Goal: Task Accomplishment & Management: Use online tool/utility

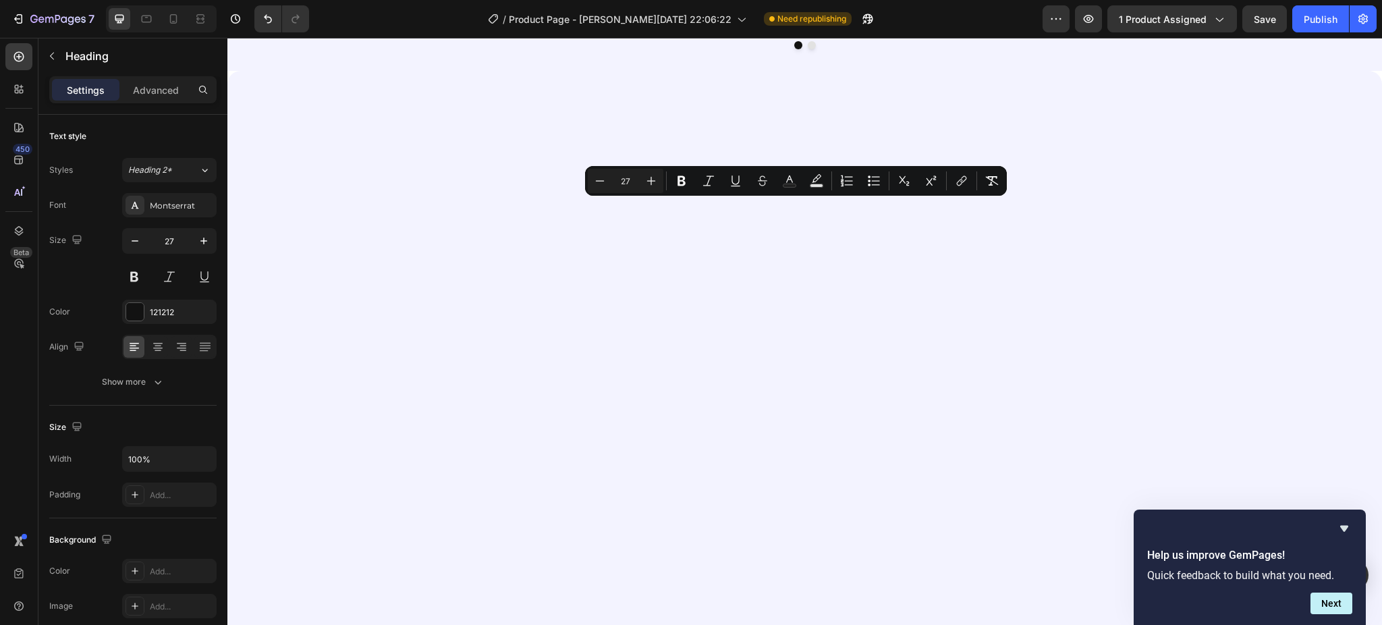
drag, startPoint x: 408, startPoint y: 213, endPoint x: 756, endPoint y: 478, distance: 437.0
click at [846, 184] on icon "Editor contextual toolbar" at bounding box center [849, 184] width 8 height 1
type input "27"
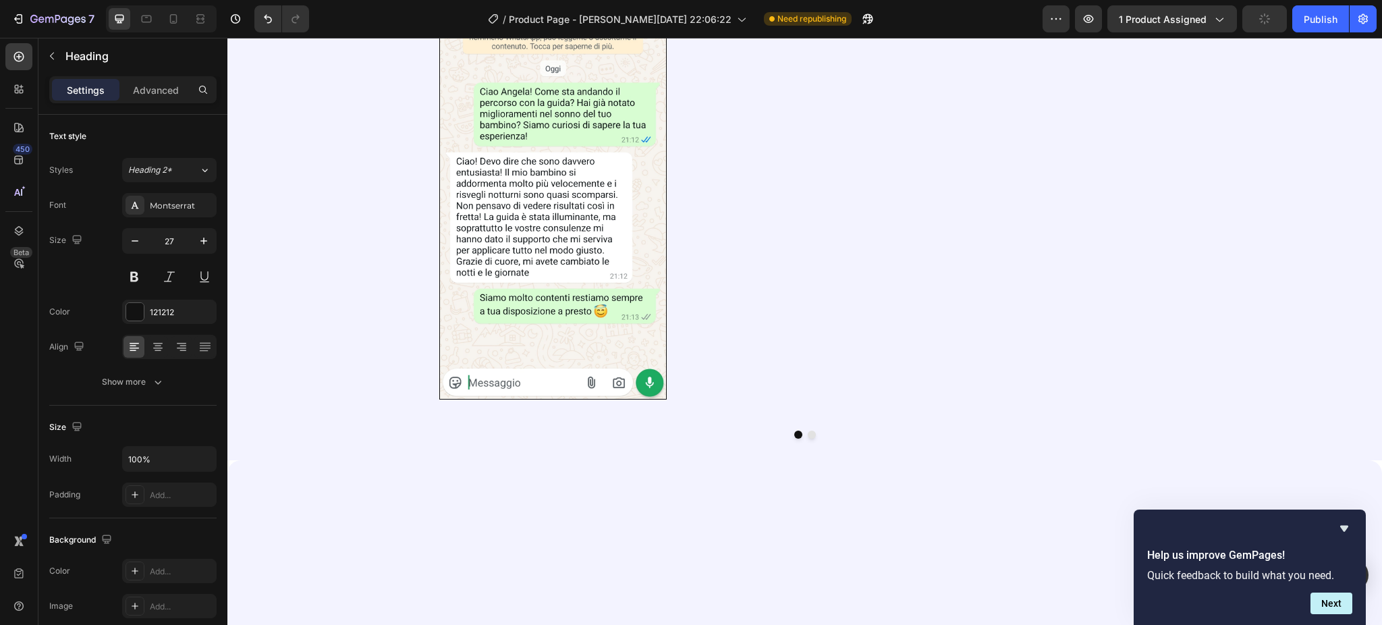
drag, startPoint x: 436, startPoint y: 214, endPoint x: 484, endPoint y: 275, distance: 77.9
drag, startPoint x: 484, startPoint y: 275, endPoint x: 438, endPoint y: 204, distance: 85.0
drag, startPoint x: 438, startPoint y: 204, endPoint x: 529, endPoint y: 310, distance: 140.2
drag, startPoint x: 529, startPoint y: 310, endPoint x: 455, endPoint y: 246, distance: 98.0
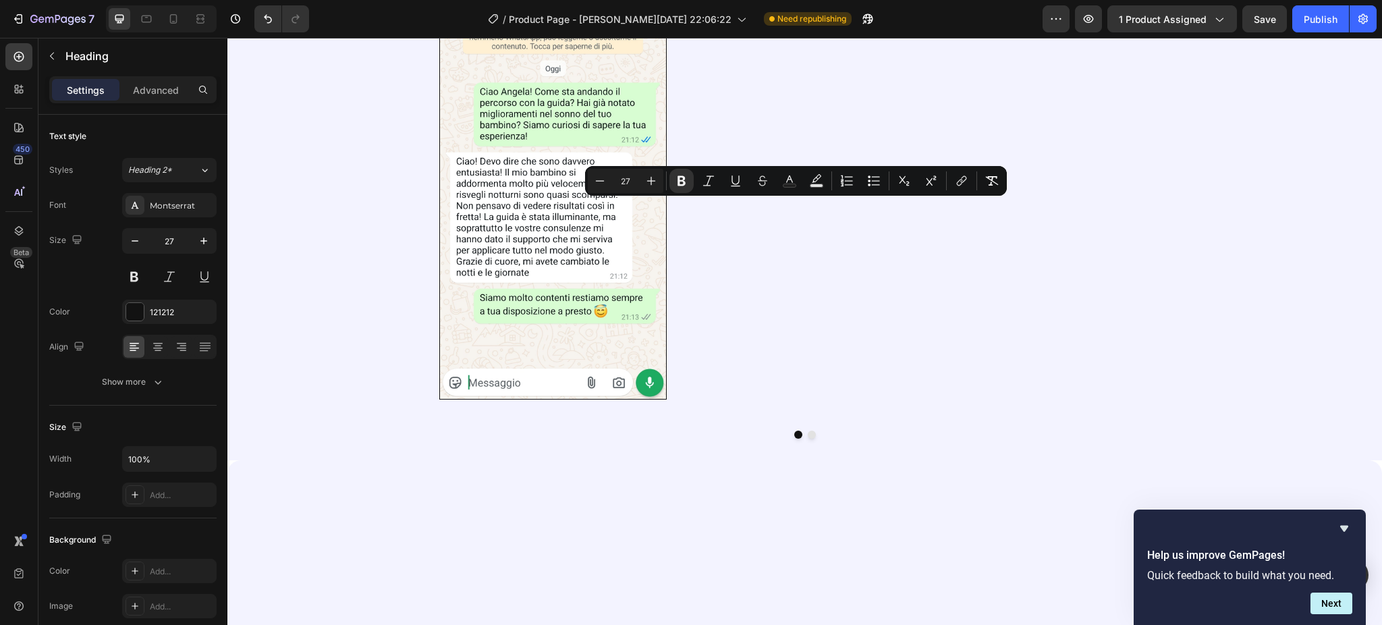
drag, startPoint x: 435, startPoint y: 215, endPoint x: 801, endPoint y: 474, distance: 448.7
click at [866, 174] on button "Bulleted List" at bounding box center [873, 181] width 24 height 24
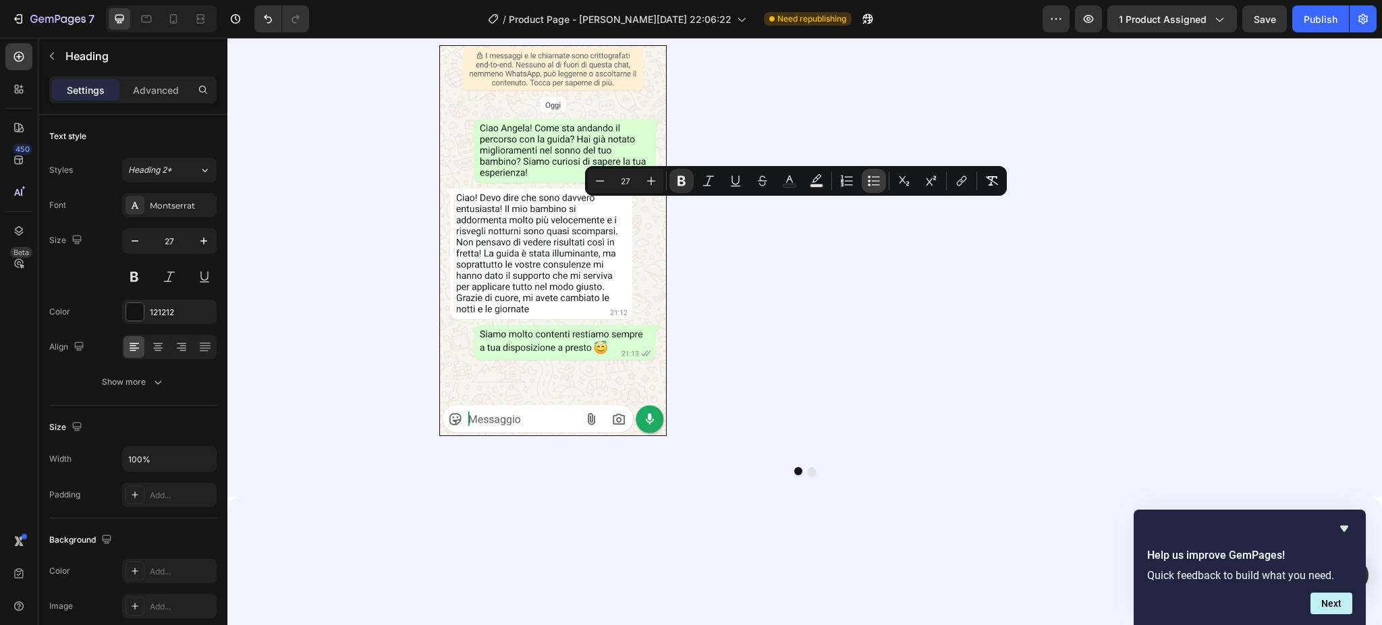
click at [868, 177] on icon "Editor contextual toolbar" at bounding box center [869, 176] width 3 height 3
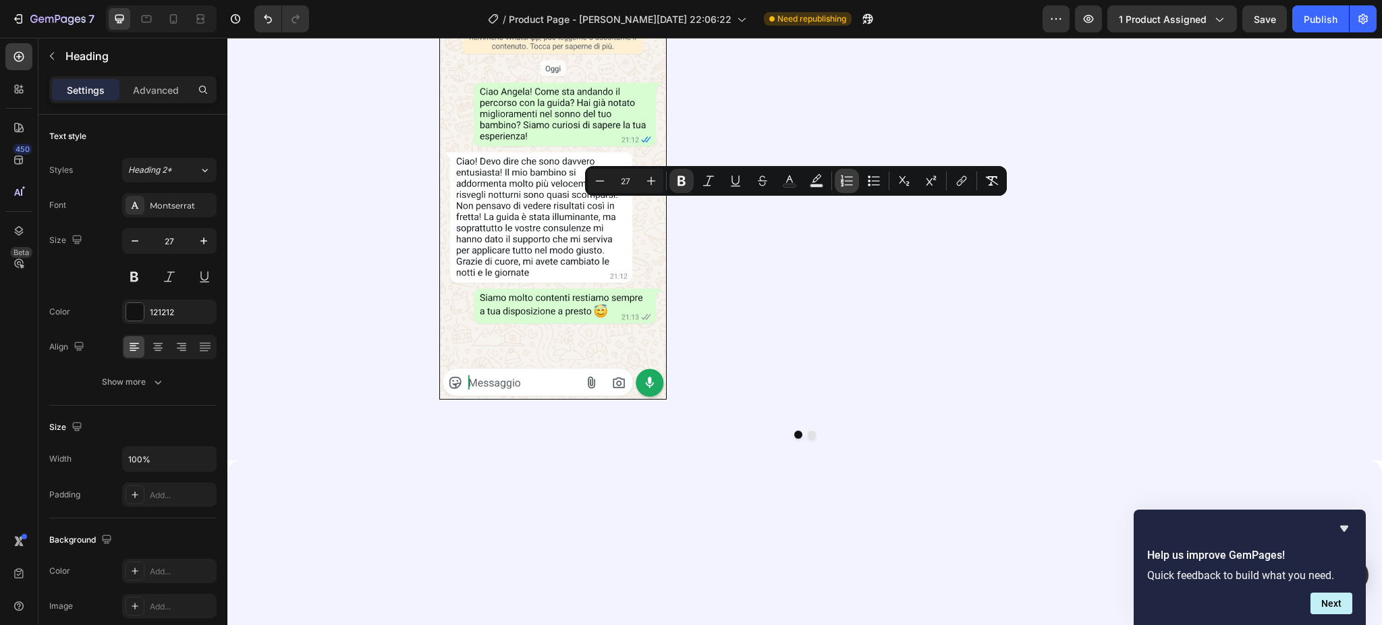
click at [841, 177] on icon "Editor contextual toolbar" at bounding box center [846, 180] width 13 height 13
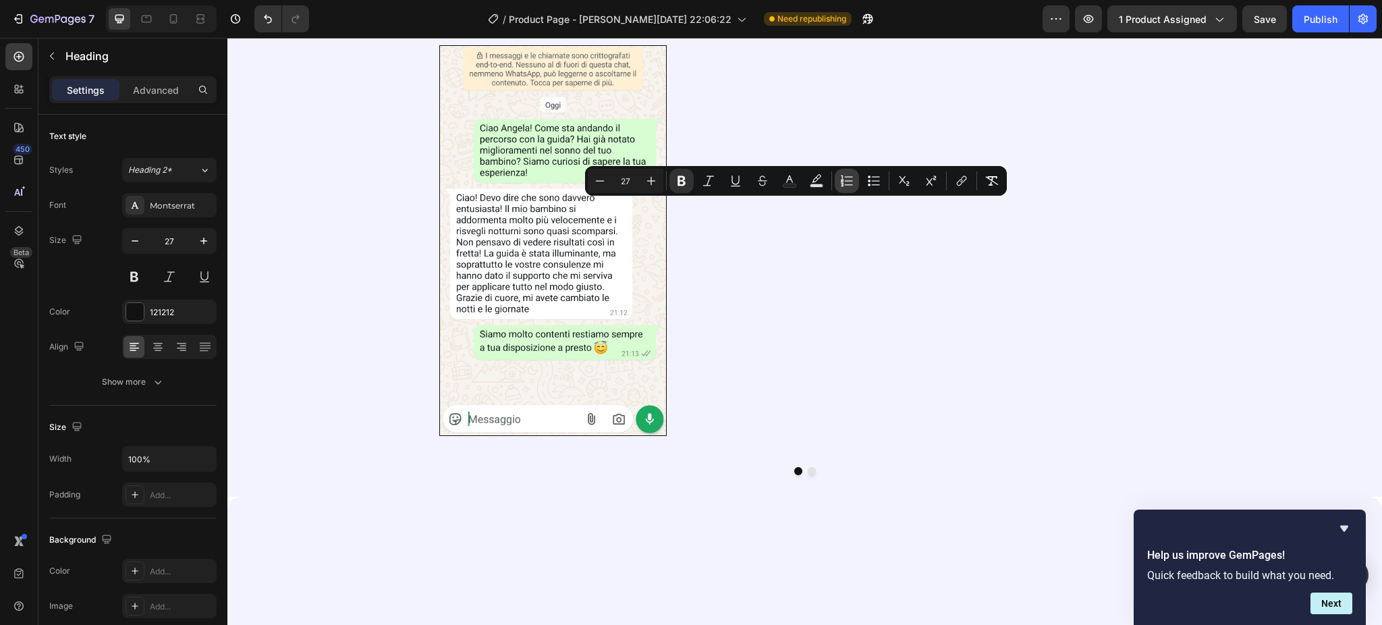
click at [841, 177] on icon "Editor contextual toolbar" at bounding box center [846, 180] width 13 height 13
type input "27"
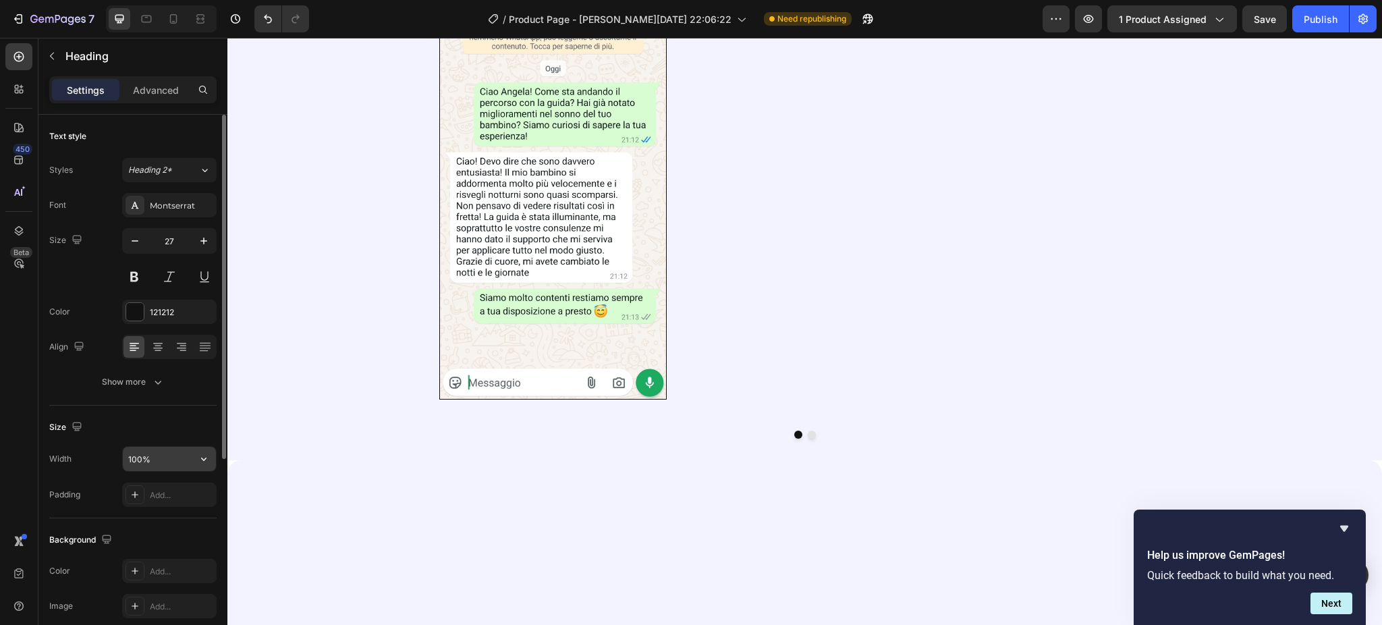
click at [202, 463] on icon "button" at bounding box center [203, 458] width 13 height 13
click at [124, 246] on button "button" at bounding box center [135, 241] width 24 height 24
type input "26"
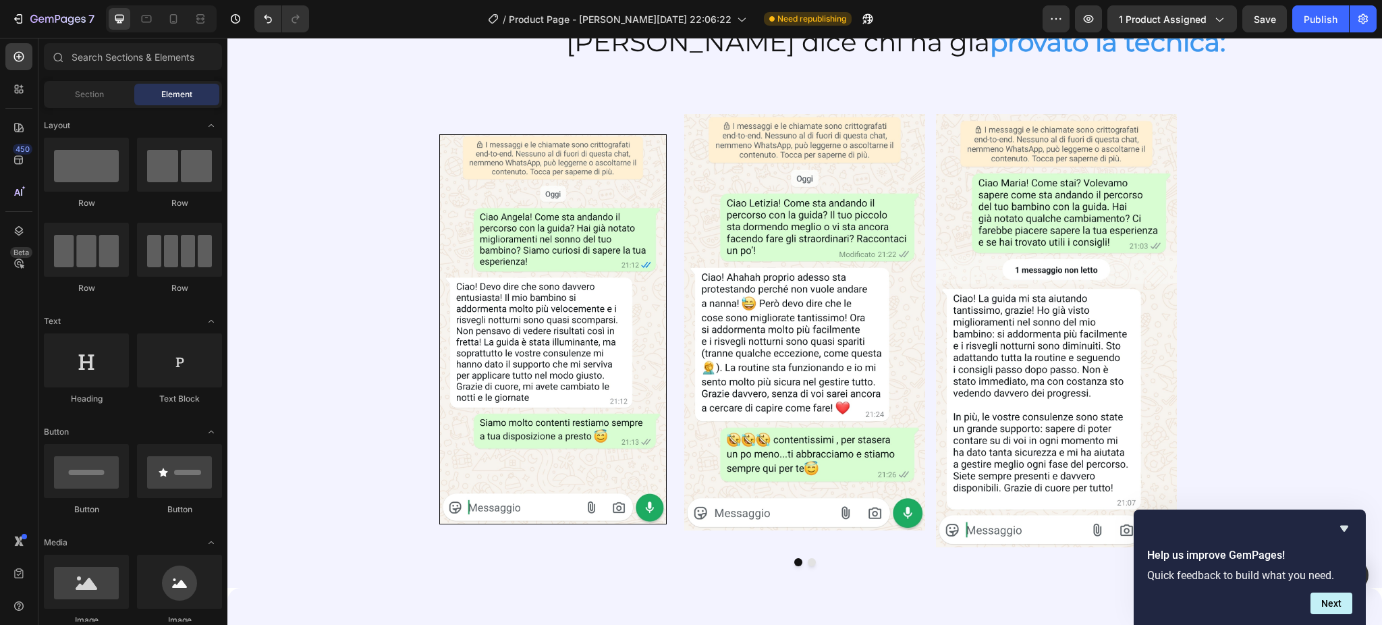
scroll to position [2815, 0]
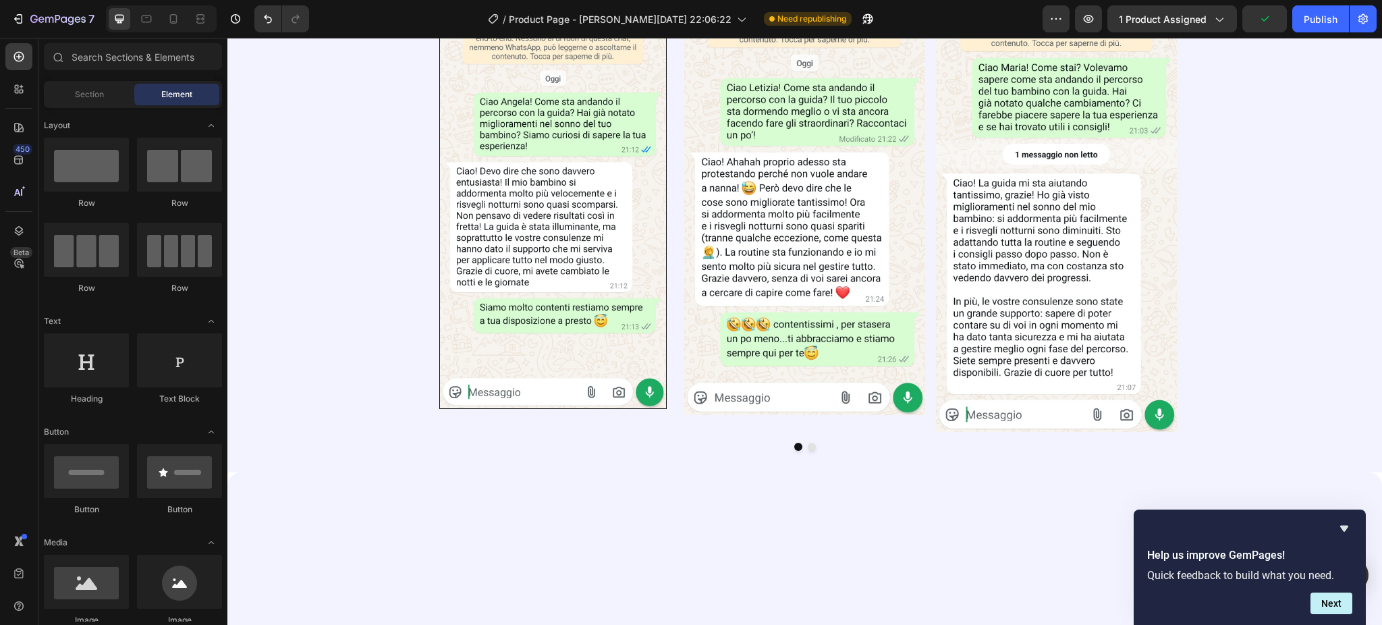
scroll to position [2435, 0]
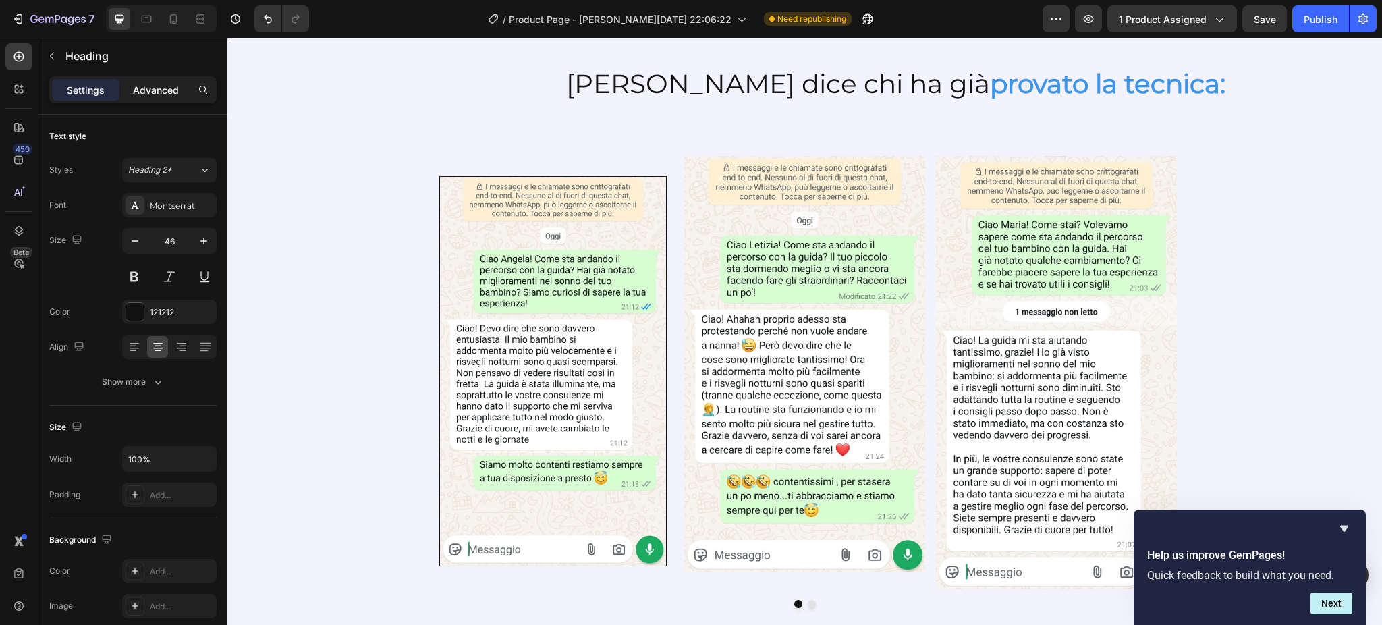
click at [165, 90] on p "Advanced" at bounding box center [156, 90] width 46 height 14
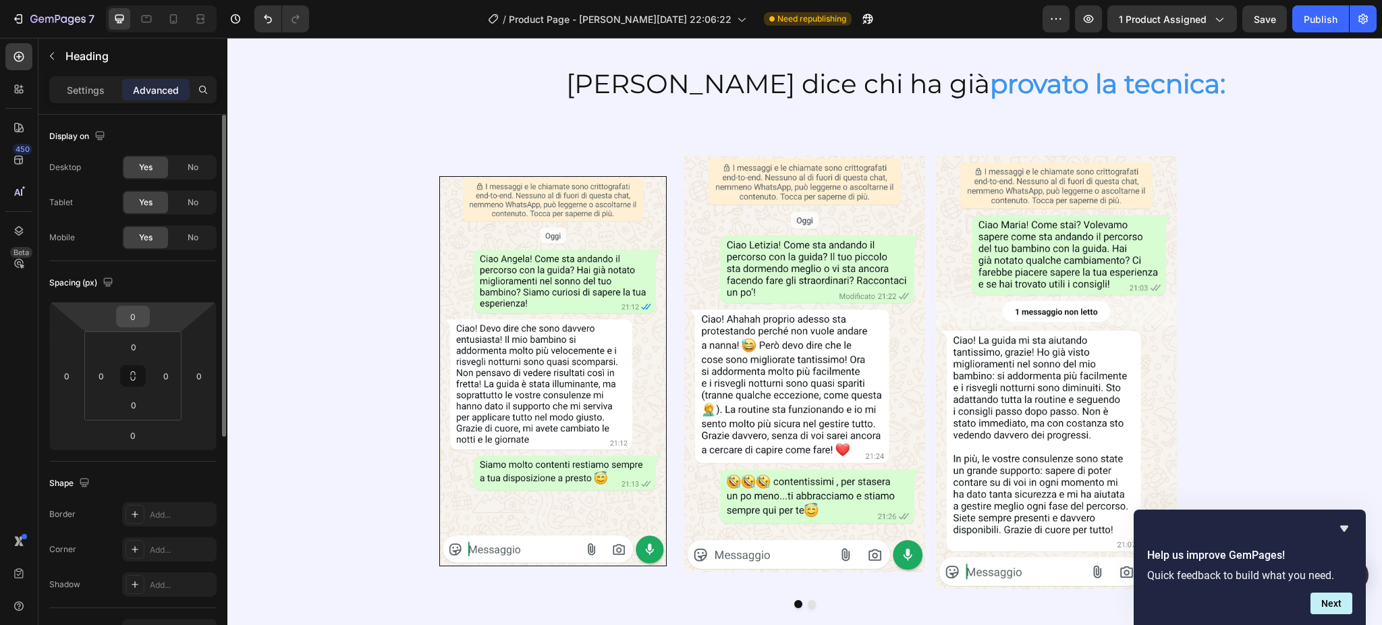
click at [136, 316] on input "0" at bounding box center [132, 316] width 27 height 20
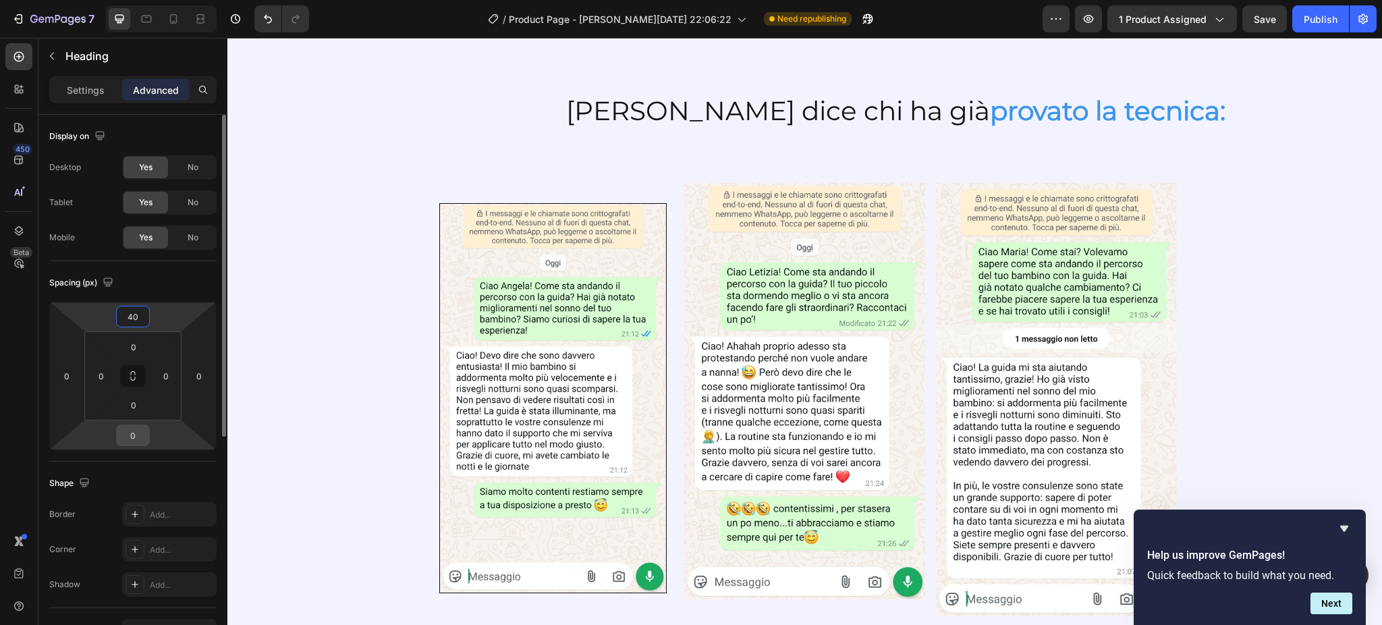
type input "40"
click at [132, 439] on input "0" at bounding box center [132, 435] width 27 height 20
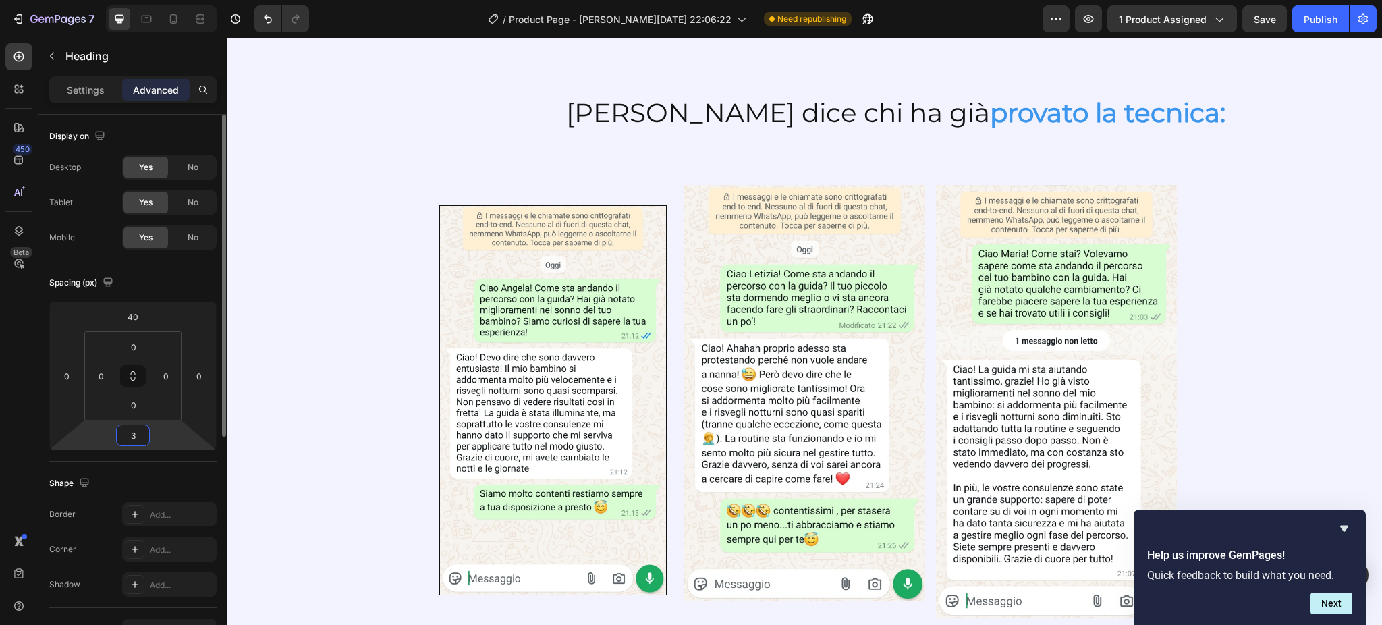
type input "30"
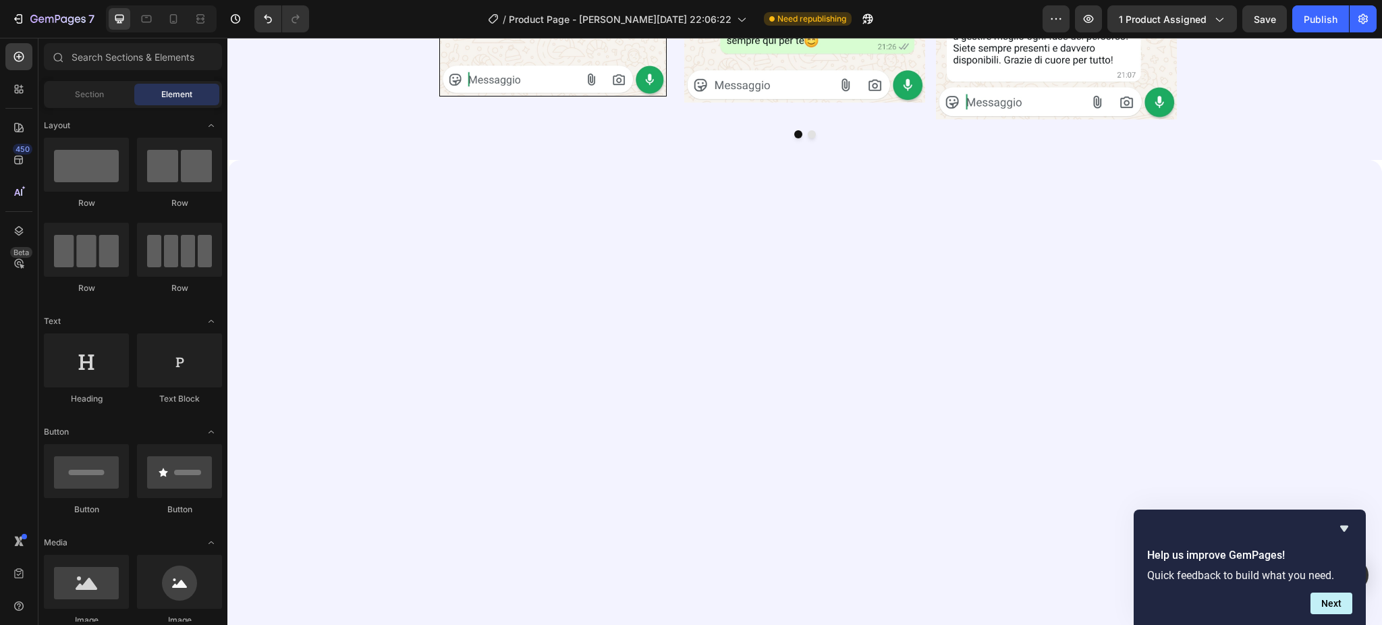
scroll to position [2991, 0]
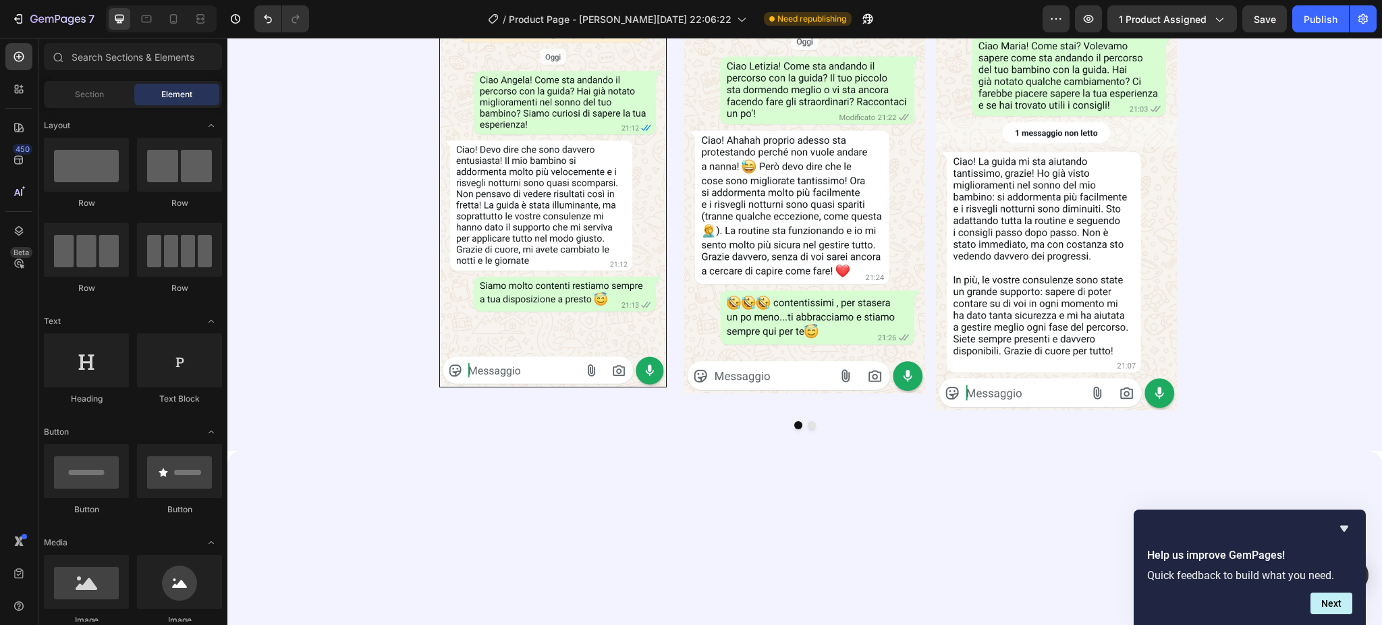
scroll to position [2623, 0]
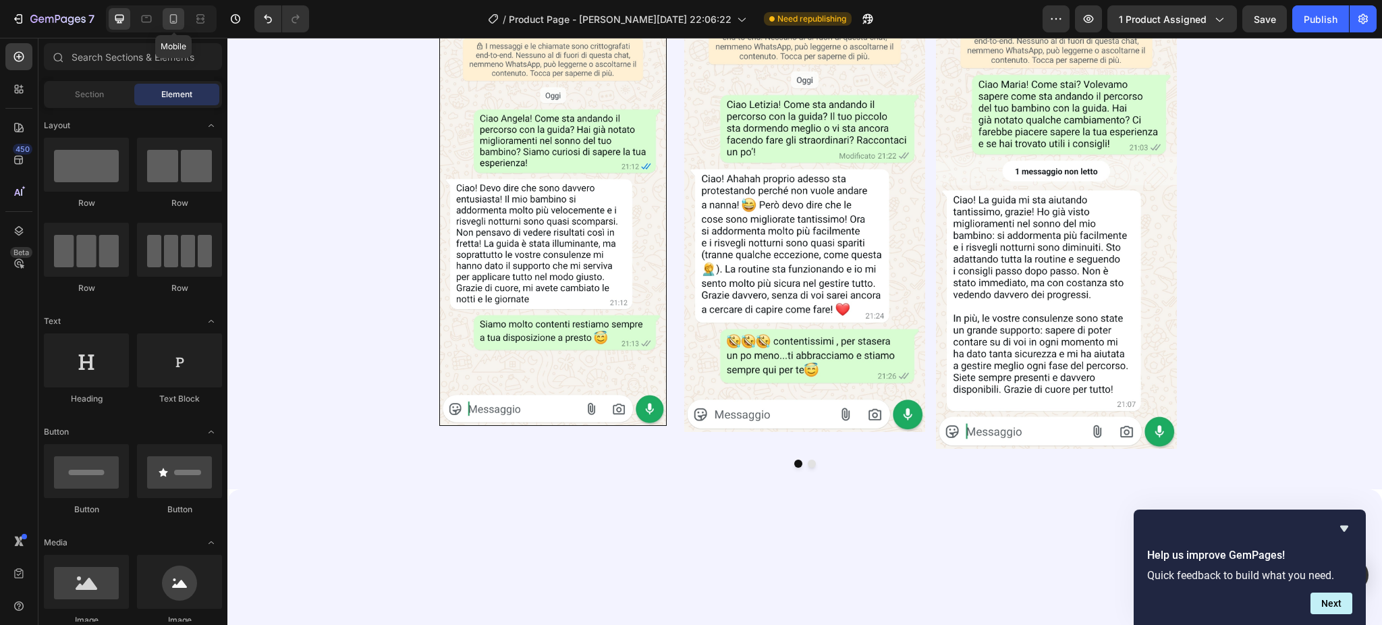
click at [174, 12] on icon at bounding box center [173, 18] width 13 height 13
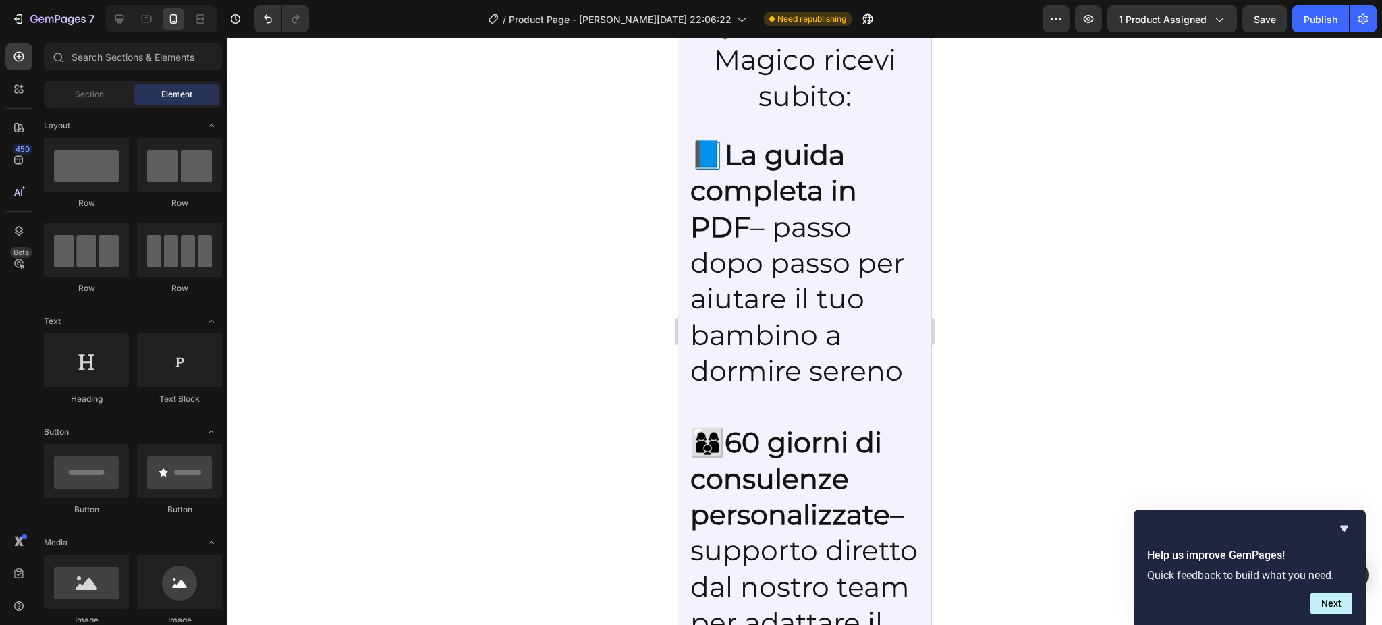
scroll to position [2563, 0]
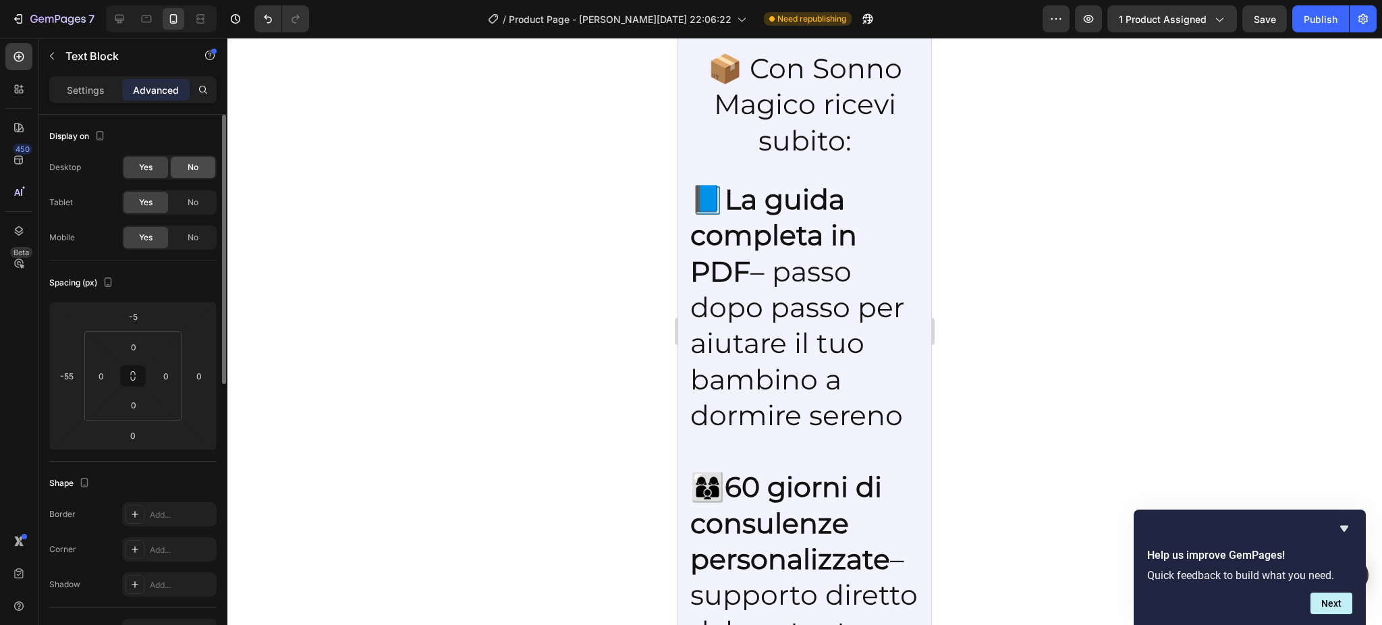
scroll to position [2563, 0]
click at [74, 370] on input "-55" at bounding box center [67, 376] width 20 height 20
type input "-45"
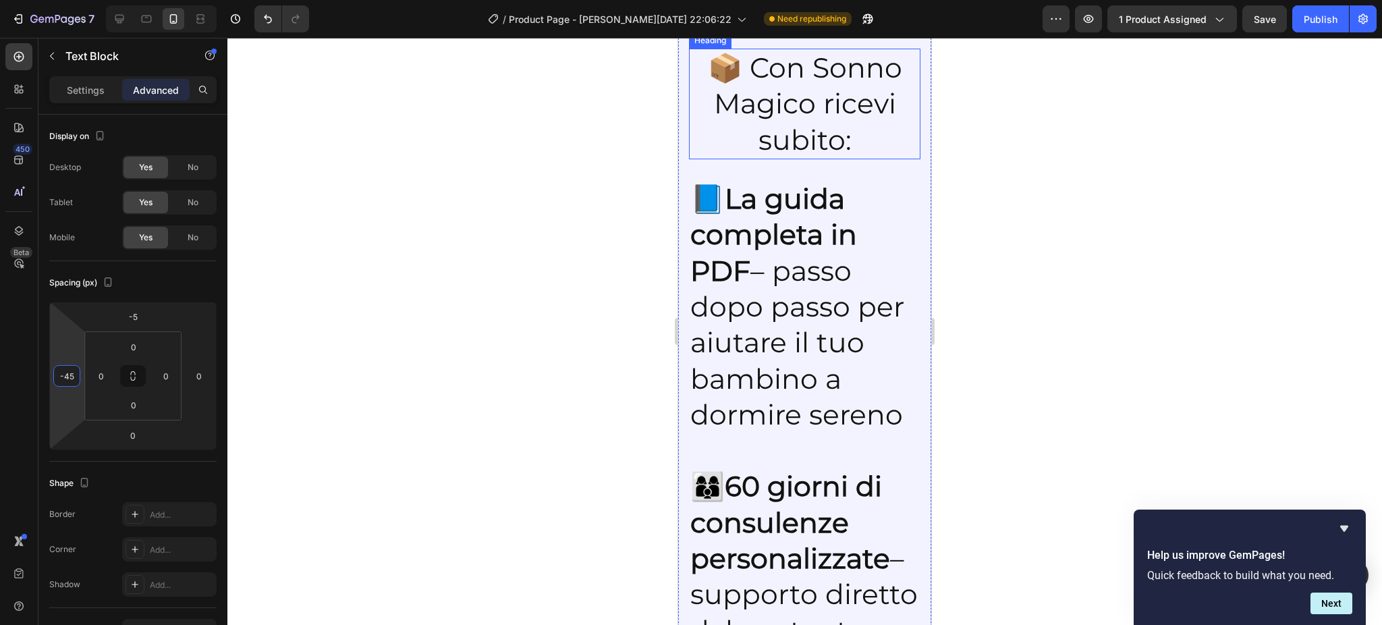
click at [783, 158] on p "📦 Con Sonno Magico ricevi subito:" at bounding box center [804, 104] width 229 height 108
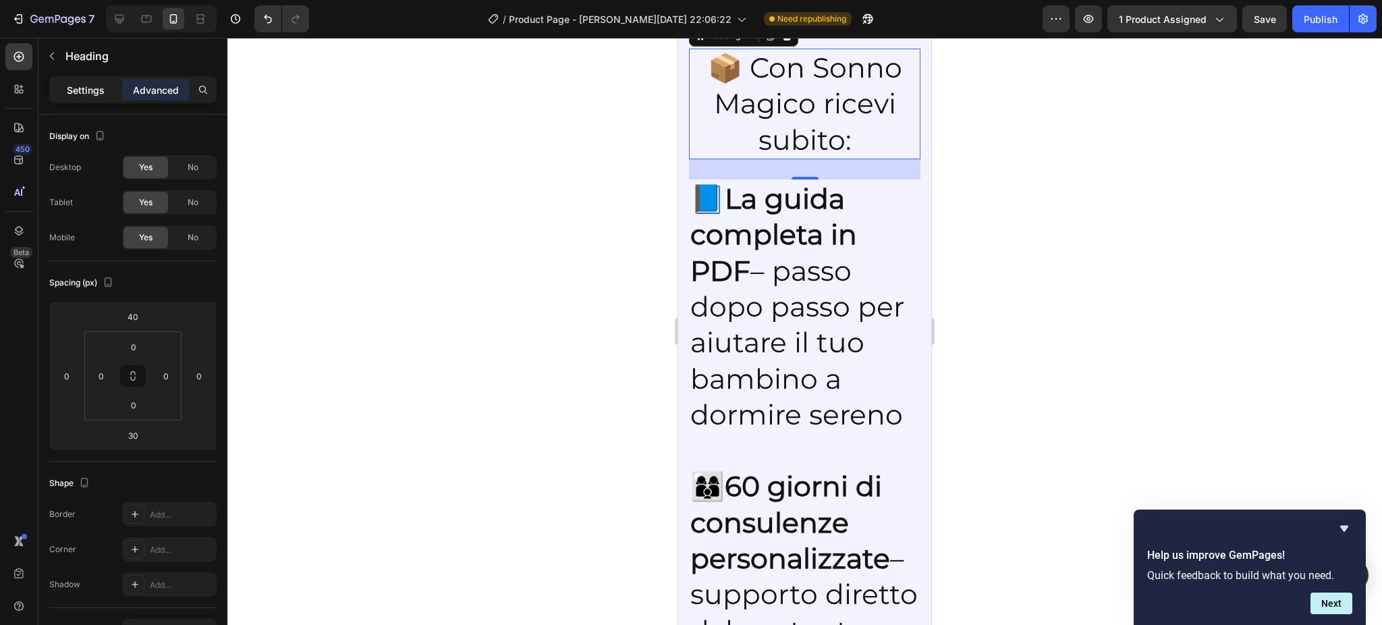
click at [78, 82] on div "Settings" at bounding box center [85, 90] width 67 height 22
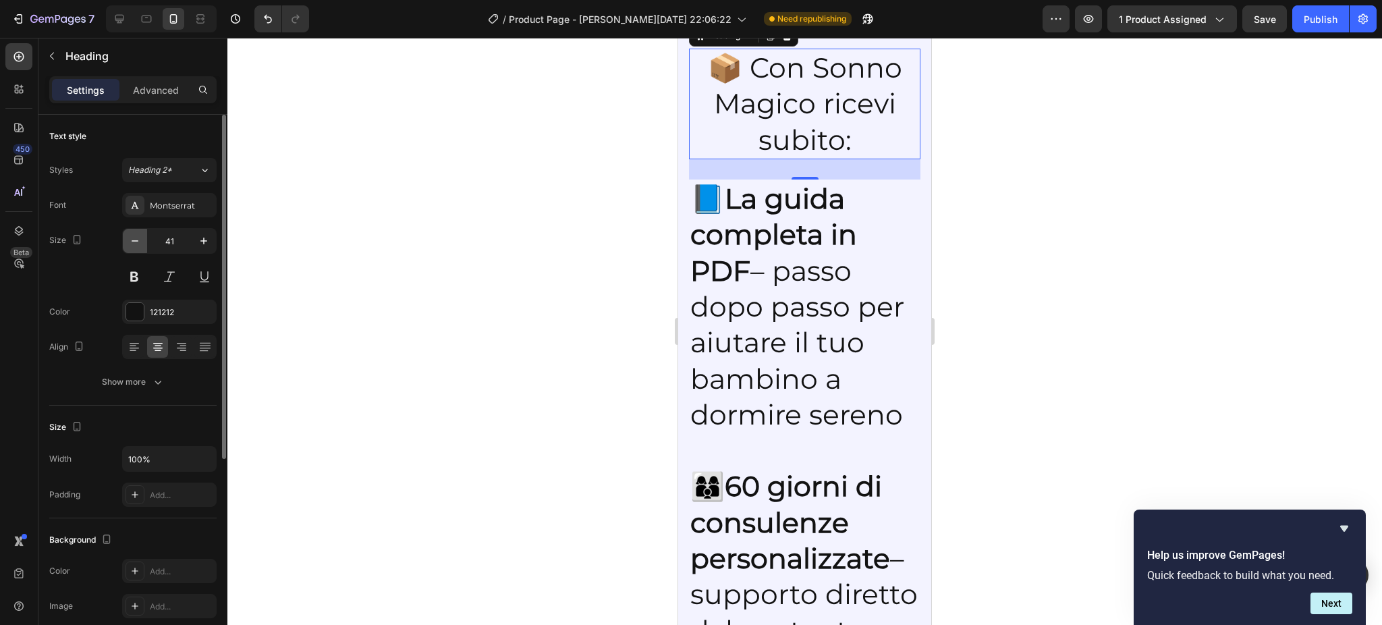
click at [132, 246] on icon "button" at bounding box center [134, 240] width 13 height 13
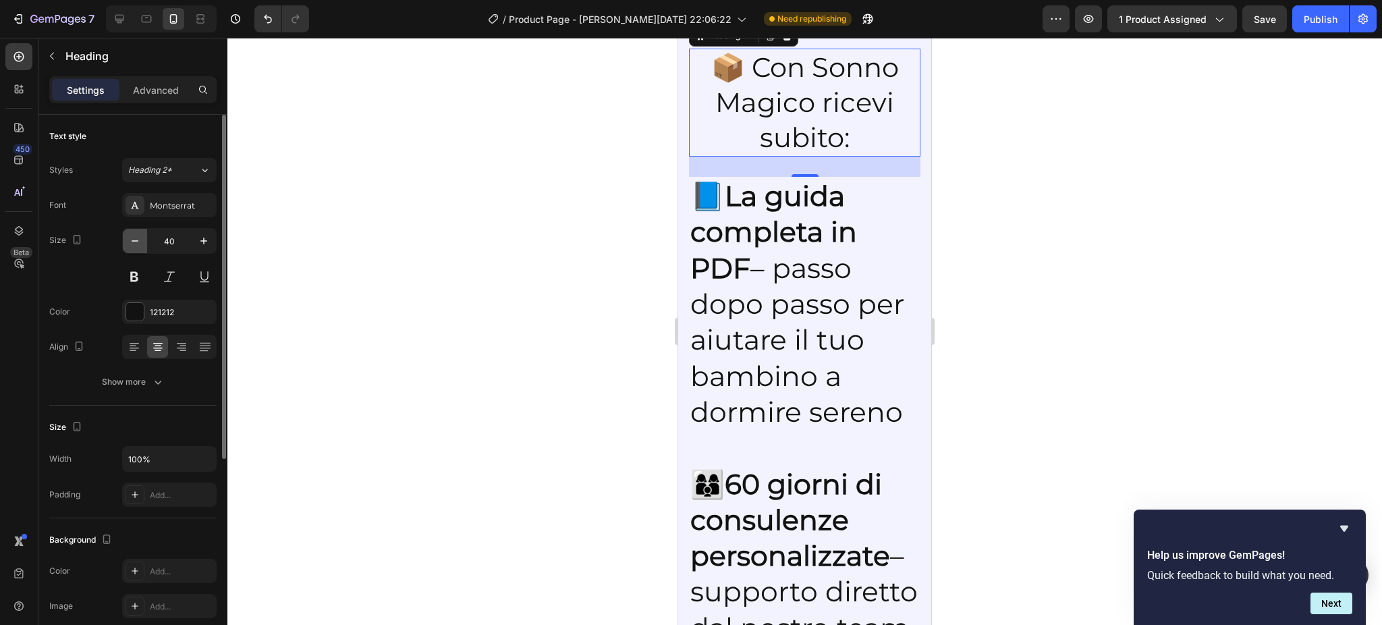
click at [132, 246] on icon "button" at bounding box center [134, 240] width 13 height 13
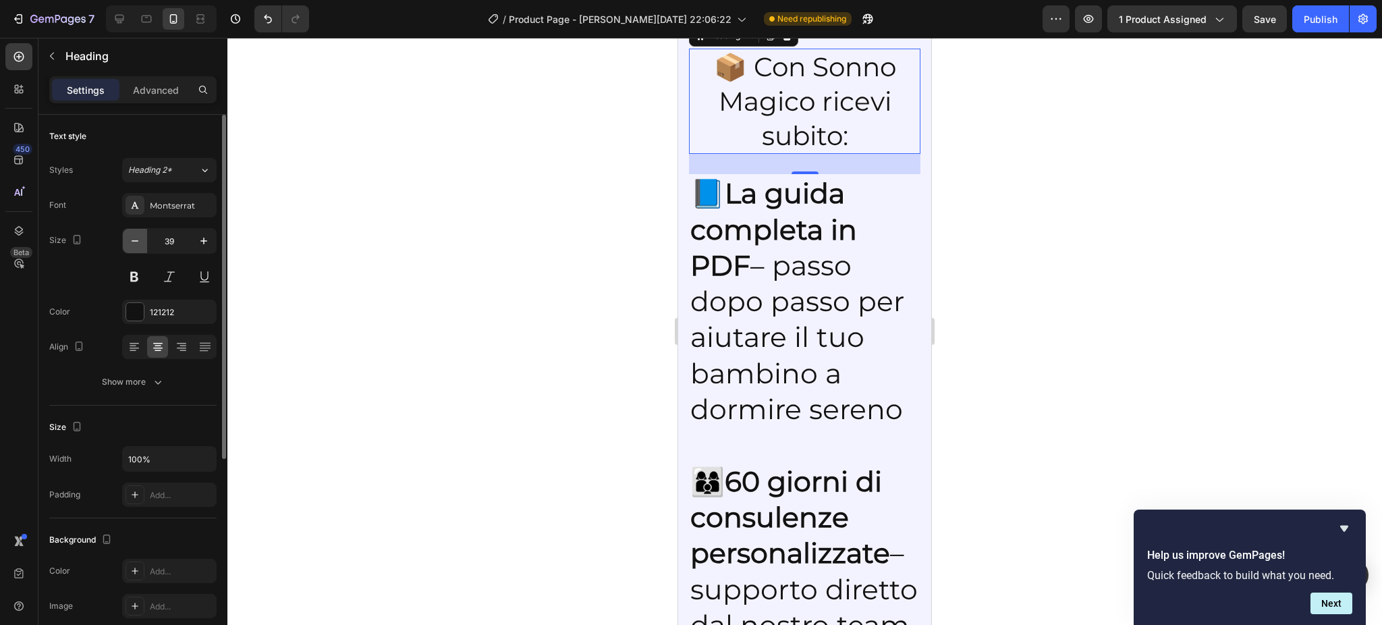
click at [132, 246] on icon "button" at bounding box center [134, 240] width 13 height 13
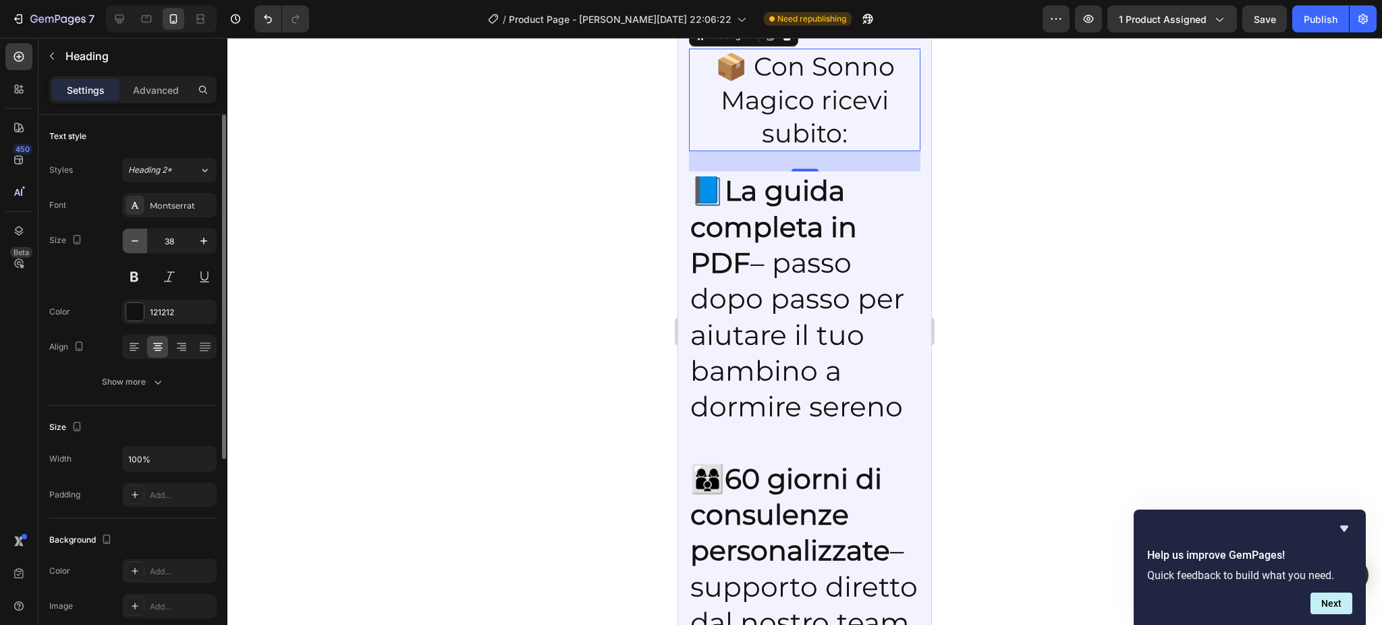
click at [132, 246] on icon "button" at bounding box center [134, 240] width 13 height 13
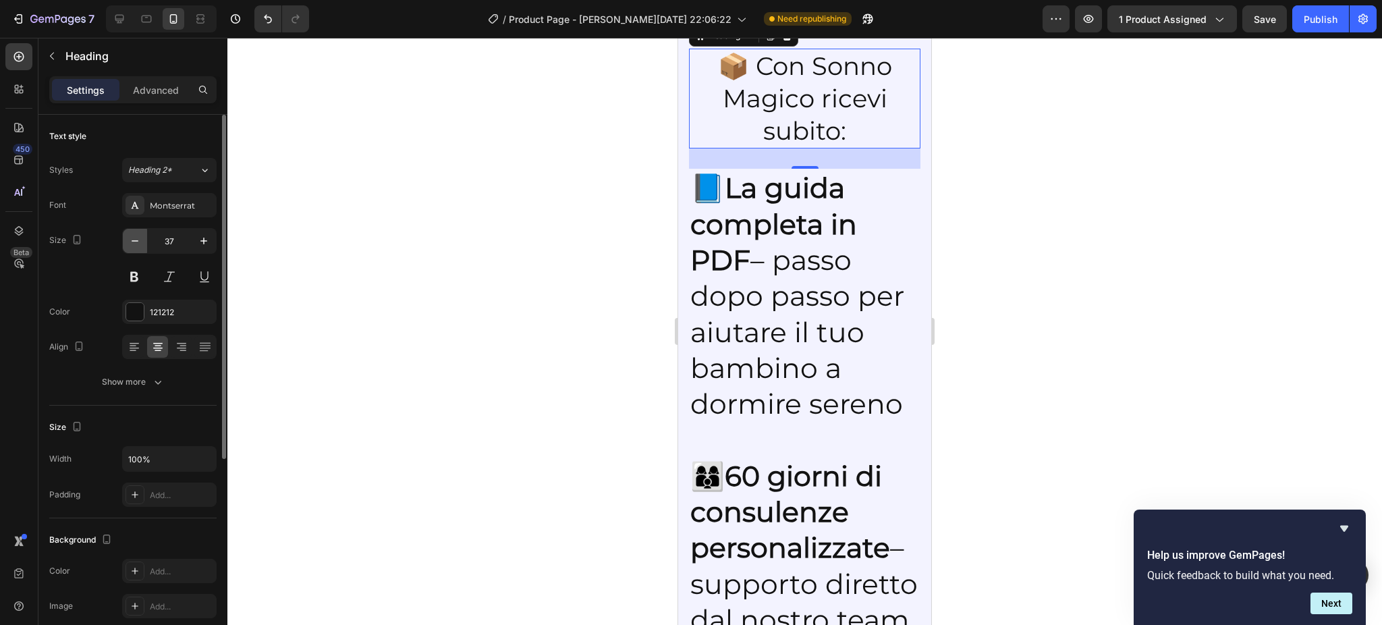
click at [132, 246] on icon "button" at bounding box center [134, 240] width 13 height 13
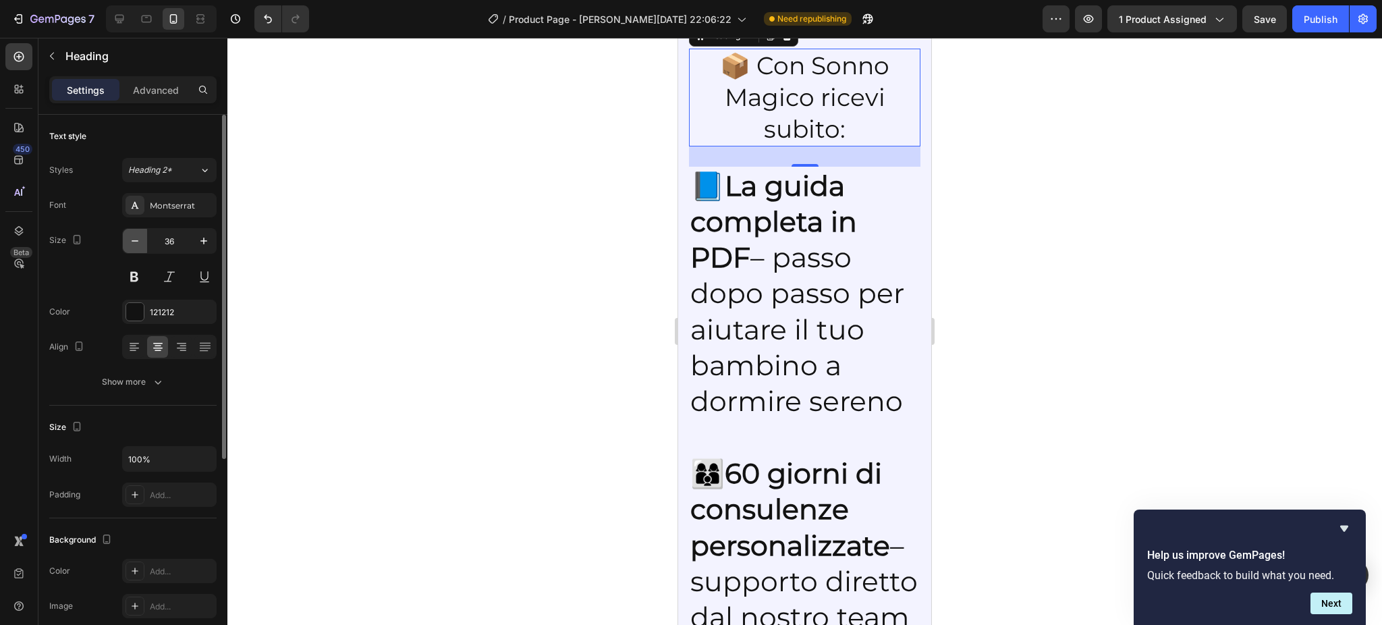
click at [132, 246] on icon "button" at bounding box center [134, 240] width 13 height 13
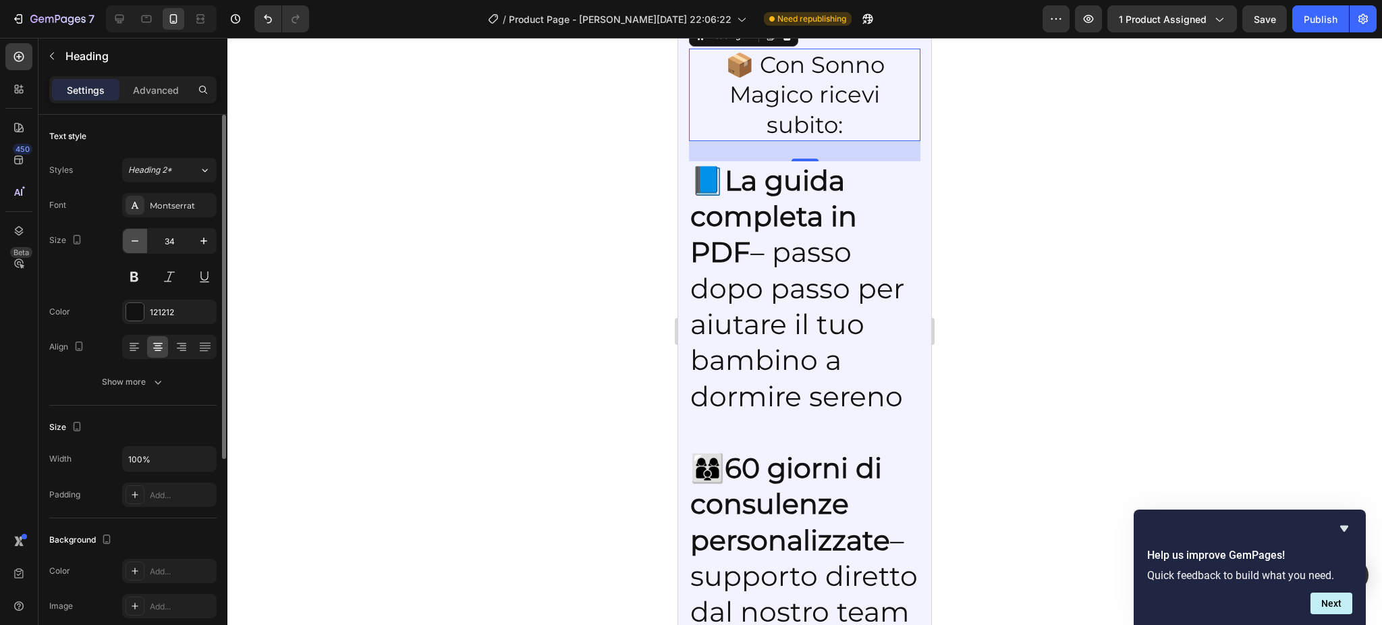
click at [132, 246] on icon "button" at bounding box center [134, 240] width 13 height 13
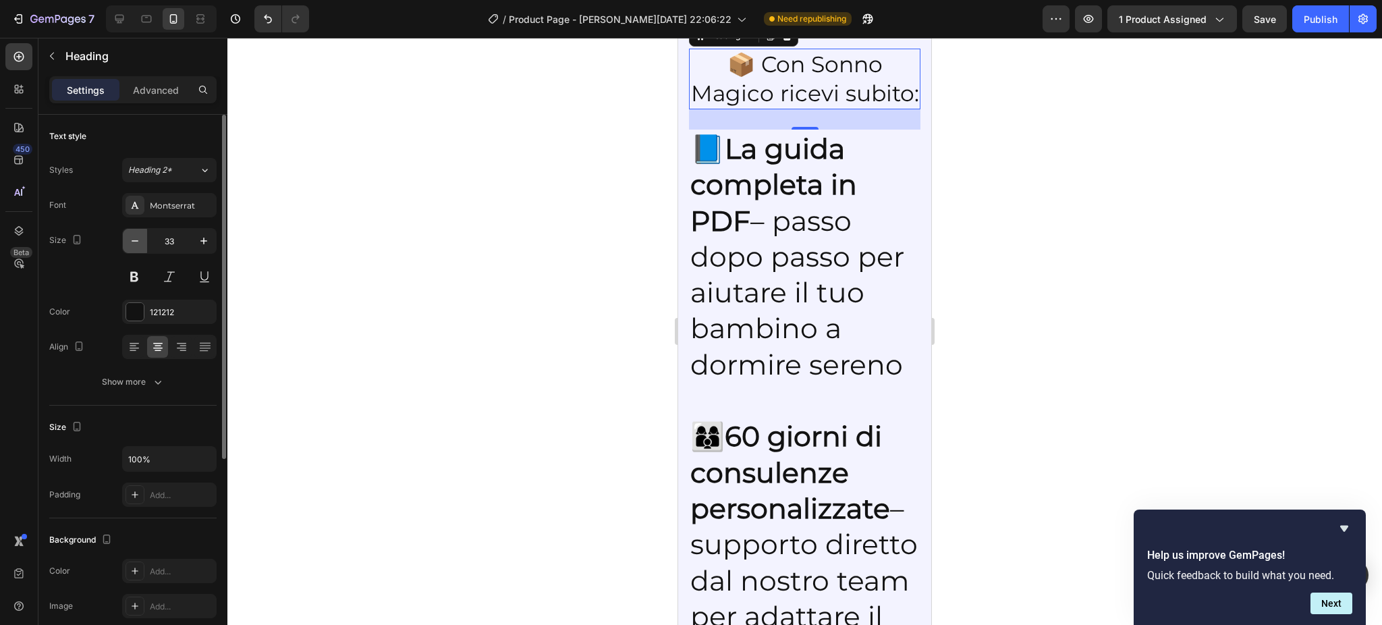
click at [132, 246] on icon "button" at bounding box center [134, 240] width 13 height 13
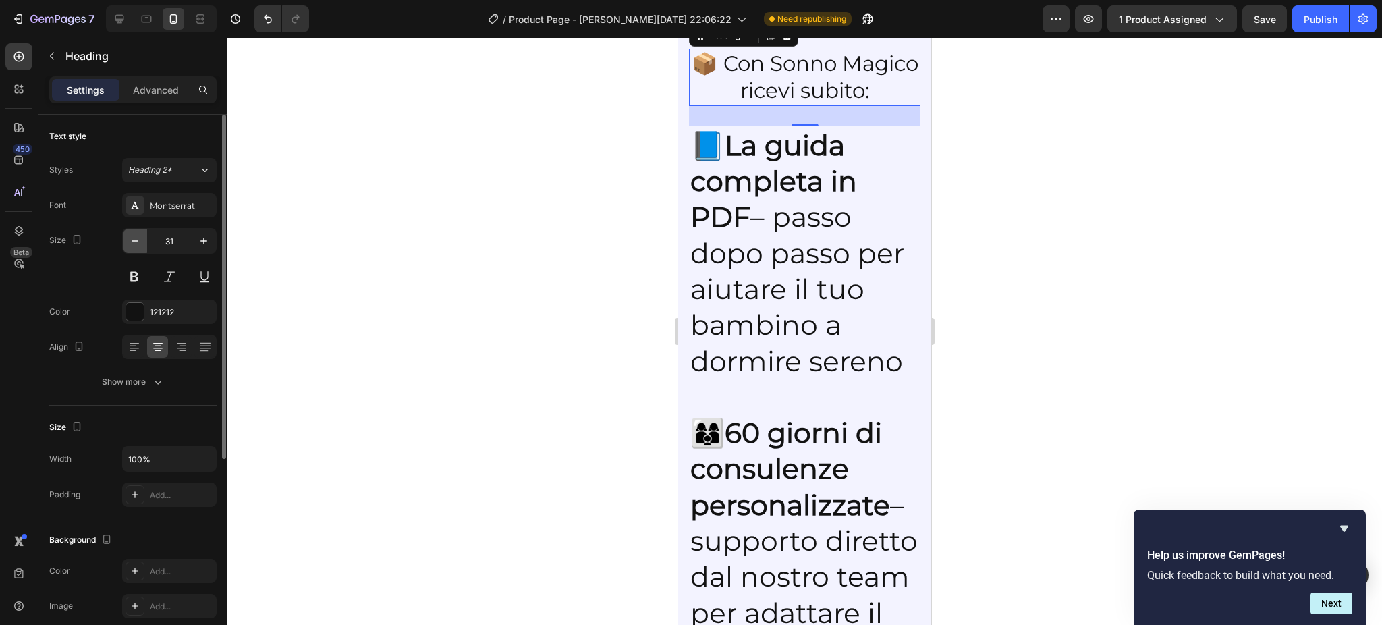
click at [132, 246] on icon "button" at bounding box center [134, 240] width 13 height 13
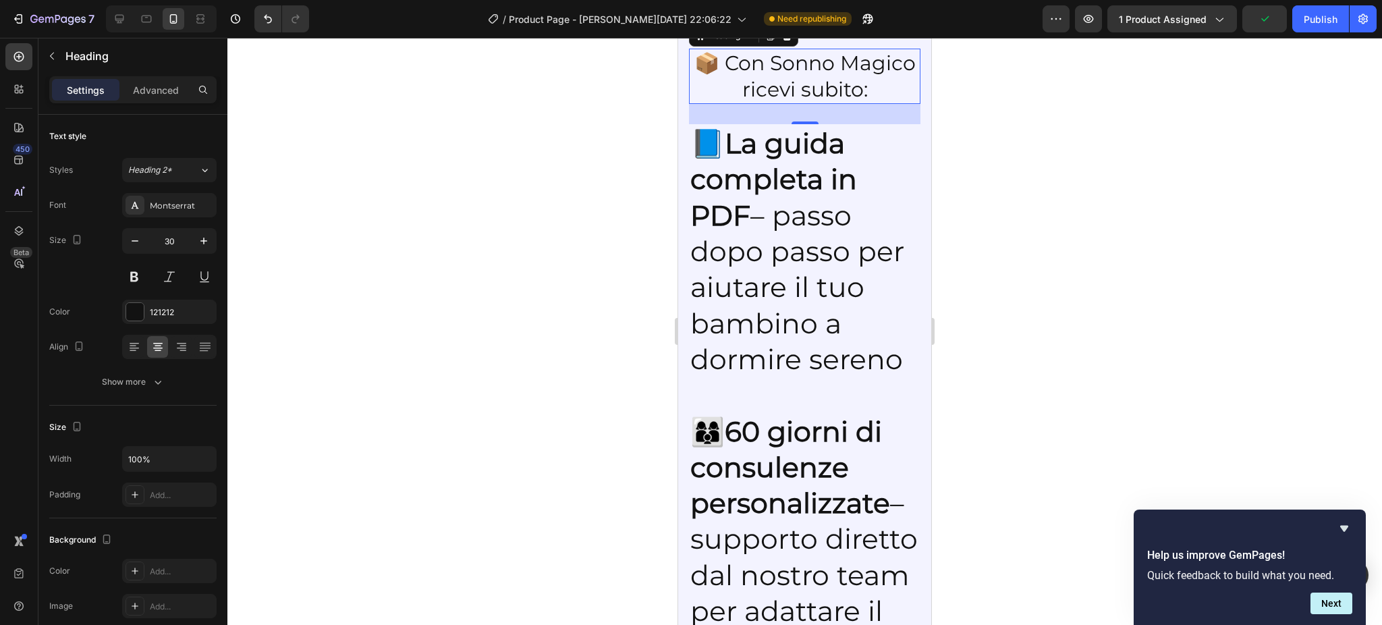
click at [108, 18] on div at bounding box center [161, 18] width 111 height 27
click at [116, 18] on icon at bounding box center [119, 18] width 13 height 13
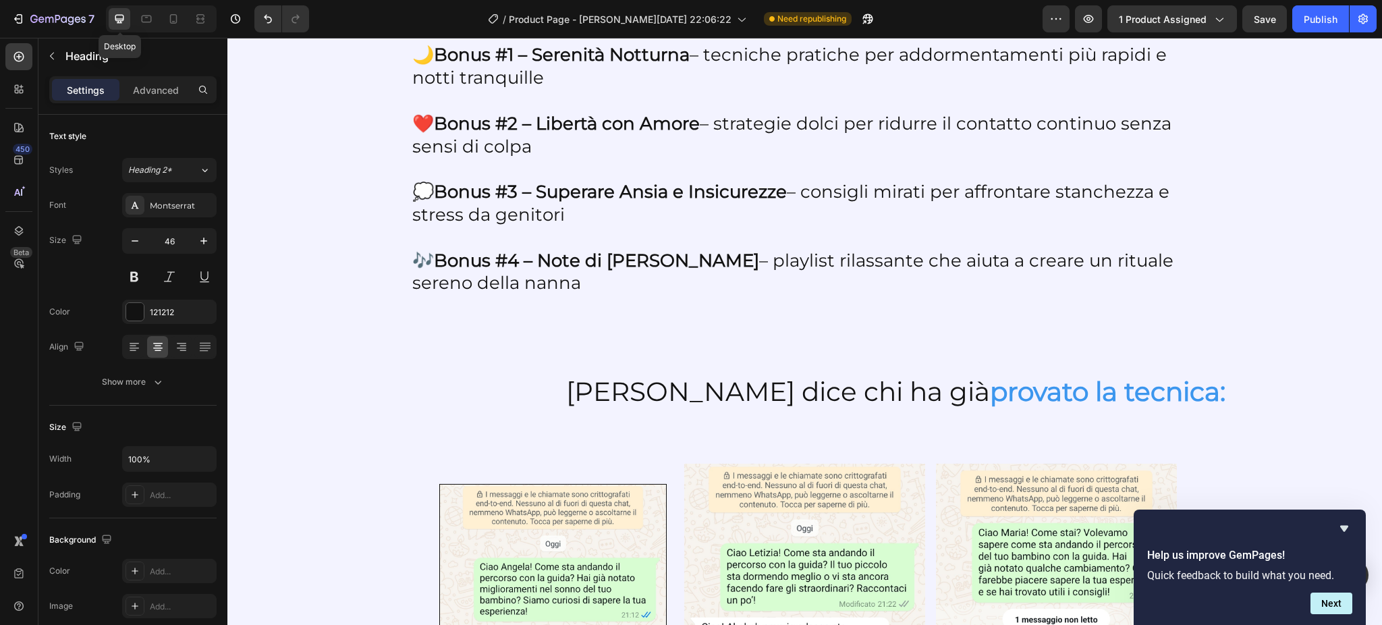
scroll to position [2576, 0]
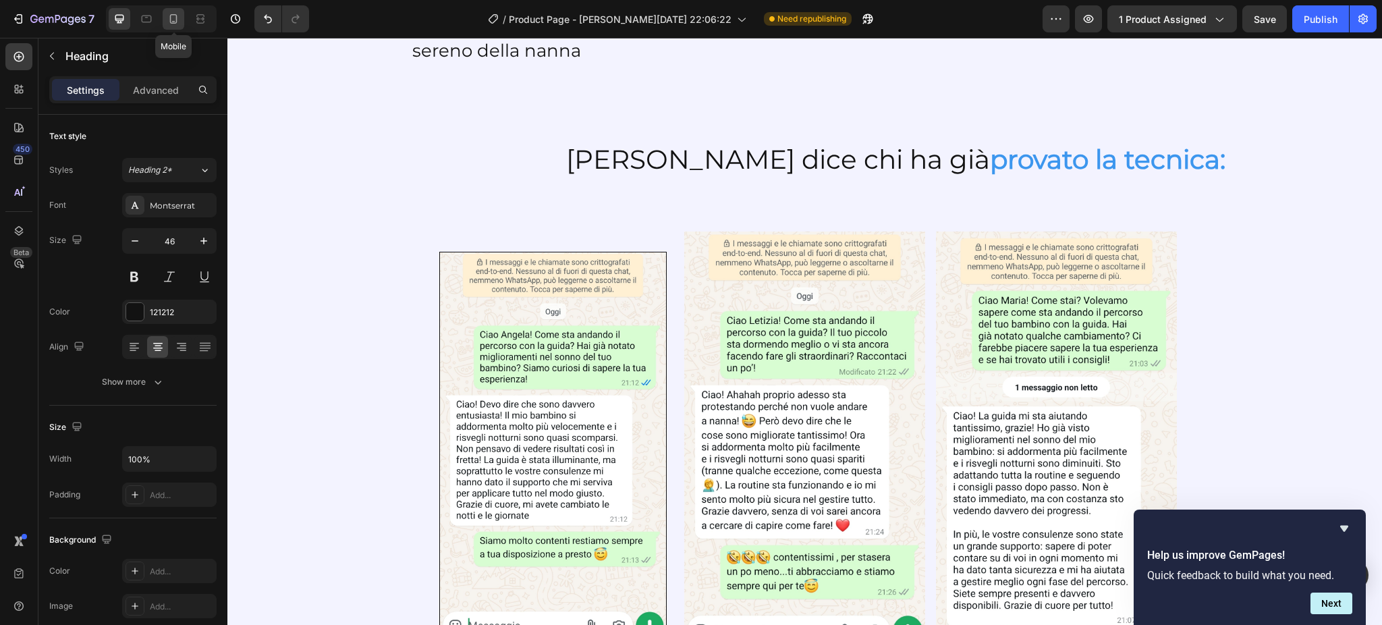
click at [165, 20] on div at bounding box center [174, 19] width 22 height 22
type input "30"
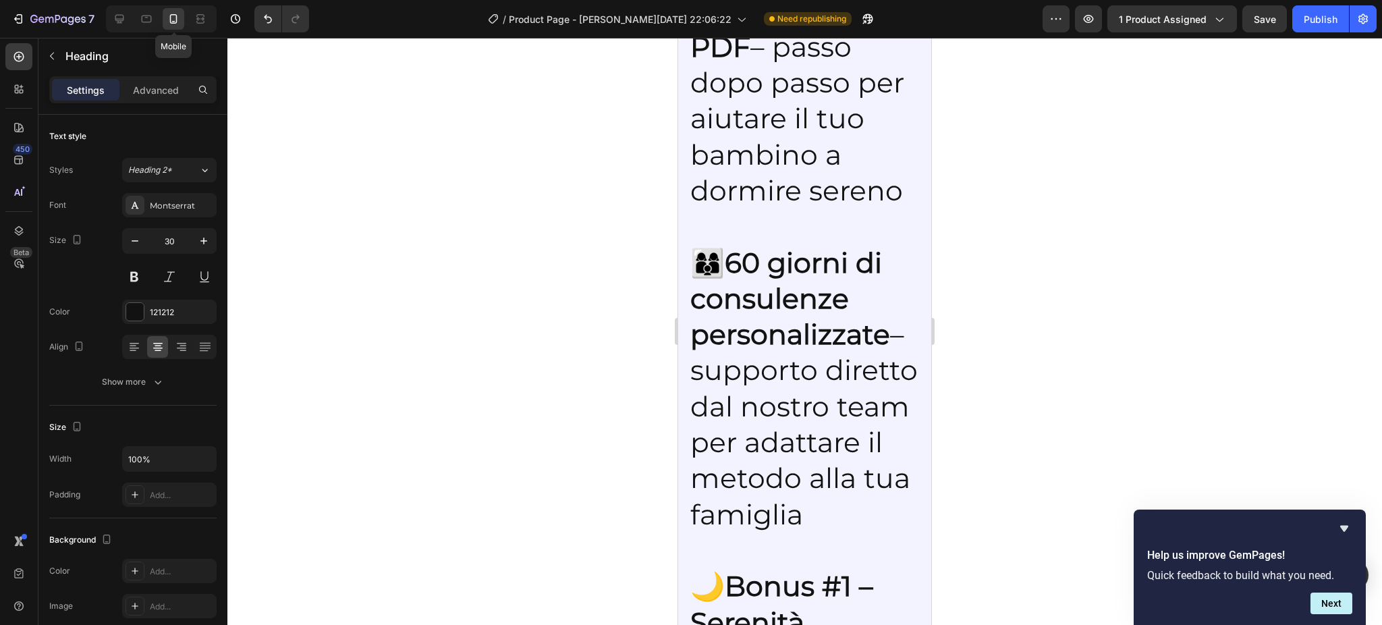
scroll to position [2920, 0]
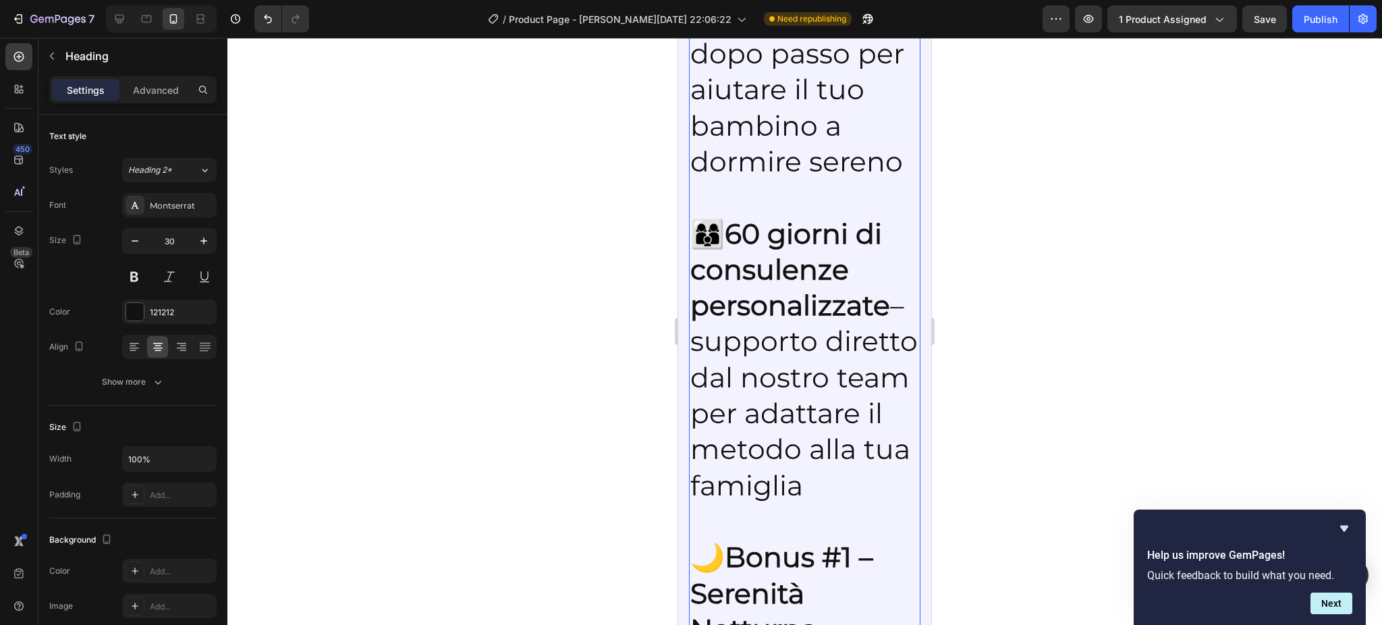
click at [157, 242] on input "41" at bounding box center [169, 241] width 45 height 24
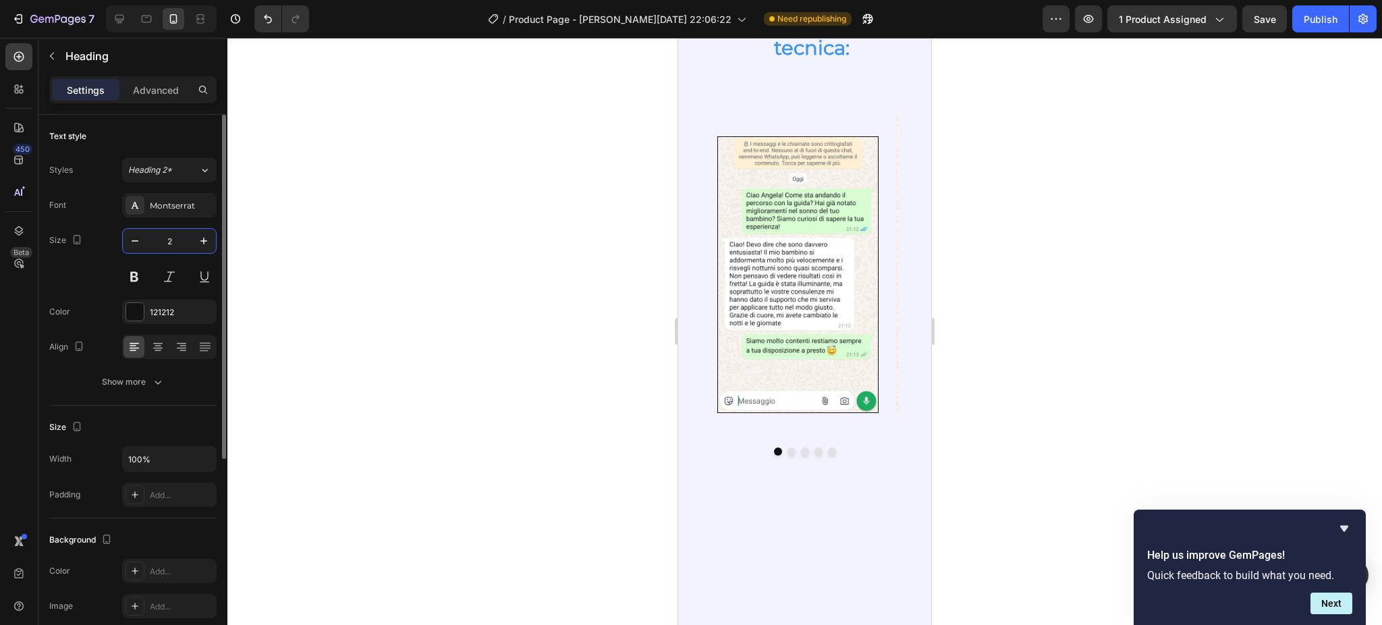
type input "22"
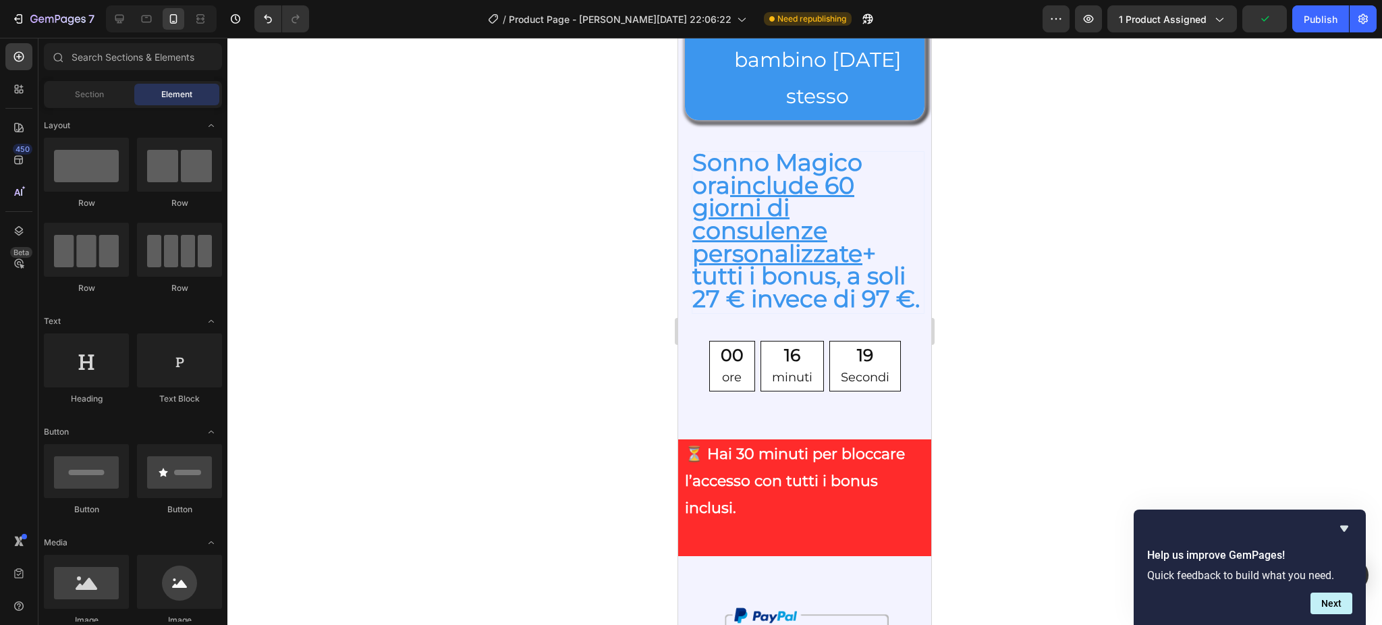
scroll to position [2113, 0]
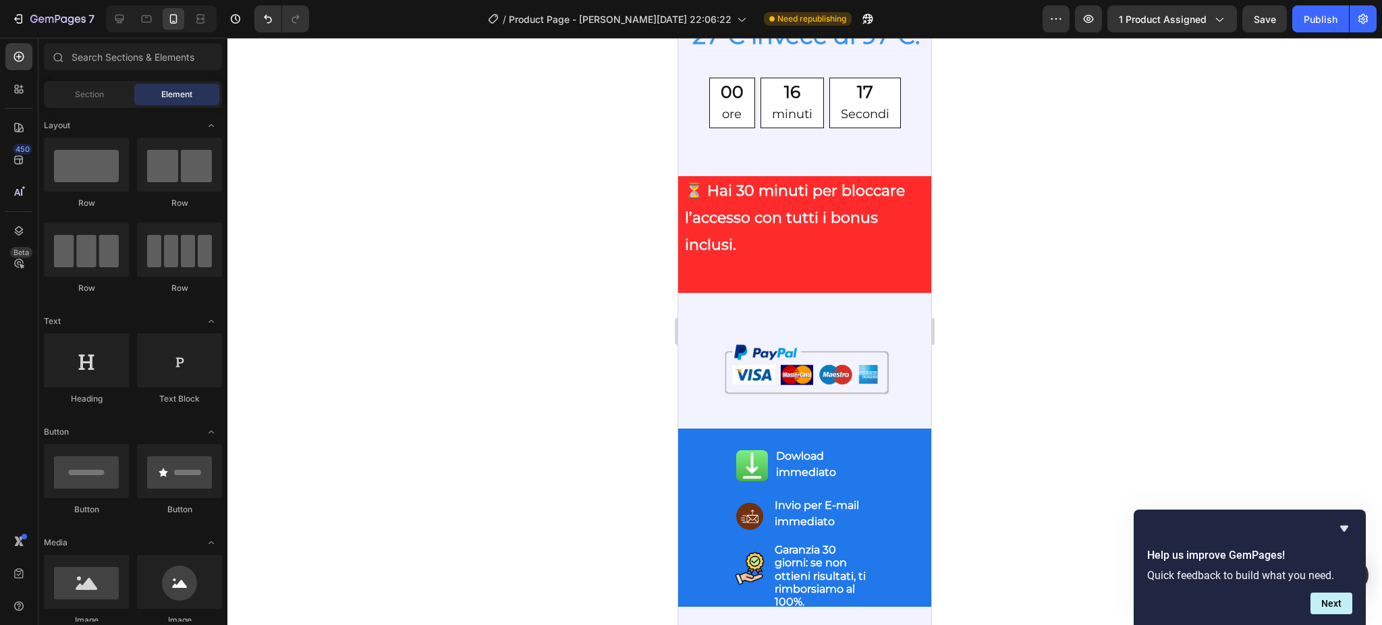
drag, startPoint x: 920, startPoint y: 167, endPoint x: 1619, endPoint y: 176, distance: 699.0
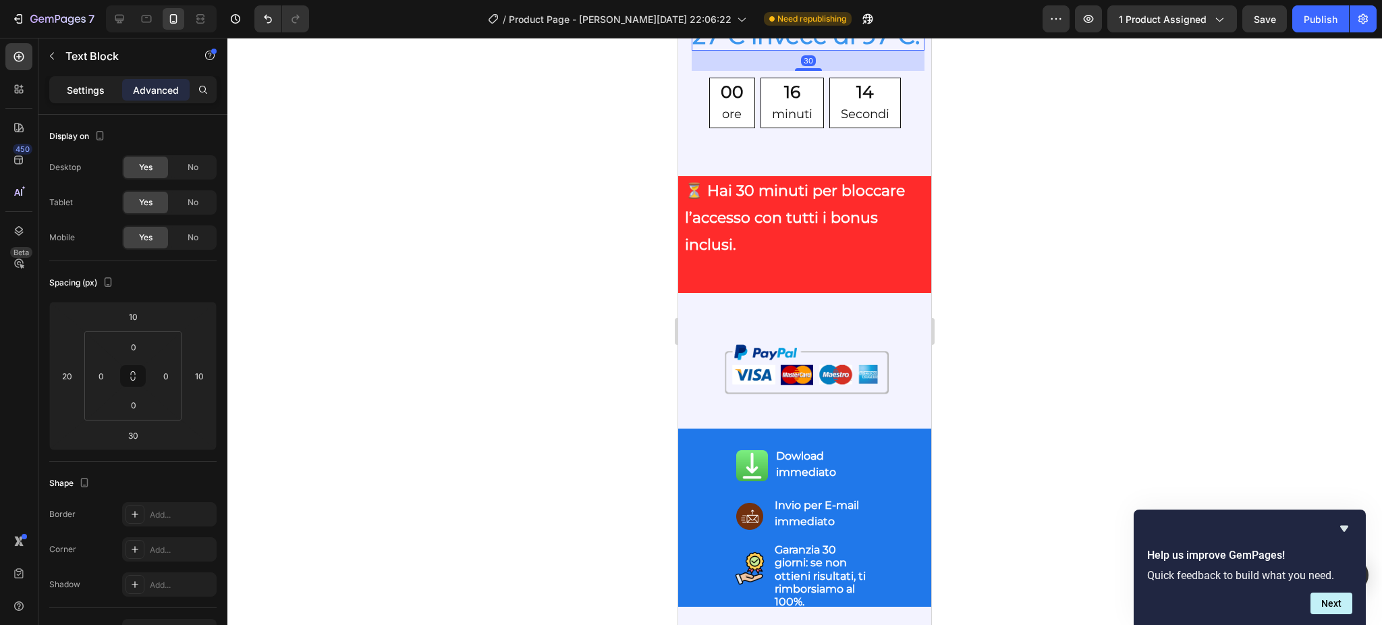
click at [86, 90] on p "Settings" at bounding box center [86, 90] width 38 height 14
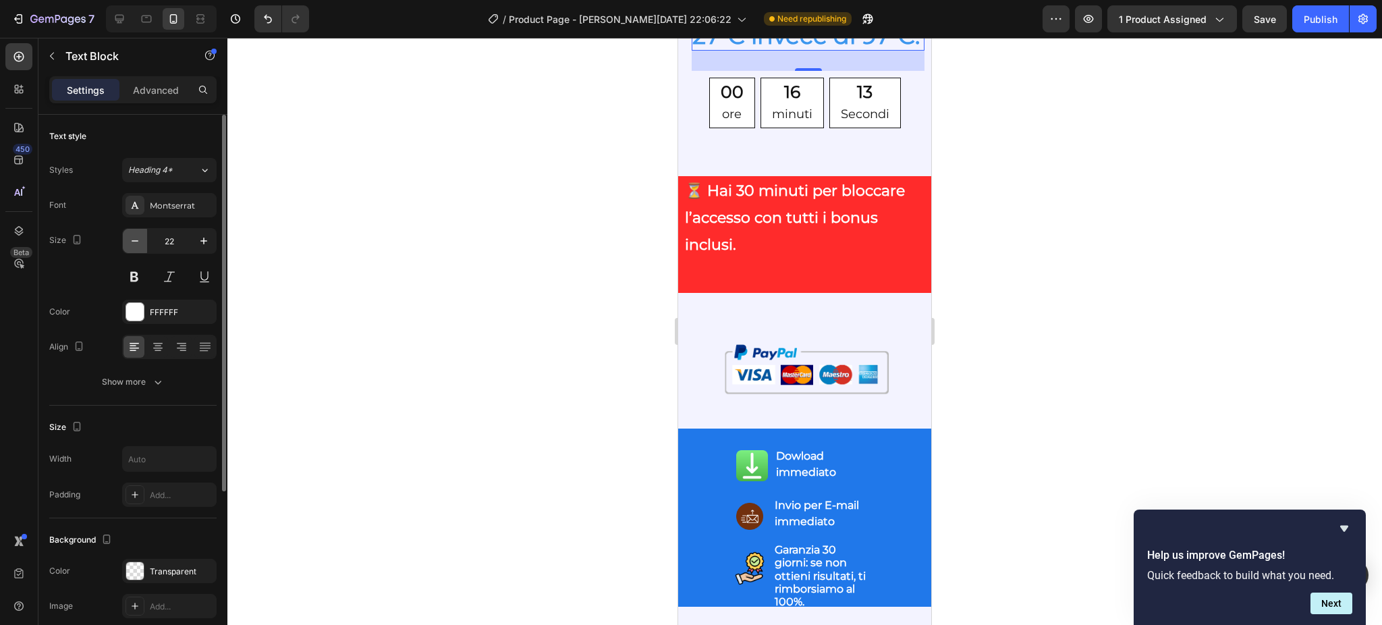
click at [139, 243] on icon "button" at bounding box center [134, 240] width 13 height 13
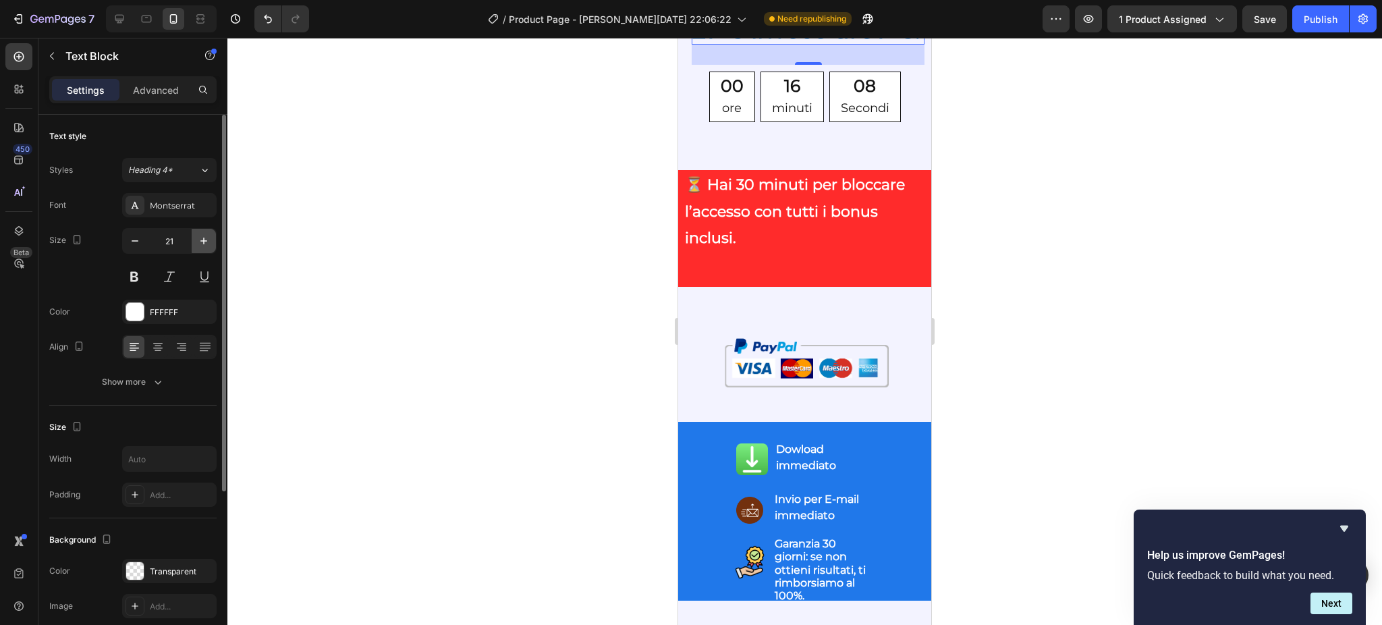
click at [205, 243] on icon "button" at bounding box center [203, 240] width 13 height 13
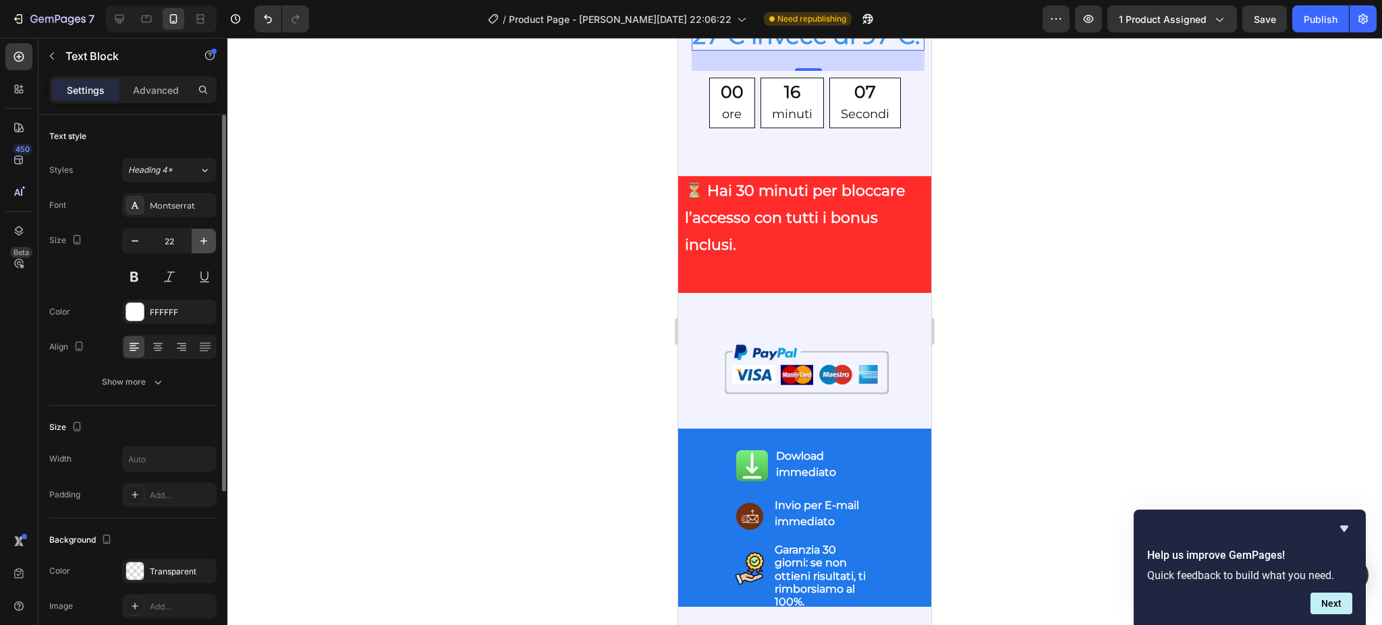
click at [205, 243] on icon "button" at bounding box center [203, 240] width 13 height 13
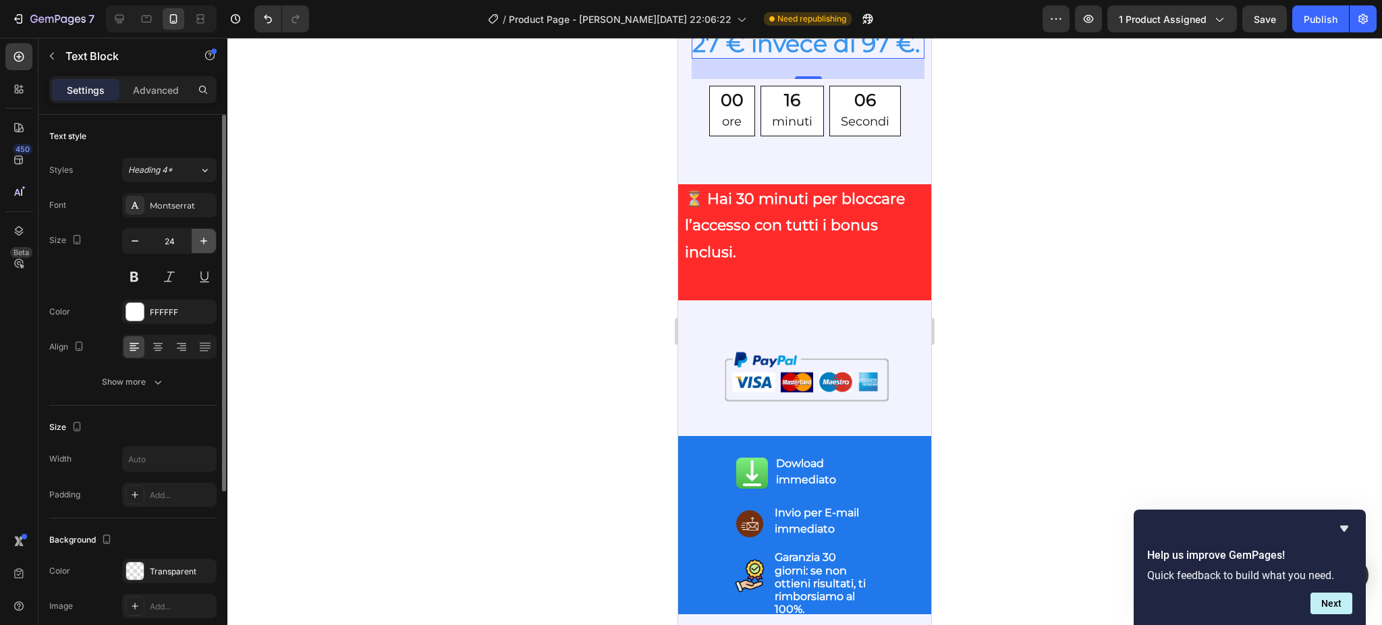
click at [205, 243] on icon "button" at bounding box center [203, 240] width 13 height 13
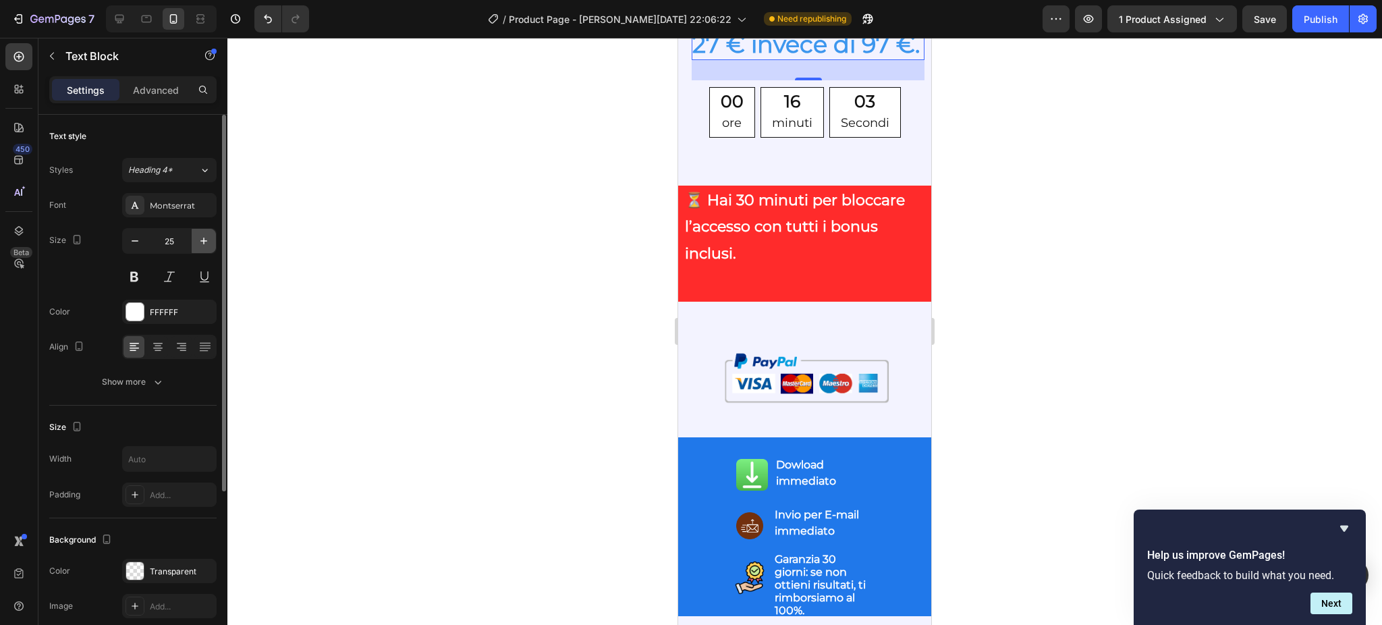
click at [198, 246] on icon "button" at bounding box center [203, 240] width 13 height 13
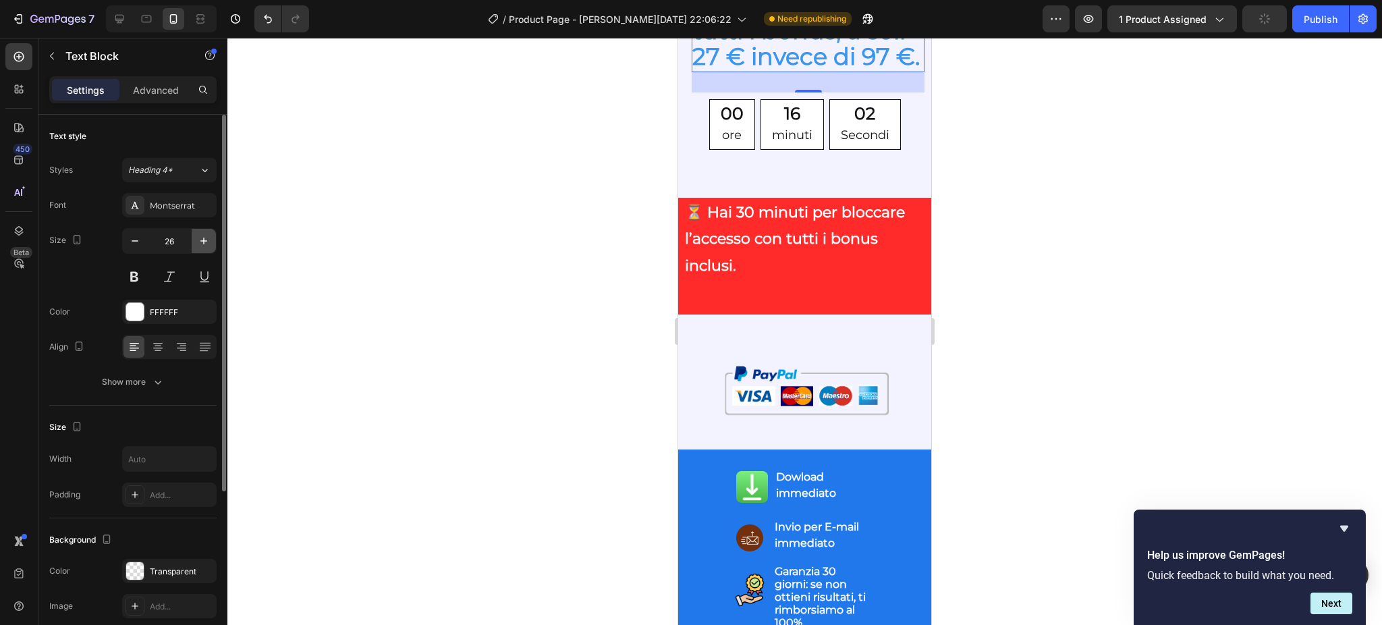
type input "27"
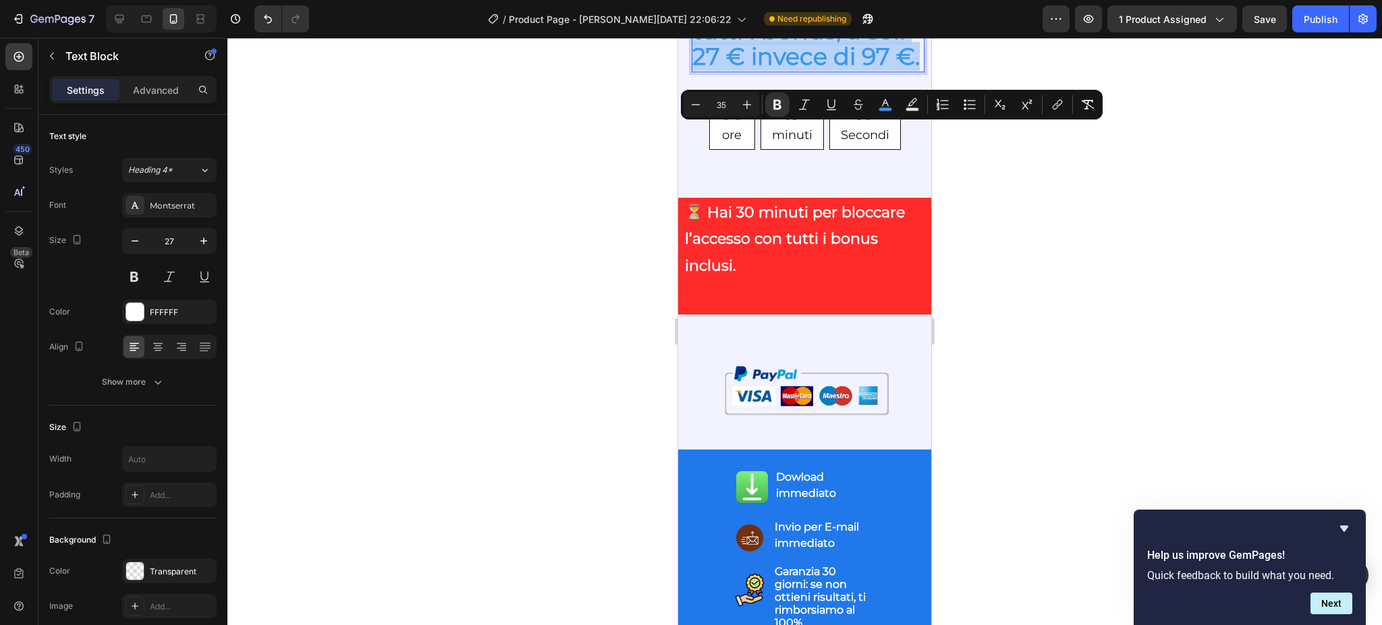
drag, startPoint x: 746, startPoint y: 294, endPoint x: 696, endPoint y: 140, distance: 161.9
click at [686, 112] on button "Minus" at bounding box center [695, 104] width 24 height 24
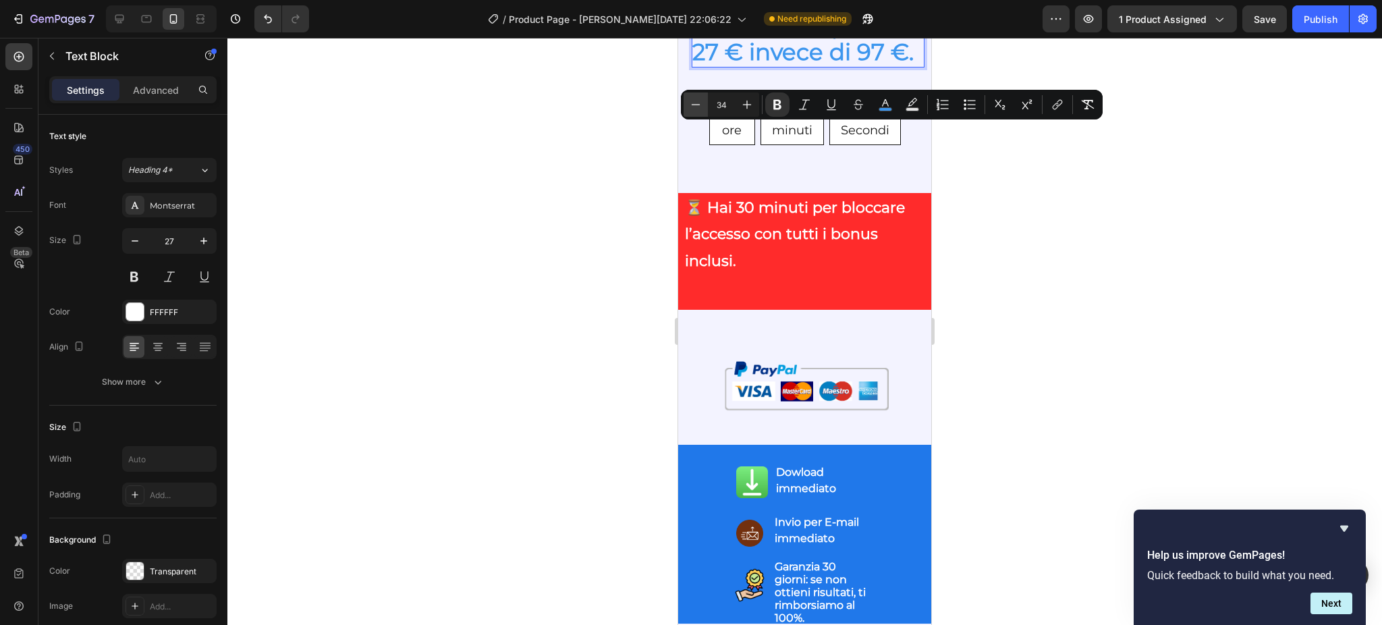
click at [686, 112] on button "Minus" at bounding box center [695, 104] width 24 height 24
type input "33"
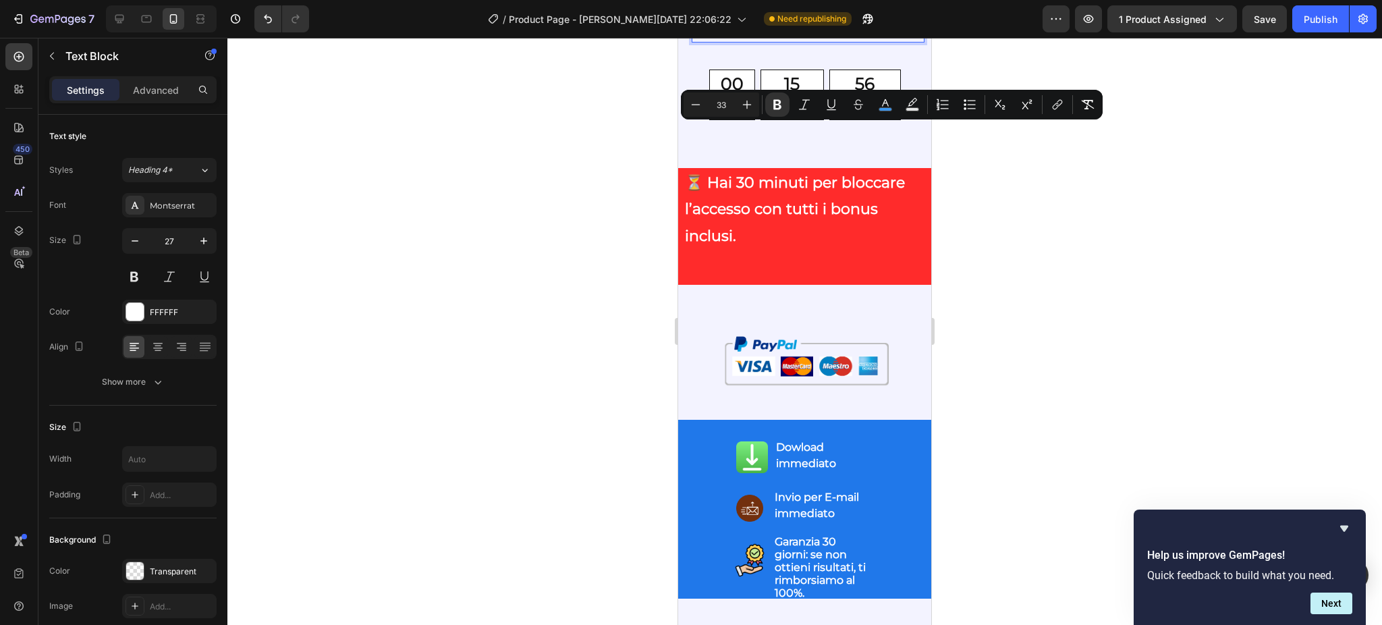
click at [625, 168] on div at bounding box center [804, 331] width 1154 height 587
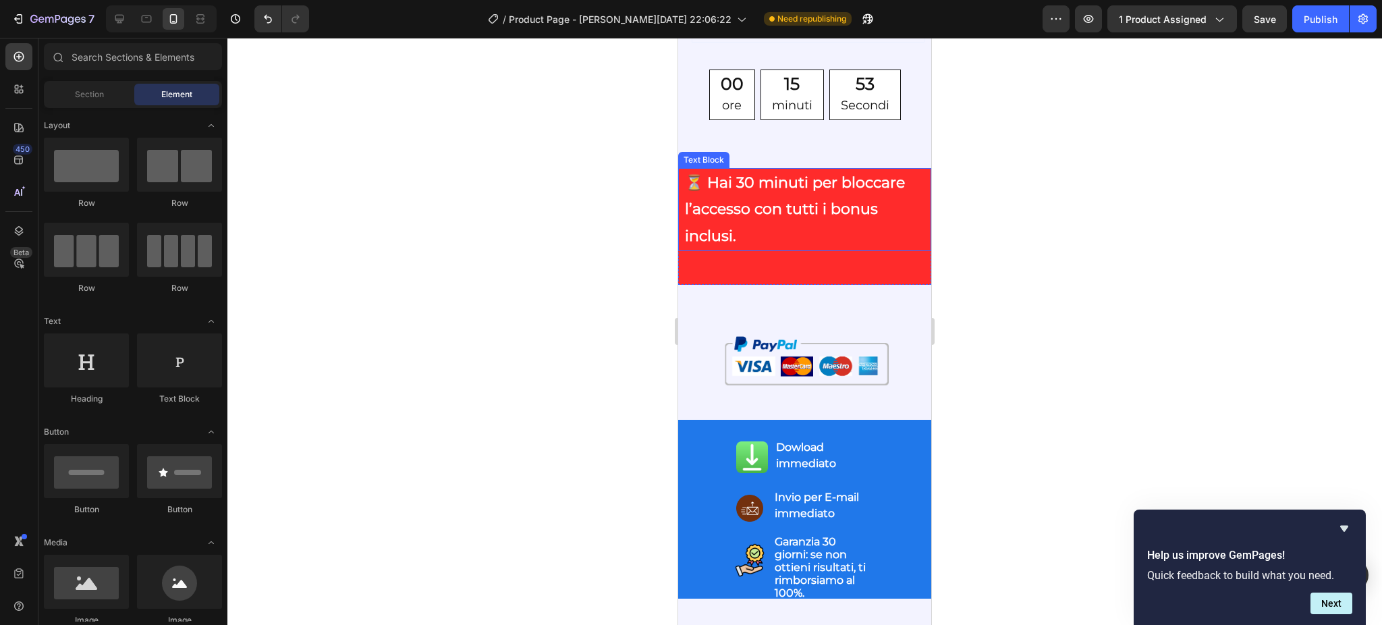
click at [736, 245] on strong "⏳ Hai 30 minuti per bloccare l’accesso con tutti i bonus inclusi." at bounding box center [795, 209] width 220 height 72
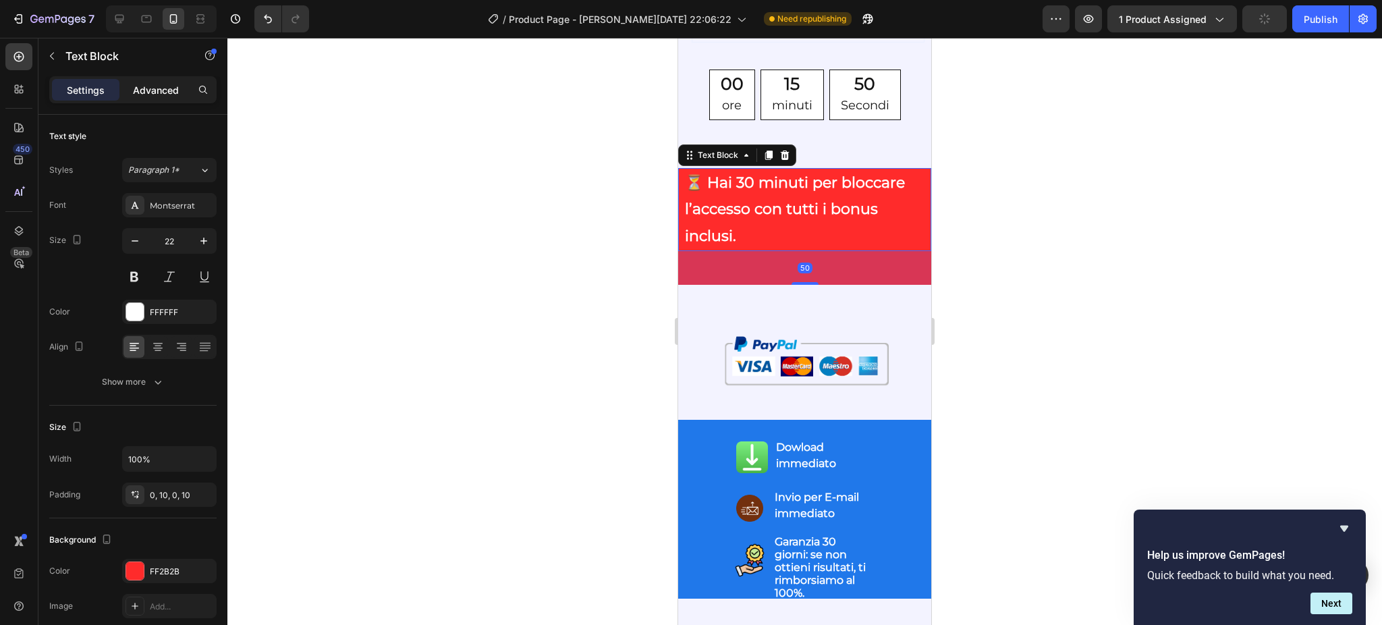
click at [159, 90] on p "Advanced" at bounding box center [156, 90] width 46 height 14
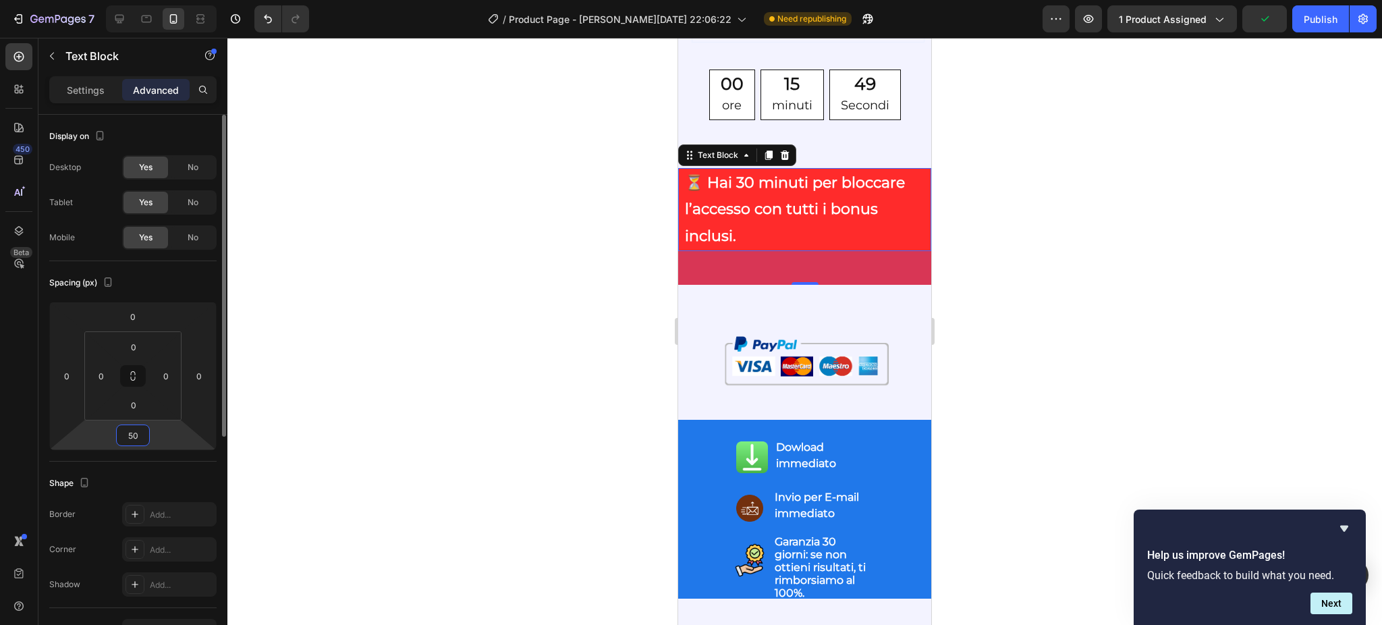
click at [141, 438] on input "50" at bounding box center [132, 435] width 27 height 20
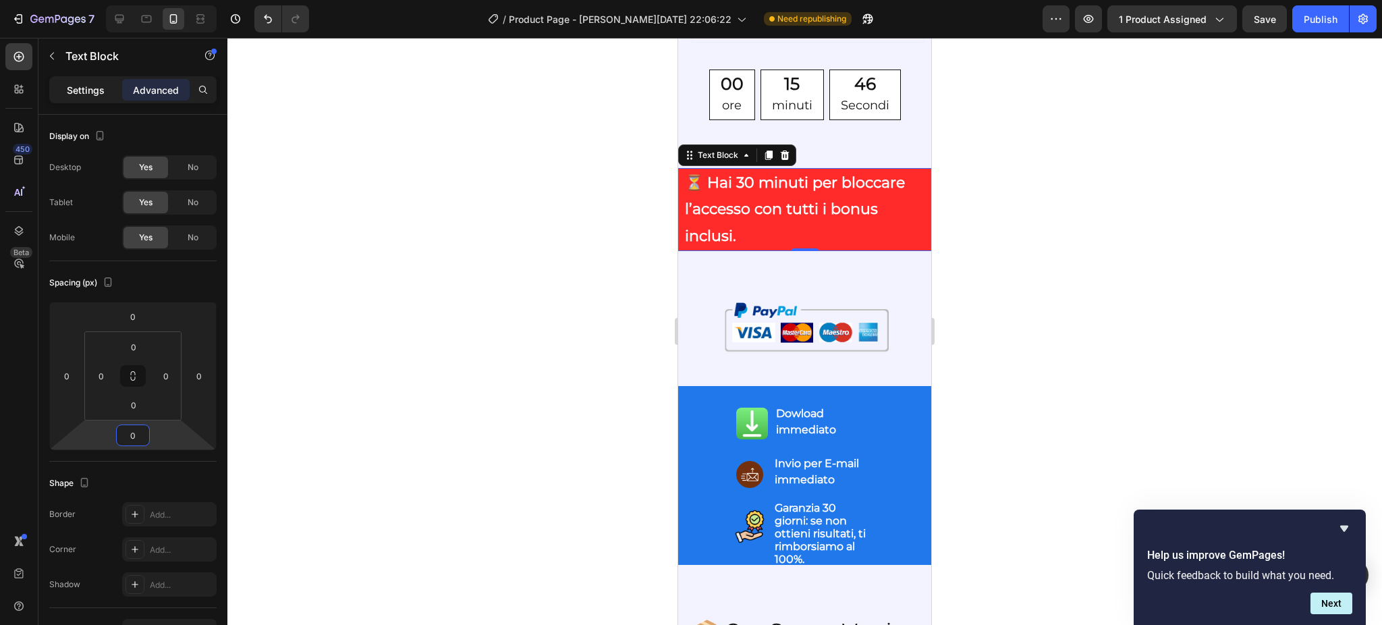
click at [90, 89] on p "Settings" at bounding box center [86, 90] width 38 height 14
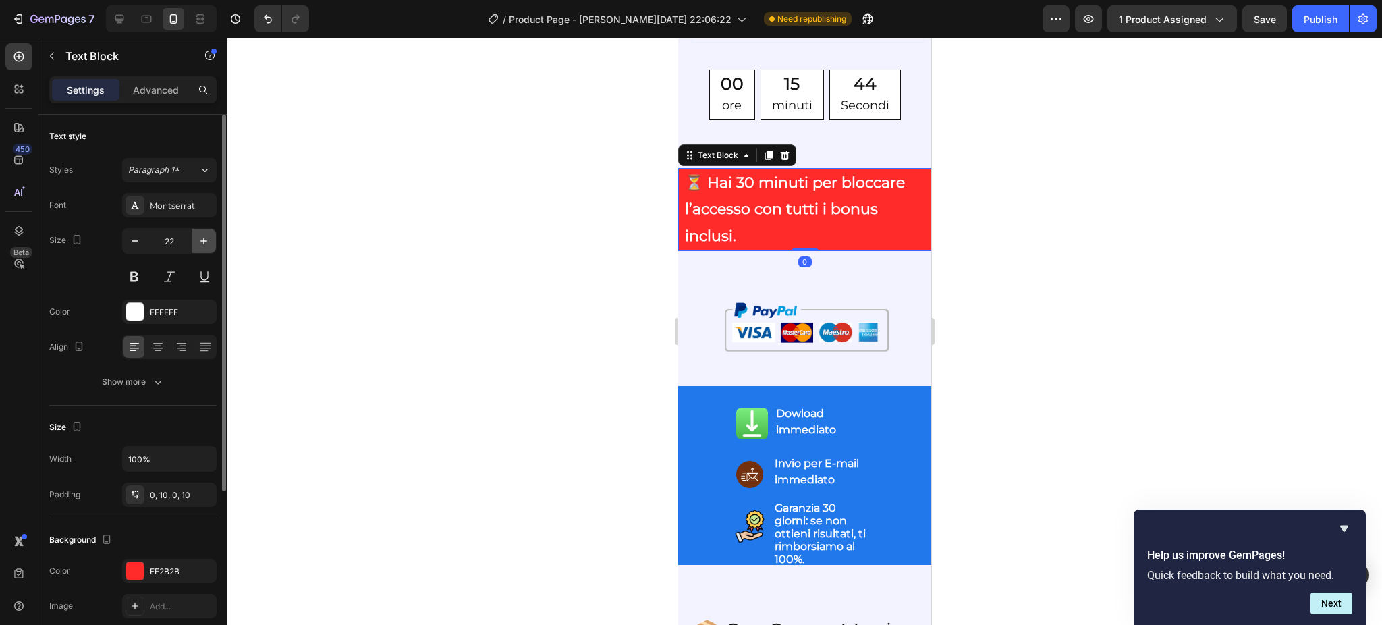
click at [200, 235] on icon "button" at bounding box center [203, 240] width 13 height 13
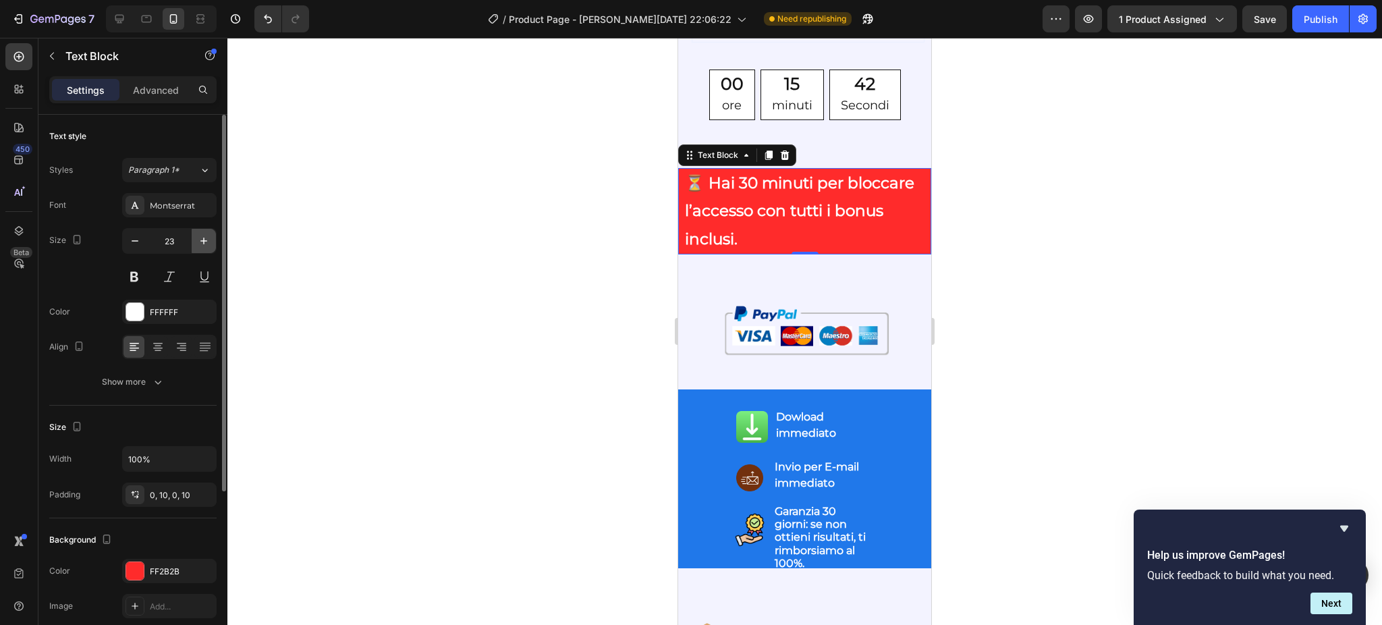
click at [200, 235] on icon "button" at bounding box center [203, 240] width 13 height 13
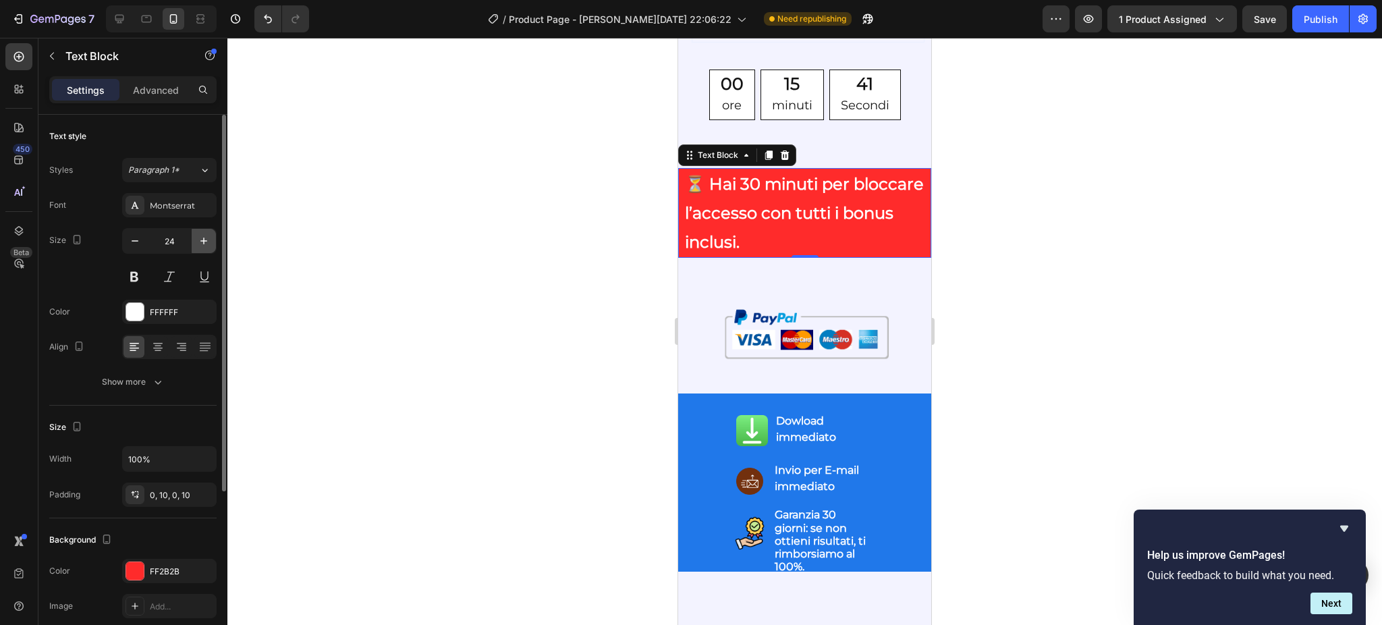
click at [200, 235] on icon "button" at bounding box center [203, 240] width 13 height 13
type input "25"
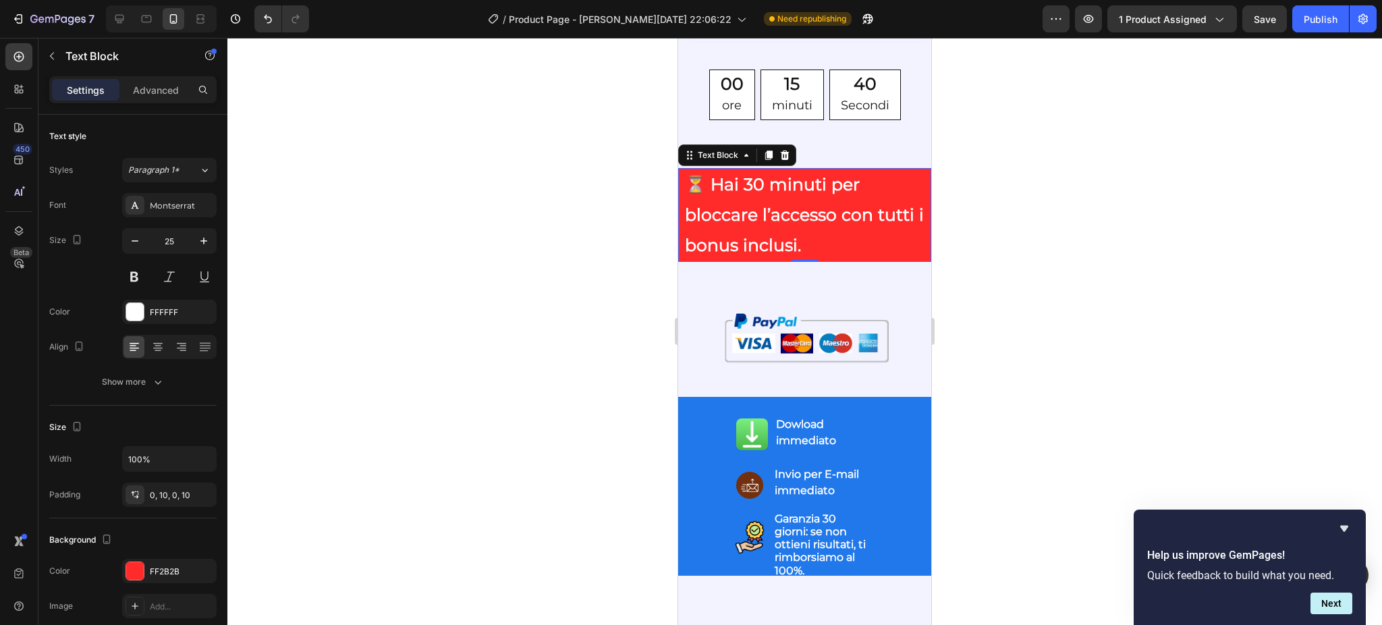
click at [538, 427] on div at bounding box center [804, 331] width 1154 height 587
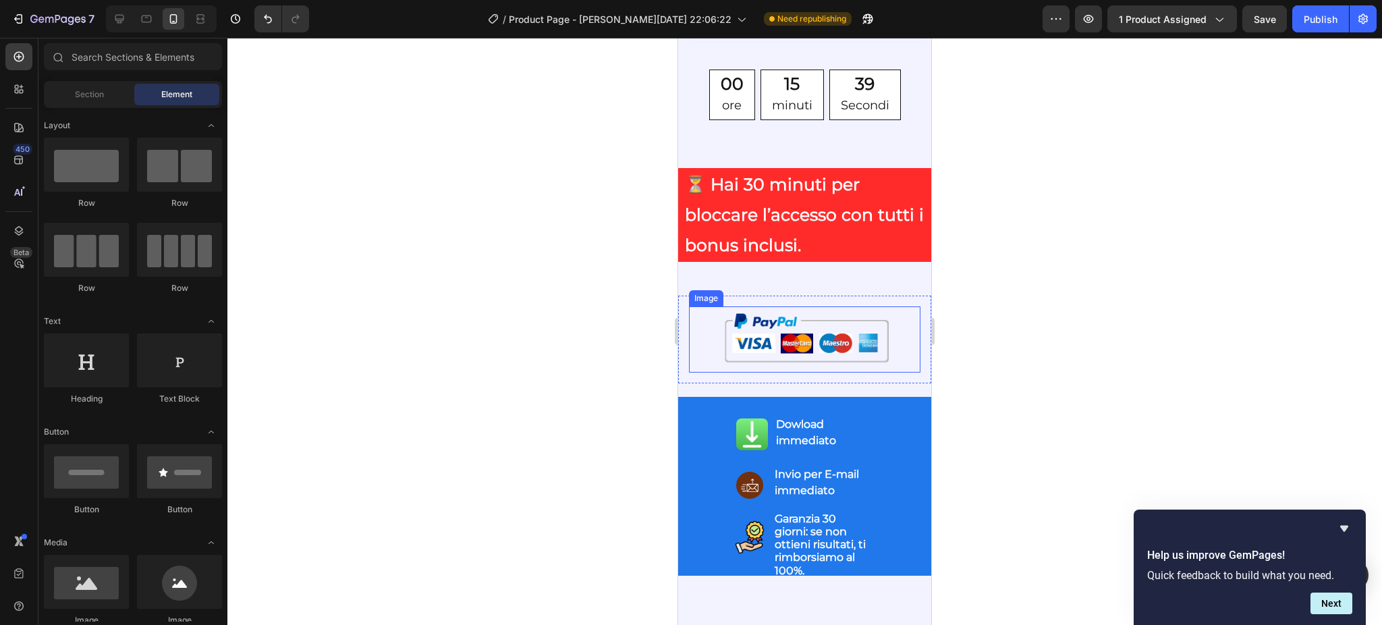
click at [745, 372] on img at bounding box center [804, 339] width 185 height 66
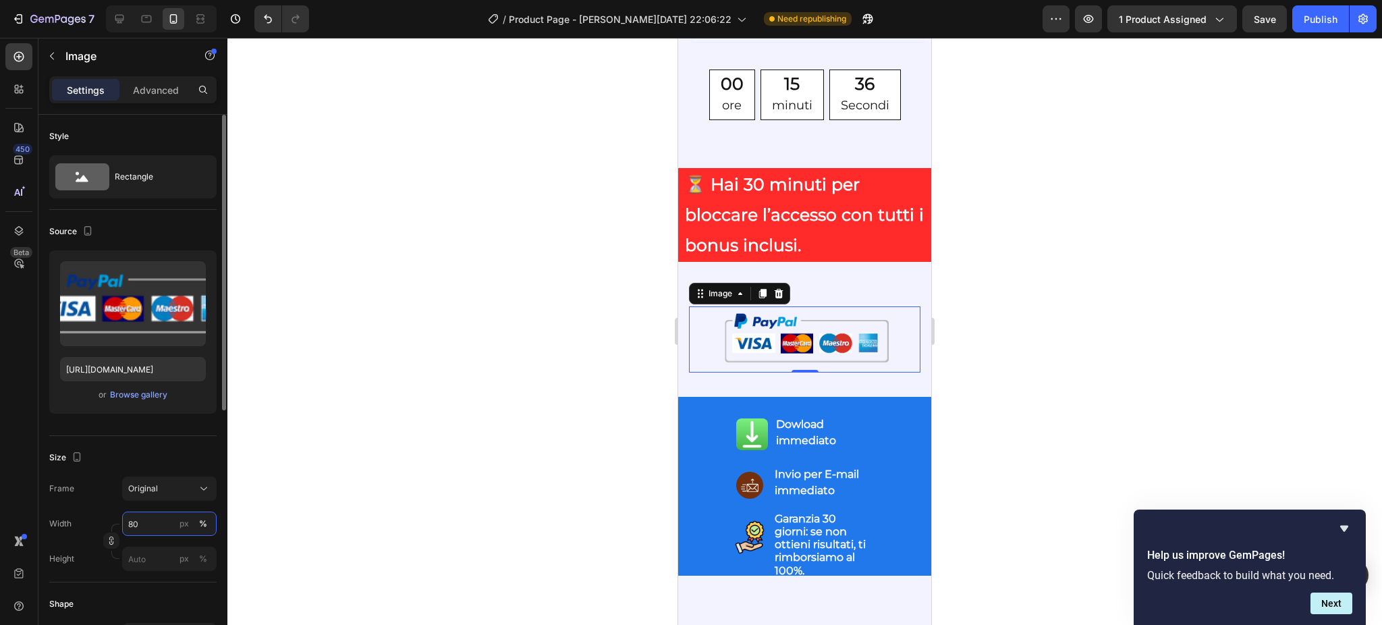
click at [153, 519] on input "80" at bounding box center [169, 523] width 94 height 24
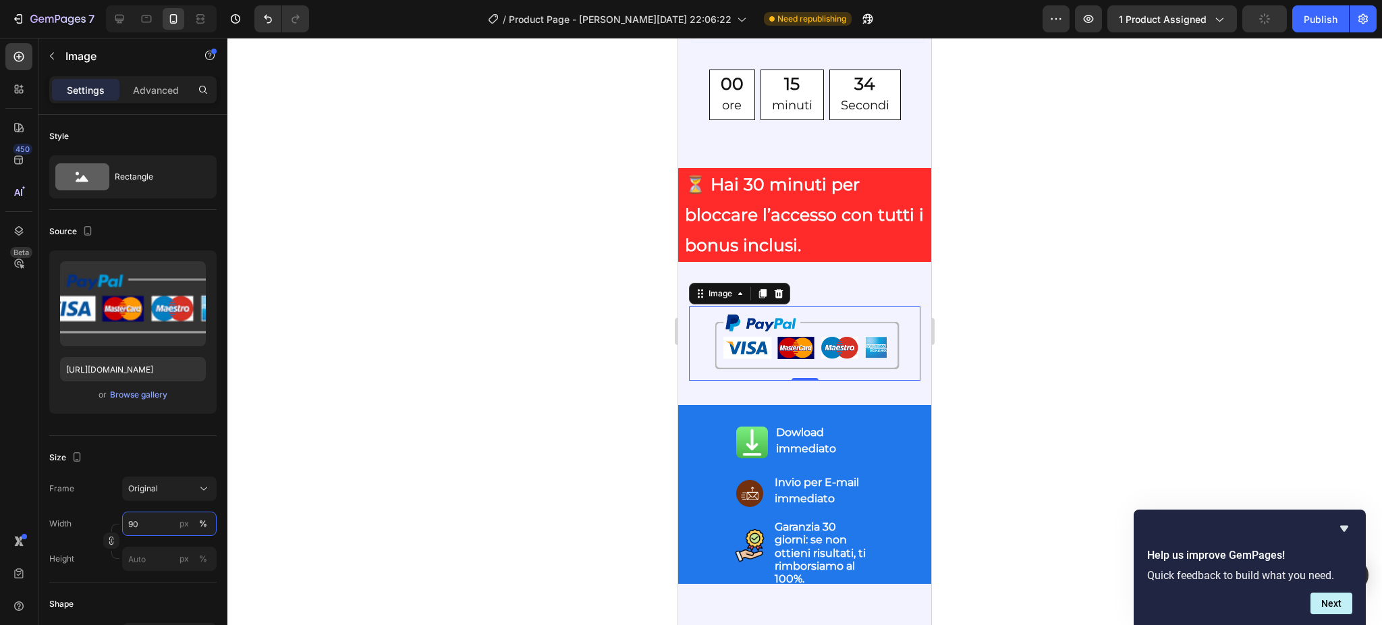
type input "90"
click at [455, 446] on div at bounding box center [804, 331] width 1154 height 587
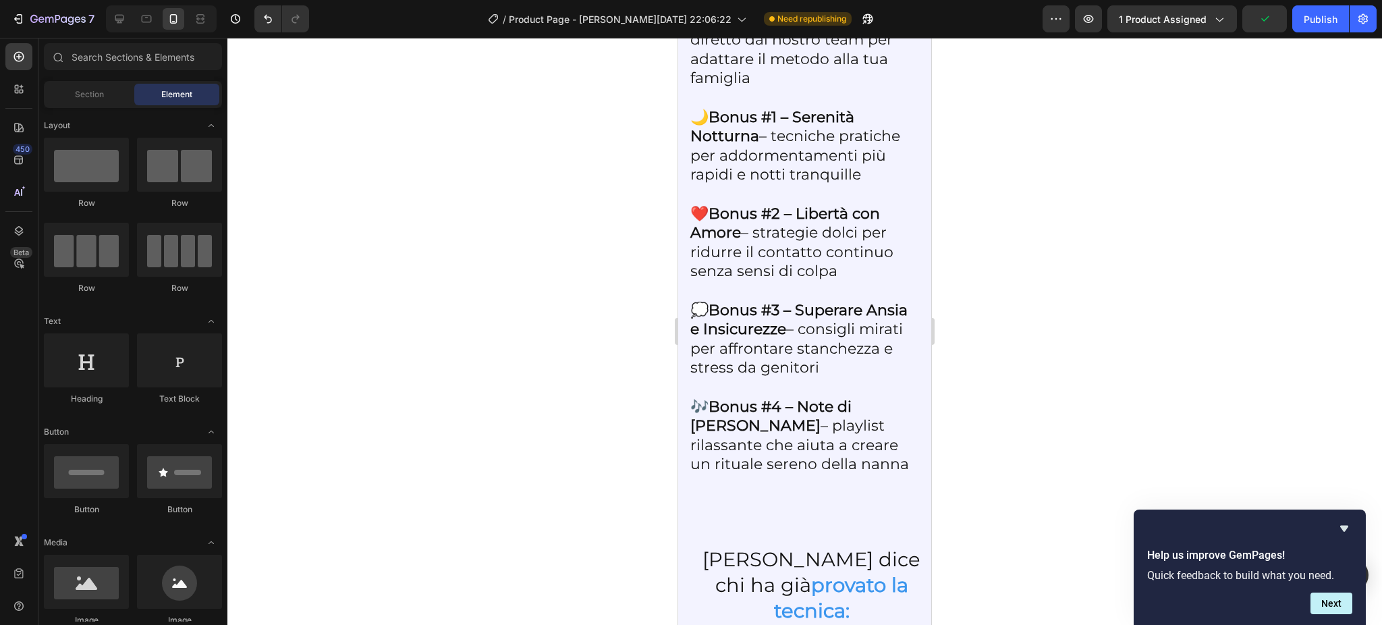
scroll to position [2909, 0]
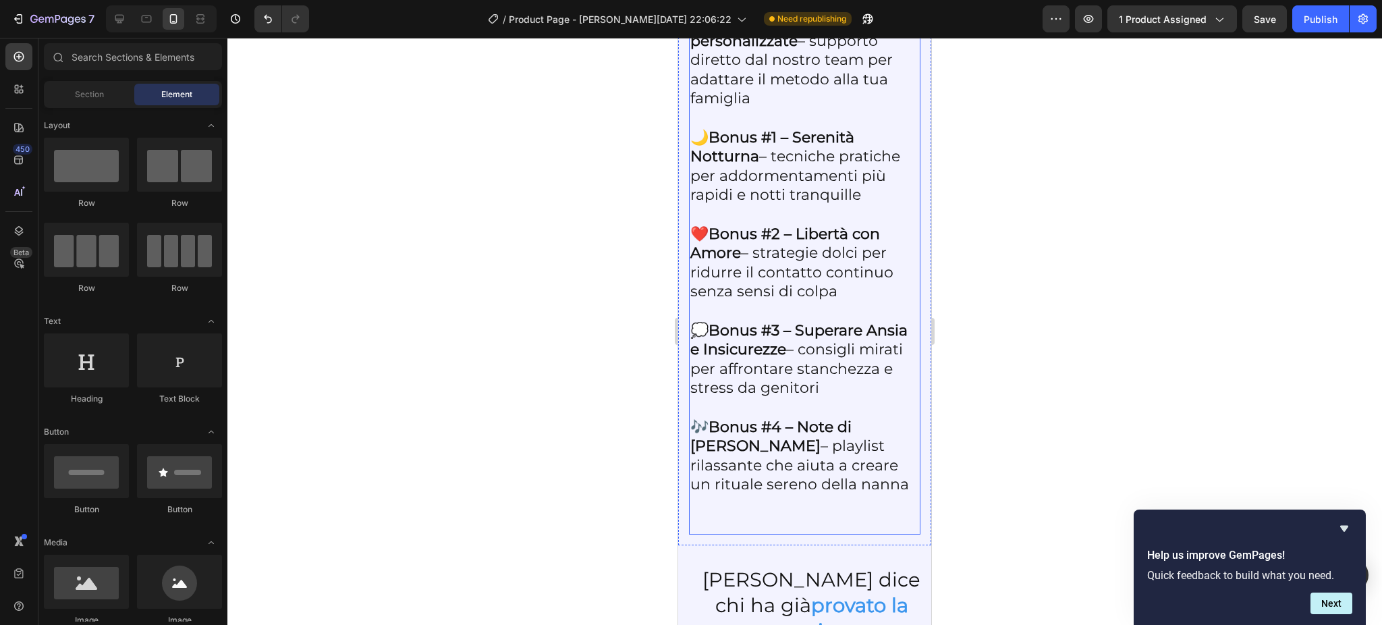
click at [742, 180] on p "📘 La guida completa in PDF – passo dopo passo per aiutare il tuo bambino a dorm…" at bounding box center [804, 224] width 229 height 617
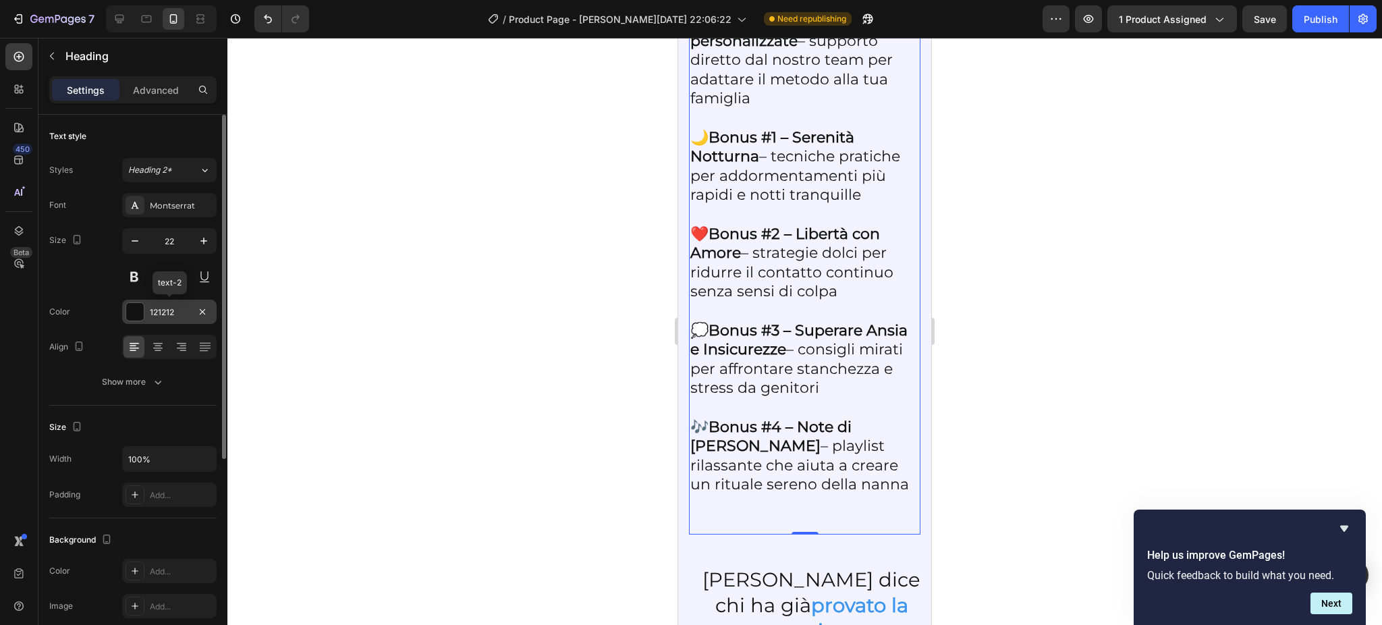
click at [128, 310] on div at bounding box center [135, 312] width 18 height 18
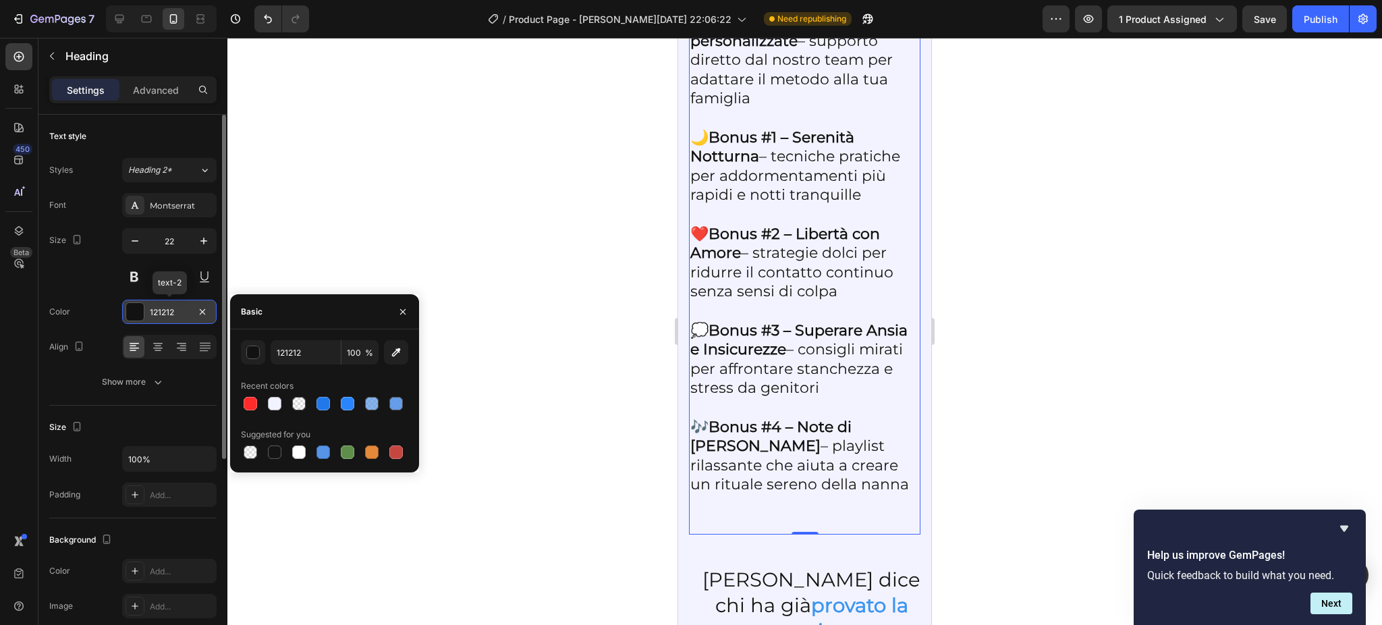
click at [128, 310] on div at bounding box center [135, 312] width 18 height 18
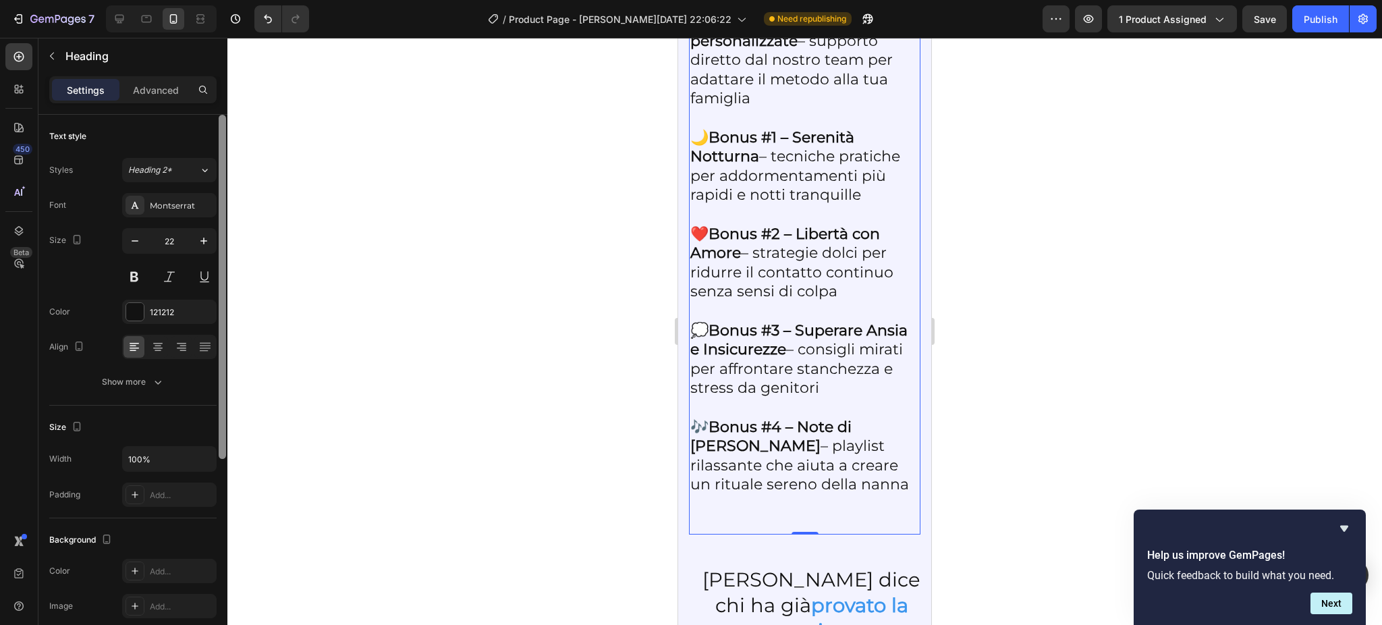
scroll to position [327, 0]
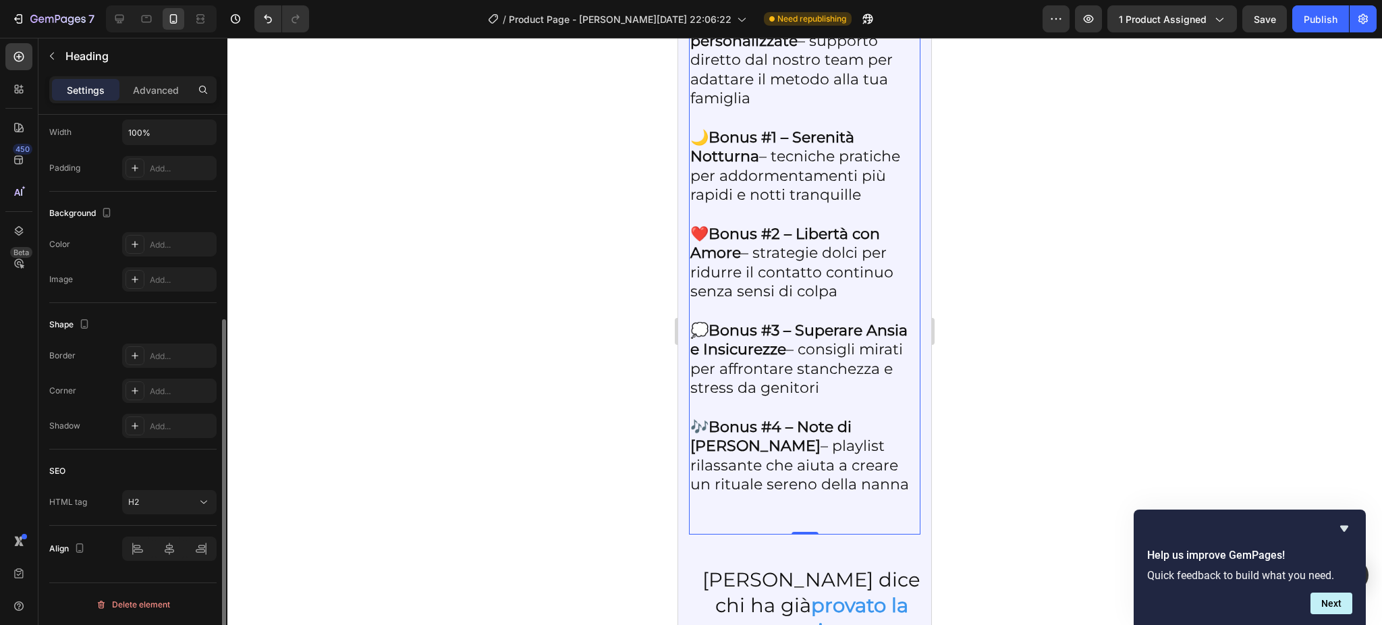
drag, startPoint x: 227, startPoint y: 430, endPoint x: 229, endPoint y: 451, distance: 21.1
click at [229, 0] on div "7 / Product Page - [PERSON_NAME][DATE] 22:06:22 Need republishing Preview 1 pro…" at bounding box center [691, 0] width 1382 height 0
click at [132, 237] on div at bounding box center [134, 244] width 19 height 19
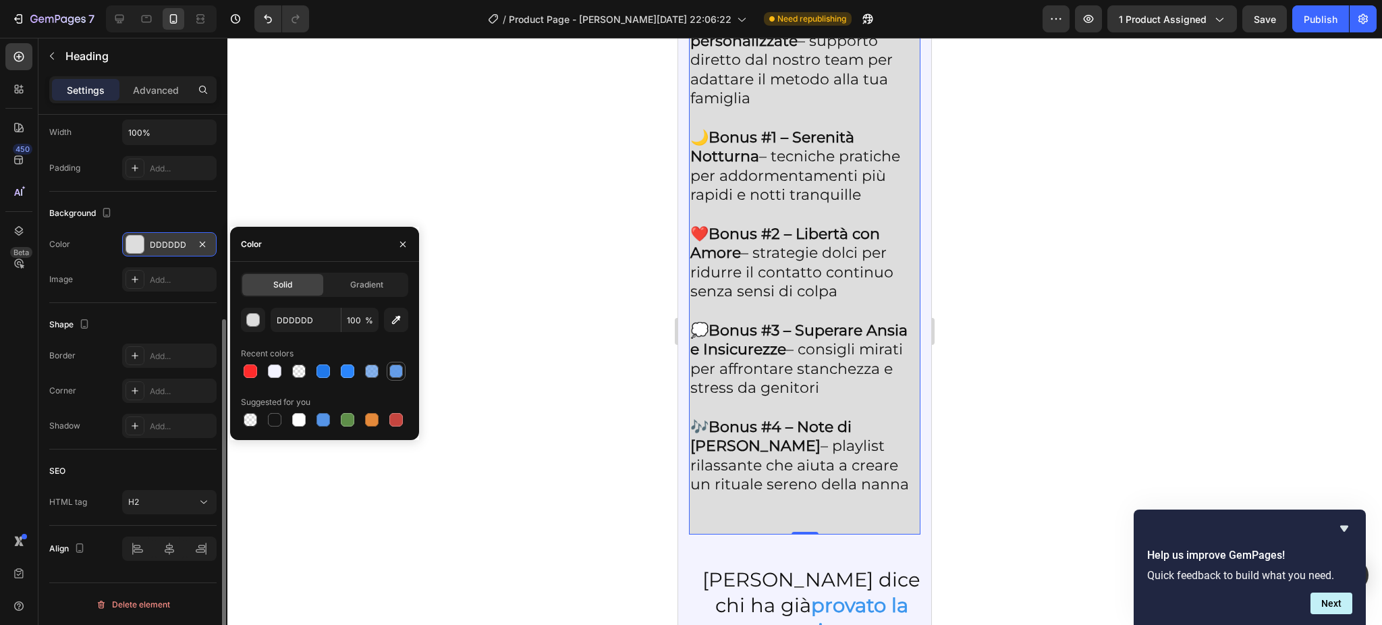
click at [397, 368] on div at bounding box center [395, 370] width 13 height 13
type input "5594E7"
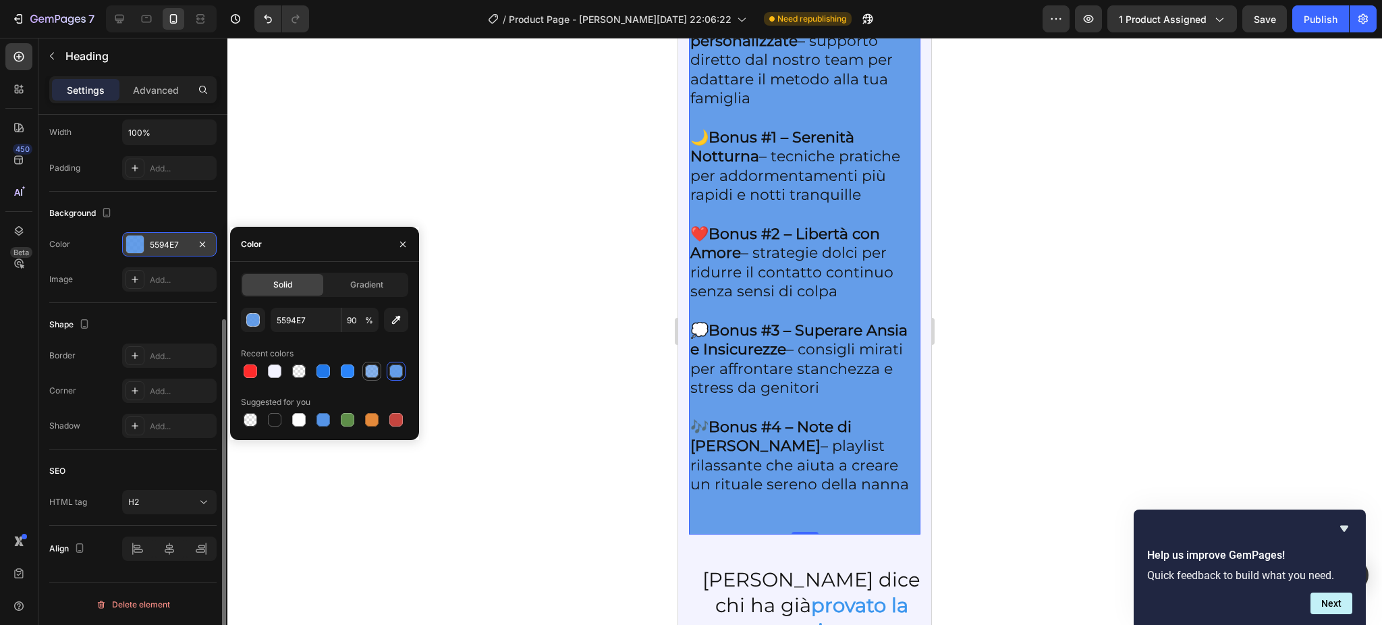
click at [372, 372] on div at bounding box center [371, 370] width 13 height 13
type input "70"
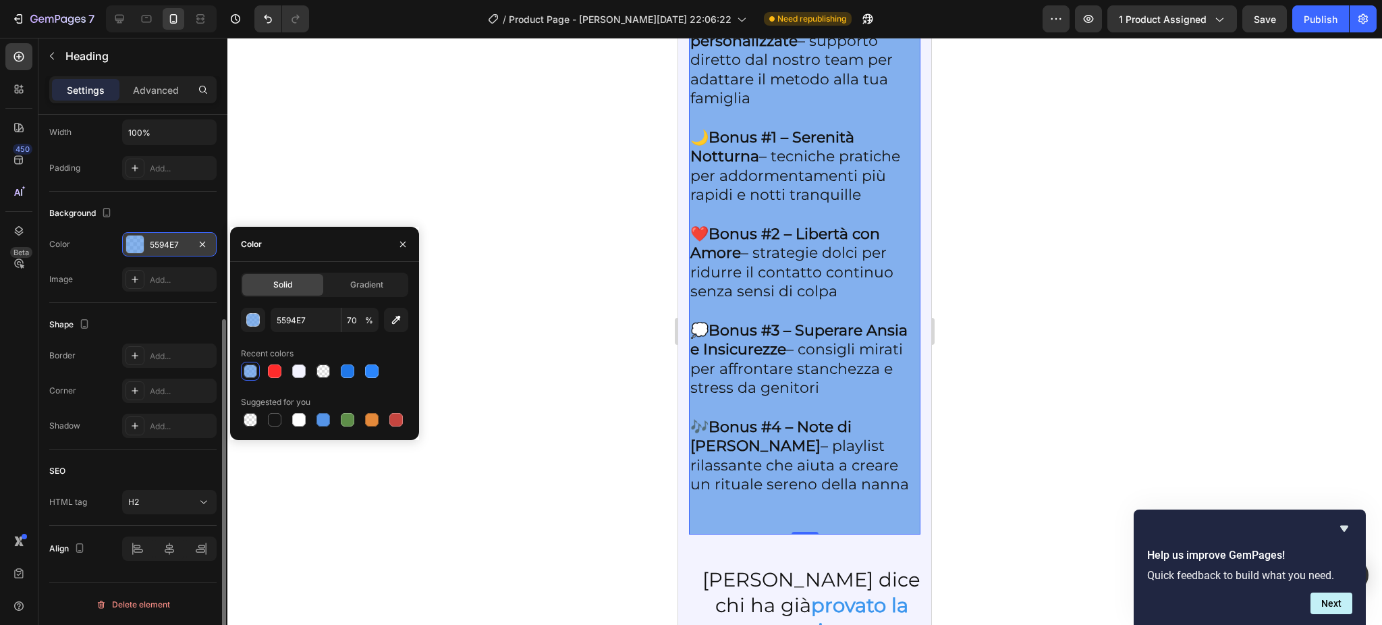
click at [575, 322] on div at bounding box center [804, 331] width 1154 height 587
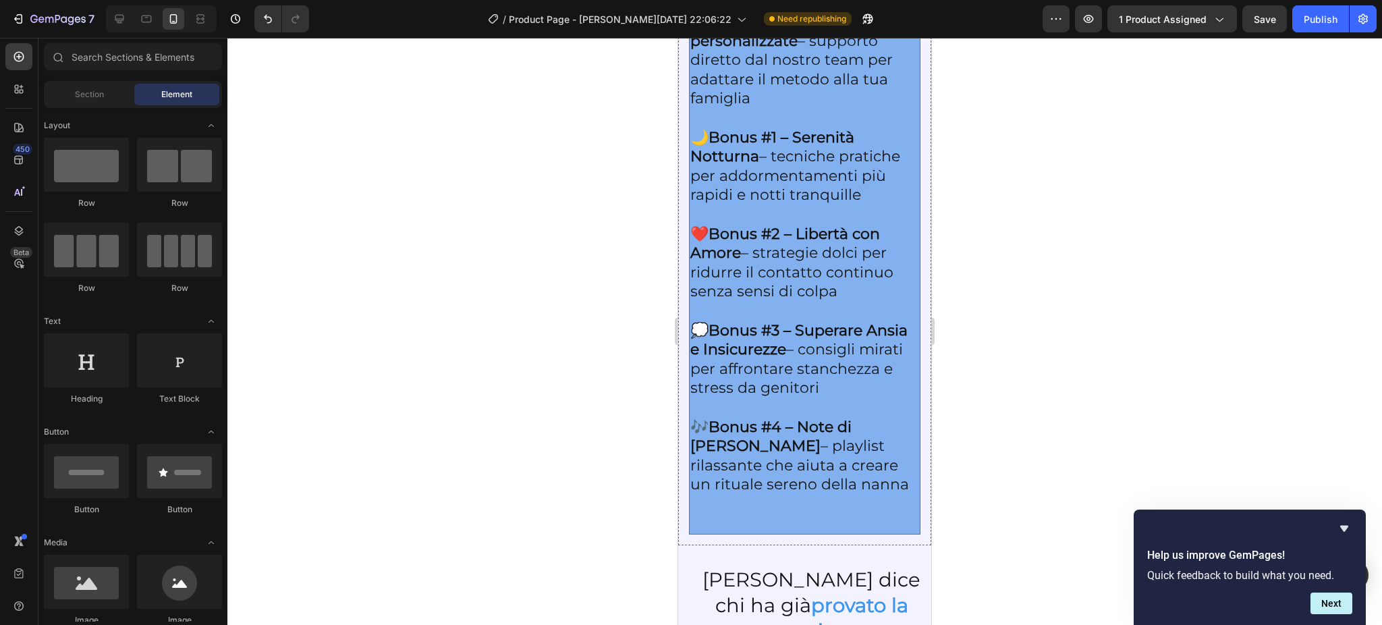
click at [723, 293] on p "📘 La guida completa in PDF – passo dopo passo per aiutare il tuo bambino a dorm…" at bounding box center [804, 224] width 229 height 617
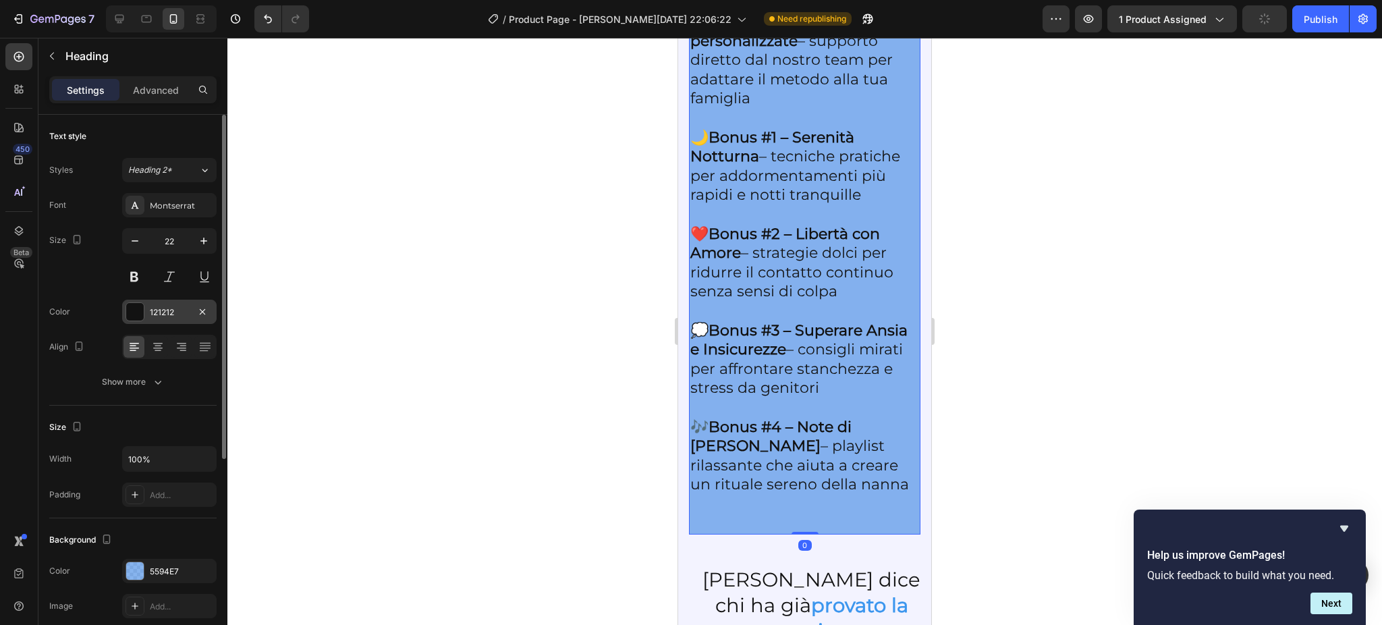
click at [134, 308] on div at bounding box center [135, 312] width 18 height 18
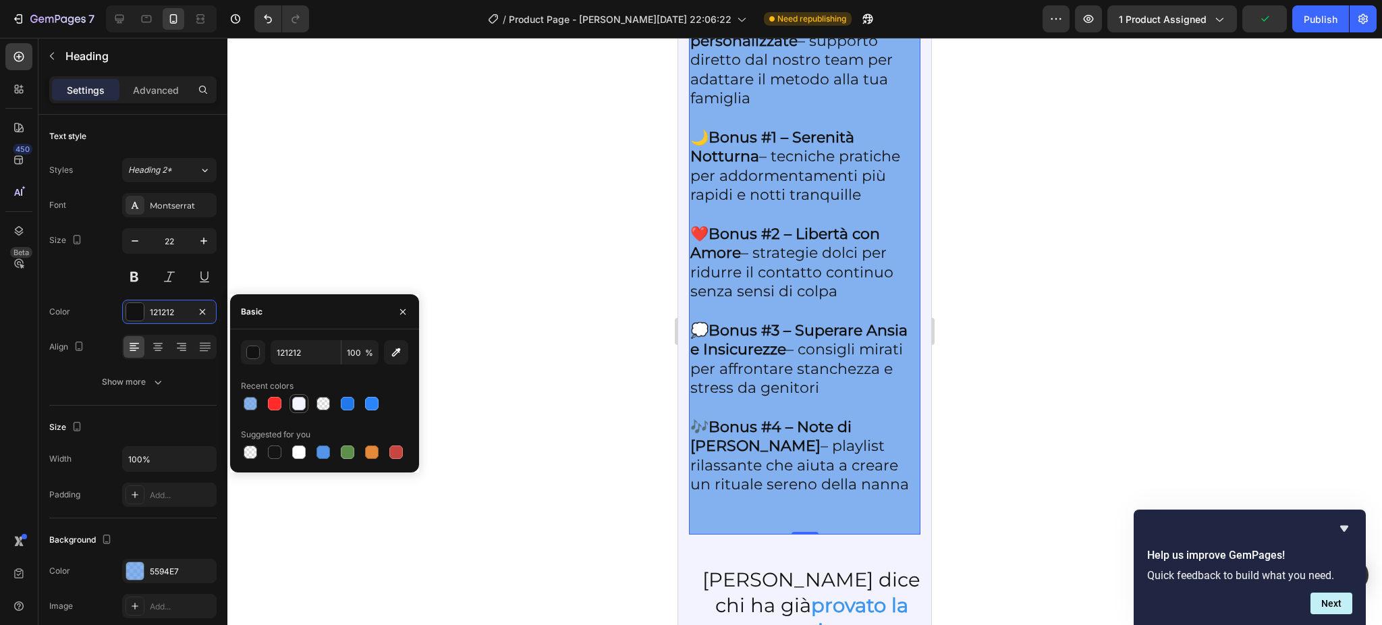
click at [292, 406] on div at bounding box center [298, 403] width 13 height 13
type input "F3F3FF"
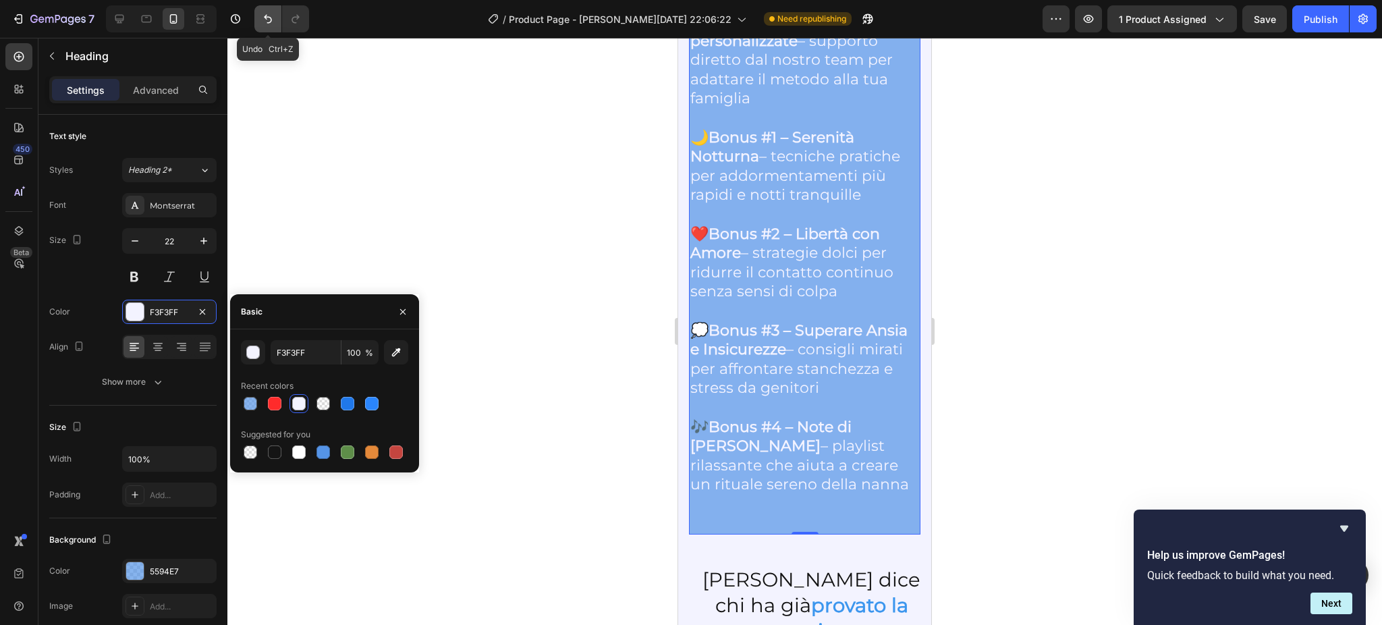
click at [264, 26] on button "Undo/Redo" at bounding box center [267, 18] width 27 height 27
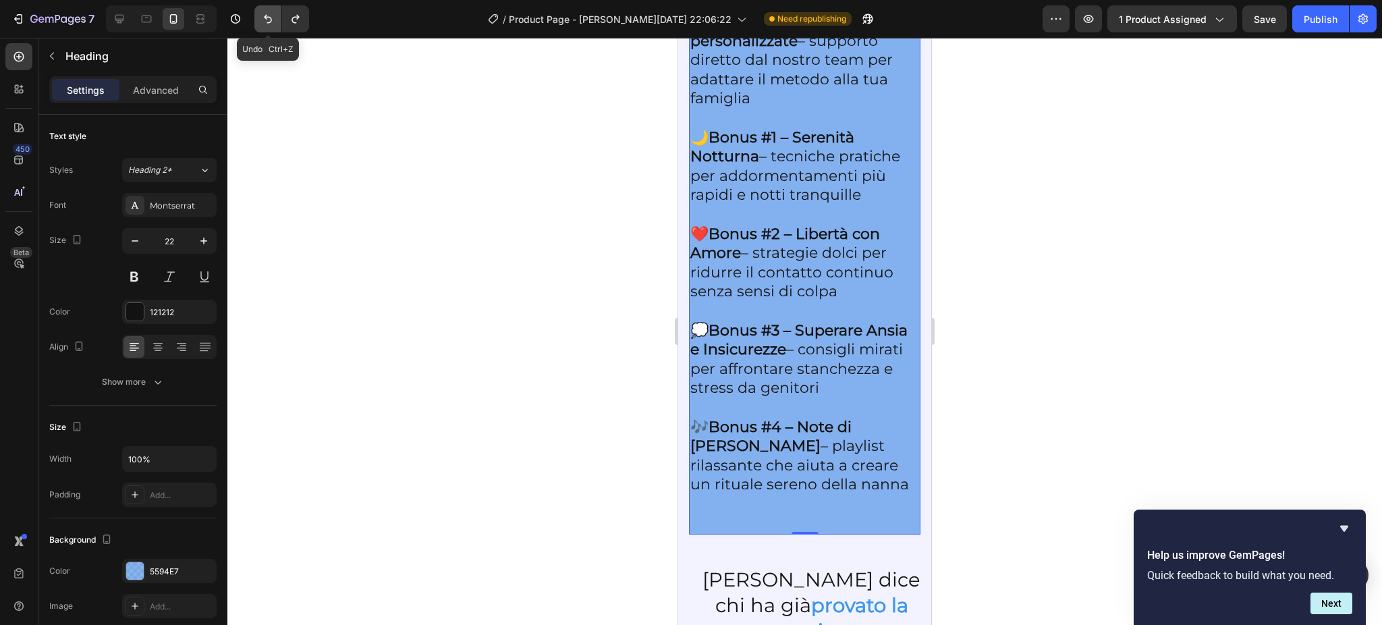
click at [264, 26] on button "Undo/Redo" at bounding box center [267, 18] width 27 height 27
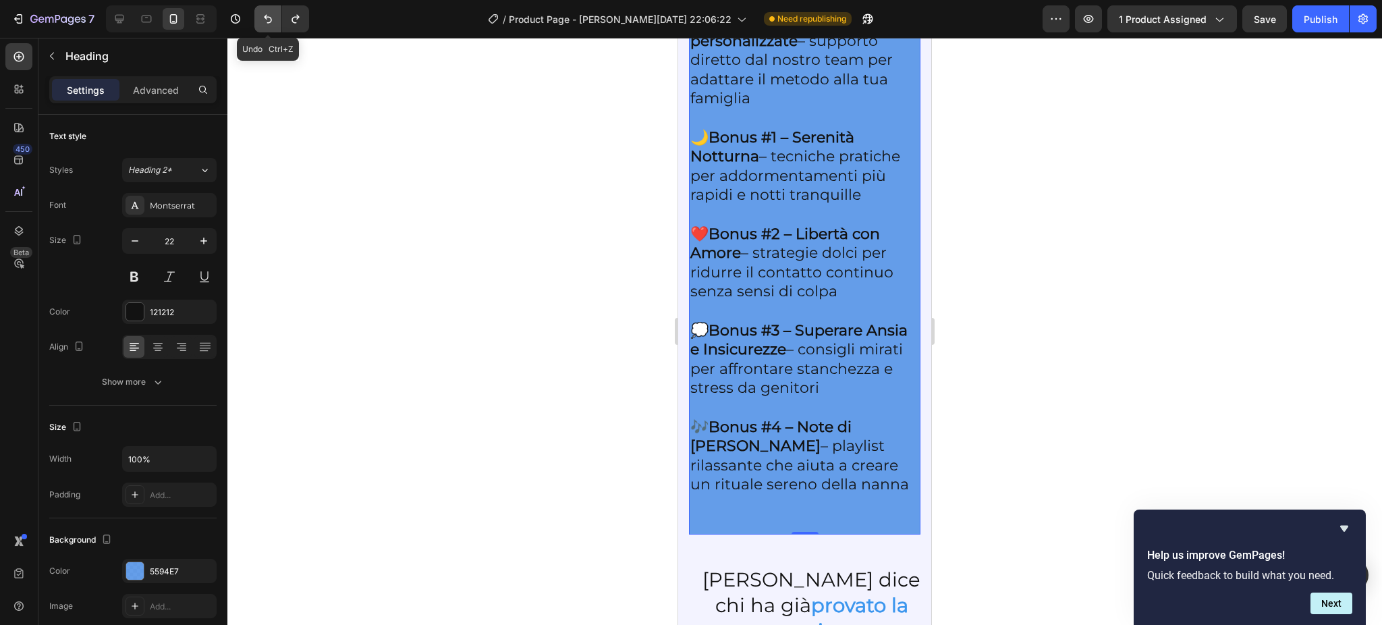
click at [264, 26] on button "Undo/Redo" at bounding box center [267, 18] width 27 height 27
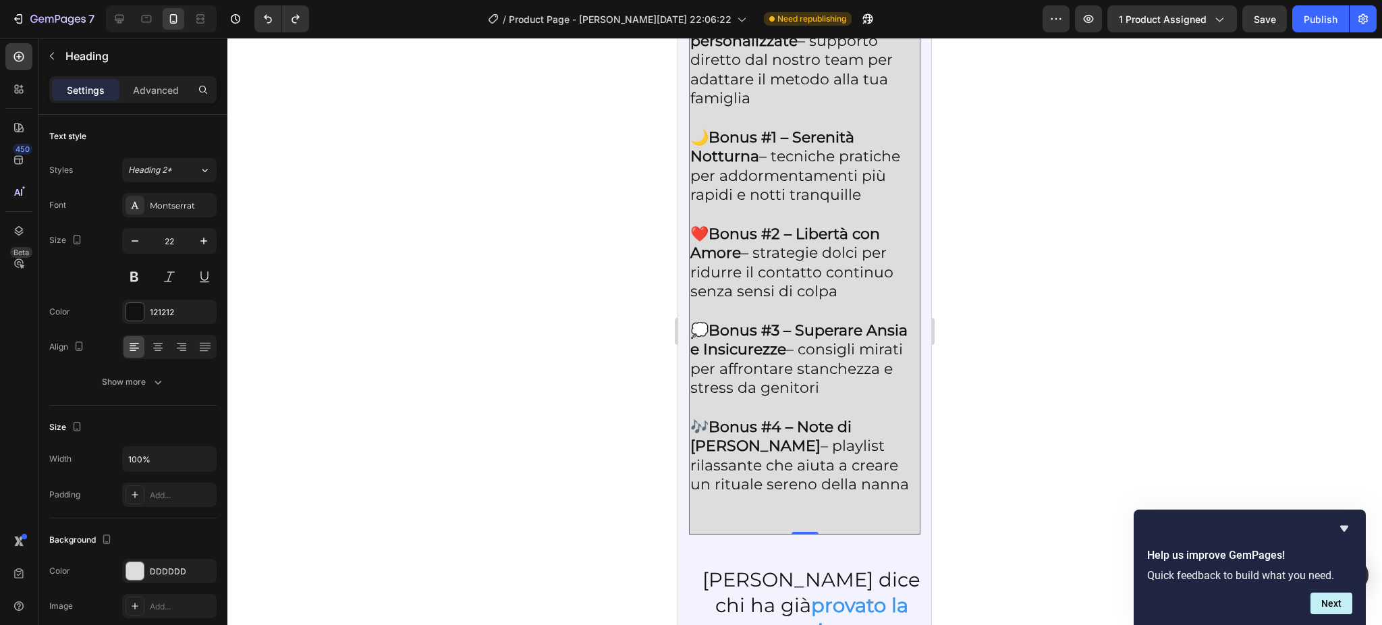
click at [425, 188] on div at bounding box center [804, 331] width 1154 height 587
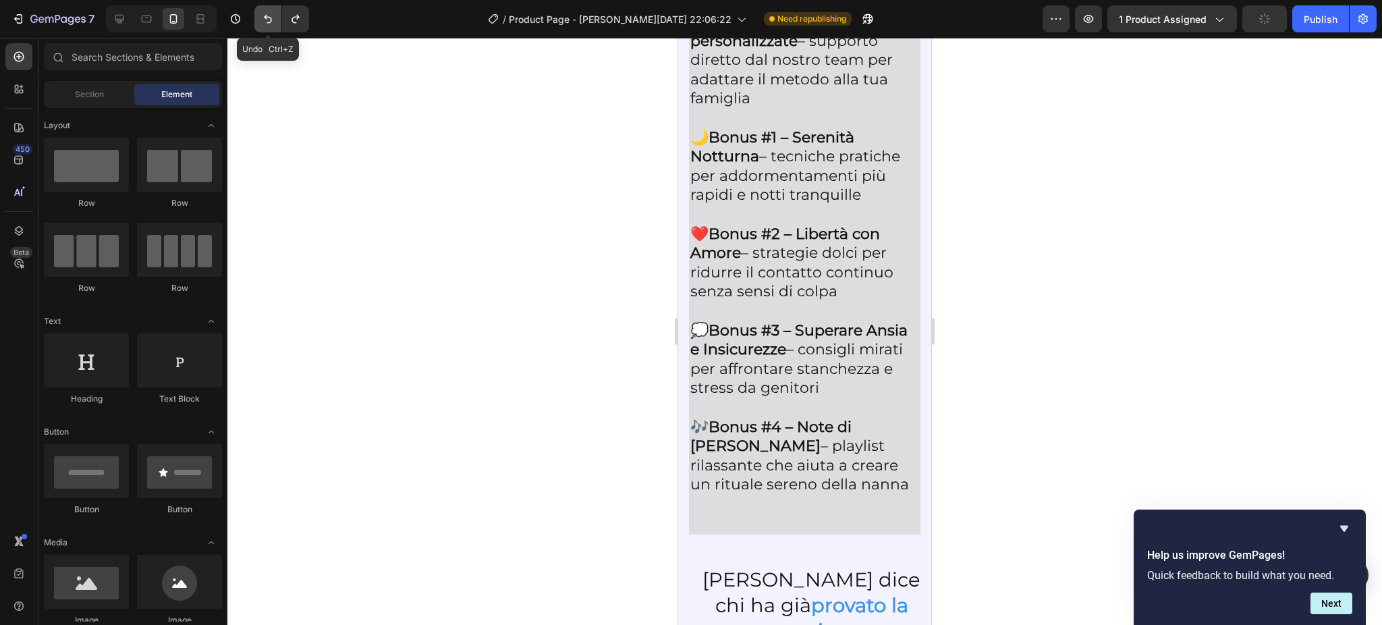
click at [263, 10] on button "Undo/Redo" at bounding box center [267, 18] width 27 height 27
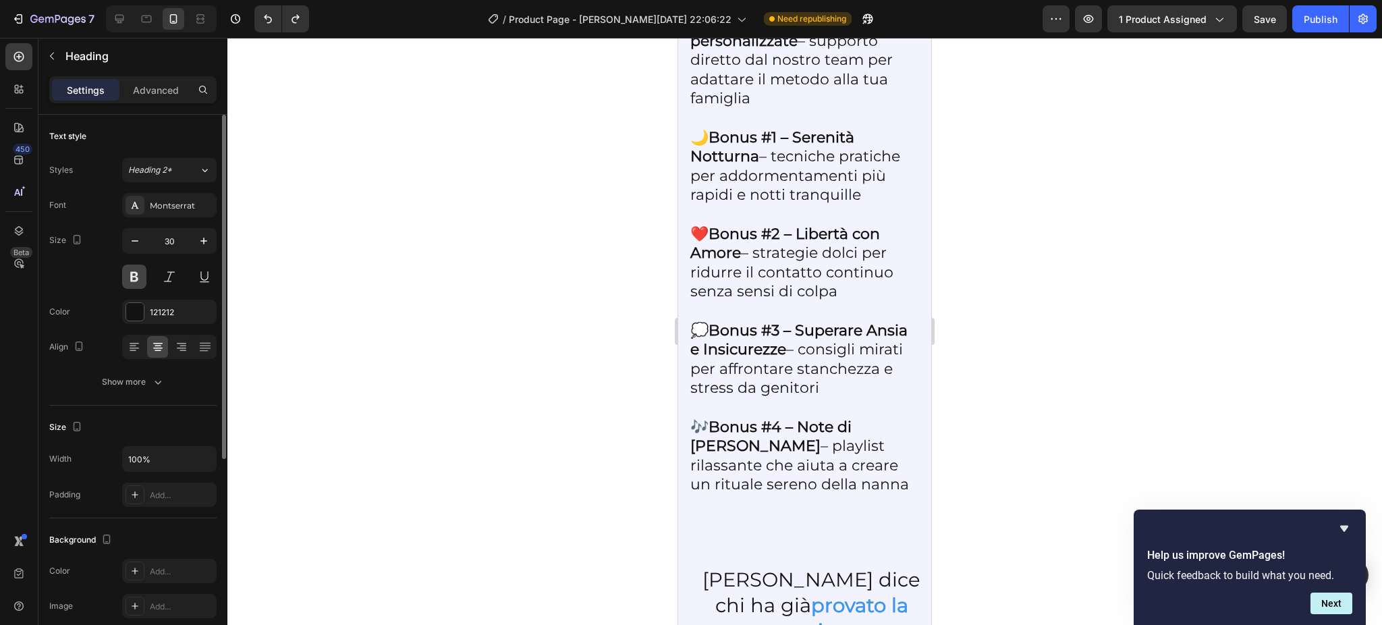
click at [142, 268] on button at bounding box center [134, 276] width 24 height 24
click at [544, 179] on div at bounding box center [804, 331] width 1154 height 587
click at [137, 275] on button at bounding box center [134, 276] width 24 height 24
click at [478, 213] on div at bounding box center [804, 331] width 1154 height 587
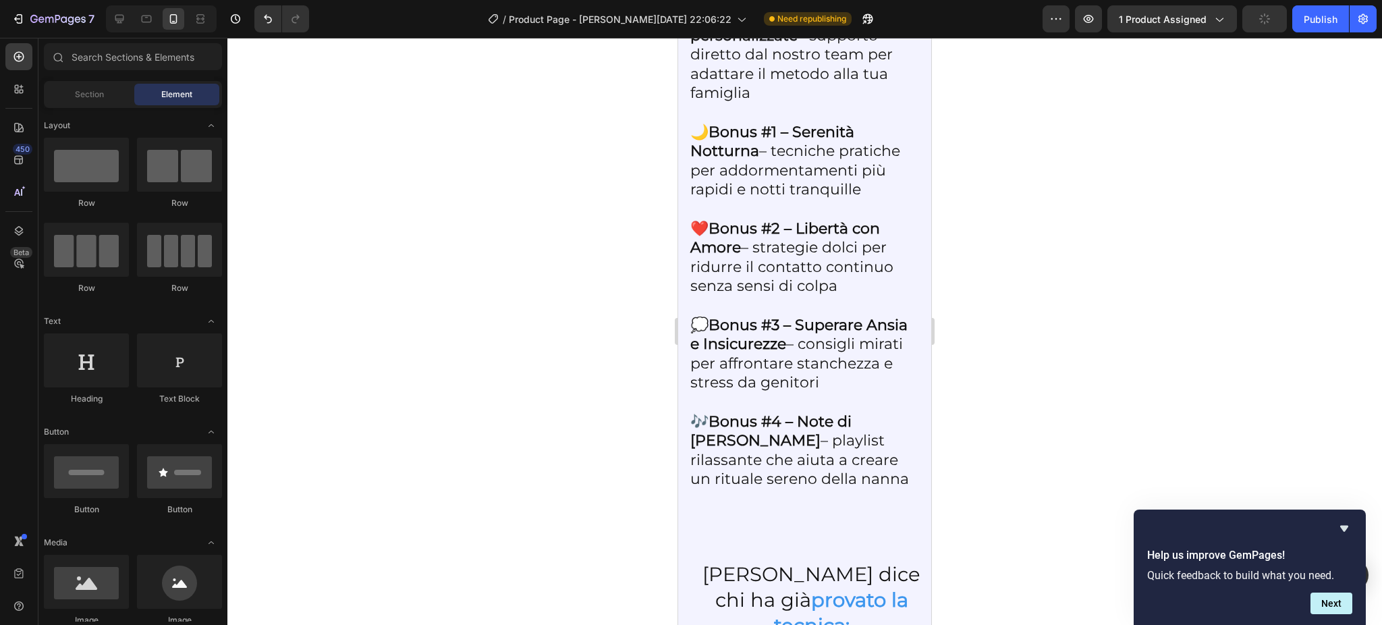
scroll to position [2934, 0]
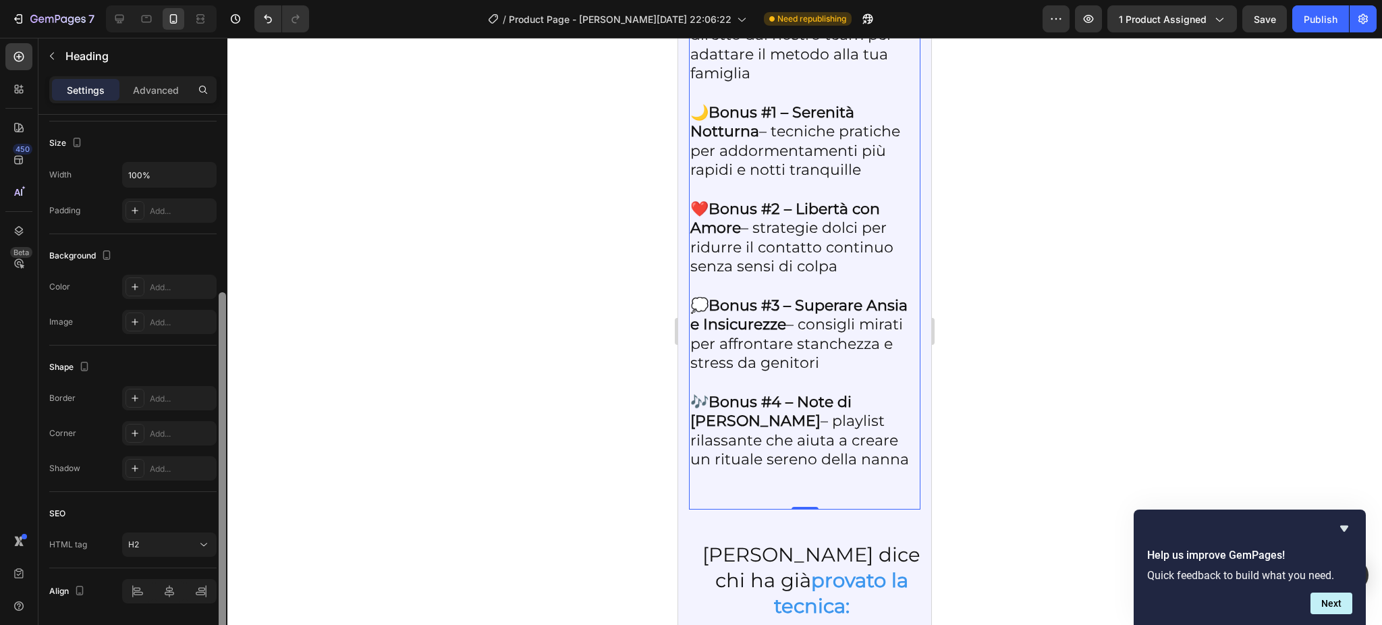
scroll to position [327, 0]
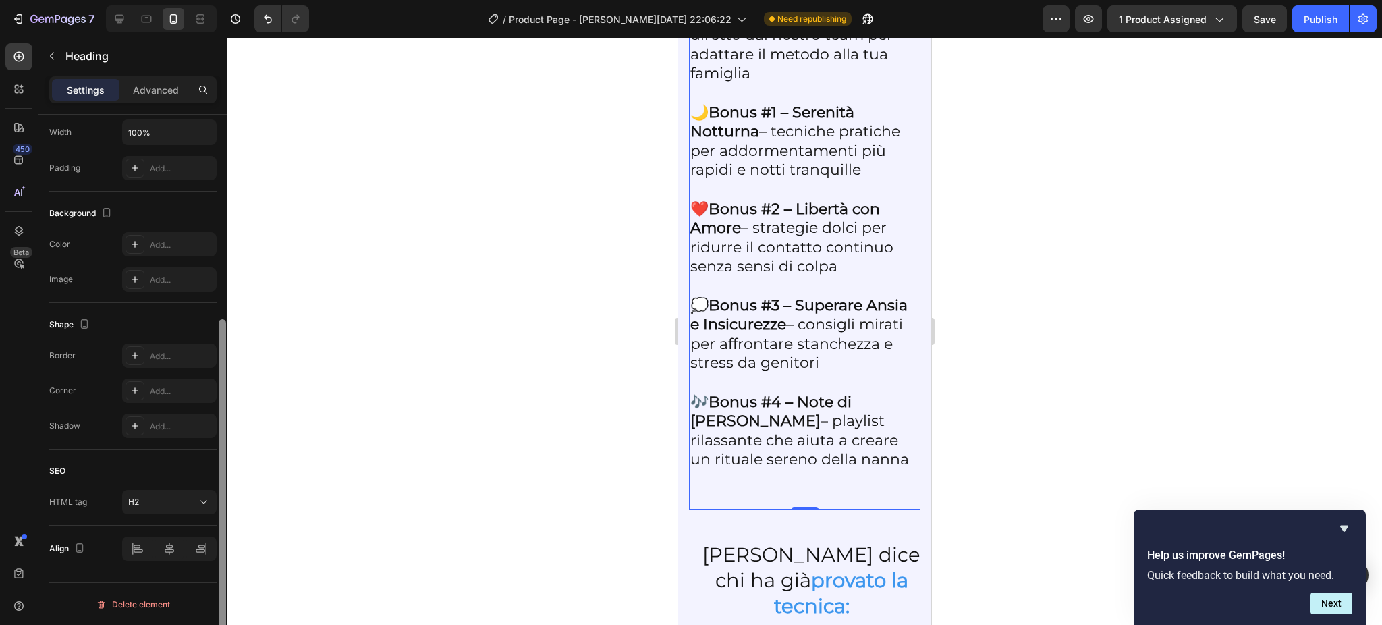
drag, startPoint x: 223, startPoint y: 327, endPoint x: 231, endPoint y: 550, distance: 224.1
click at [231, 0] on div "7 / Product Page - [PERSON_NAME][DATE] 22:06:22 Need republishing Preview 1 pro…" at bounding box center [691, 0] width 1382 height 0
click at [132, 356] on icon at bounding box center [135, 355] width 11 height 11
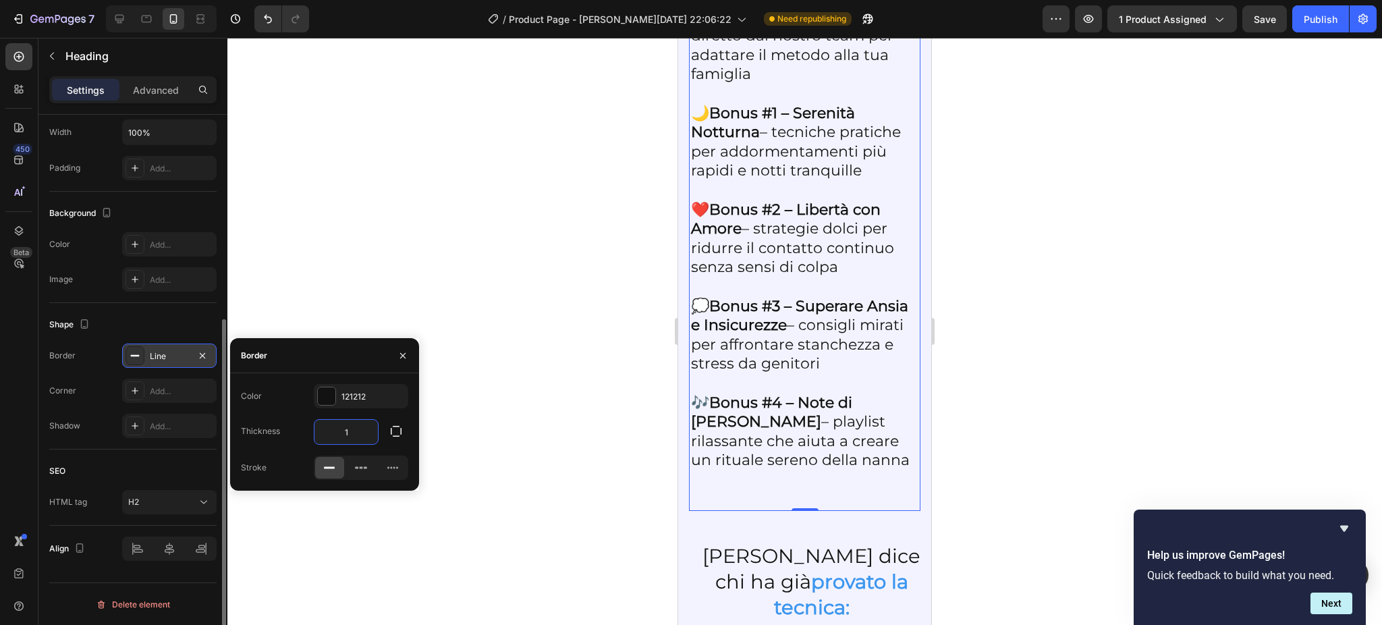
click at [351, 425] on input "1" at bounding box center [345, 432] width 63 height 24
type input "4"
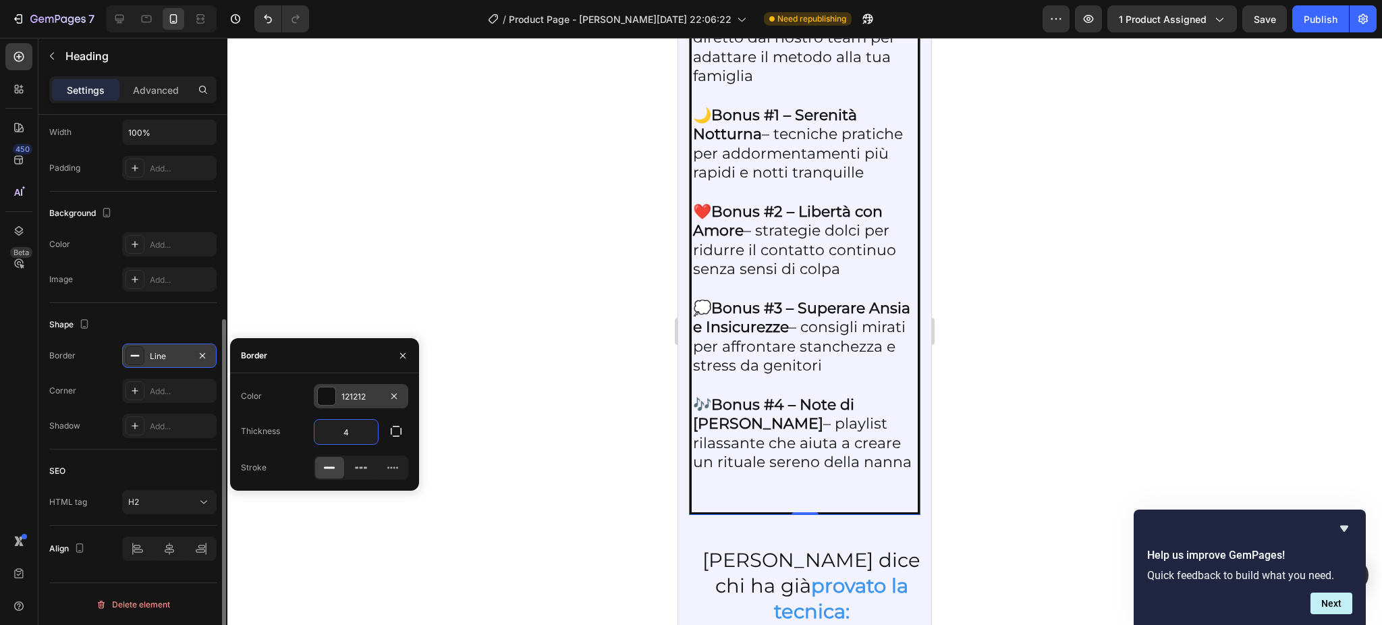
click at [321, 392] on div at bounding box center [327, 396] width 18 height 18
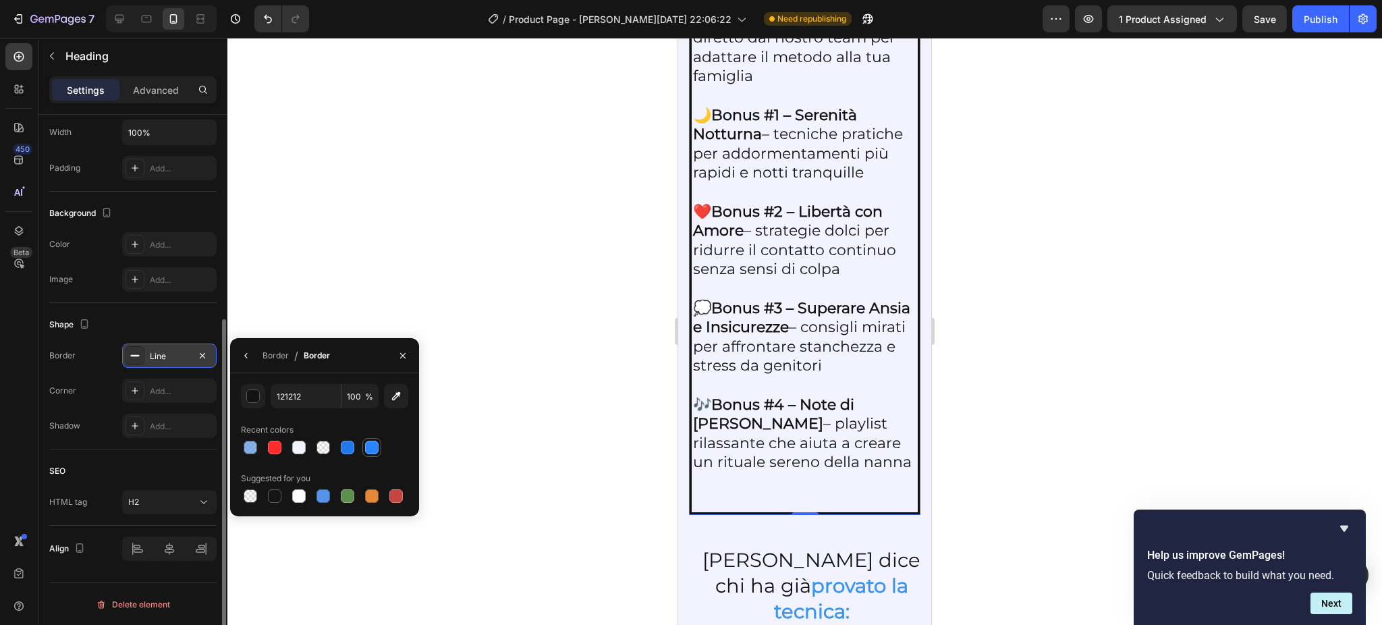
click at [376, 447] on div at bounding box center [371, 447] width 13 height 13
type input "2A85FC"
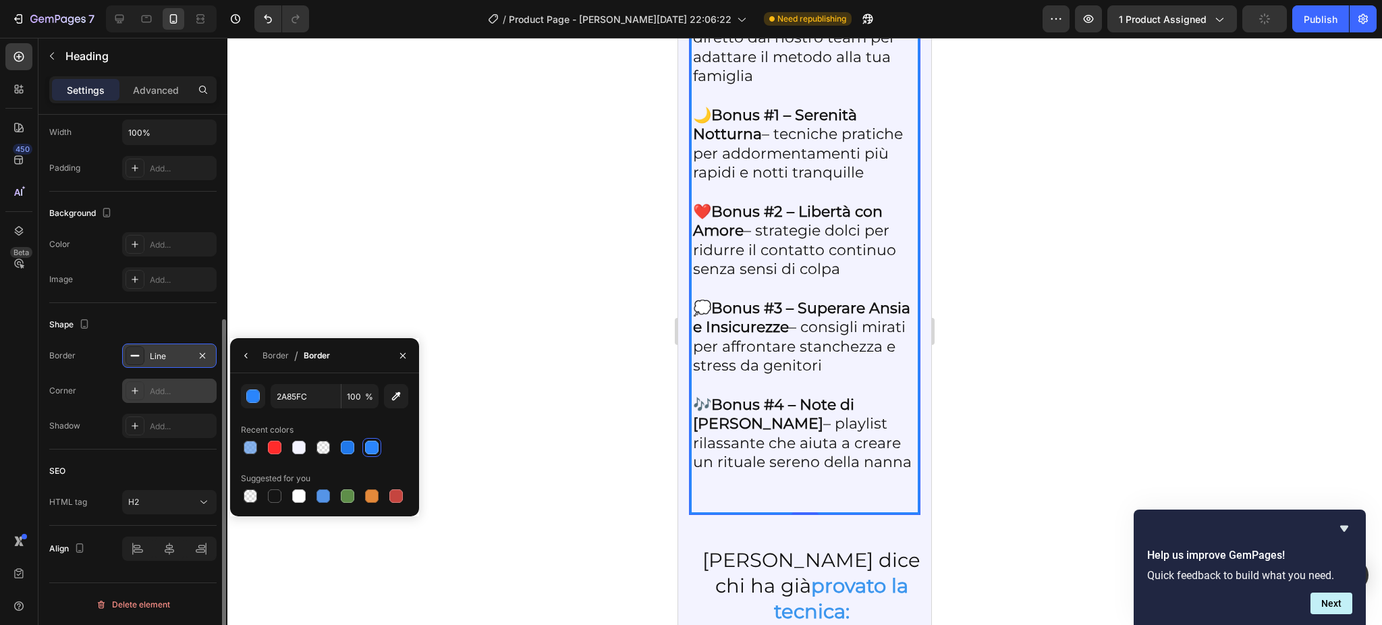
click at [165, 396] on div "Add..." at bounding box center [181, 391] width 63 height 12
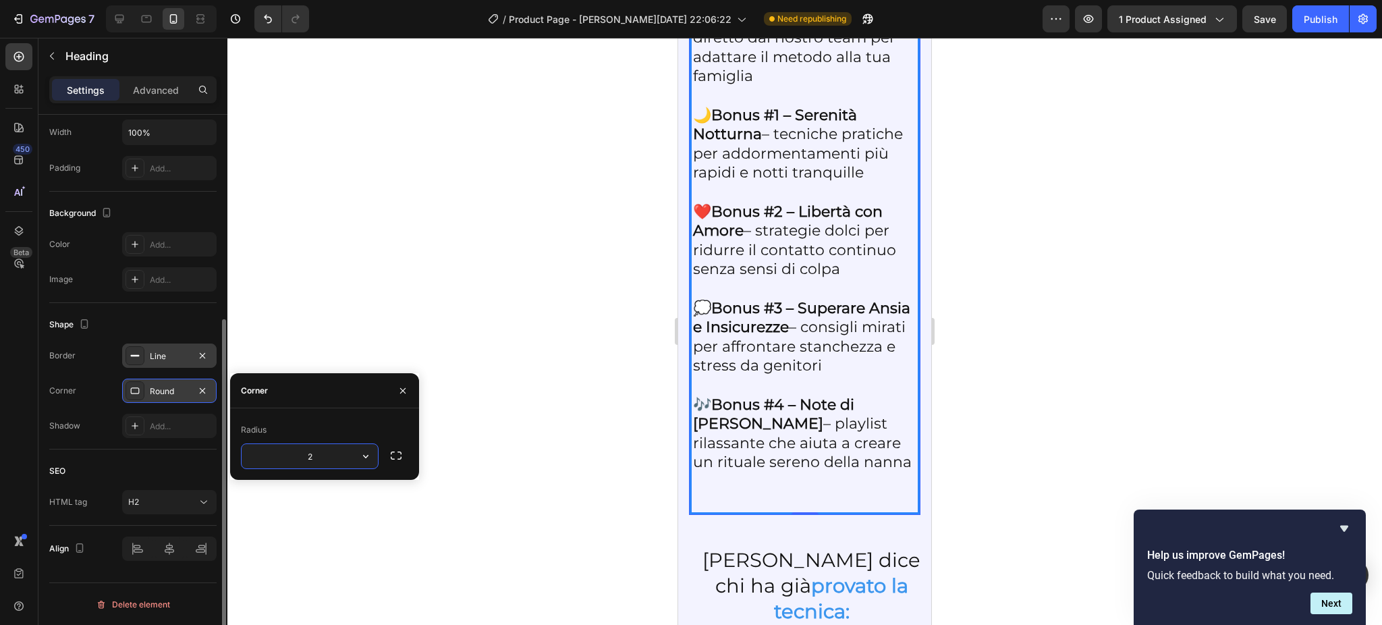
type input "25"
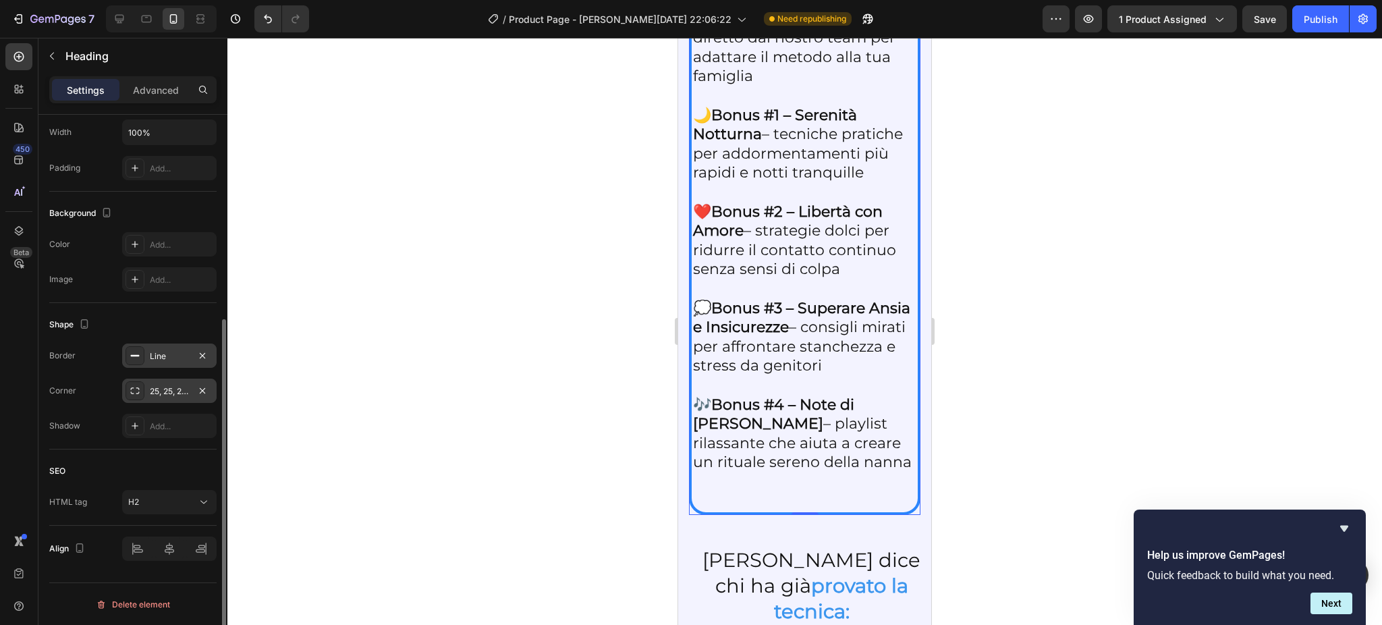
click at [471, 276] on div at bounding box center [804, 331] width 1154 height 587
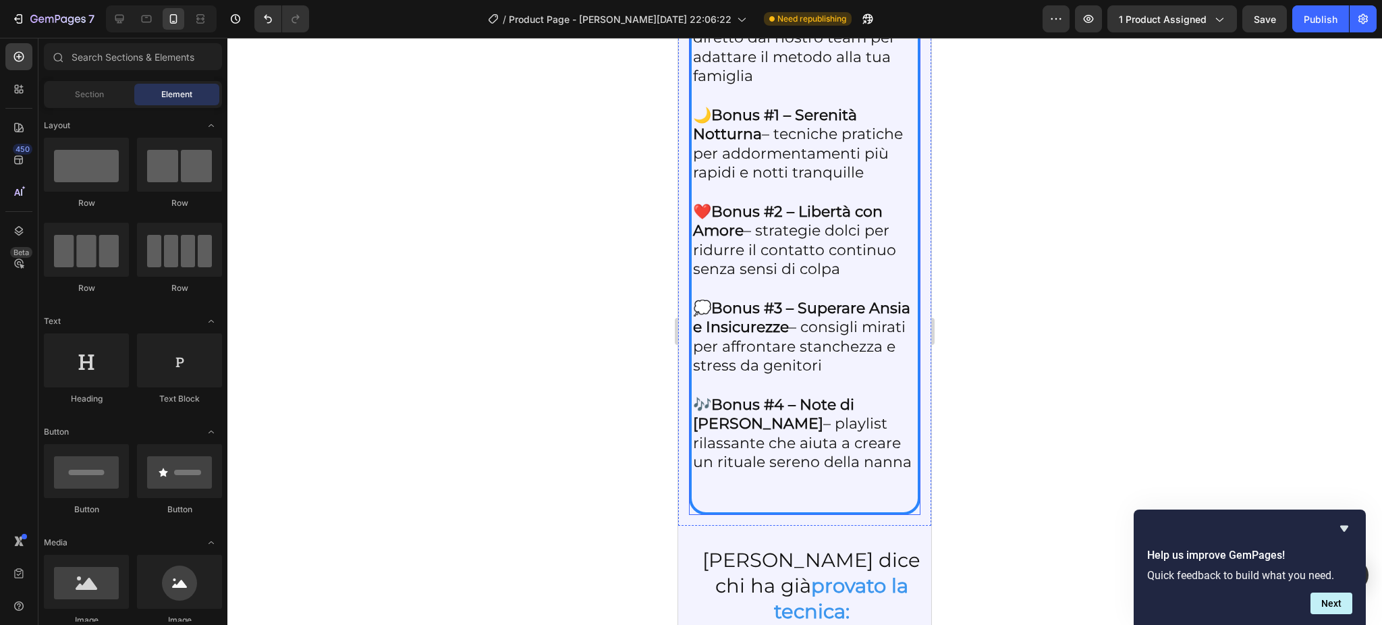
click at [738, 28] on strong "60 giorni di consulenze personalizzate" at bounding box center [789, 9] width 192 height 38
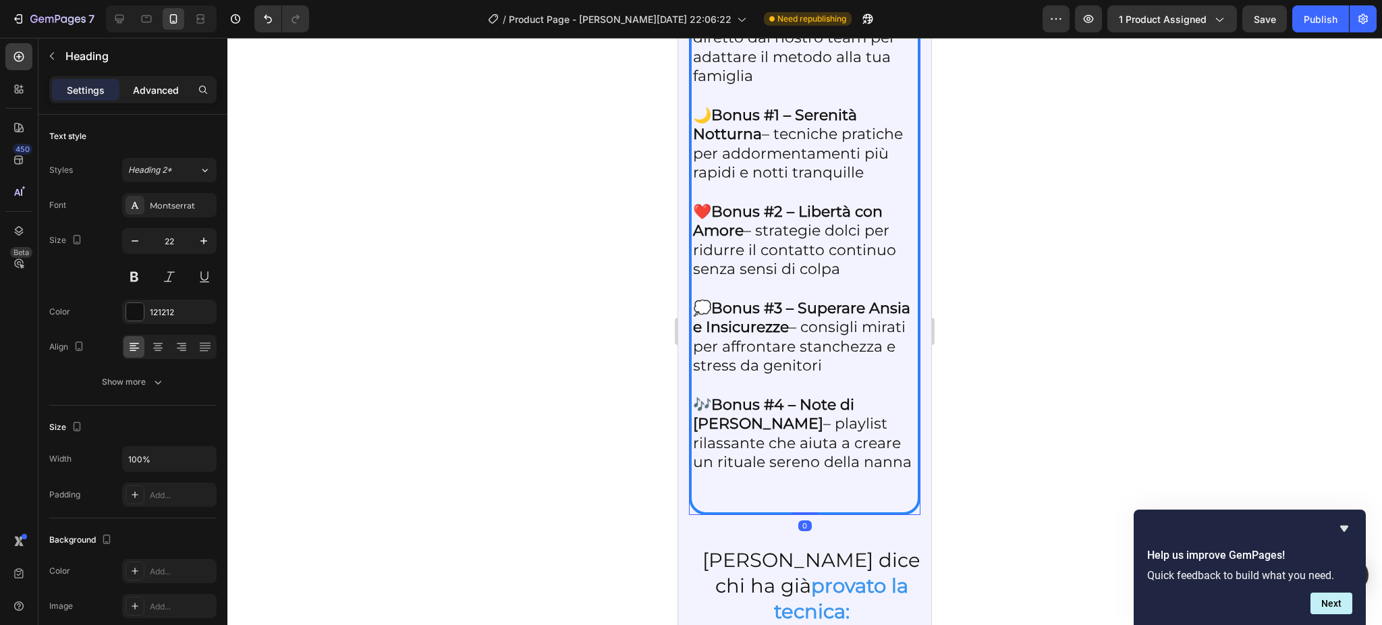
click at [154, 84] on p "Advanced" at bounding box center [156, 90] width 46 height 14
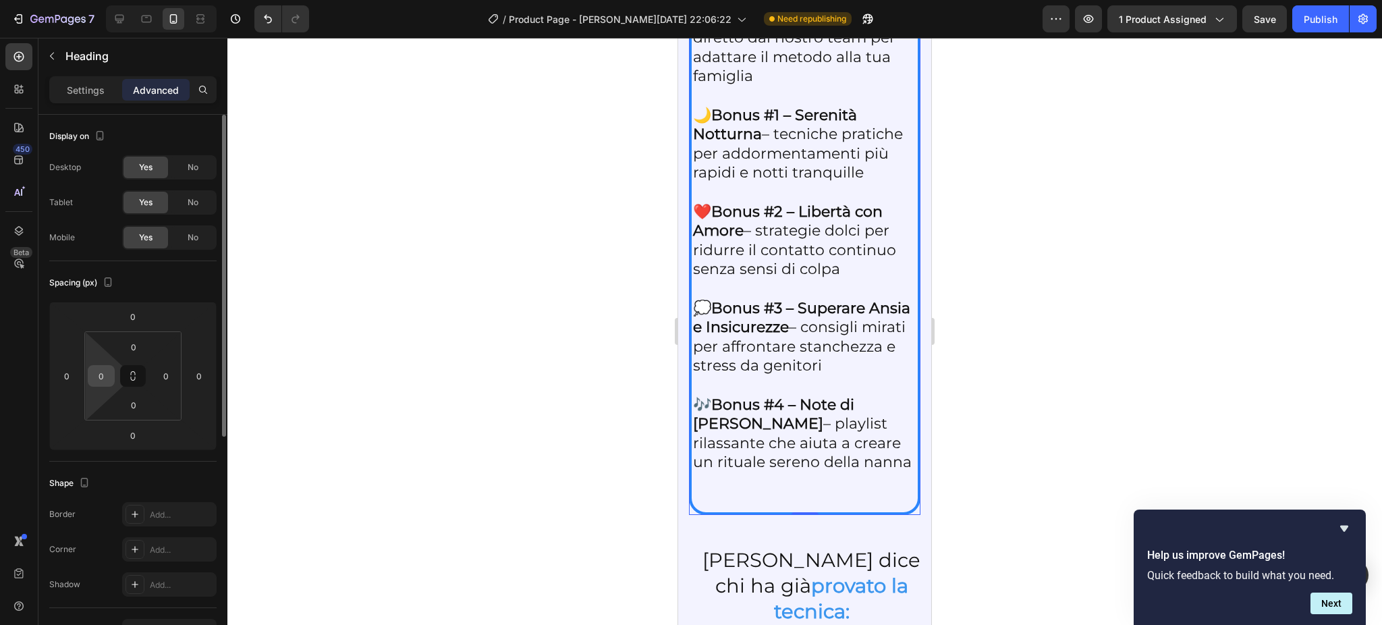
click at [91, 372] on input "0" at bounding box center [101, 376] width 20 height 20
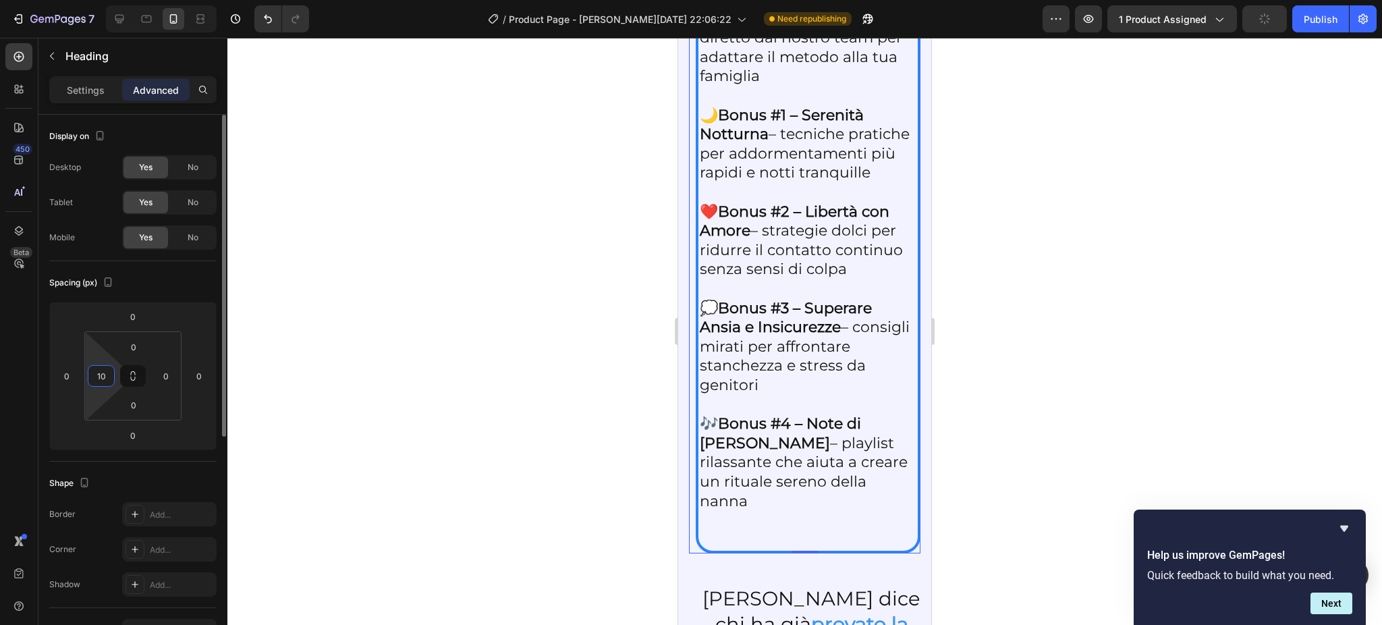
type input "1"
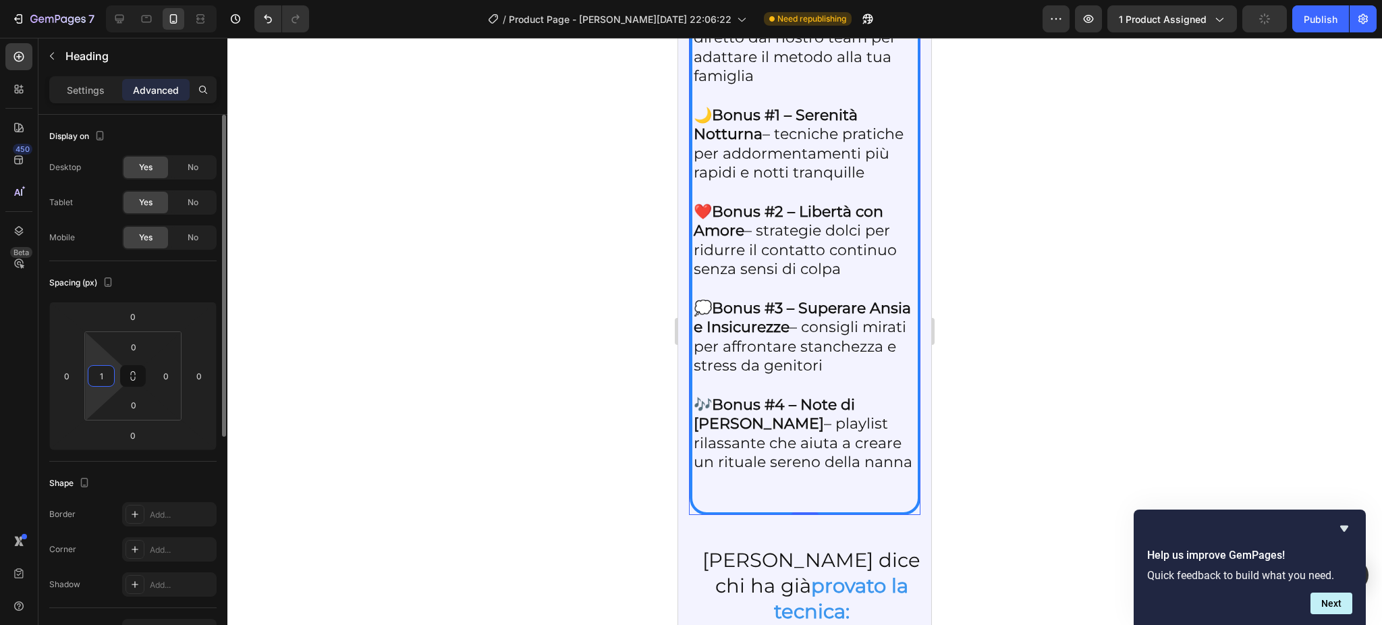
click at [91, 372] on input "1" at bounding box center [101, 376] width 20 height 20
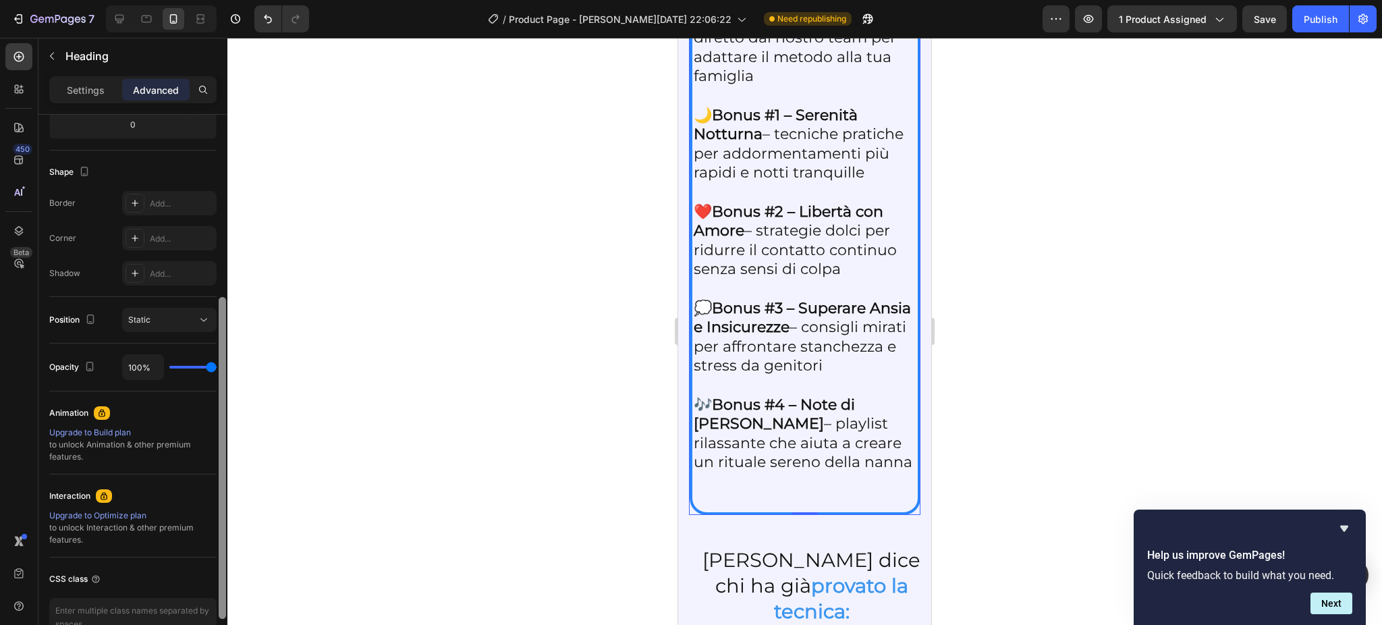
scroll to position [0, 0]
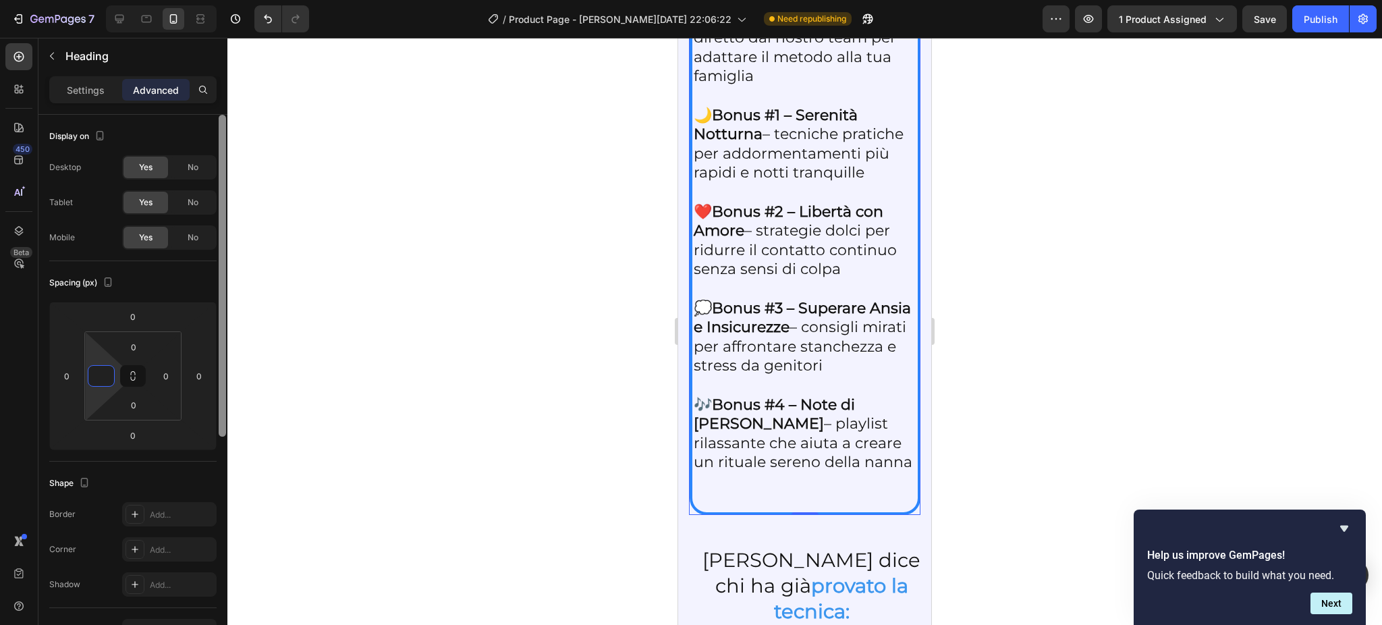
drag, startPoint x: 221, startPoint y: 425, endPoint x: 247, endPoint y: 376, distance: 55.5
drag, startPoint x: 247, startPoint y: 376, endPoint x: 84, endPoint y: 94, distance: 325.2
click at [84, 94] on p "Settings" at bounding box center [86, 90] width 38 height 14
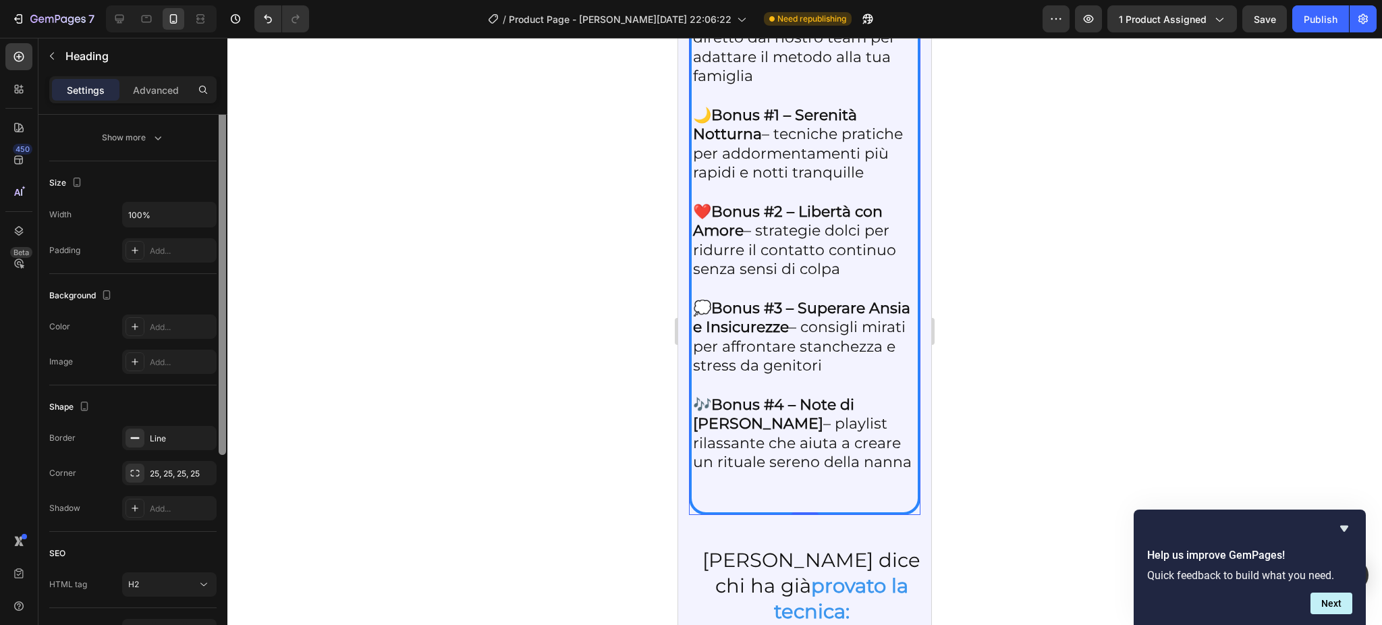
scroll to position [252, 0]
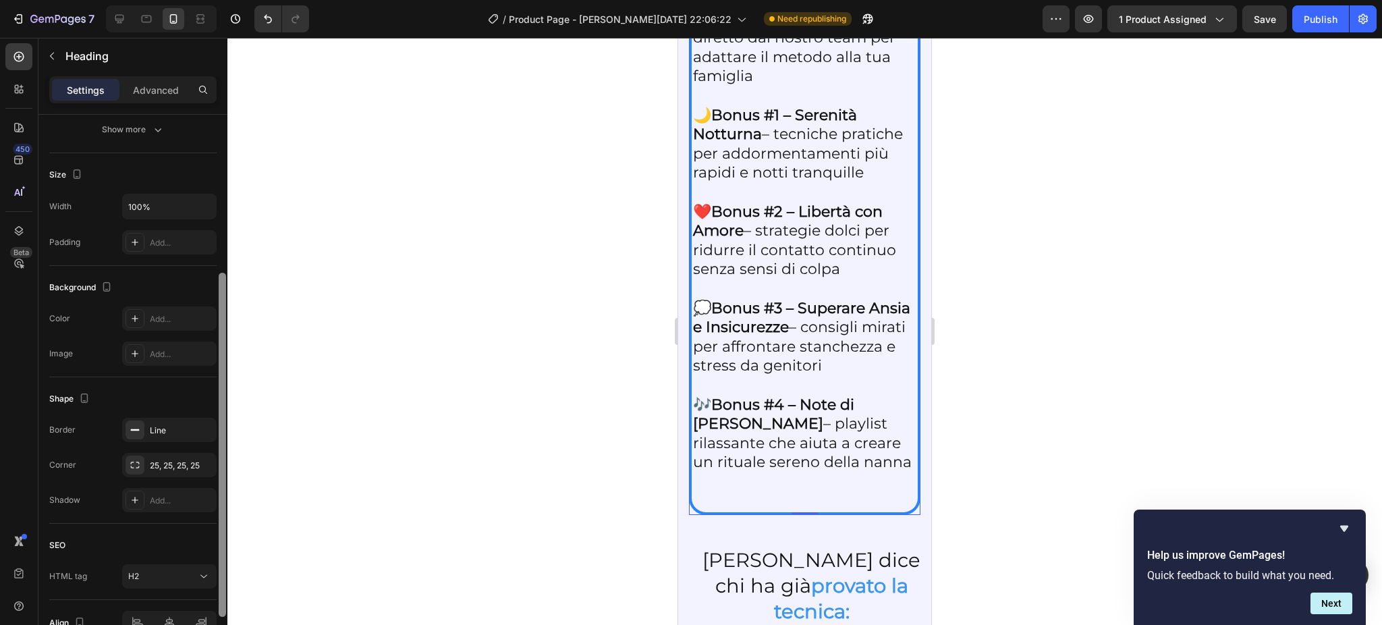
drag, startPoint x: 223, startPoint y: 366, endPoint x: 224, endPoint y: 524, distance: 158.5
drag, startPoint x: 224, startPoint y: 524, endPoint x: 155, endPoint y: 86, distance: 443.2
click at [155, 86] on p "Advanced" at bounding box center [156, 90] width 46 height 14
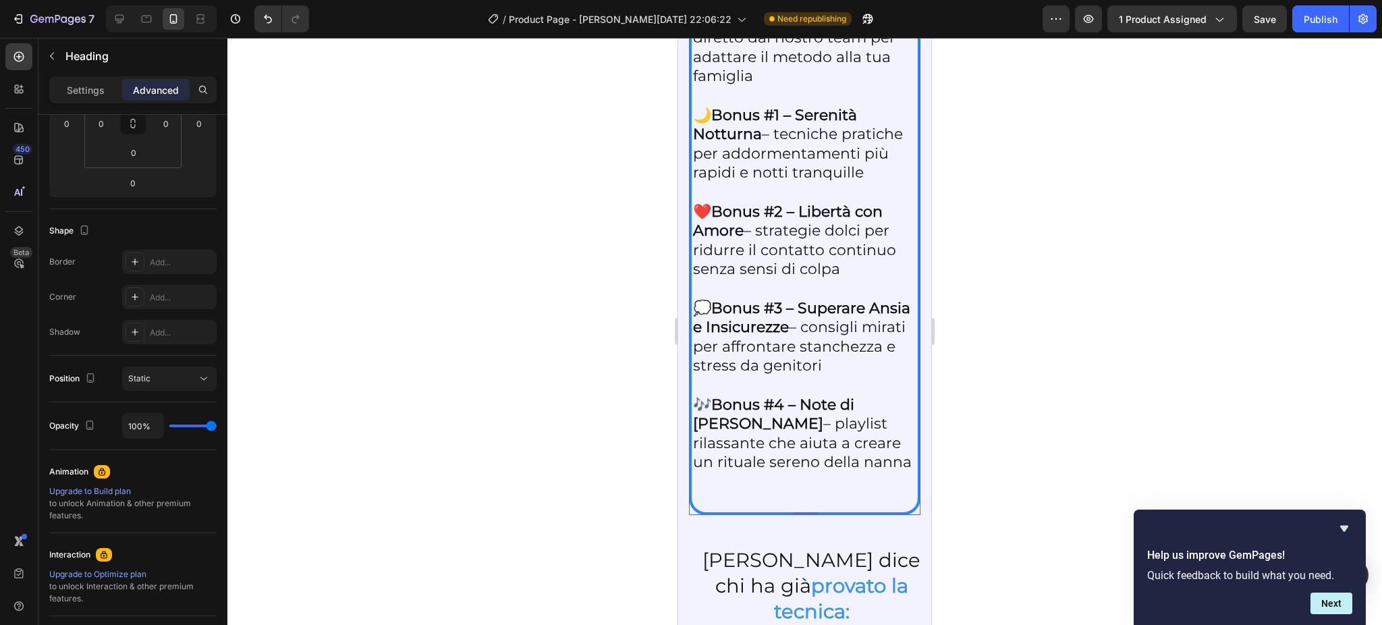
click at [155, 86] on p "Advanced" at bounding box center [156, 90] width 46 height 14
click at [266, 26] on button "Undo/Redo" at bounding box center [267, 18] width 27 height 27
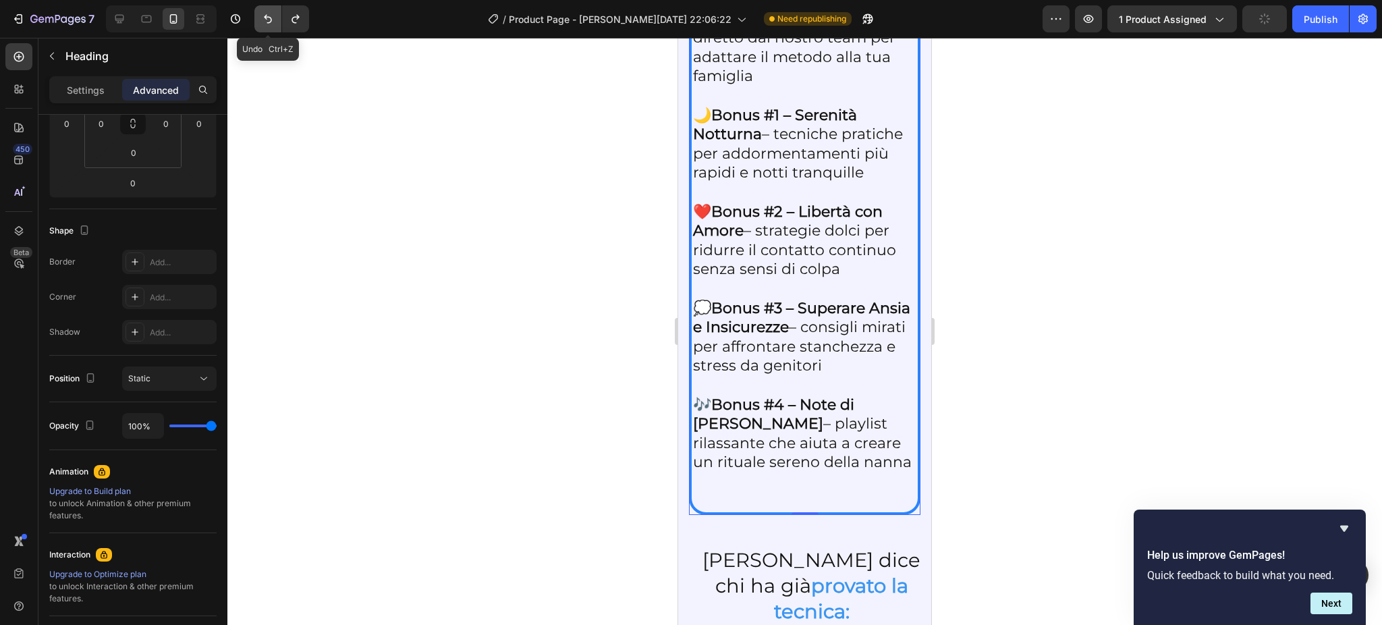
click at [266, 26] on button "Undo/Redo" at bounding box center [267, 18] width 27 height 27
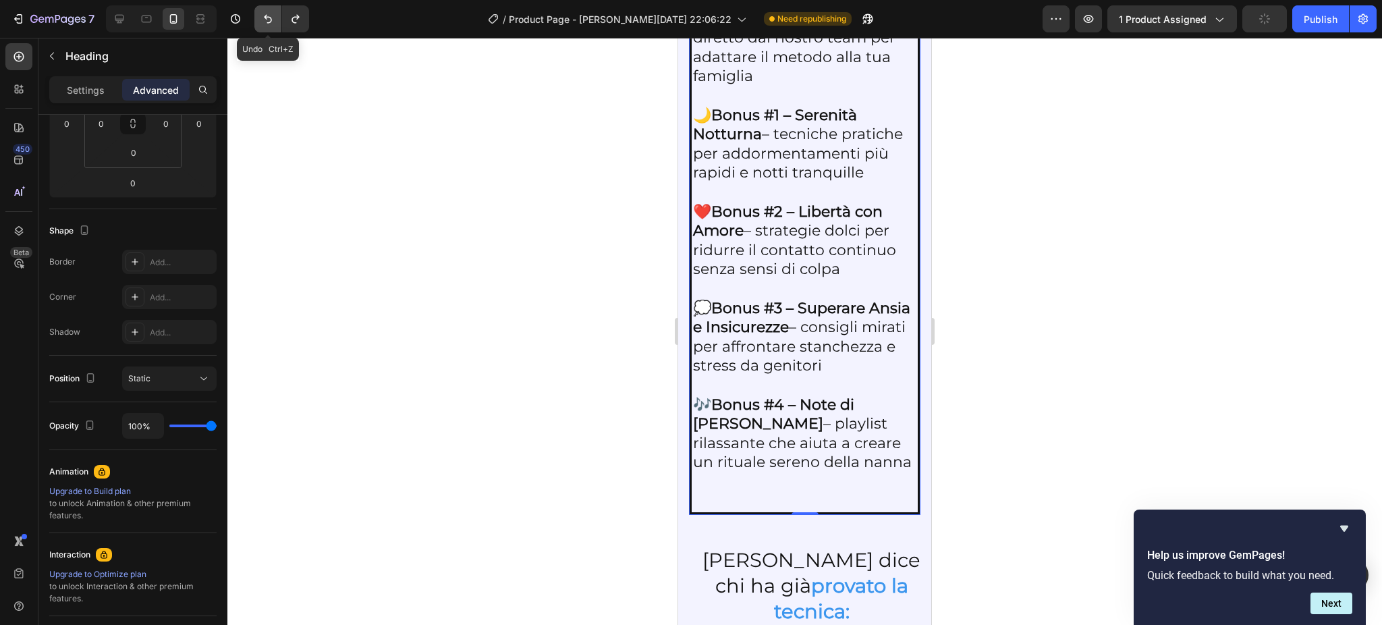
click at [266, 26] on button "Undo/Redo" at bounding box center [267, 18] width 27 height 27
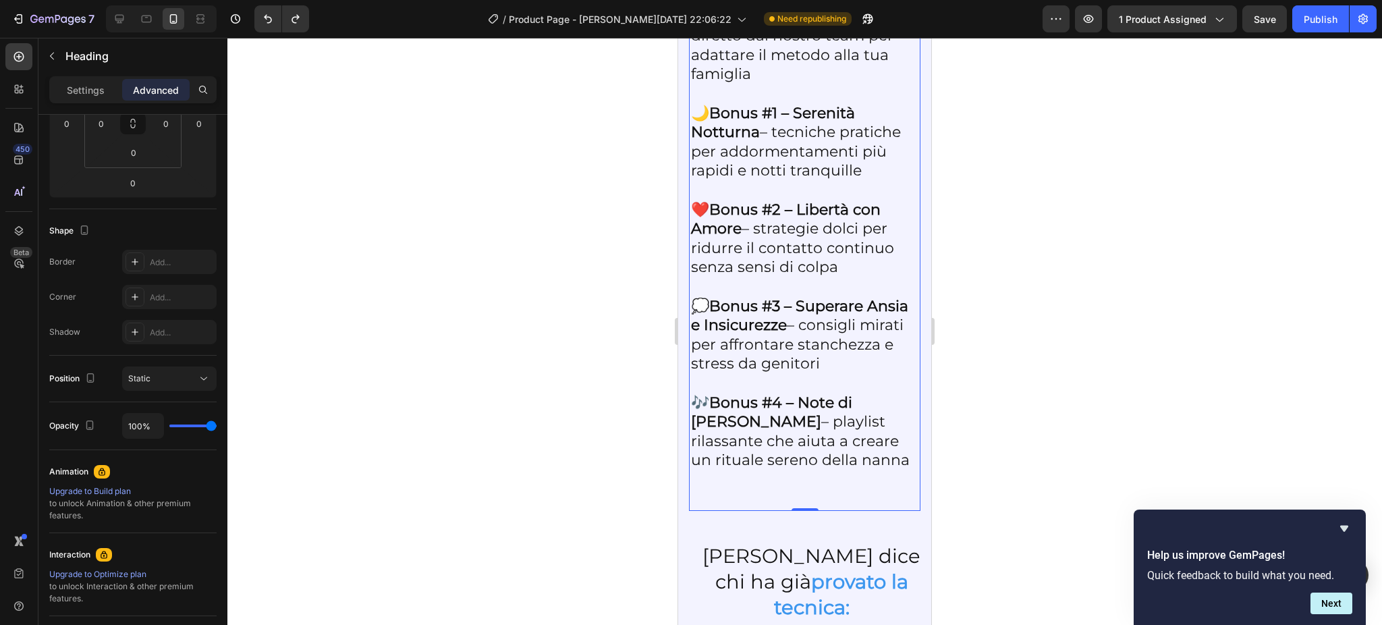
click at [441, 217] on div at bounding box center [804, 331] width 1154 height 587
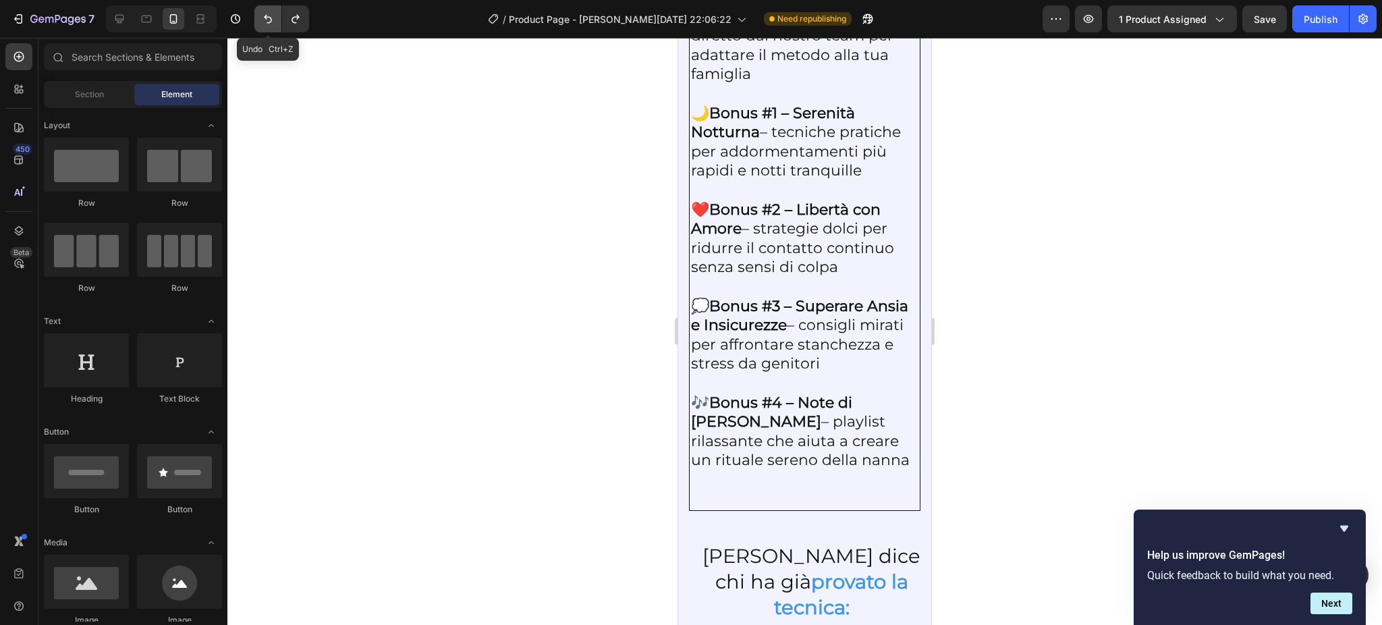
click at [268, 21] on icon "Undo/Redo" at bounding box center [267, 18] width 13 height 13
click at [124, 17] on icon at bounding box center [119, 18] width 13 height 13
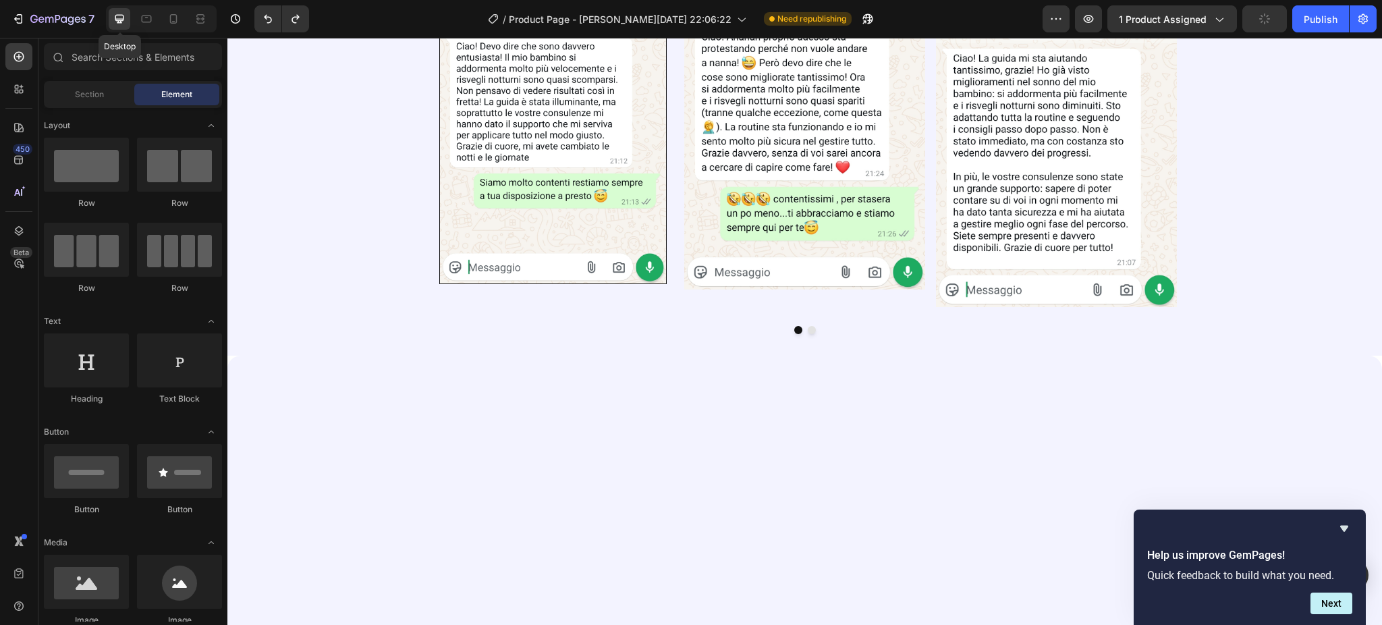
scroll to position [2740, 0]
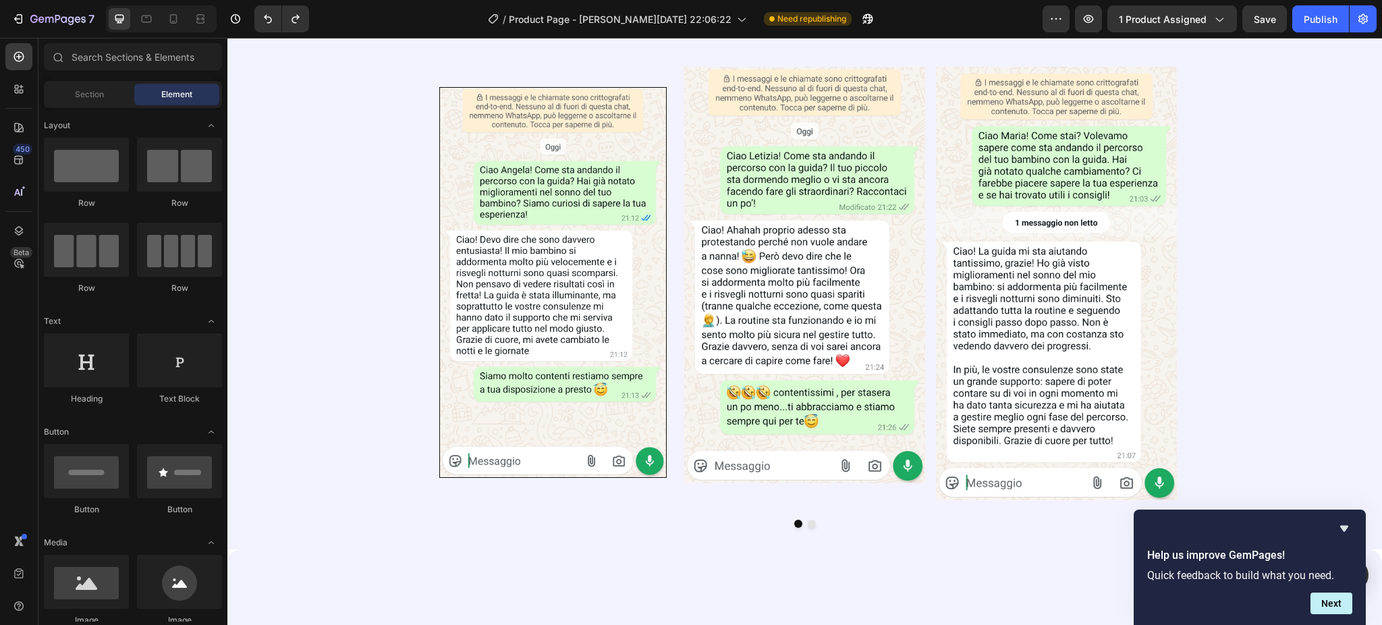
drag, startPoint x: 1380, startPoint y: 154, endPoint x: 1329, endPoint y: 71, distance: 98.1
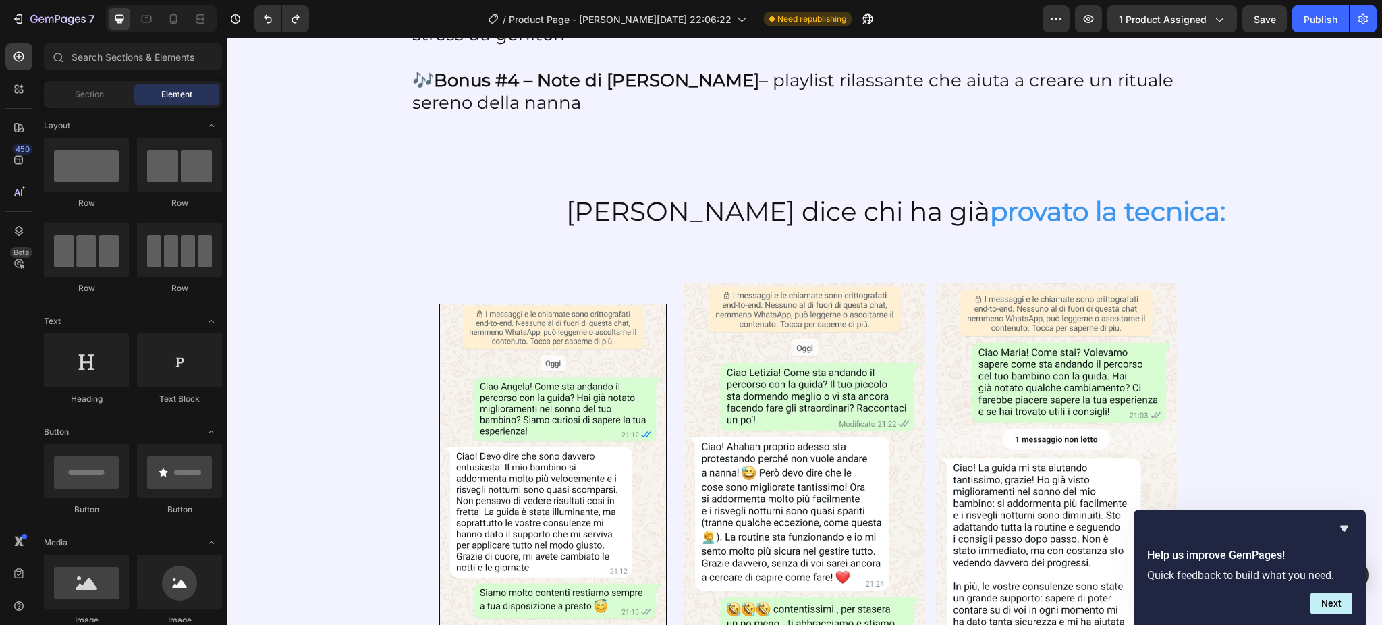
scroll to position [2489, 0]
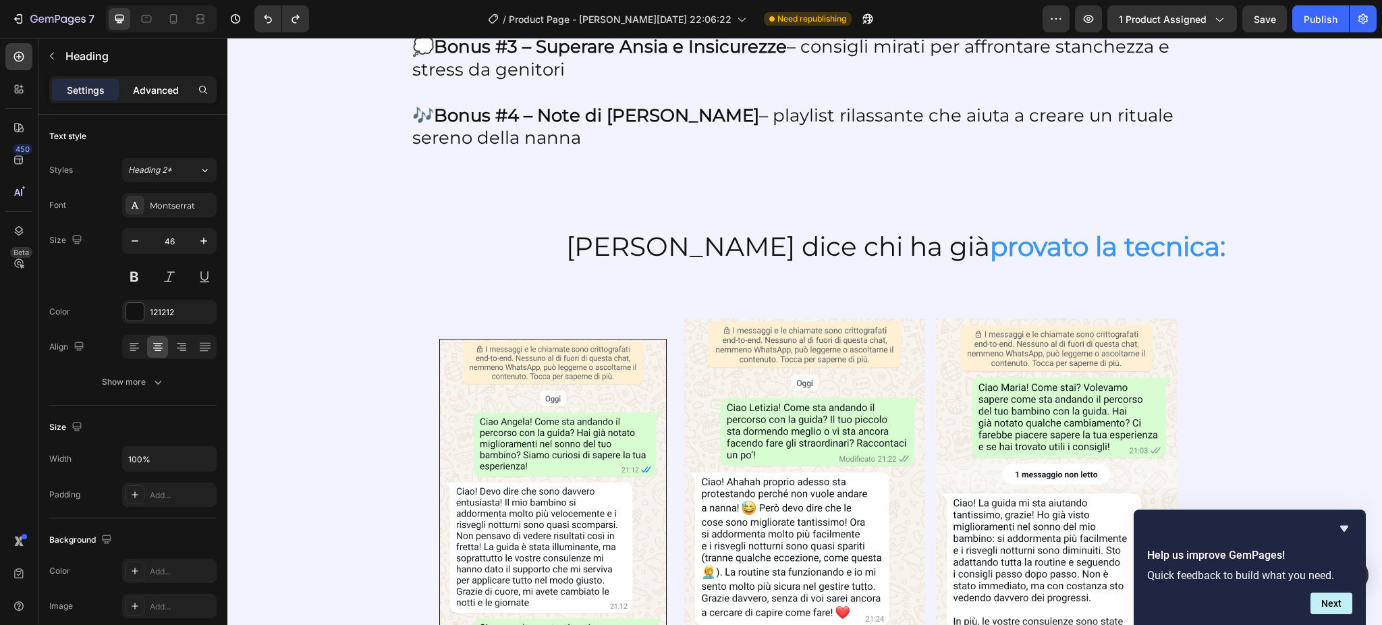
click at [156, 93] on p "Advanced" at bounding box center [156, 90] width 46 height 14
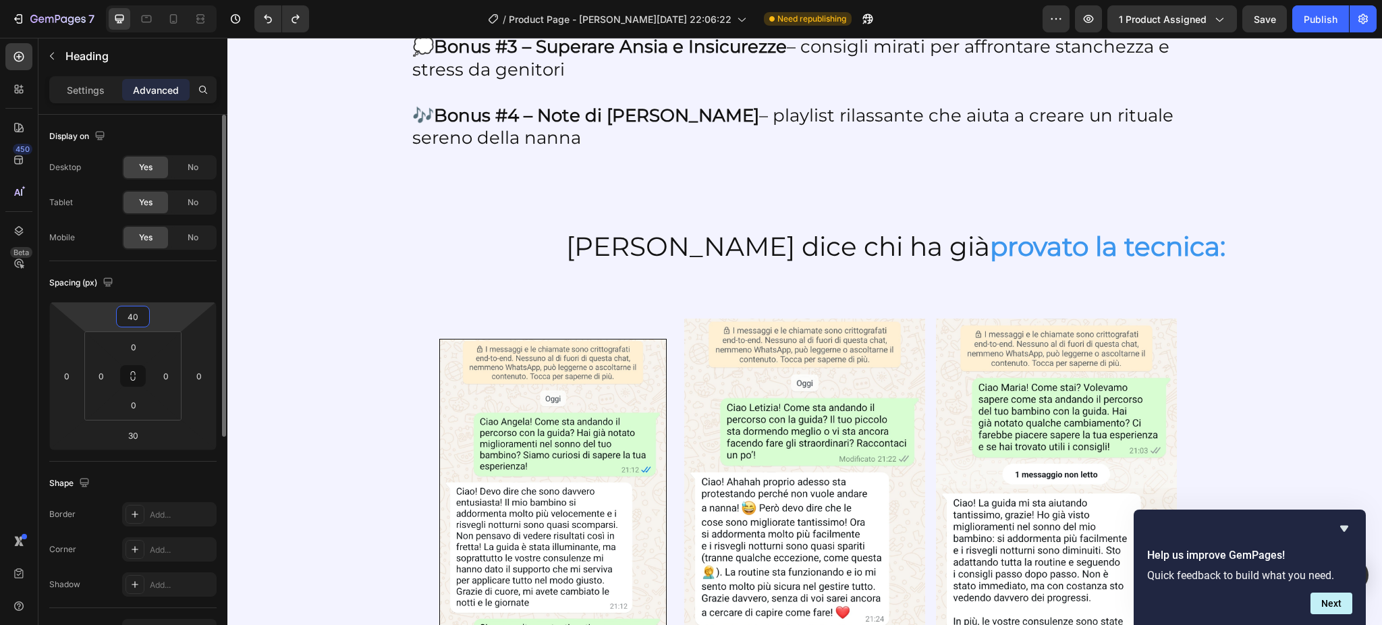
click at [141, 319] on input "40" at bounding box center [132, 316] width 27 height 20
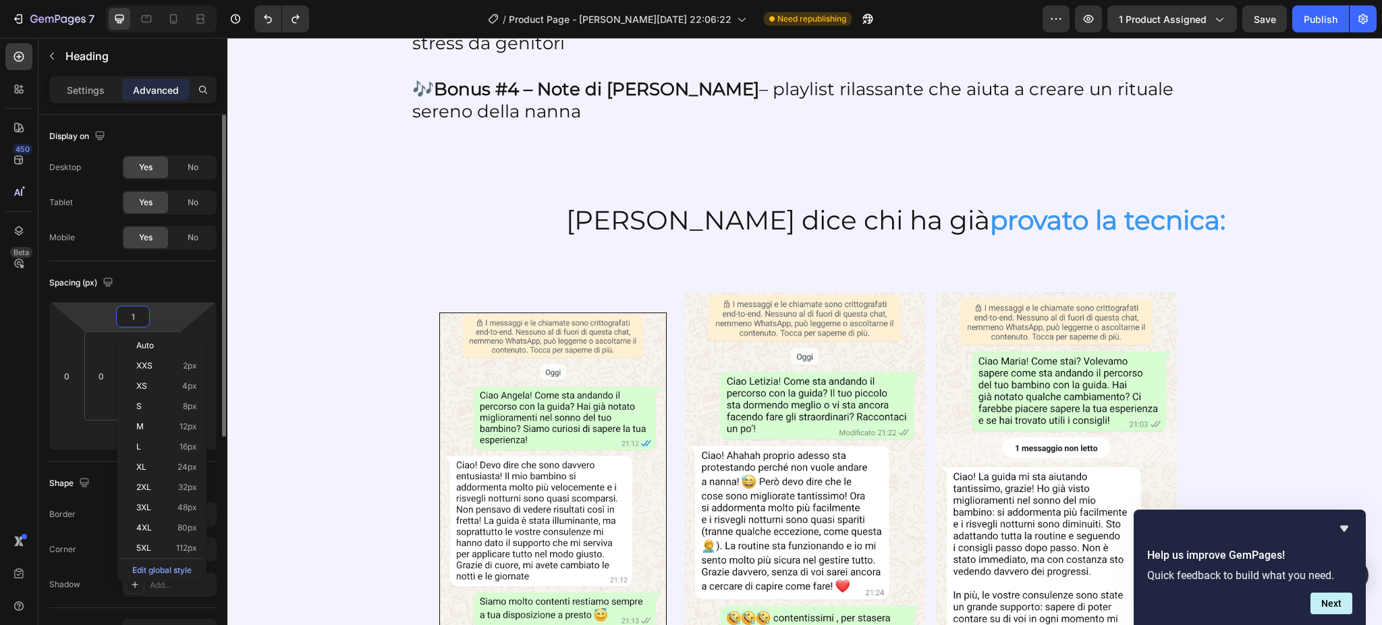
type input "10"
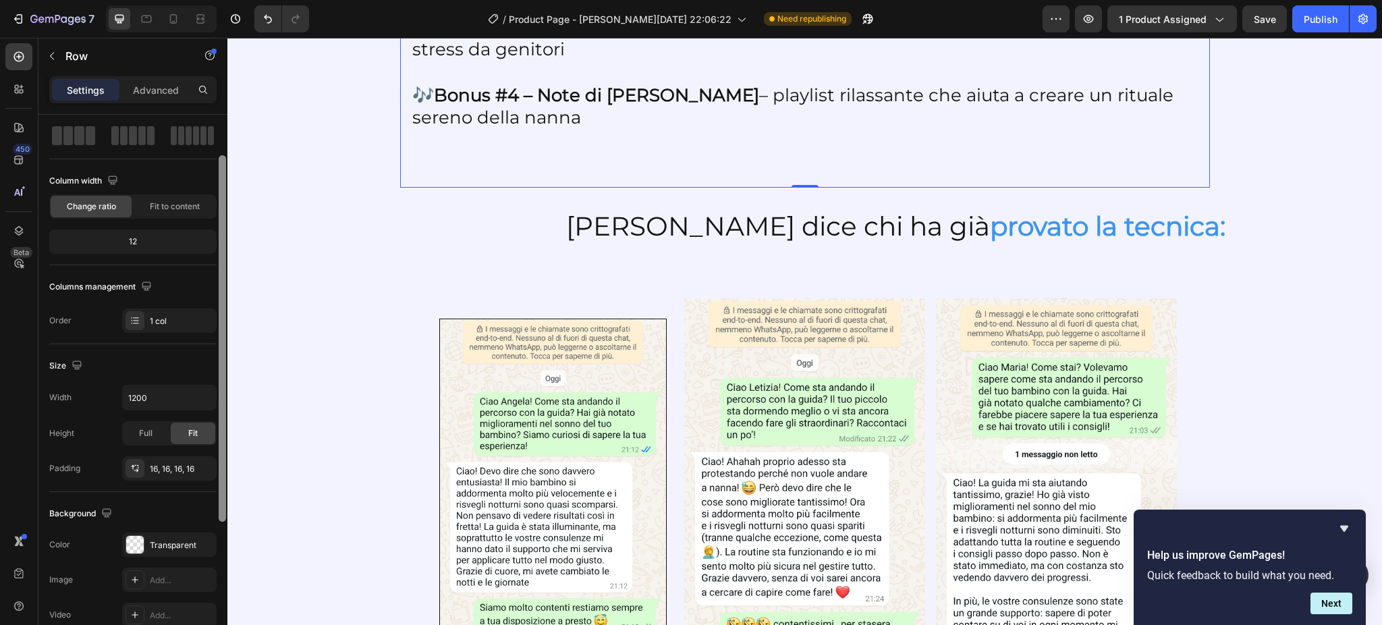
scroll to position [92, 0]
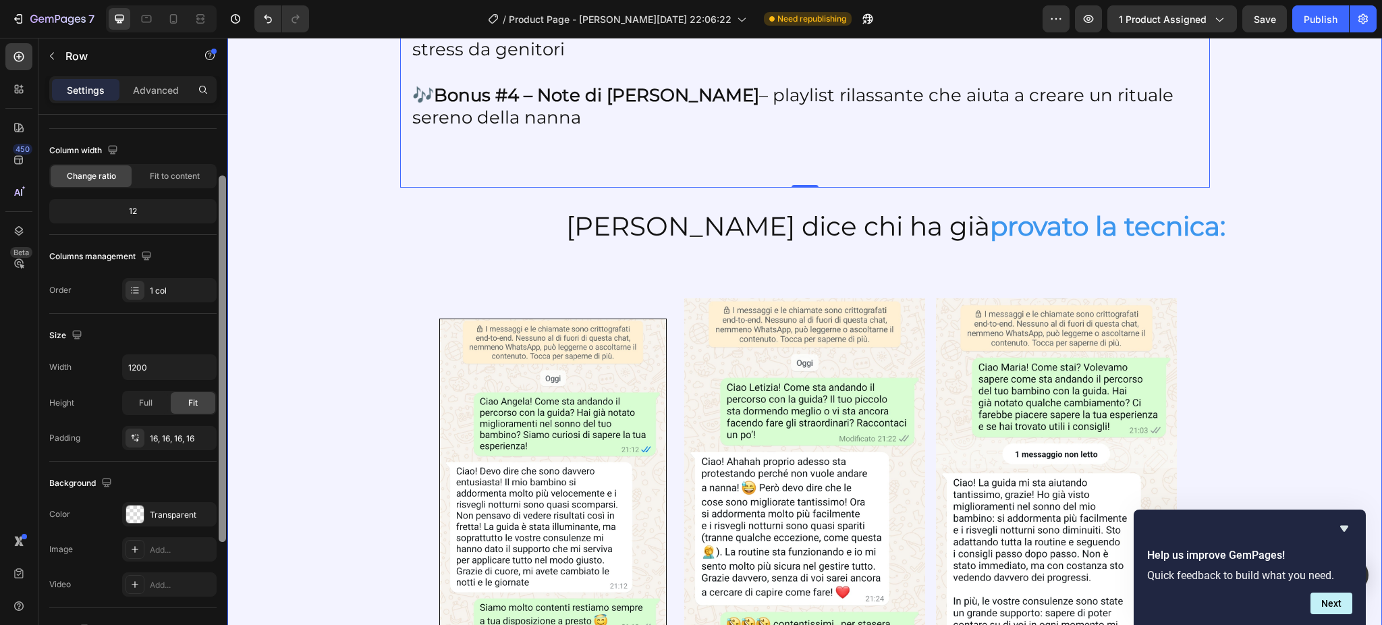
drag, startPoint x: 449, startPoint y: 368, endPoint x: 254, endPoint y: 306, distance: 204.6
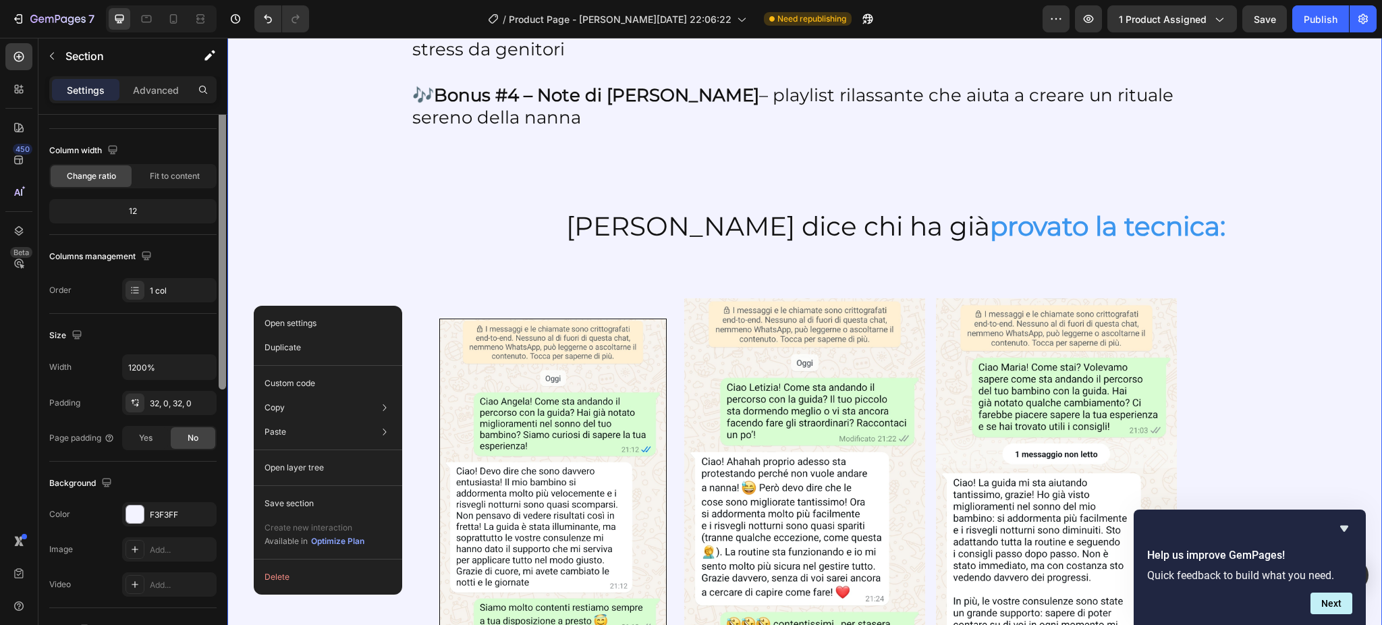
scroll to position [0, 0]
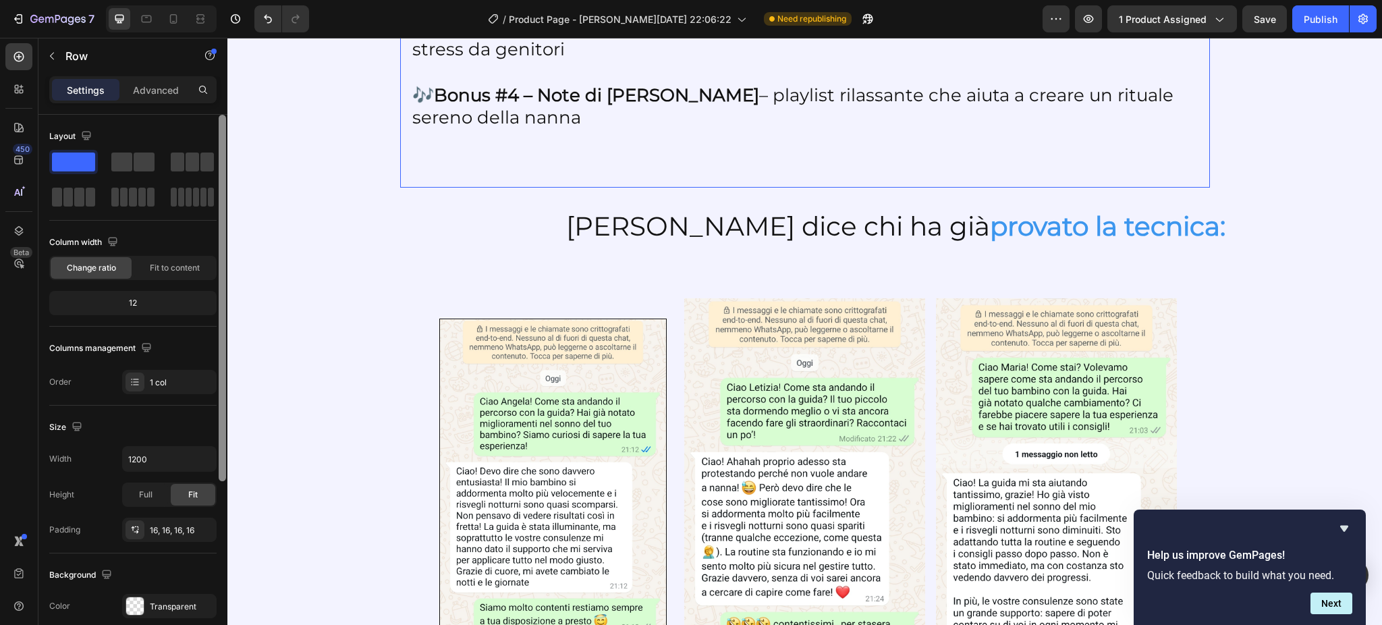
click at [156, 88] on p "Advanced" at bounding box center [156, 90] width 46 height 14
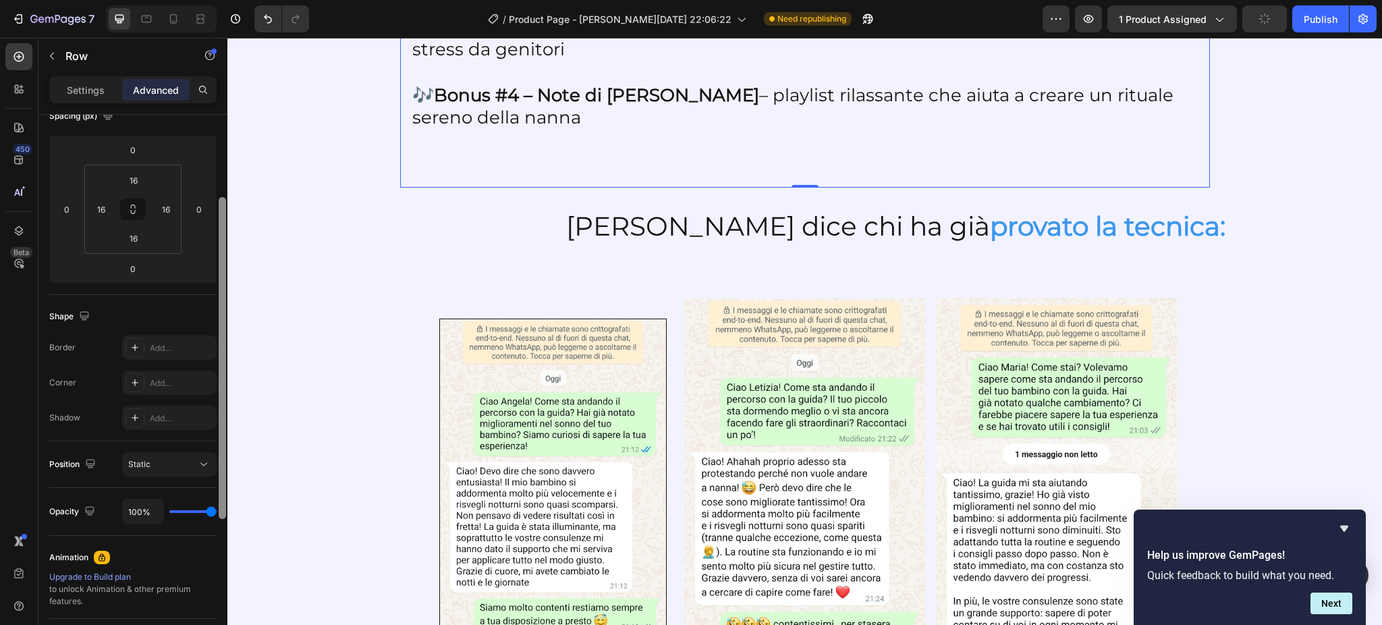
scroll to position [170, 0]
drag, startPoint x: 223, startPoint y: 360, endPoint x: 225, endPoint y: 459, distance: 99.9
drag, startPoint x: 225, startPoint y: 459, endPoint x: 131, endPoint y: 343, distance: 150.1
click at [131, 343] on icon at bounding box center [135, 344] width 11 height 11
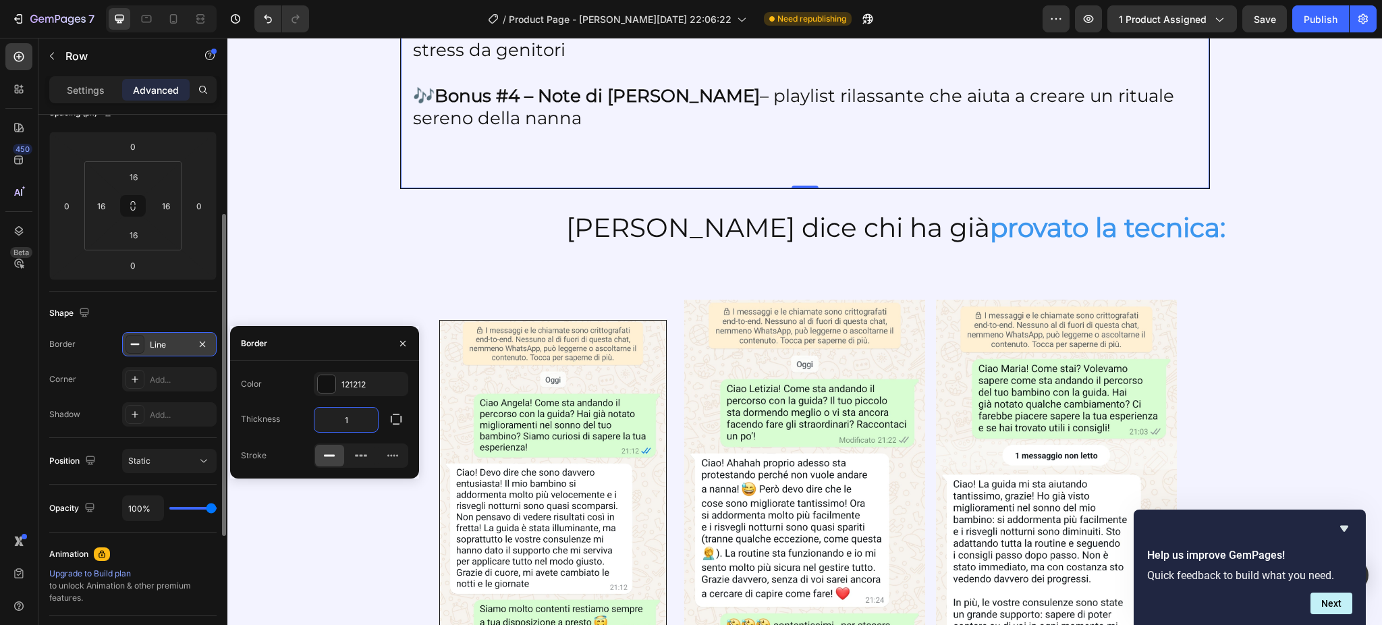
click at [358, 422] on input "1" at bounding box center [345, 419] width 63 height 24
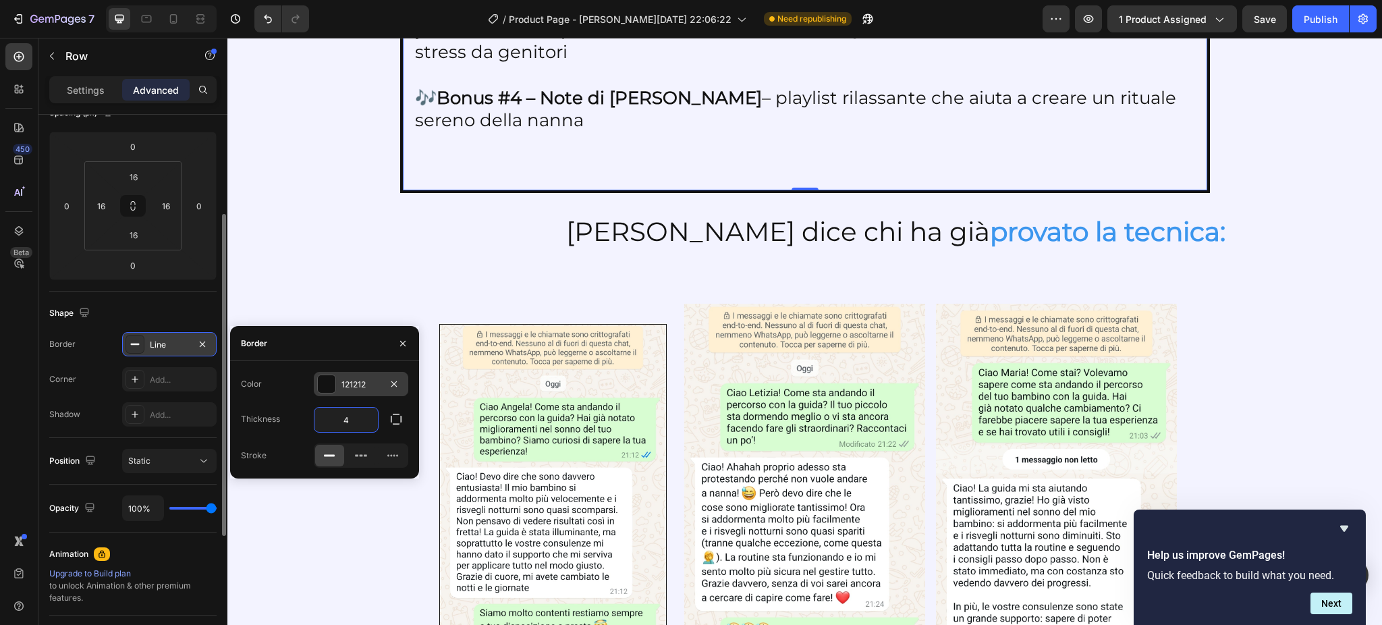
type input "4"
click at [335, 379] on div at bounding box center [327, 384] width 18 height 18
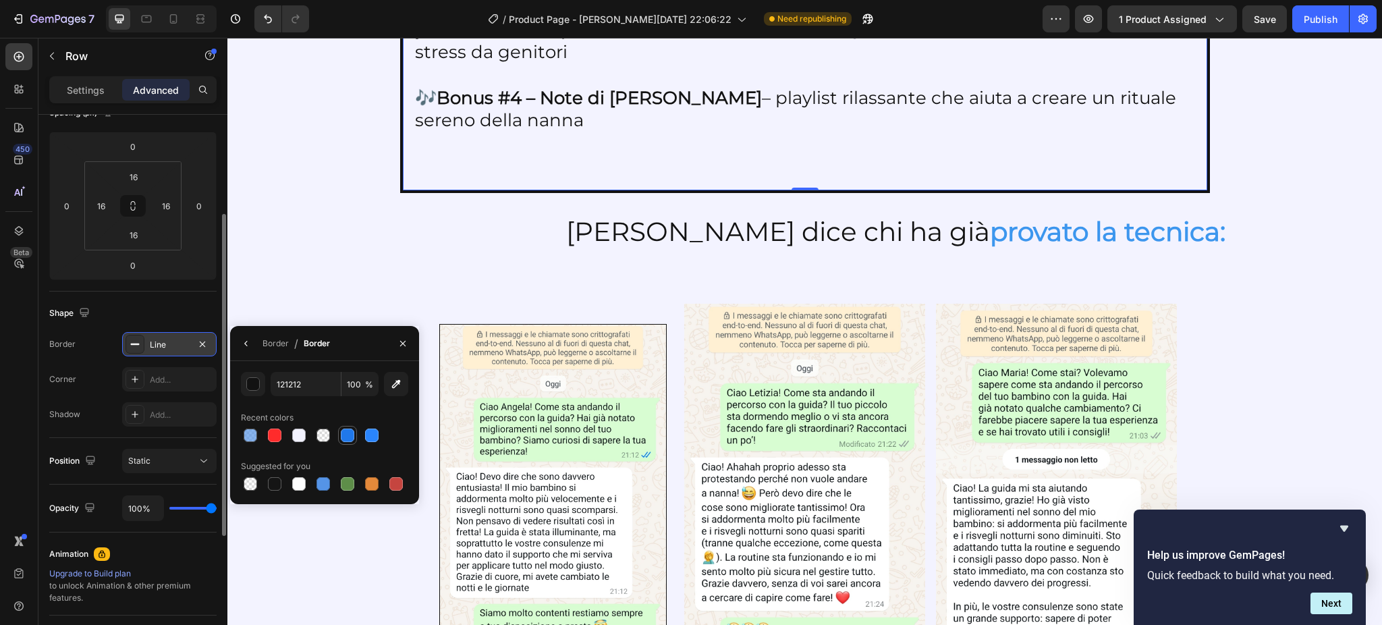
click at [341, 439] on div at bounding box center [347, 434] width 13 height 13
type input "2078EA"
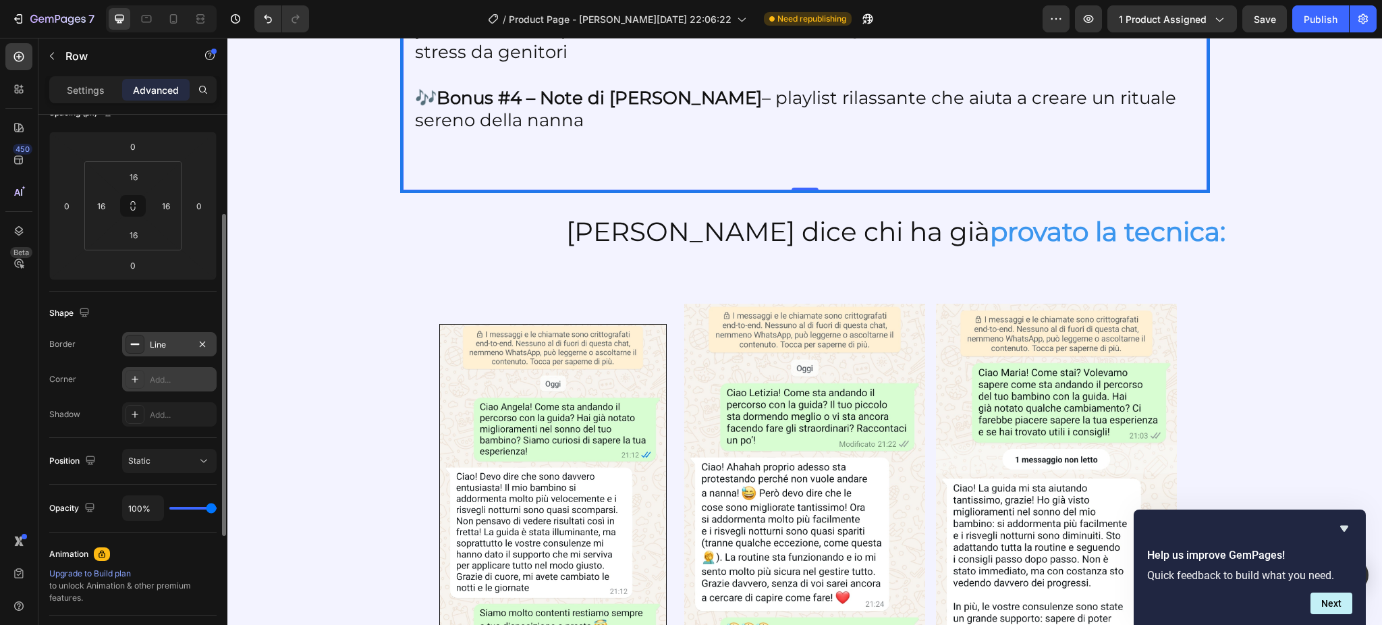
click at [179, 382] on div "Add..." at bounding box center [181, 380] width 63 height 12
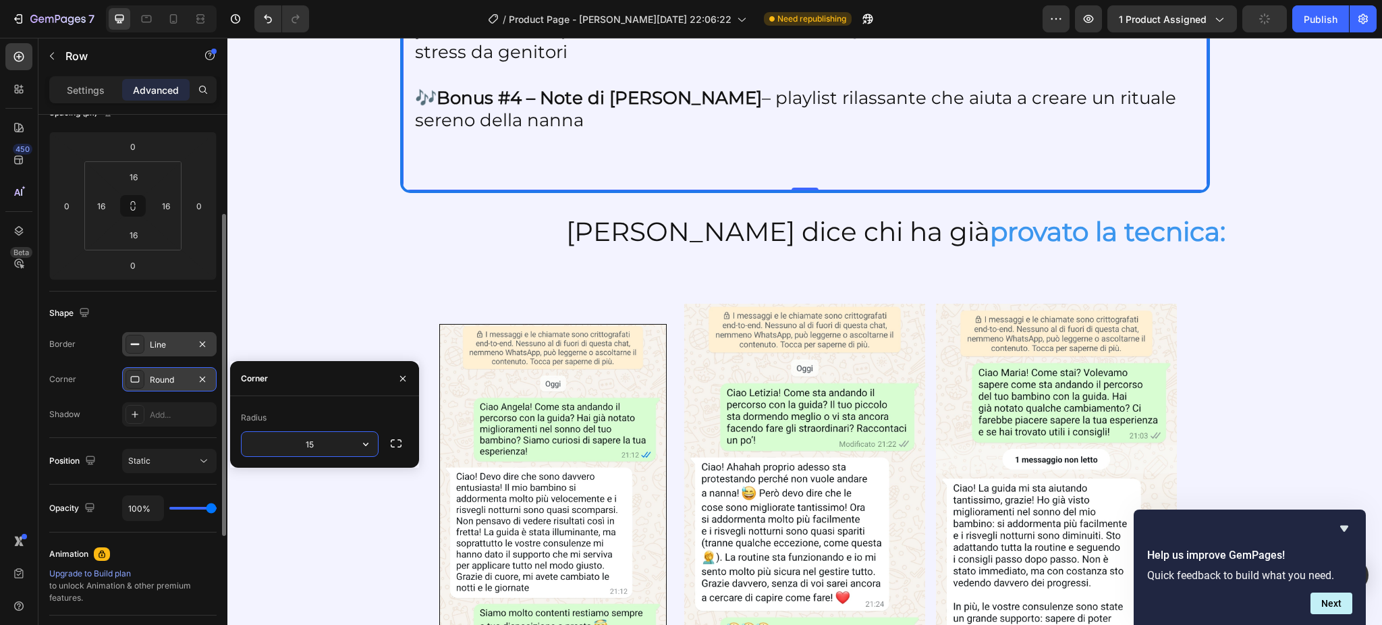
type input "1"
type input "20"
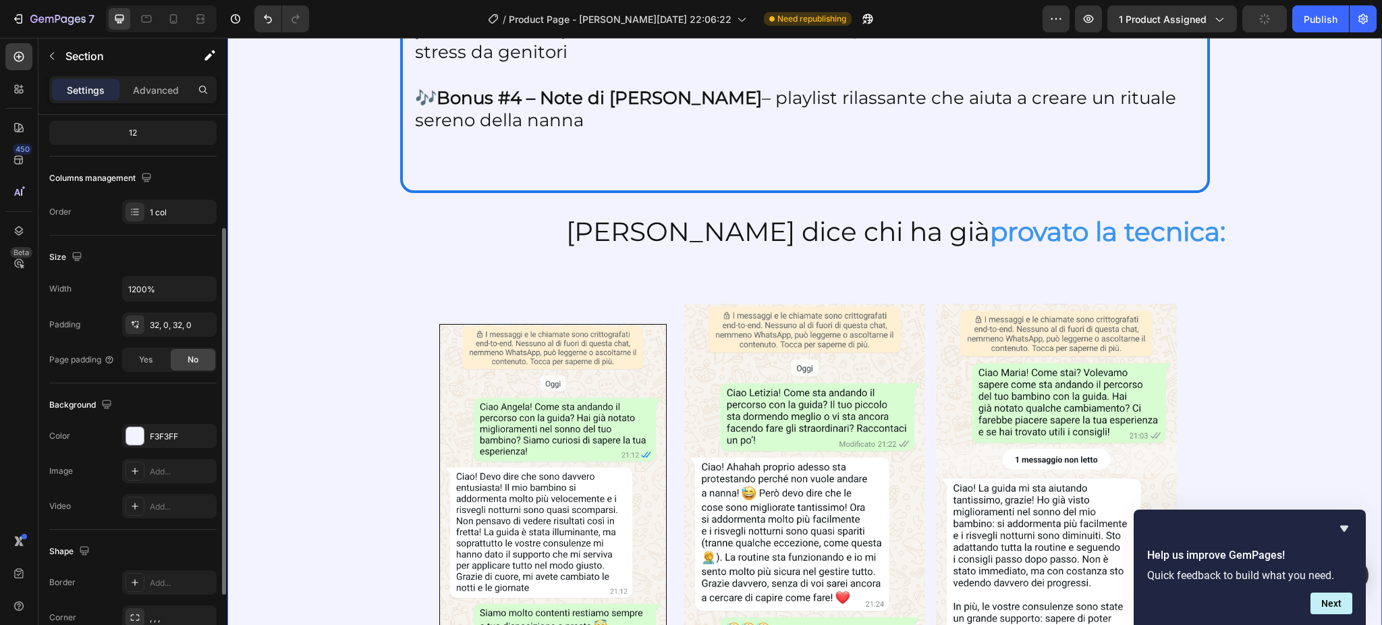
scroll to position [0, 0]
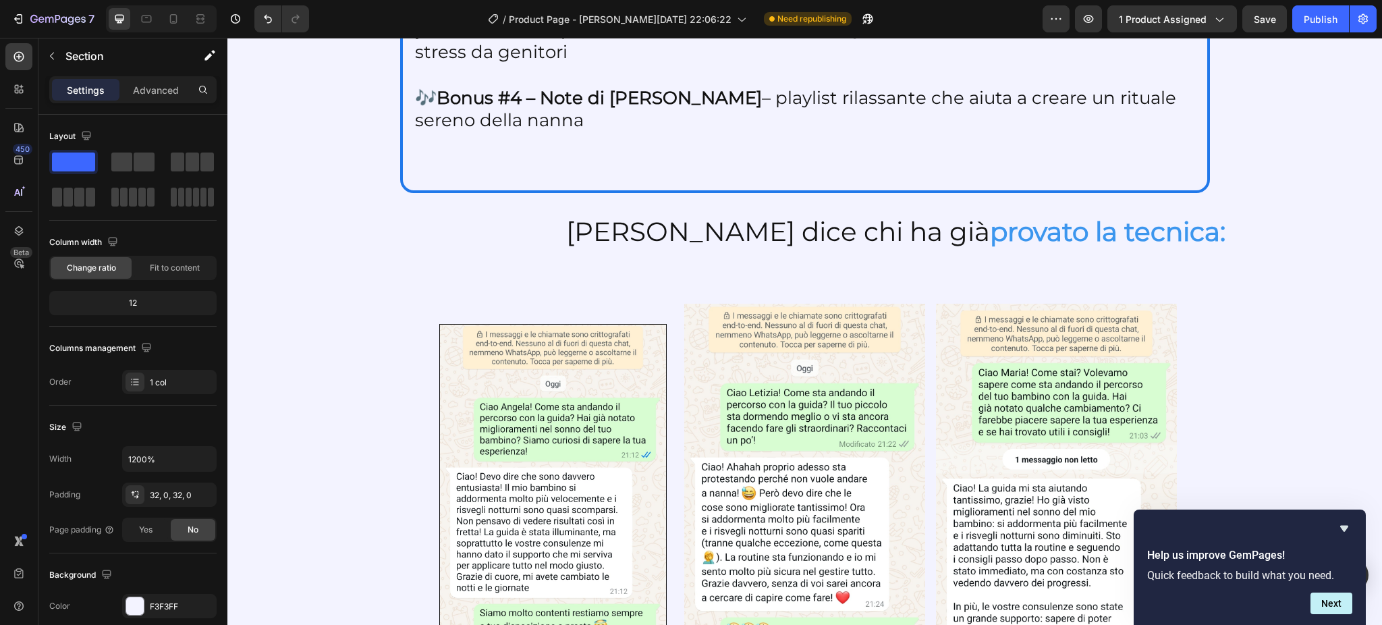
drag, startPoint x: 1373, startPoint y: 174, endPoint x: 1309, endPoint y: 125, distance: 80.3
drag, startPoint x: 1378, startPoint y: 177, endPoint x: 1328, endPoint y: 132, distance: 66.9
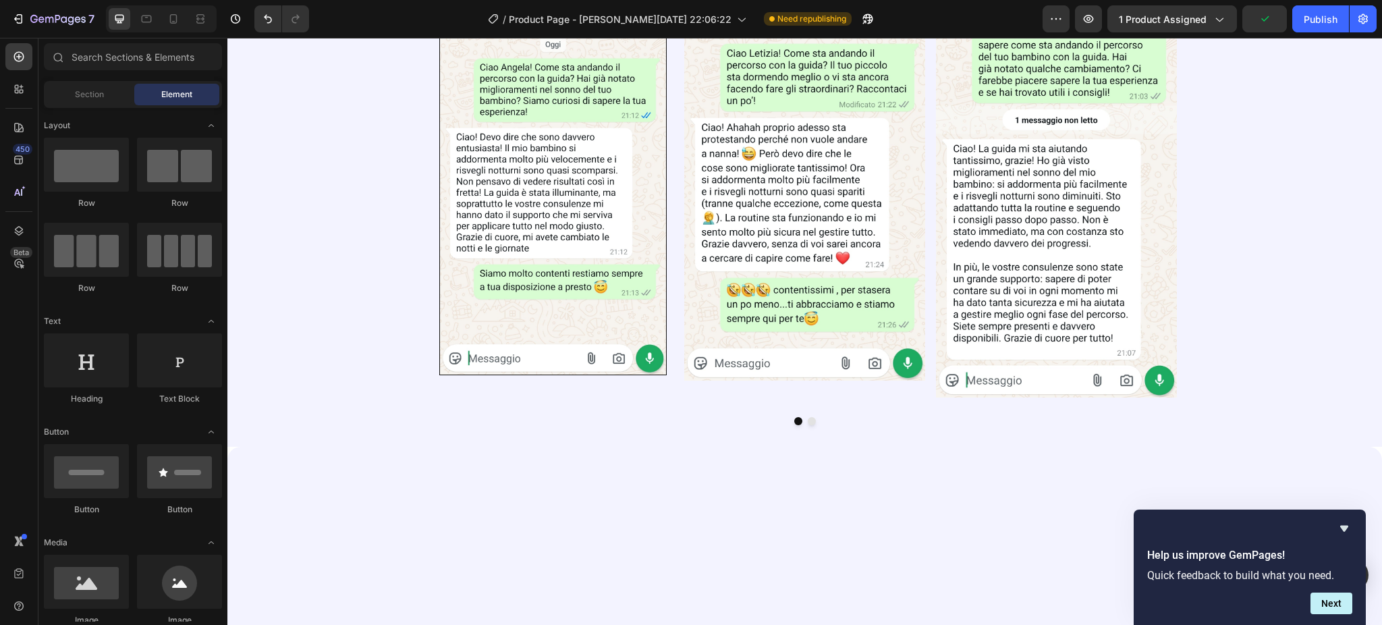
scroll to position [2690, 0]
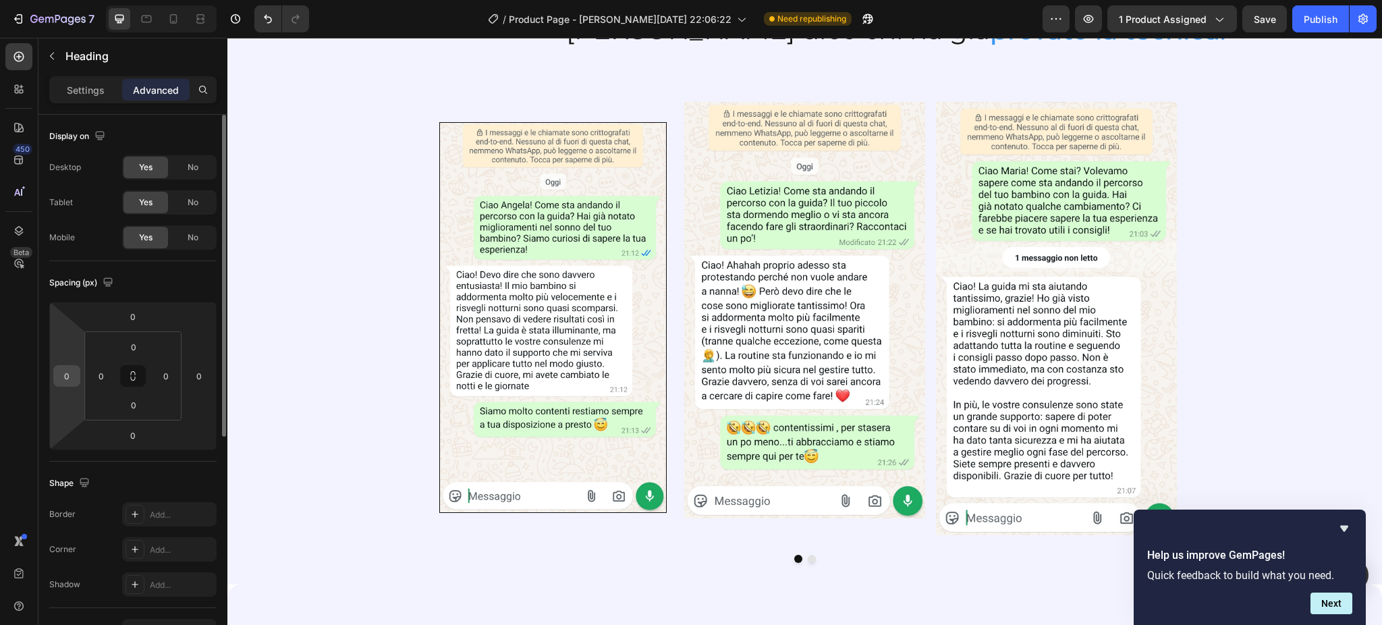
click at [73, 366] on input "0" at bounding box center [67, 376] width 20 height 20
type input "10"
click at [200, 372] on input "0" at bounding box center [199, 376] width 20 height 20
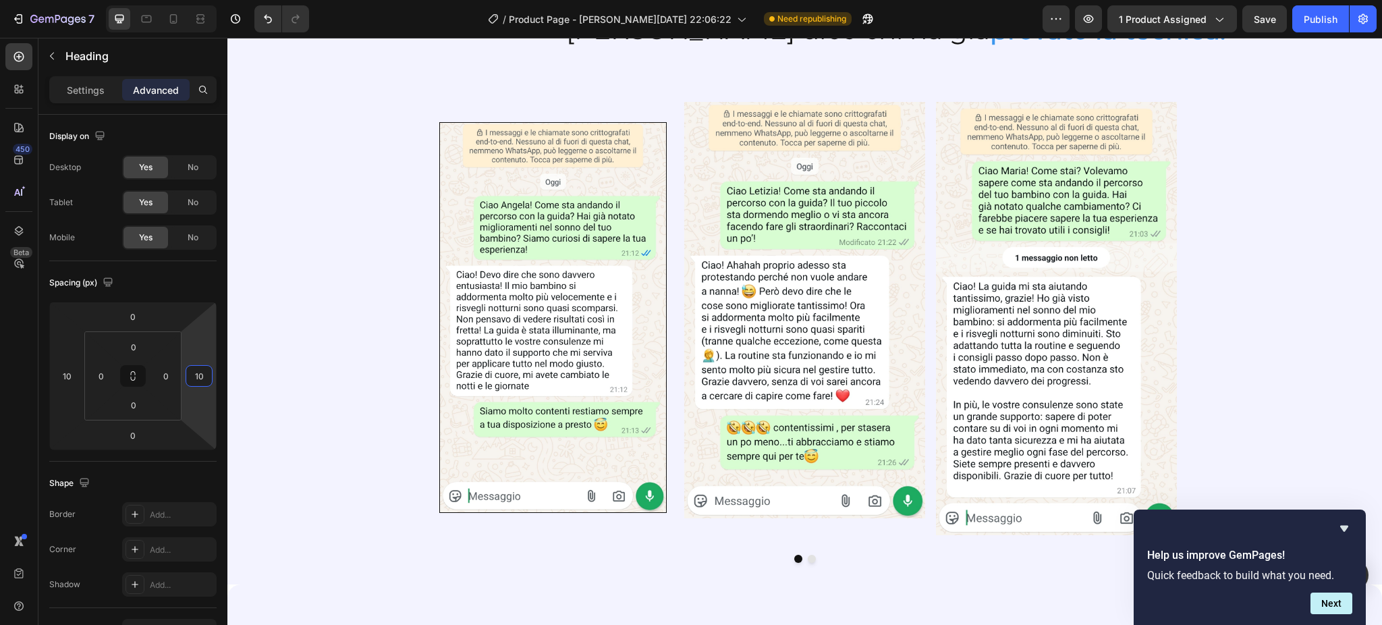
type input "10"
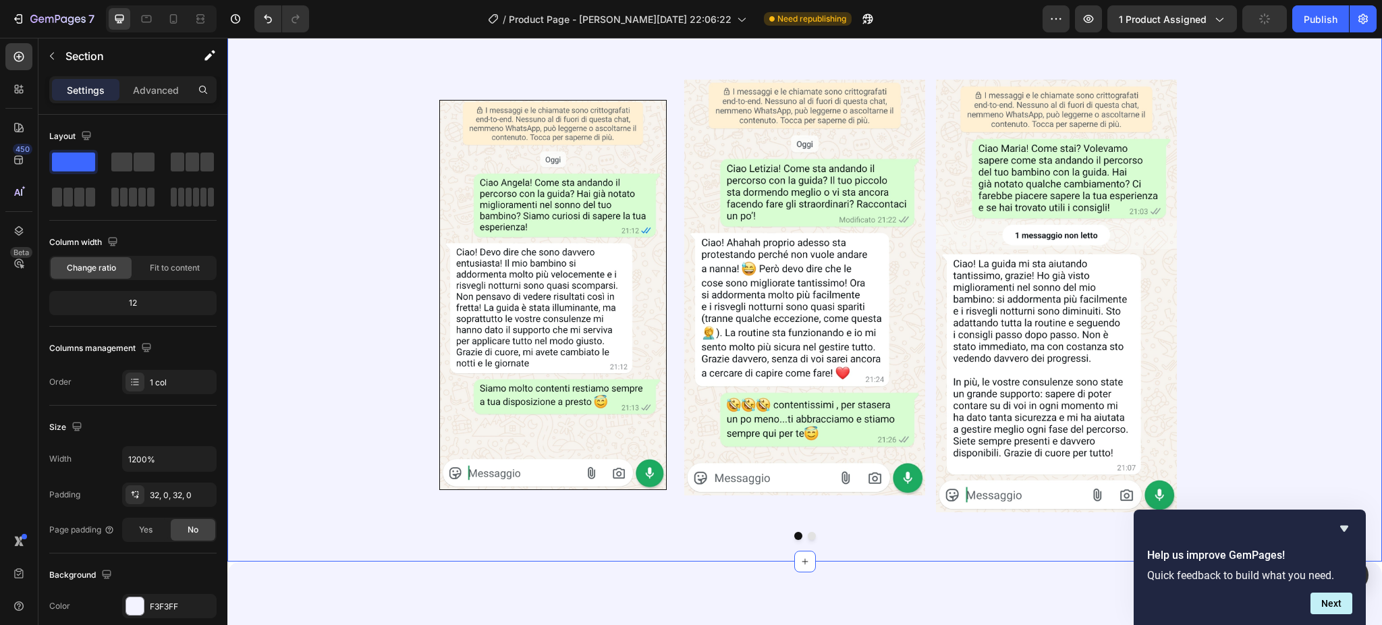
click at [169, 16] on icon at bounding box center [173, 18] width 13 height 13
type input "100%"
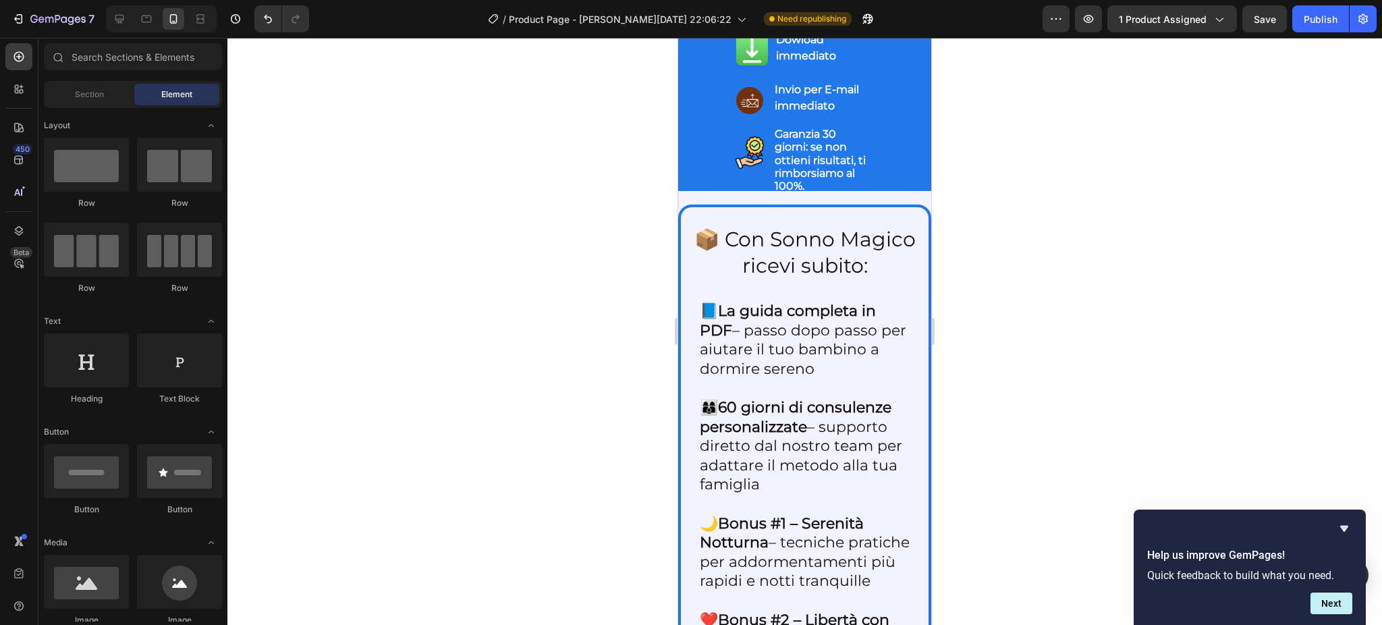
scroll to position [2541, 0]
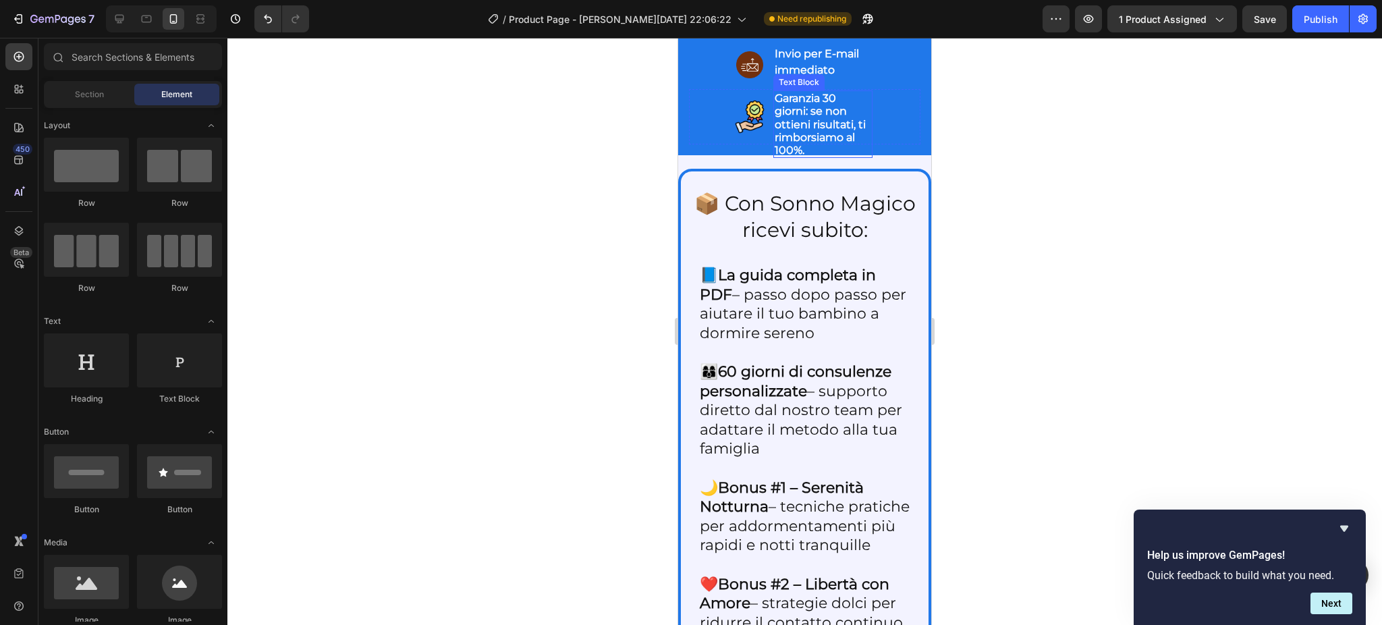
click at [814, 157] on span "Garanzia 30 giorni: se non ottieni risultati, ti rimborsiamo al 100%." at bounding box center [819, 124] width 91 height 65
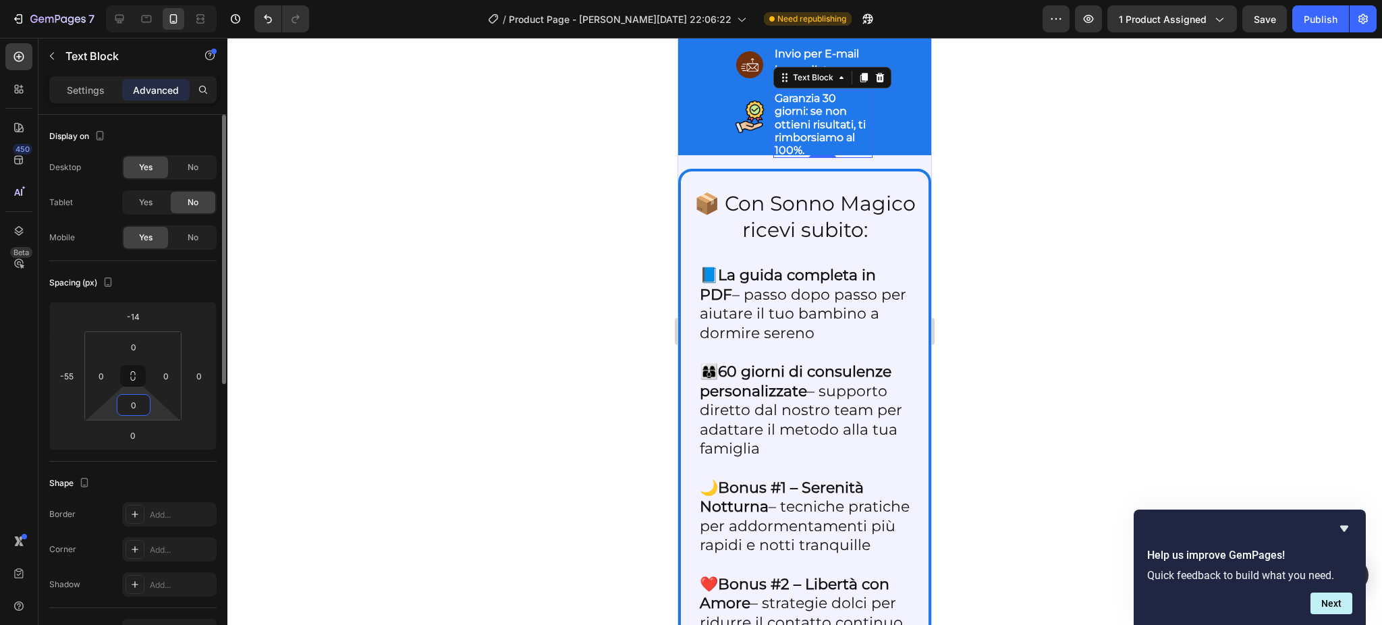
click at [135, 409] on input "0" at bounding box center [133, 405] width 27 height 20
type input "1"
click at [133, 427] on input "0" at bounding box center [132, 435] width 27 height 20
type input "0"
type input "1"
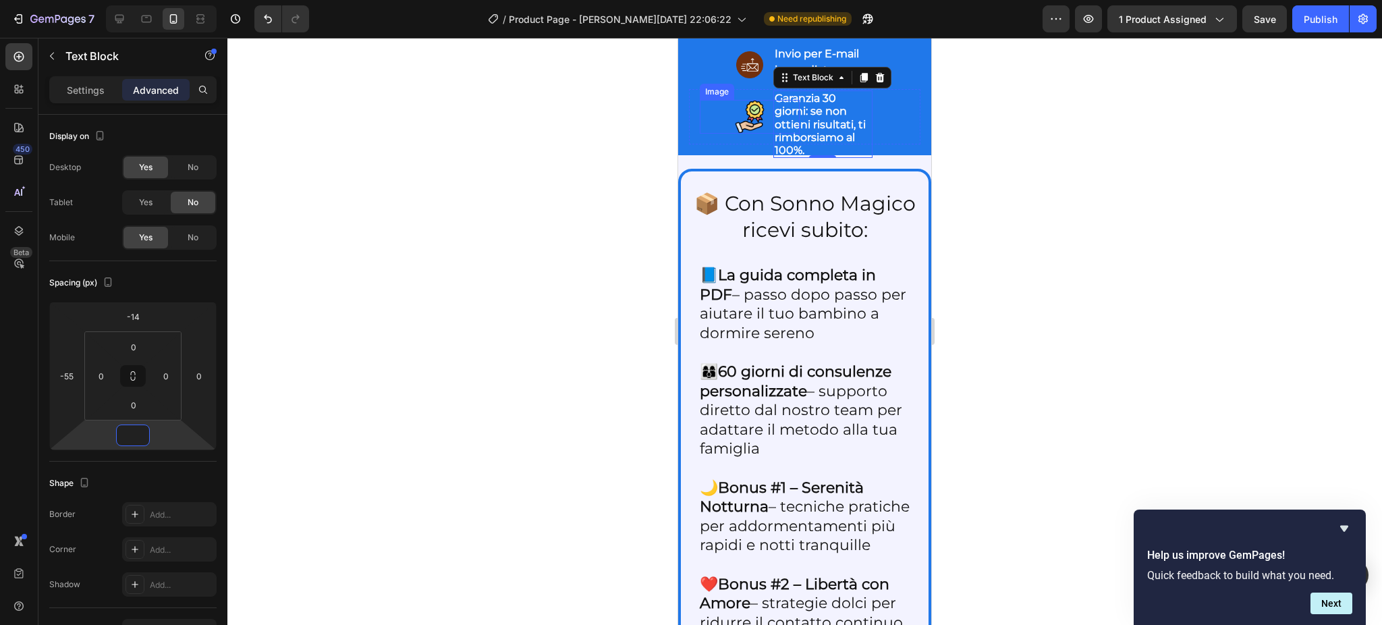
click at [720, 134] on div at bounding box center [750, 117] width 100 height 34
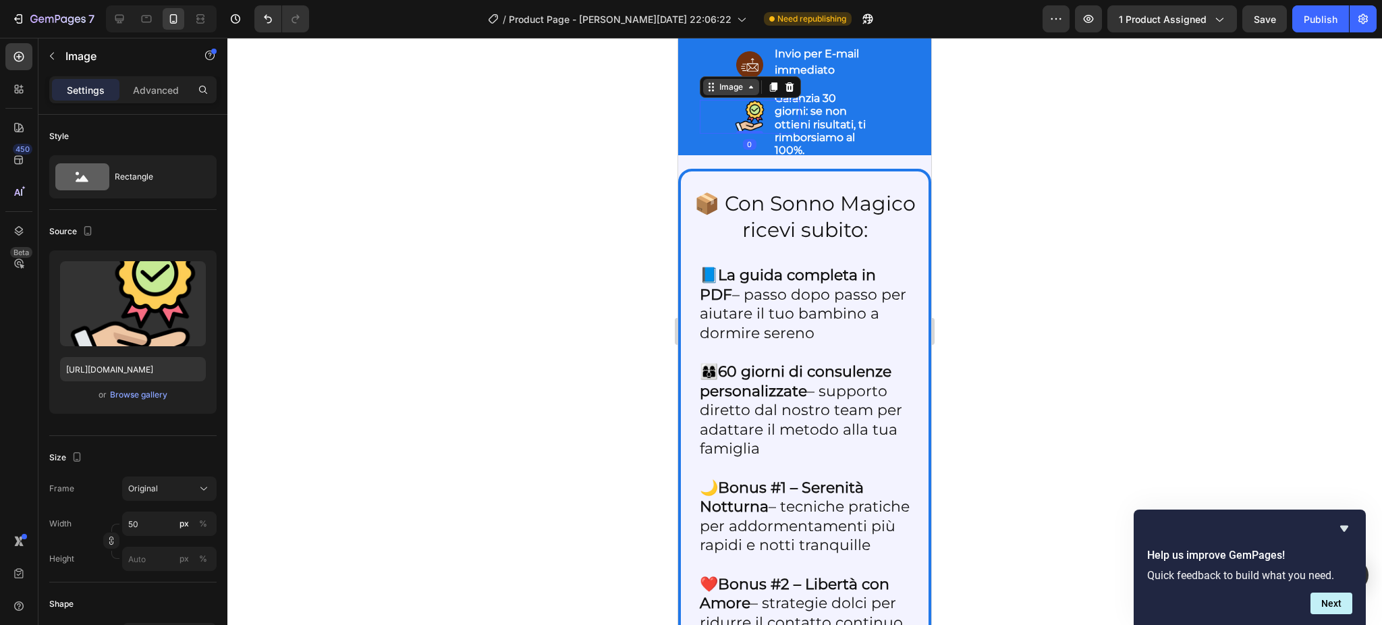
click at [727, 95] on div "Image" at bounding box center [731, 87] width 56 height 16
click at [731, 67] on div "Row 2 cols" at bounding box center [729, 63] width 47 height 8
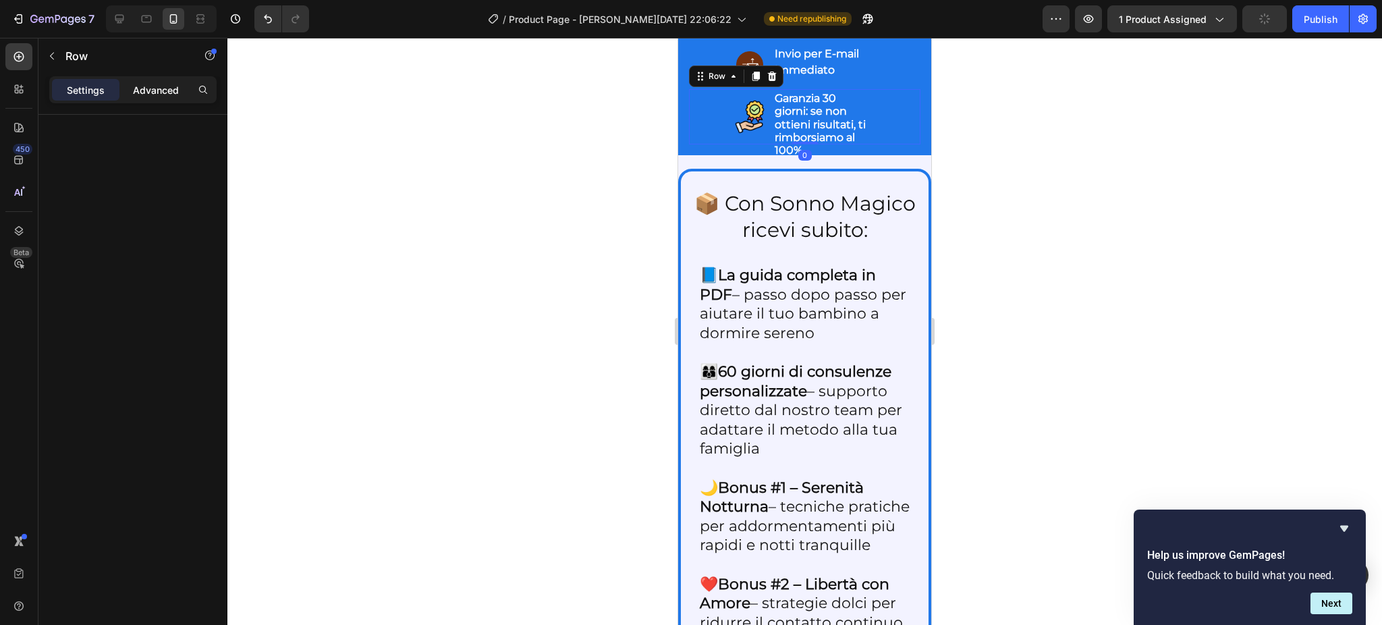
click at [159, 84] on p "Advanced" at bounding box center [156, 90] width 46 height 14
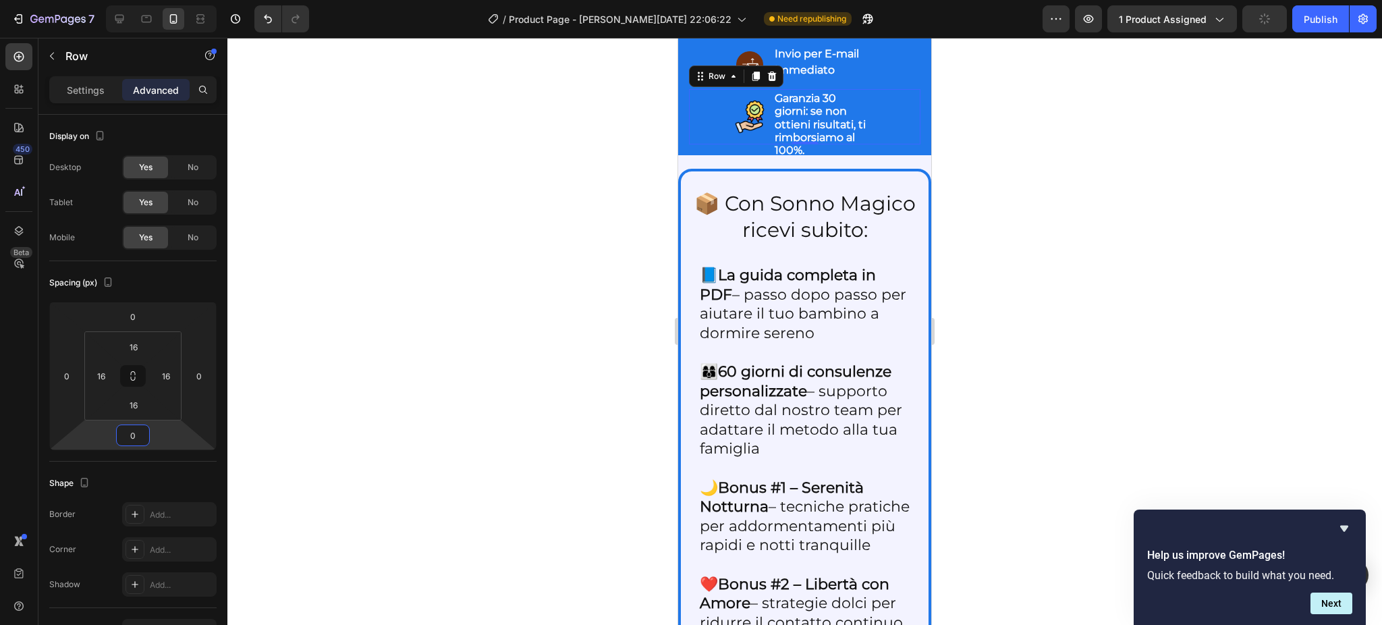
click at [133, 438] on input "0" at bounding box center [132, 435] width 27 height 20
type input "10"
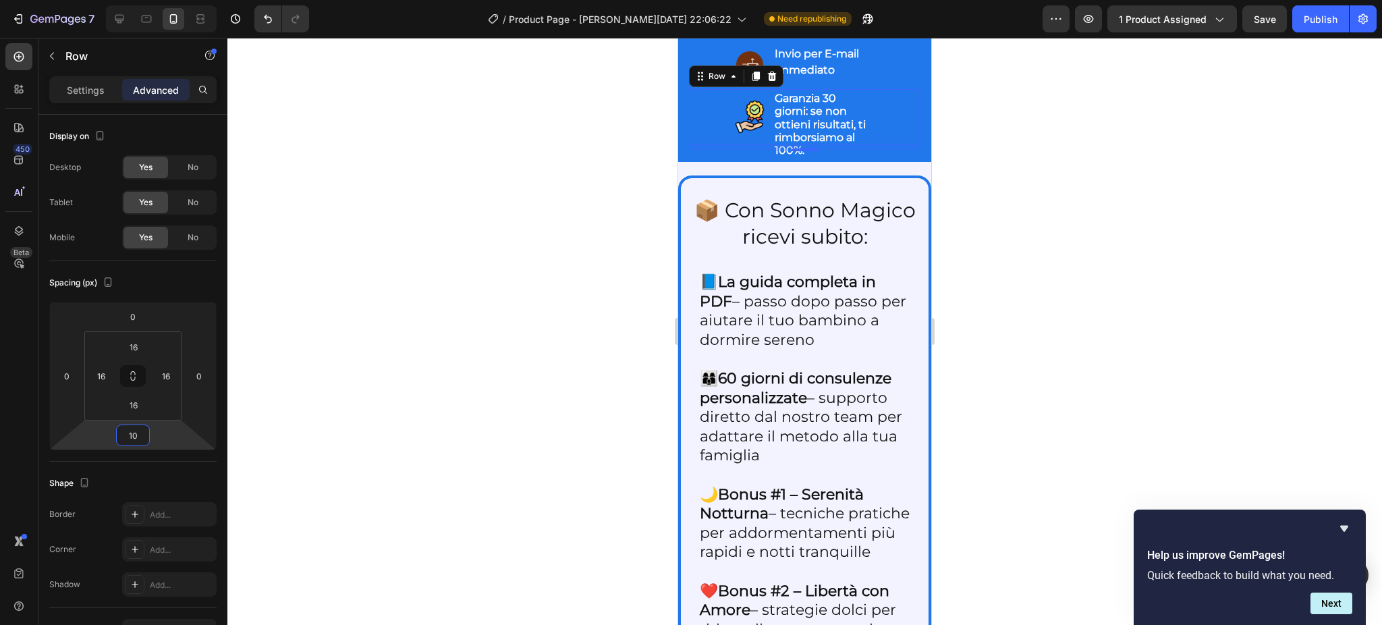
click at [430, 279] on div at bounding box center [804, 331] width 1154 height 587
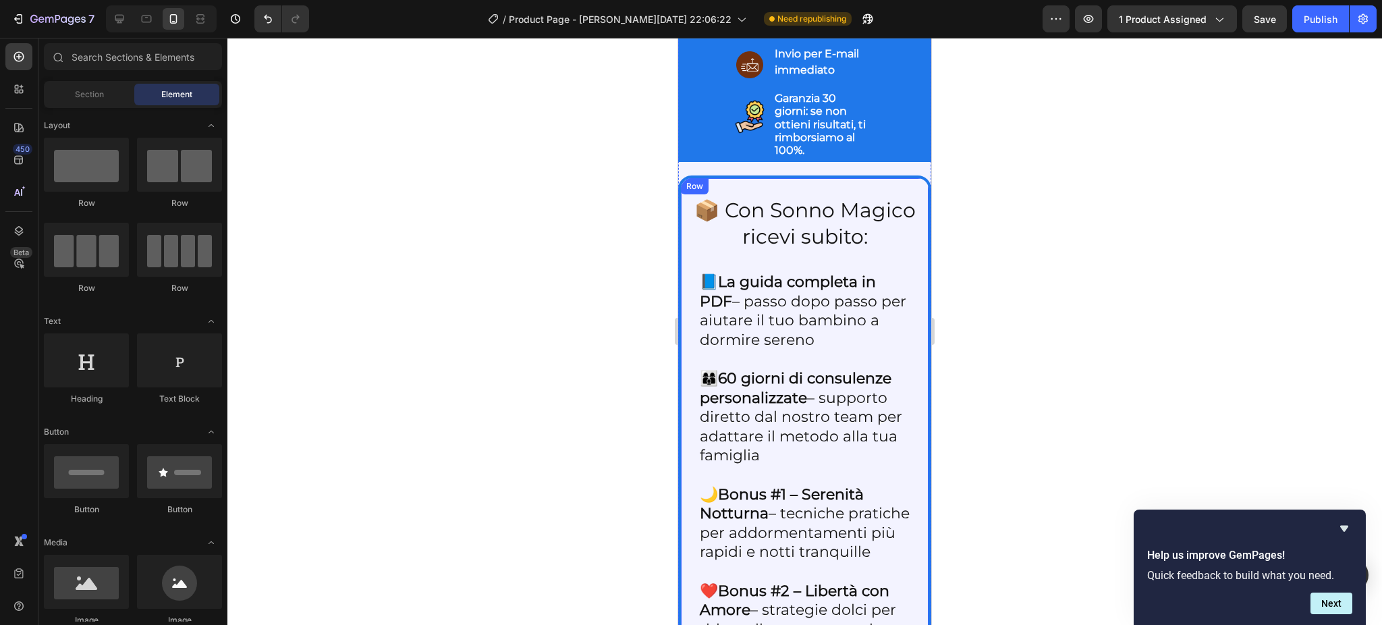
click at [737, 414] on div "📦 Con Sonno Magico ricevi subito: Heading 📘 La guida completa in PDF – passo do…" at bounding box center [804, 549] width 253 height 749
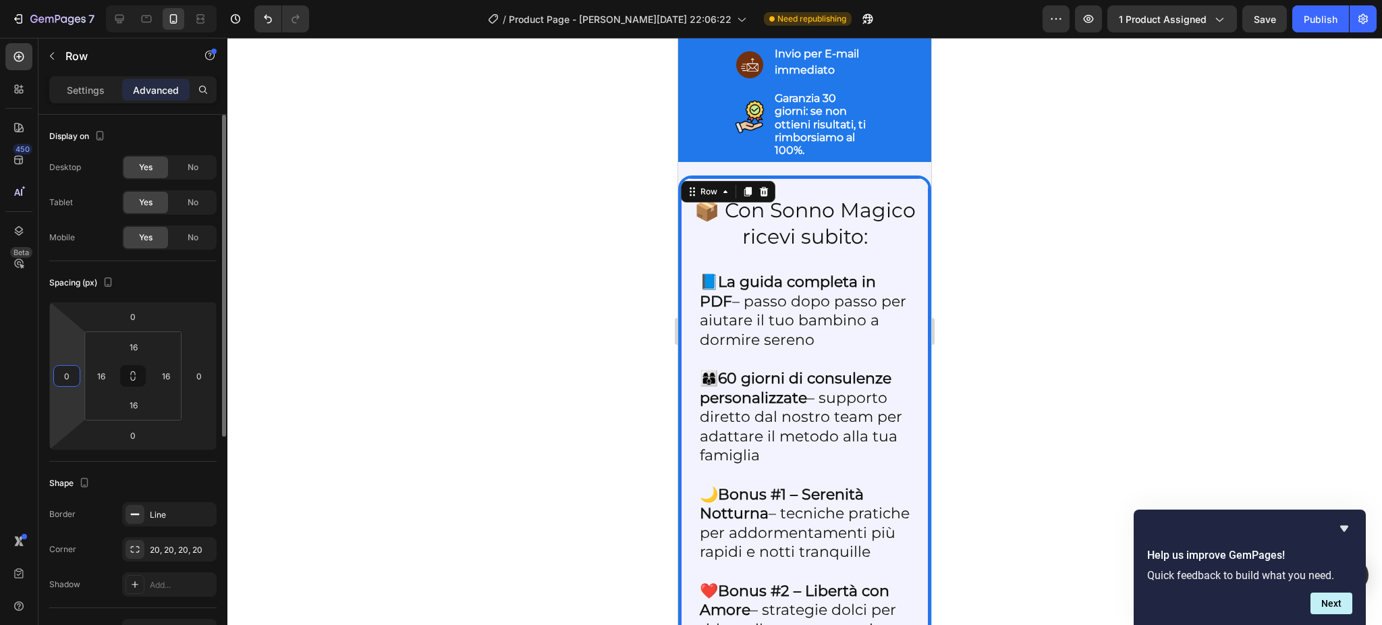
click at [72, 371] on input "0" at bounding box center [67, 376] width 20 height 20
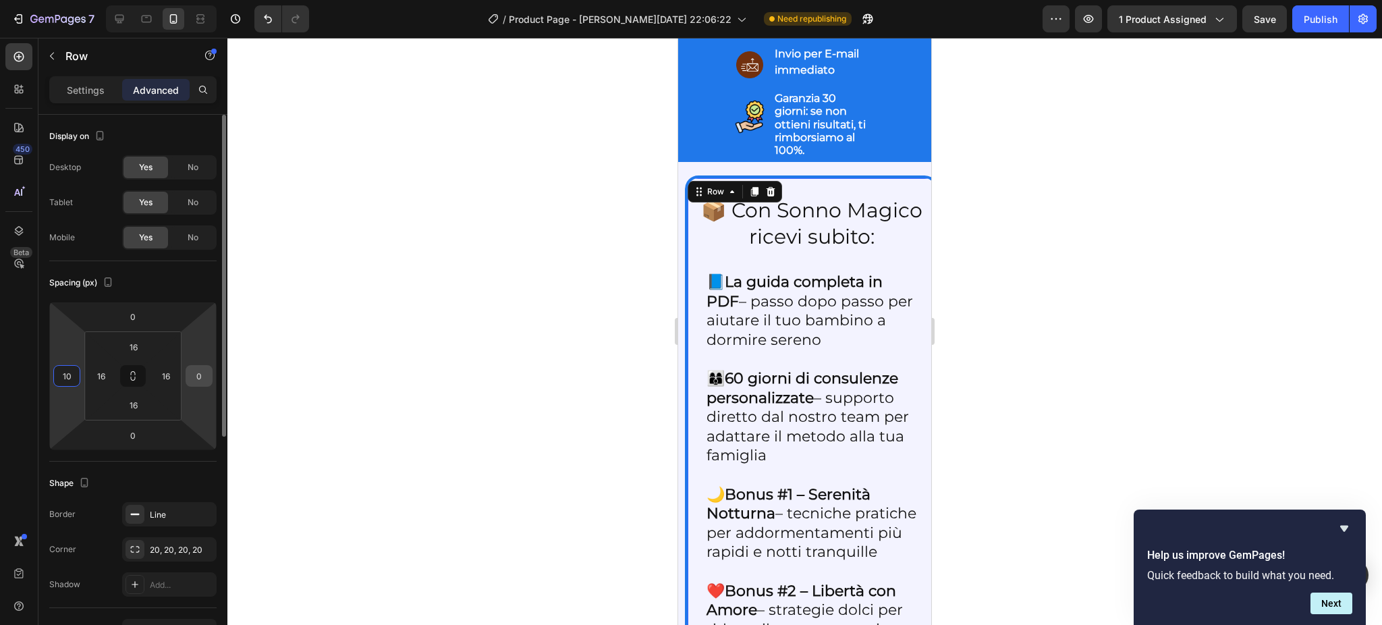
type input "10"
click at [198, 382] on input "0" at bounding box center [199, 376] width 20 height 20
type input "1"
type input "0"
click at [73, 382] on input "10" at bounding box center [67, 376] width 20 height 20
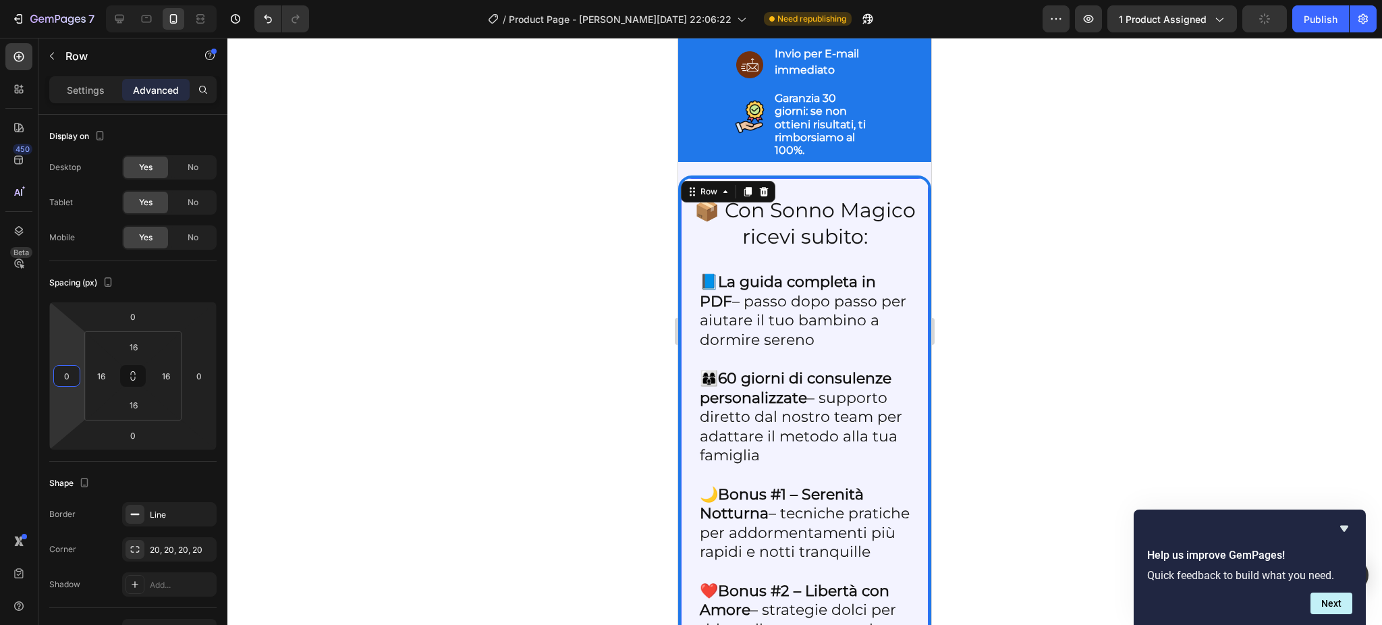
click at [249, 416] on div at bounding box center [804, 331] width 1154 height 587
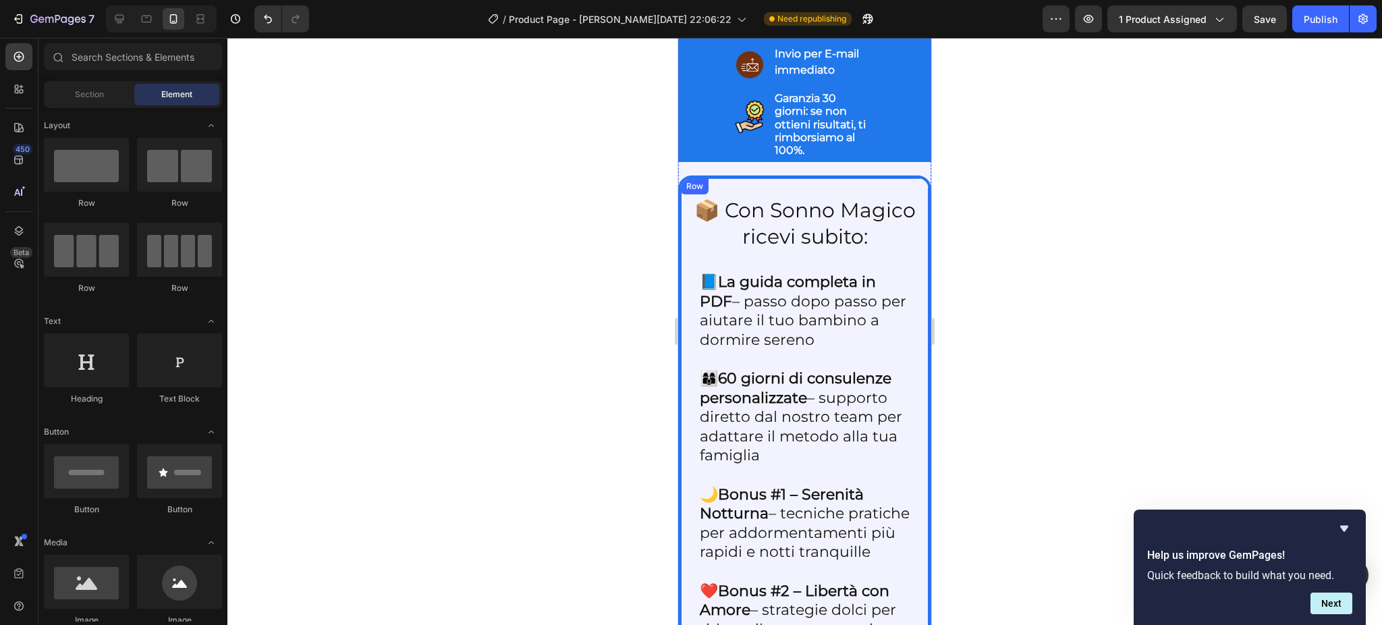
click at [720, 422] on div "📦 Con Sonno Magico ricevi subito: Heading 📘 La guida completa in PDF – passo do…" at bounding box center [804, 549] width 253 height 749
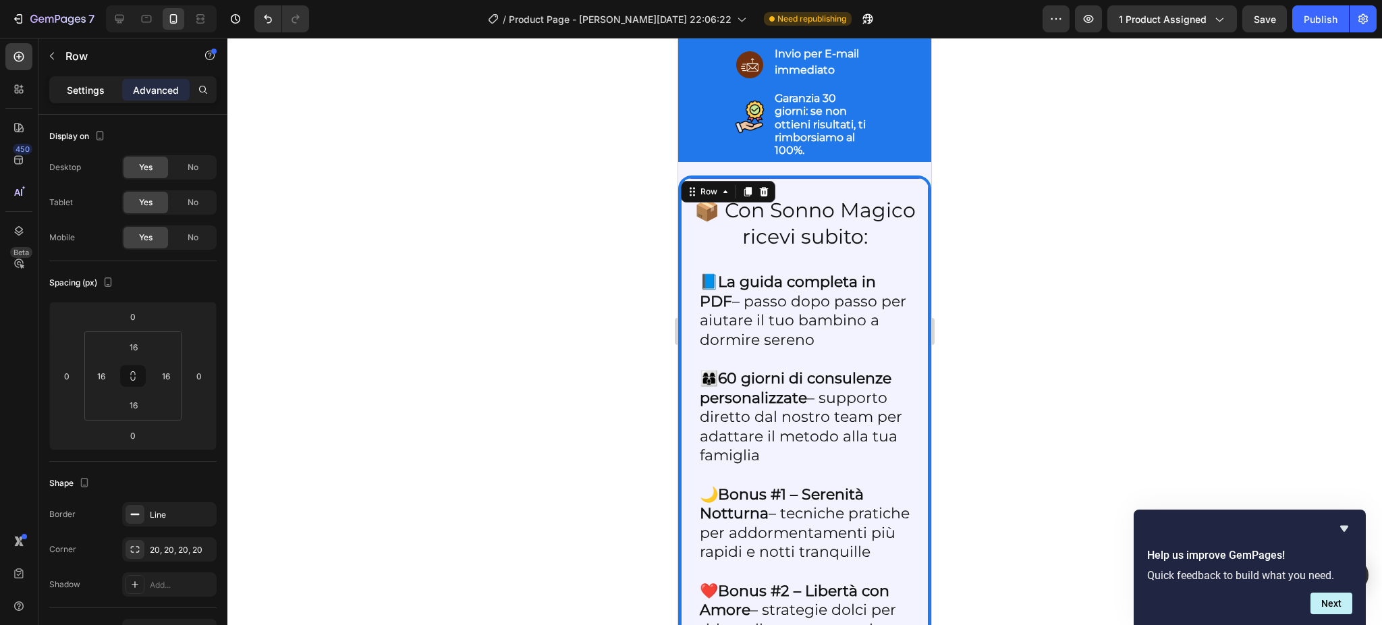
click at [92, 86] on p "Settings" at bounding box center [86, 90] width 38 height 14
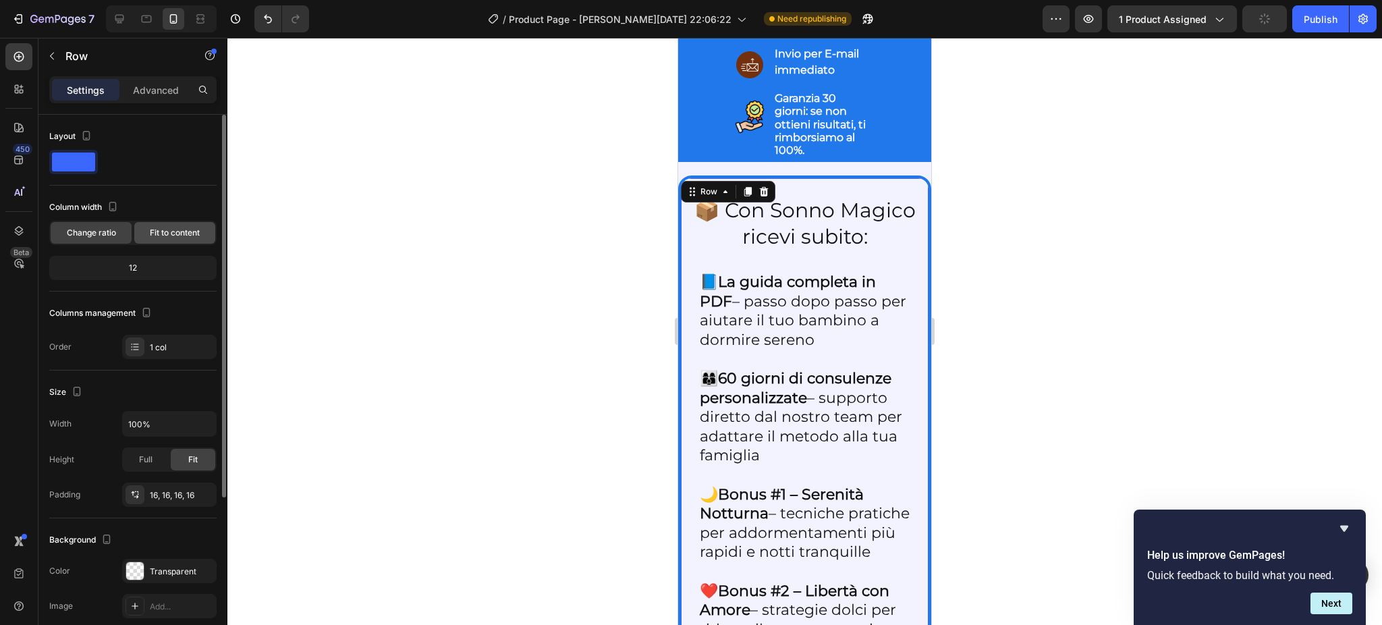
click at [157, 232] on span "Fit to content" at bounding box center [175, 233] width 50 height 12
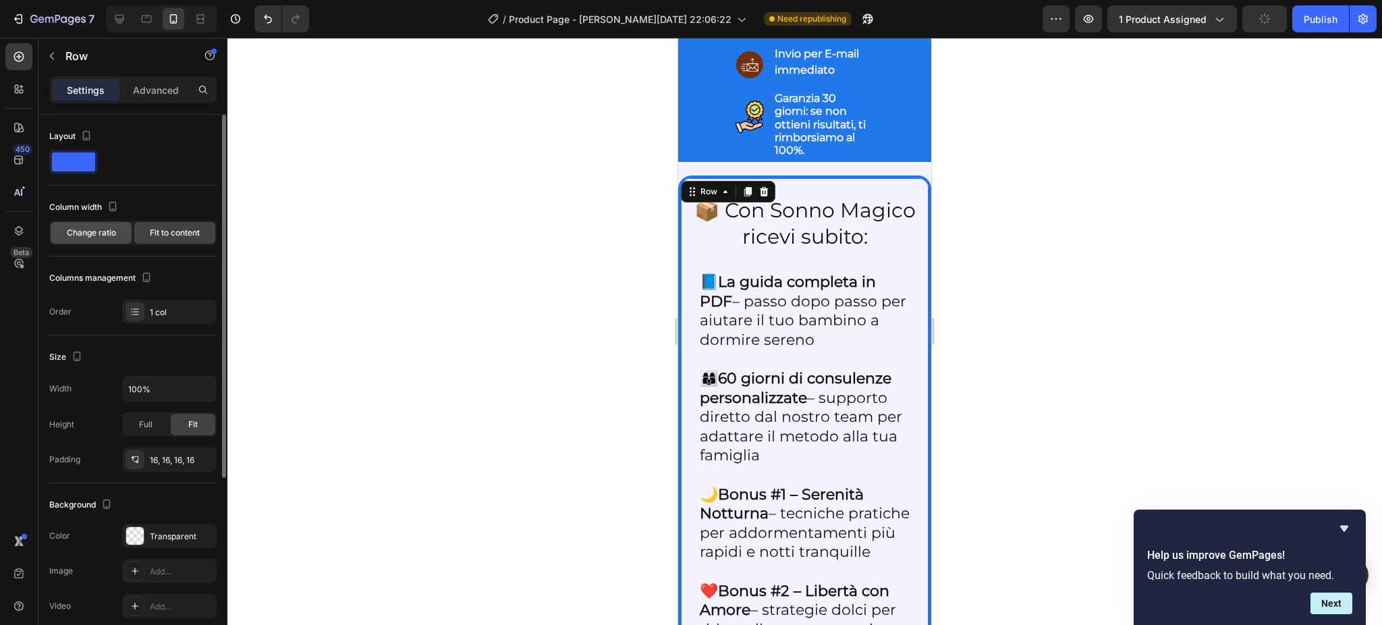
click at [83, 230] on span "Change ratio" at bounding box center [91, 233] width 49 height 12
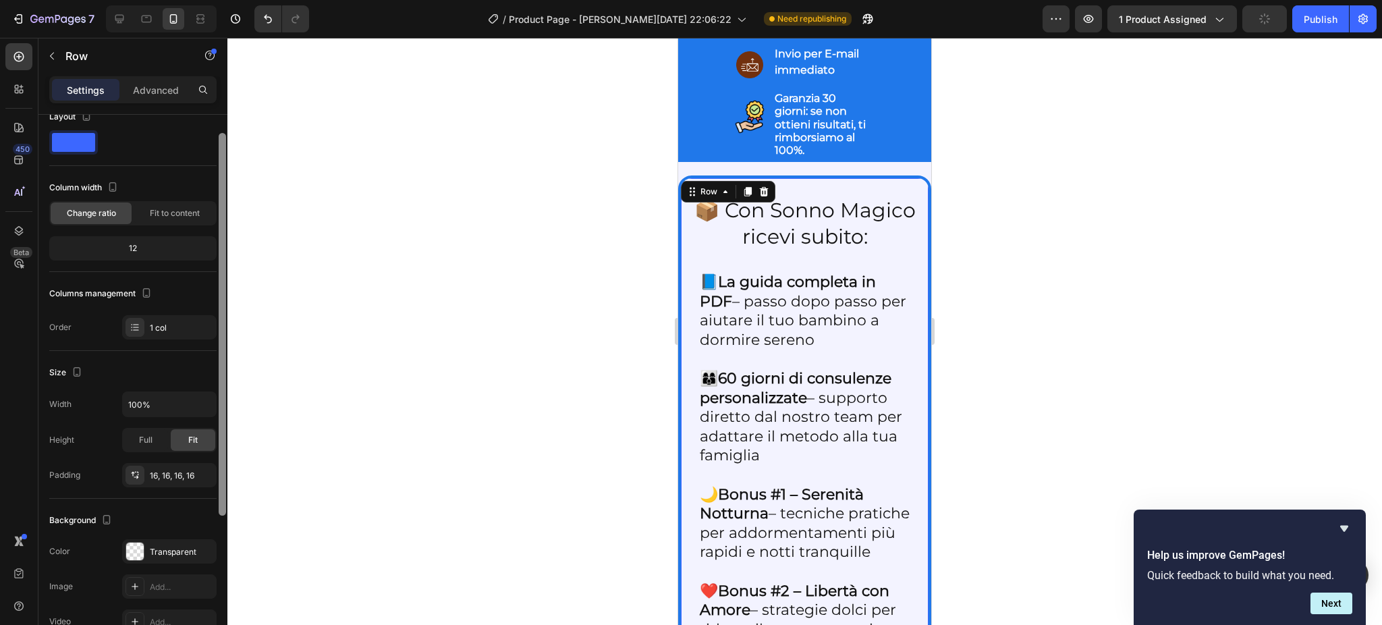
scroll to position [22, 0]
drag, startPoint x: 223, startPoint y: 201, endPoint x: 246, endPoint y: 217, distance: 27.7
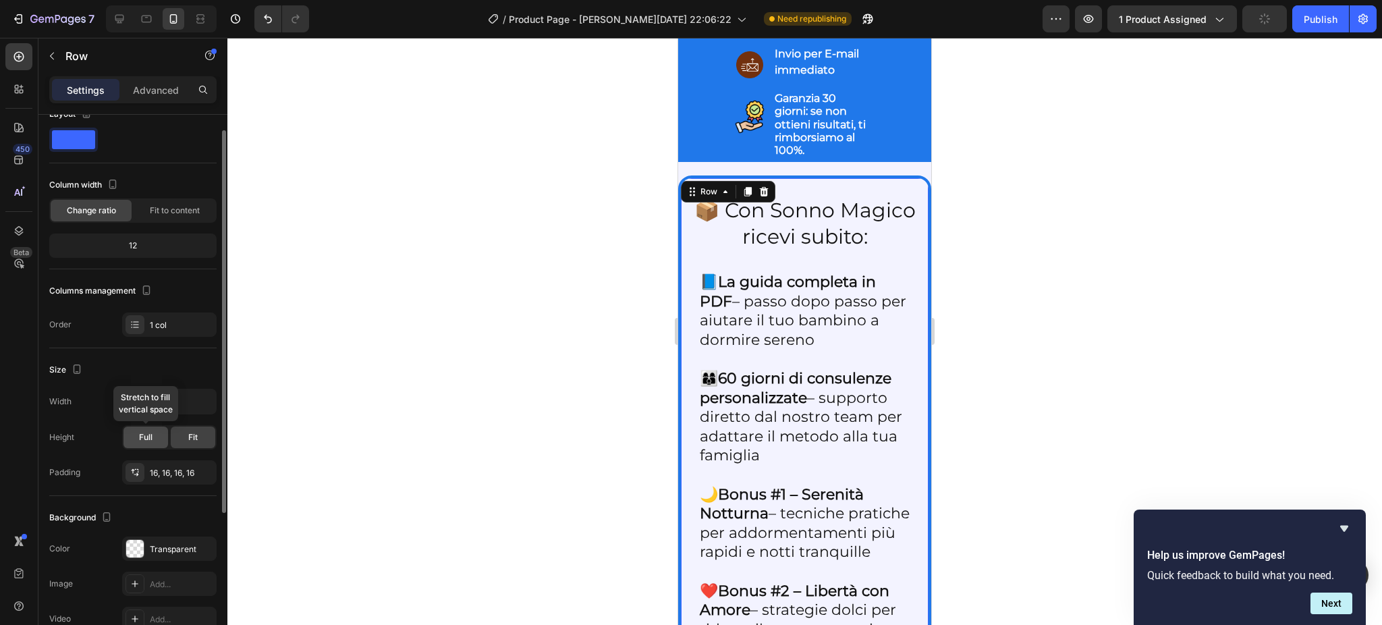
drag, startPoint x: 246, startPoint y: 217, endPoint x: 142, endPoint y: 437, distance: 243.5
click at [142, 437] on span "Full" at bounding box center [145, 437] width 13 height 12
click at [148, 96] on div "Advanced" at bounding box center [155, 90] width 67 height 22
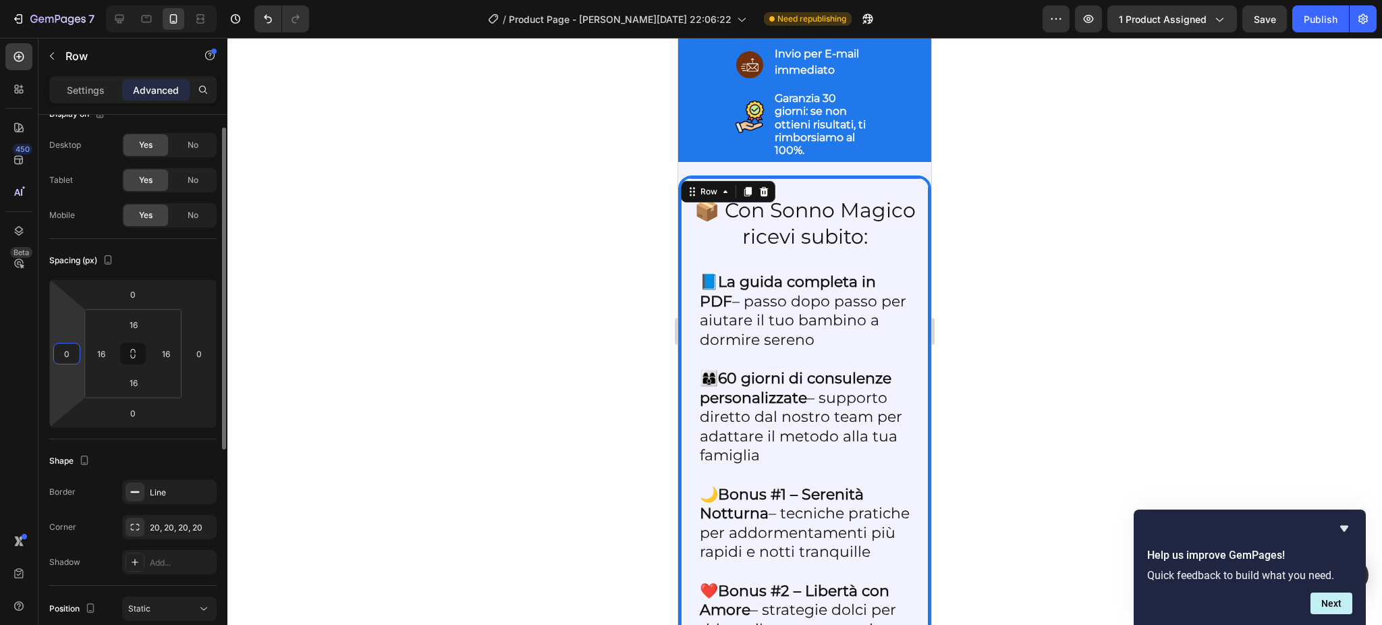
click at [70, 356] on input "0" at bounding box center [67, 353] width 20 height 20
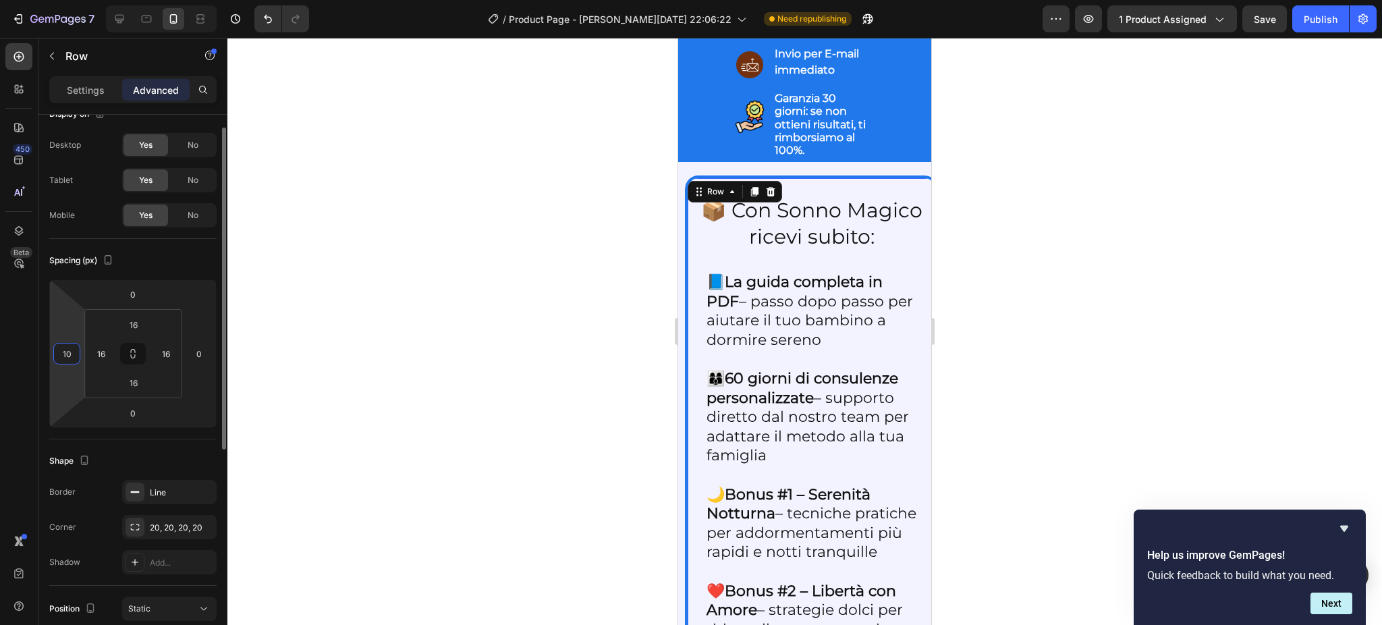
type input "1"
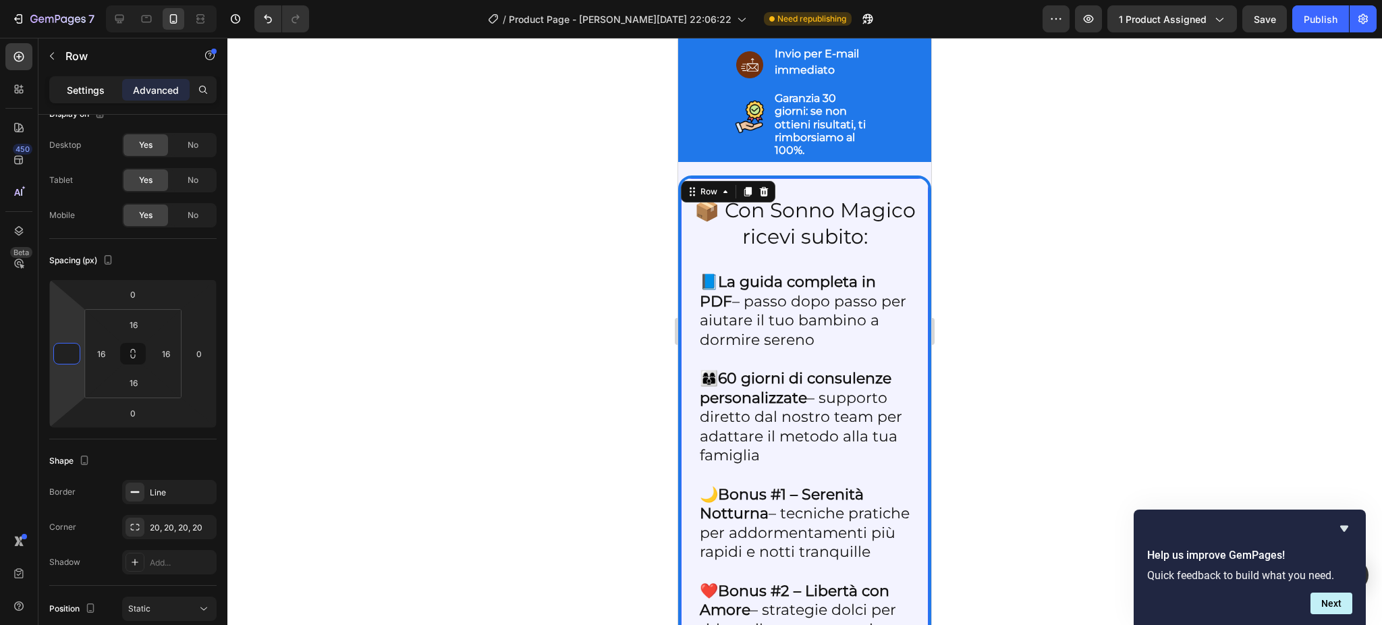
type input "0"
click at [77, 85] on p "Settings" at bounding box center [86, 90] width 38 height 14
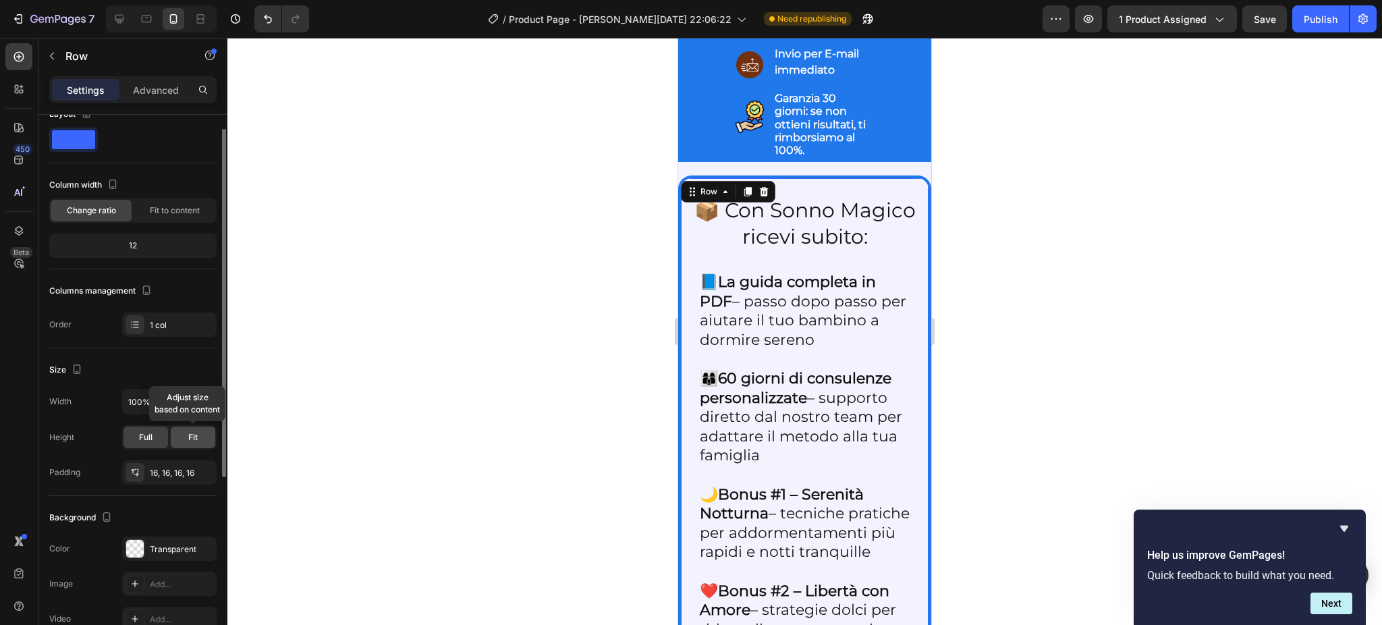
click at [186, 433] on div "Fit" at bounding box center [193, 437] width 45 height 22
click at [181, 478] on div "16, 16, 16, 16" at bounding box center [169, 473] width 39 height 12
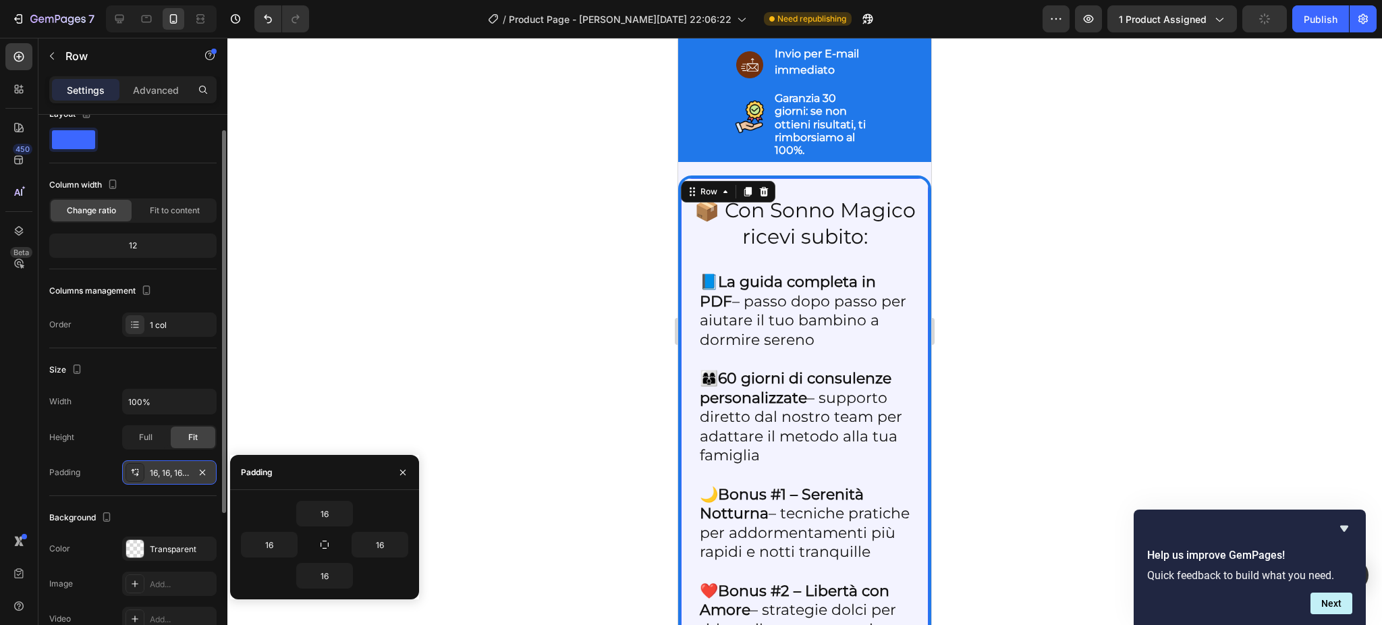
click at [181, 478] on div "16, 16, 16, 16" at bounding box center [169, 473] width 39 height 12
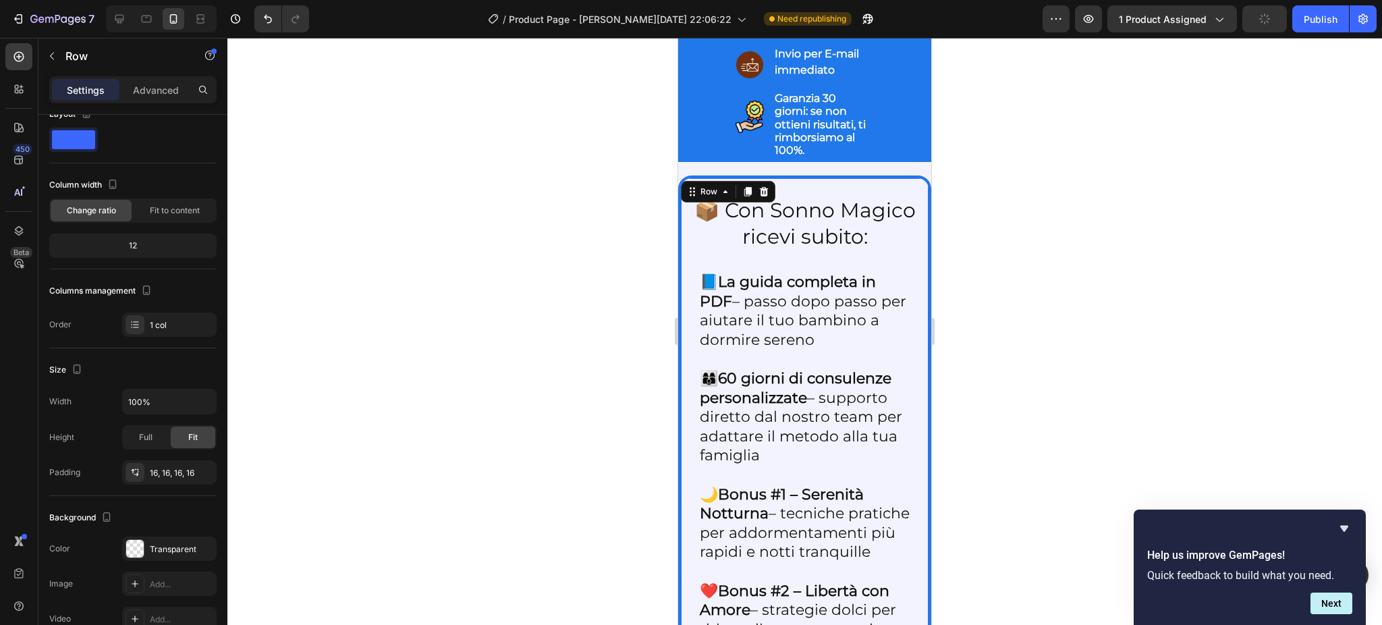
click at [383, 365] on div at bounding box center [804, 331] width 1154 height 587
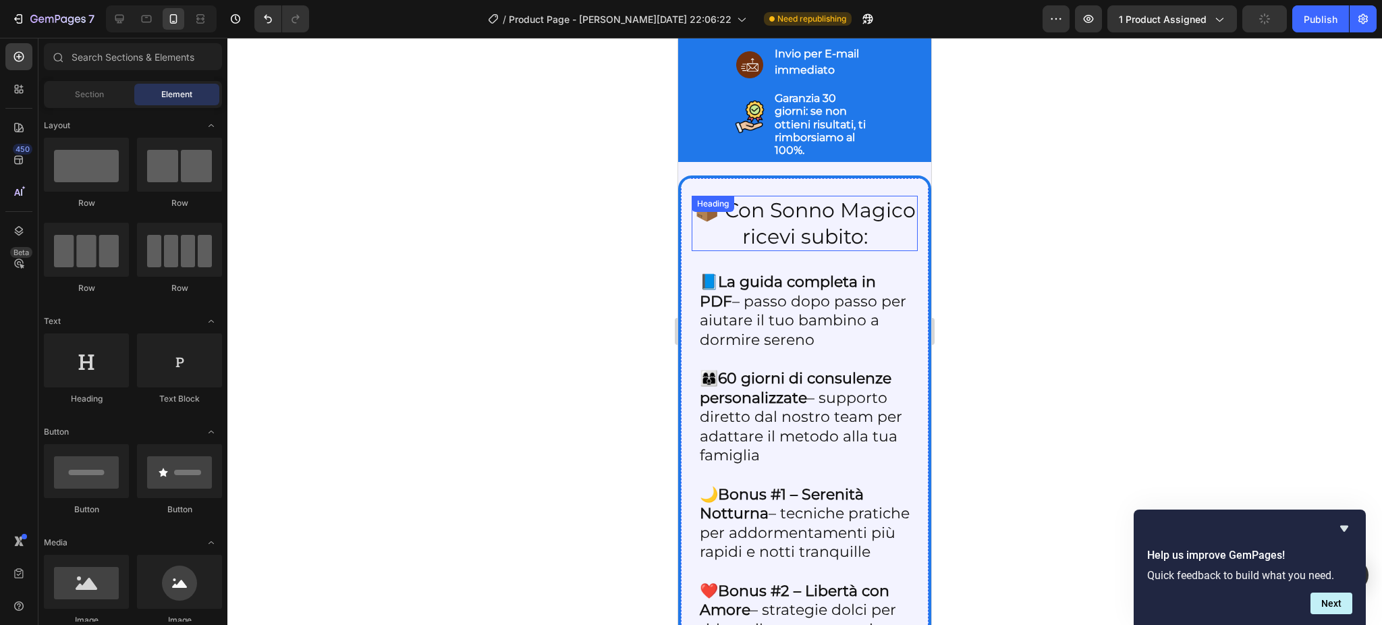
click at [753, 251] on div "📦 Con Sonno Magico ricevi subito: Heading" at bounding box center [804, 223] width 226 height 55
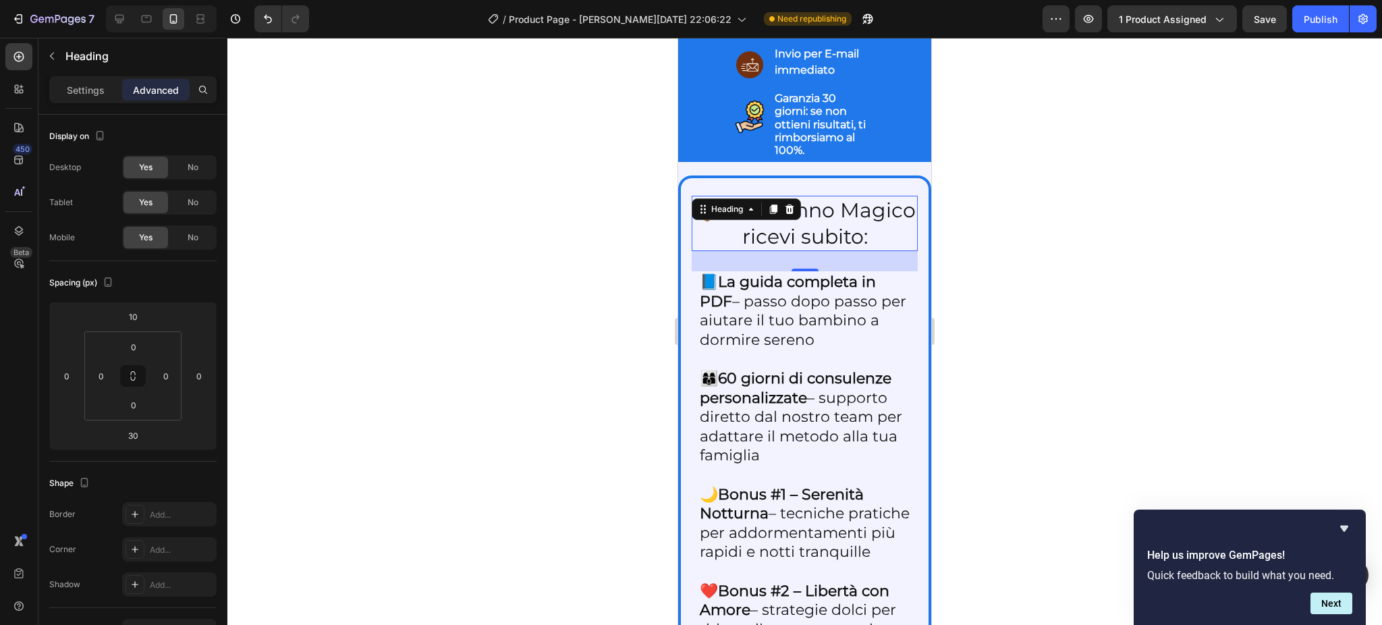
click at [79, 100] on div "Settings" at bounding box center [85, 90] width 67 height 22
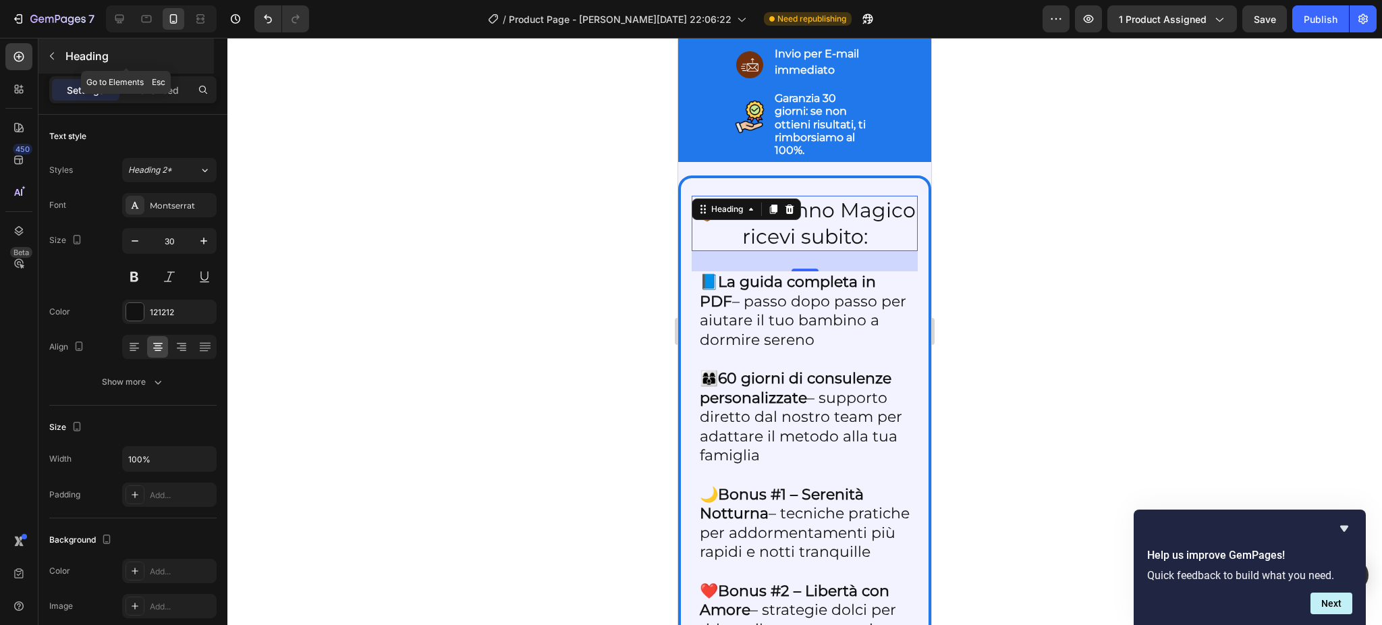
click at [50, 67] on div "Heading" at bounding box center [125, 55] width 175 height 35
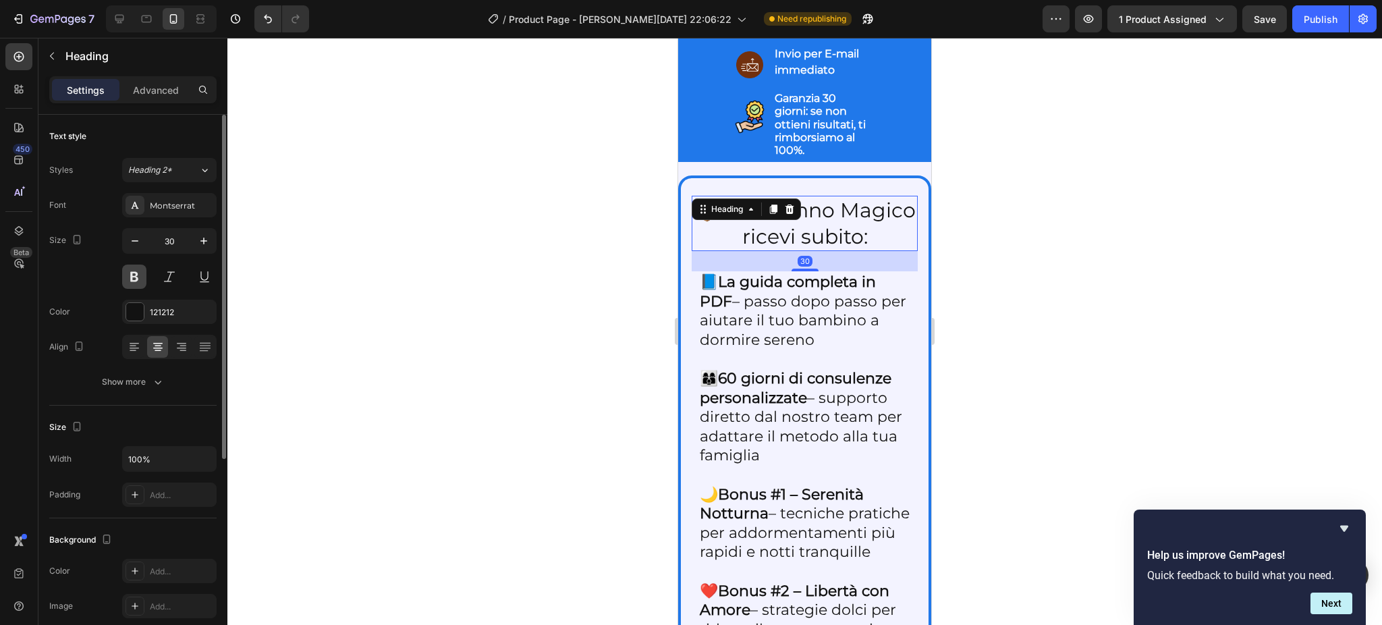
click at [139, 274] on button at bounding box center [134, 276] width 24 height 24
click at [438, 291] on div at bounding box center [804, 331] width 1154 height 587
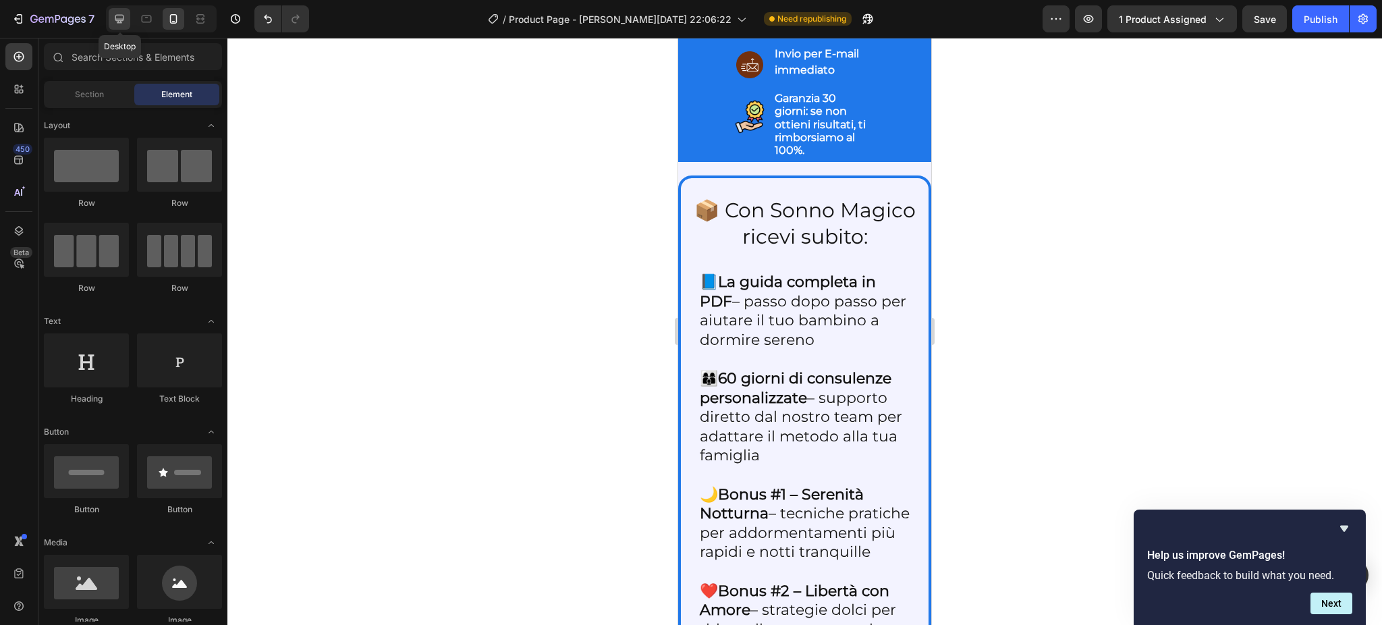
click at [115, 16] on icon at bounding box center [119, 19] width 9 height 9
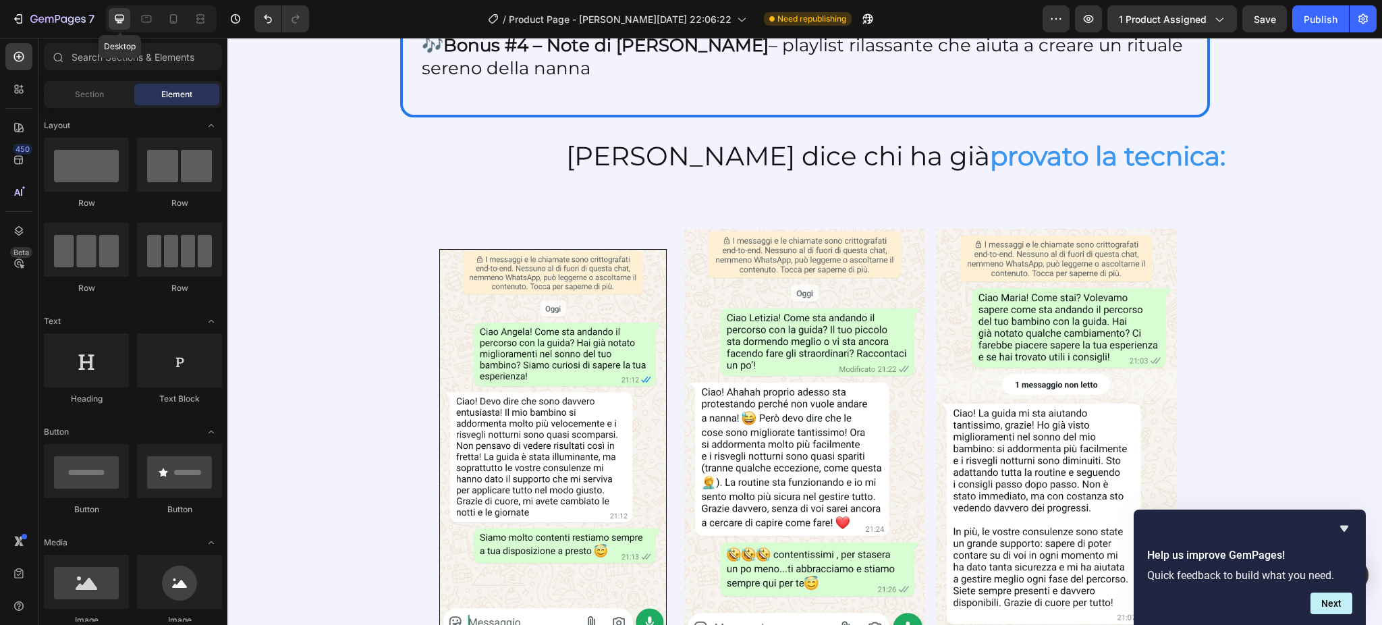
scroll to position [2347, 0]
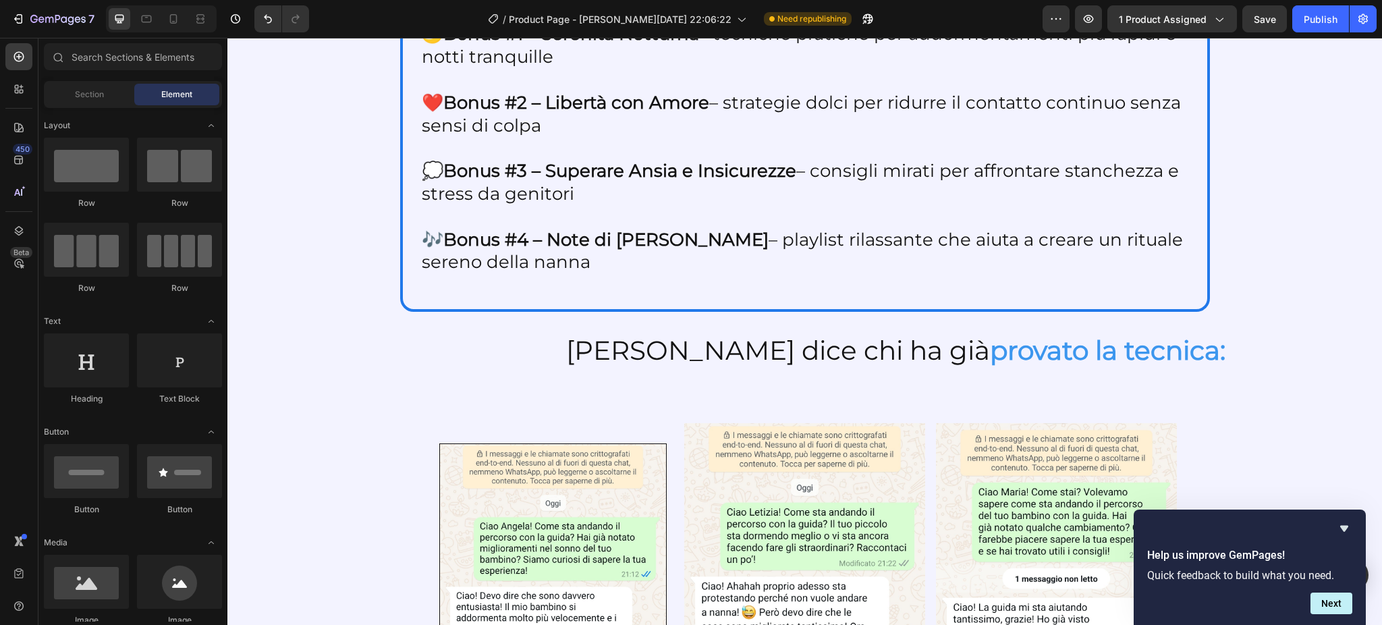
drag, startPoint x: 1378, startPoint y: 169, endPoint x: 1312, endPoint y: 133, distance: 74.6
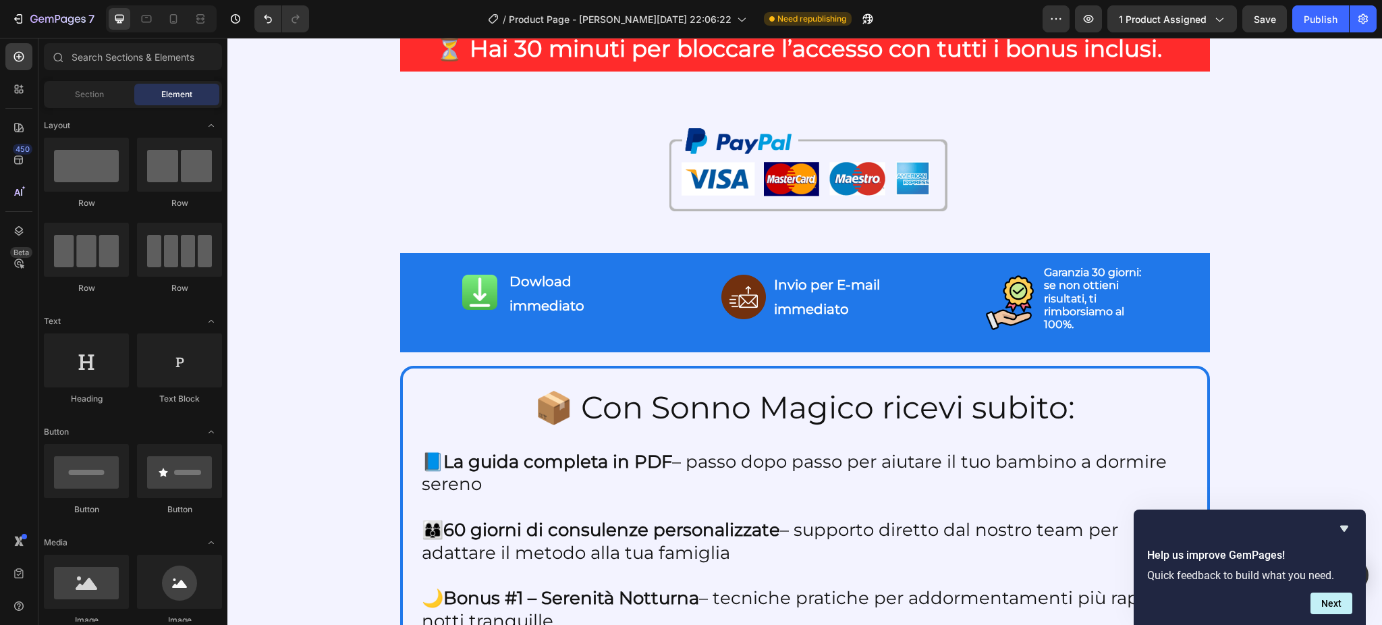
scroll to position [1724, 0]
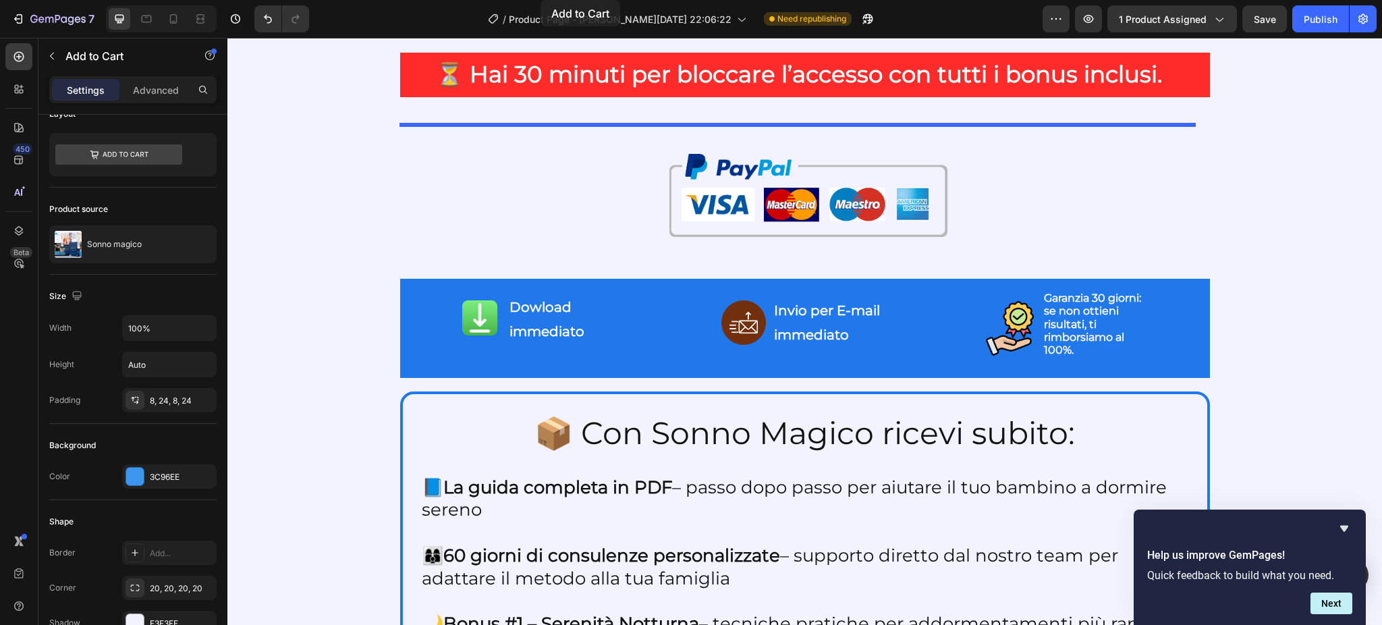
scroll to position [1859, 0]
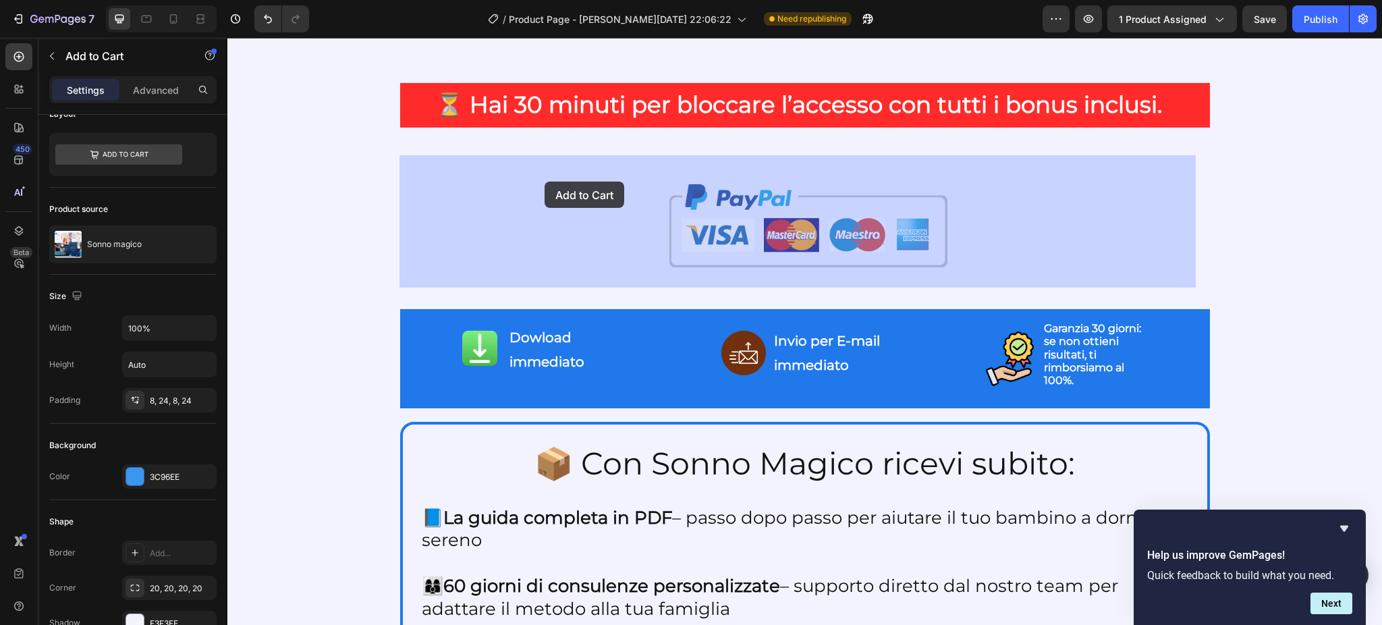
drag, startPoint x: 430, startPoint y: 281, endPoint x: 544, endPoint y: 181, distance: 151.1
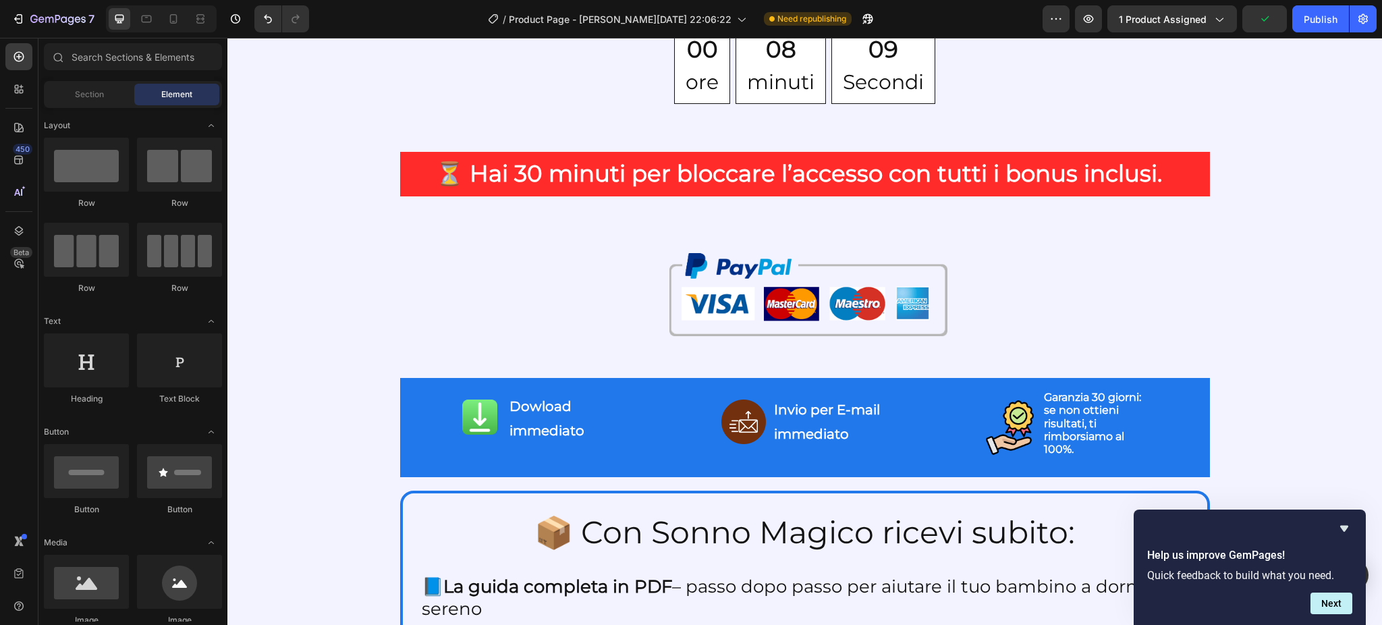
scroll to position [1643, 0]
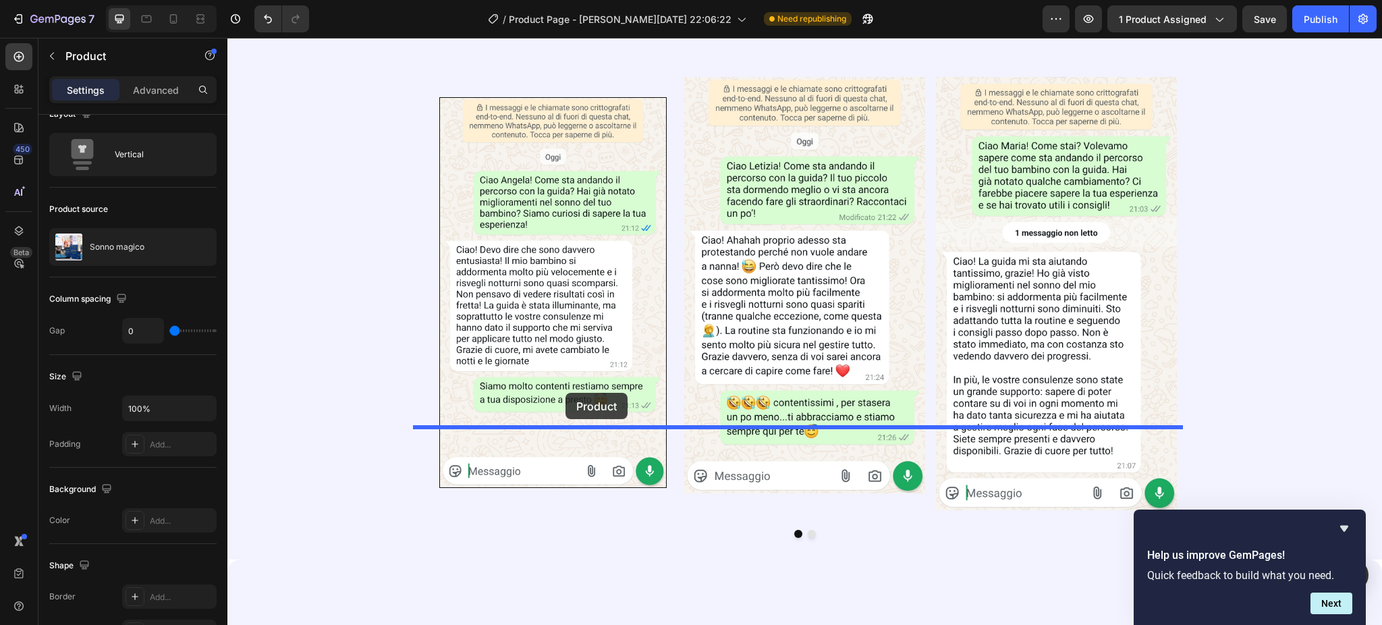
scroll to position [2907, 0]
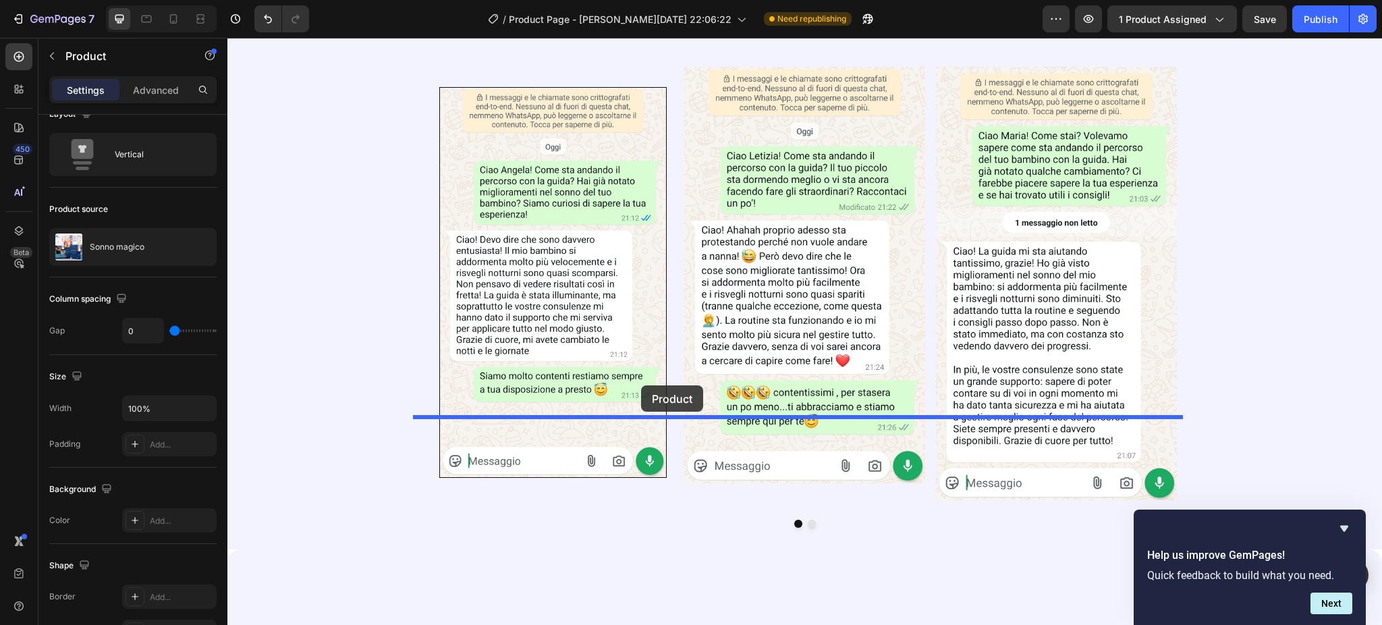
drag, startPoint x: 422, startPoint y: 364, endPoint x: 641, endPoint y: 385, distance: 220.2
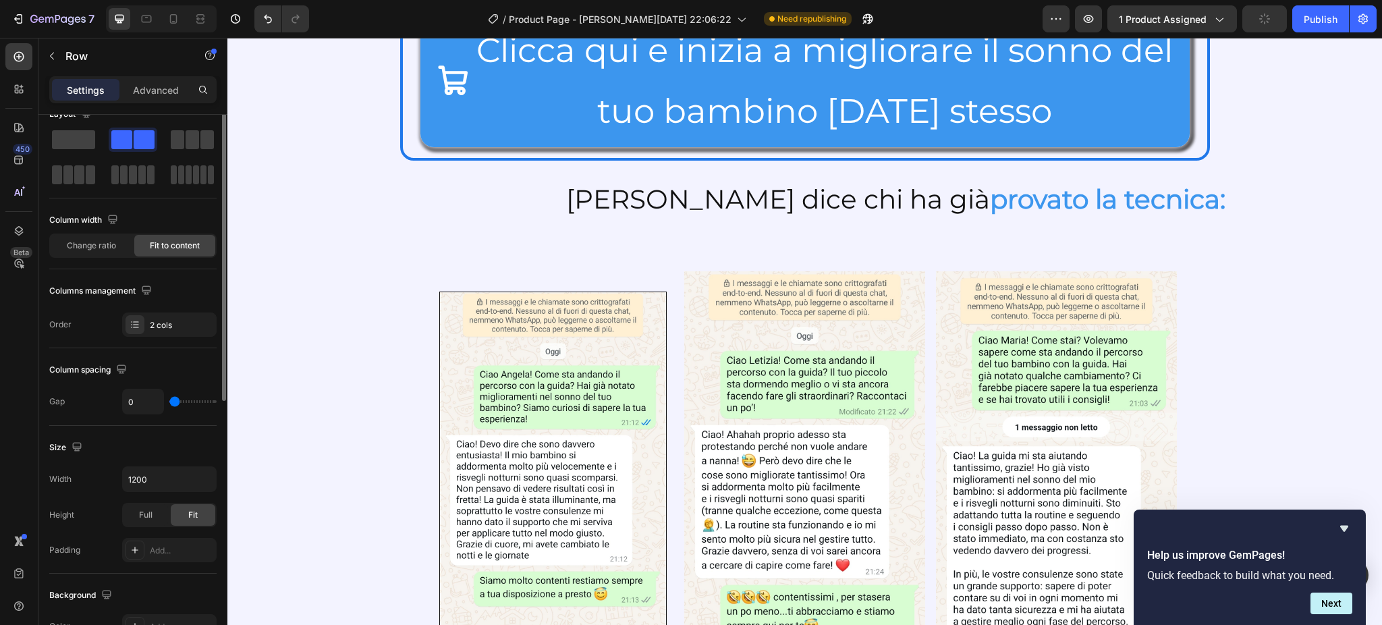
scroll to position [0, 0]
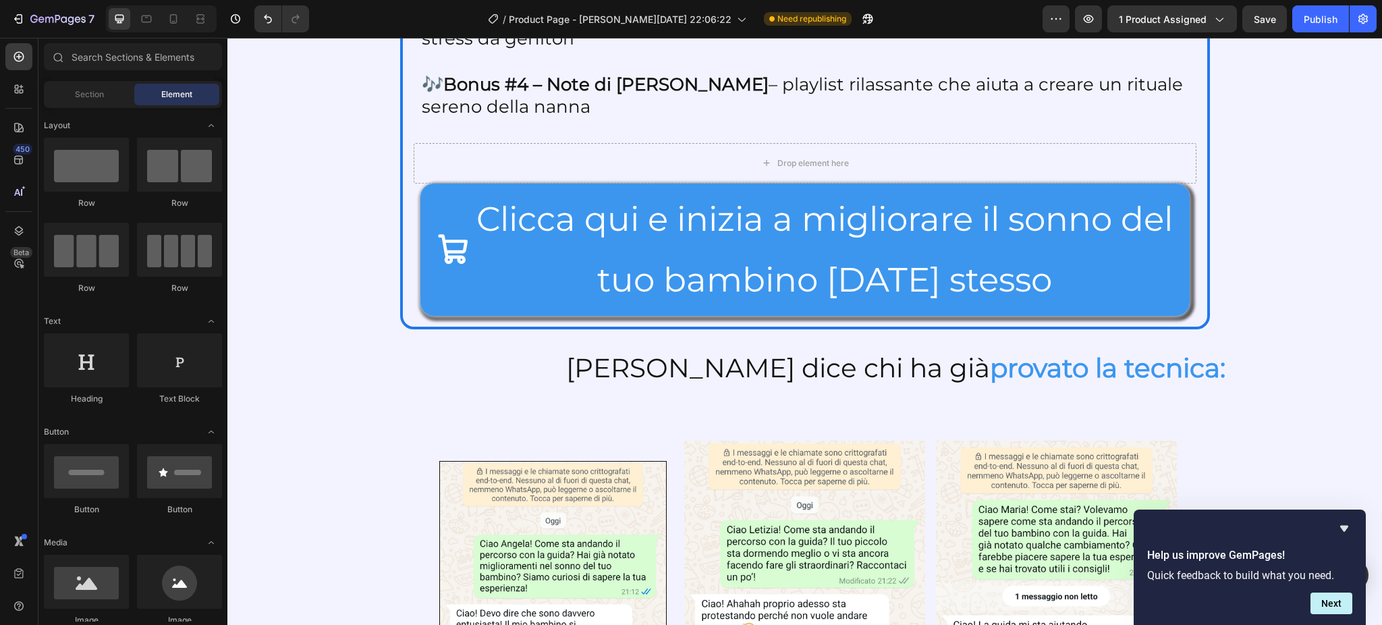
scroll to position [2543, 0]
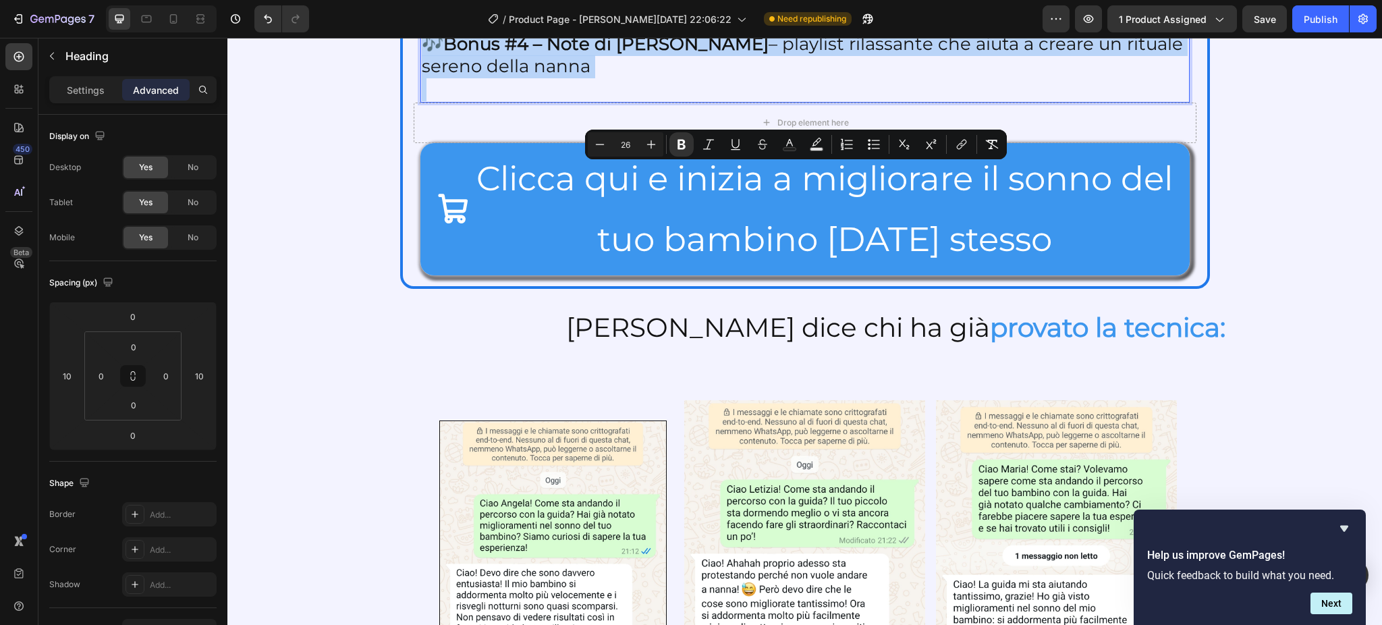
drag, startPoint x: 445, startPoint y: 181, endPoint x: 584, endPoint y: 554, distance: 398.3
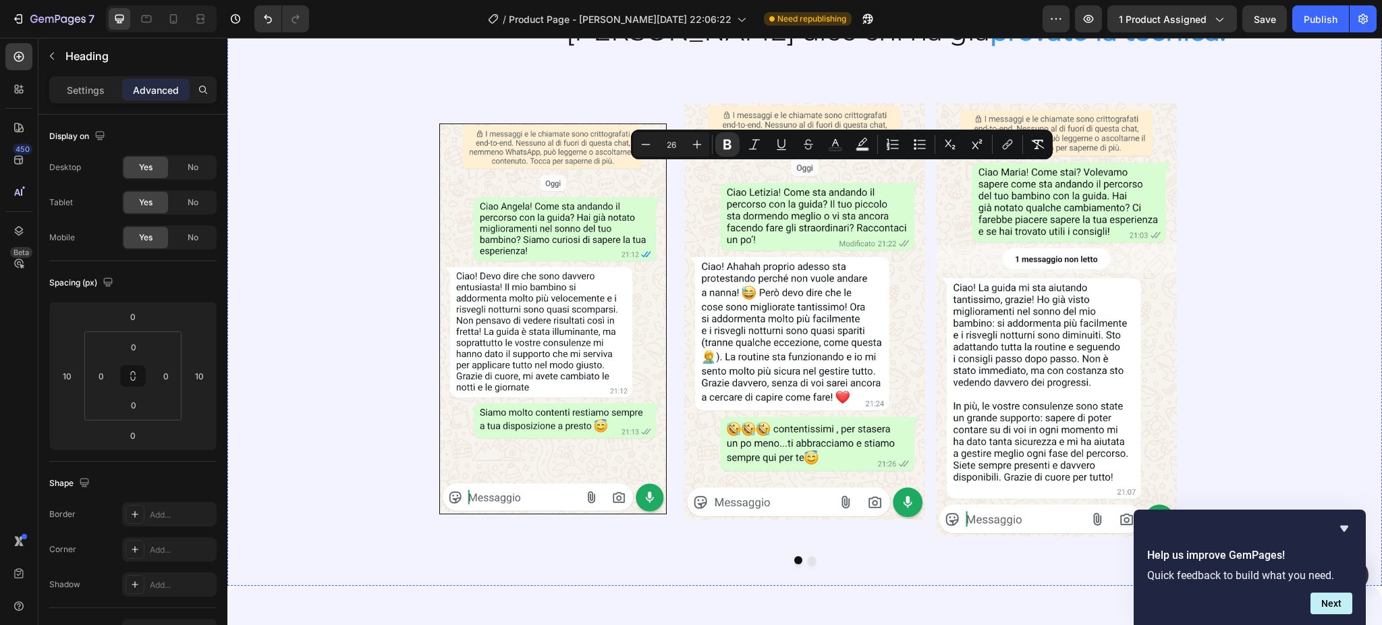
drag, startPoint x: 714, startPoint y: 174, endPoint x: 954, endPoint y: 161, distance: 239.9
click at [726, 138] on icon "Editor contextual toolbar" at bounding box center [726, 144] width 13 height 13
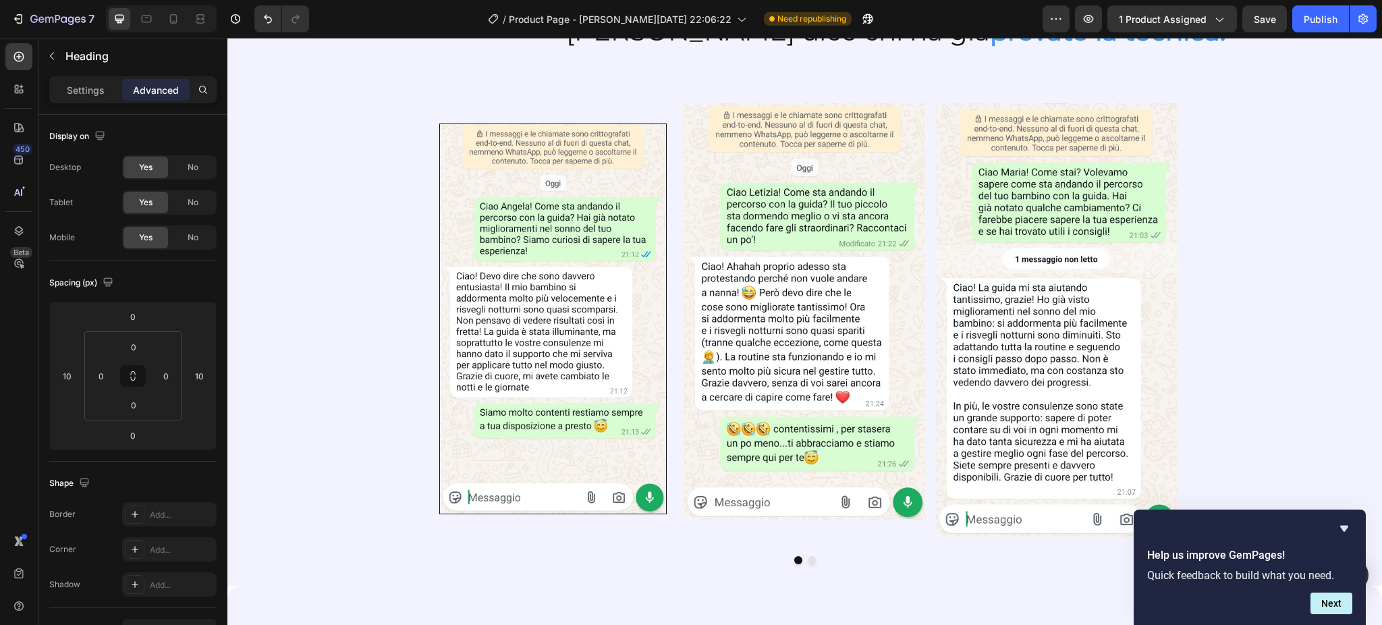
drag, startPoint x: 804, startPoint y: 222, endPoint x: 1093, endPoint y: 219, distance: 288.8
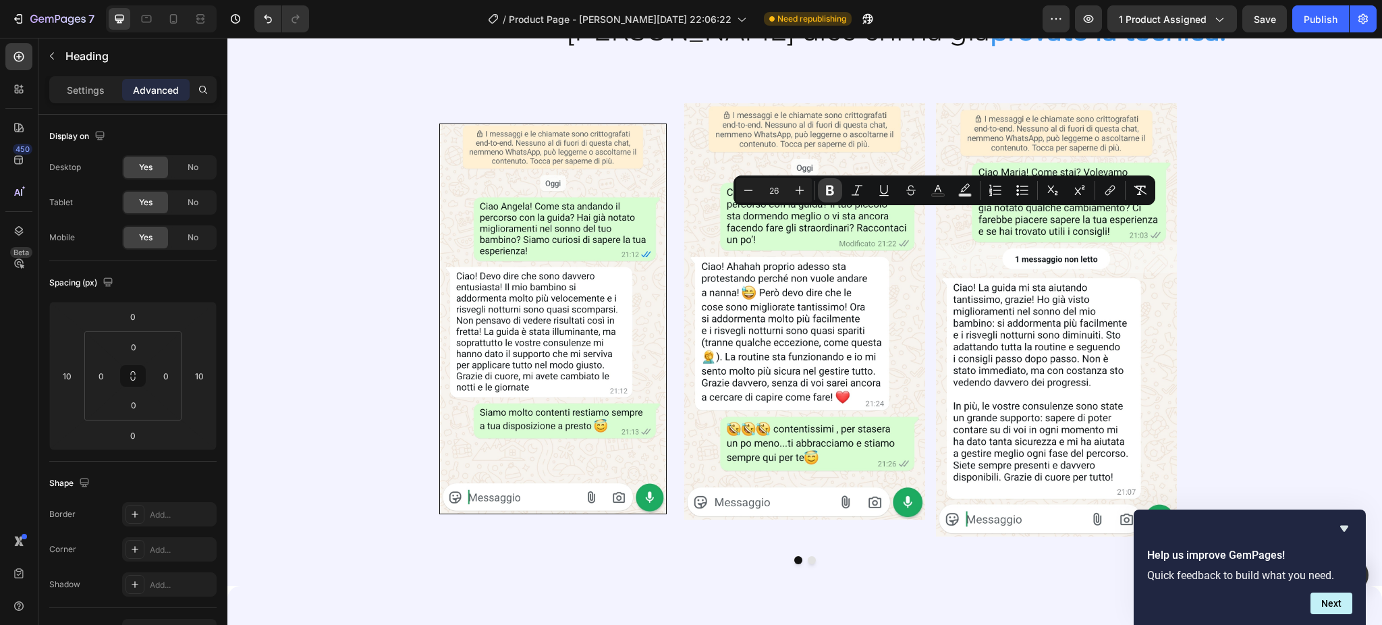
click at [832, 186] on icon "Editor contextual toolbar" at bounding box center [830, 191] width 8 height 10
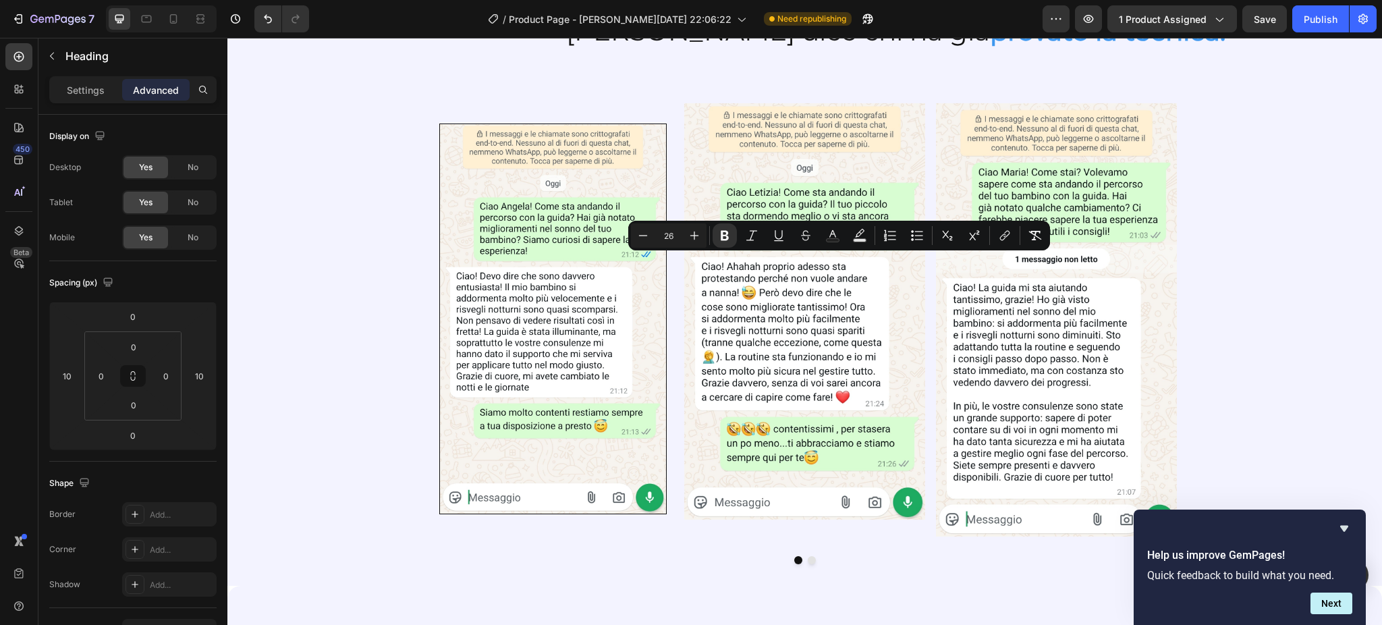
drag, startPoint x: 617, startPoint y: 266, endPoint x: 1067, endPoint y: 276, distance: 449.4
click at [717, 234] on button "Bold" at bounding box center [724, 235] width 24 height 24
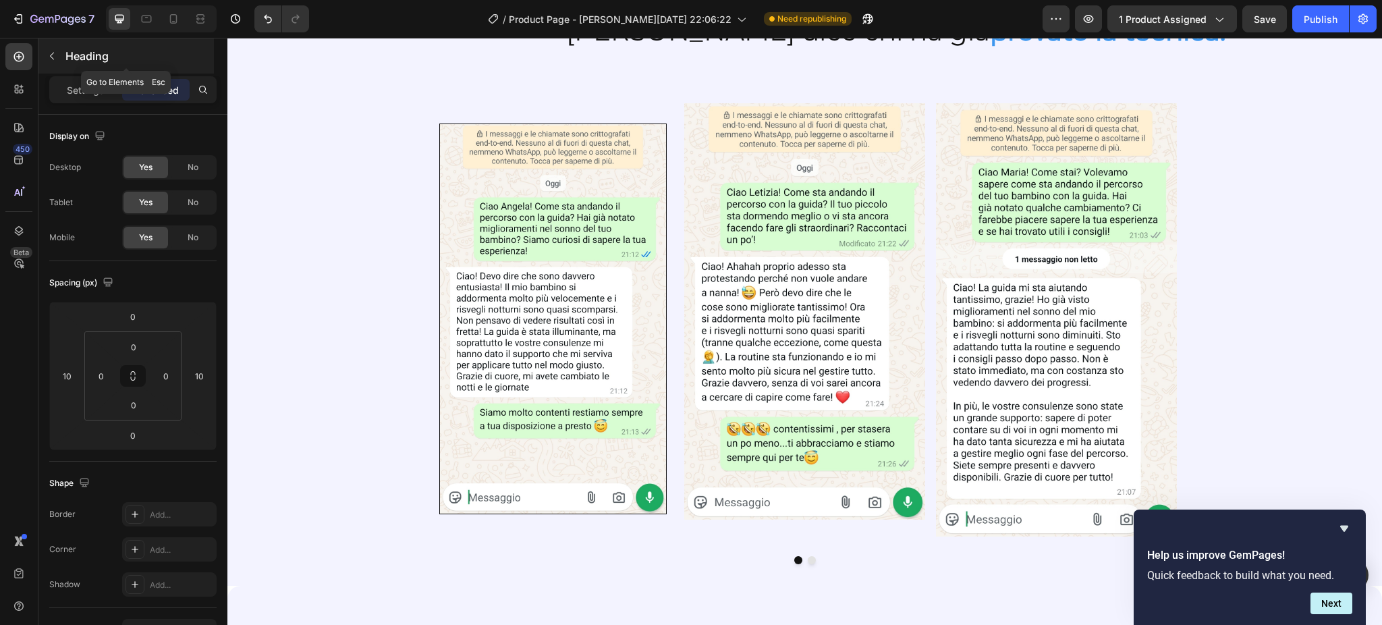
click at [49, 51] on icon "button" at bounding box center [52, 56] width 11 height 11
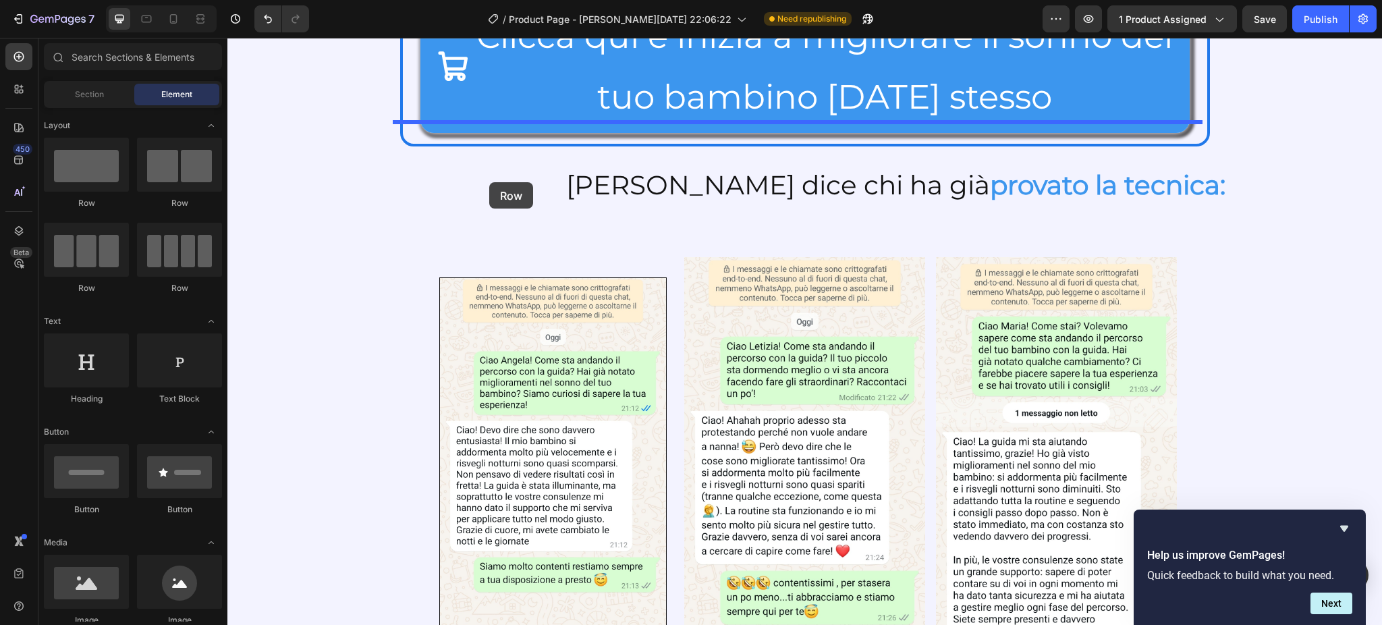
scroll to position [2373, 0]
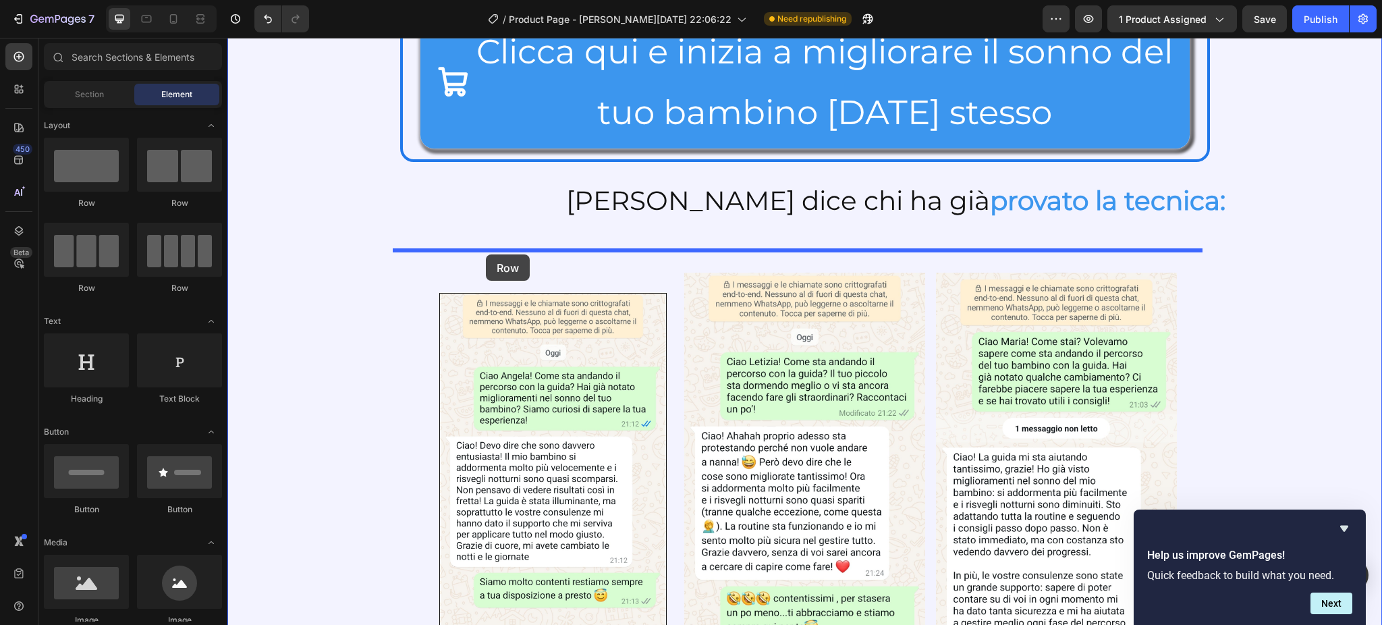
drag, startPoint x: 295, startPoint y: 213, endPoint x: 486, endPoint y: 254, distance: 195.3
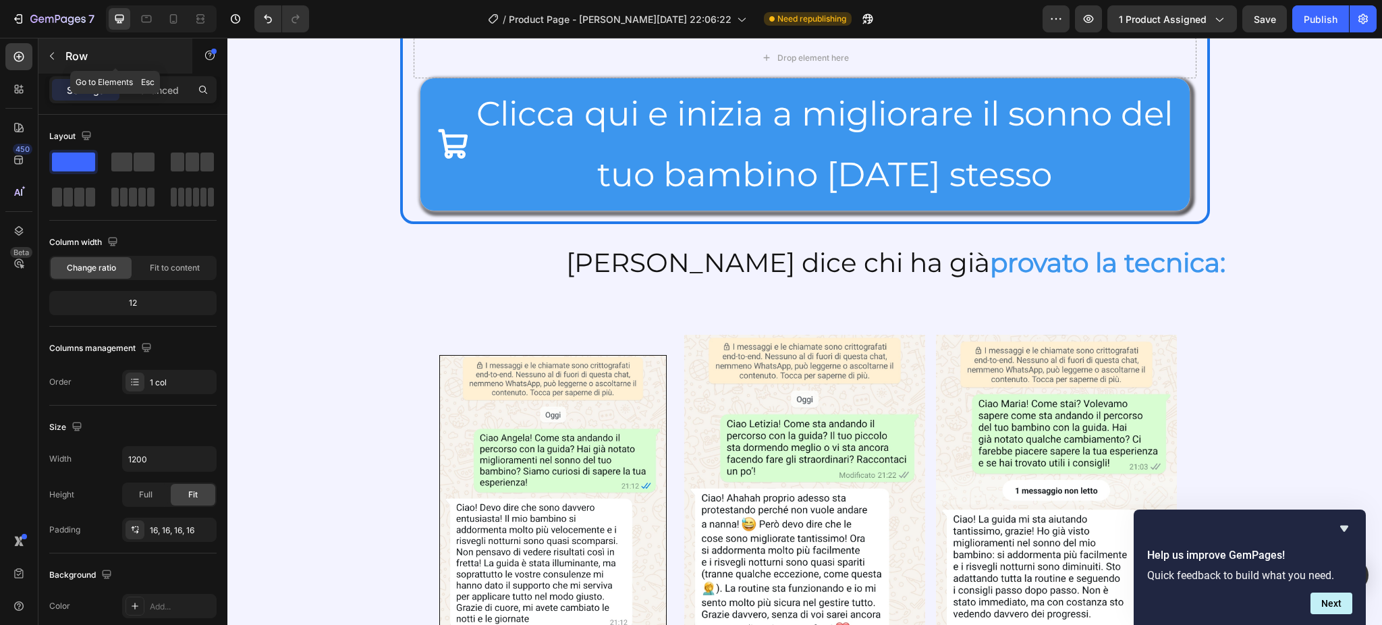
click at [48, 53] on icon "button" at bounding box center [52, 56] width 11 height 11
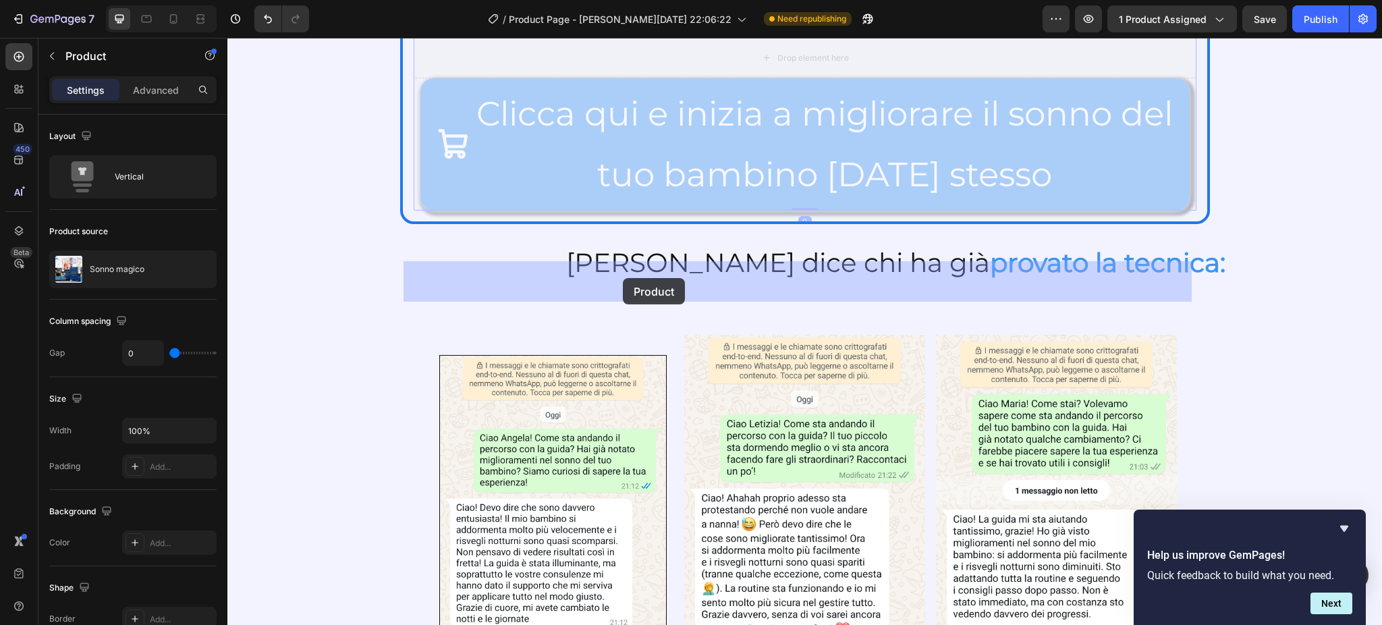
drag, startPoint x: 430, startPoint y: 498, endPoint x: 623, endPoint y: 278, distance: 292.1
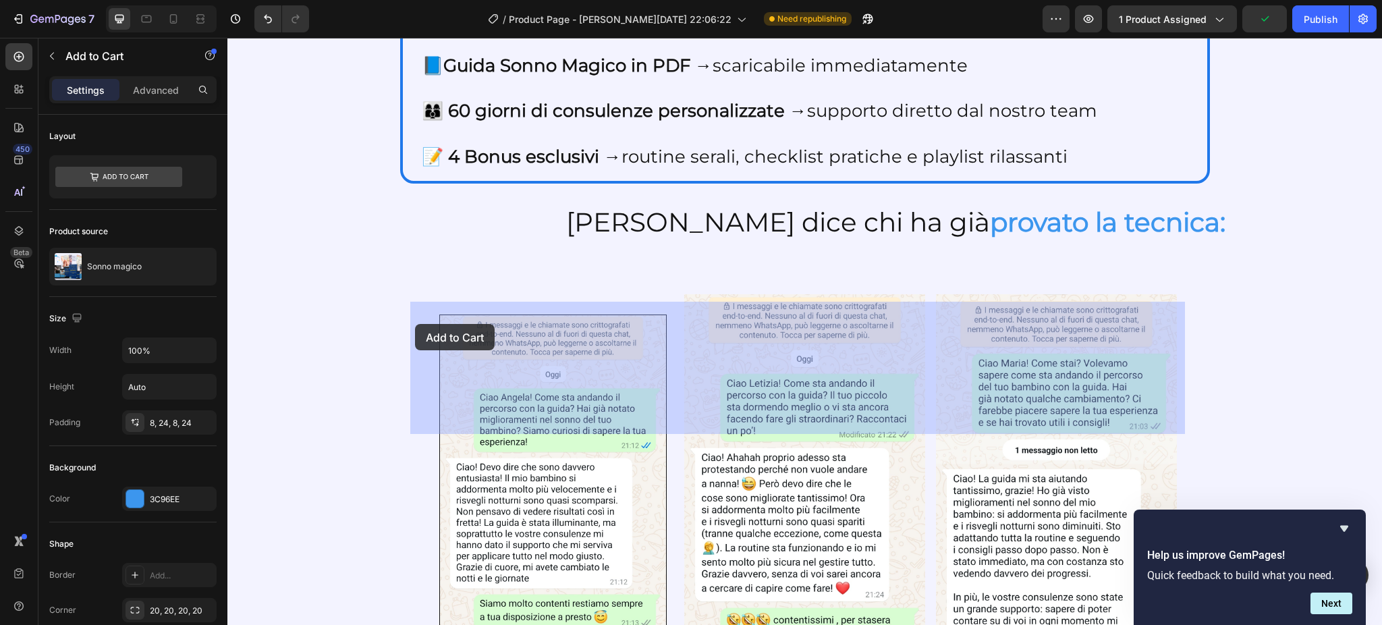
drag, startPoint x: 456, startPoint y: 291, endPoint x: 415, endPoint y: 324, distance: 52.8
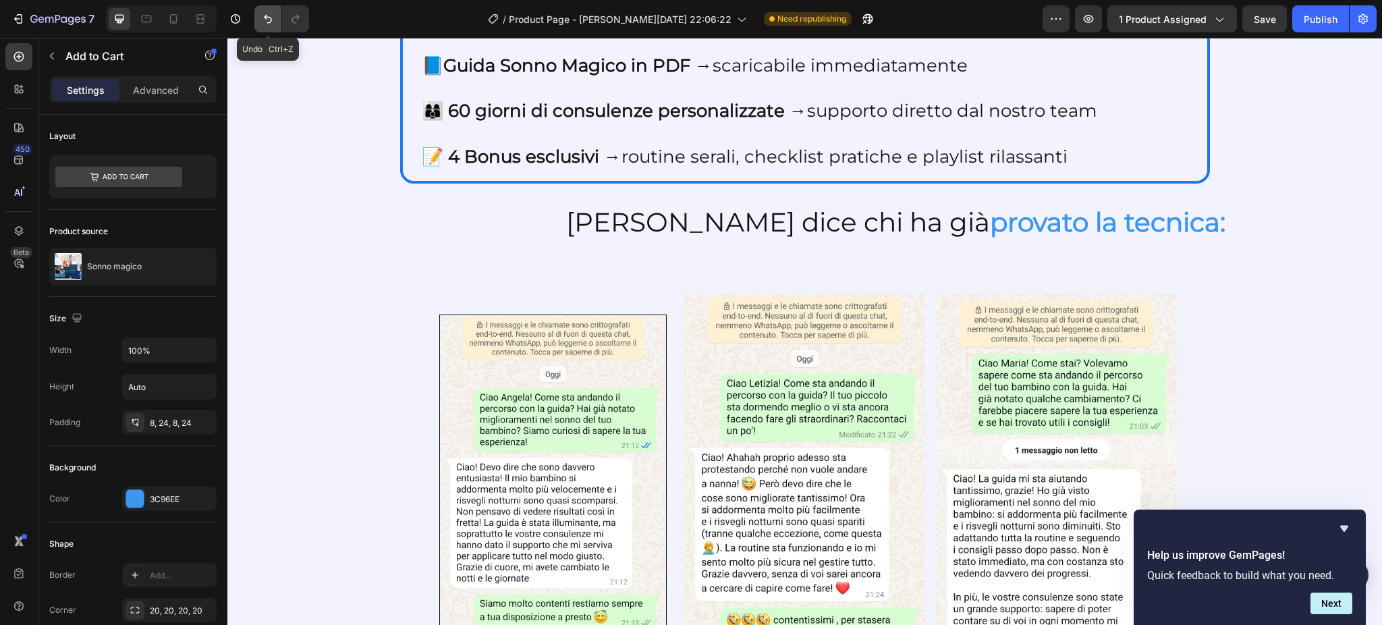
click at [261, 16] on icon "Undo/Redo" at bounding box center [267, 18] width 13 height 13
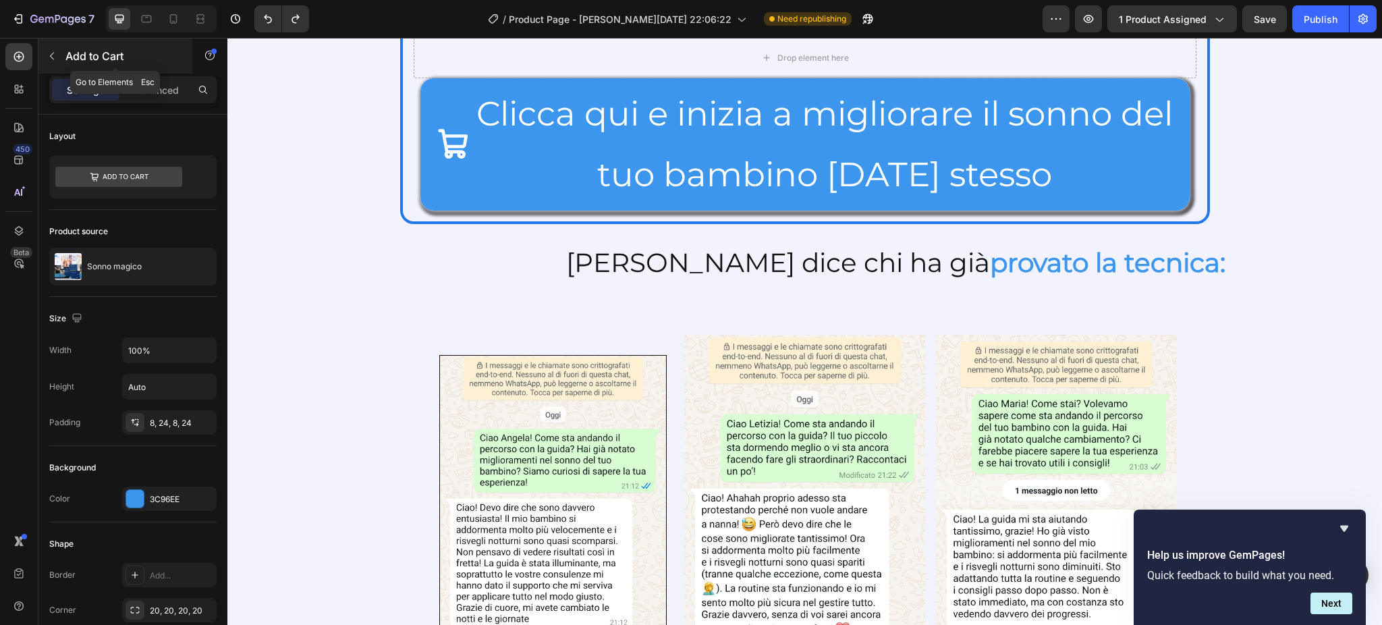
click at [57, 60] on icon "button" at bounding box center [52, 56] width 11 height 11
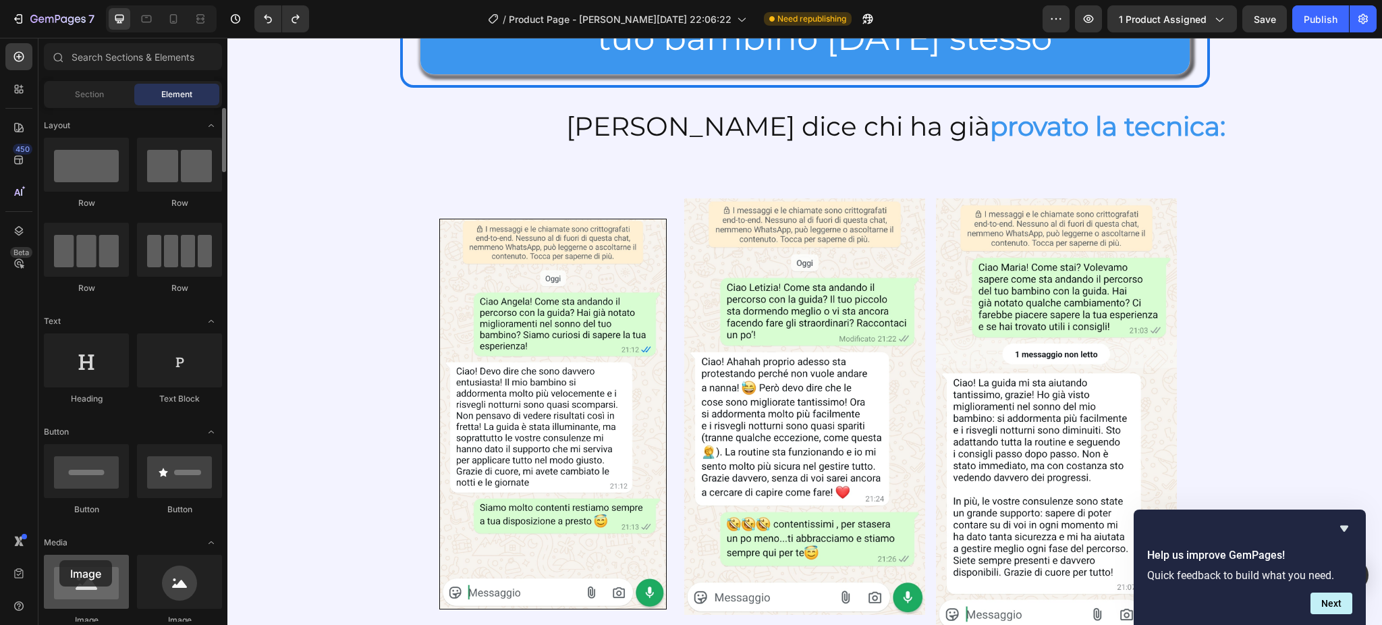
drag, startPoint x: 82, startPoint y: 573, endPoint x: 60, endPoint y: 560, distance: 26.0
click at [60, 560] on div at bounding box center [86, 582] width 85 height 54
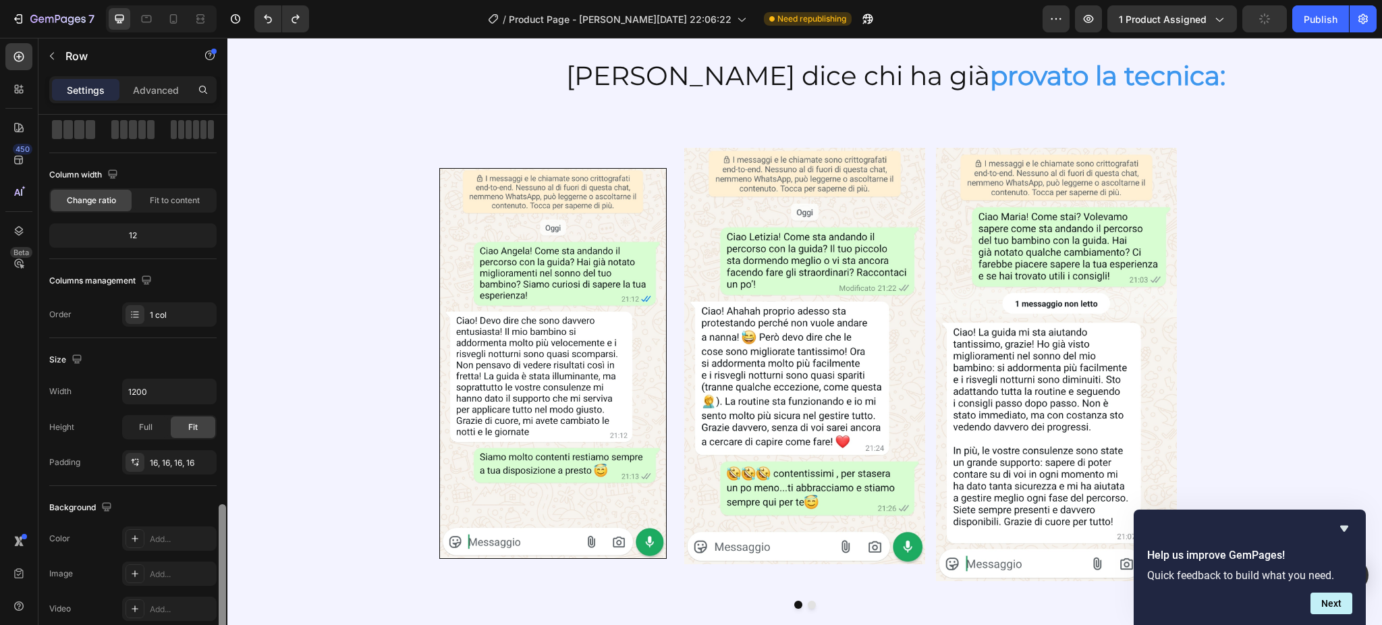
scroll to position [274, 0]
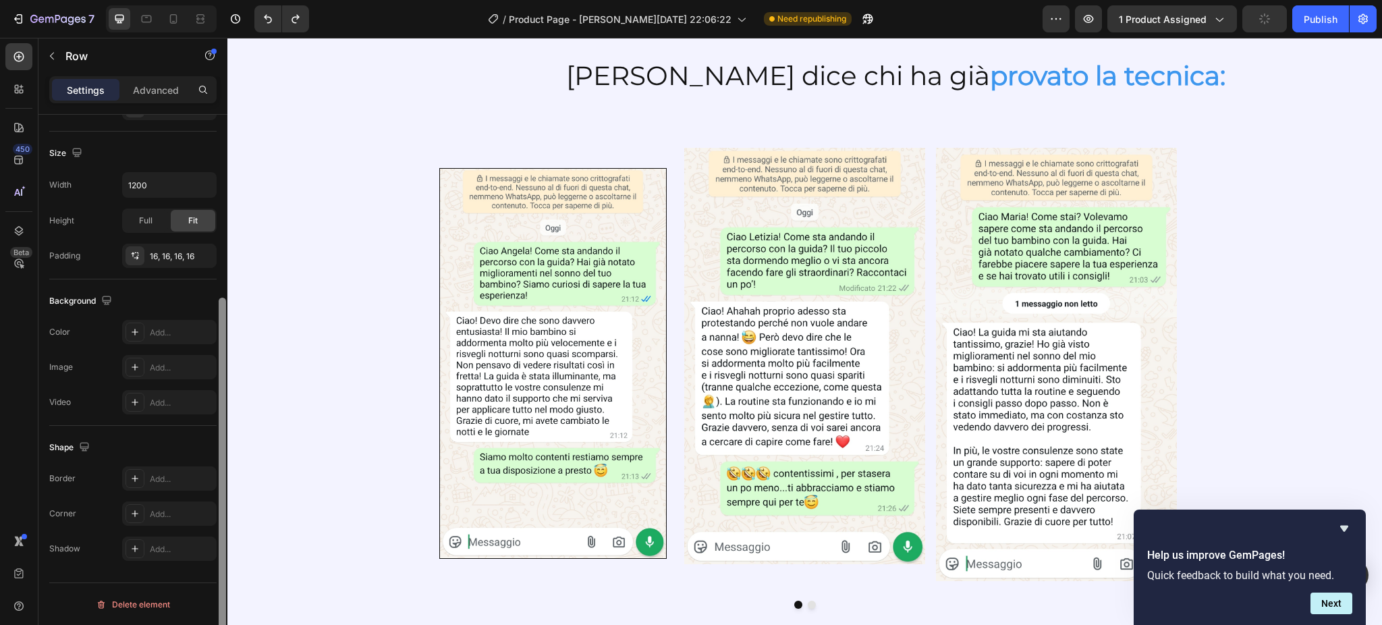
drag, startPoint x: 223, startPoint y: 215, endPoint x: 223, endPoint y: 496, distance: 281.3
click at [223, 496] on div at bounding box center [222, 481] width 7 height 366
click at [136, 517] on icon at bounding box center [135, 513] width 11 height 11
click at [146, 372] on div "Add..." at bounding box center [169, 367] width 94 height 24
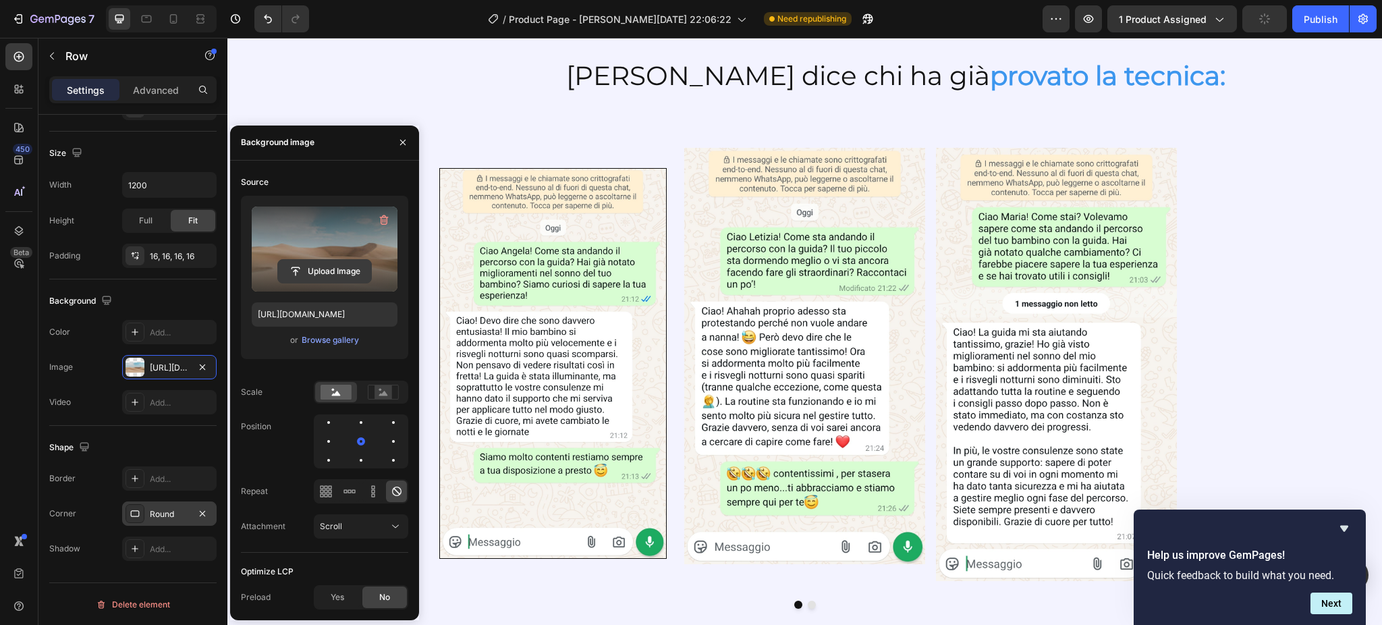
click at [335, 266] on input "file" at bounding box center [324, 271] width 93 height 23
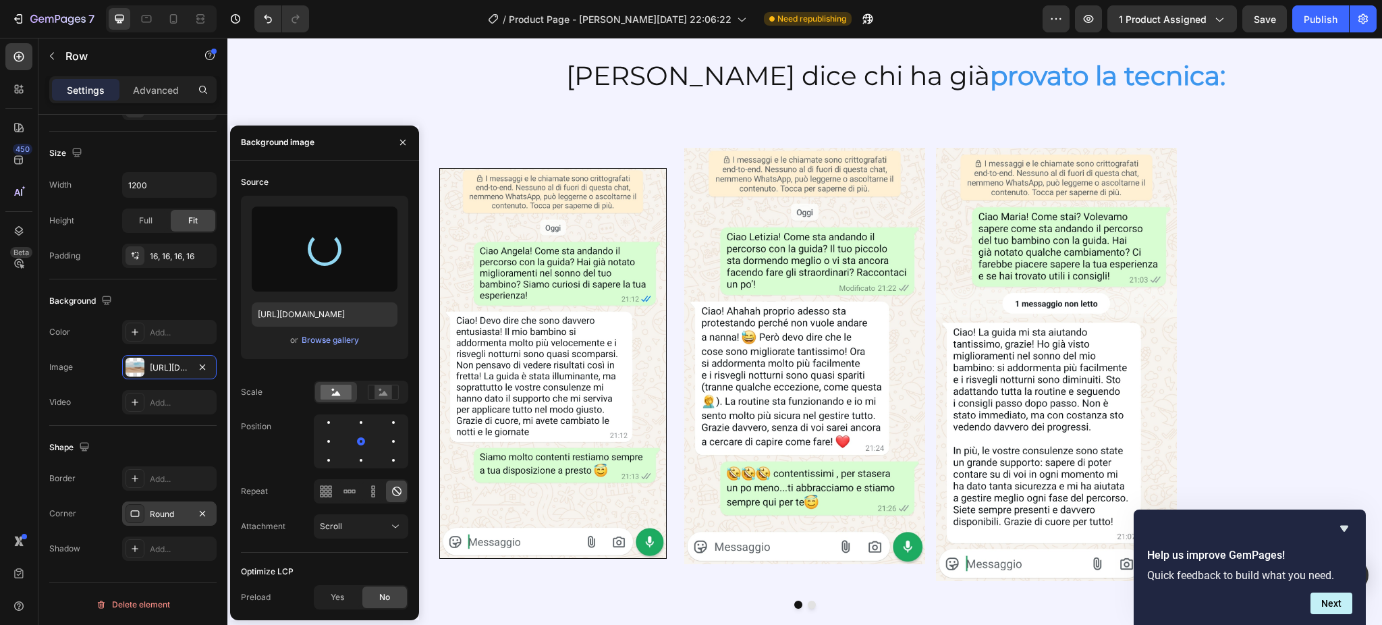
type input "https://cdn.shopify.com/s/files/1/0897/4660/4363/files/gempages_549359585001997…"
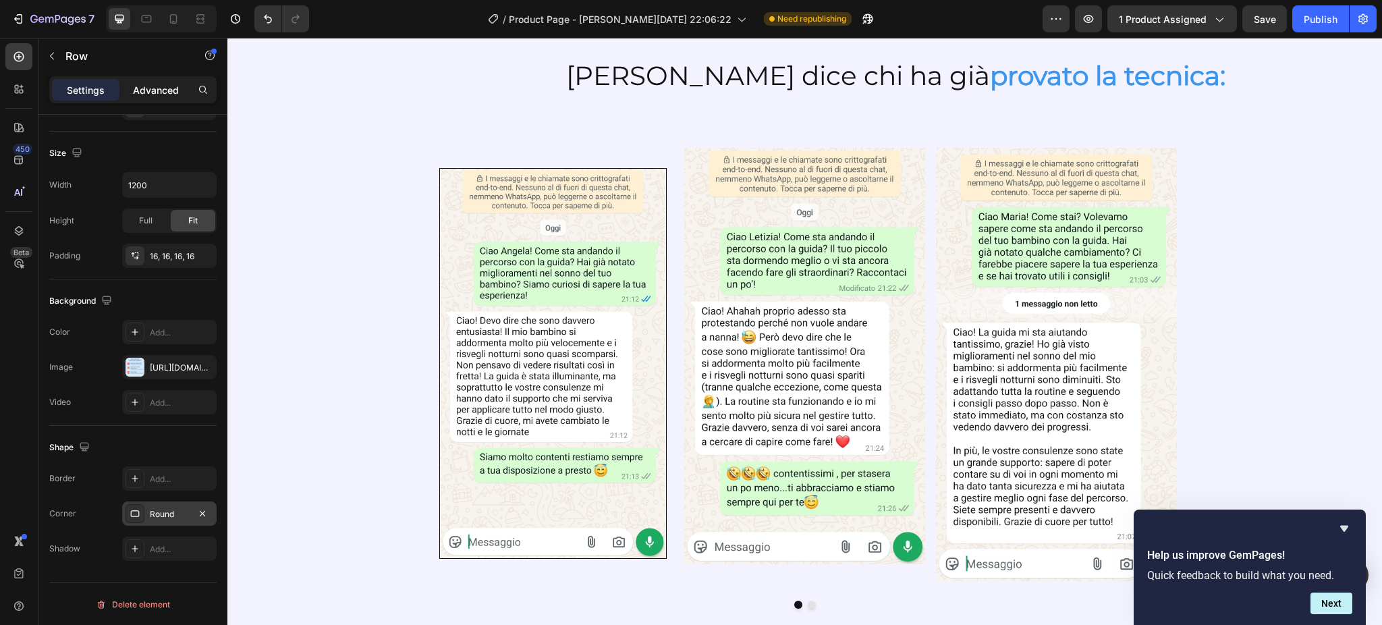
click at [177, 90] on p "Advanced" at bounding box center [156, 90] width 46 height 14
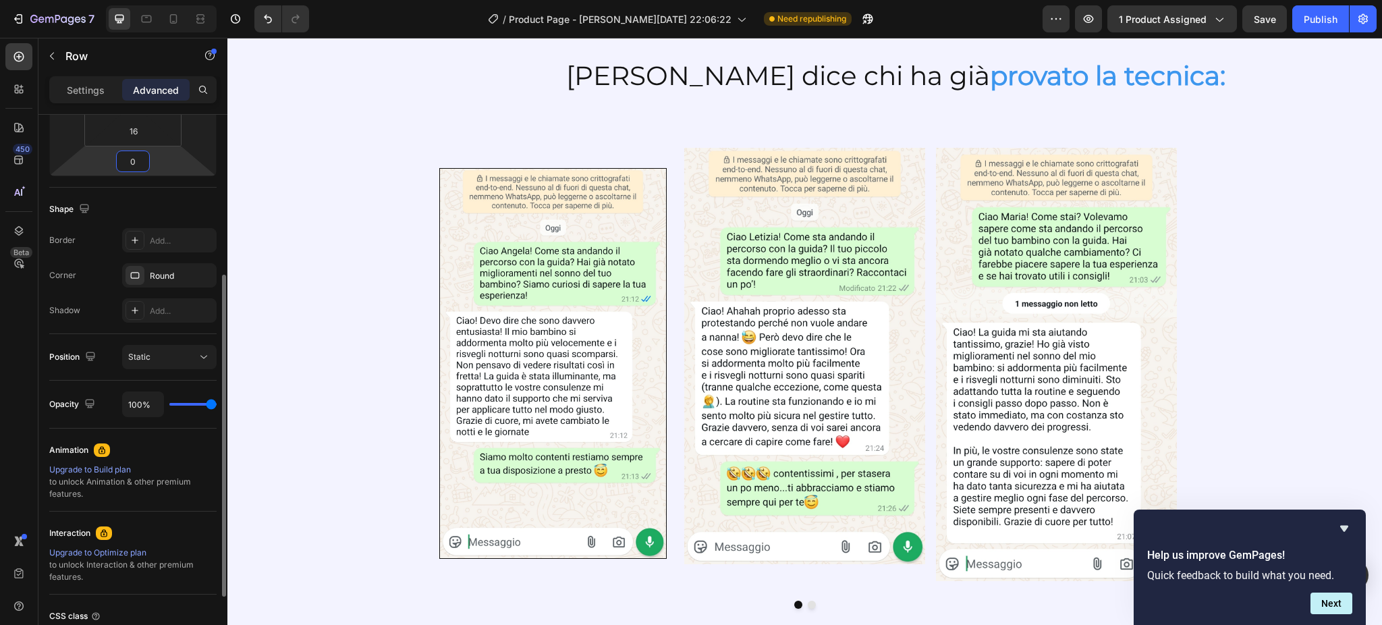
click at [128, 165] on input "0" at bounding box center [132, 161] width 27 height 20
type input "1"
click at [142, 132] on input "16" at bounding box center [133, 131] width 27 height 20
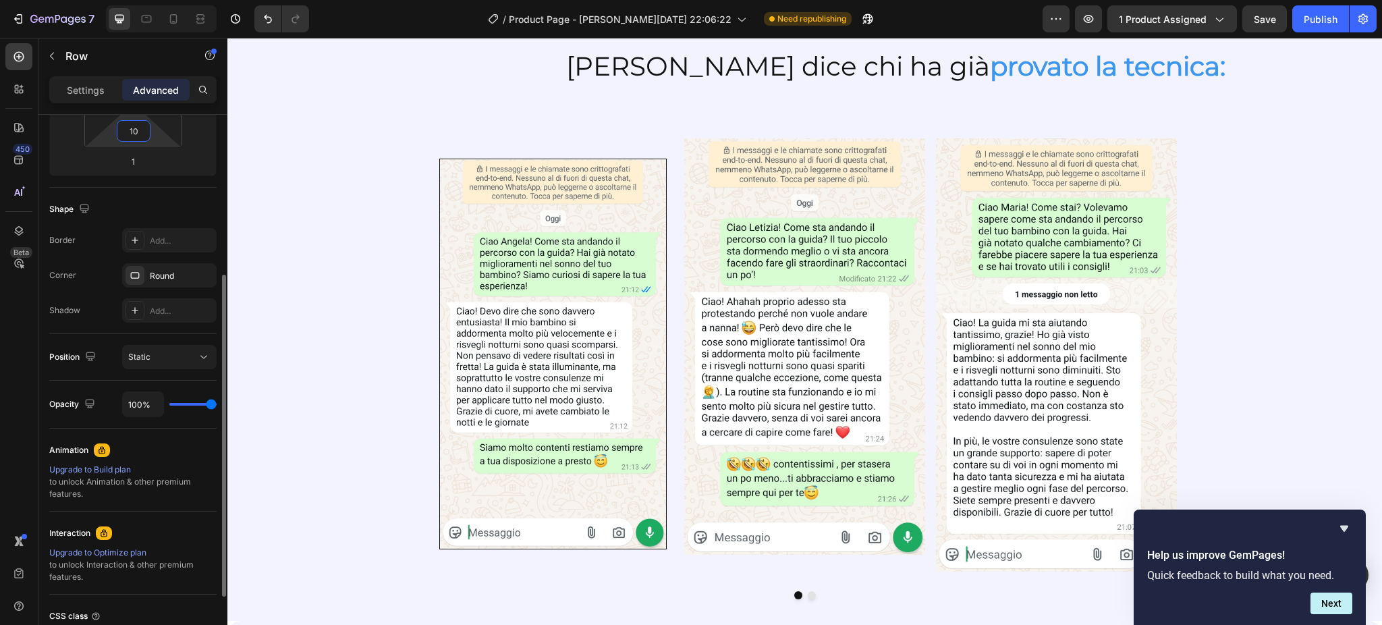
type input "1"
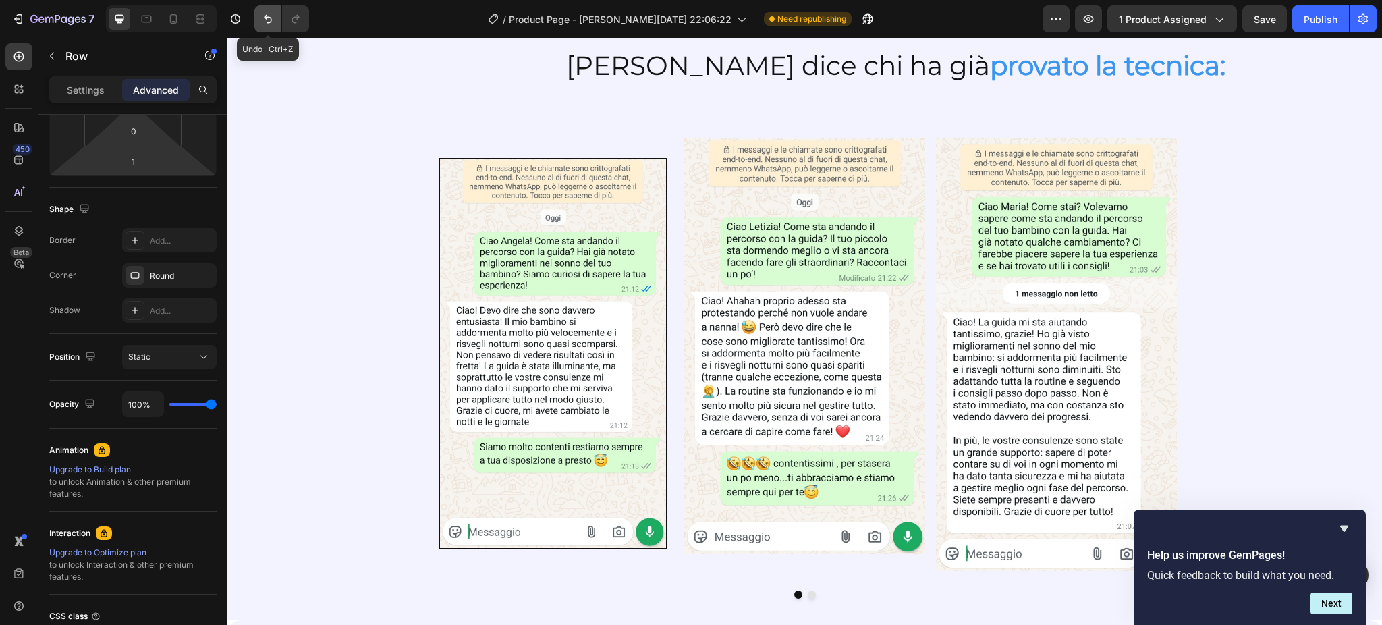
click at [266, 15] on icon "Undo/Redo" at bounding box center [268, 19] width 8 height 9
type input "16"
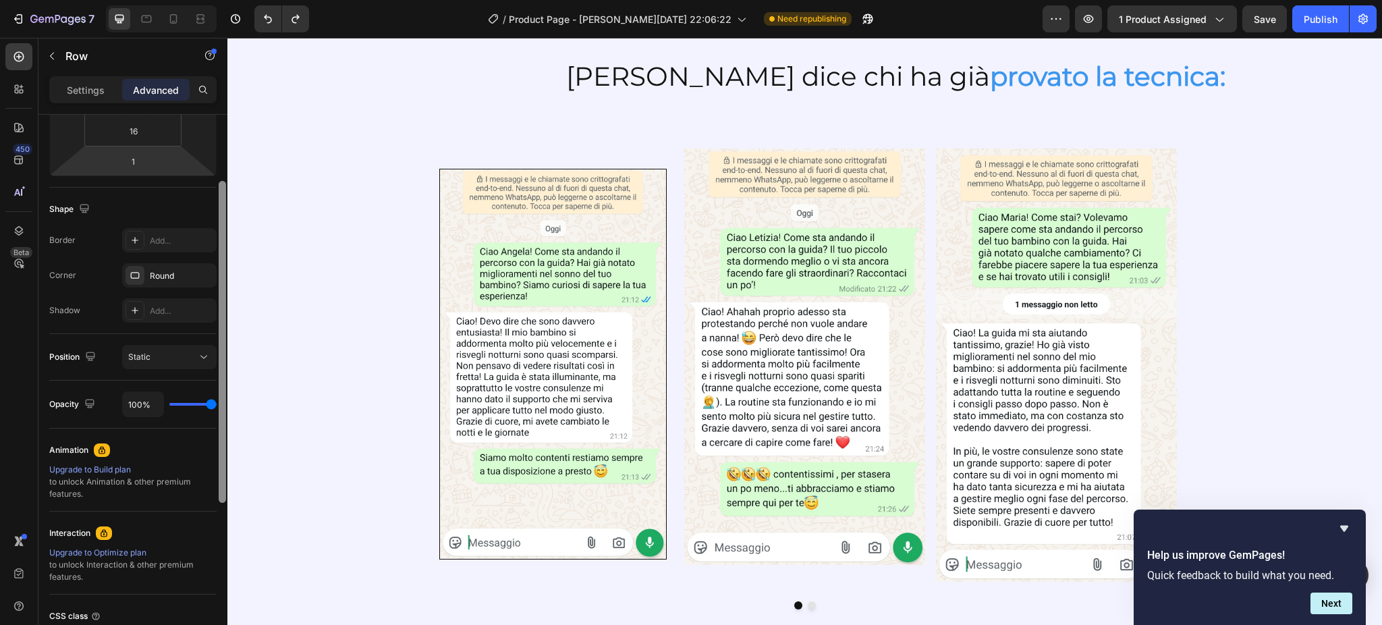
scroll to position [215, 0]
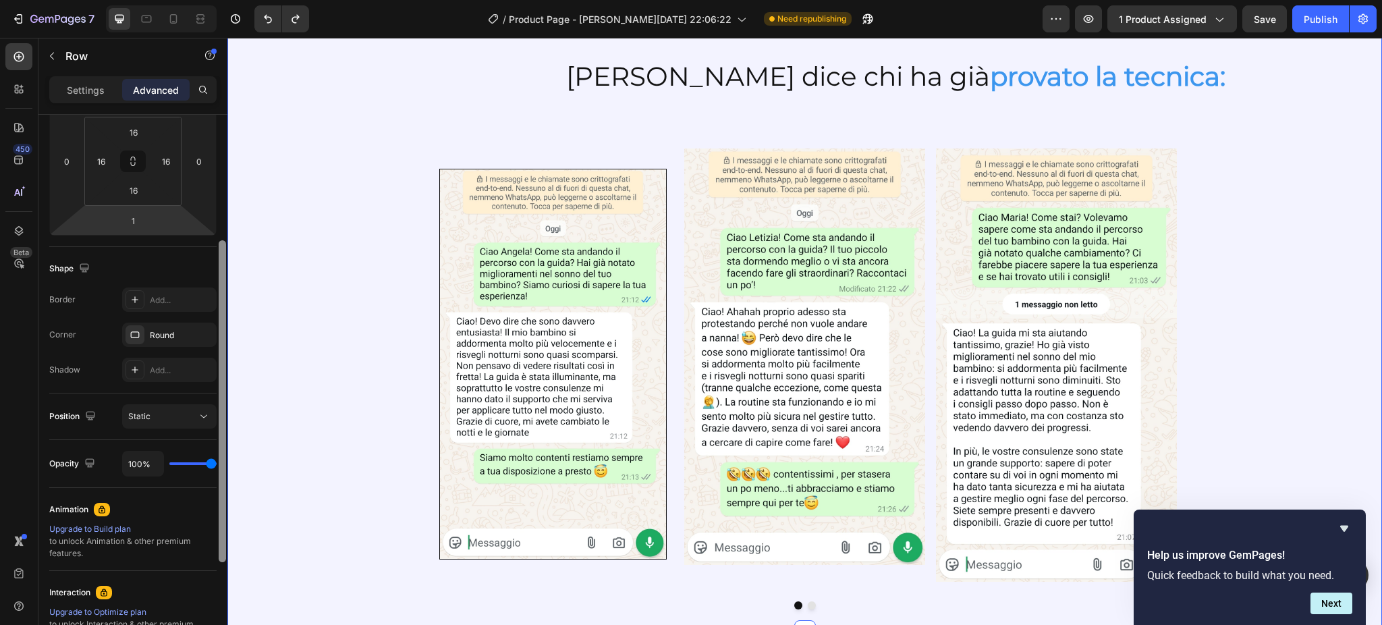
drag, startPoint x: 452, startPoint y: 386, endPoint x: 257, endPoint y: 159, distance: 299.5
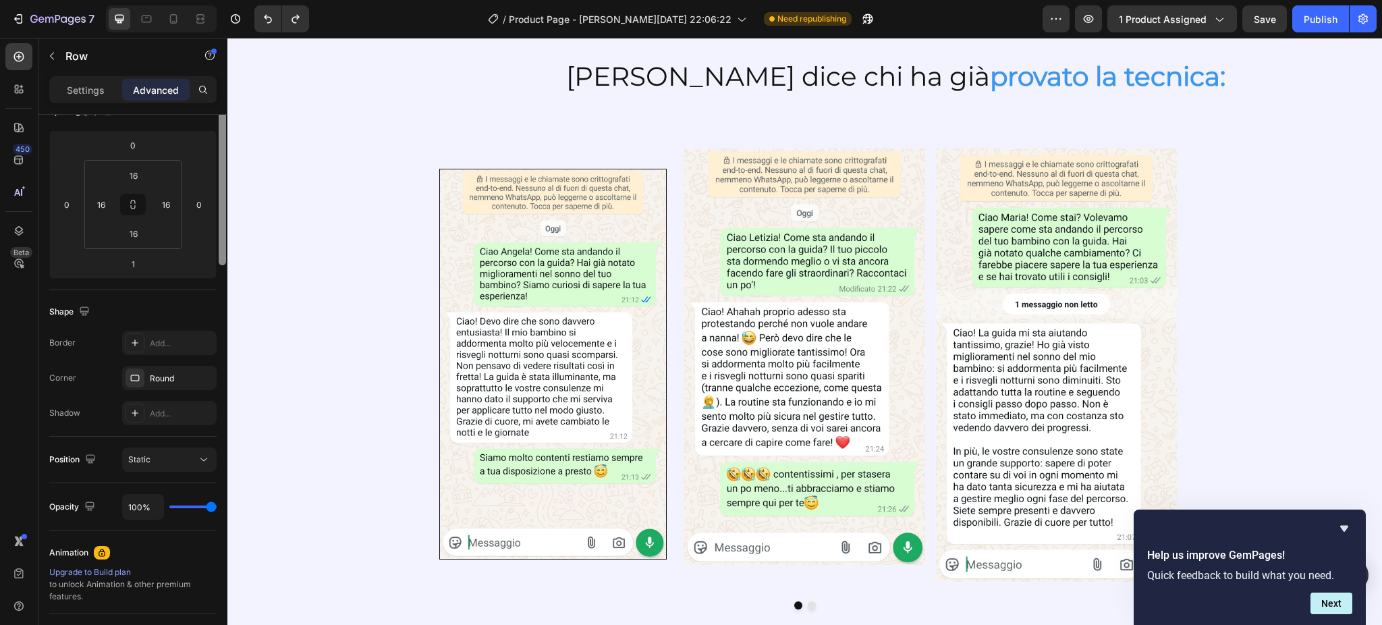
scroll to position [0, 0]
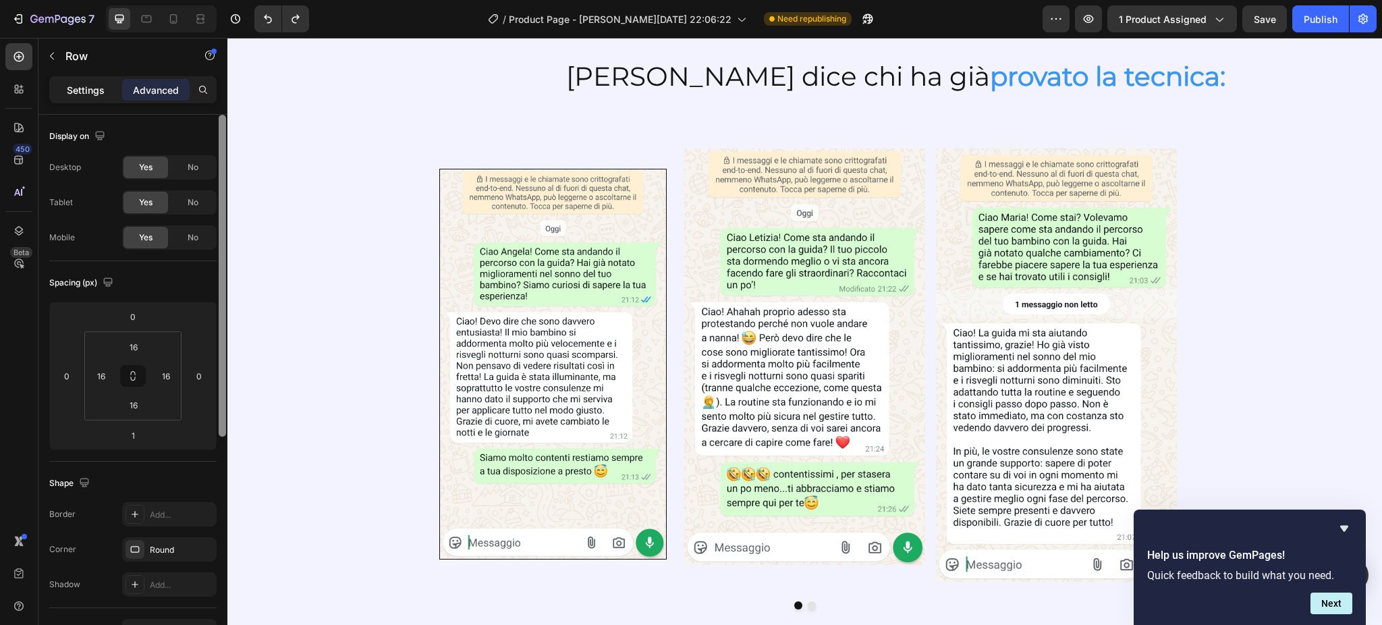
click at [94, 92] on p "Settings" at bounding box center [86, 90] width 38 height 14
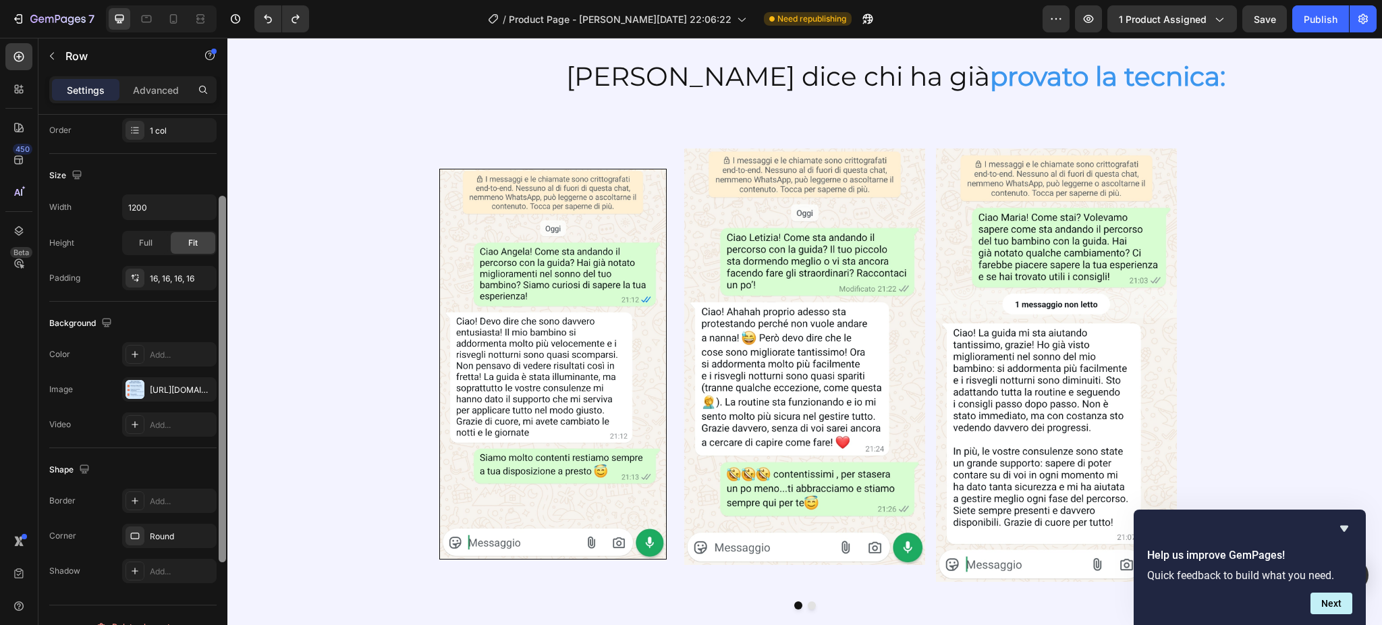
scroll to position [262, 0]
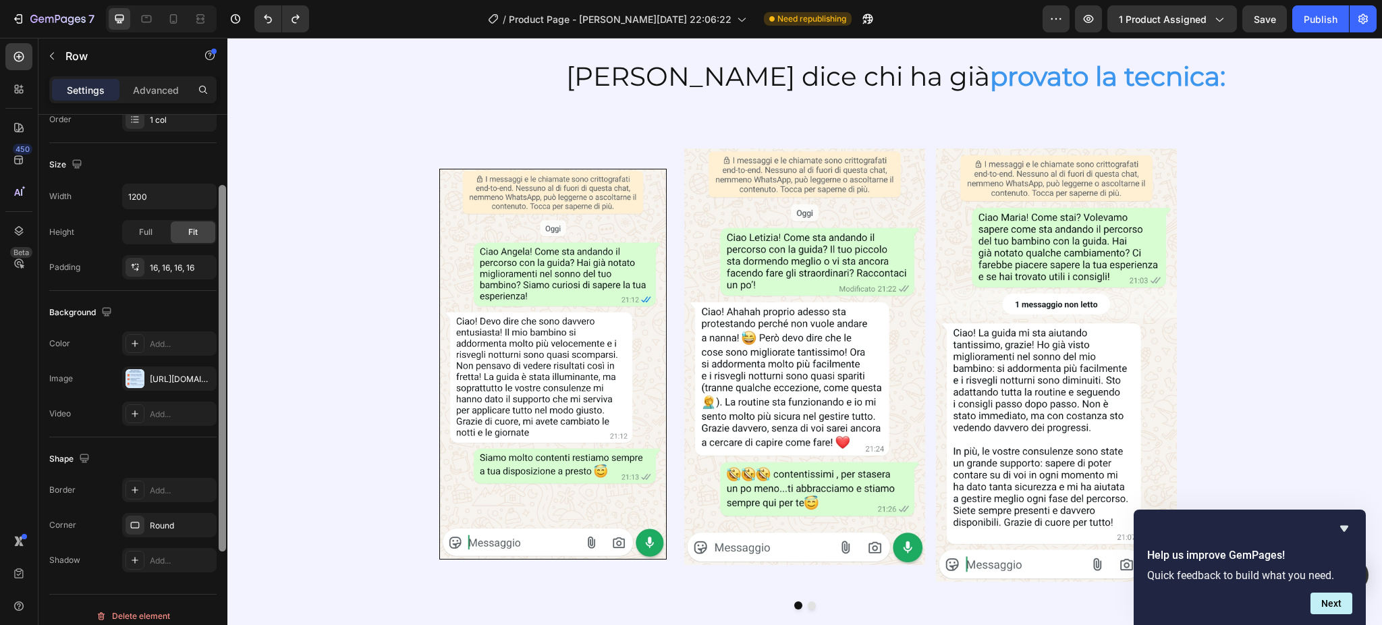
drag, startPoint x: 225, startPoint y: 351, endPoint x: 218, endPoint y: 526, distance: 175.6
click at [219, 526] on div at bounding box center [222, 368] width 7 height 366
click at [200, 376] on icon "button" at bounding box center [202, 377] width 5 height 5
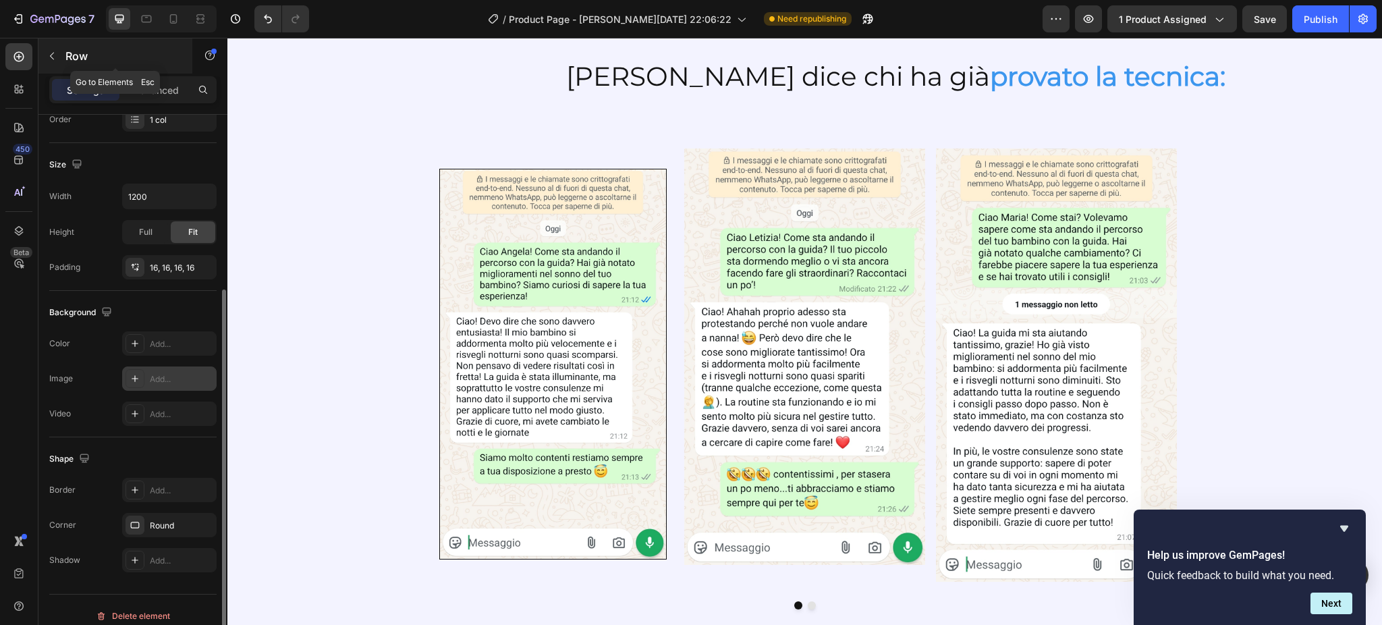
click at [58, 51] on button "button" at bounding box center [52, 56] width 22 height 22
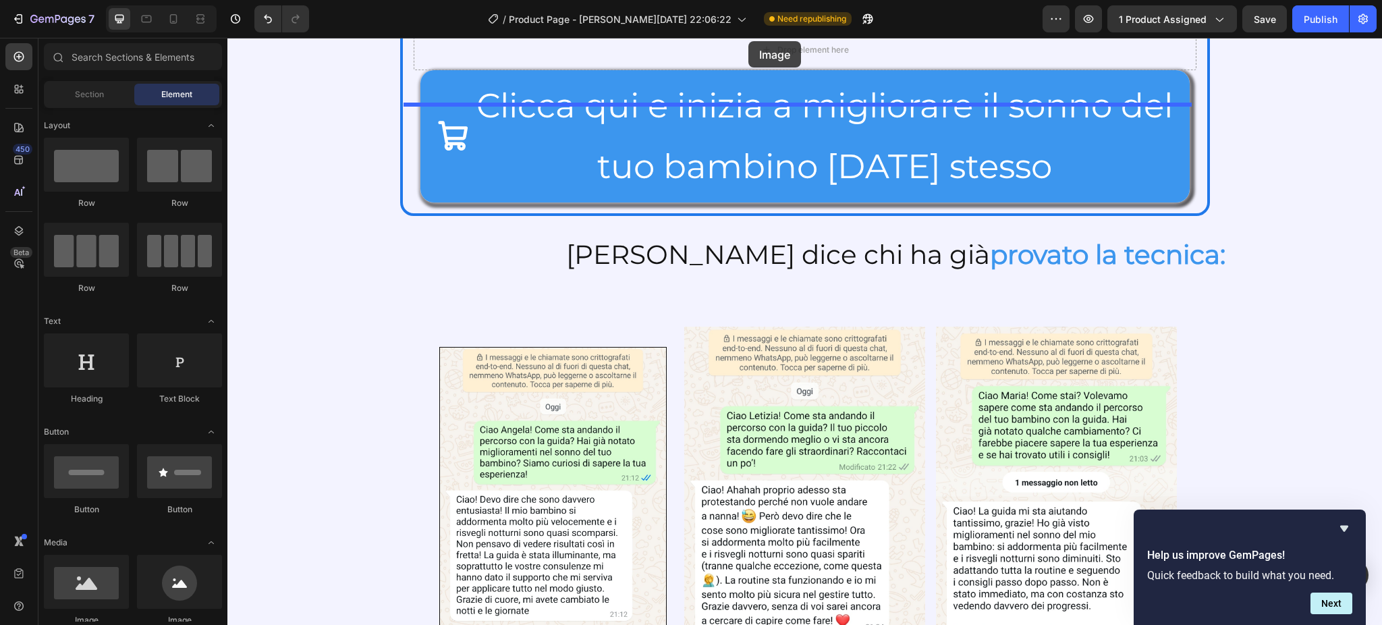
scroll to position [2334, 0]
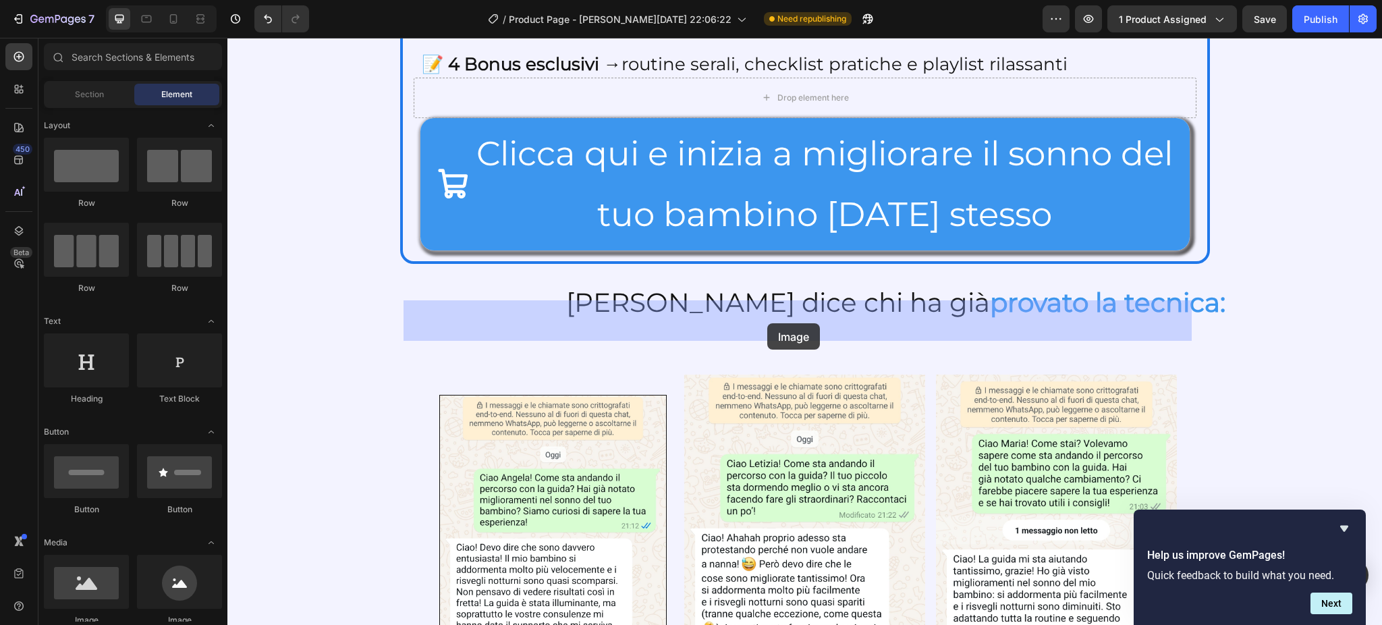
drag, startPoint x: 323, startPoint y: 637, endPoint x: 767, endPoint y: 323, distance: 543.5
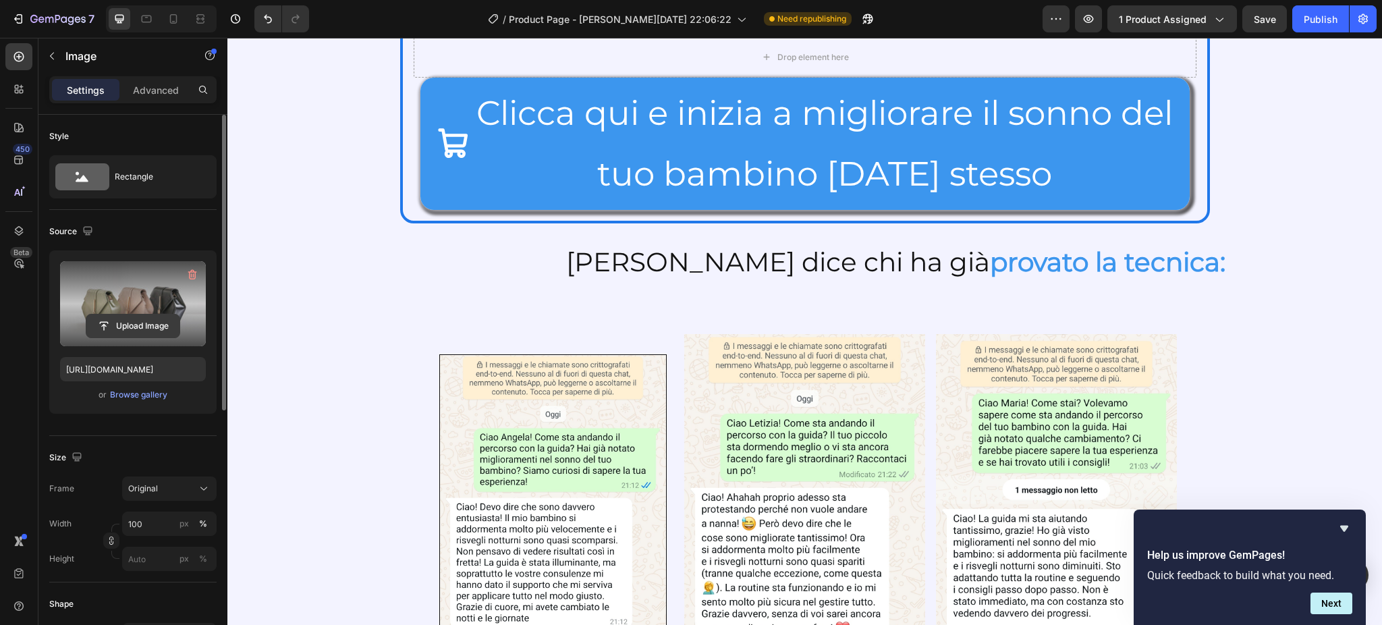
click at [123, 324] on input "file" at bounding box center [132, 325] width 93 height 23
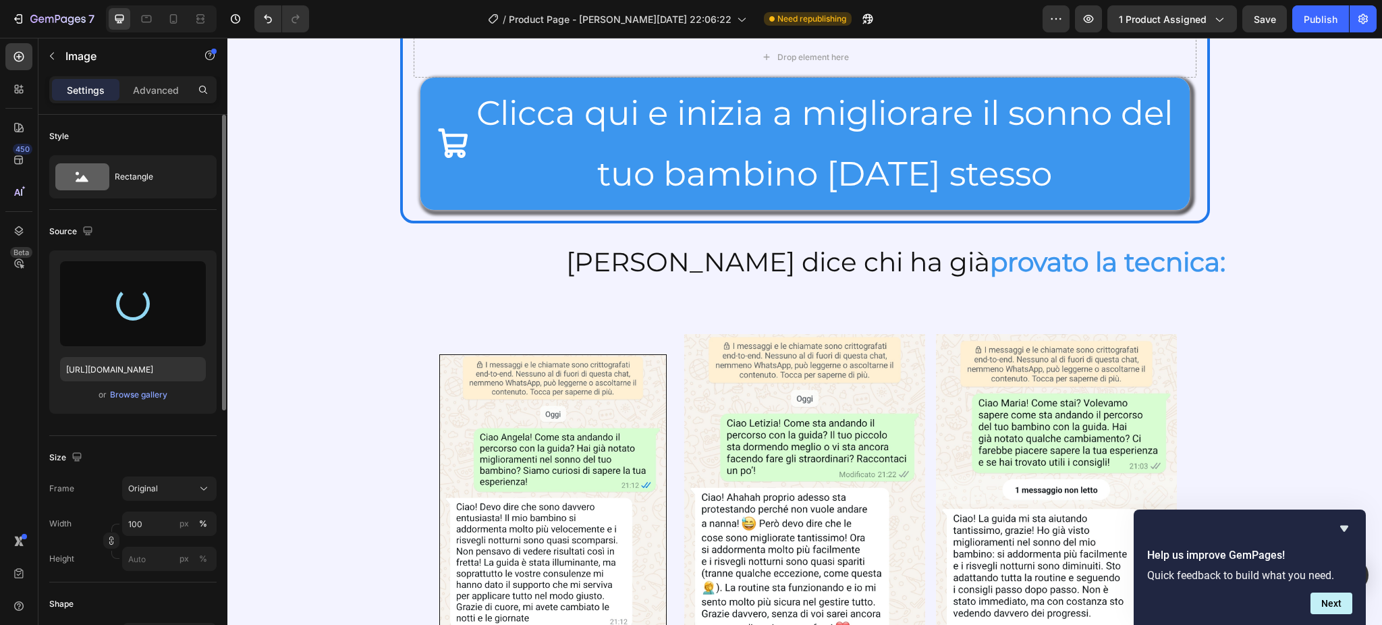
type input "https://cdn.shopify.com/s/files/1/0897/4660/4363/files/gempages_549359585001997…"
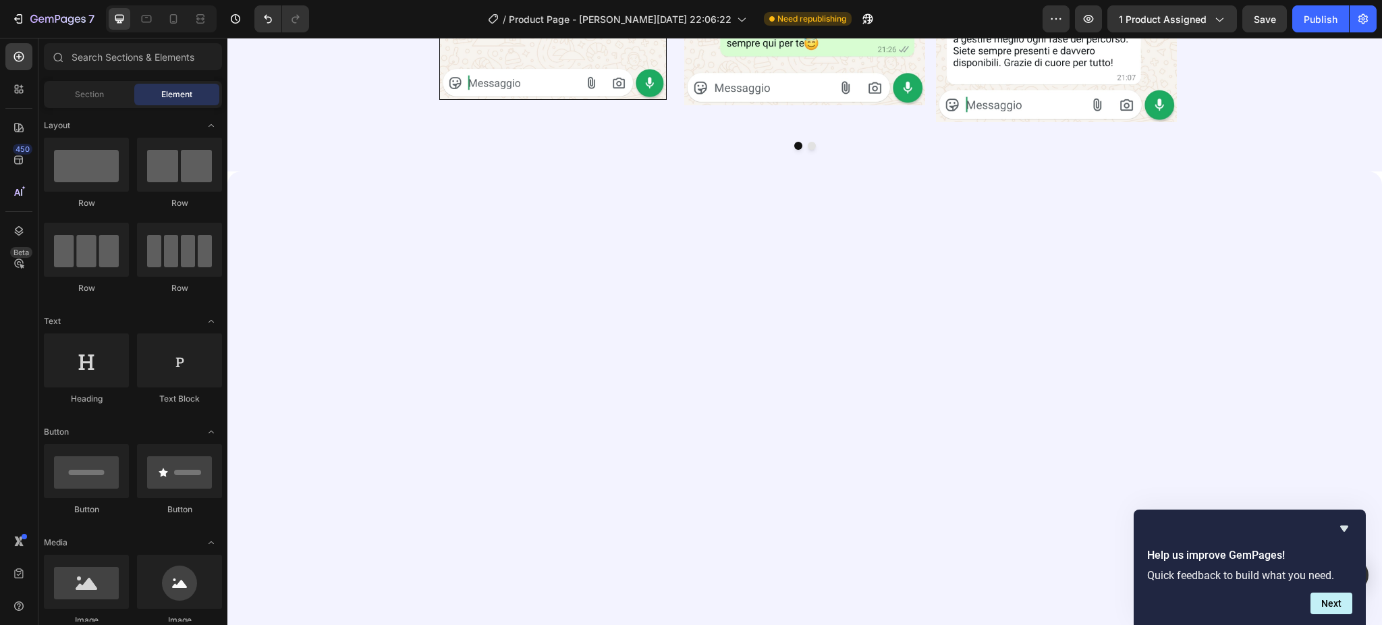
scroll to position [2980, 0]
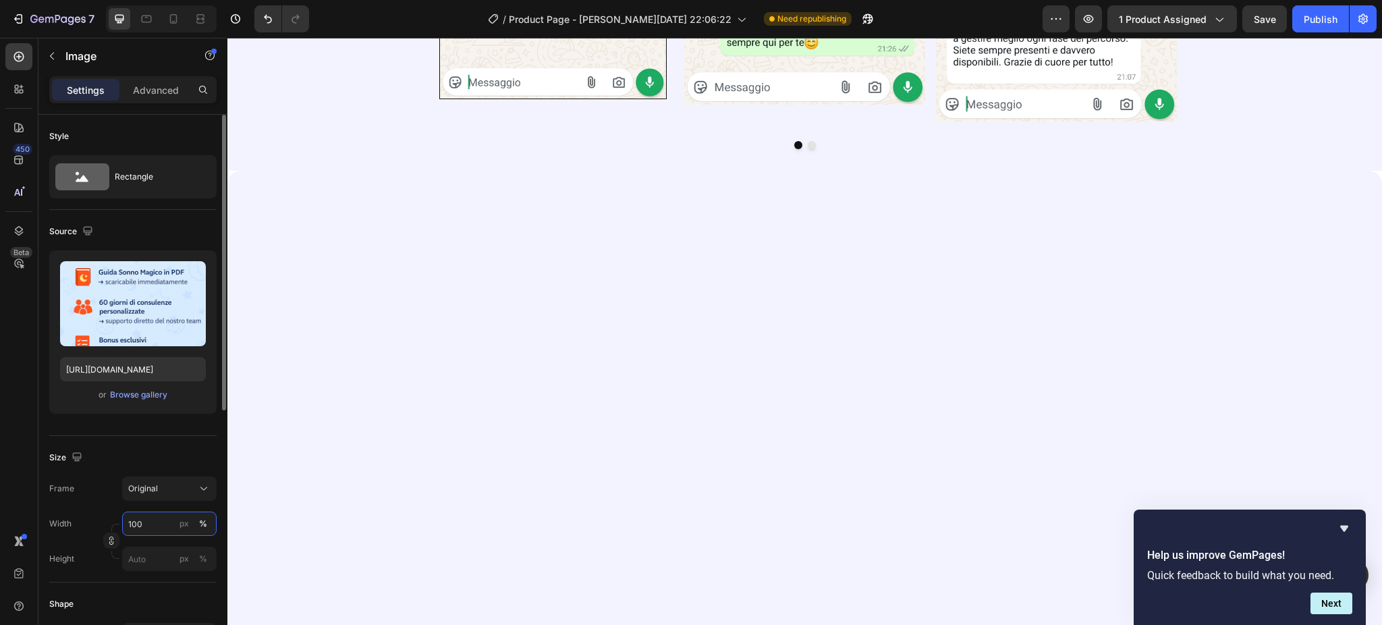
click at [138, 517] on input "100" at bounding box center [169, 523] width 94 height 24
type input "80"
click at [202, 523] on div "%" at bounding box center [203, 523] width 8 height 12
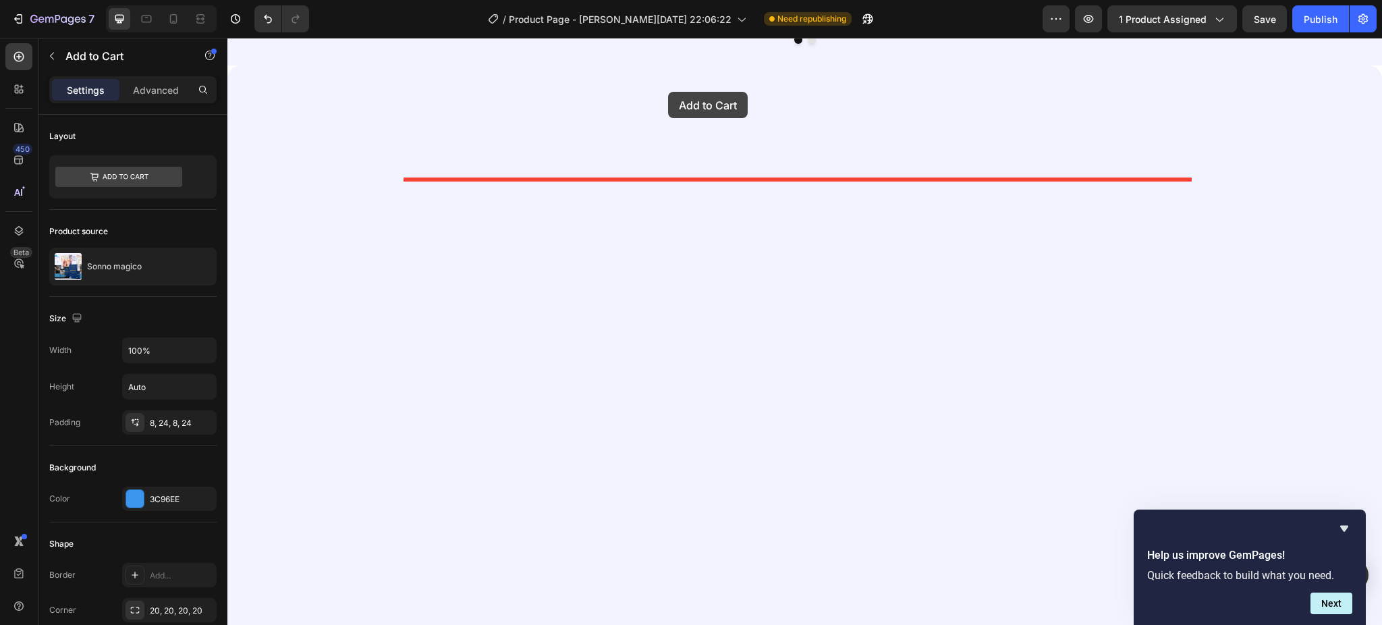
scroll to position [3070, 0]
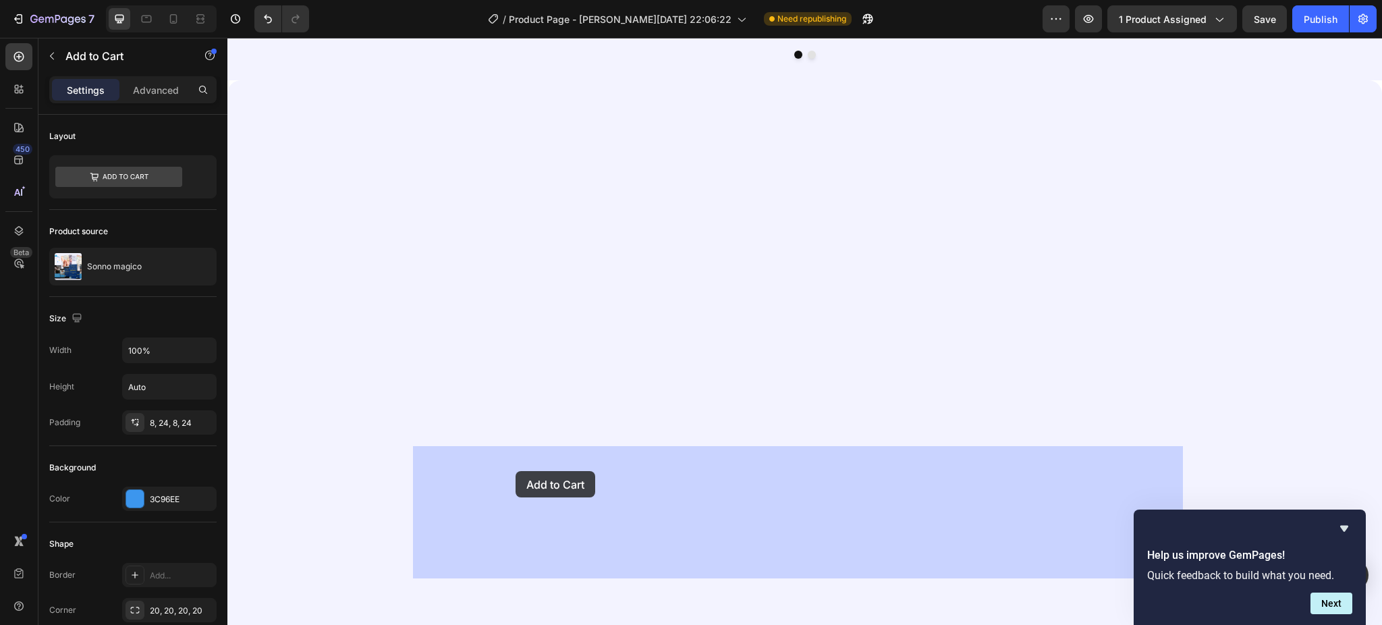
drag, startPoint x: 443, startPoint y: 421, endPoint x: 515, endPoint y: 471, distance: 88.3
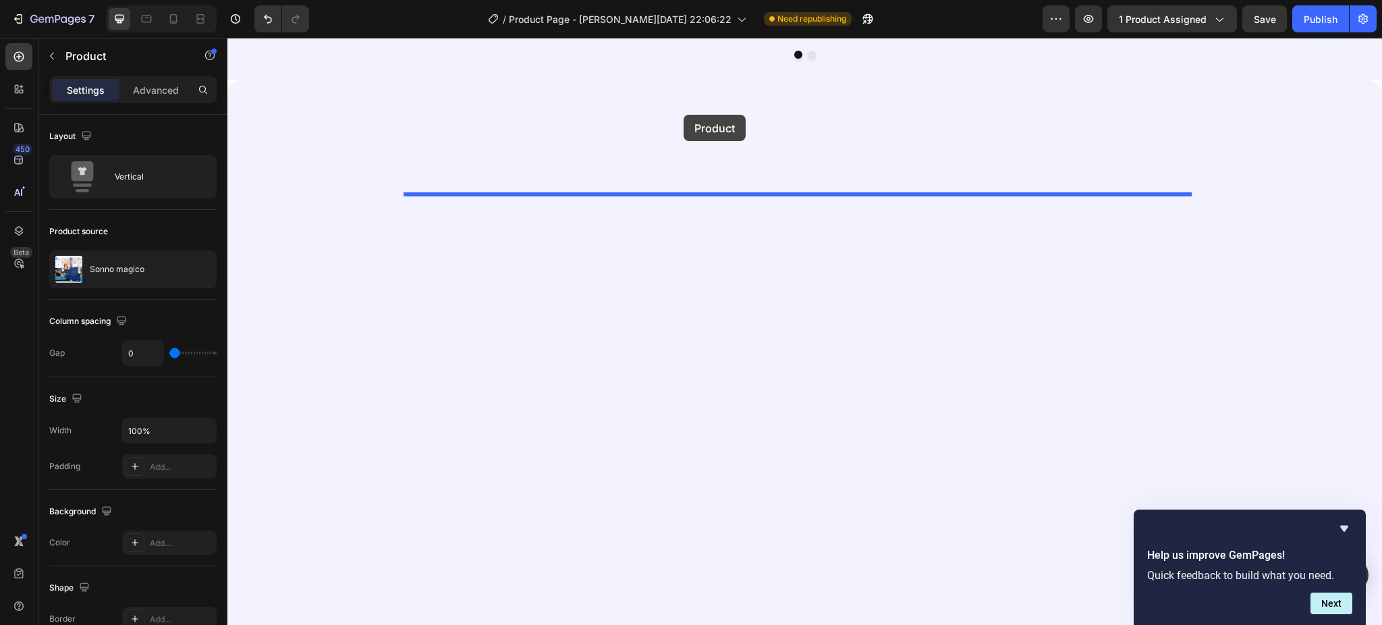
drag, startPoint x: 434, startPoint y: 402, endPoint x: 683, endPoint y: 115, distance: 379.7
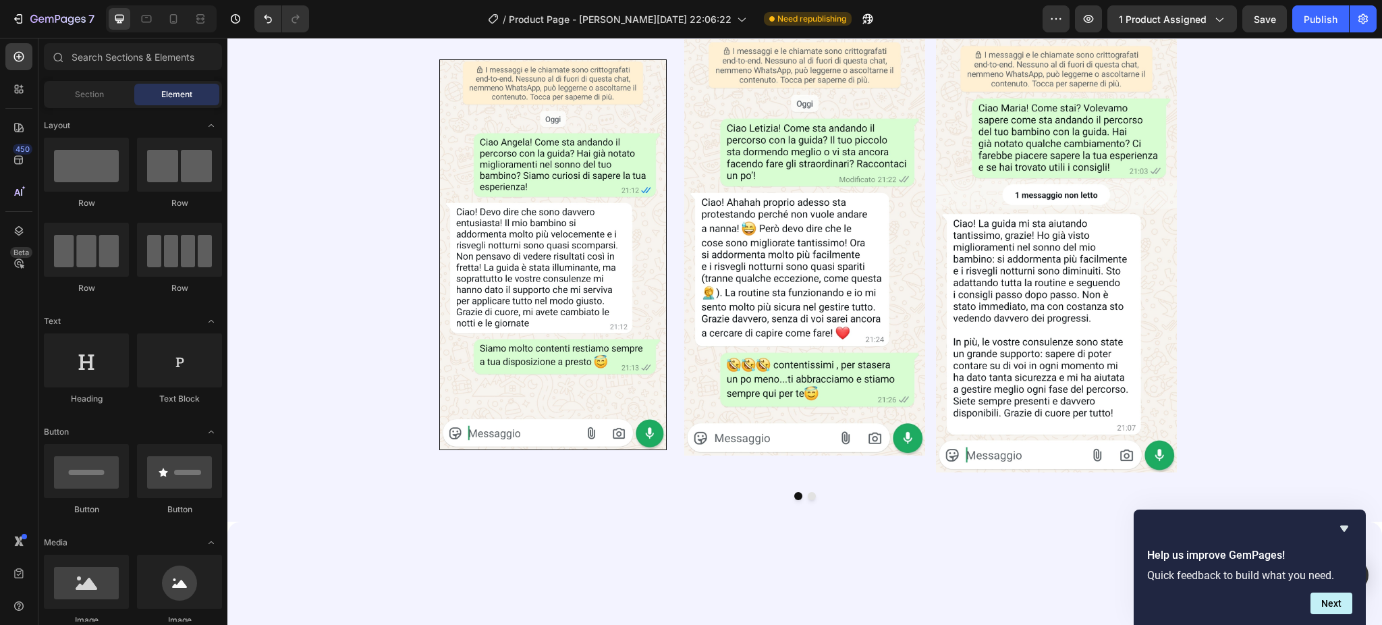
scroll to position [2690, 0]
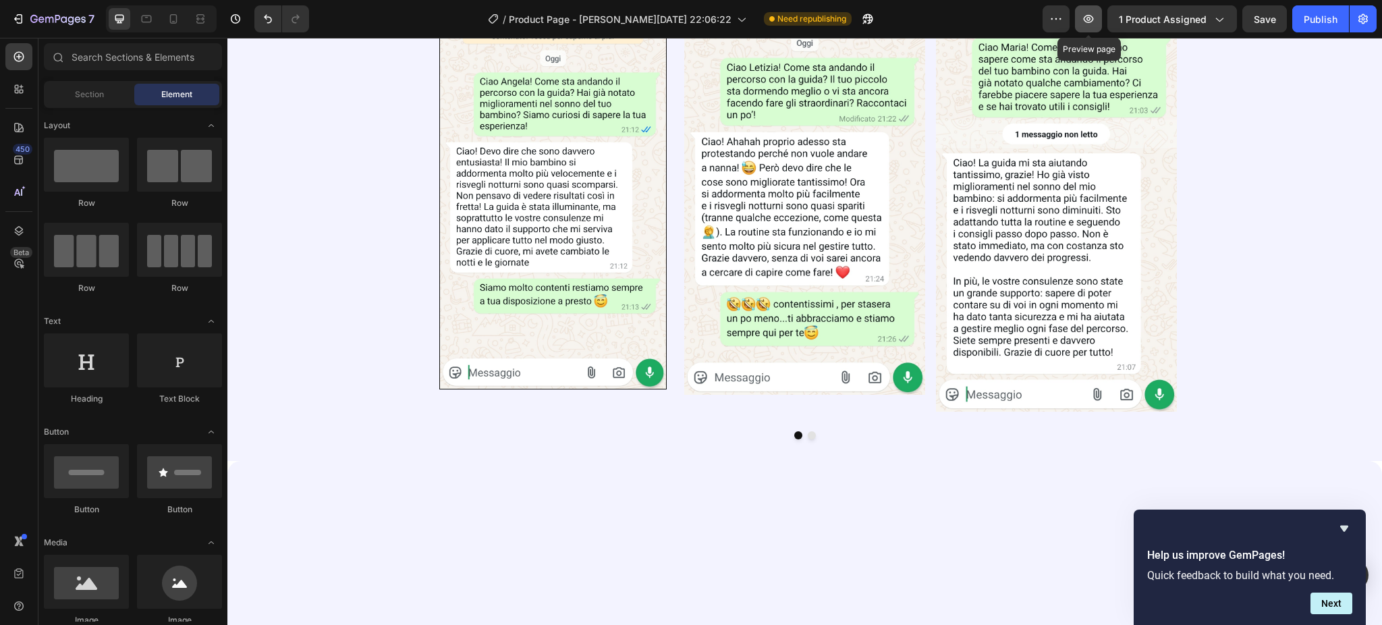
click at [1082, 22] on button "button" at bounding box center [1088, 18] width 27 height 27
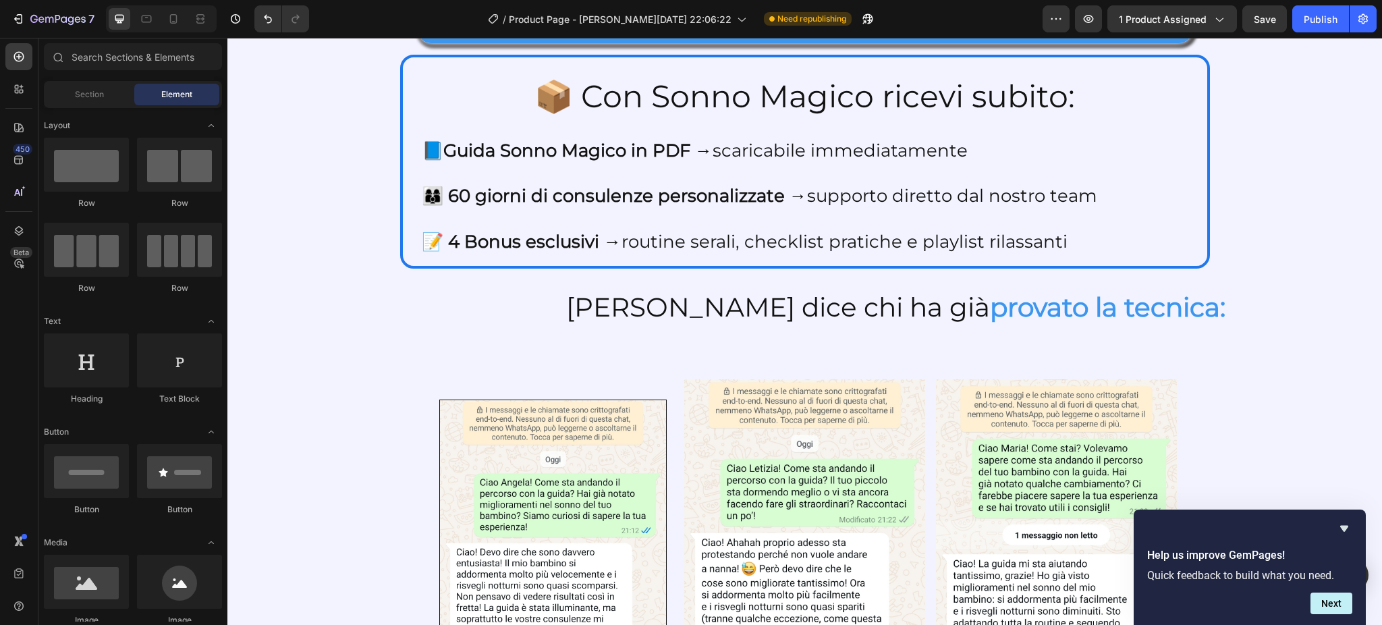
scroll to position [2390, 0]
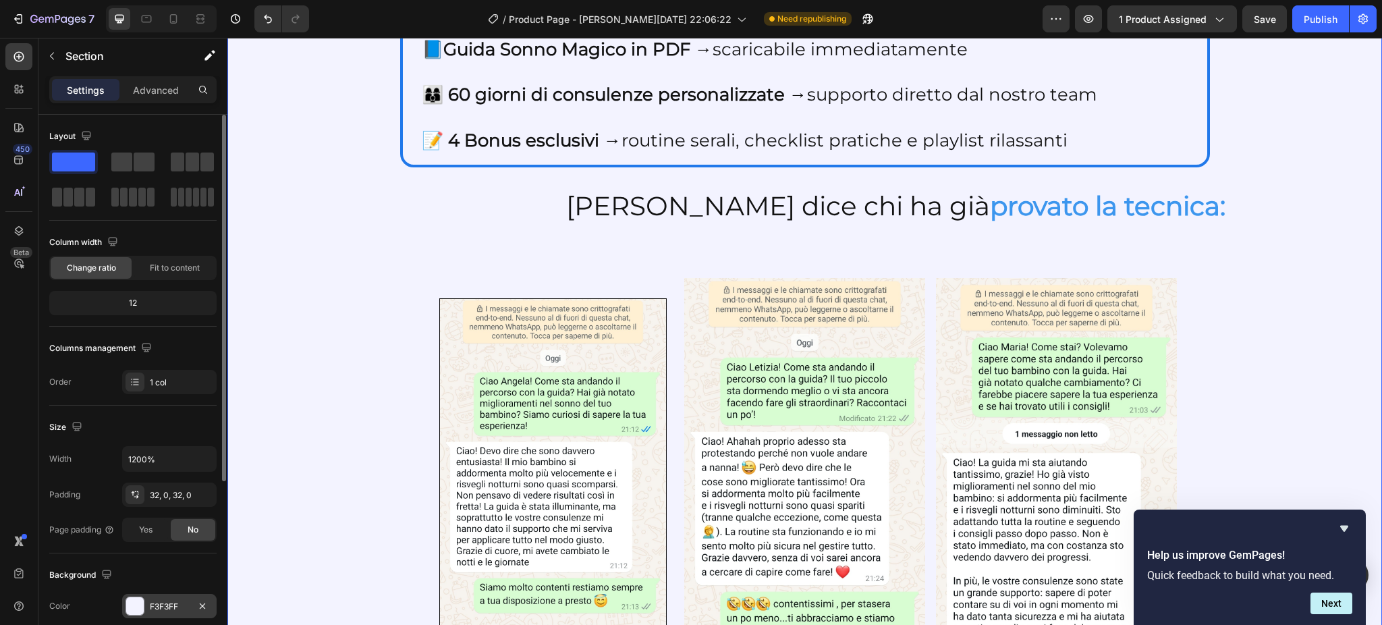
click at [155, 612] on div "F3F3FF" at bounding box center [169, 606] width 39 height 12
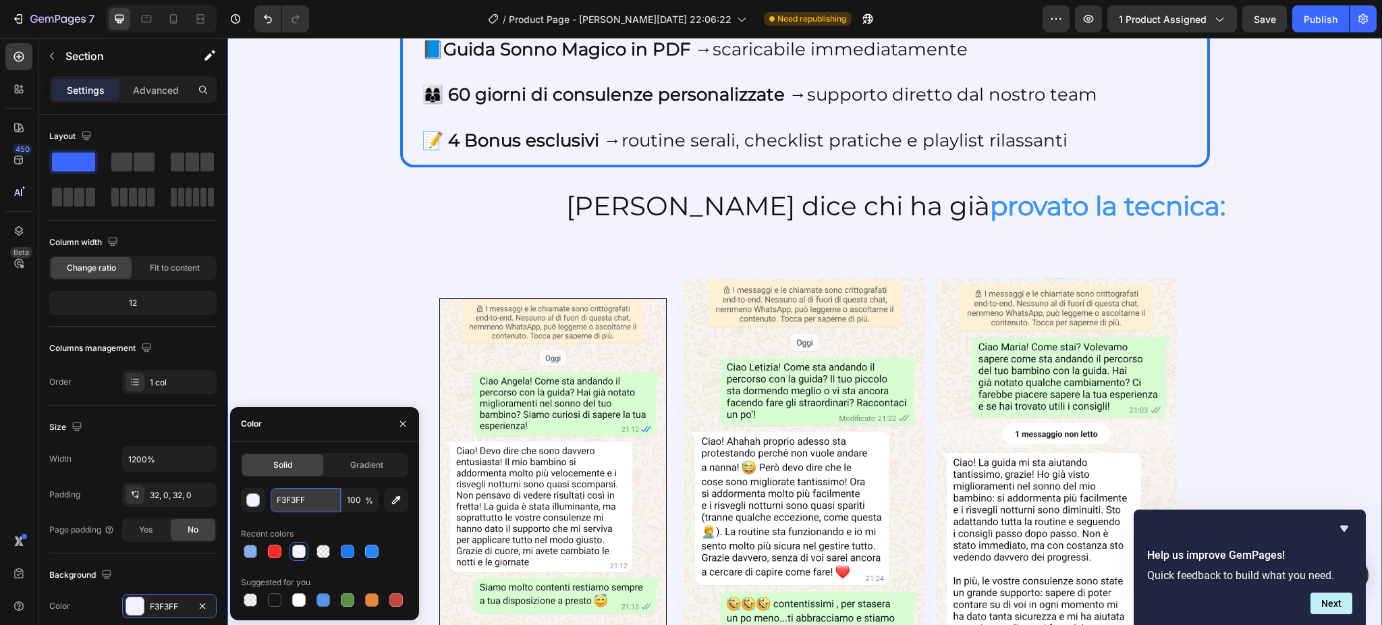
click at [298, 501] on input "F3F3FF" at bounding box center [306, 500] width 70 height 24
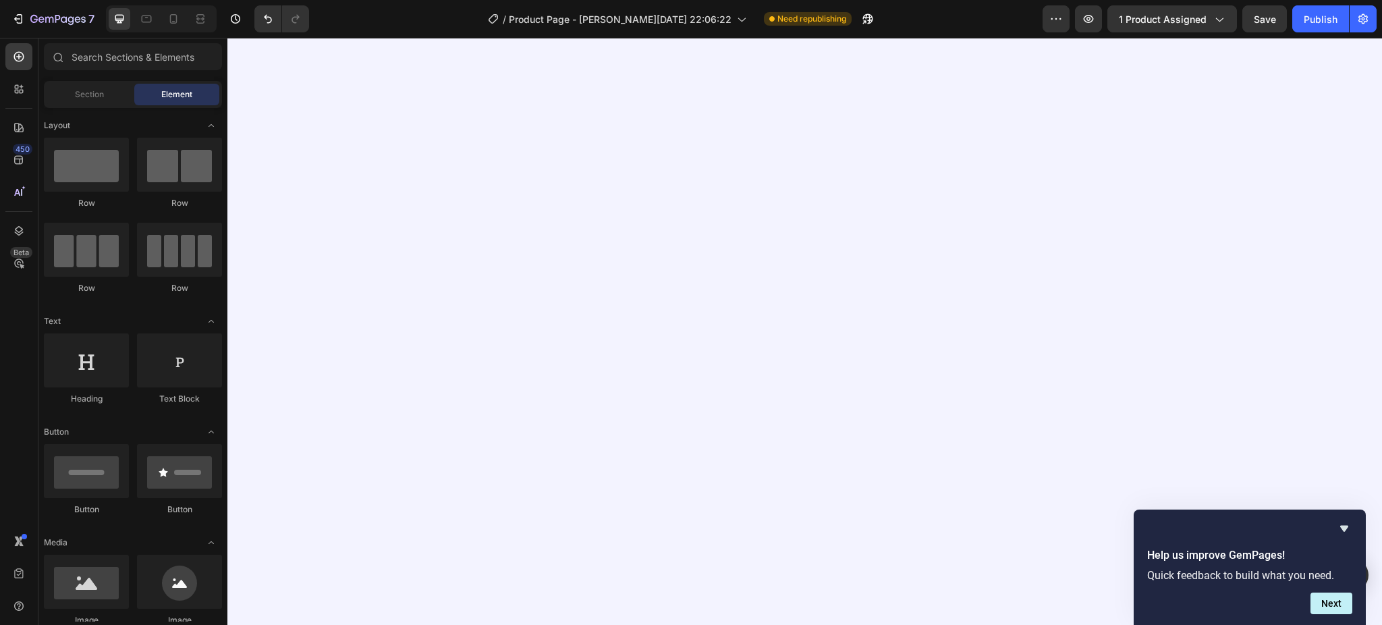
scroll to position [3171, 0]
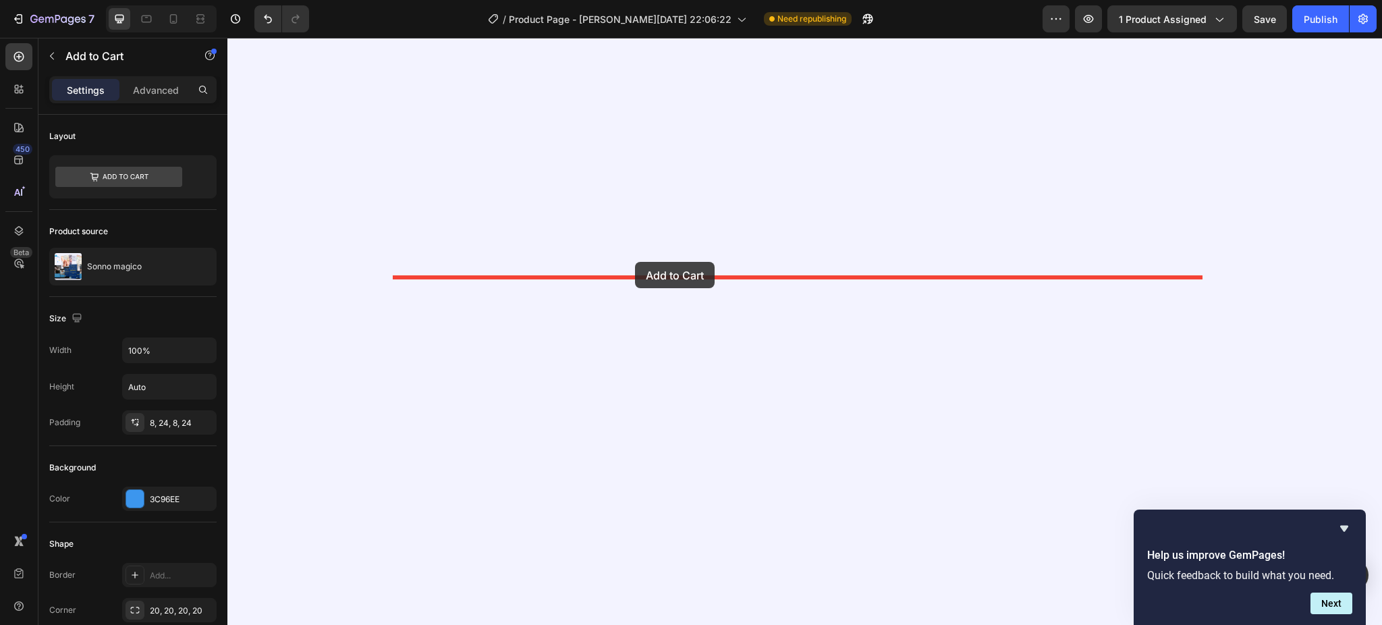
drag, startPoint x: 466, startPoint y: 117, endPoint x: 635, endPoint y: 259, distance: 220.7
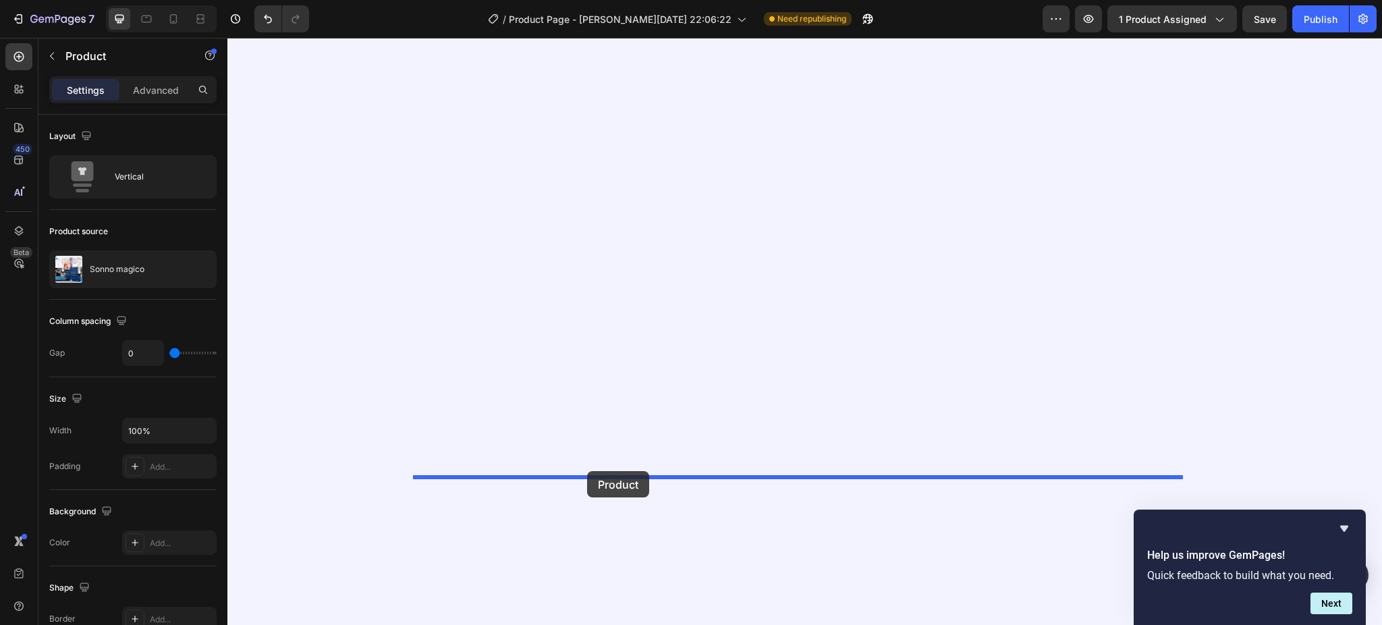
drag, startPoint x: 429, startPoint y: 82, endPoint x: 587, endPoint y: 471, distance: 419.4
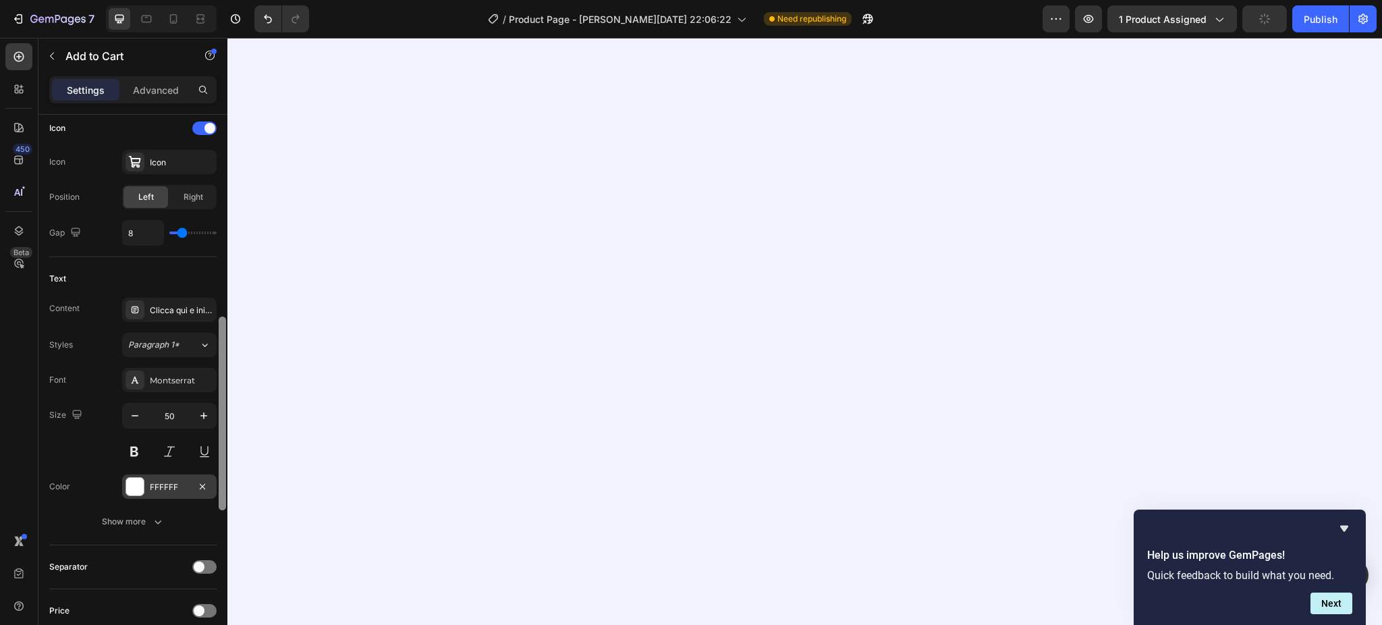
scroll to position [564, 0]
drag, startPoint x: 225, startPoint y: 284, endPoint x: 167, endPoint y: 484, distance: 207.9
click at [167, 484] on div "Layout Product source Sonno magico Size Width 100% Height Auto Padding 8, 24, 8…" at bounding box center [132, 389] width 189 height 548
click at [135, 414] on icon "button" at bounding box center [135, 413] width 7 height 1
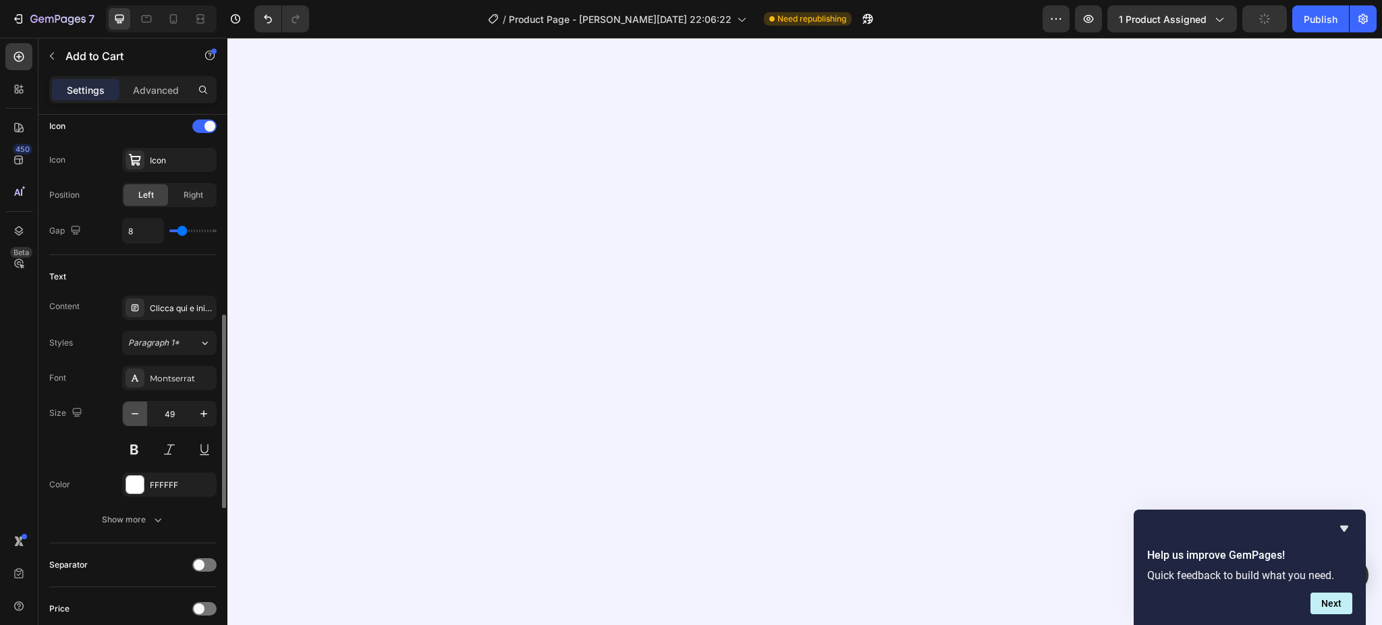
click at [135, 414] on icon "button" at bounding box center [135, 413] width 7 height 1
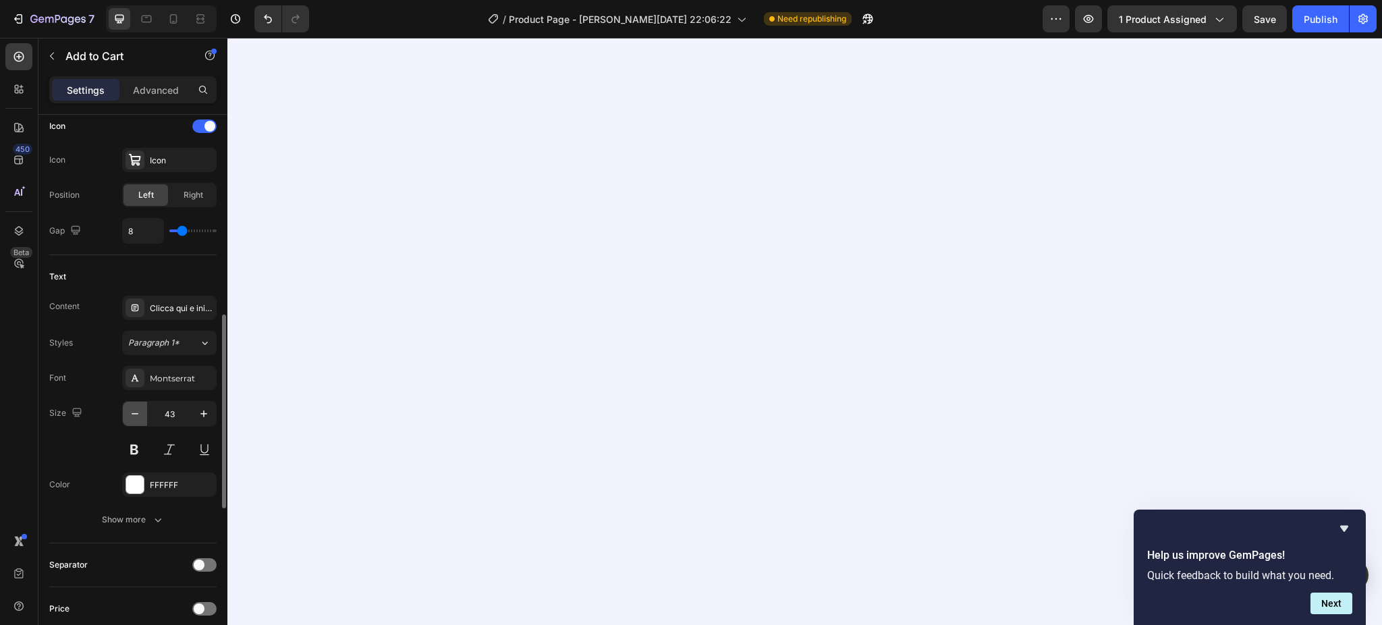
click at [135, 414] on icon "button" at bounding box center [135, 413] width 7 height 1
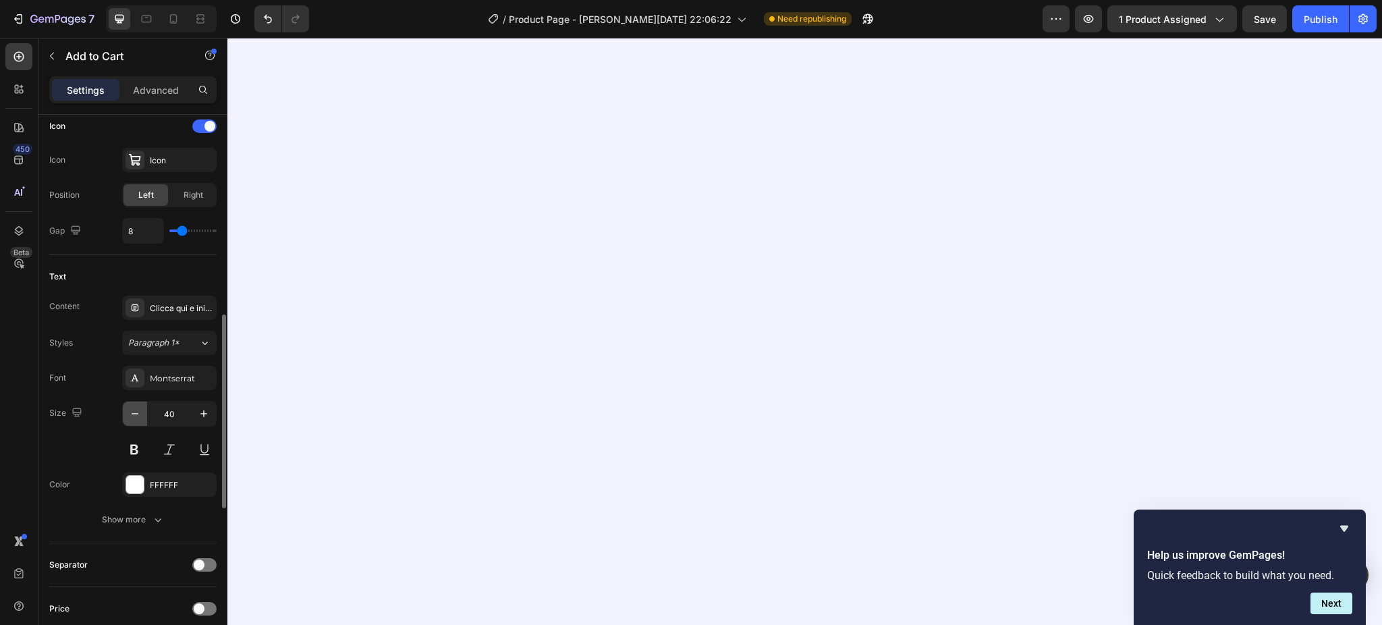
click at [135, 414] on icon "button" at bounding box center [135, 413] width 7 height 1
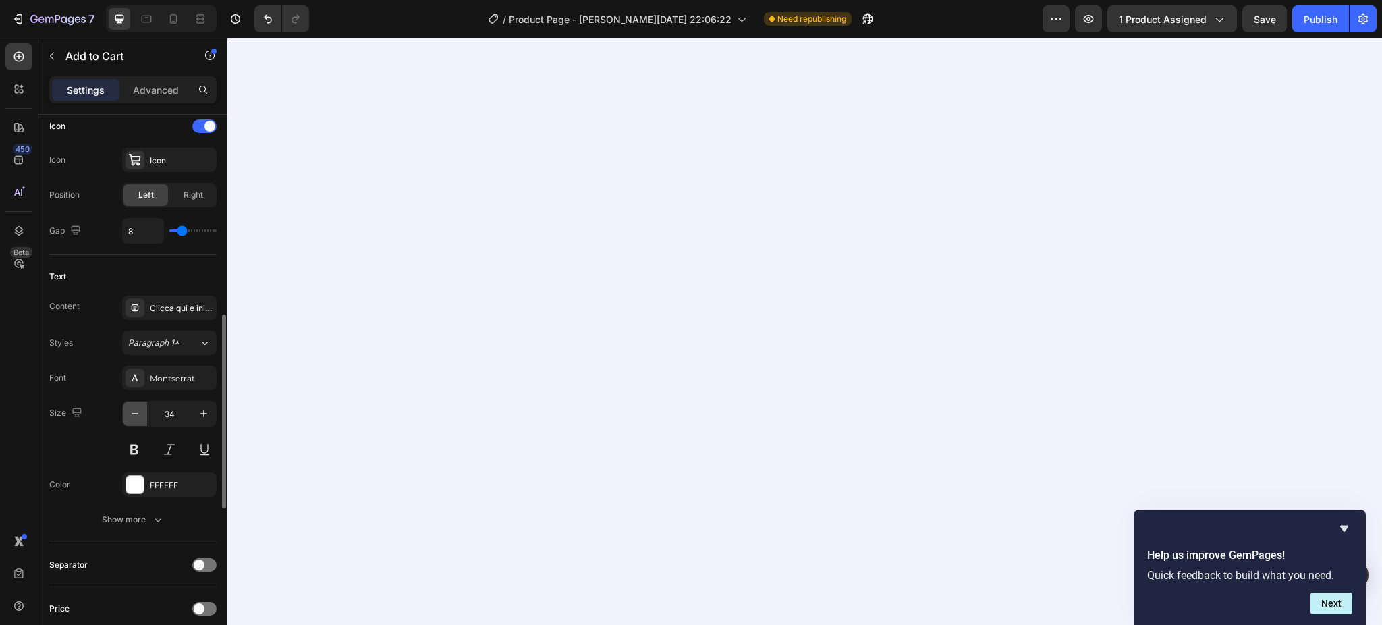
click at [135, 414] on icon "button" at bounding box center [135, 413] width 7 height 1
click at [201, 413] on icon "button" at bounding box center [203, 413] width 13 height 13
click at [190, 309] on div "Clicca qui e inizia a migliorare il sonno del tuo bambino [DATE] stesso" at bounding box center [181, 308] width 63 height 12
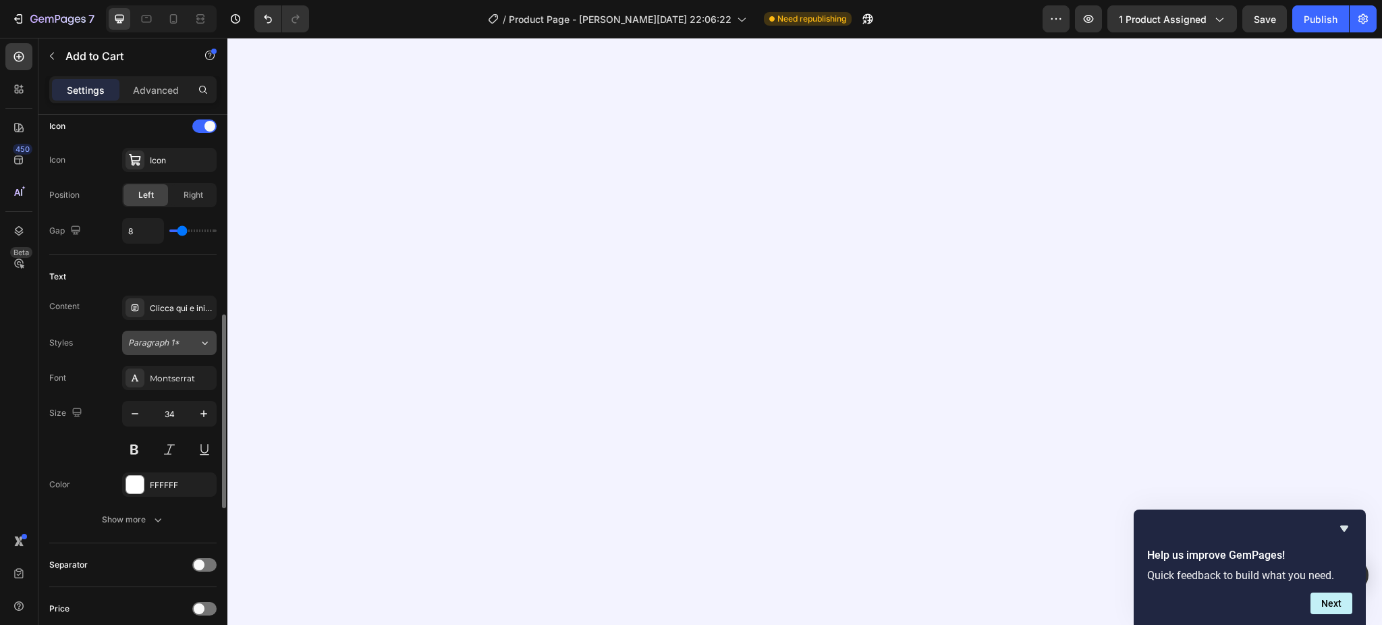
click at [198, 343] on div "Paragraph 1*" at bounding box center [163, 343] width 71 height 12
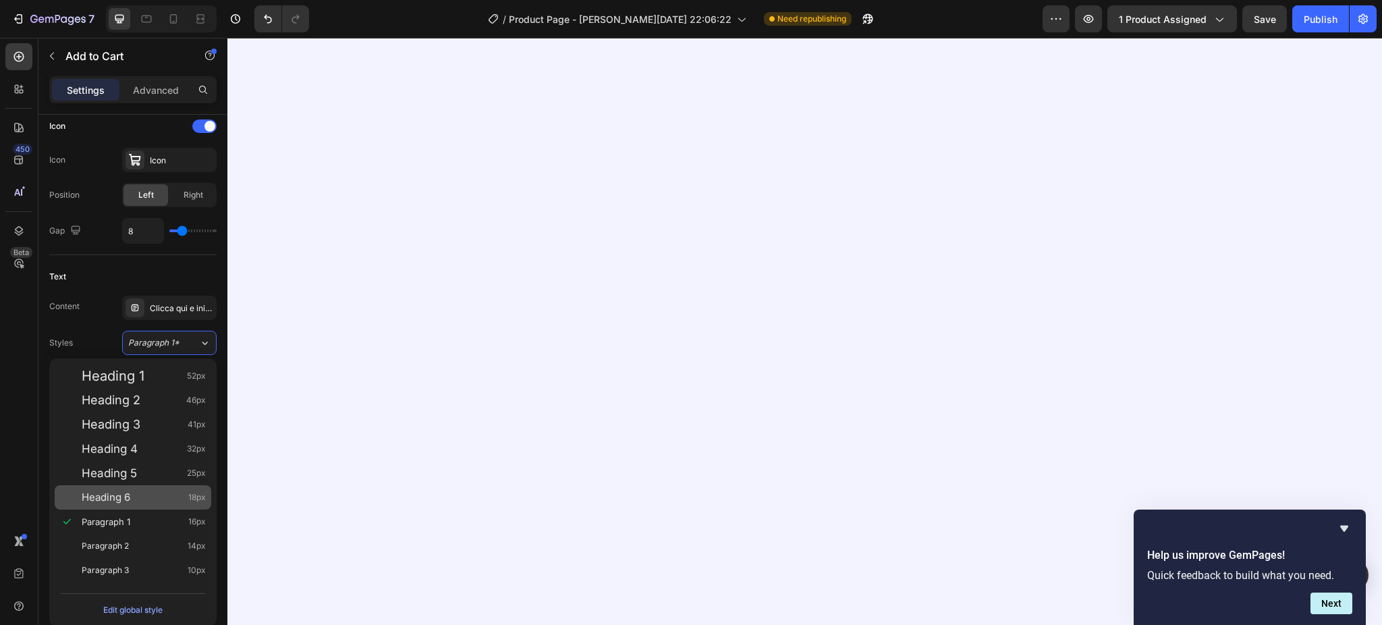
click at [127, 501] on span "Heading 6" at bounding box center [106, 496] width 49 height 13
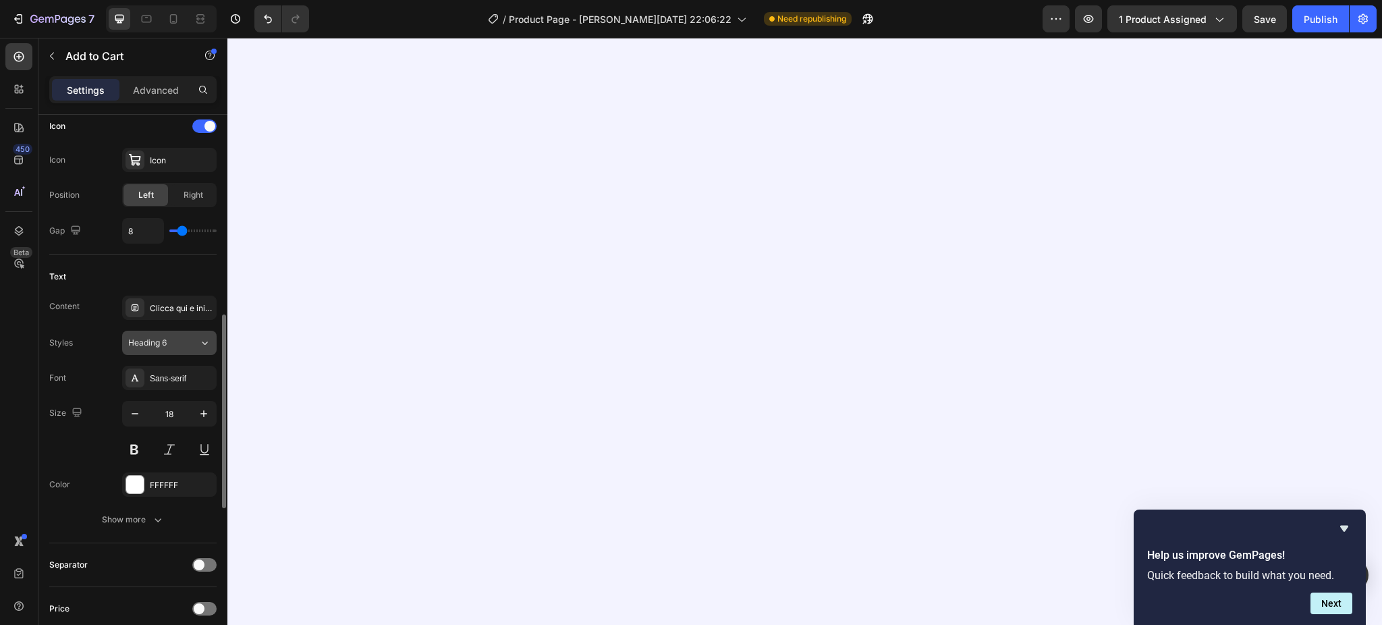
click at [158, 349] on span "Heading 6" at bounding box center [147, 343] width 38 height 12
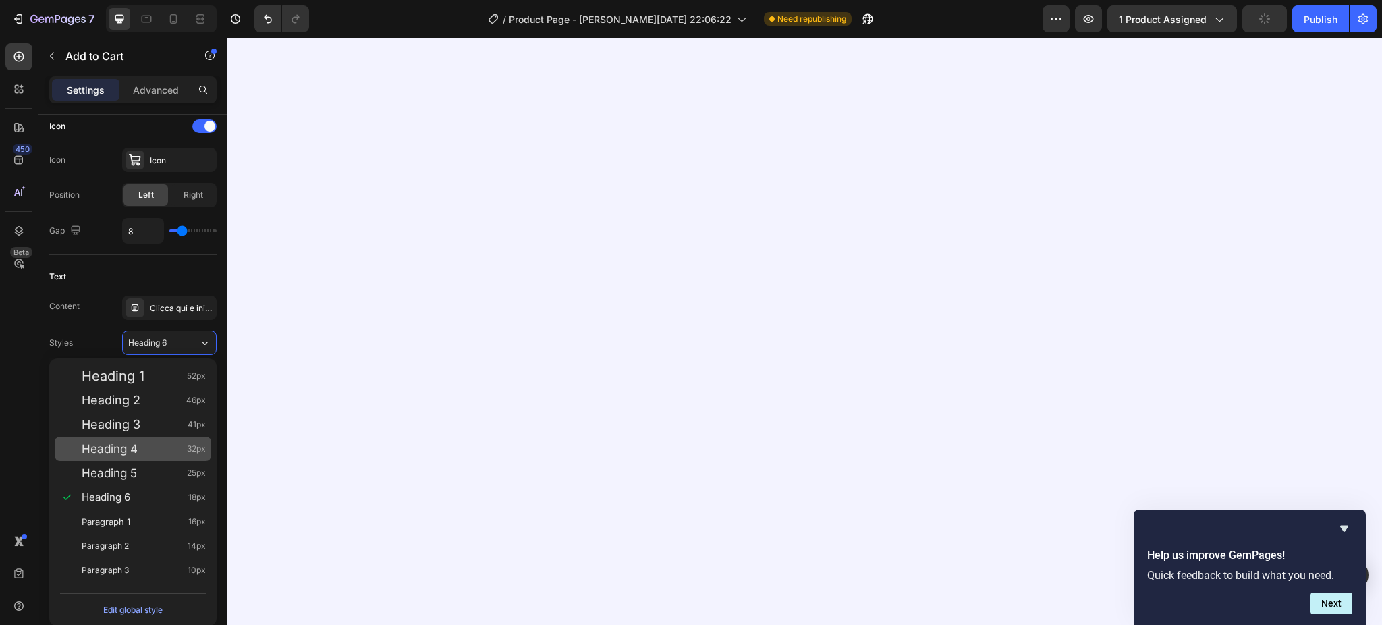
click at [154, 456] on div "Heading 4 32px" at bounding box center [133, 448] width 157 height 24
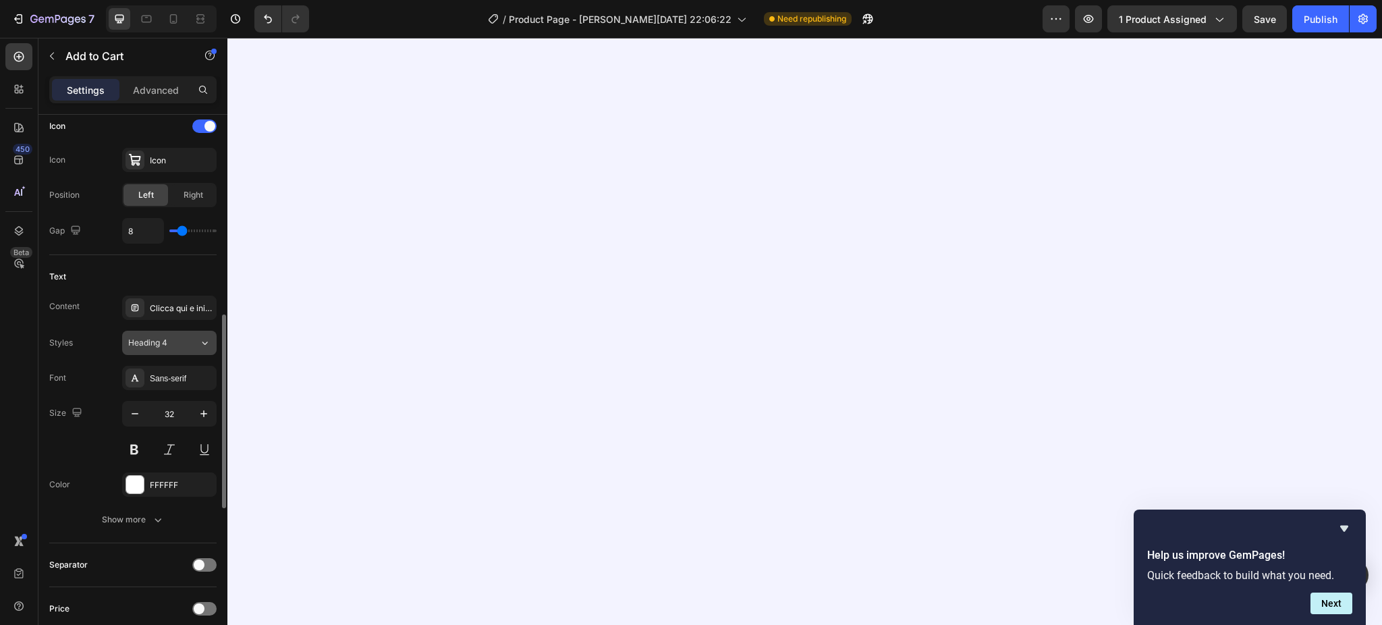
click at [176, 344] on div "Heading 4" at bounding box center [155, 343] width 55 height 12
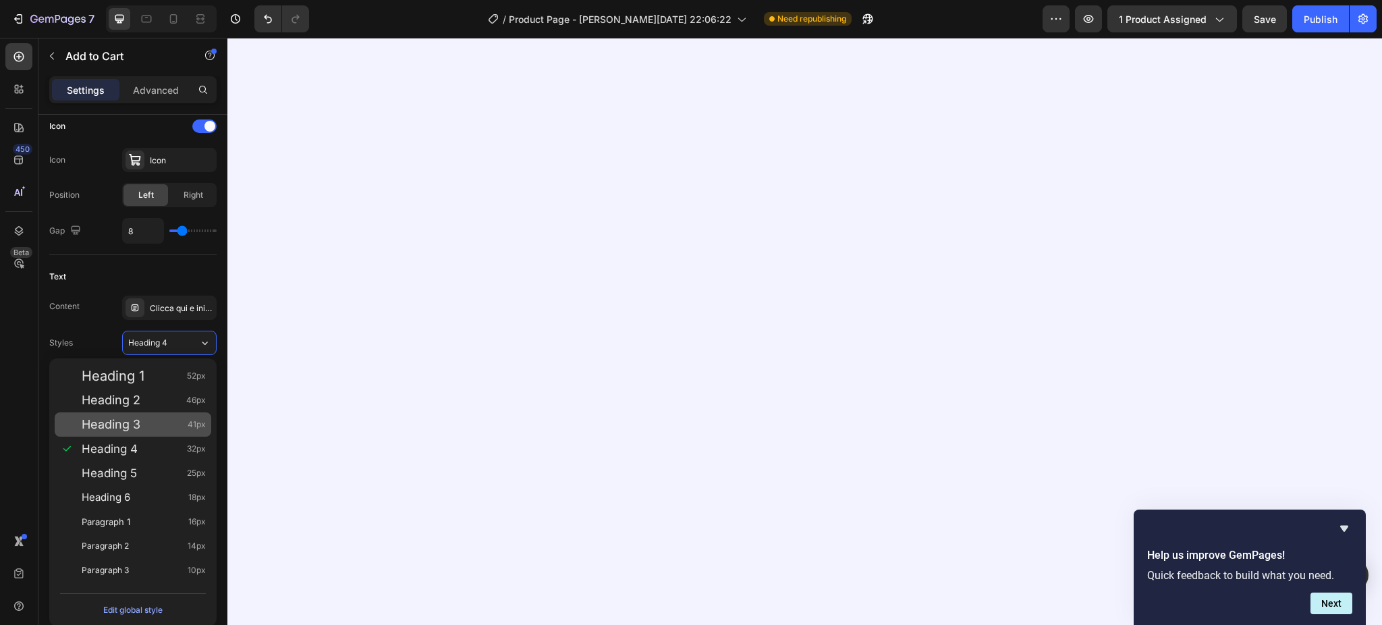
click at [153, 415] on div "Heading 3 41px" at bounding box center [133, 424] width 157 height 24
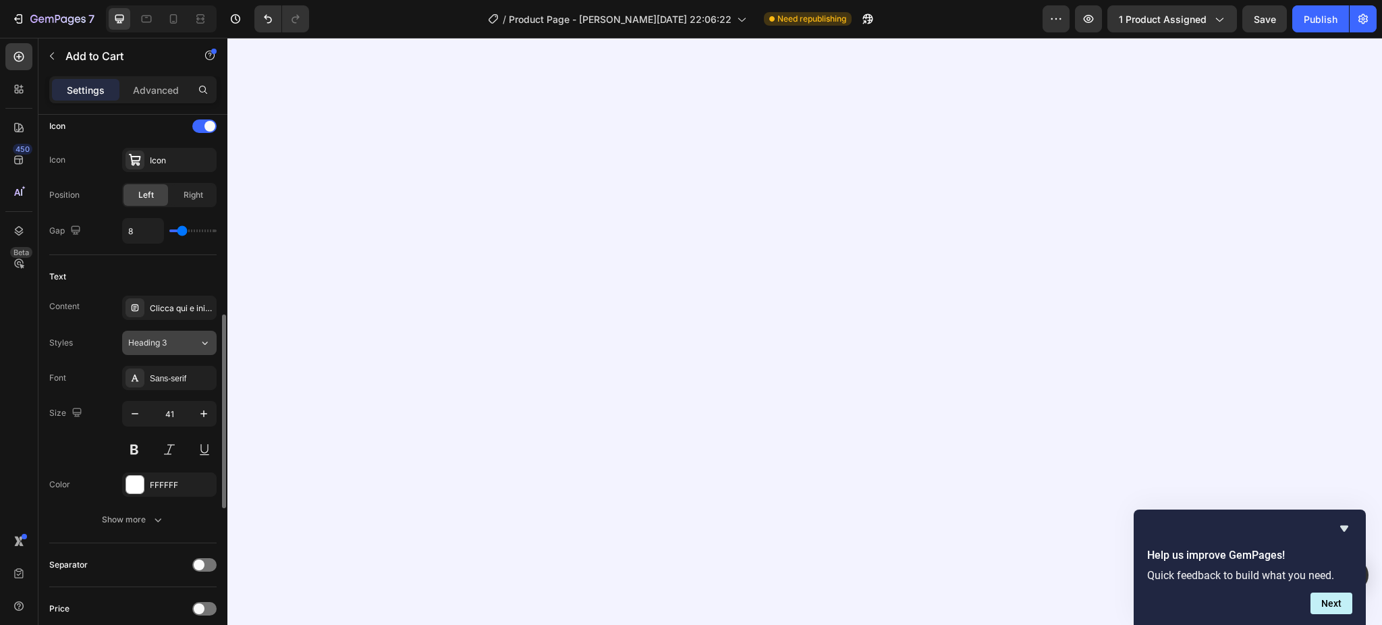
click at [181, 349] on div "Heading 3" at bounding box center [155, 343] width 55 height 12
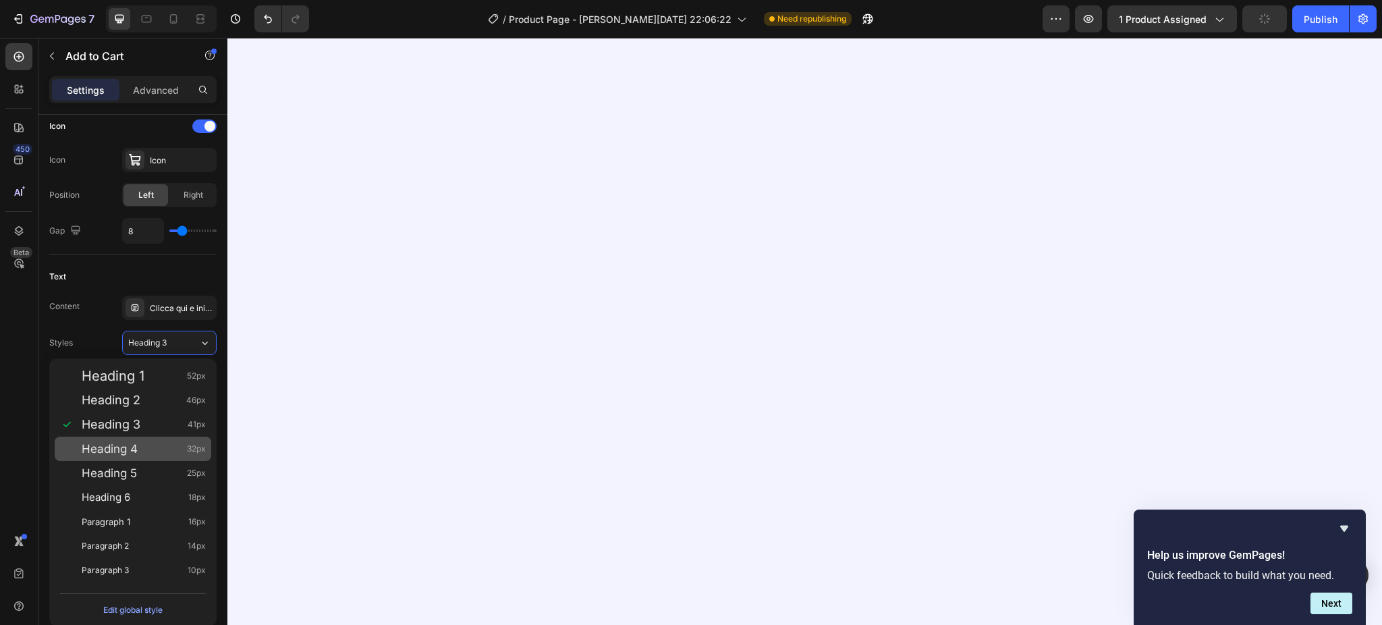
click at [159, 446] on div "Heading 4 32px" at bounding box center [144, 448] width 124 height 13
type input "32"
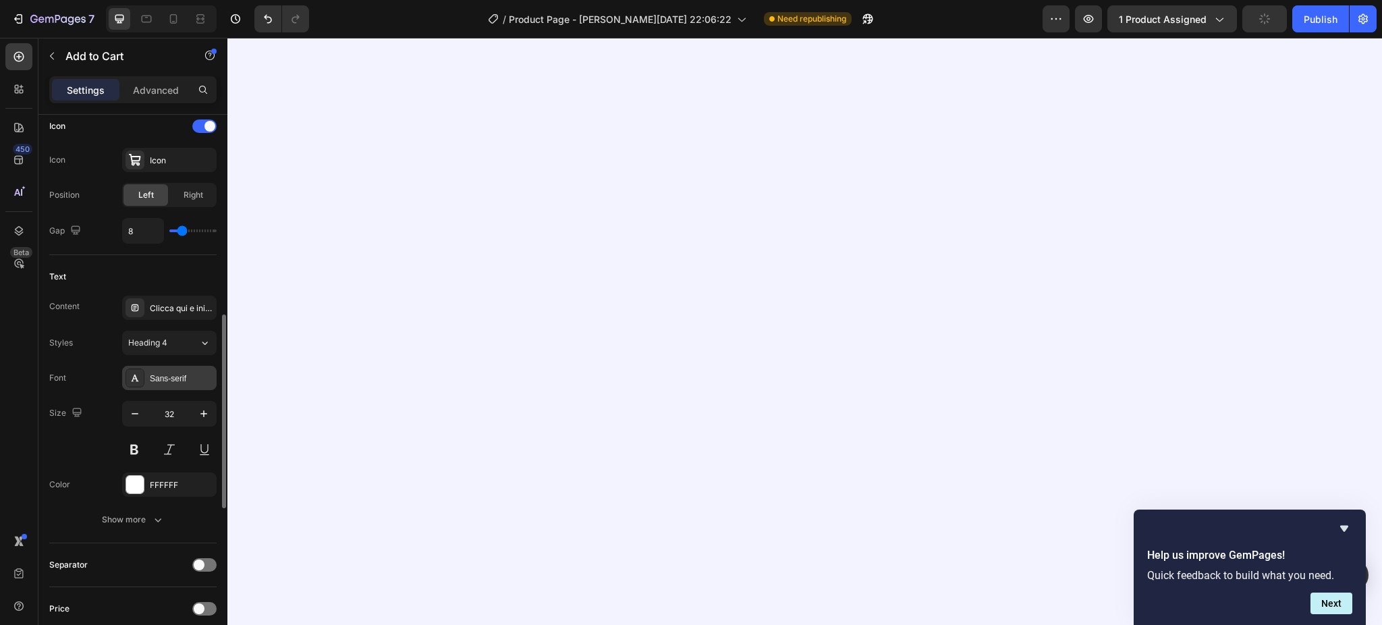
click at [158, 375] on div "Sans-serif" at bounding box center [181, 378] width 63 height 12
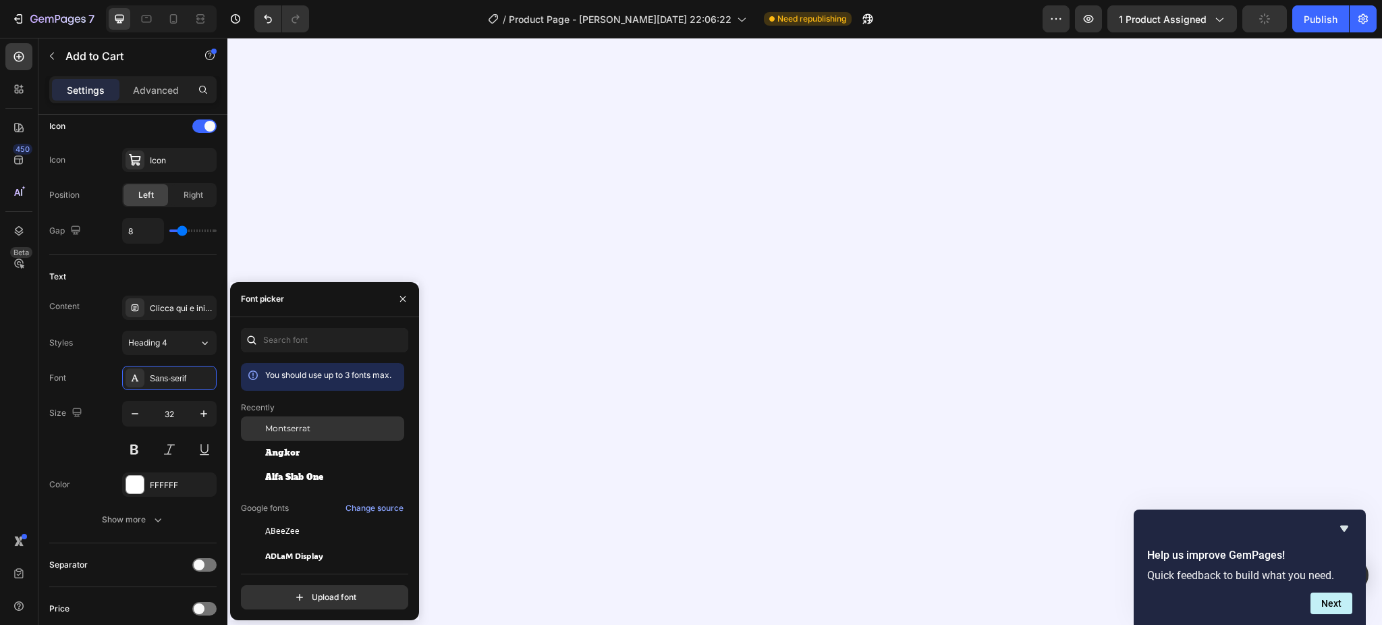
click at [253, 419] on div at bounding box center [253, 428] width 24 height 24
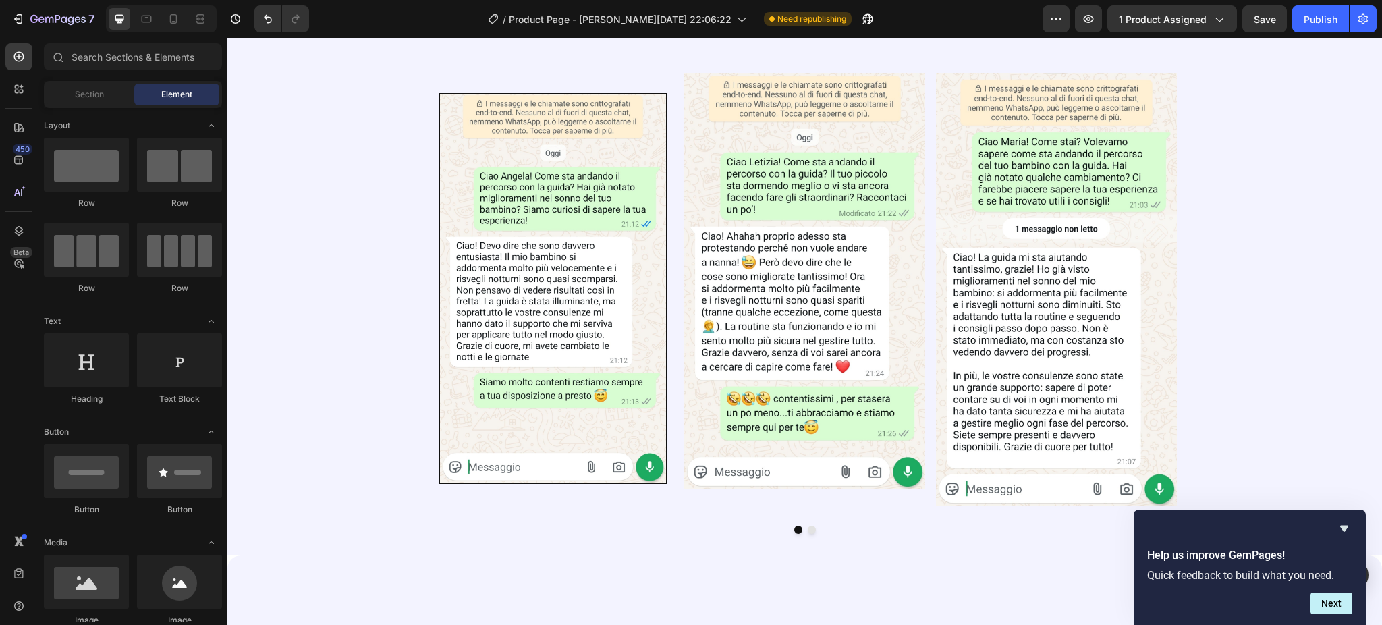
scroll to position [2510, 0]
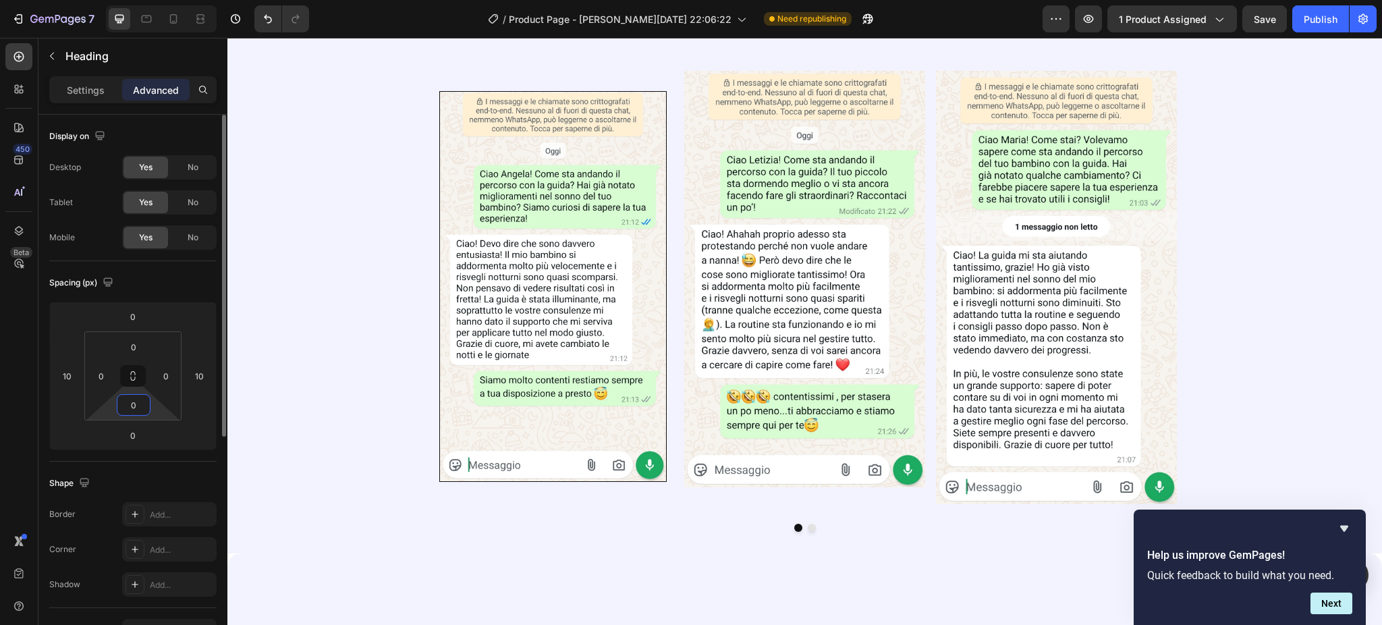
click at [130, 401] on input "0" at bounding box center [133, 405] width 27 height 20
type input "-"
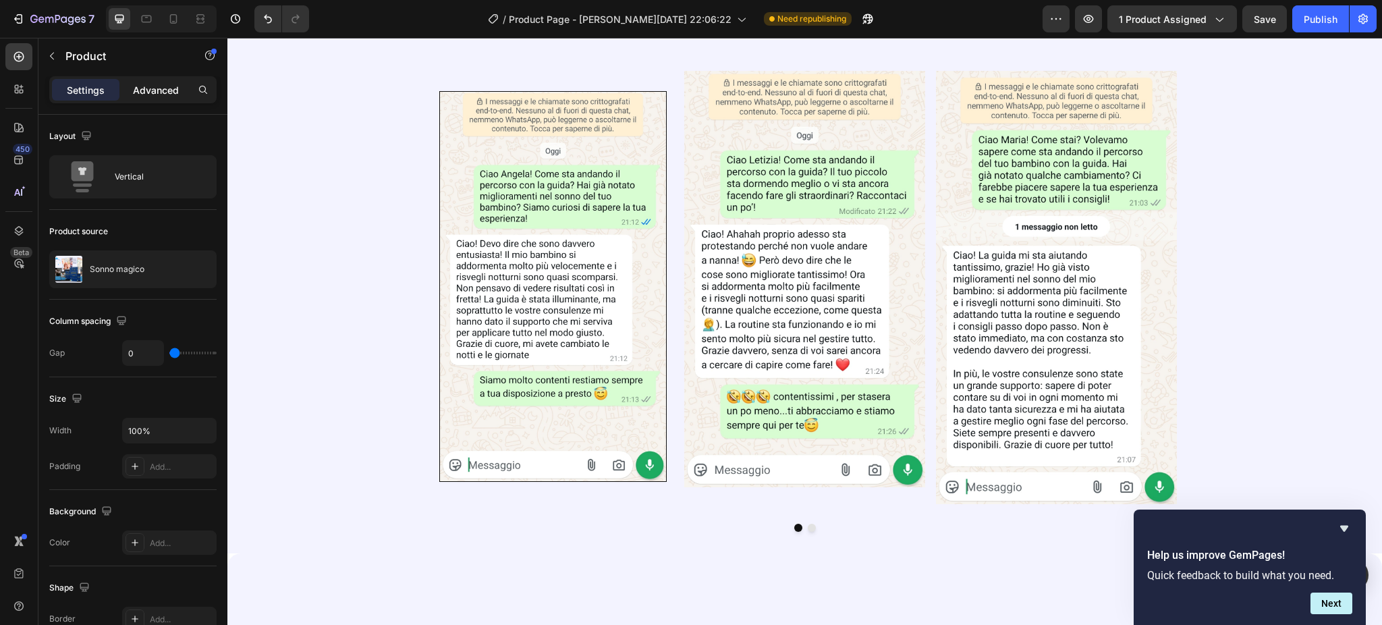
click at [150, 93] on p "Advanced" at bounding box center [156, 90] width 46 height 14
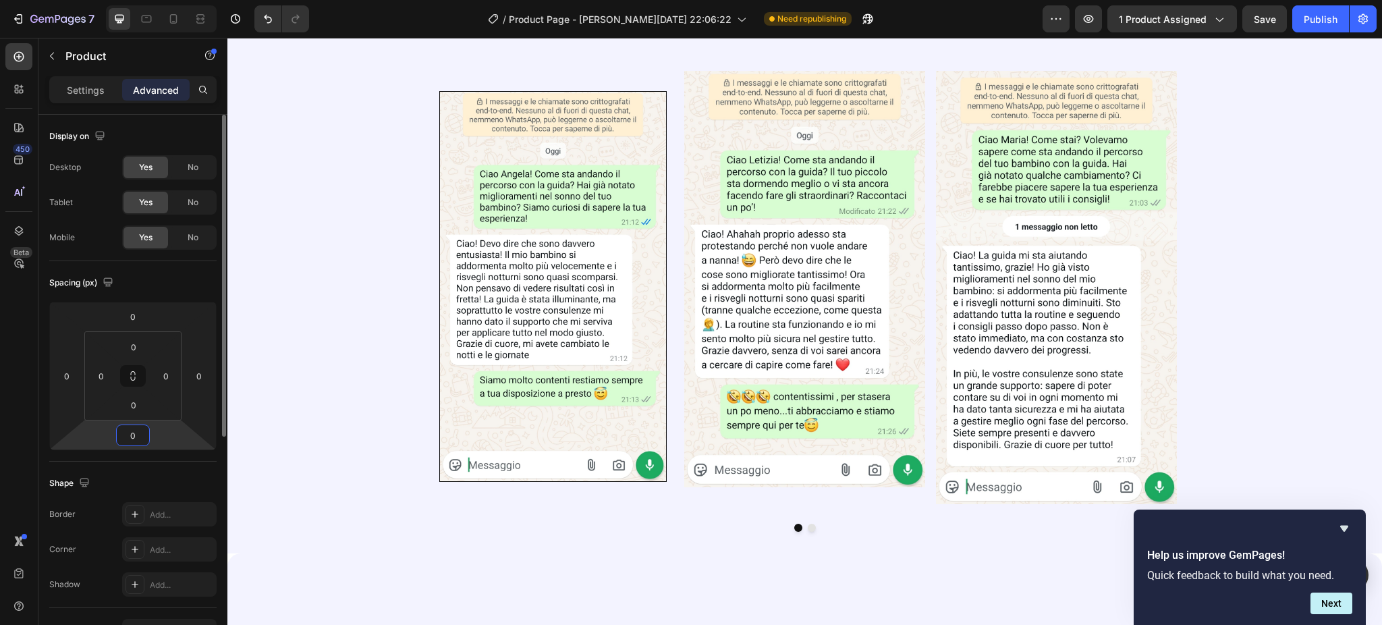
click at [130, 436] on input "0" at bounding box center [132, 435] width 27 height 20
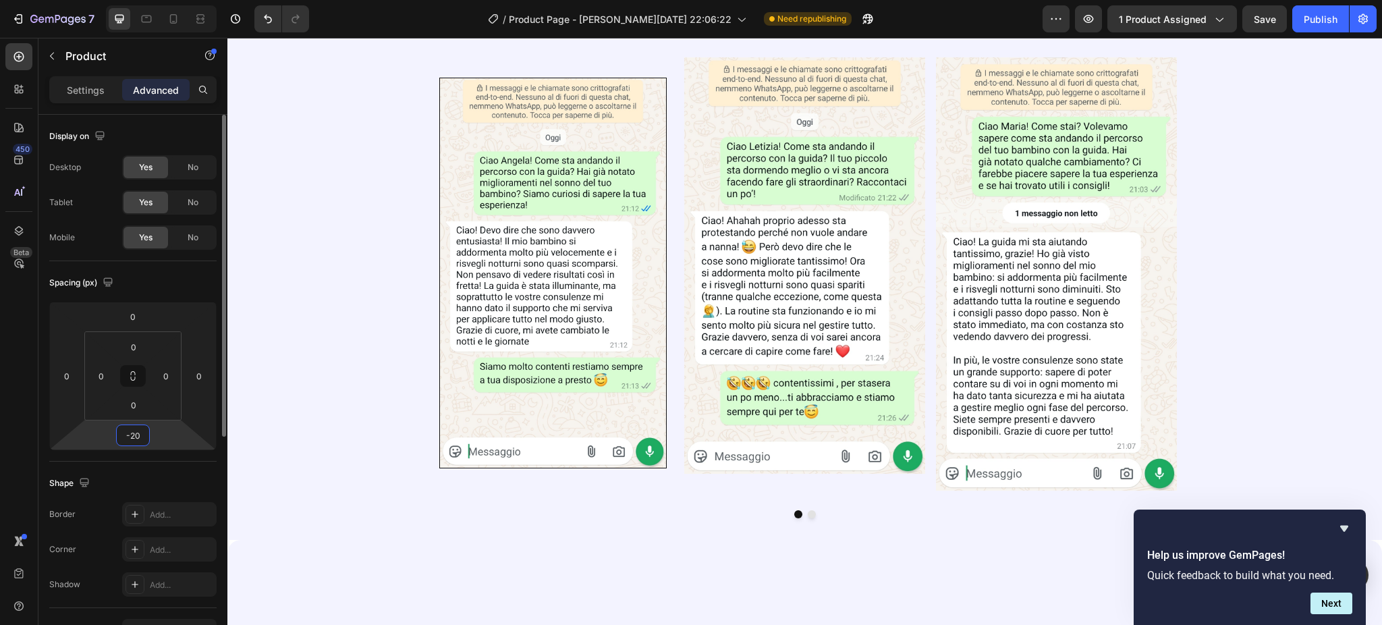
type input "-2"
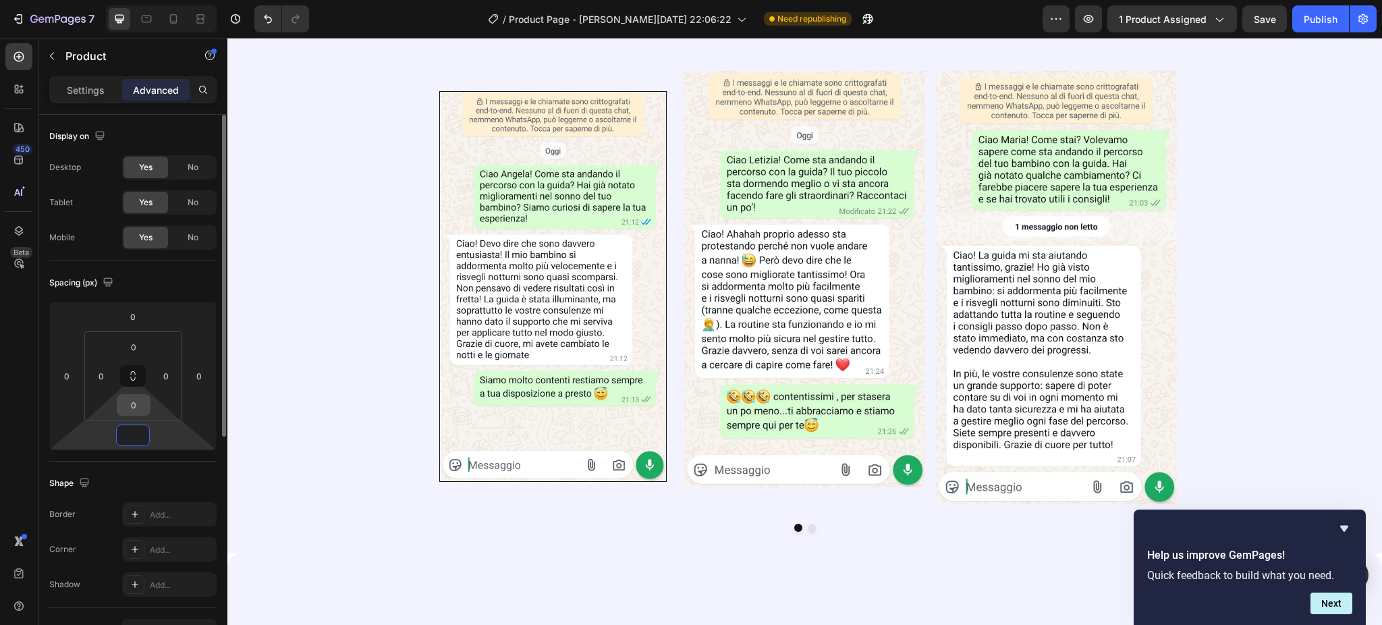
type input "0"
click at [140, 405] on input "0" at bounding box center [133, 405] width 27 height 20
click at [134, 351] on input "0" at bounding box center [133, 347] width 27 height 20
type input "-"
type input "0"
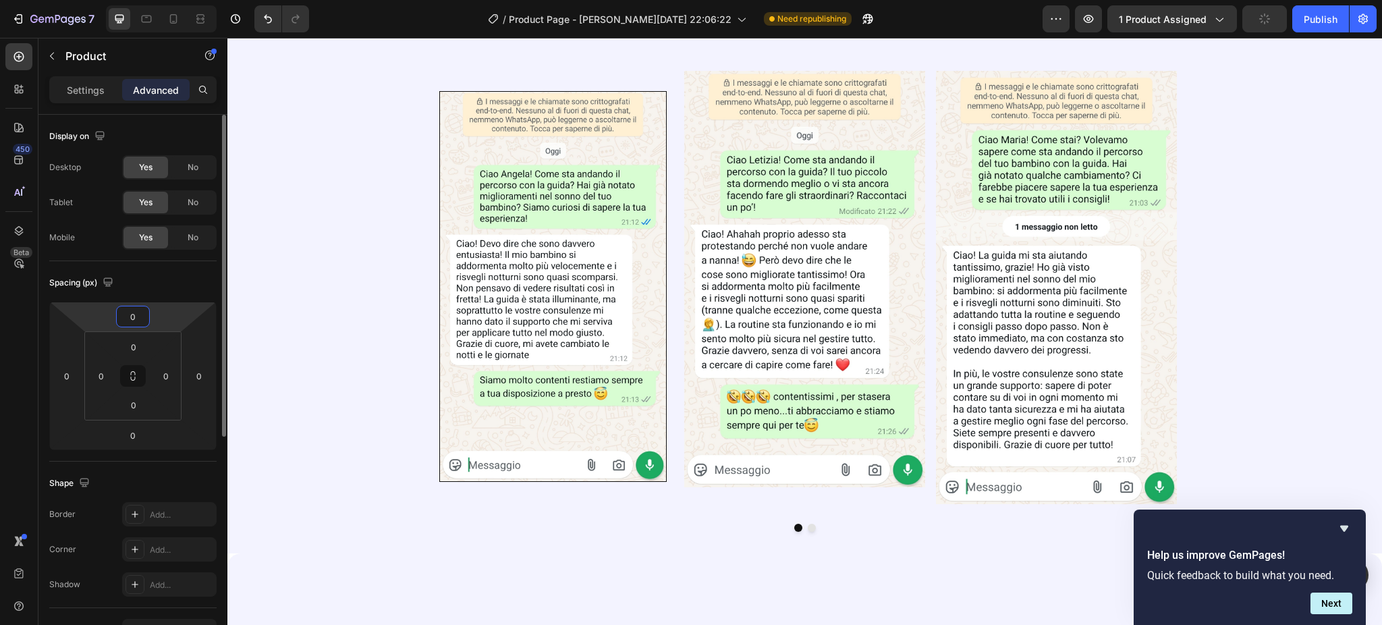
click at [134, 310] on input "0" at bounding box center [132, 316] width 27 height 20
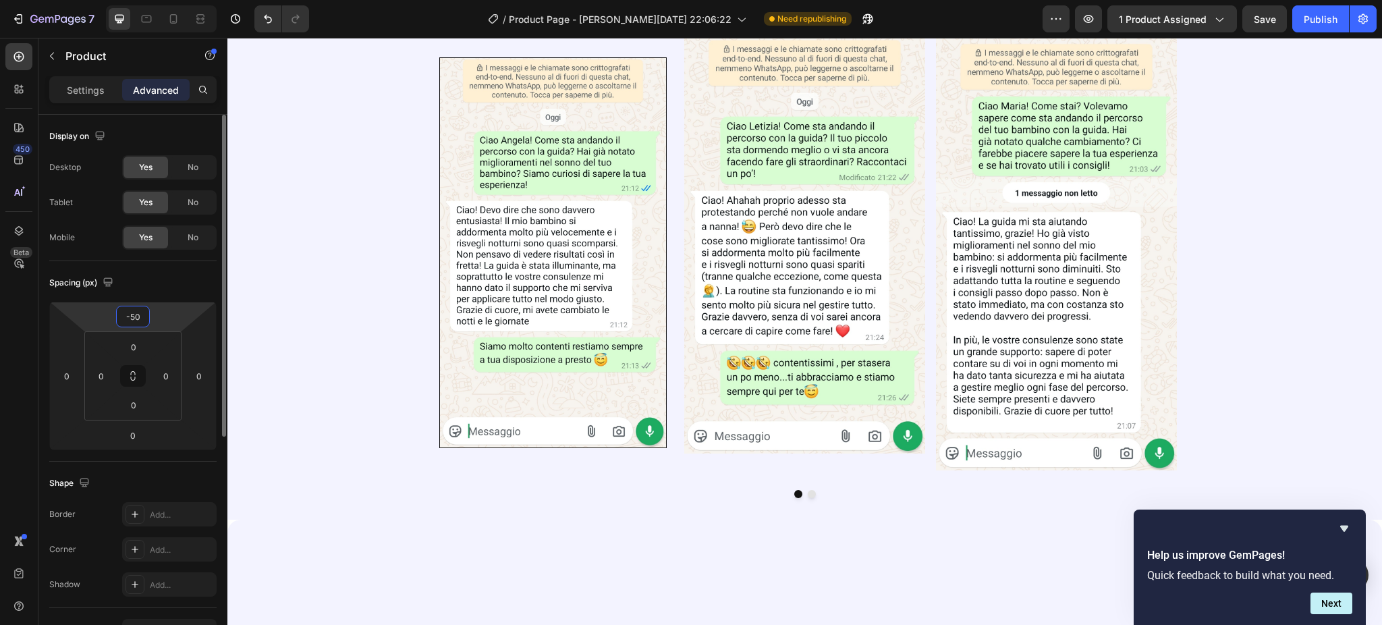
type input "-5"
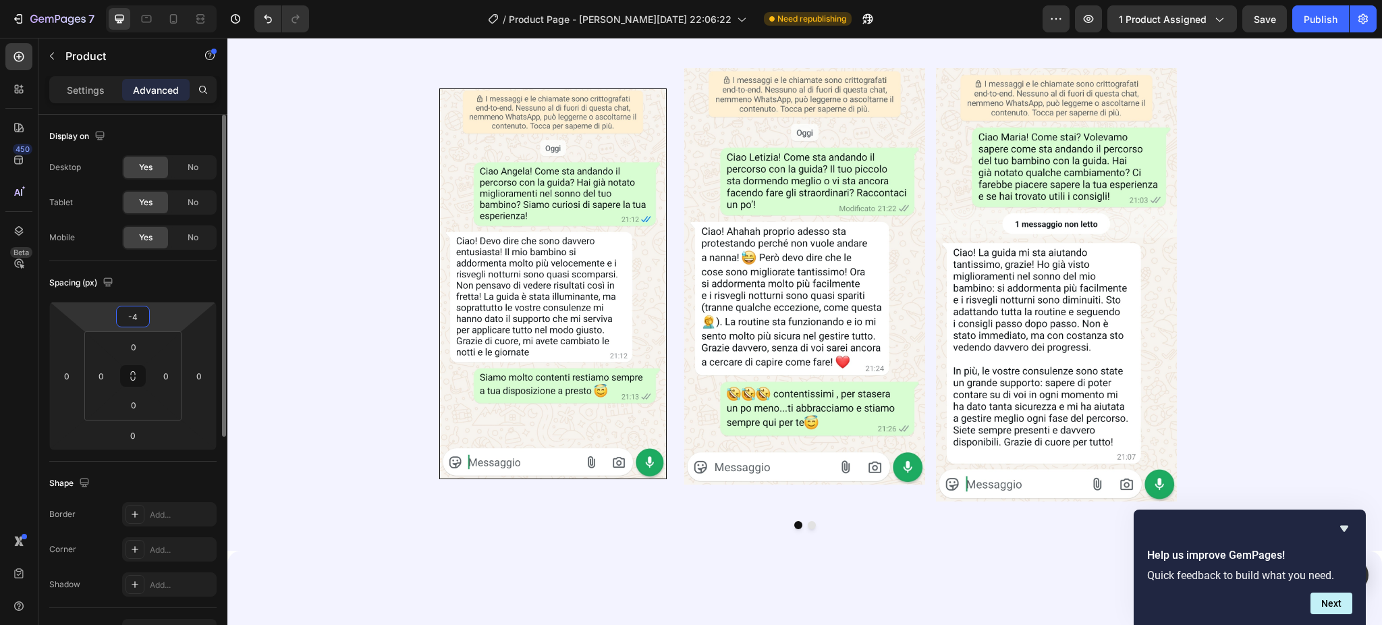
type input "-40"
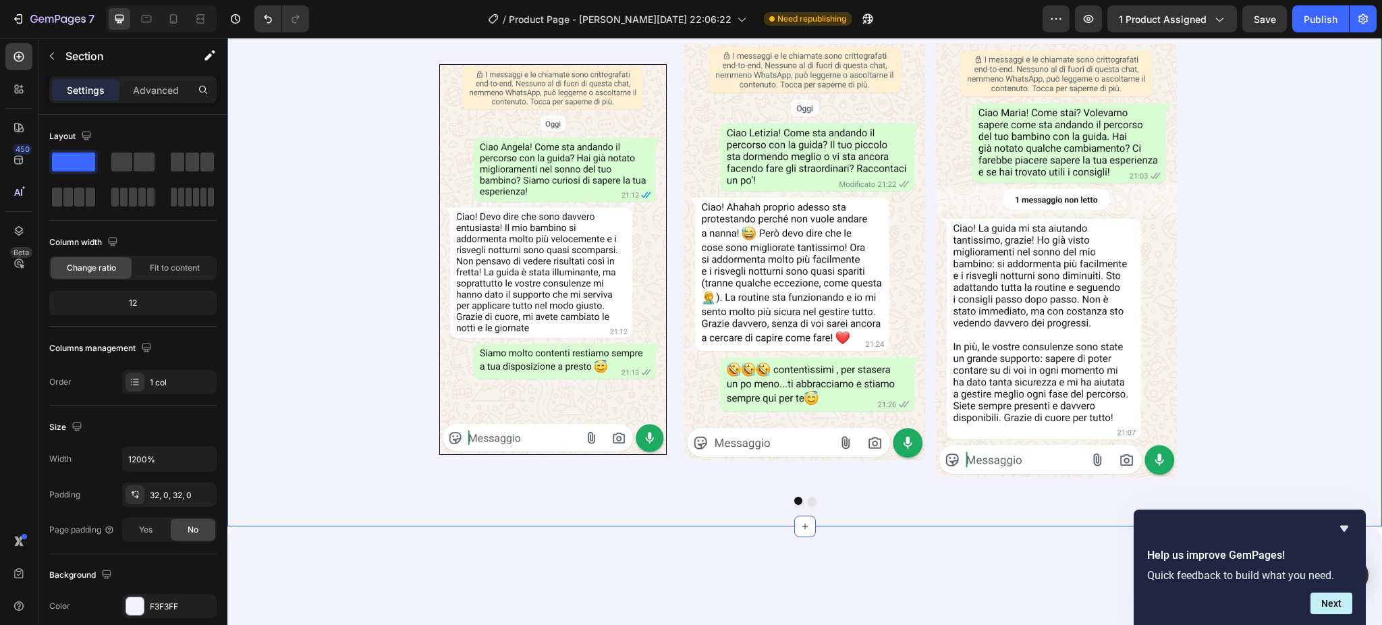
click at [178, 22] on icon at bounding box center [173, 18] width 13 height 13
type input "100%"
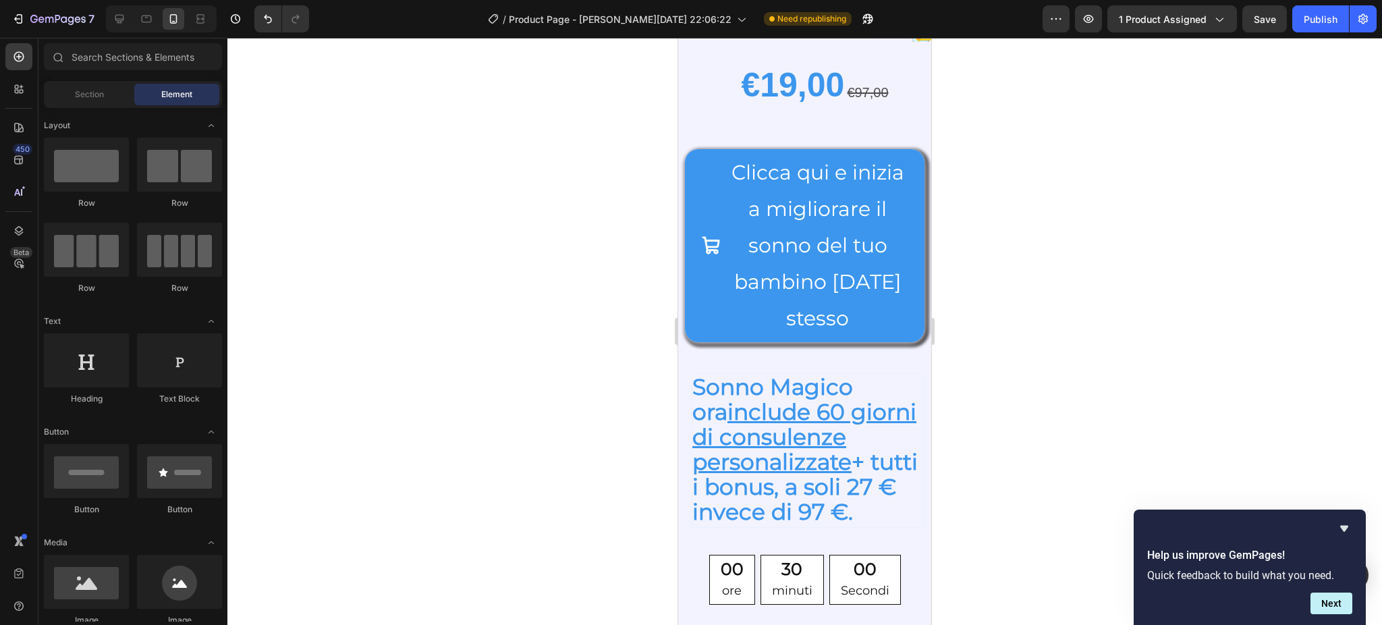
scroll to position [1754, 0]
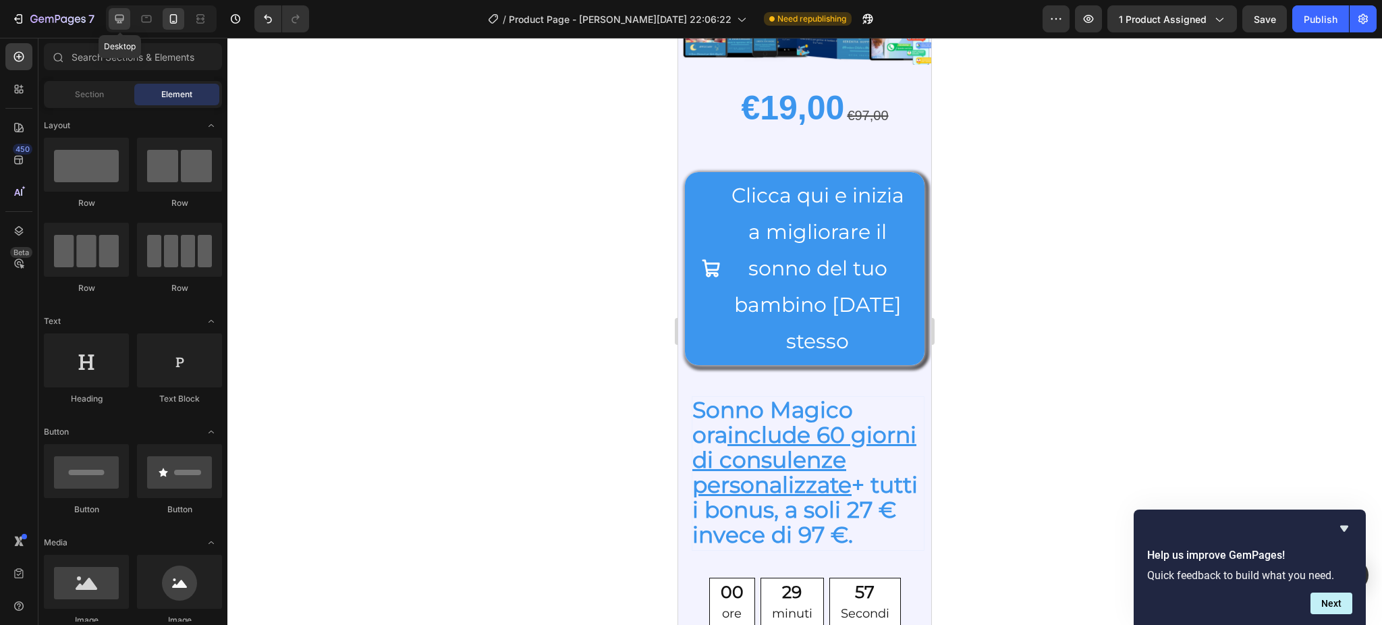
click at [123, 19] on icon at bounding box center [119, 19] width 9 height 9
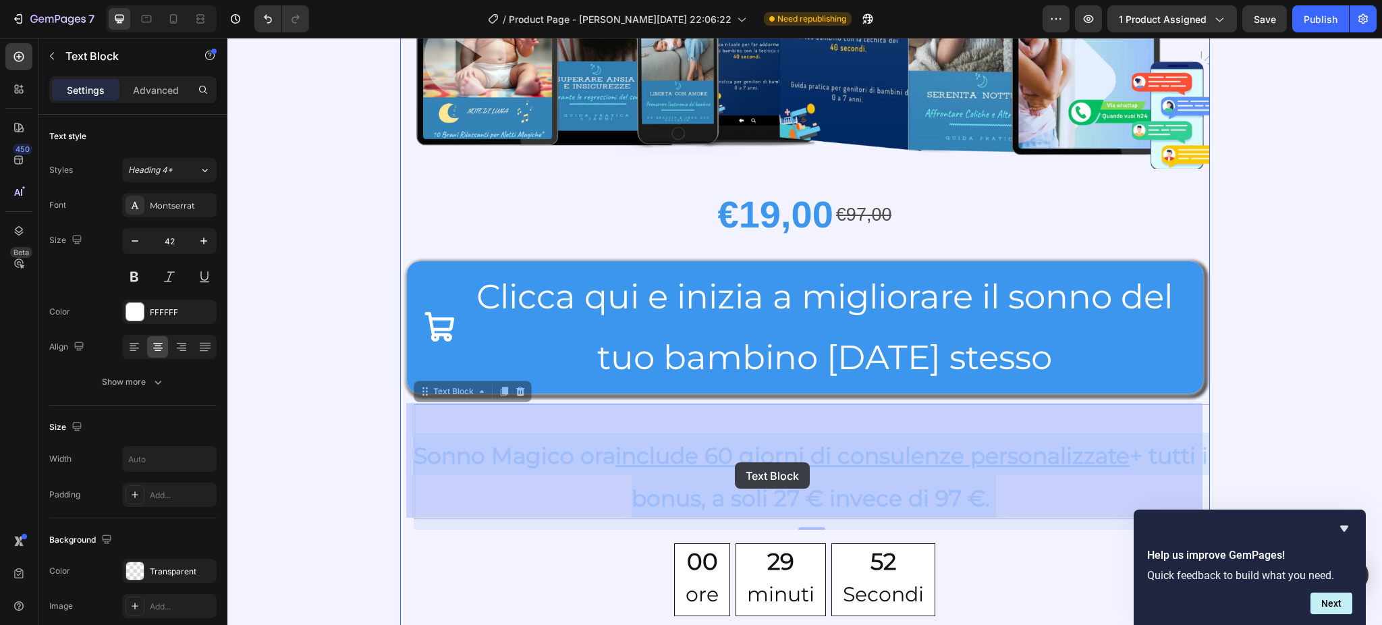
drag, startPoint x: 412, startPoint y: 453, endPoint x: 810, endPoint y: 481, distance: 399.6
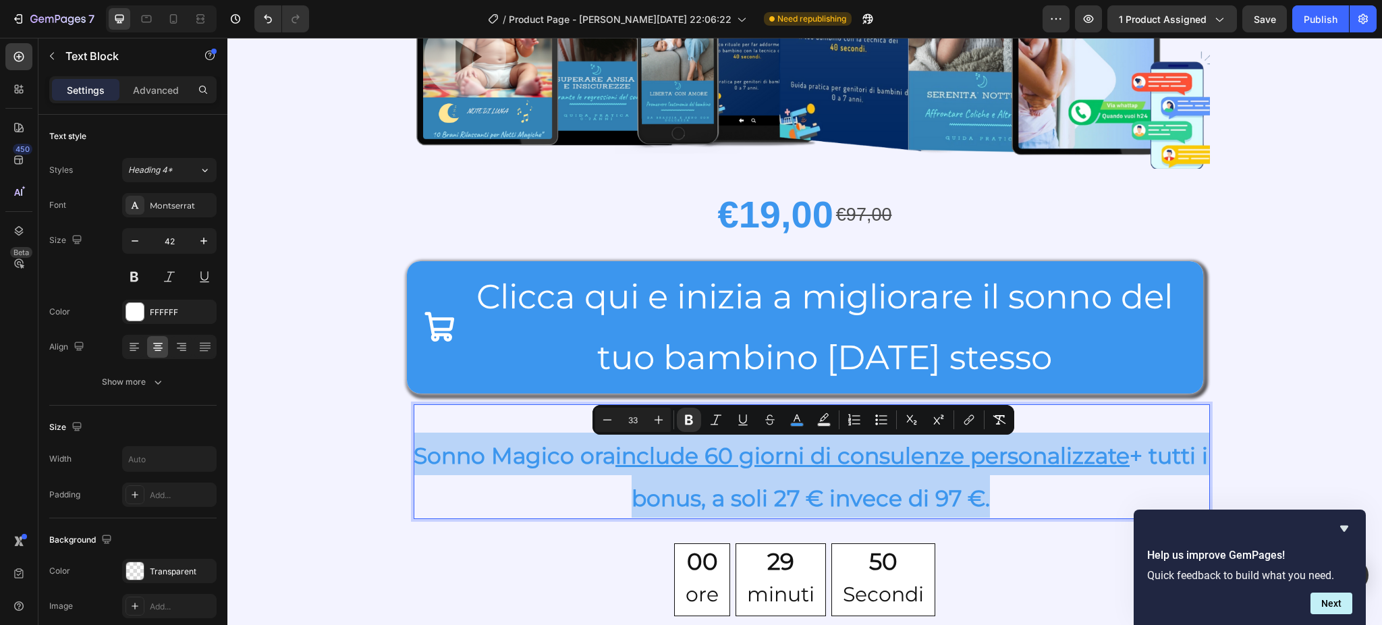
drag, startPoint x: 1002, startPoint y: 486, endPoint x: 411, endPoint y: 451, distance: 592.7
click at [414, 451] on p "Sonno Magico ora include 60 giorni di consulenze personalizzate + tutti i bonus…" at bounding box center [811, 474] width 795 height 85
copy strong "Sonno Magico ora include 60 giorni di consulenze personalizzate + tutti i bonus…"
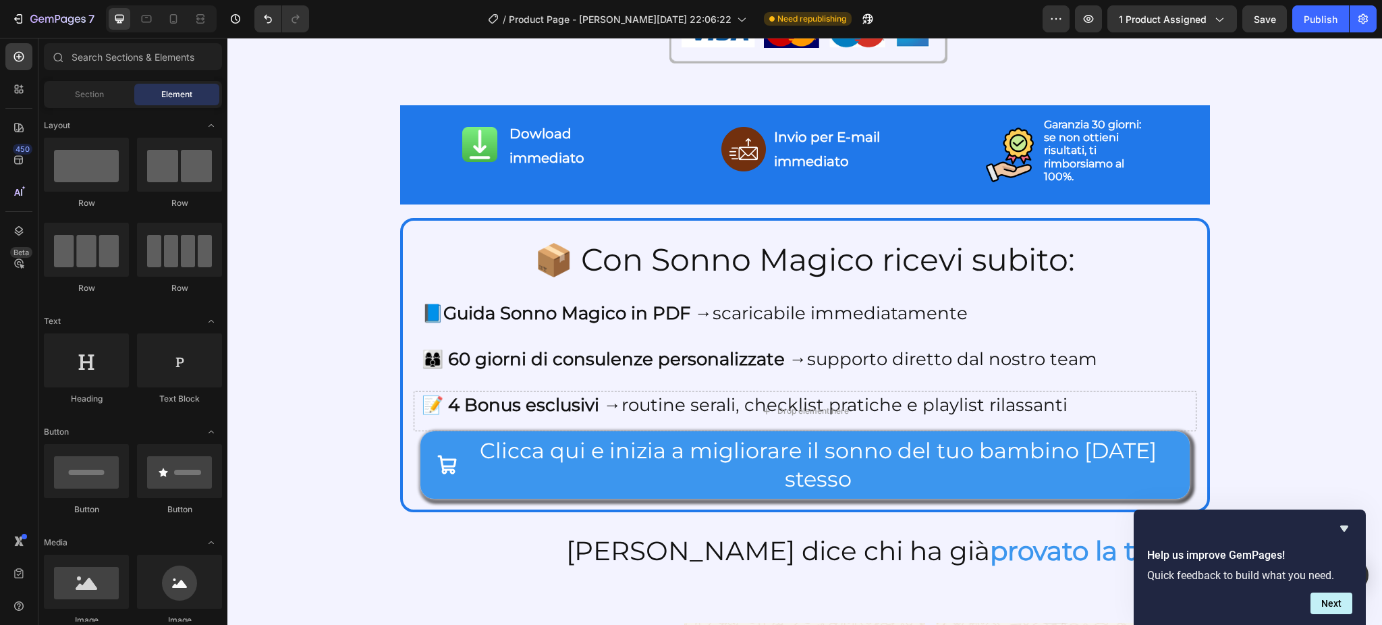
scroll to position [2362, 0]
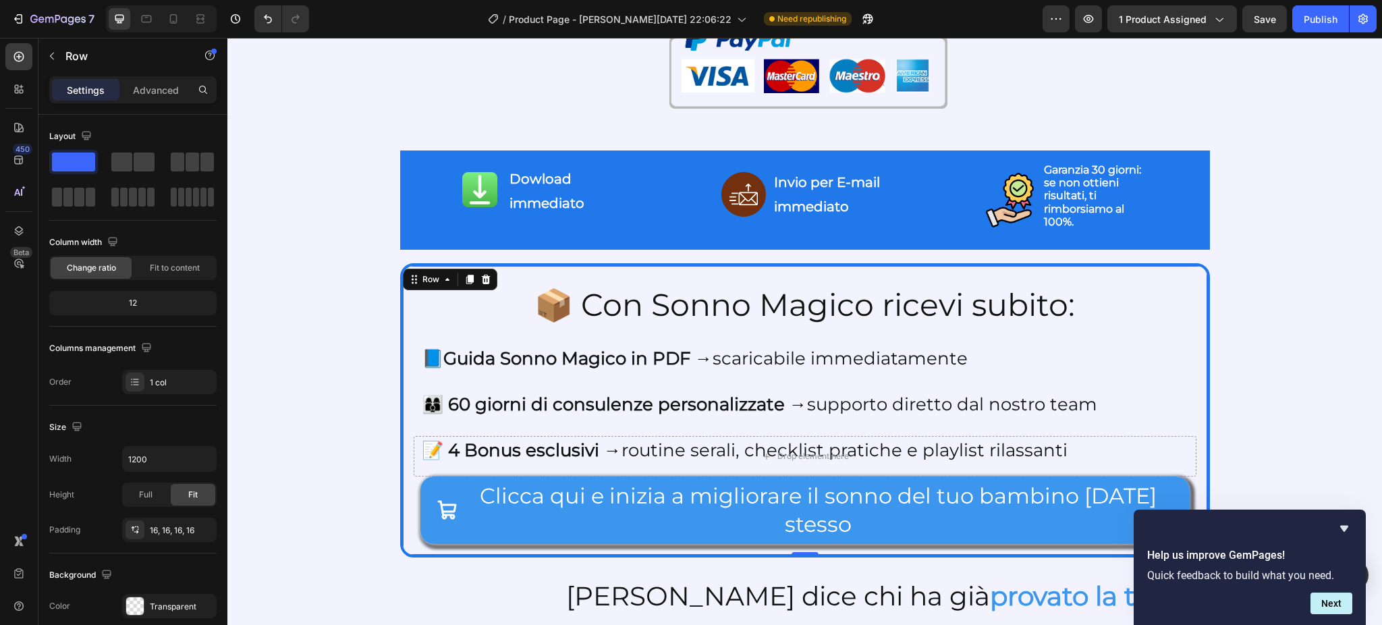
click at [152, 76] on div "Settings Advanced" at bounding box center [132, 89] width 167 height 27
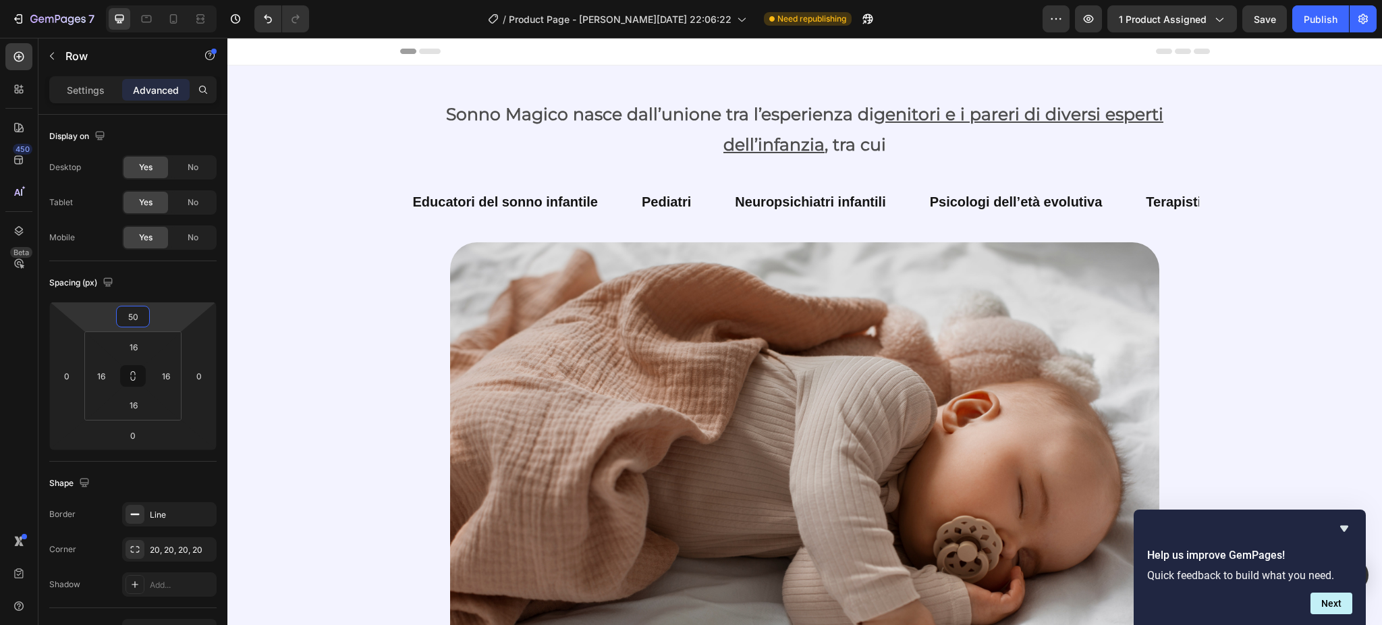
scroll to position [2362, 0]
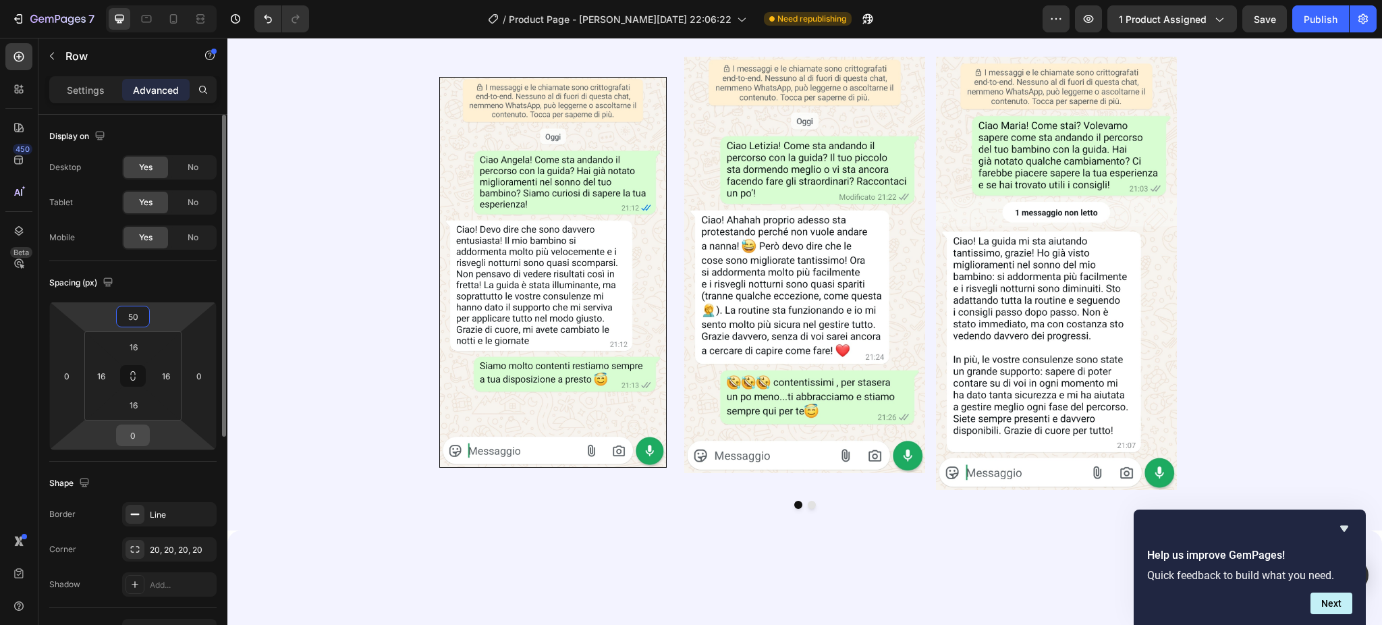
type input "50"
click at [135, 431] on input "0" at bounding box center [132, 435] width 27 height 20
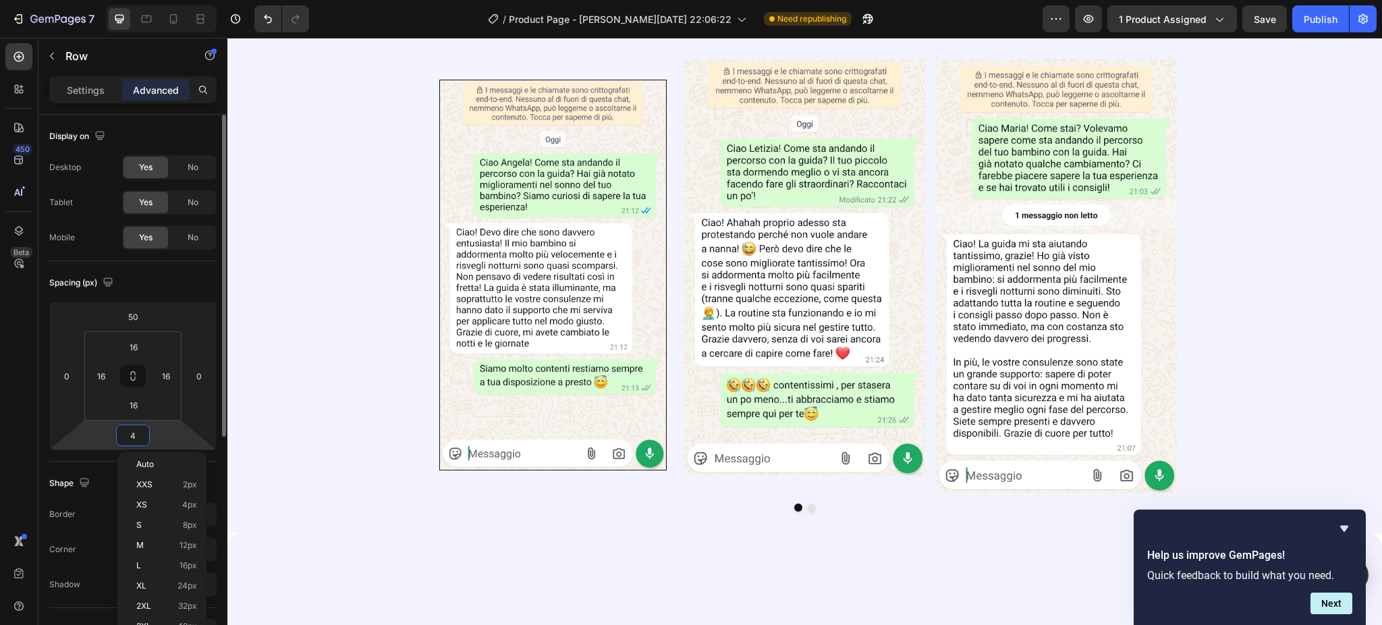
type input "40"
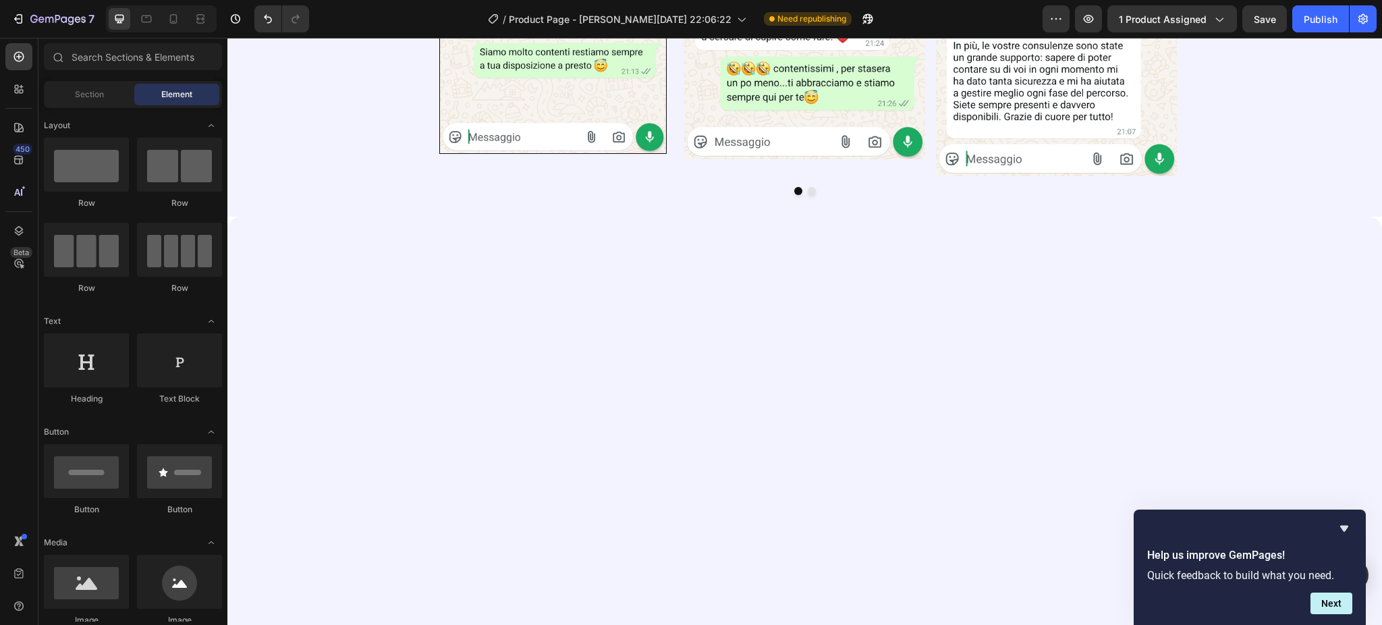
scroll to position [2569, 0]
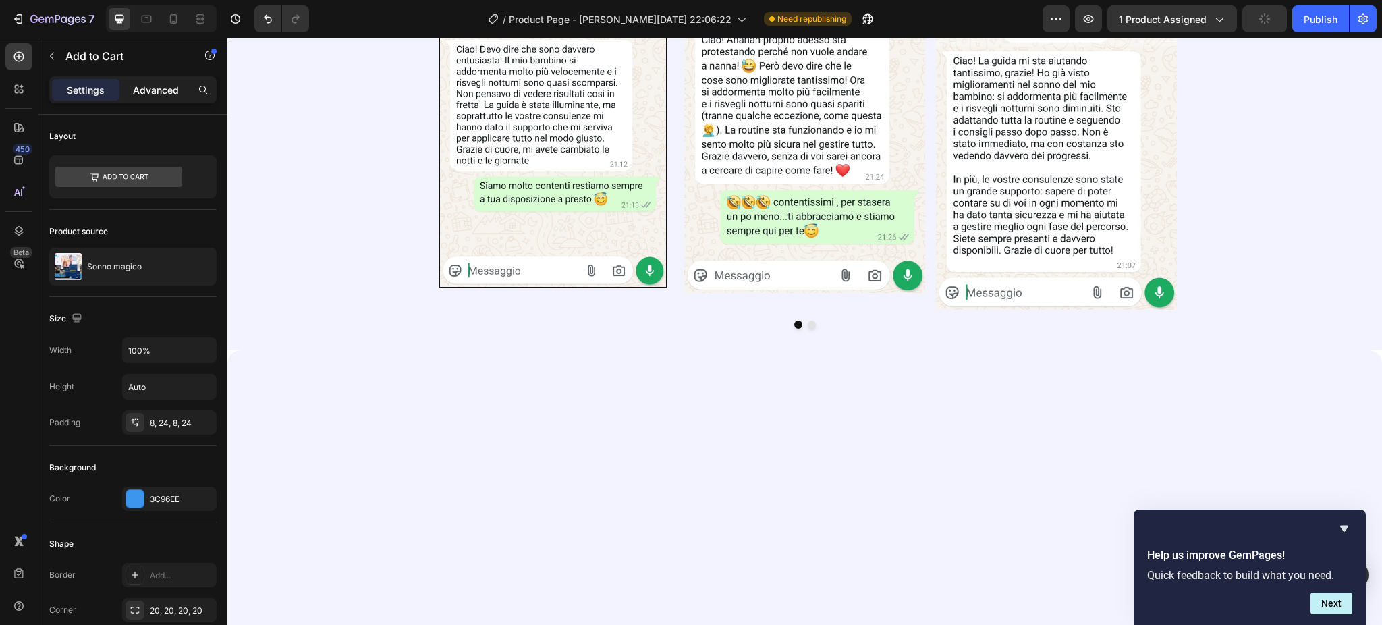
click at [161, 86] on p "Advanced" at bounding box center [156, 90] width 46 height 14
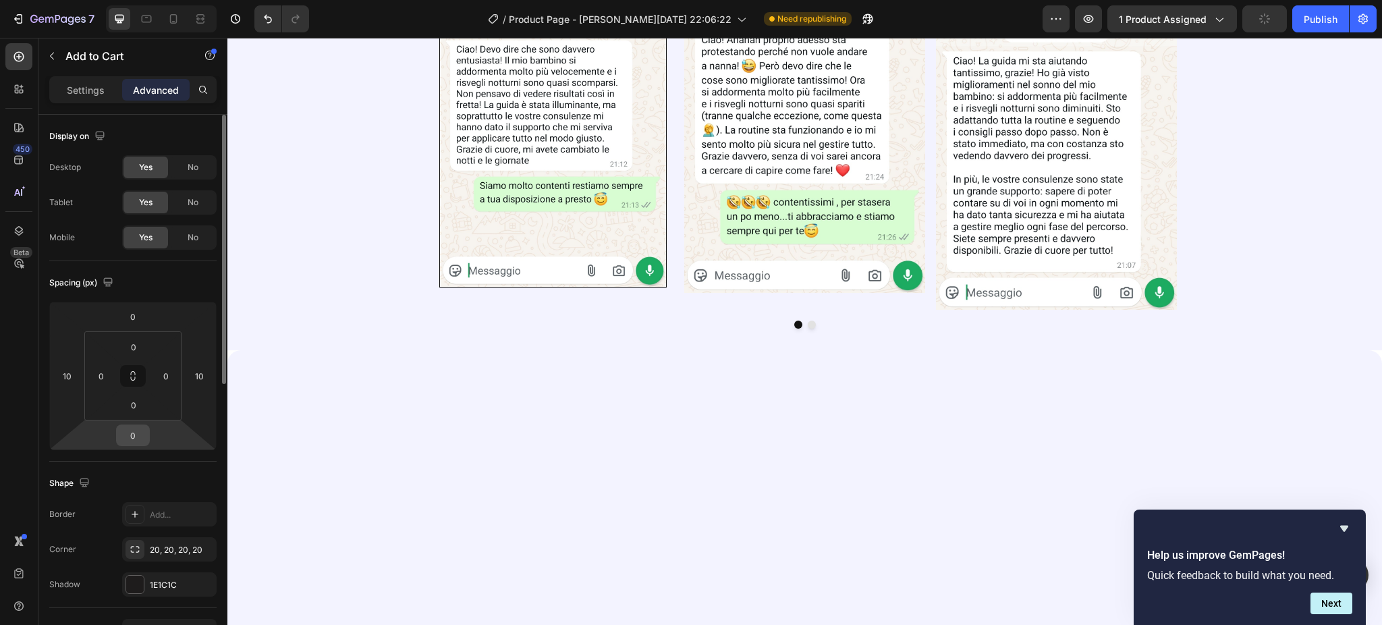
click at [140, 426] on input "0" at bounding box center [132, 435] width 27 height 20
type input "20"
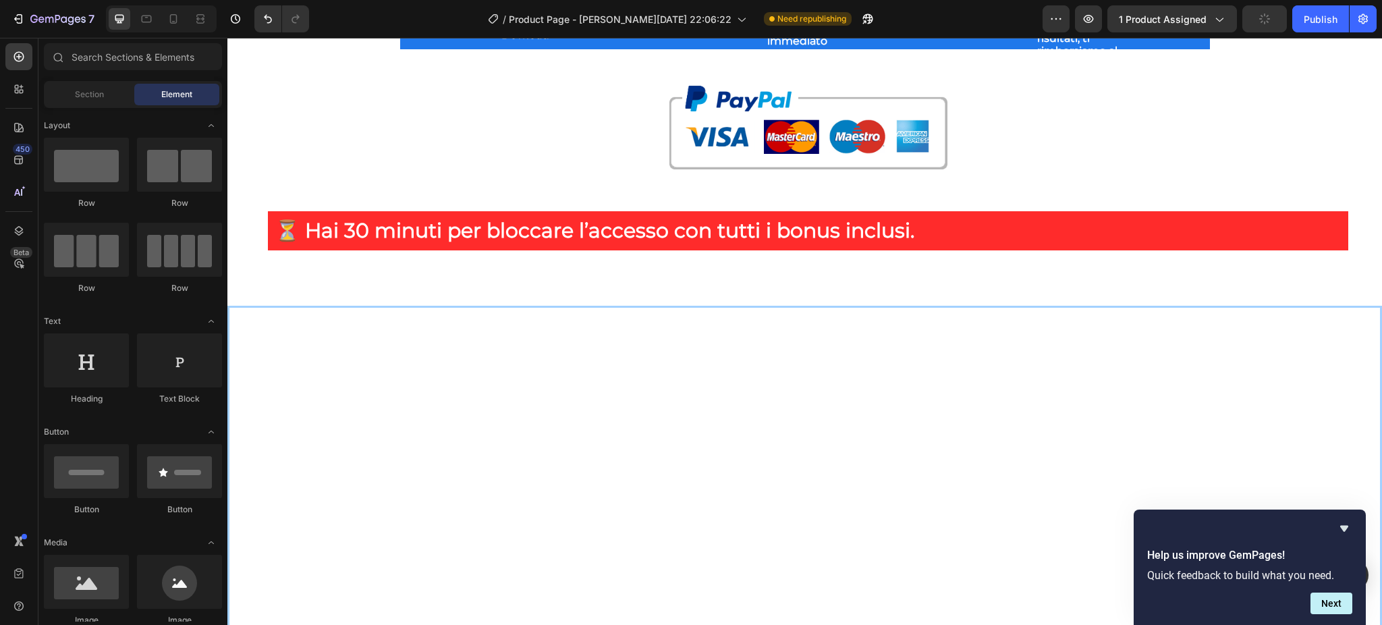
scroll to position [7616, 0]
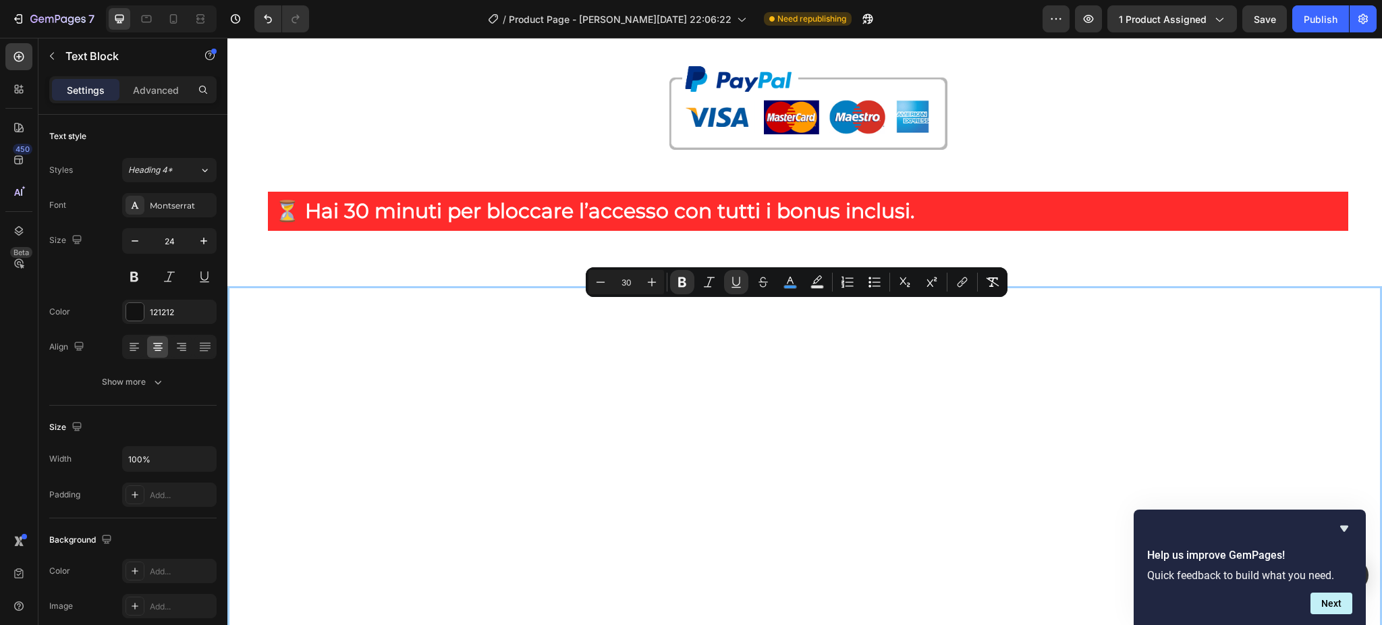
drag, startPoint x: 1186, startPoint y: 358, endPoint x: 369, endPoint y: 308, distance: 818.5
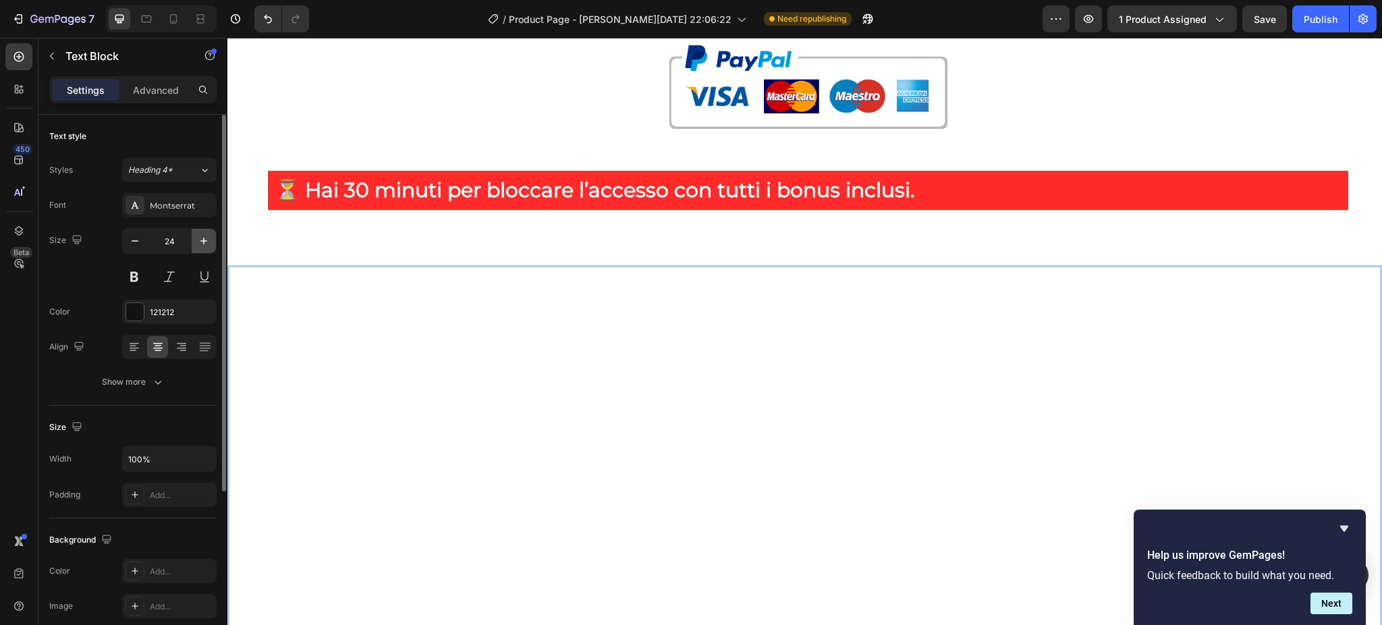
click at [198, 238] on icon "button" at bounding box center [203, 240] width 13 height 13
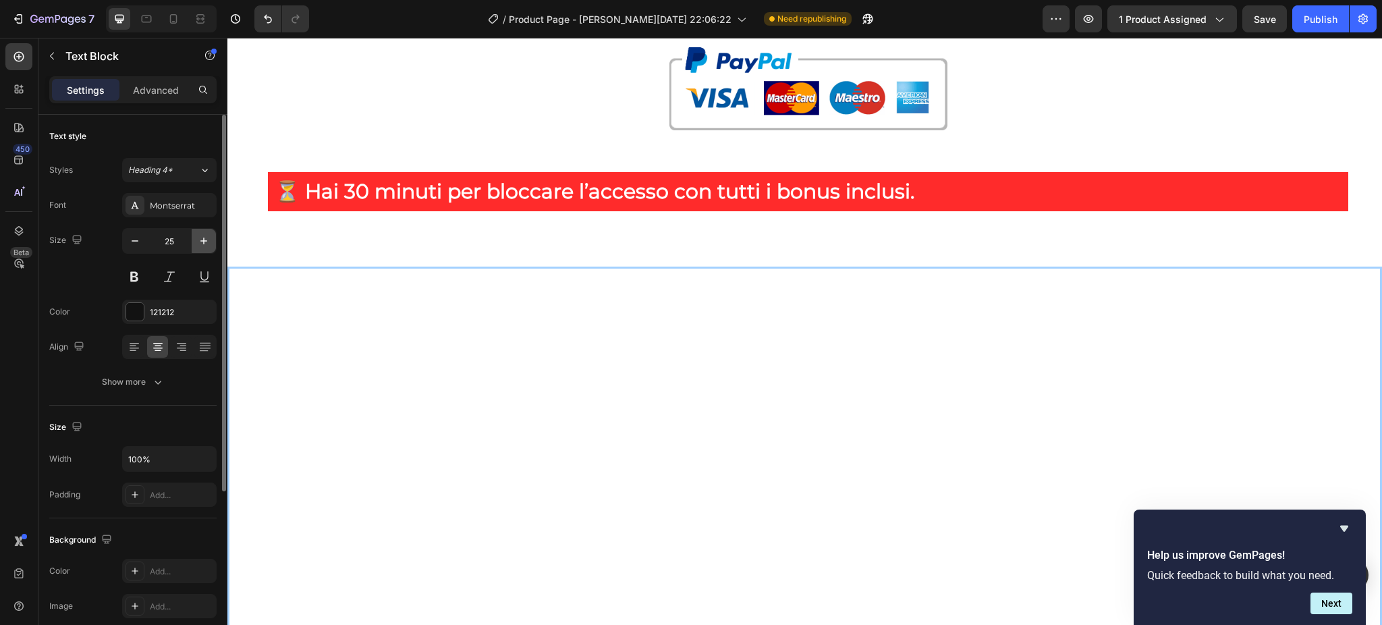
click at [198, 238] on icon "button" at bounding box center [203, 240] width 13 height 13
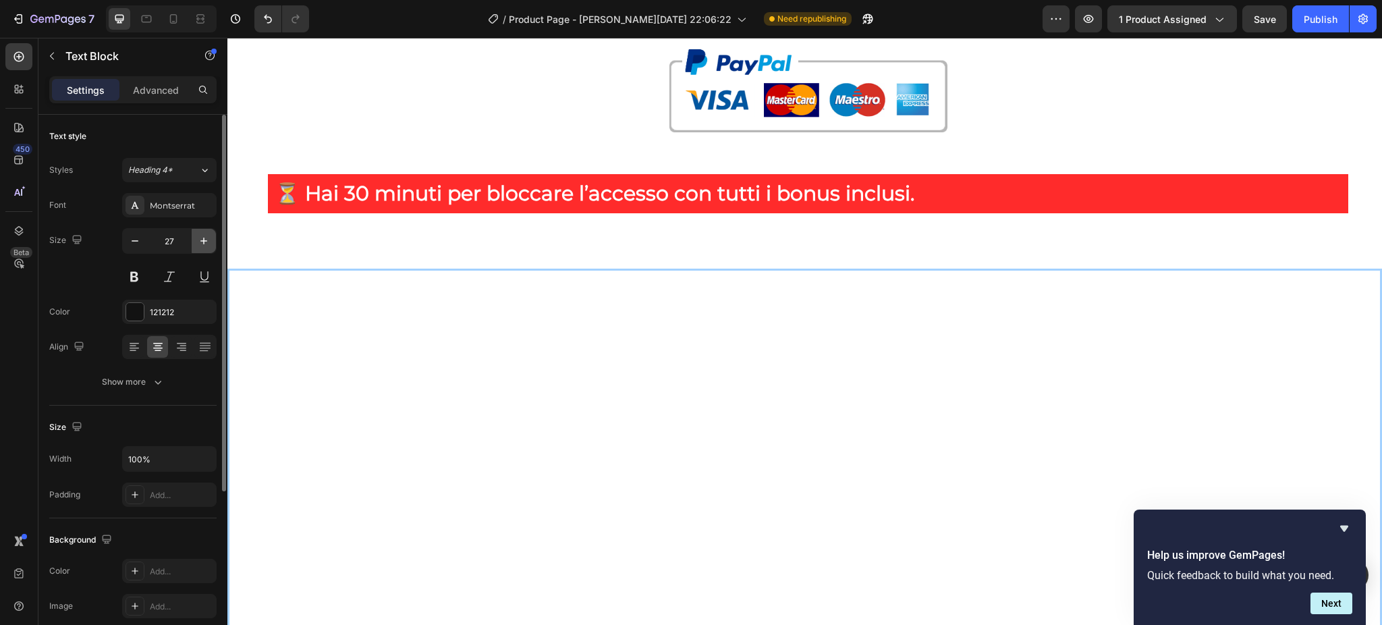
click at [198, 238] on icon "button" at bounding box center [203, 240] width 13 height 13
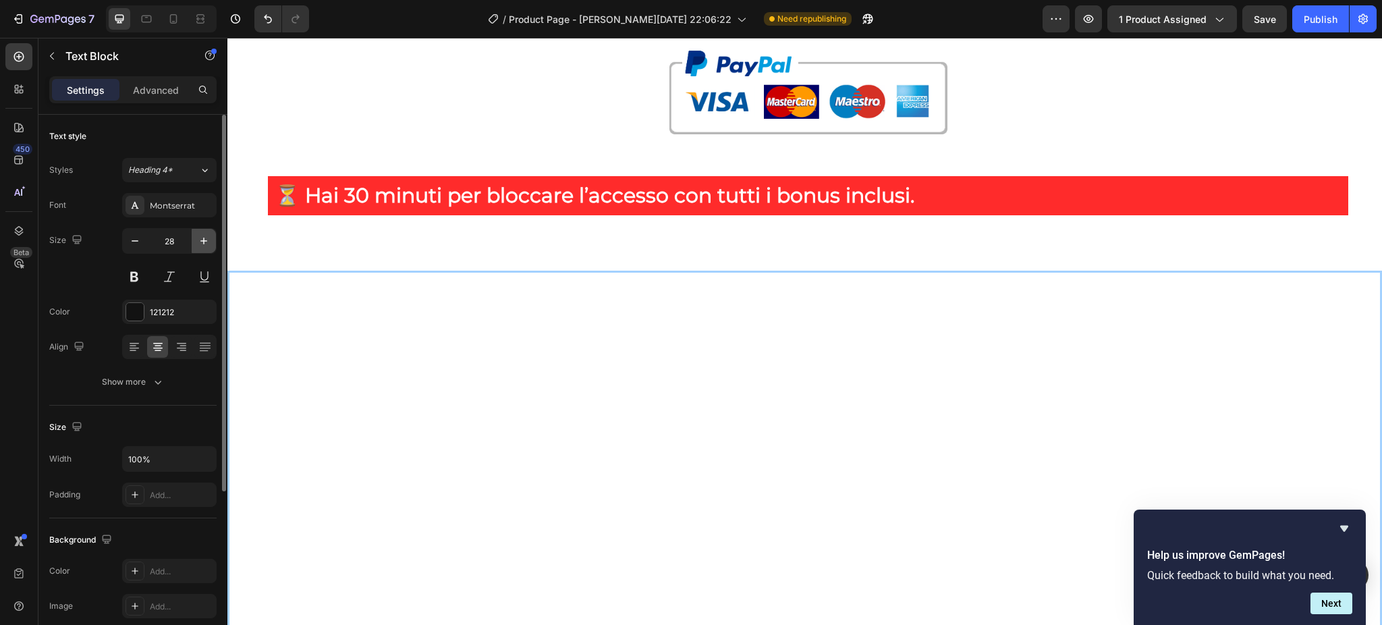
click at [198, 238] on icon "button" at bounding box center [203, 240] width 13 height 13
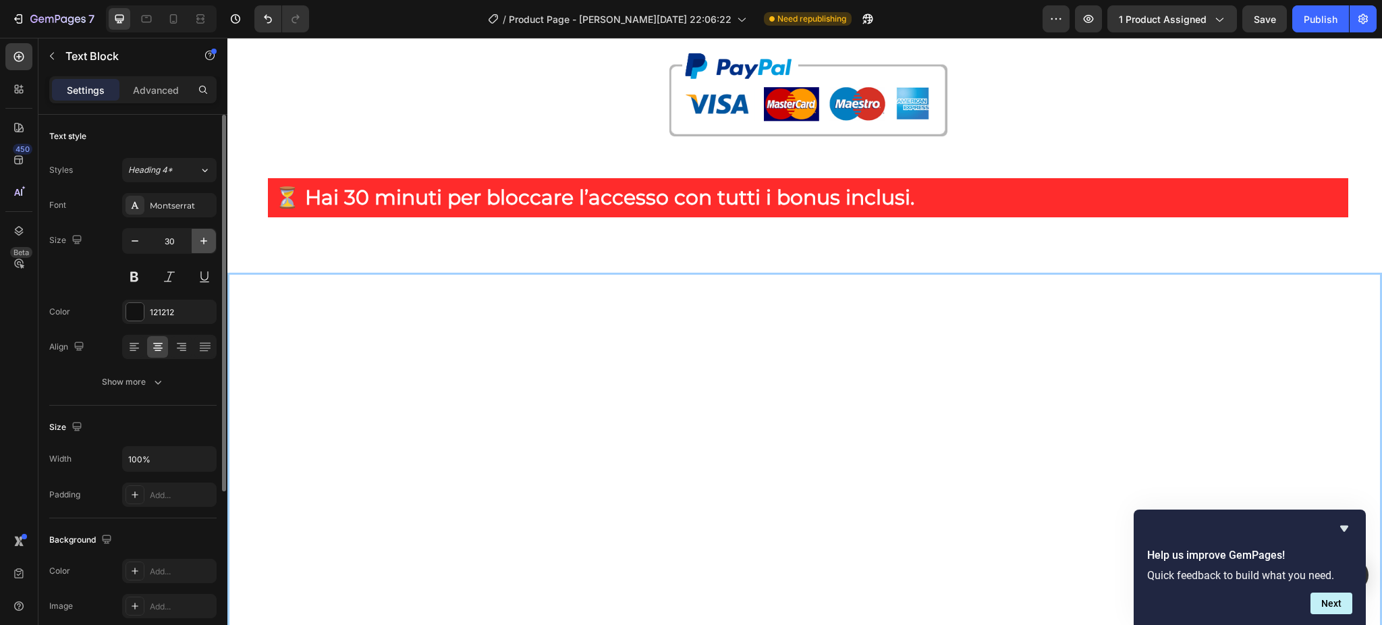
click at [198, 238] on icon "button" at bounding box center [203, 240] width 13 height 13
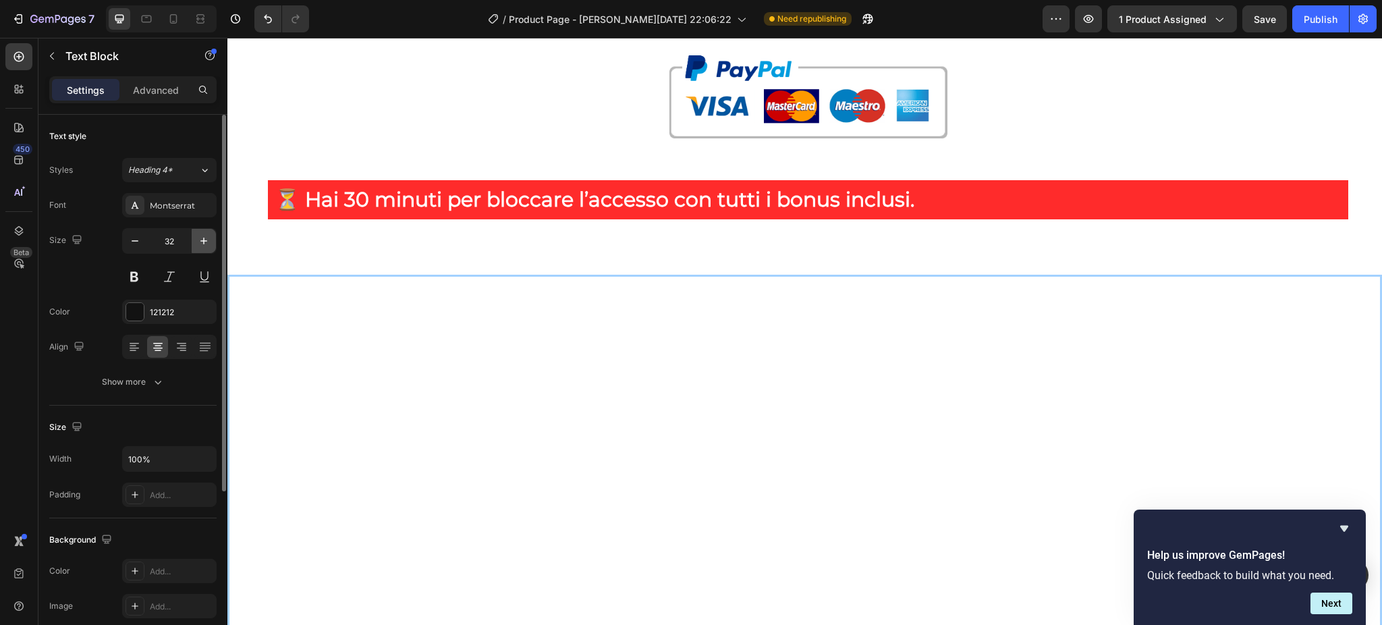
click at [198, 238] on icon "button" at bounding box center [203, 240] width 13 height 13
type input "33"
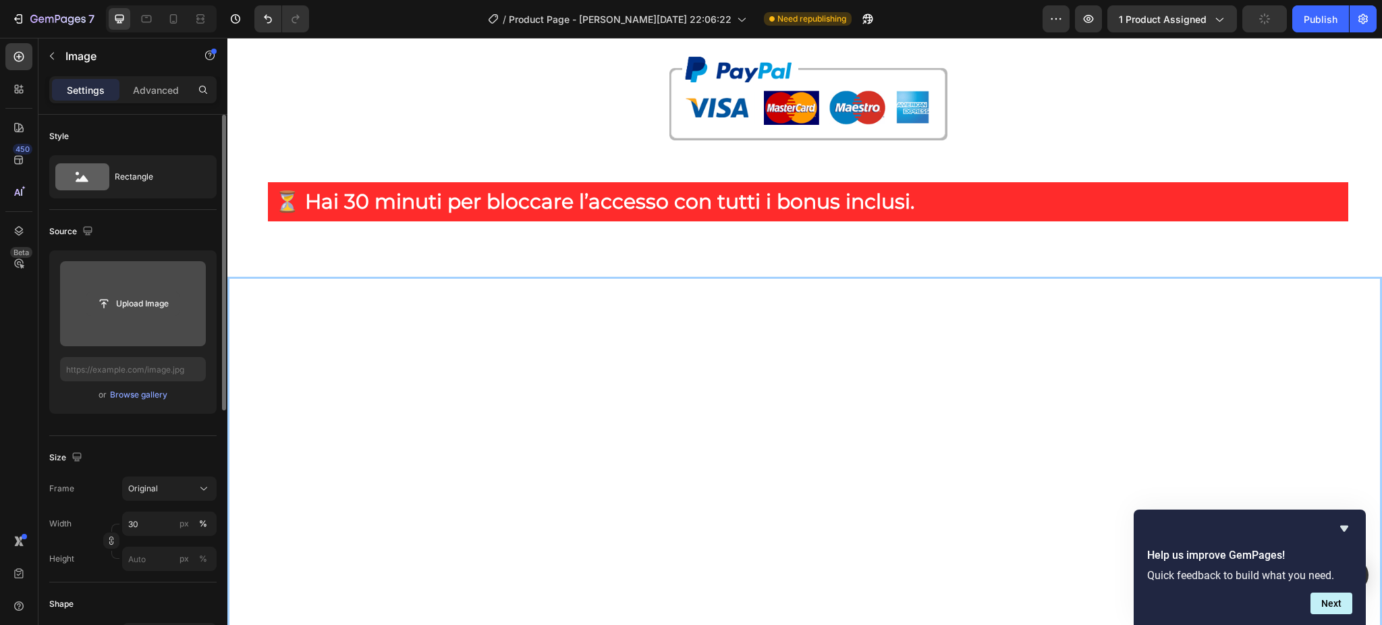
click at [134, 307] on input "file" at bounding box center [132, 303] width 93 height 23
click at [115, 302] on input "file" at bounding box center [132, 303] width 93 height 23
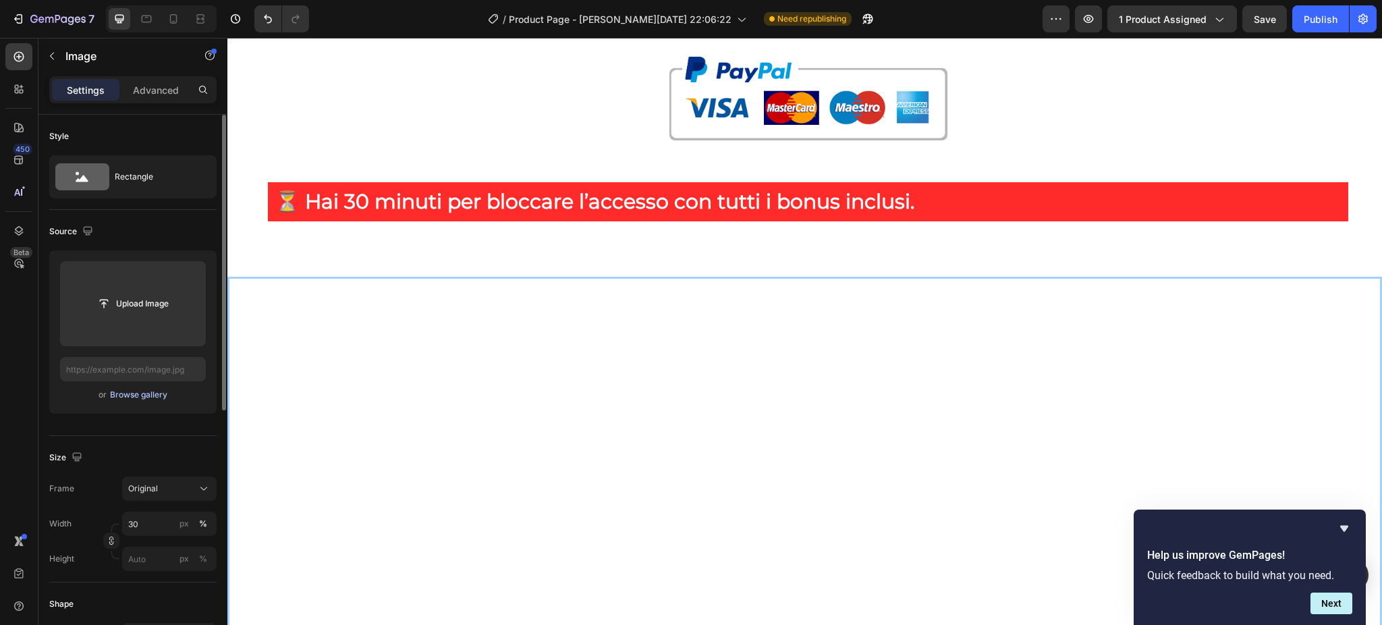
click at [115, 396] on div "Browse gallery" at bounding box center [138, 395] width 57 height 12
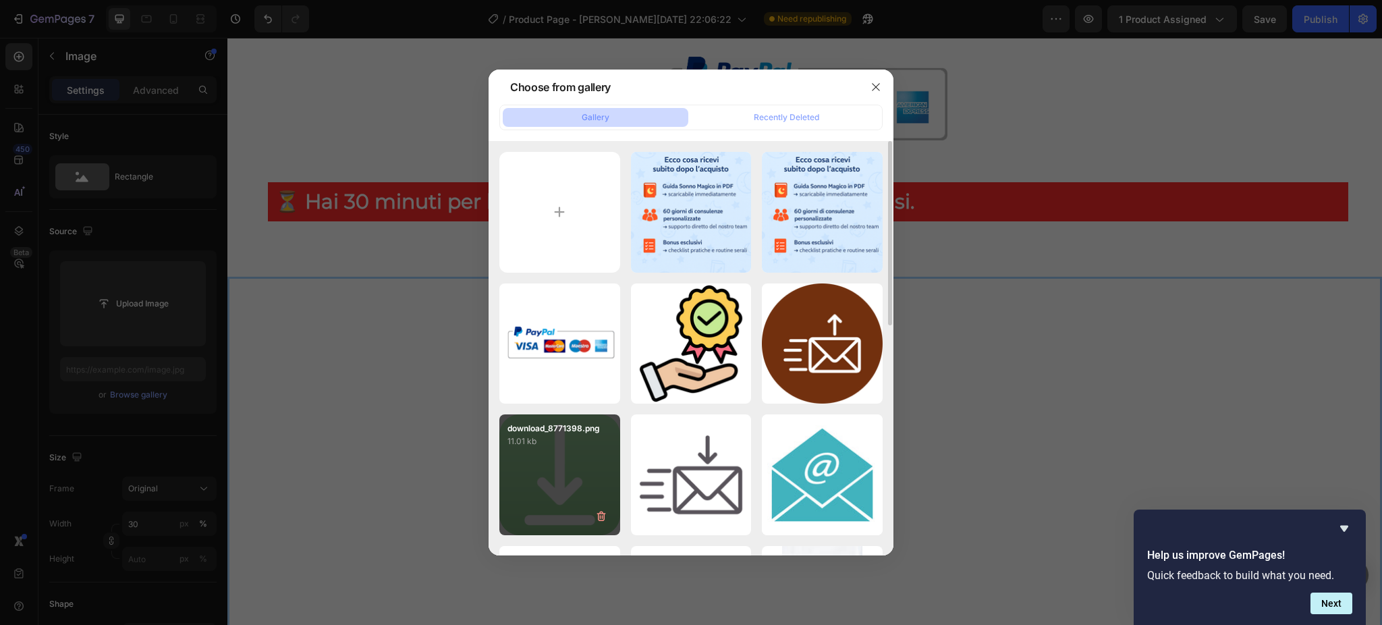
click at [546, 463] on div "download_8771398.png 11.01 kb" at bounding box center [559, 474] width 121 height 121
type input "https://cdn.shopify.com/s/files/1/0897/4660/4363/files/gempages_549359585001997…"
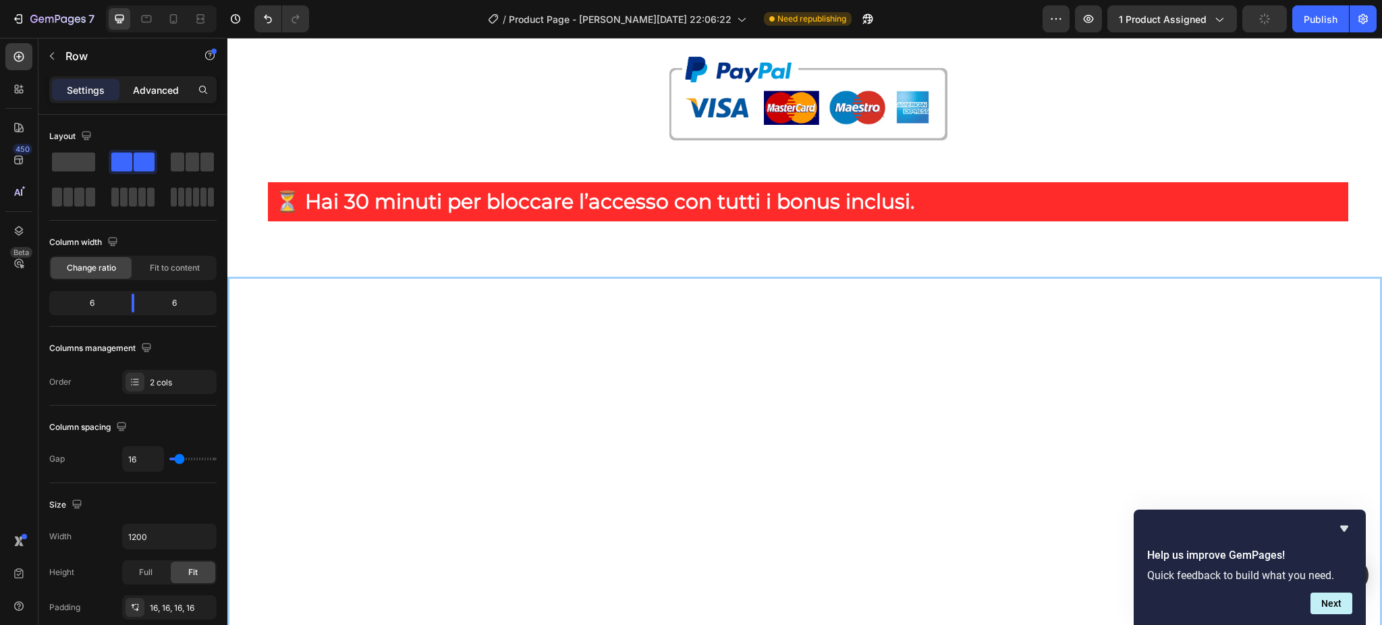
click at [159, 95] on p "Advanced" at bounding box center [156, 90] width 46 height 14
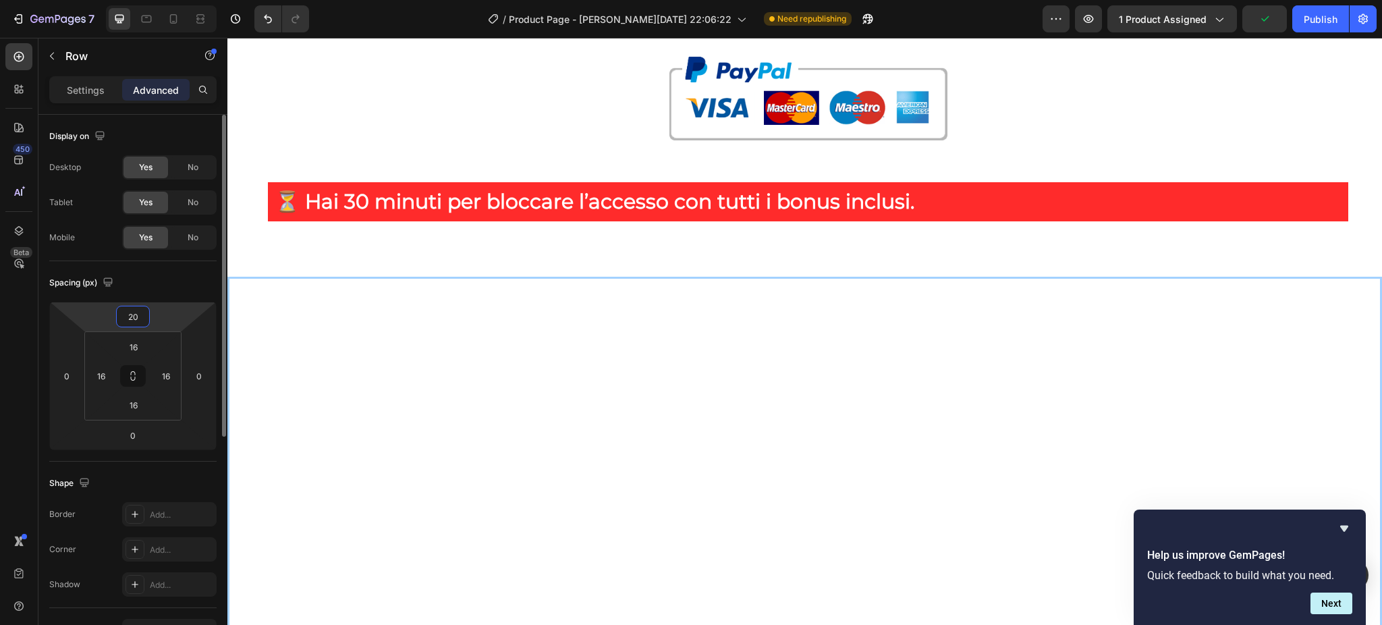
click at [123, 322] on input "20" at bounding box center [132, 316] width 27 height 20
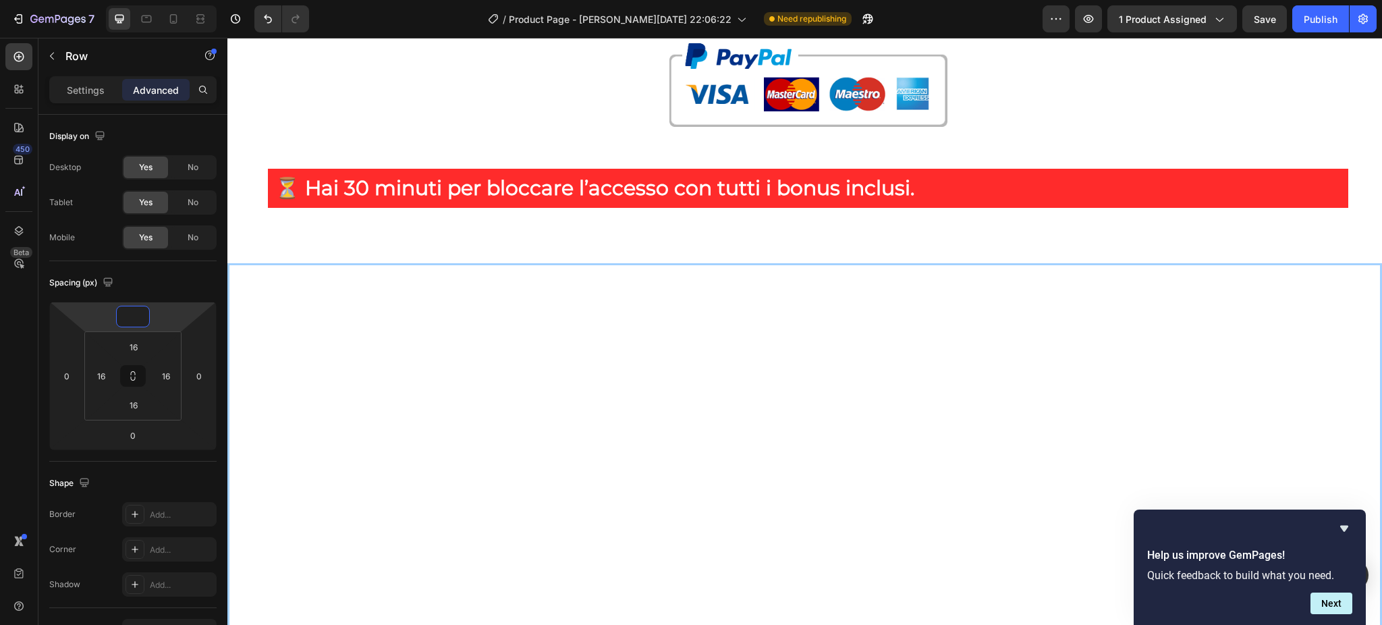
click at [514, 22] on p "Dowload immediato" at bounding box center [555, 2] width 109 height 39
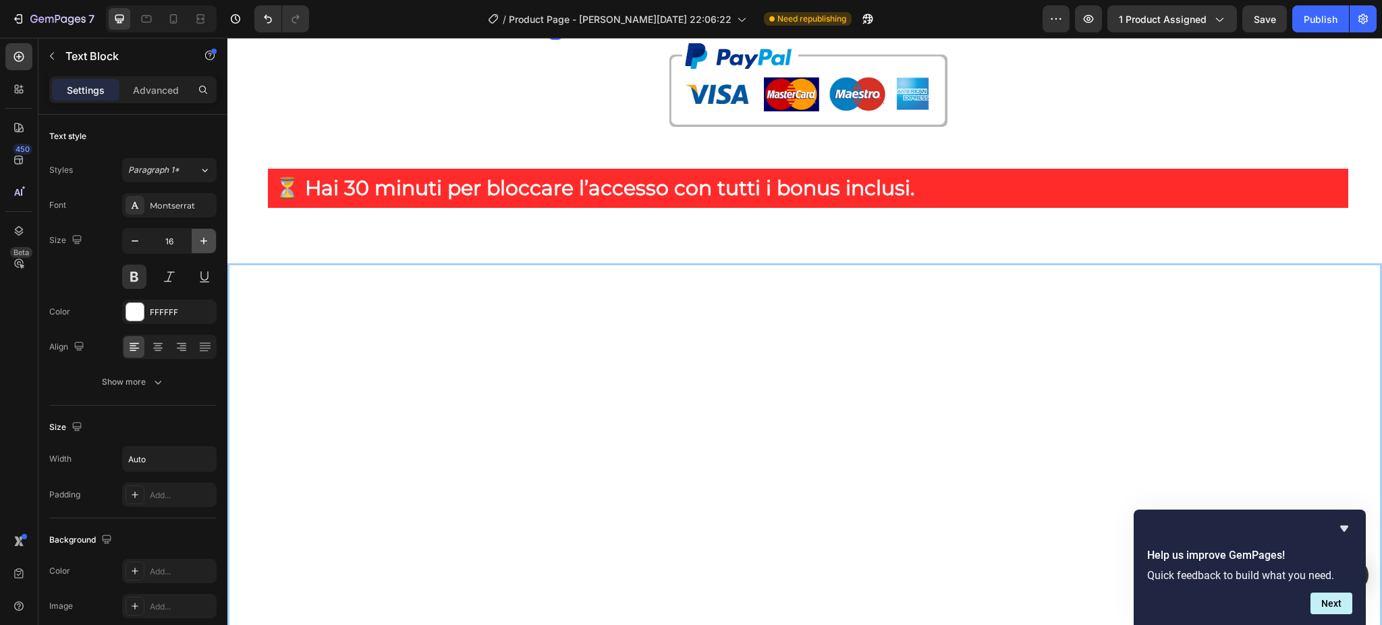
click at [200, 249] on button "button" at bounding box center [204, 241] width 24 height 24
type input "18"
click at [206, 237] on icon "button" at bounding box center [203, 240] width 13 height 13
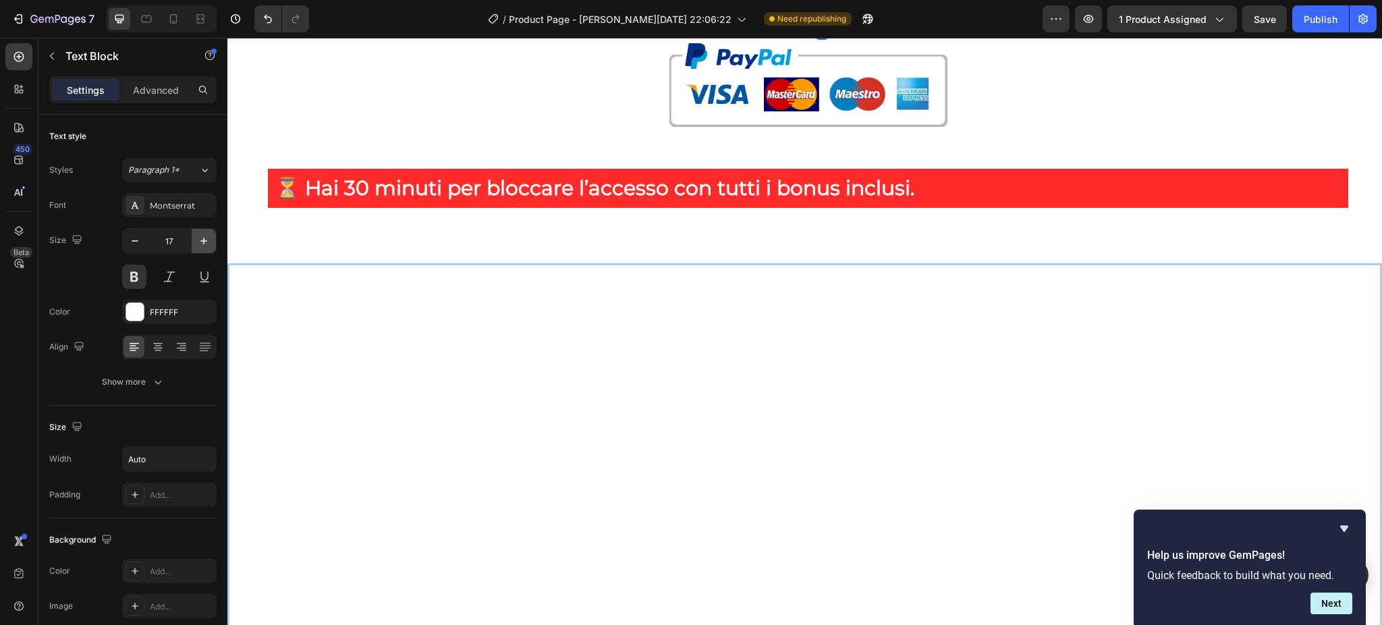
type input "18"
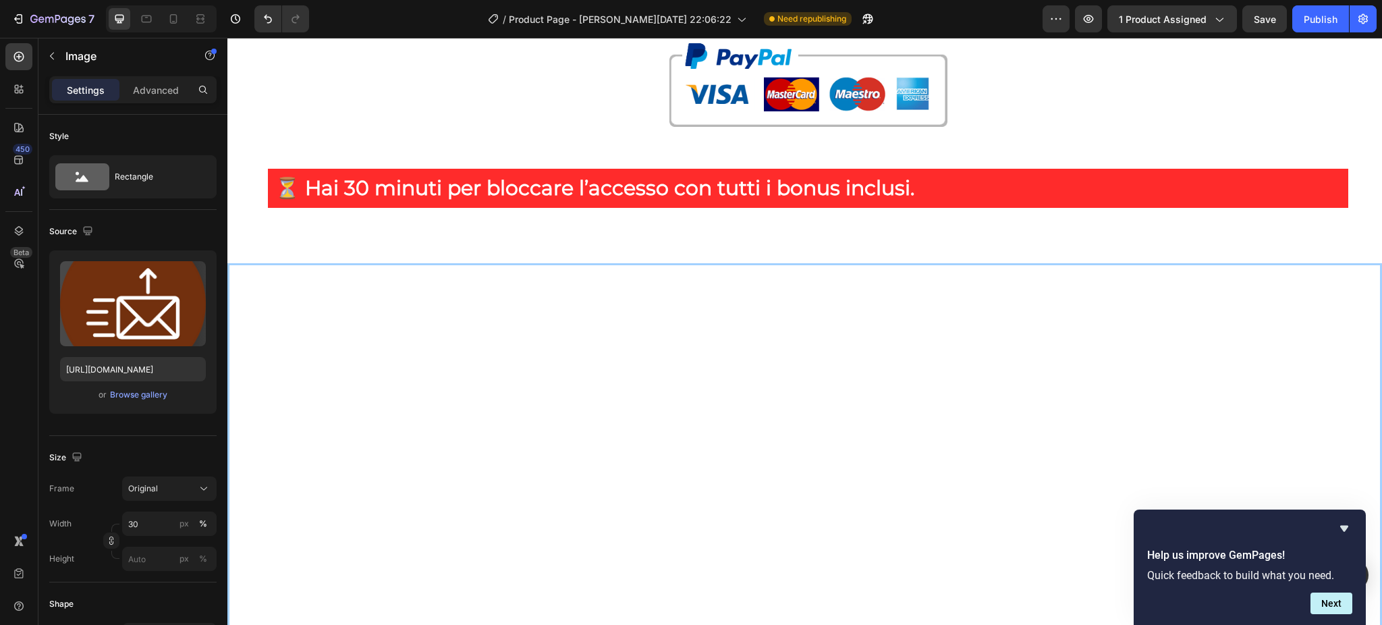
click at [134, 517] on input "30" at bounding box center [169, 523] width 94 height 24
type input "4"
click at [202, 528] on div "%" at bounding box center [203, 523] width 8 height 12
click at [151, 522] on input "3" at bounding box center [169, 523] width 94 height 24
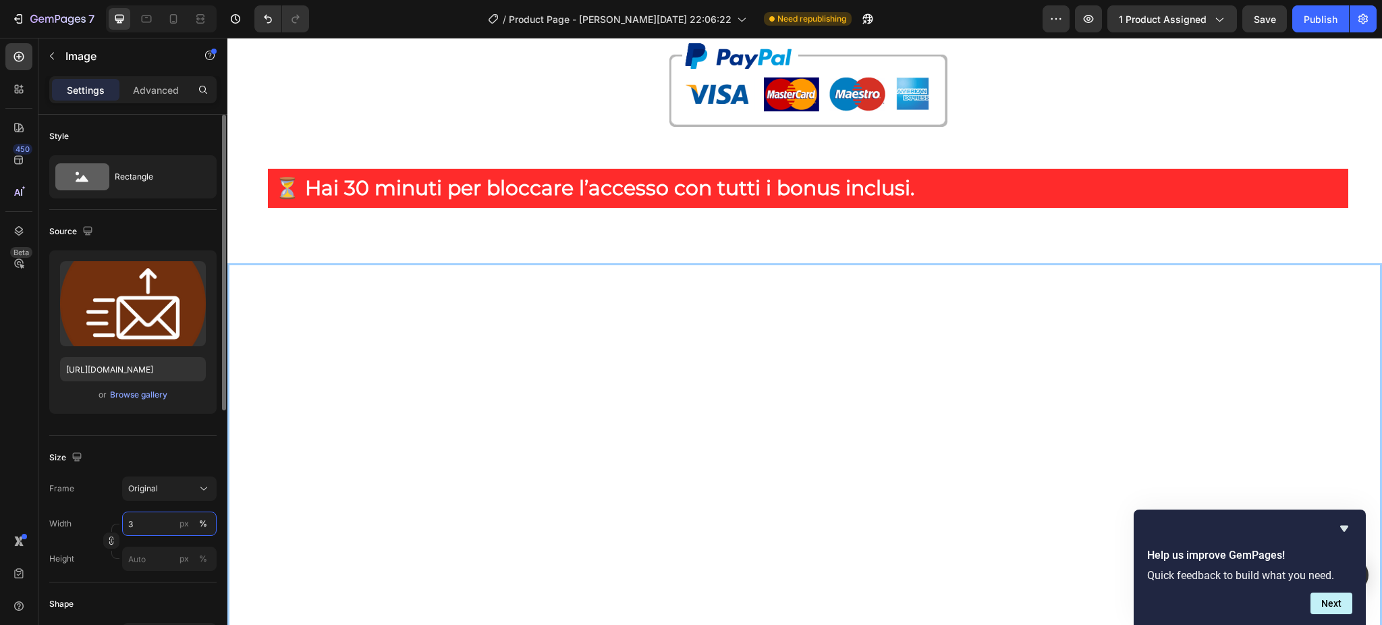
type input "35"
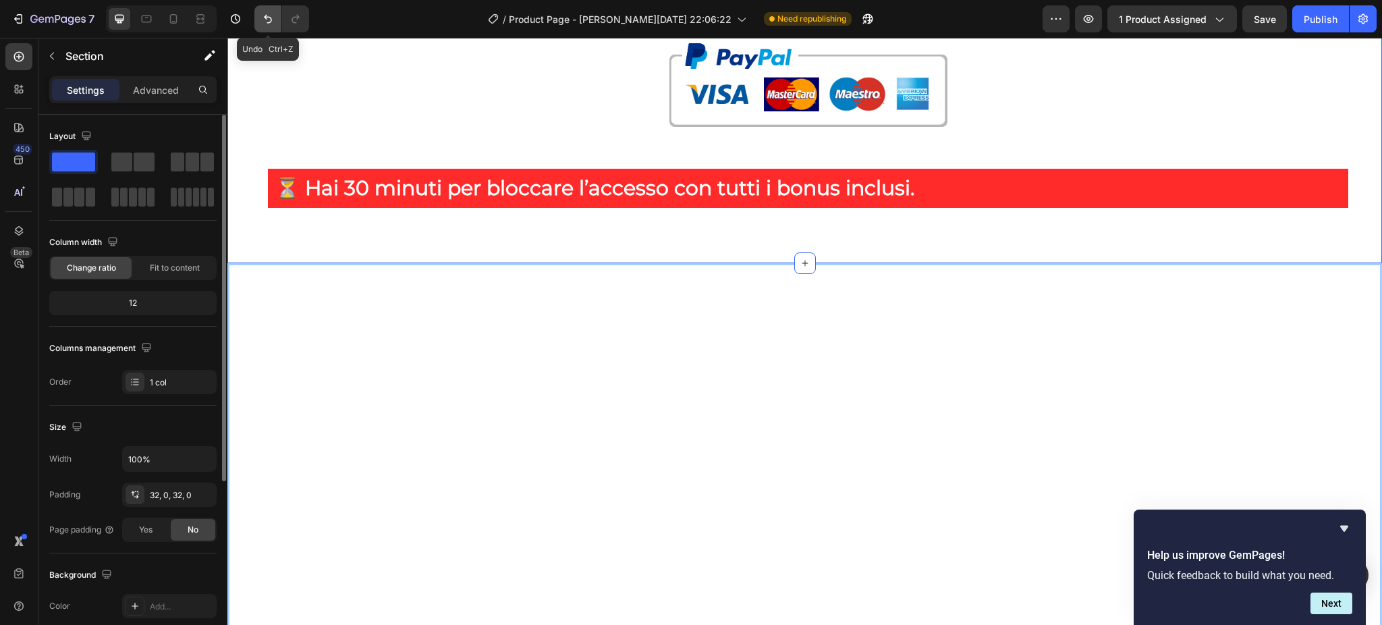
click at [258, 15] on button "Undo/Redo" at bounding box center [267, 18] width 27 height 27
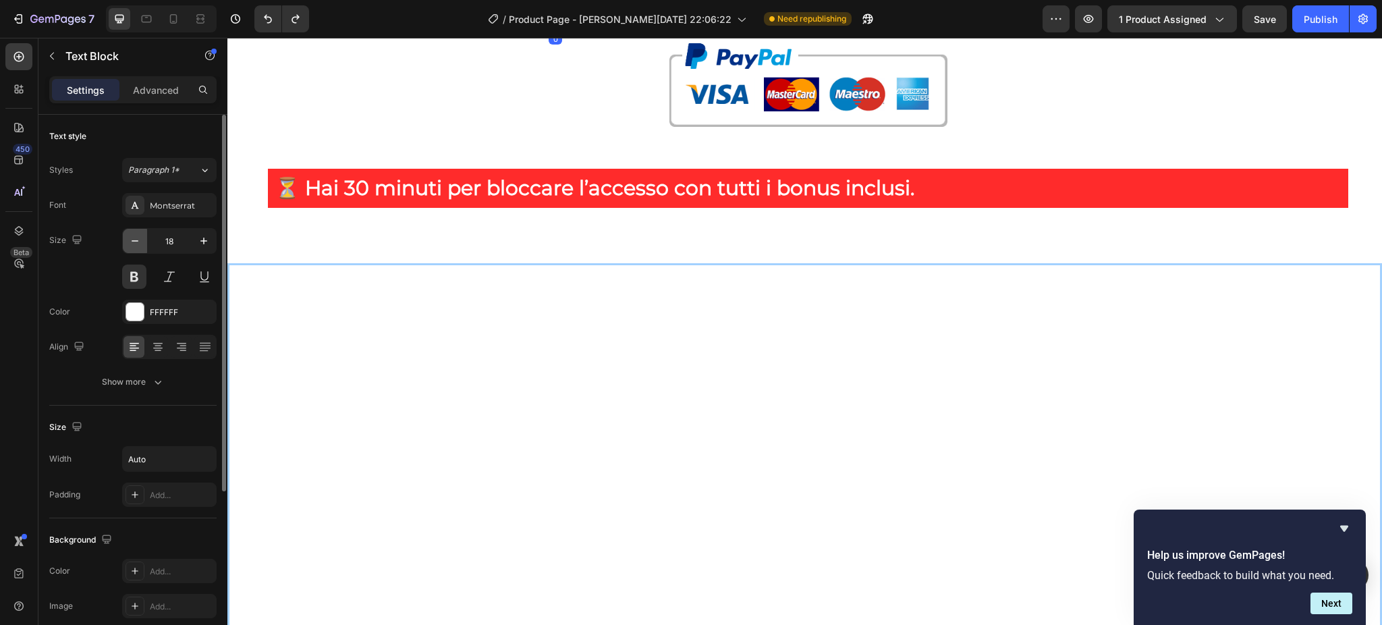
click at [140, 244] on icon "button" at bounding box center [134, 240] width 13 height 13
click at [210, 242] on button "button" at bounding box center [204, 241] width 24 height 24
type input "17"
click at [154, 90] on p "Advanced" at bounding box center [156, 90] width 46 height 14
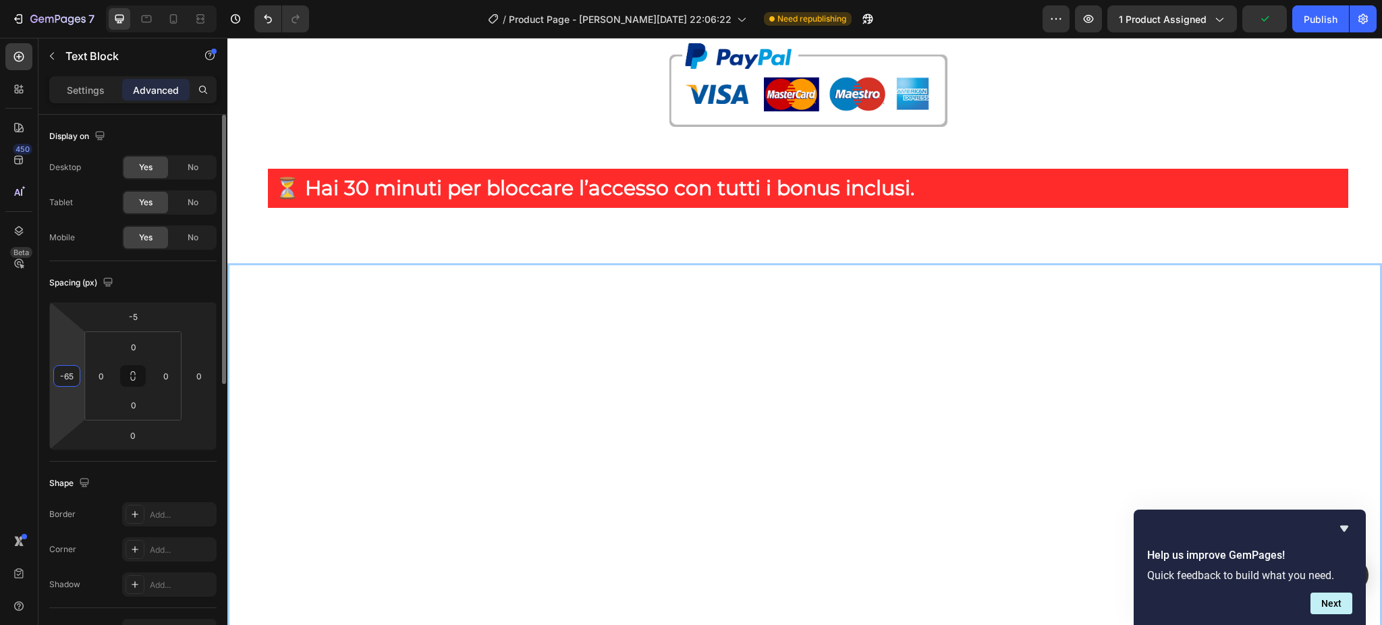
click at [67, 375] on input "-65" at bounding box center [67, 376] width 20 height 20
type input "-60"
click at [783, 27] on p "Invio per E-mail immediato" at bounding box center [821, 5] width 109 height 44
click at [57, 370] on input "-65" at bounding box center [67, 376] width 20 height 20
type input "-60"
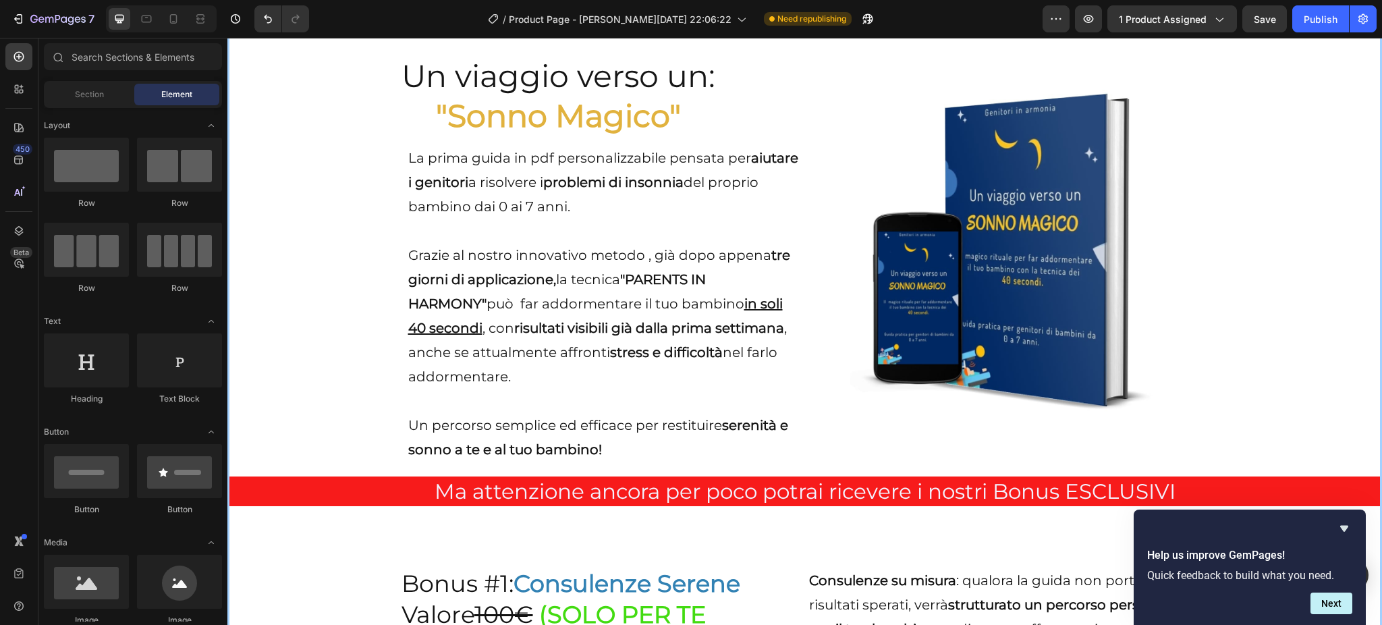
scroll to position [8126, 0]
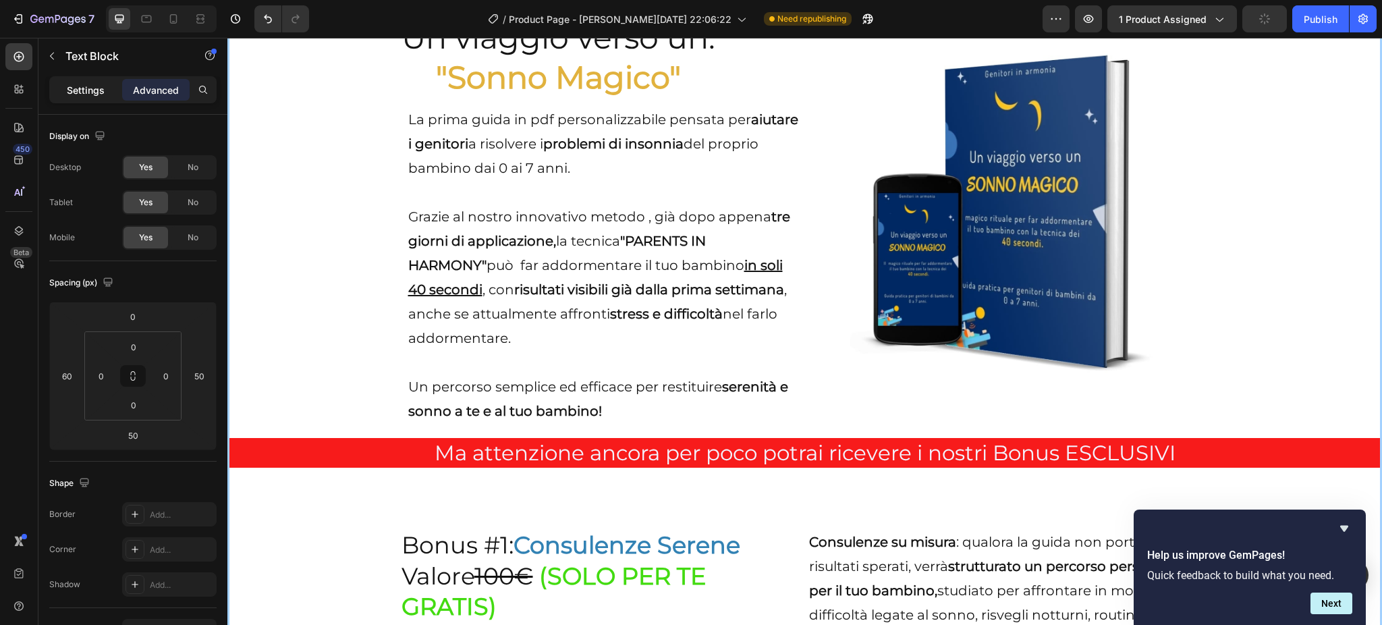
click at [76, 92] on p "Settings" at bounding box center [86, 90] width 38 height 14
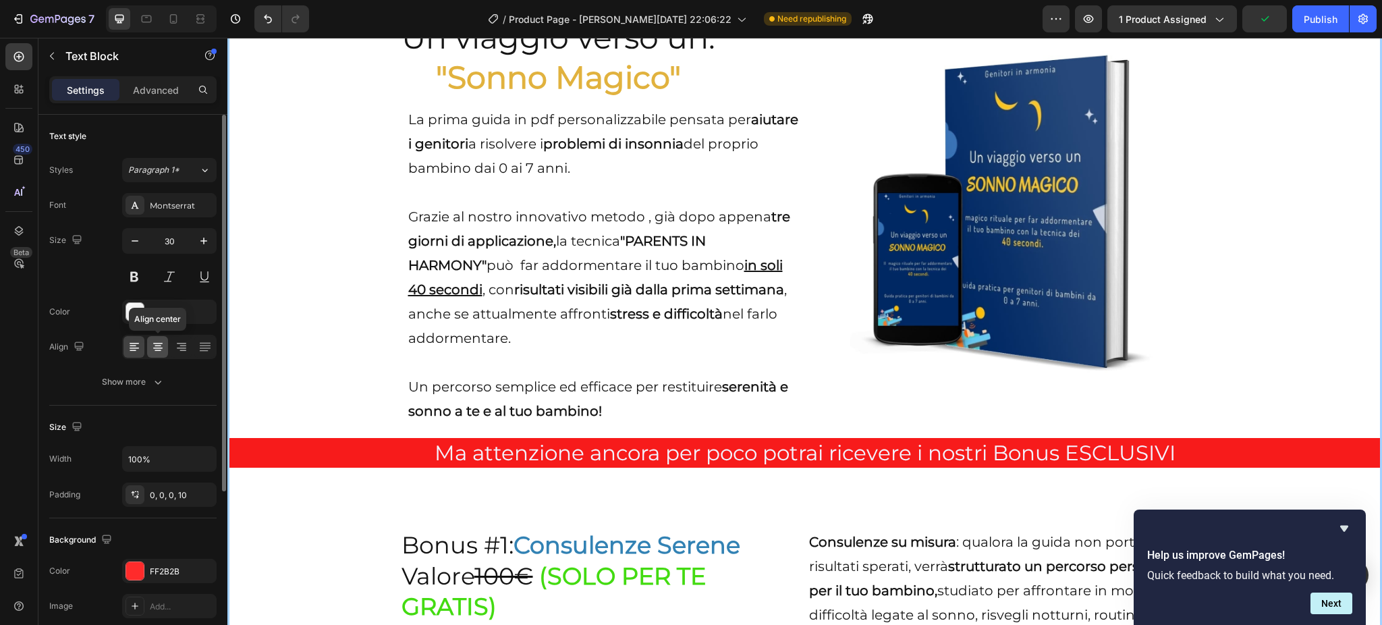
click at [155, 345] on icon at bounding box center [157, 346] width 13 height 13
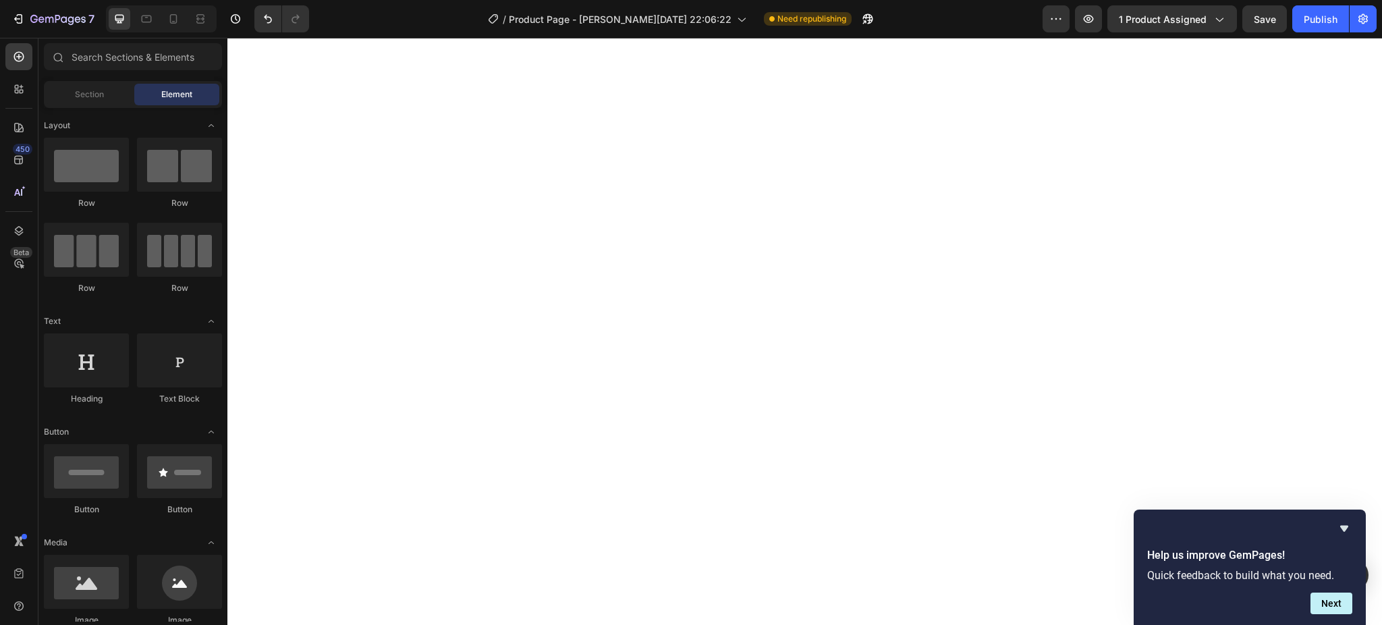
scroll to position [12301, 0]
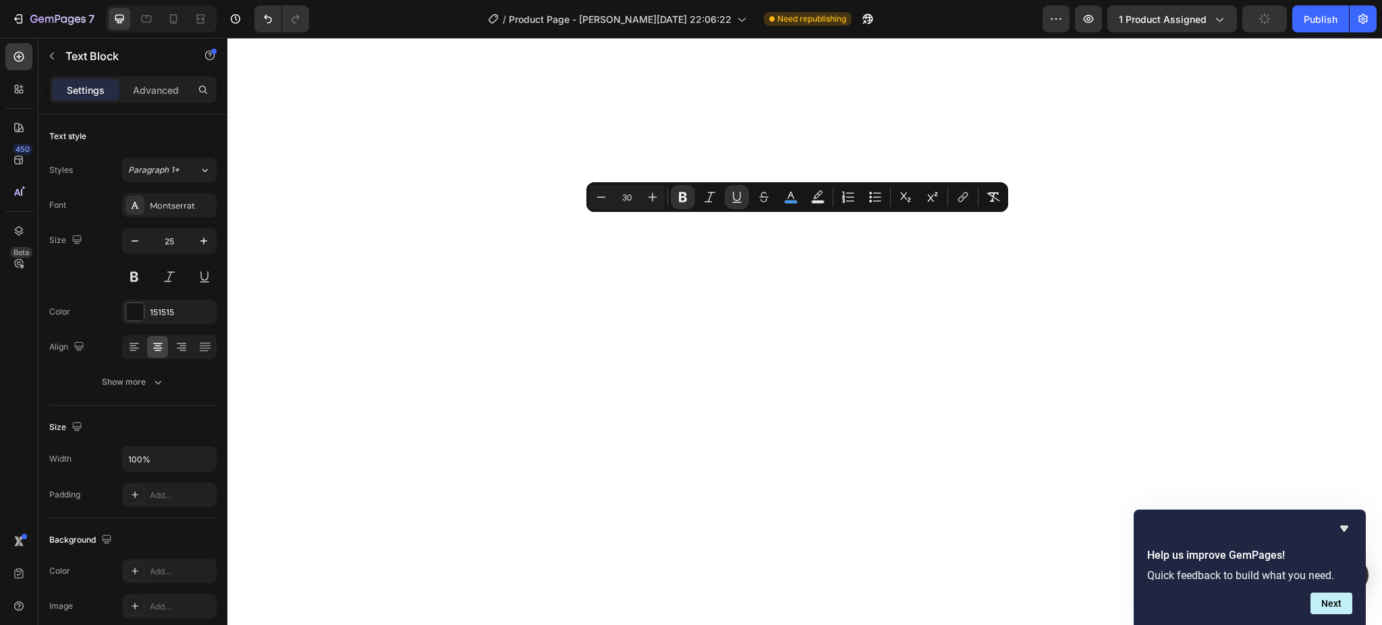
drag, startPoint x: 1180, startPoint y: 287, endPoint x: 387, endPoint y: 234, distance: 794.4
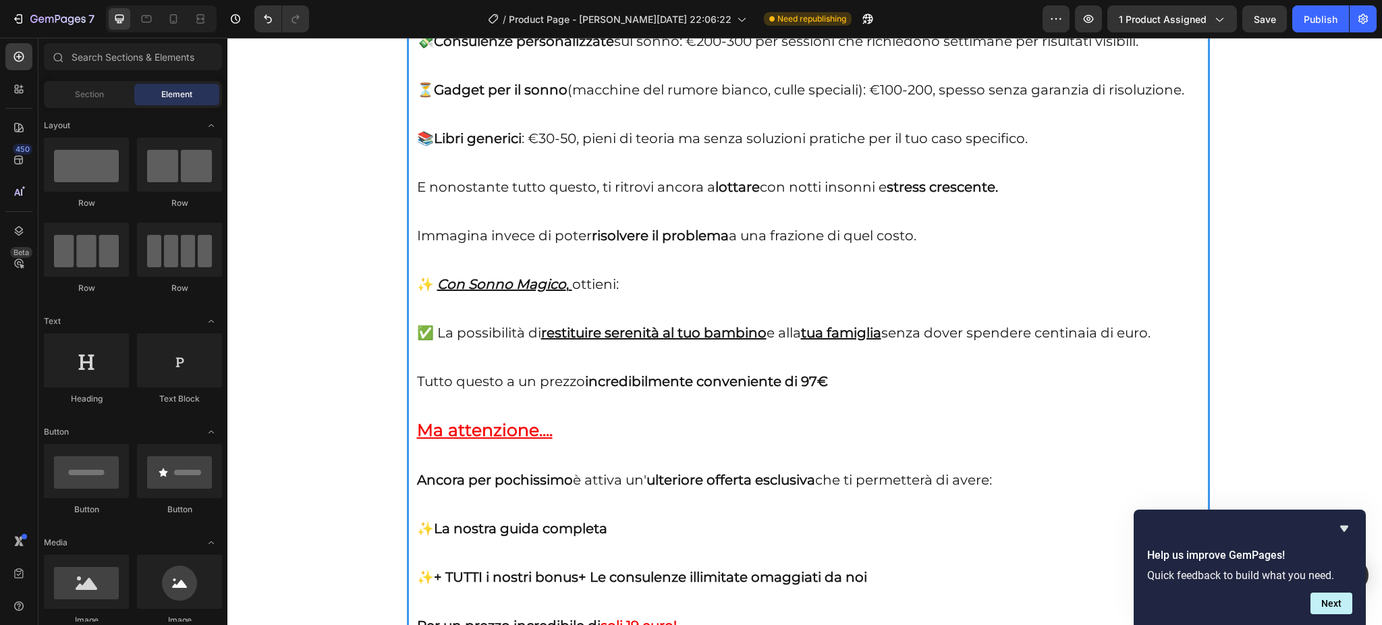
scroll to position [12650, 0]
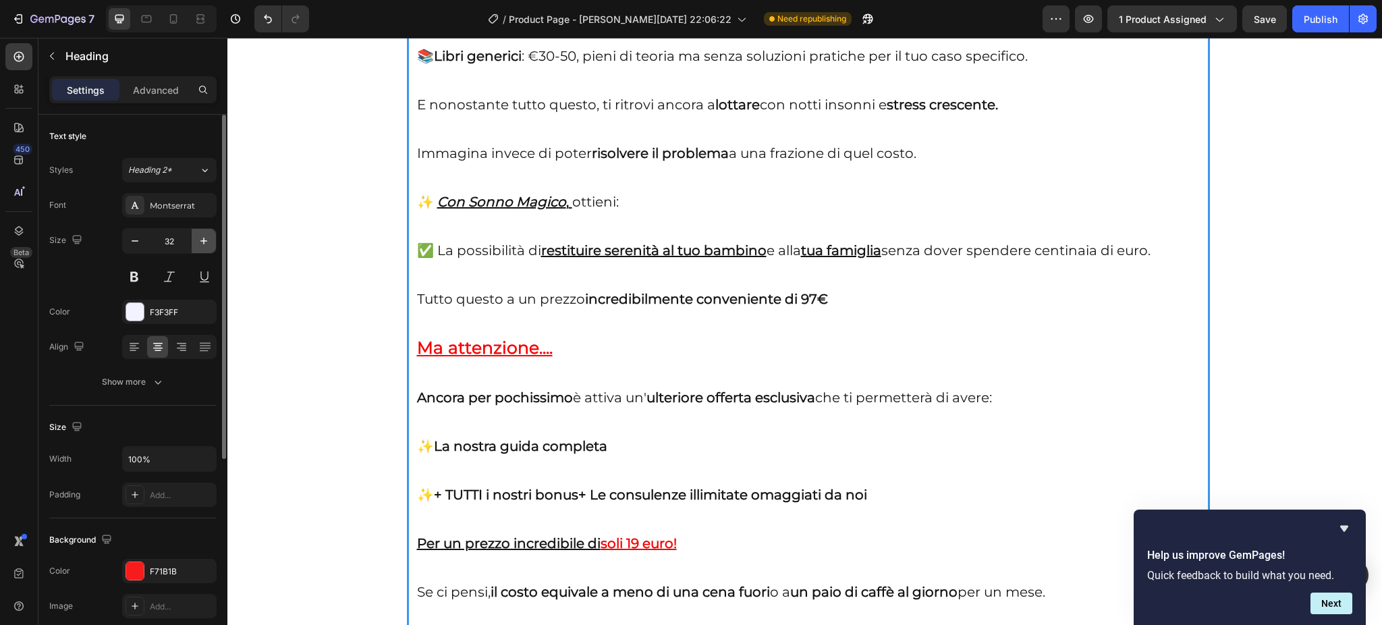
click at [198, 231] on button "button" at bounding box center [204, 241] width 24 height 24
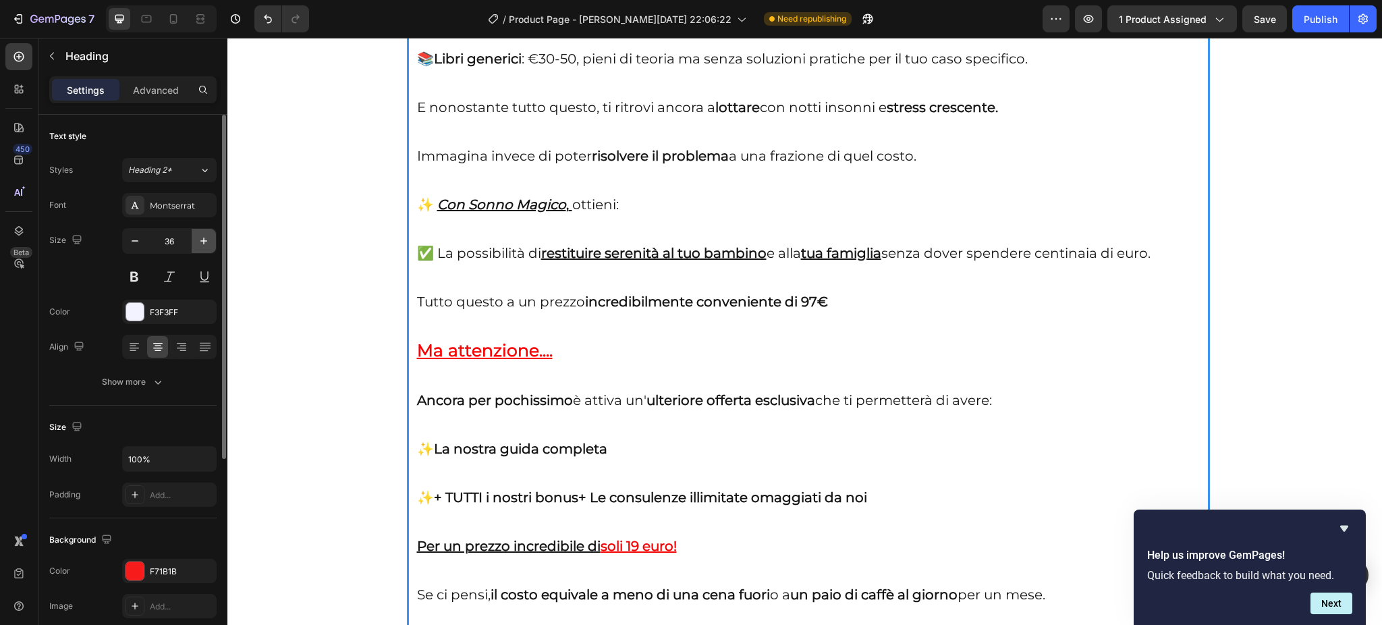
click at [198, 231] on button "button" at bounding box center [204, 241] width 24 height 24
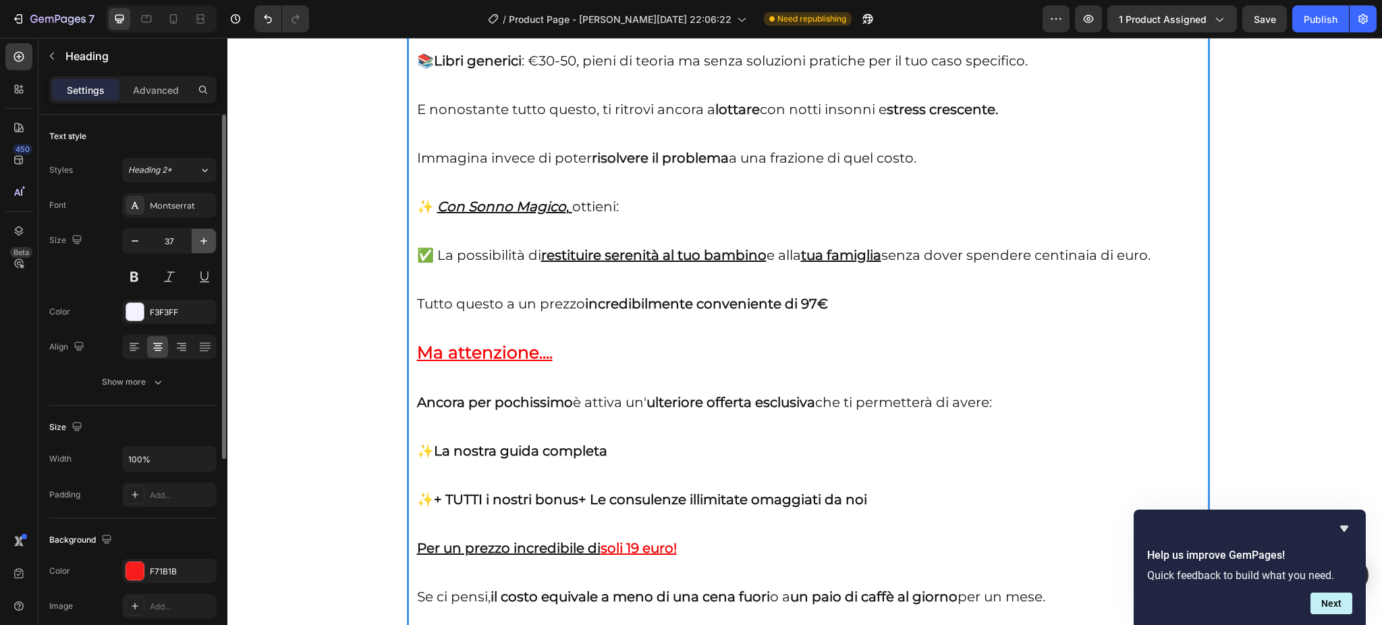
click at [198, 231] on button "button" at bounding box center [204, 241] width 24 height 24
type input "38"
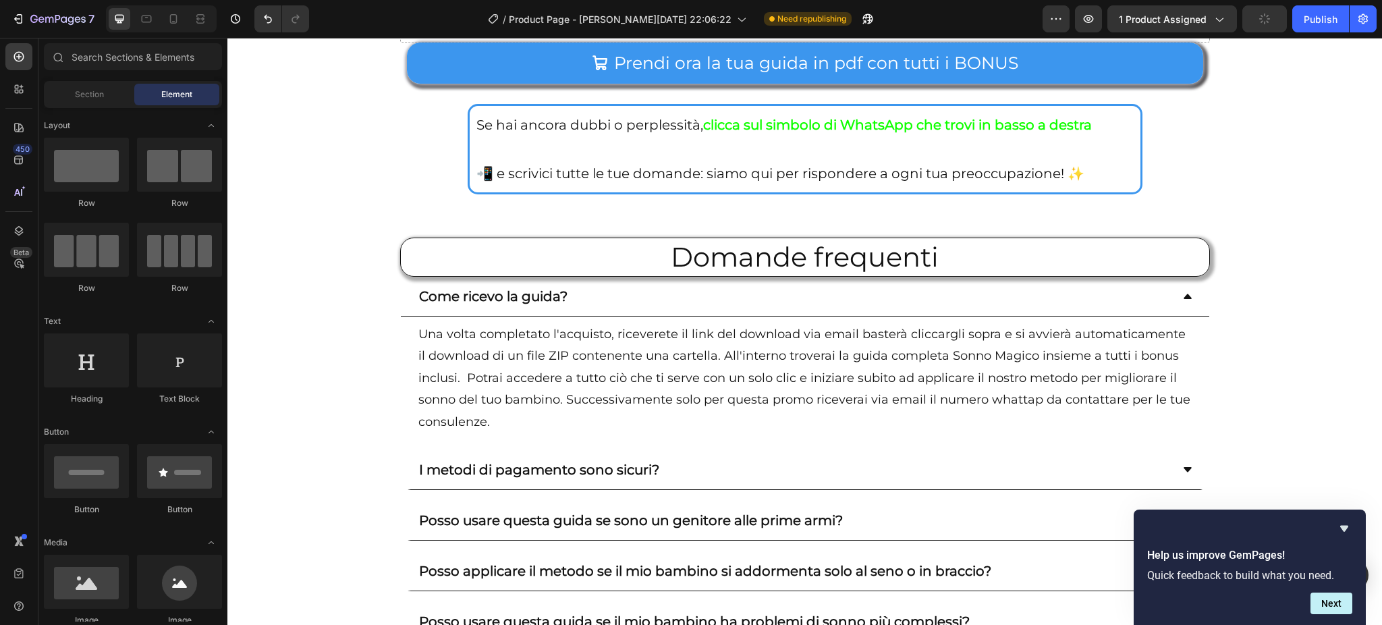
scroll to position [14864, 0]
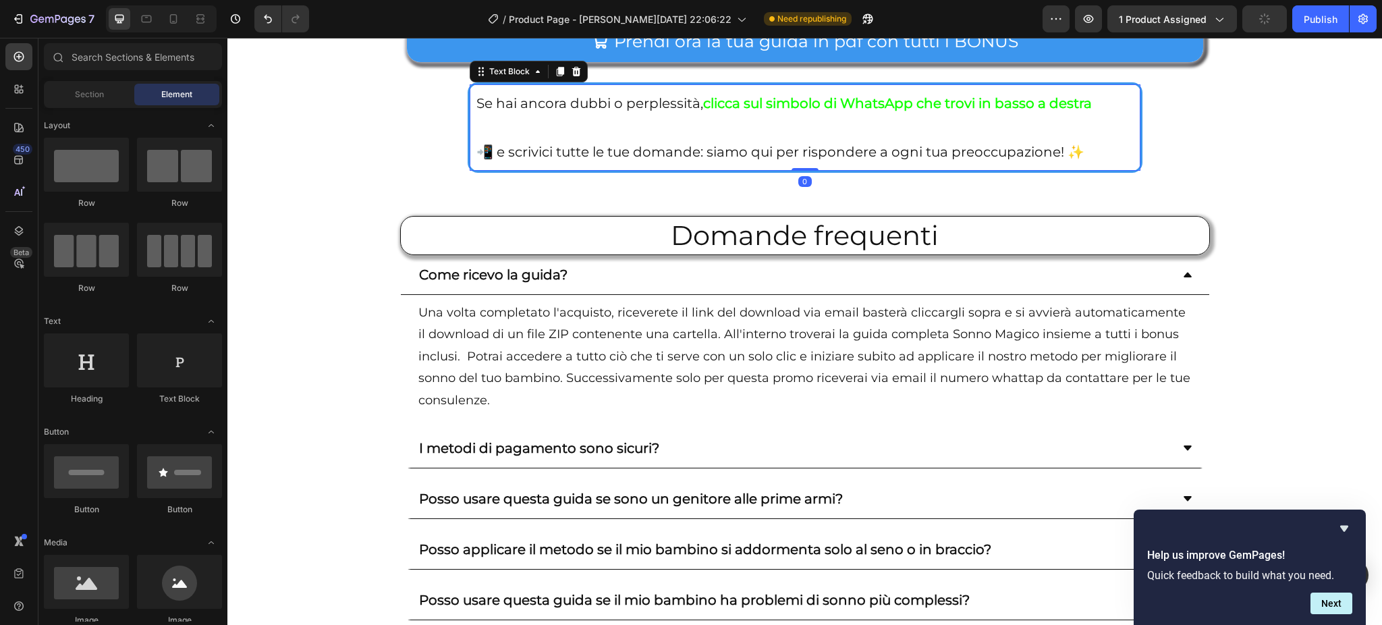
click at [824, 164] on p "📲 e scrivici tutte le tue domande: siamo qui per rispondere a ogni tua preoccup…" at bounding box center [804, 152] width 657 height 24
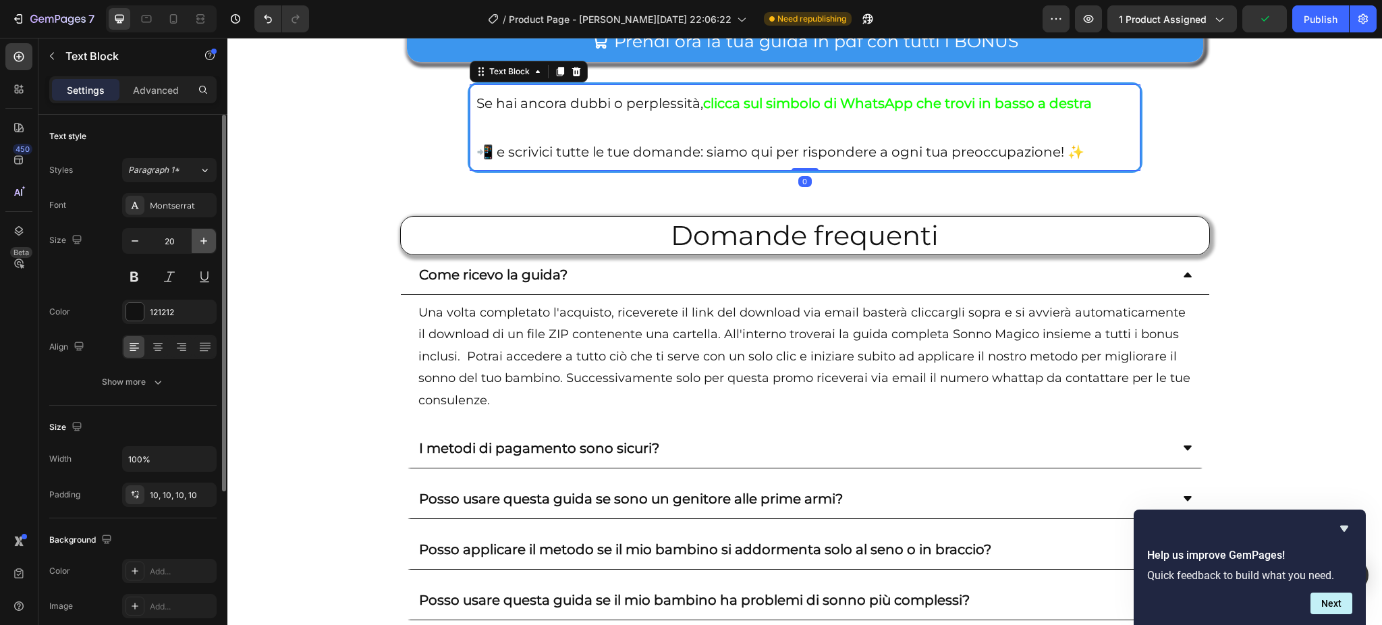
click at [208, 237] on icon "button" at bounding box center [203, 240] width 13 height 13
type input "21"
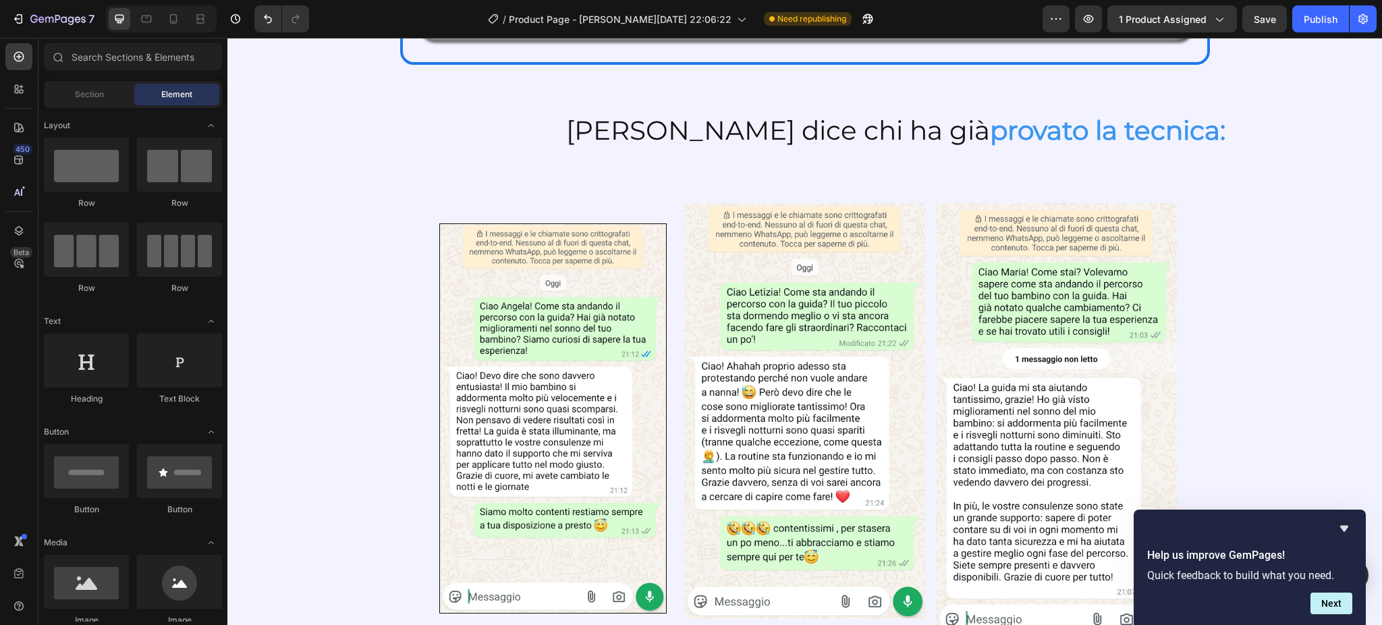
scroll to position [2348, 0]
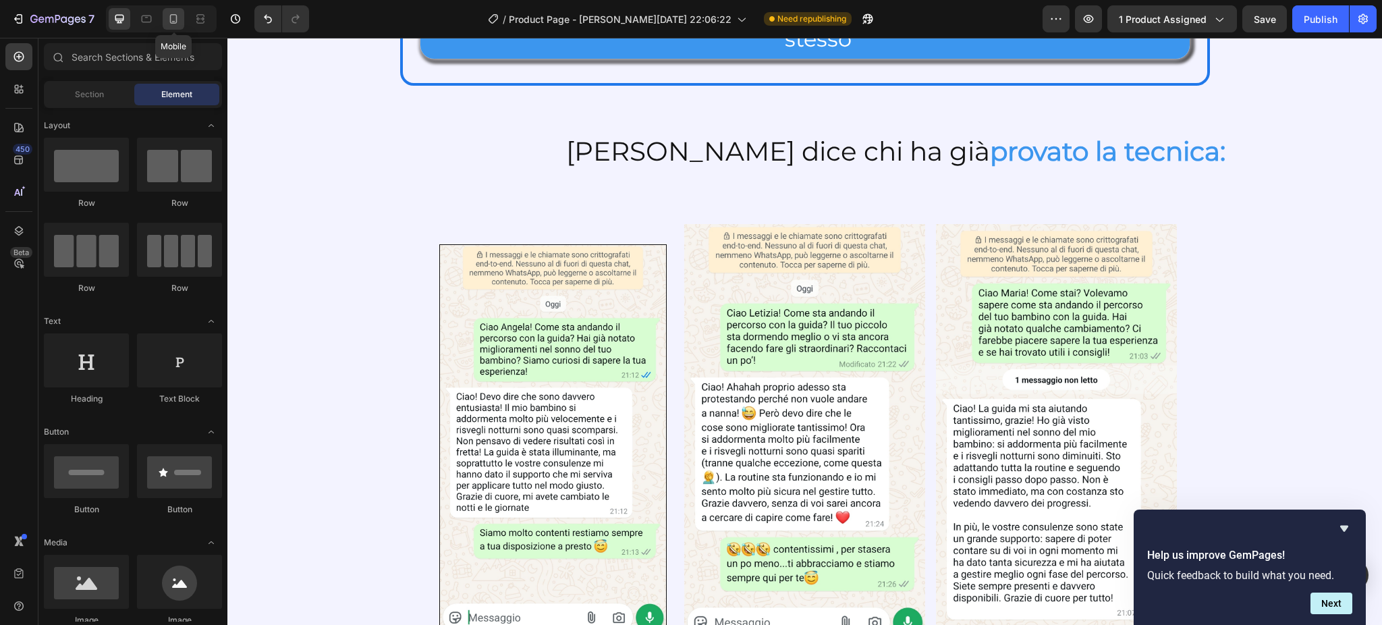
click at [177, 18] on icon at bounding box center [173, 18] width 7 height 9
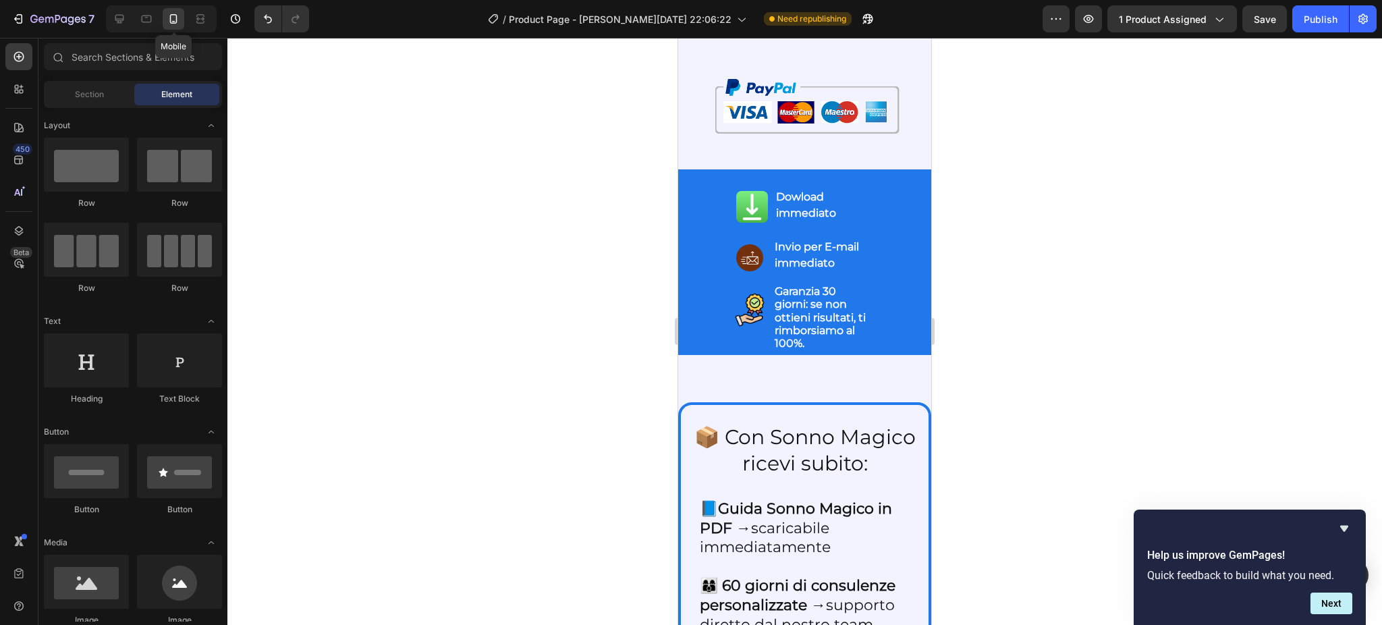
scroll to position [2360, 0]
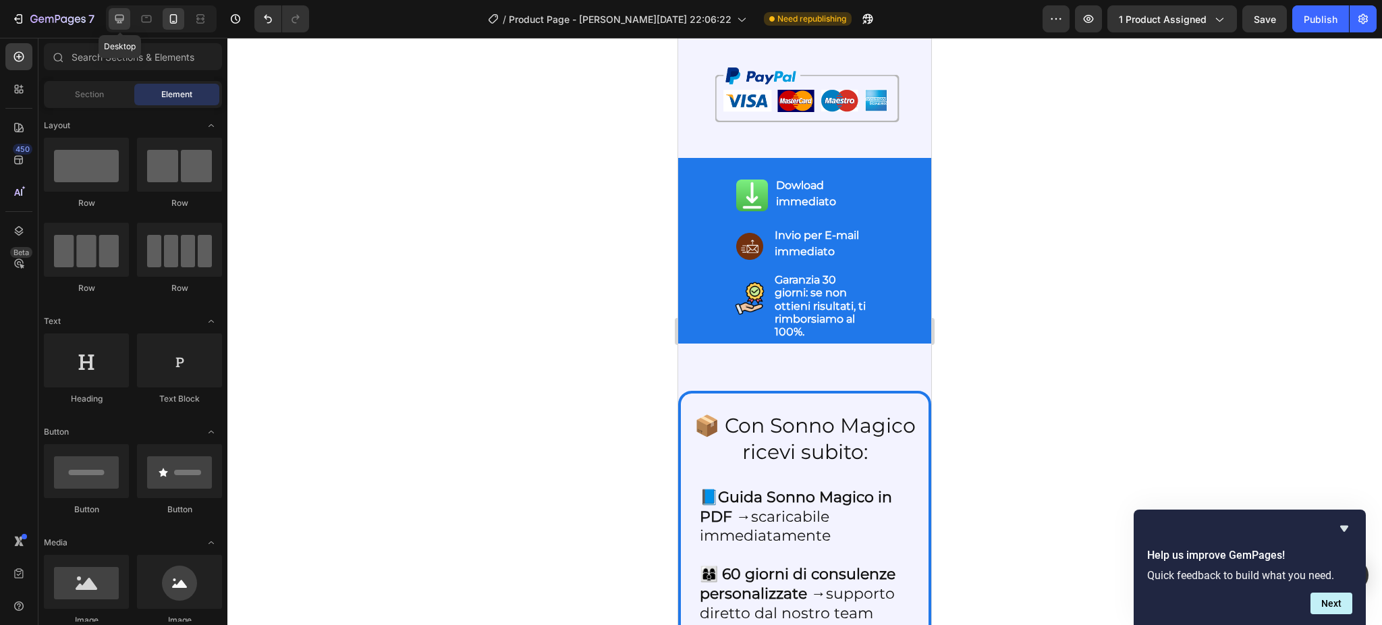
click at [121, 19] on icon at bounding box center [119, 19] width 9 height 9
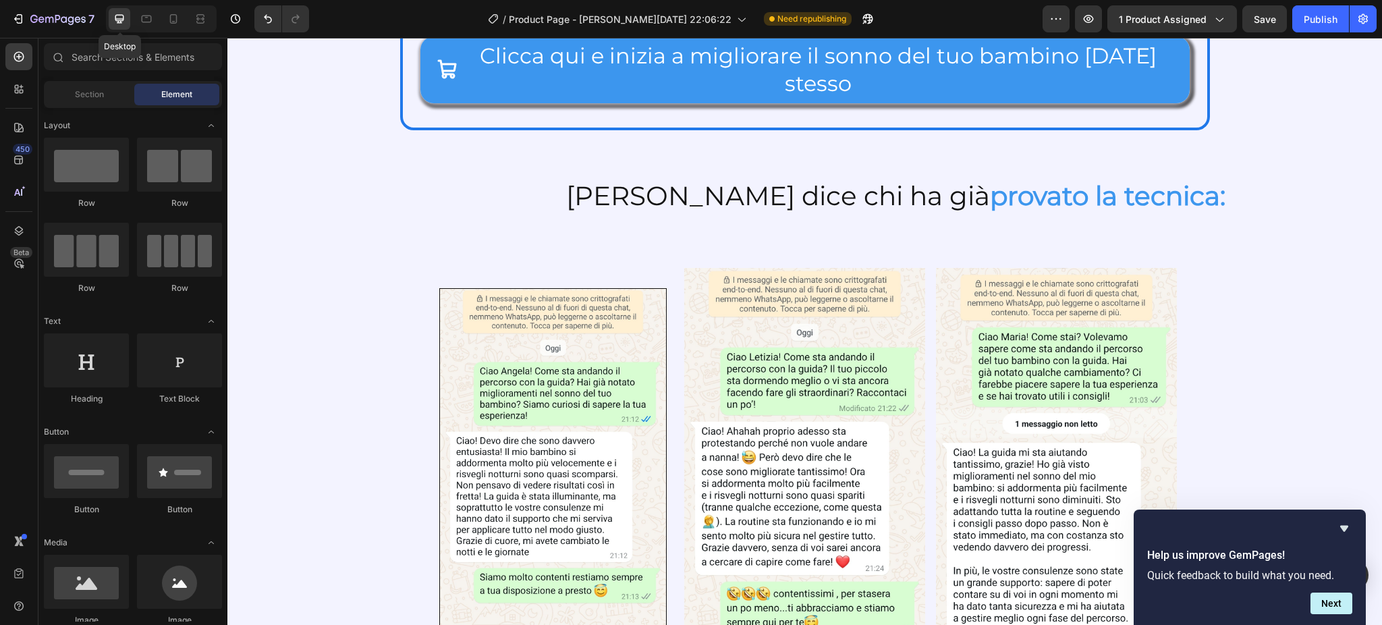
scroll to position [2224, 0]
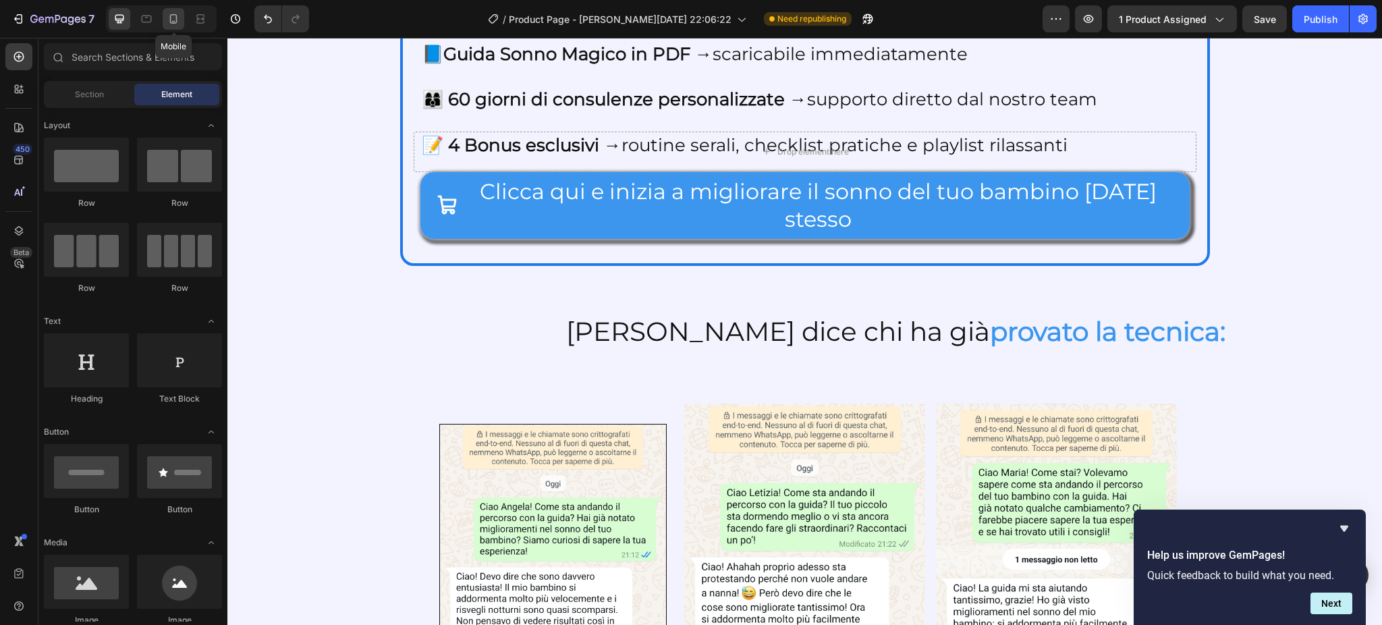
click at [169, 25] on icon at bounding box center [173, 18] width 13 height 13
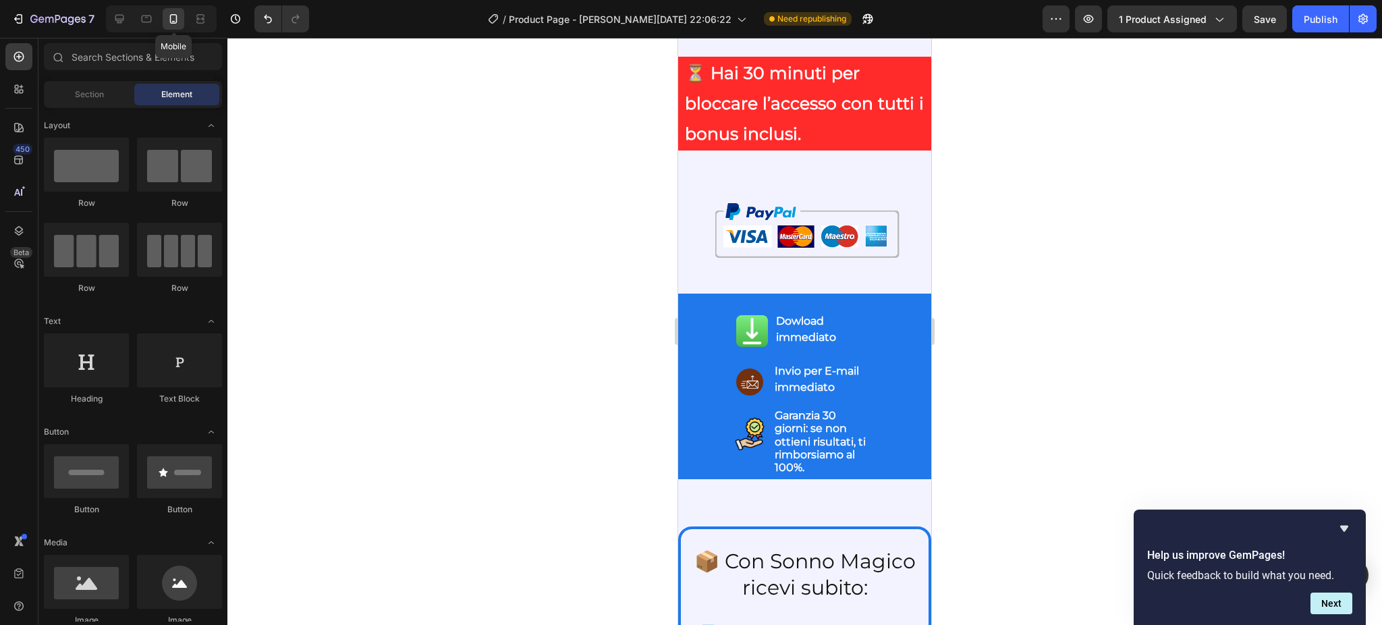
scroll to position [2771, 0]
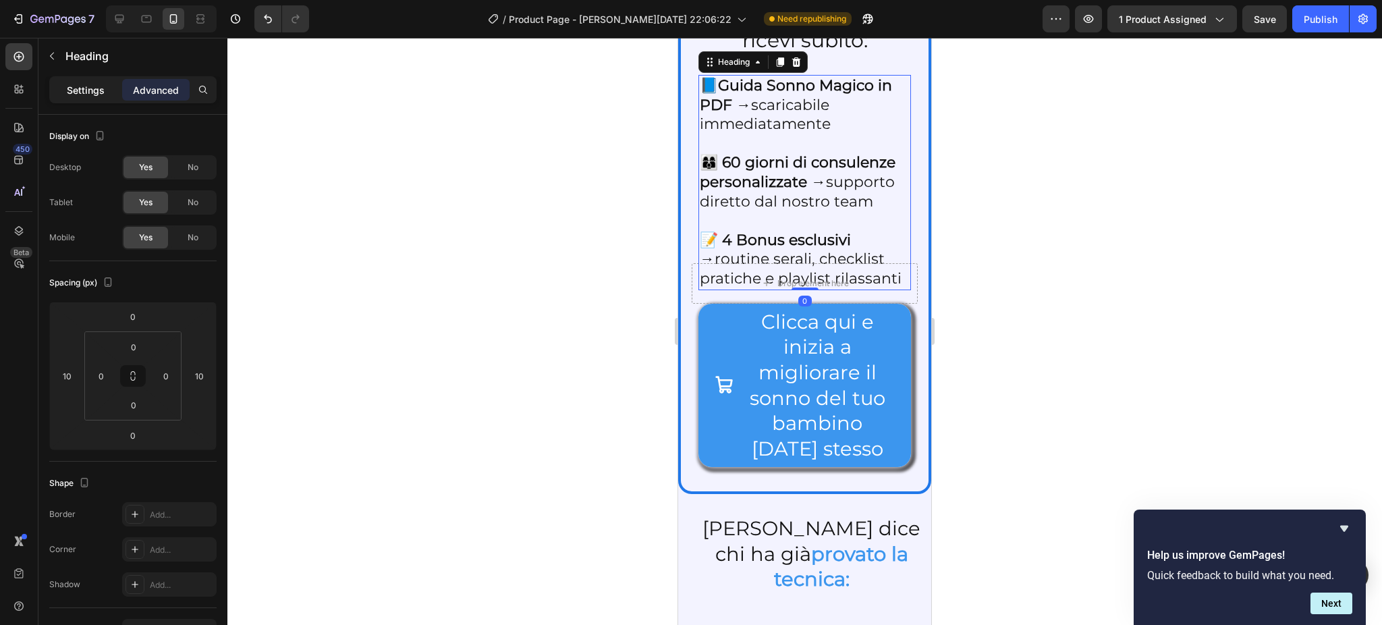
click at [63, 87] on div "Settings" at bounding box center [85, 90] width 67 height 22
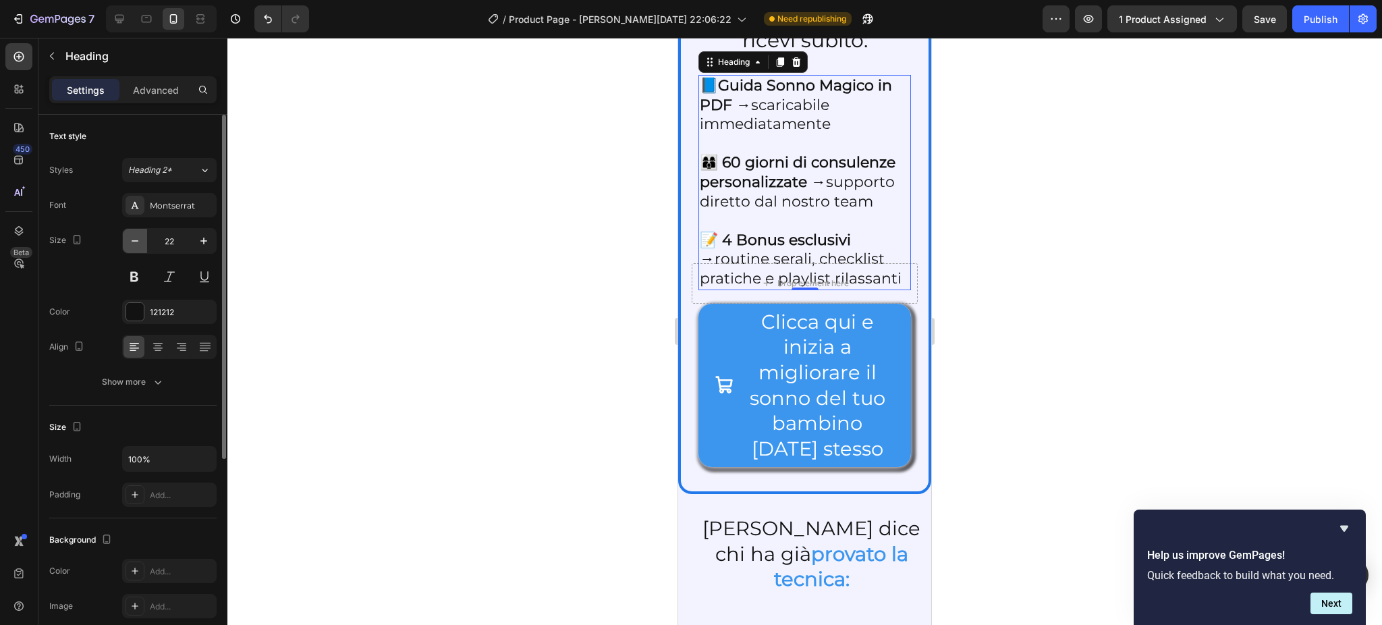
click at [134, 248] on button "button" at bounding box center [135, 241] width 24 height 24
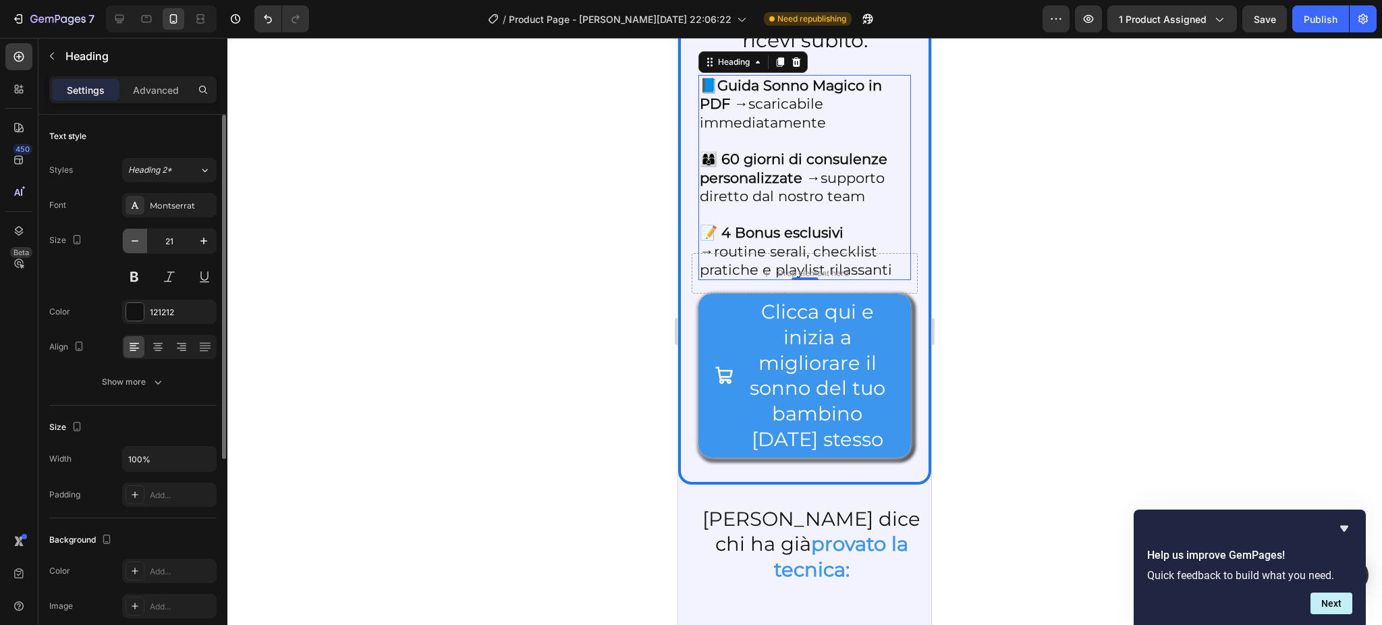
click at [134, 248] on button "button" at bounding box center [135, 241] width 24 height 24
type input "20"
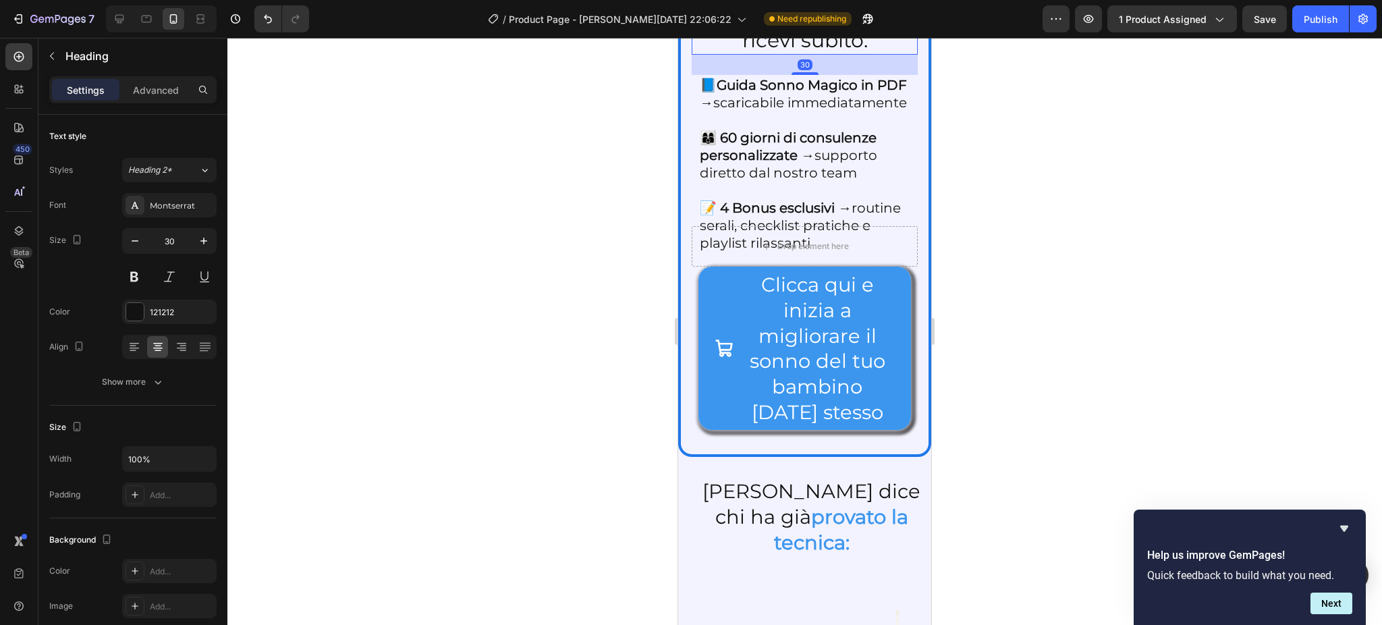
click at [367, 260] on div at bounding box center [804, 331] width 1154 height 587
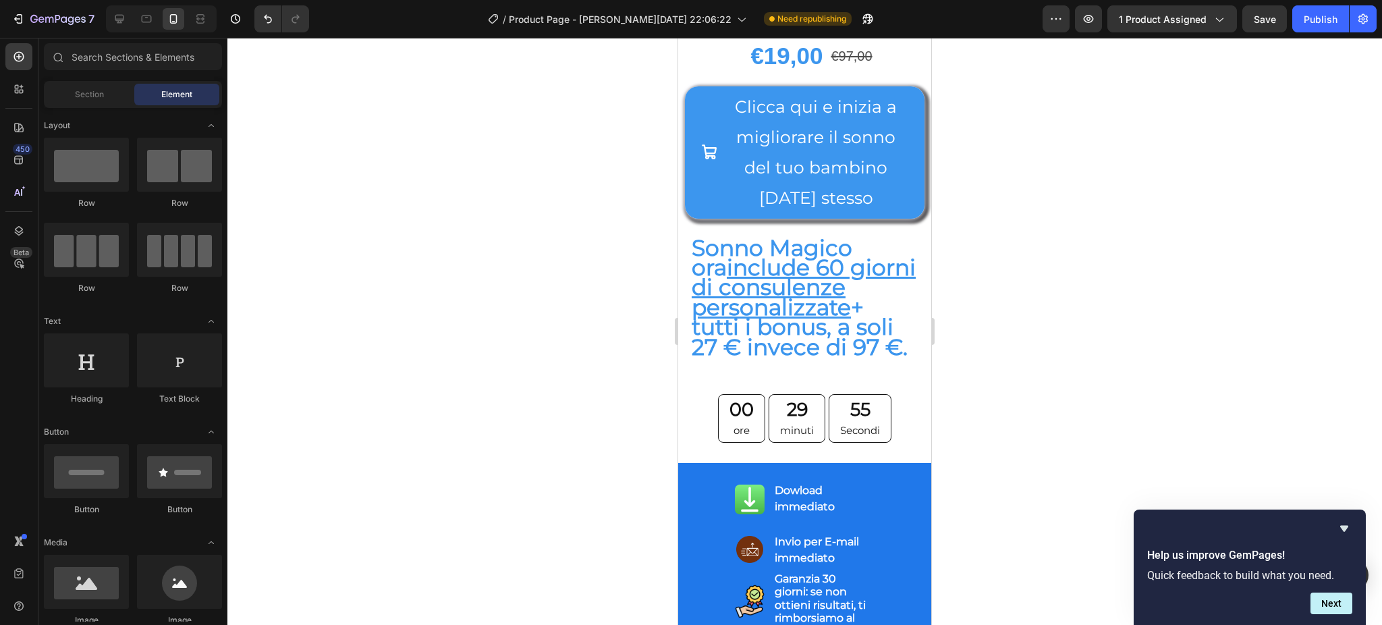
scroll to position [10022, 0]
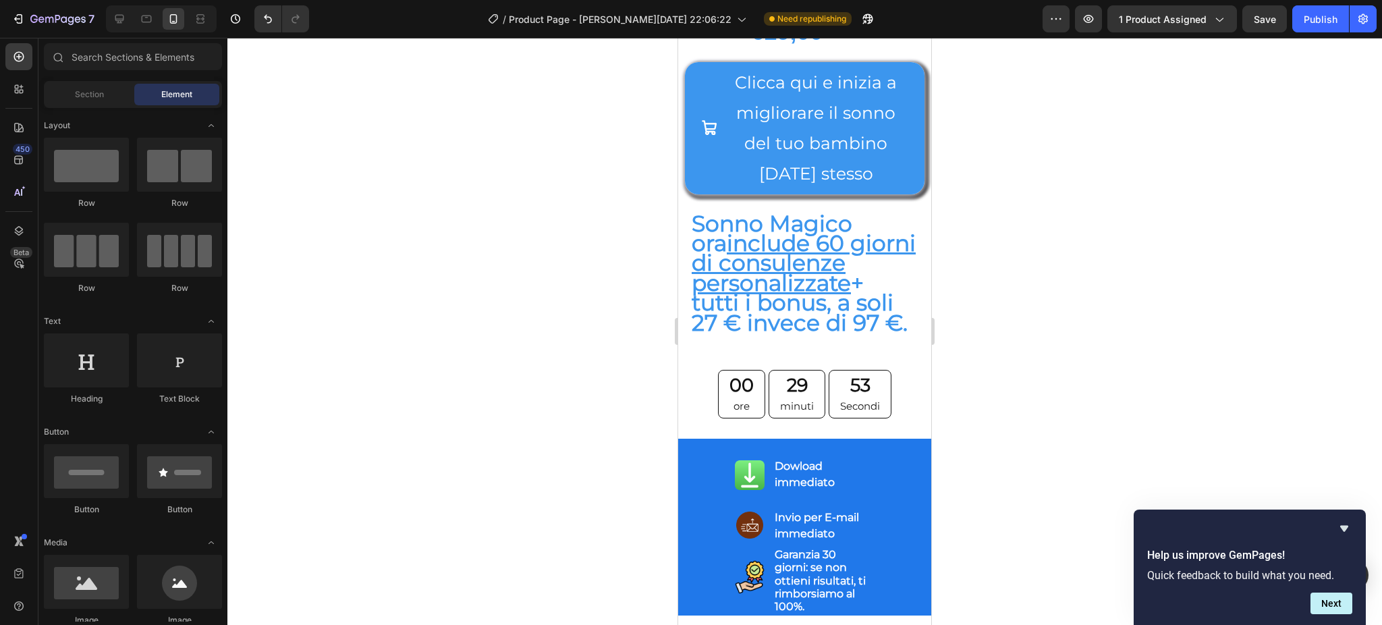
drag, startPoint x: 924, startPoint y: 163, endPoint x: 1693, endPoint y: 429, distance: 814.3
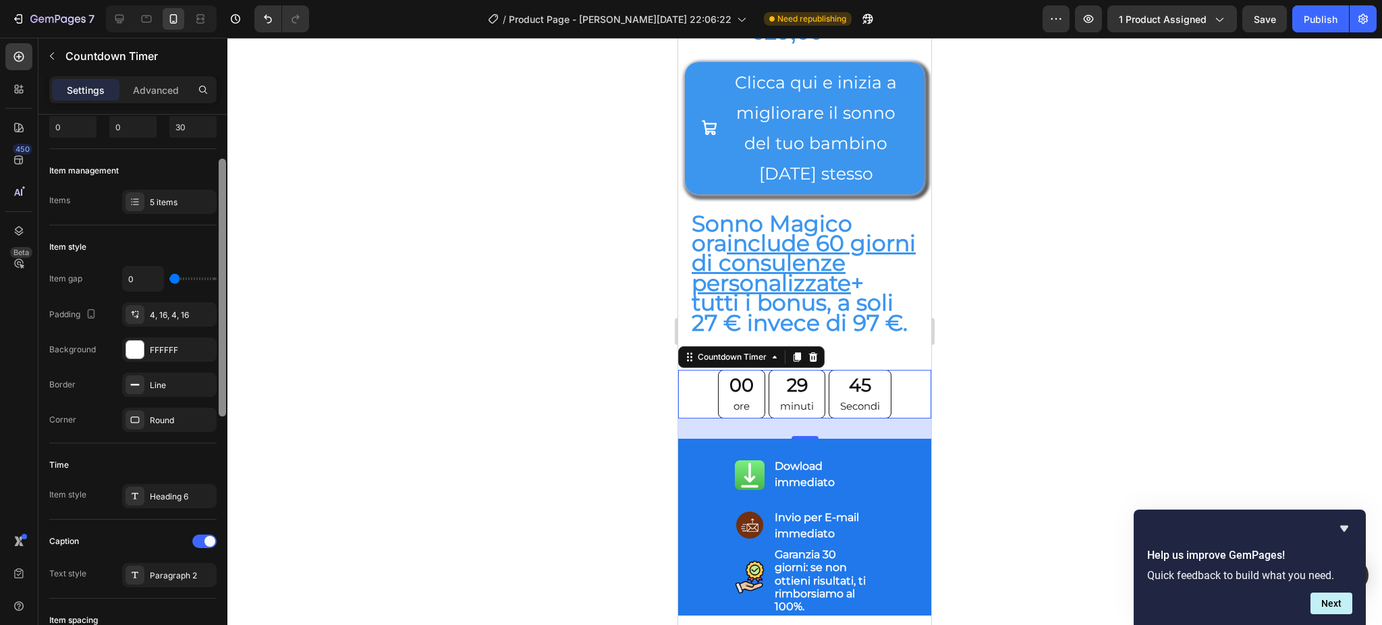
scroll to position [102, 0]
drag, startPoint x: 219, startPoint y: 339, endPoint x: 219, endPoint y: 385, distance: 45.2
click at [219, 385] on div at bounding box center [222, 292] width 7 height 258
click at [439, 409] on div at bounding box center [804, 331] width 1154 height 587
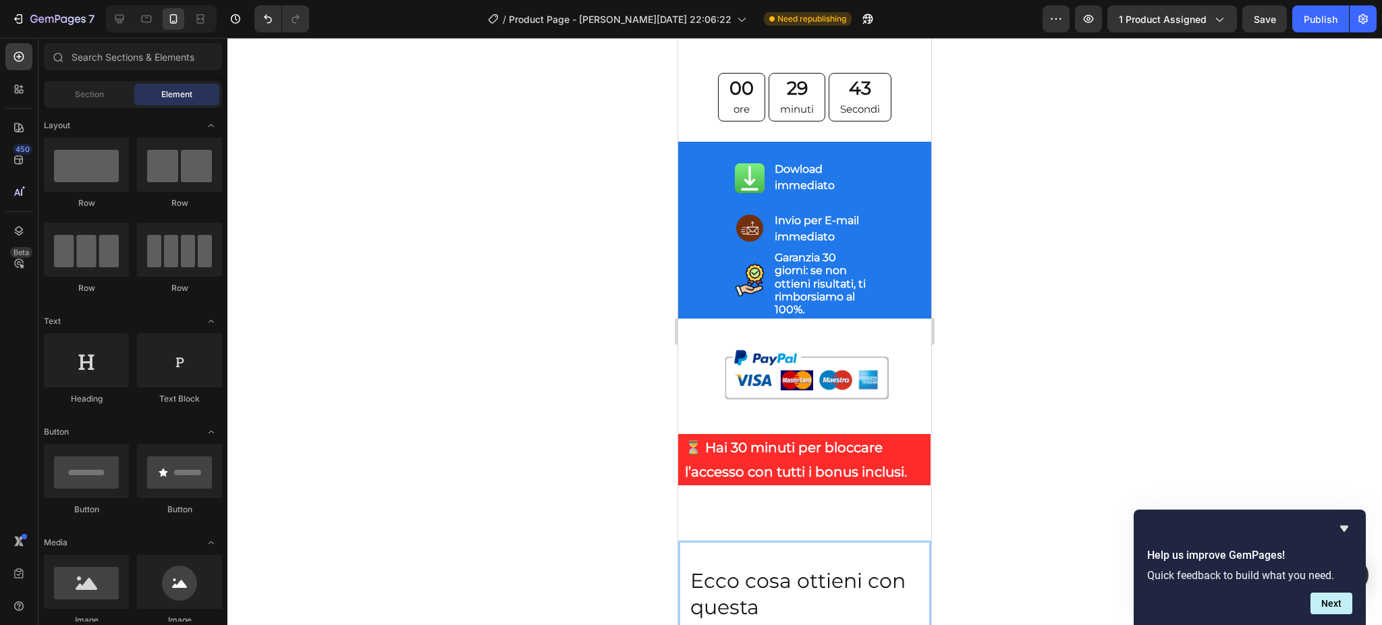
scroll to position [10537, 0]
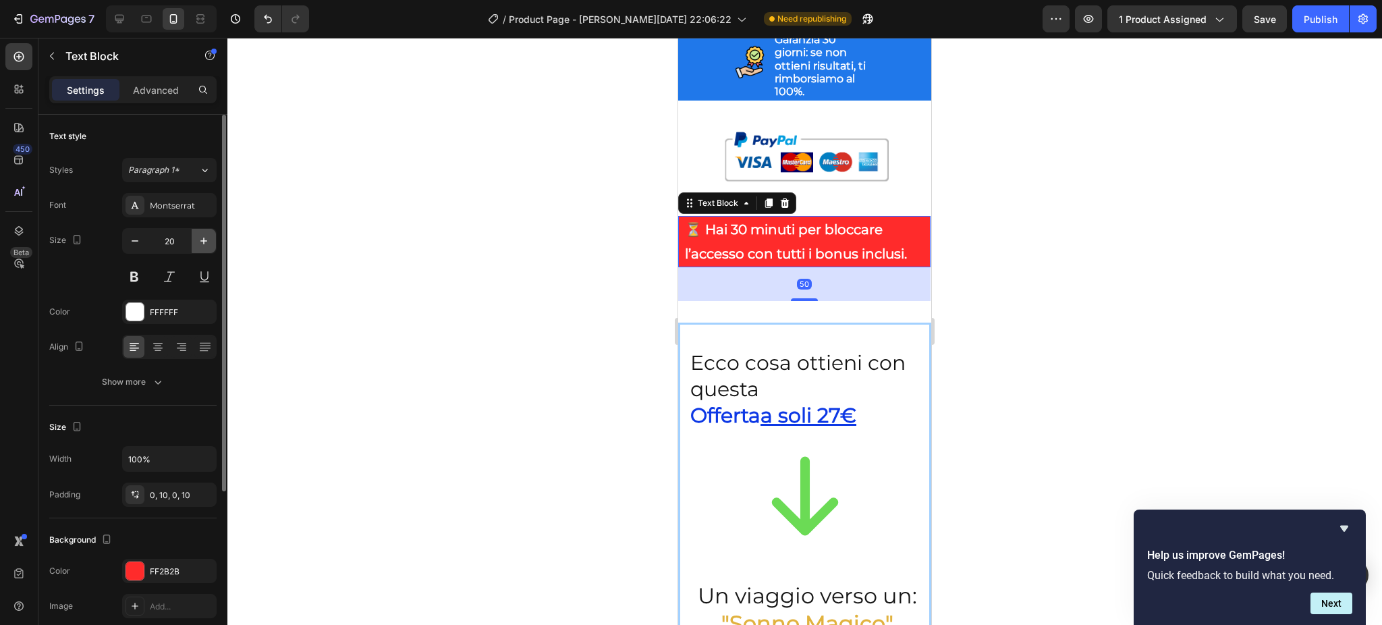
click at [210, 237] on icon "button" at bounding box center [203, 240] width 13 height 13
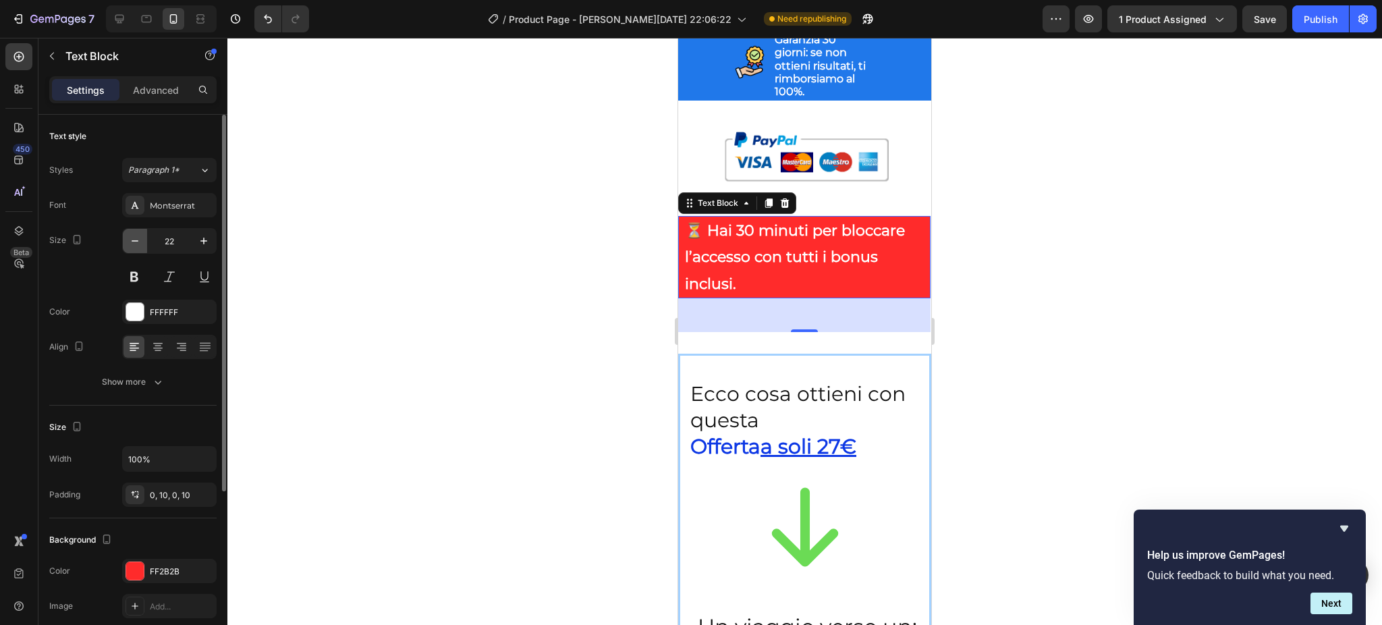
click at [139, 234] on icon "button" at bounding box center [134, 240] width 13 height 13
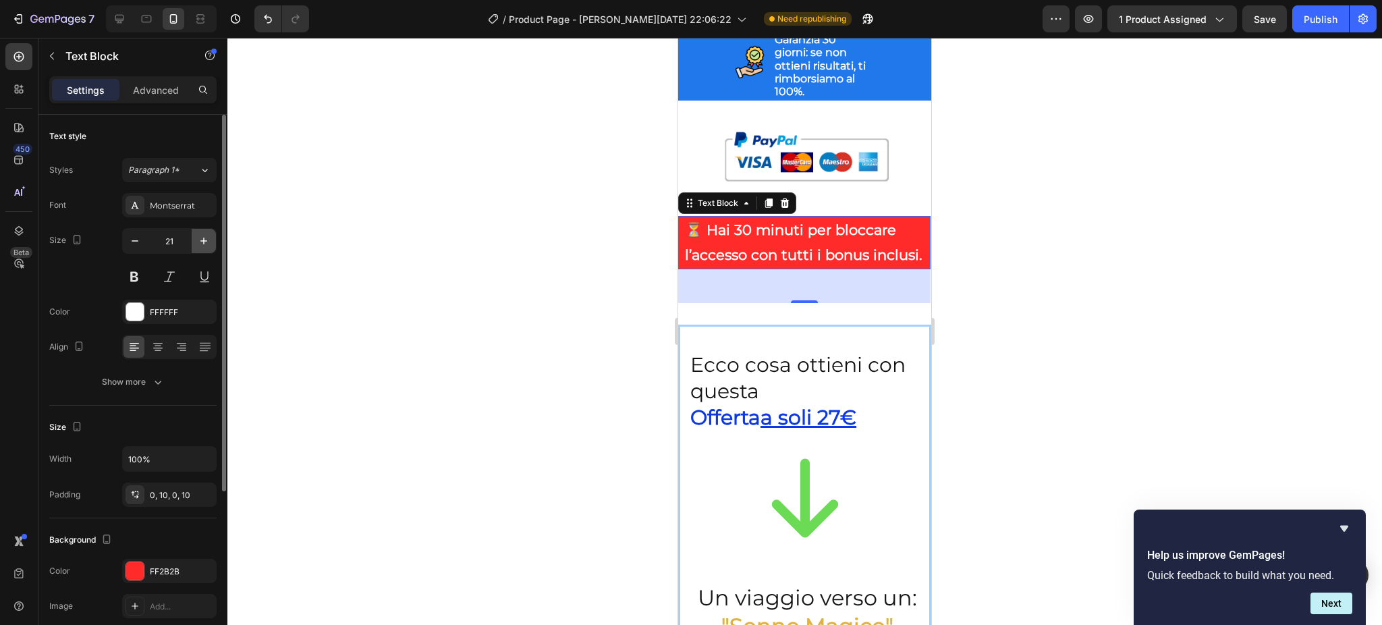
click at [202, 243] on icon "button" at bounding box center [203, 240] width 13 height 13
type input "22"
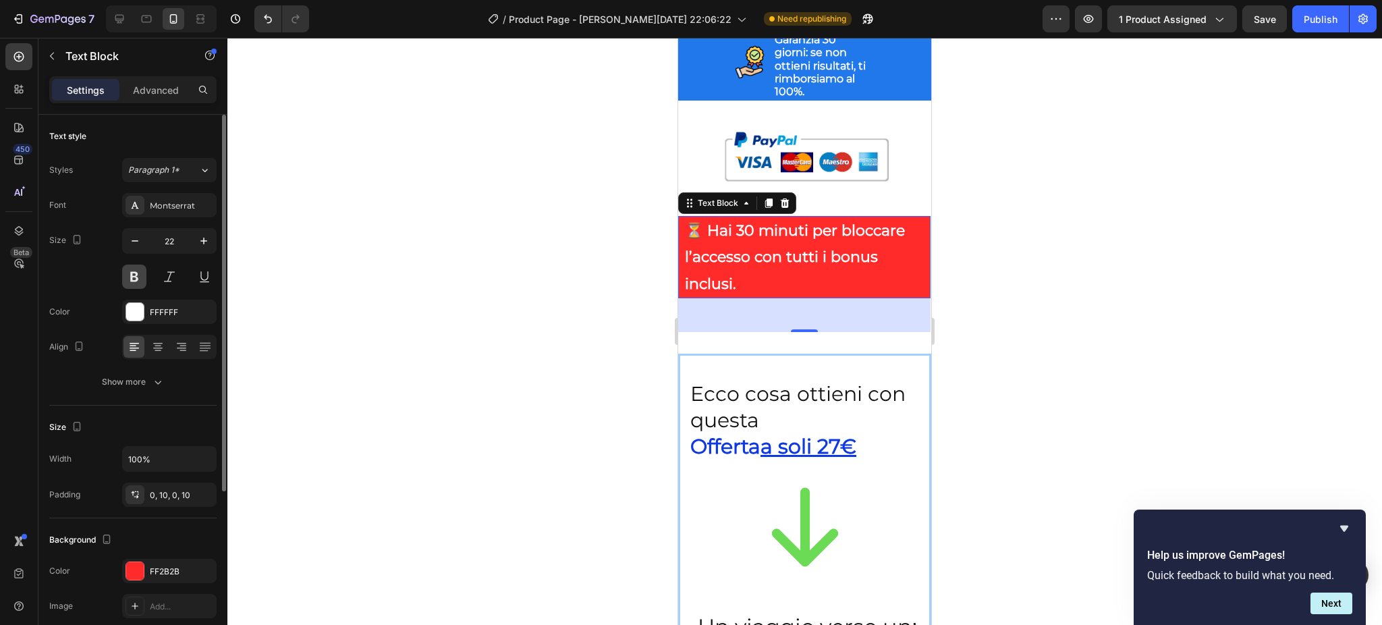
click at [134, 279] on button at bounding box center [134, 276] width 24 height 24
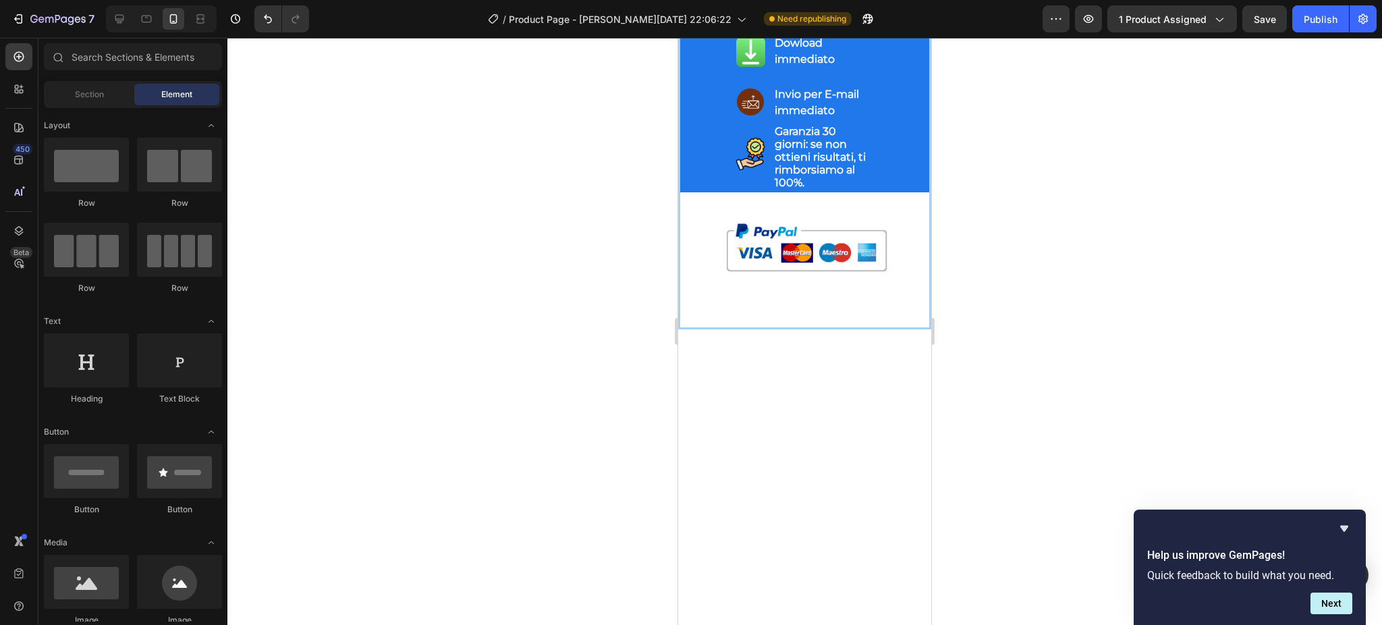
scroll to position [17919, 0]
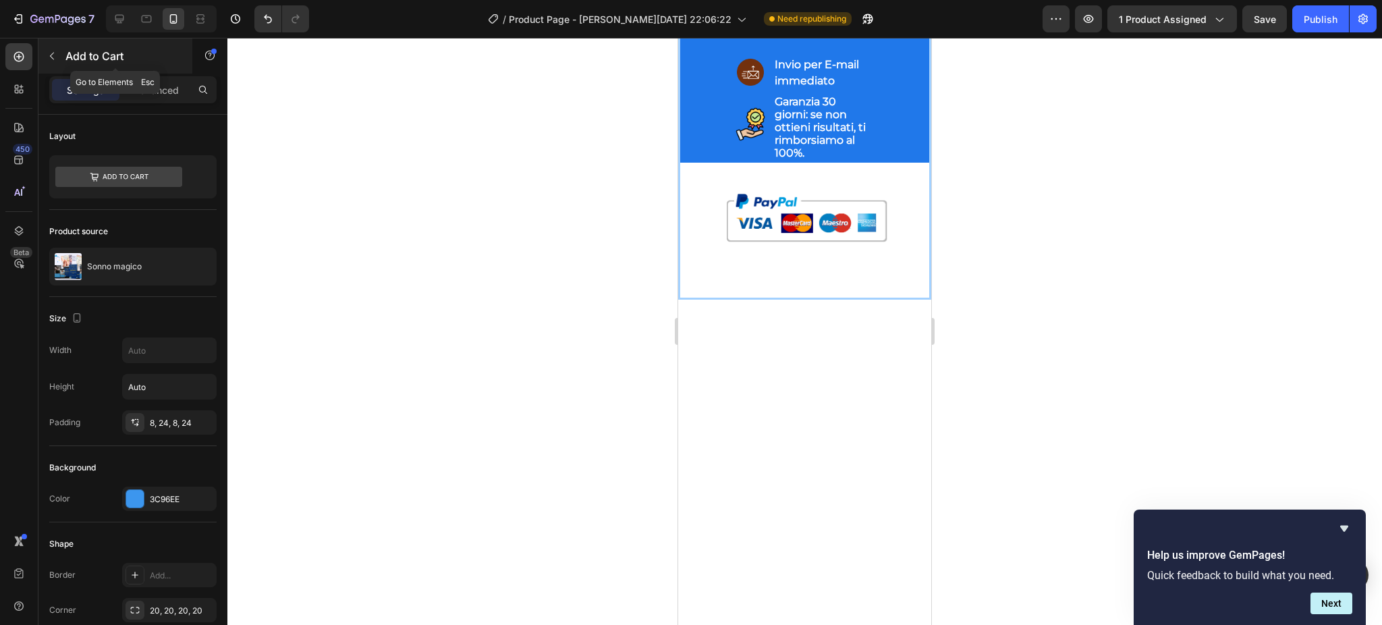
click at [50, 54] on icon "button" at bounding box center [52, 56] width 11 height 11
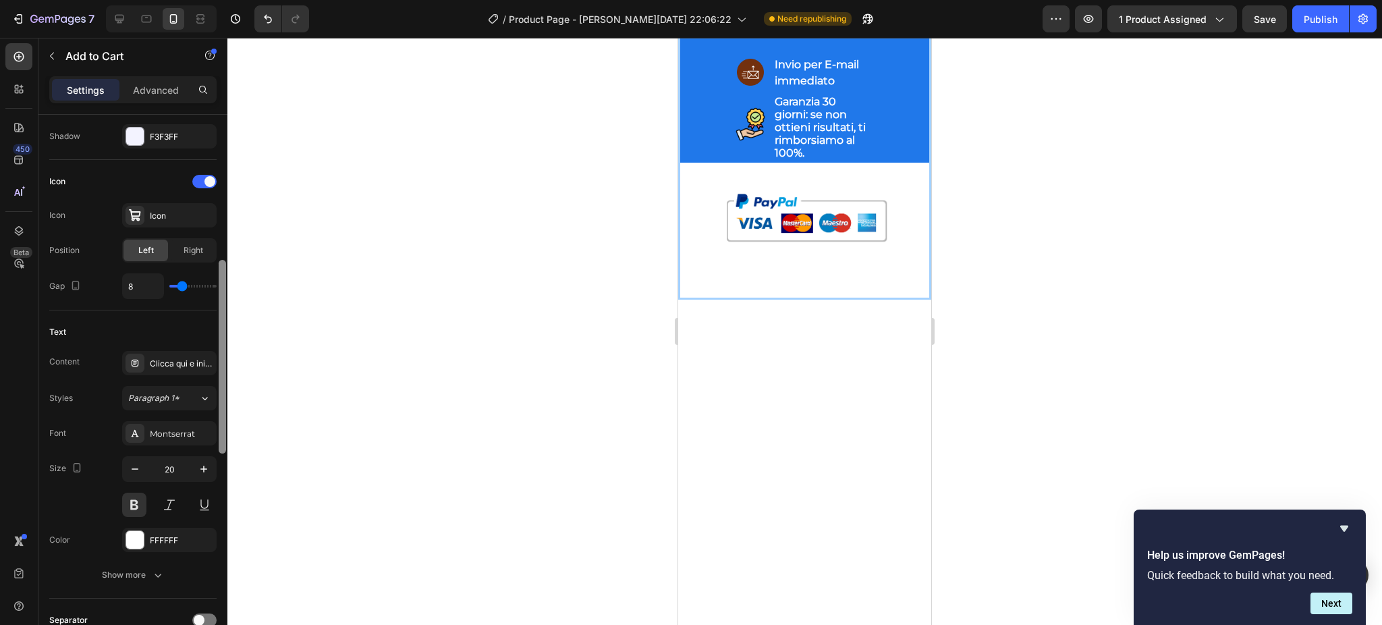
scroll to position [512, 0]
drag, startPoint x: 223, startPoint y: 283, endPoint x: 237, endPoint y: 465, distance: 182.1
click at [237, 0] on div "7 / Product Page - [PERSON_NAME][DATE] 22:06:22 Need republishing Preview 1 pro…" at bounding box center [691, 0] width 1382 height 0
click at [206, 463] on icon "button" at bounding box center [203, 465] width 13 height 13
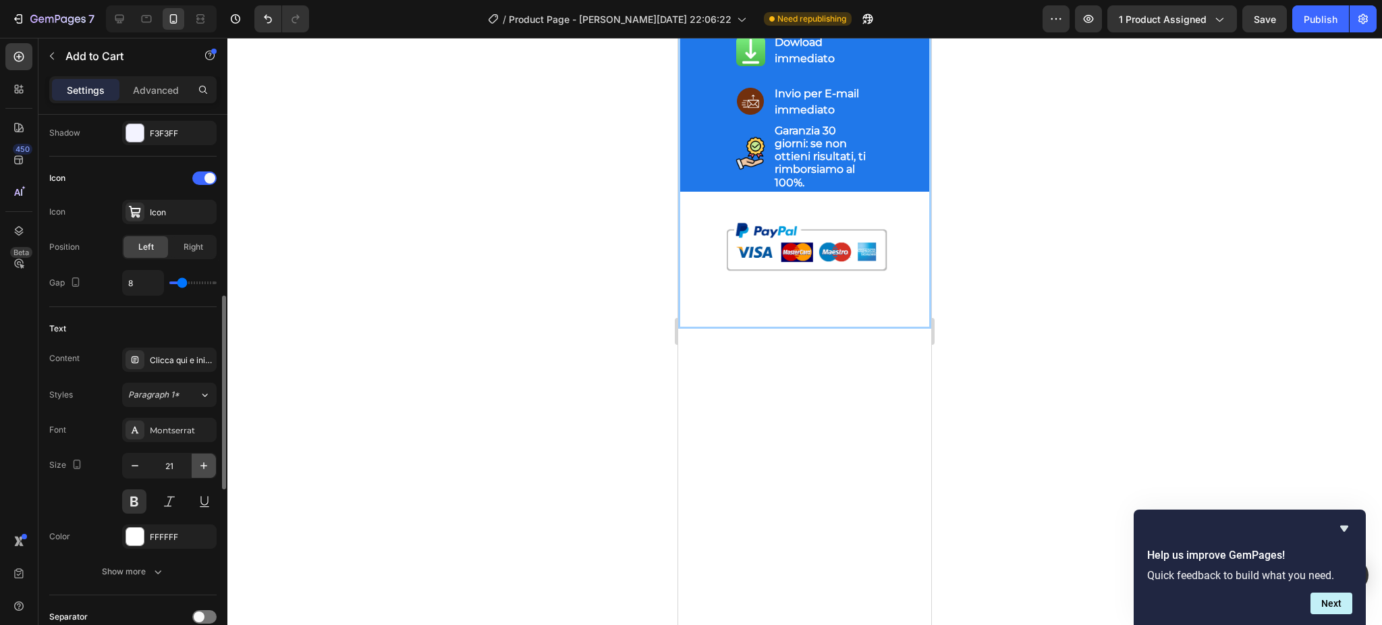
click at [206, 463] on icon "button" at bounding box center [203, 465] width 13 height 13
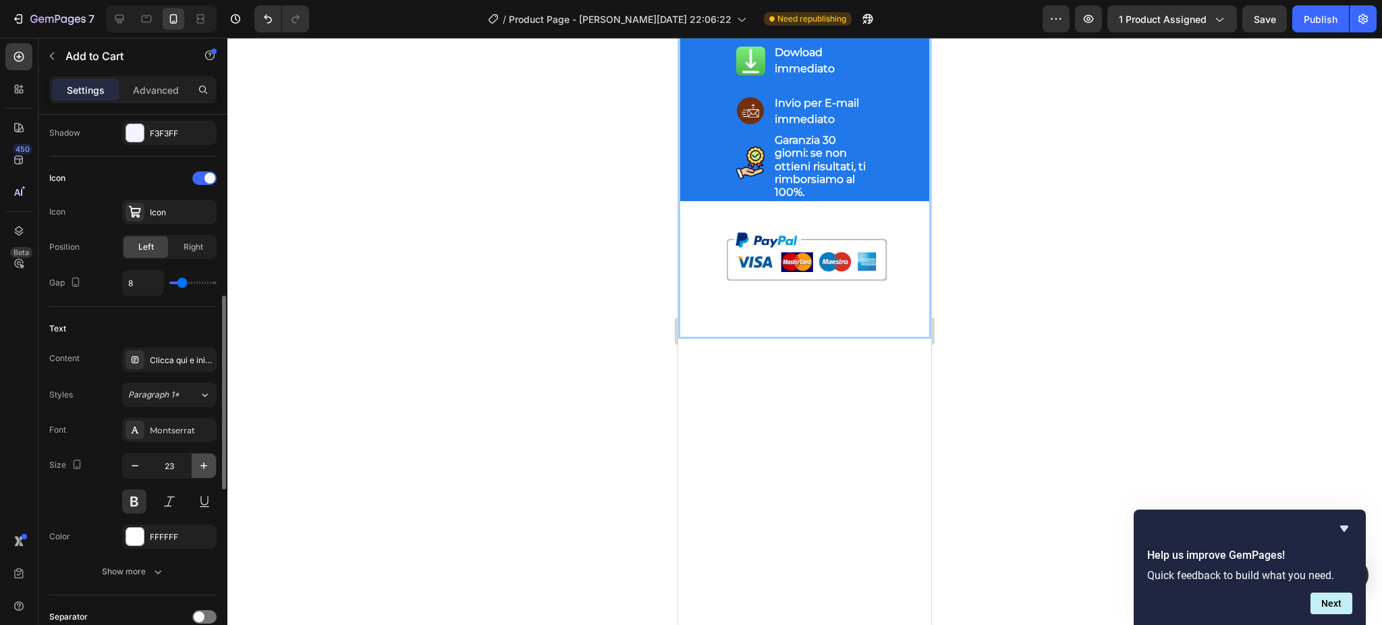
click at [206, 463] on icon "button" at bounding box center [203, 465] width 13 height 13
type input "24"
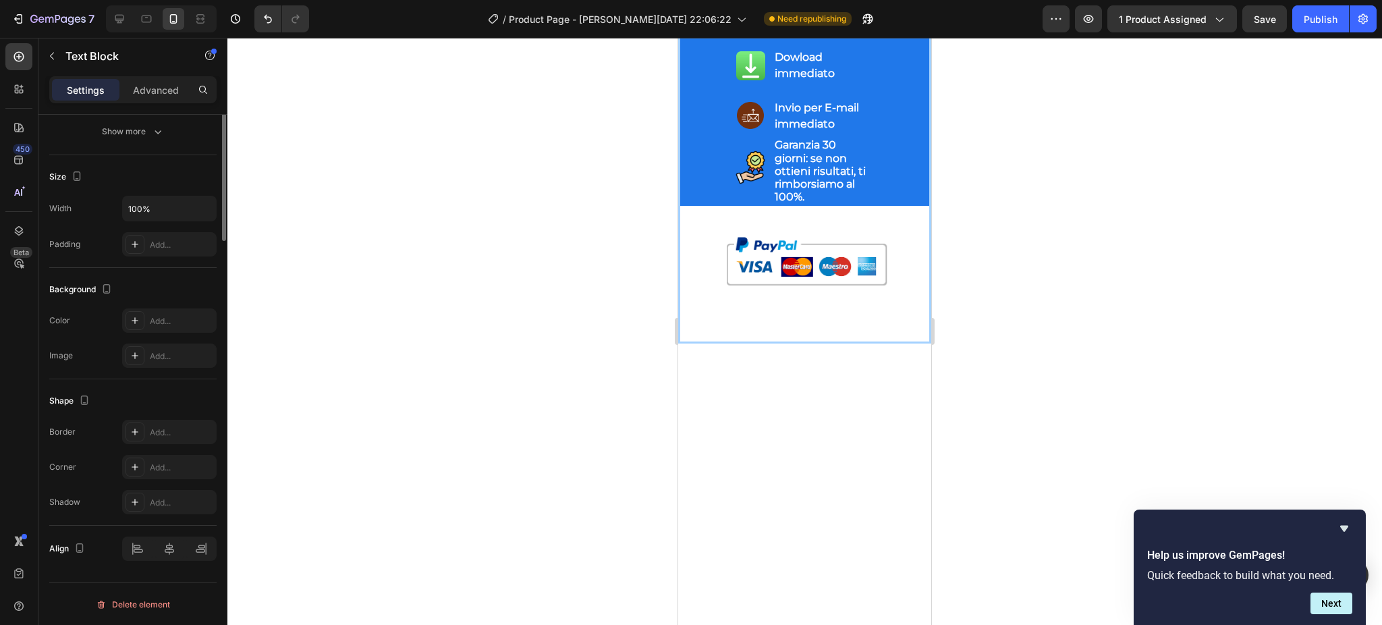
scroll to position [0, 0]
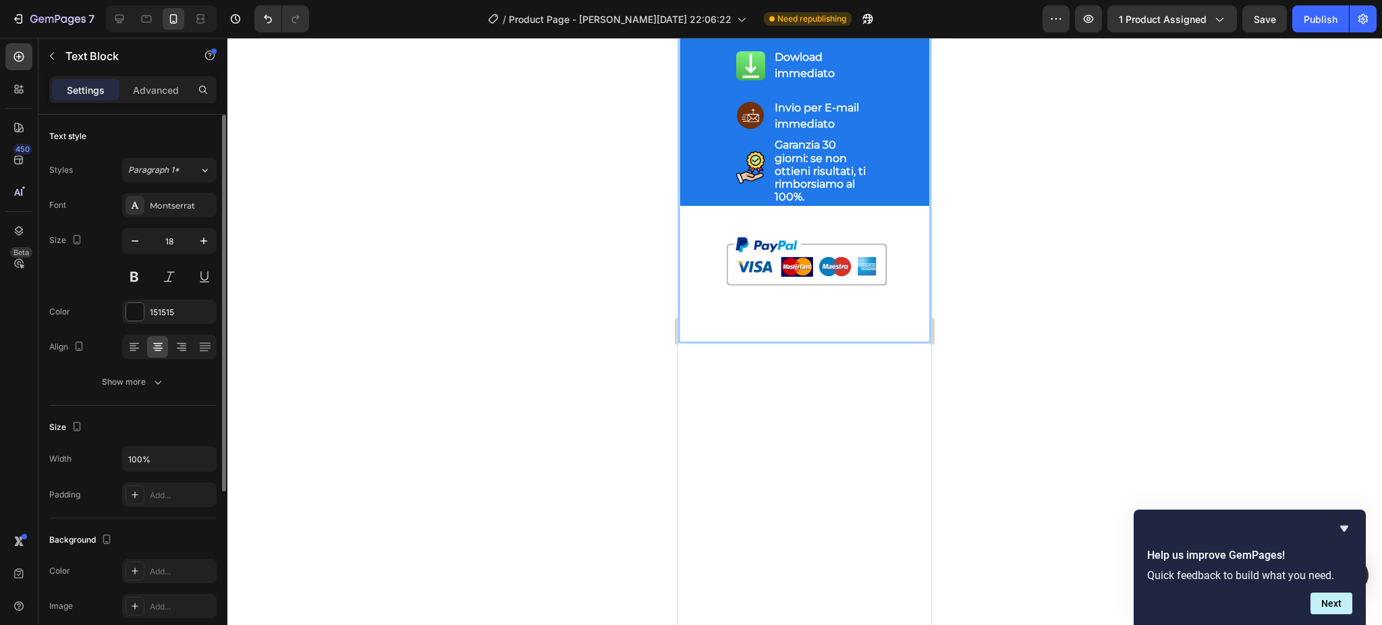
drag, startPoint x: 698, startPoint y: 268, endPoint x: 893, endPoint y: 416, distance: 244.1
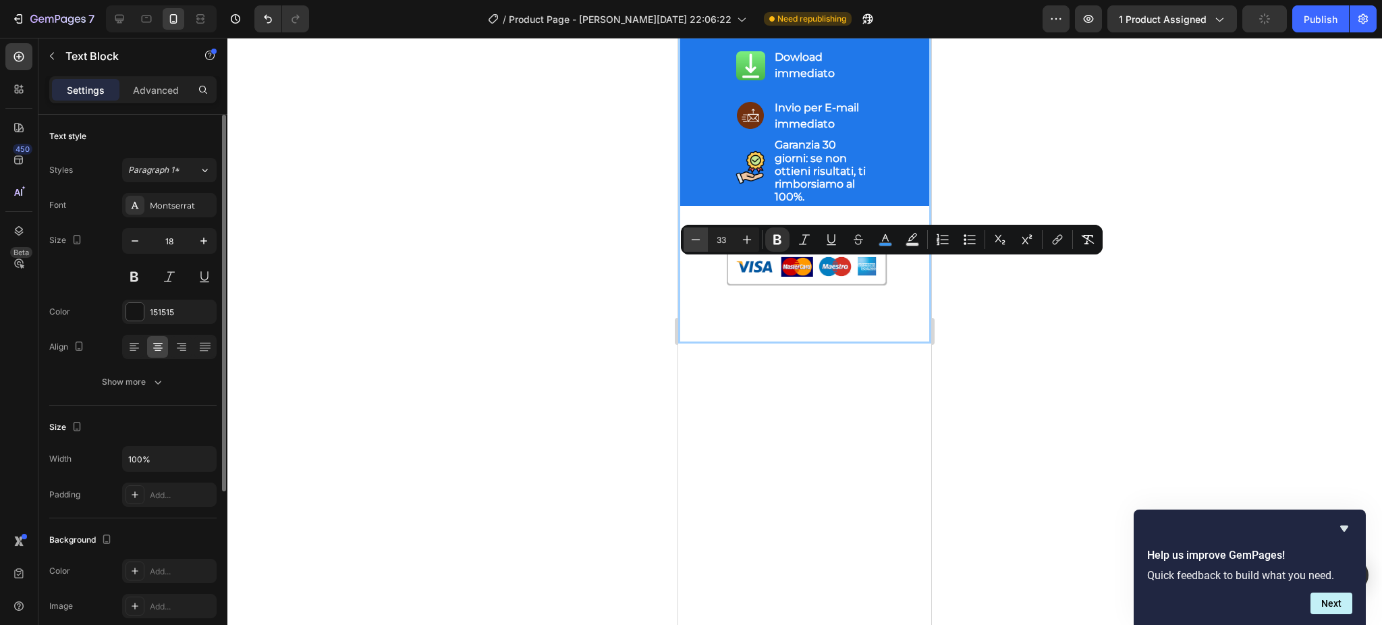
click at [702, 237] on icon "Editor contextual toolbar" at bounding box center [695, 239] width 13 height 13
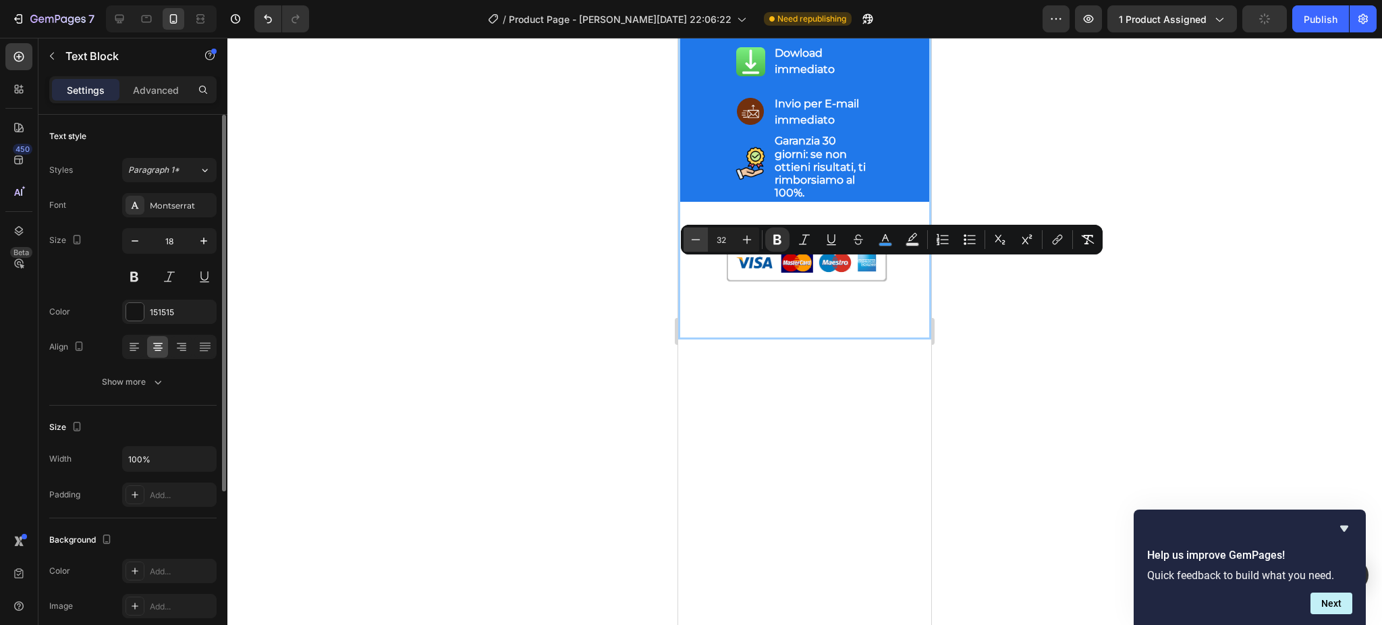
click at [702, 237] on icon "Editor contextual toolbar" at bounding box center [695, 239] width 13 height 13
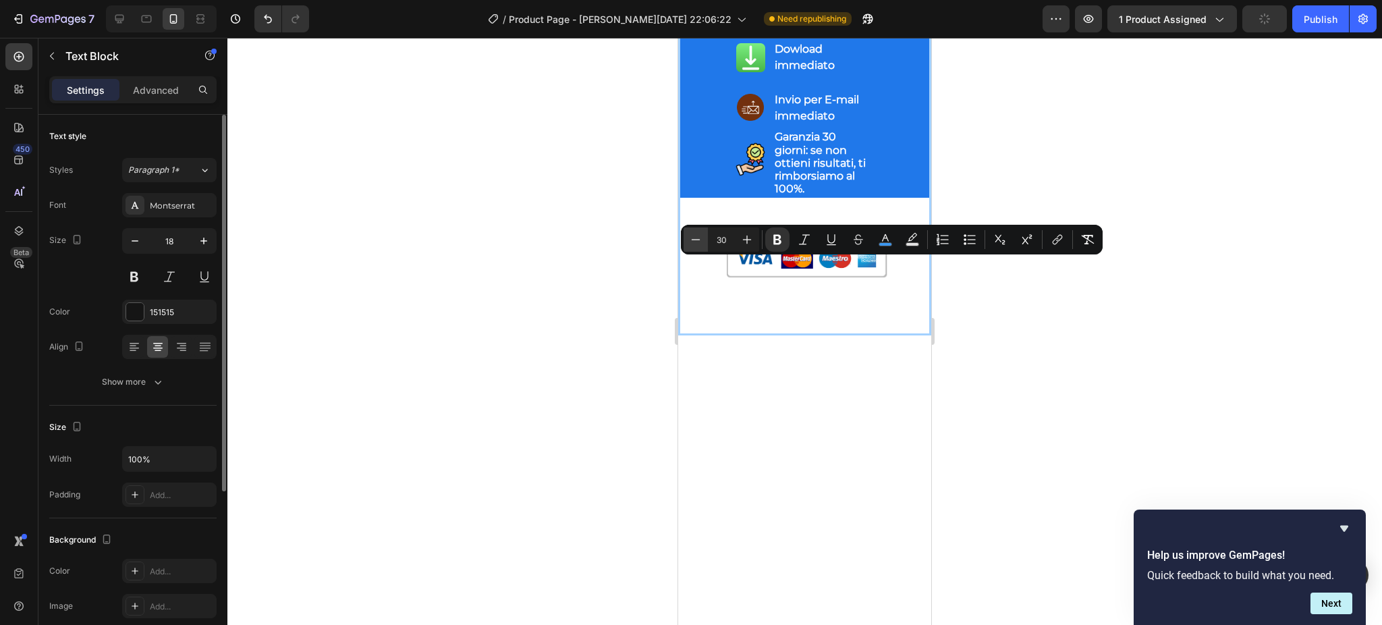
click at [702, 237] on icon "Editor contextual toolbar" at bounding box center [695, 239] width 13 height 13
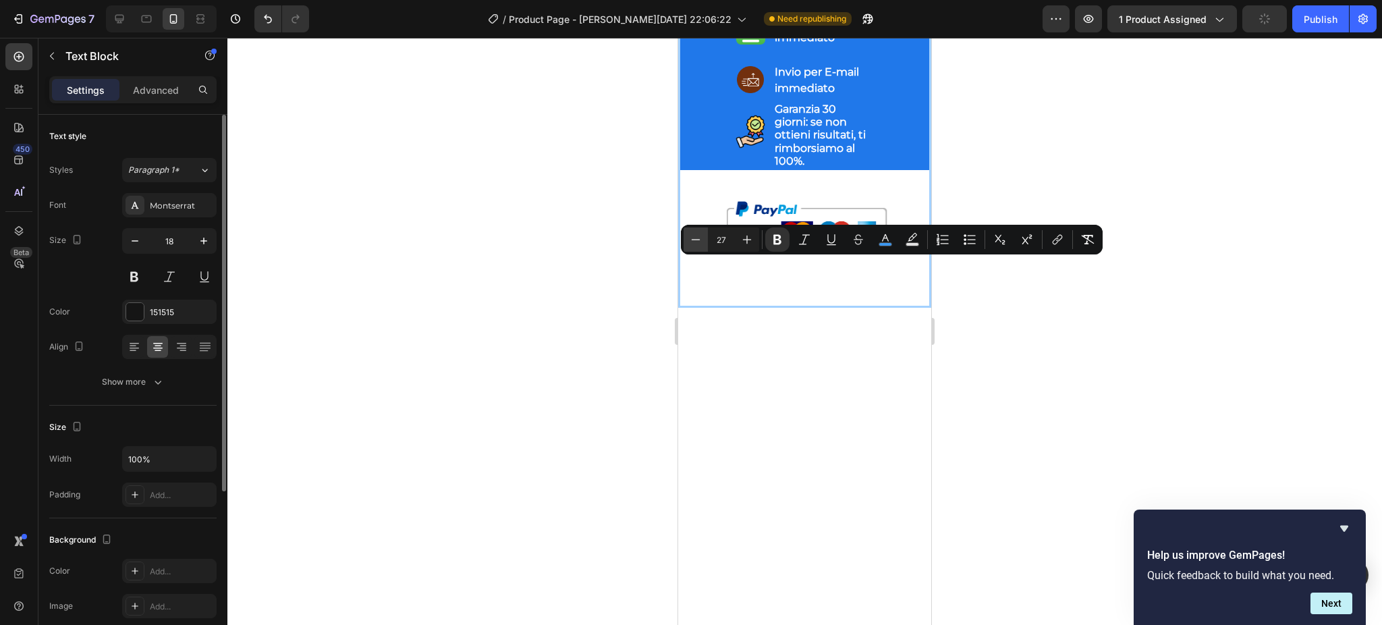
click at [702, 237] on icon "Editor contextual toolbar" at bounding box center [695, 239] width 13 height 13
type input "25"
click at [134, 339] on div at bounding box center [133, 347] width 21 height 22
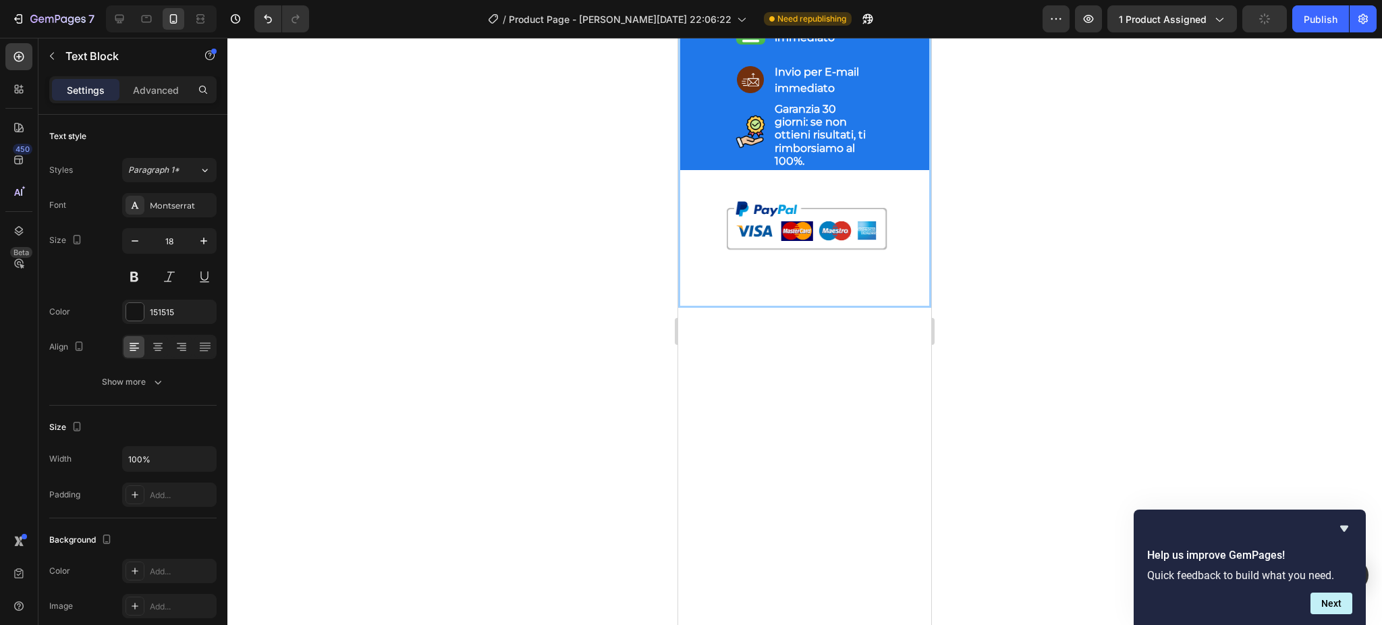
click at [516, 312] on div at bounding box center [804, 331] width 1154 height 587
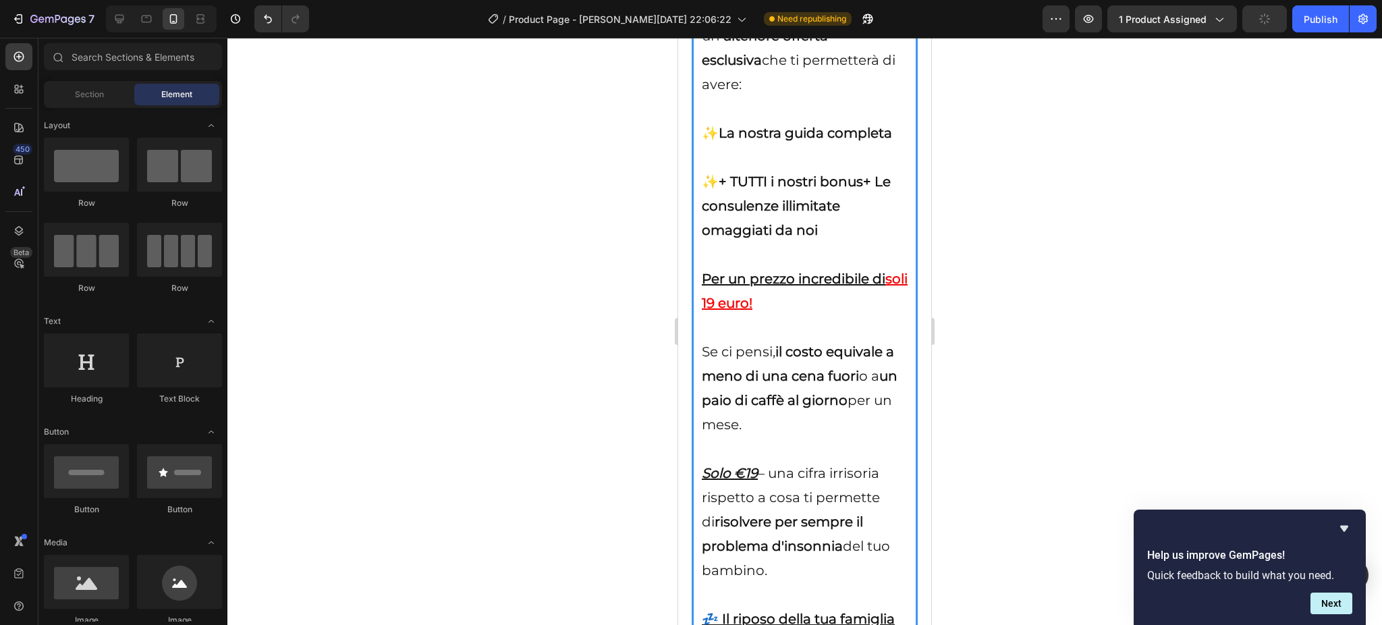
scroll to position [20077, 0]
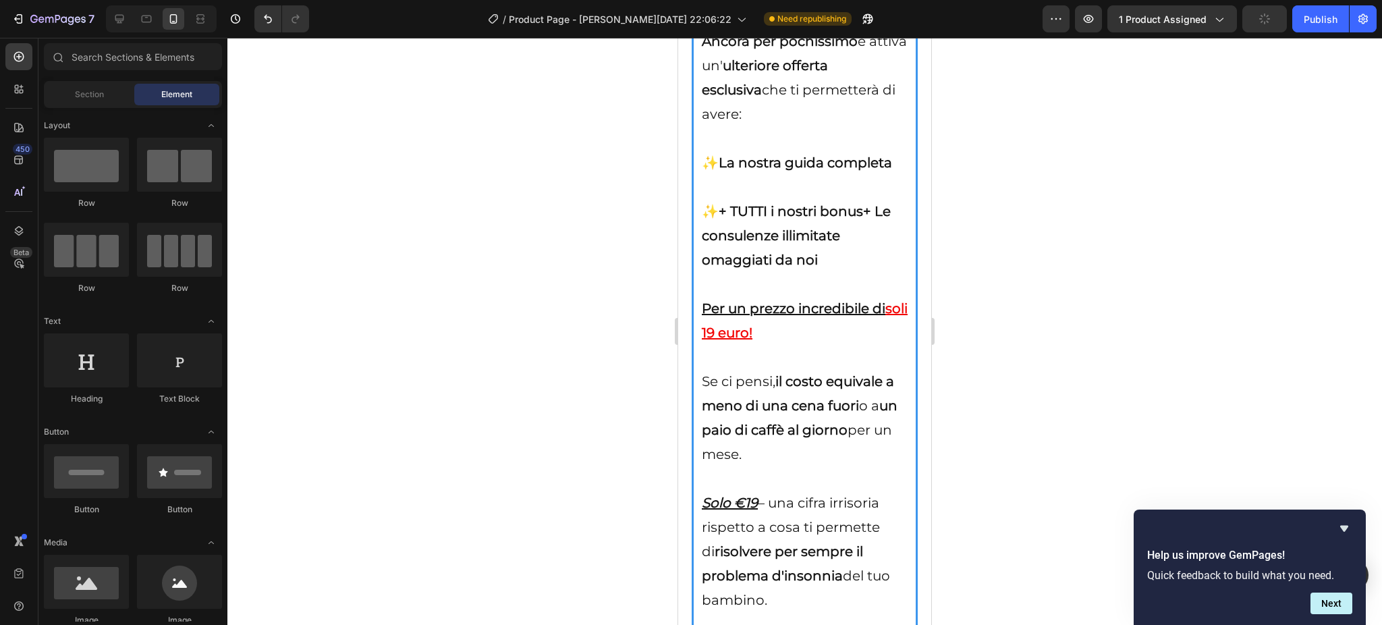
drag, startPoint x: 925, startPoint y: 494, endPoint x: 1337, endPoint y: 449, distance: 414.7
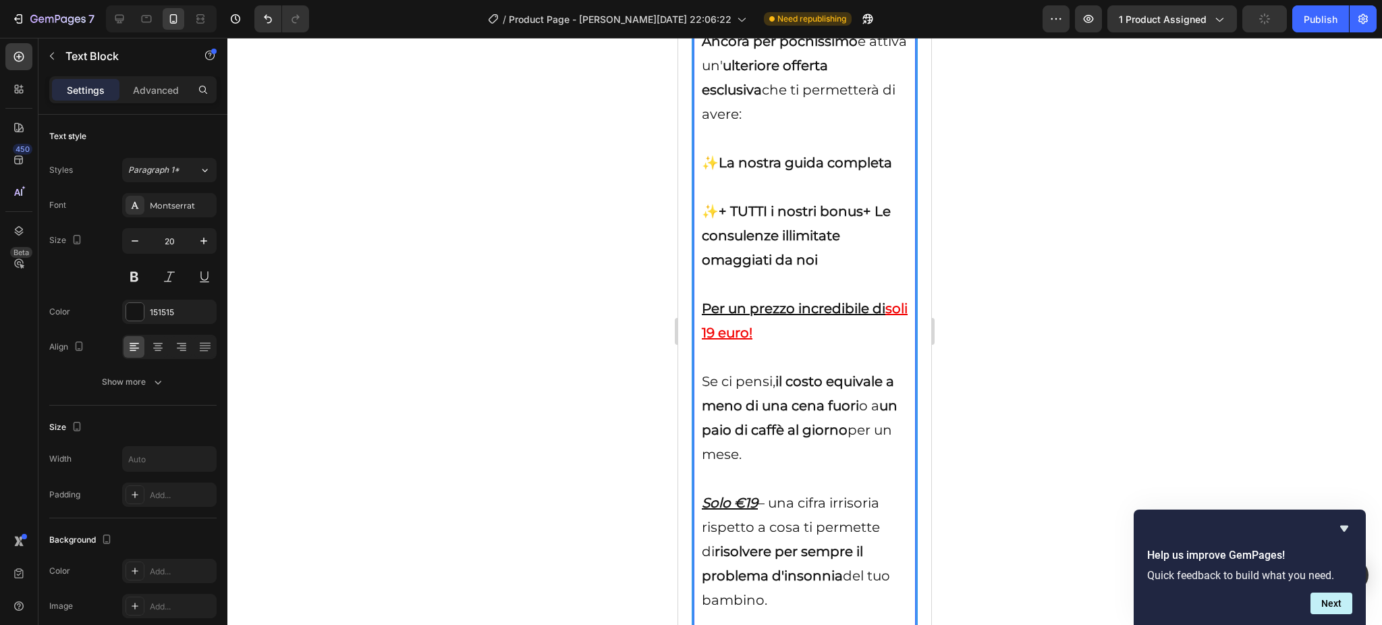
click at [737, 341] on u "soli 19 euro!" at bounding box center [805, 320] width 206 height 40
click at [739, 341] on u "soli 19 euro!" at bounding box center [805, 320] width 206 height 40
click at [756, 511] on u "Solo €19" at bounding box center [730, 502] width 56 height 16
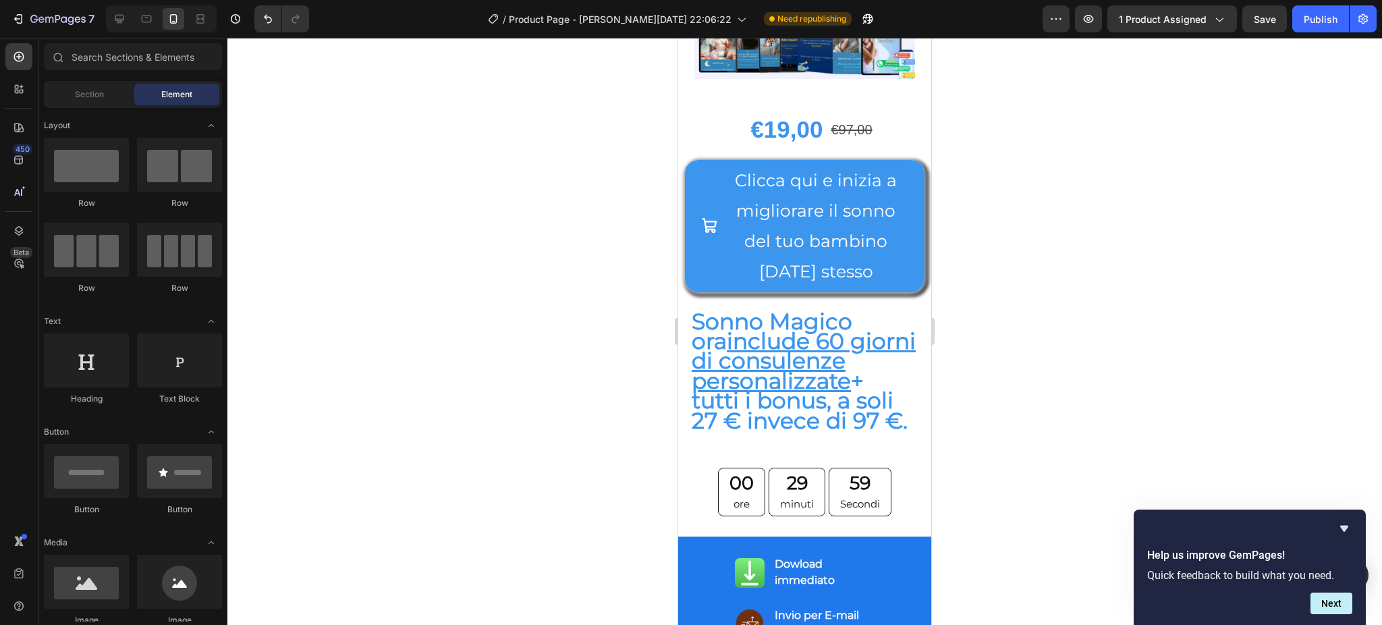
scroll to position [9954, 0]
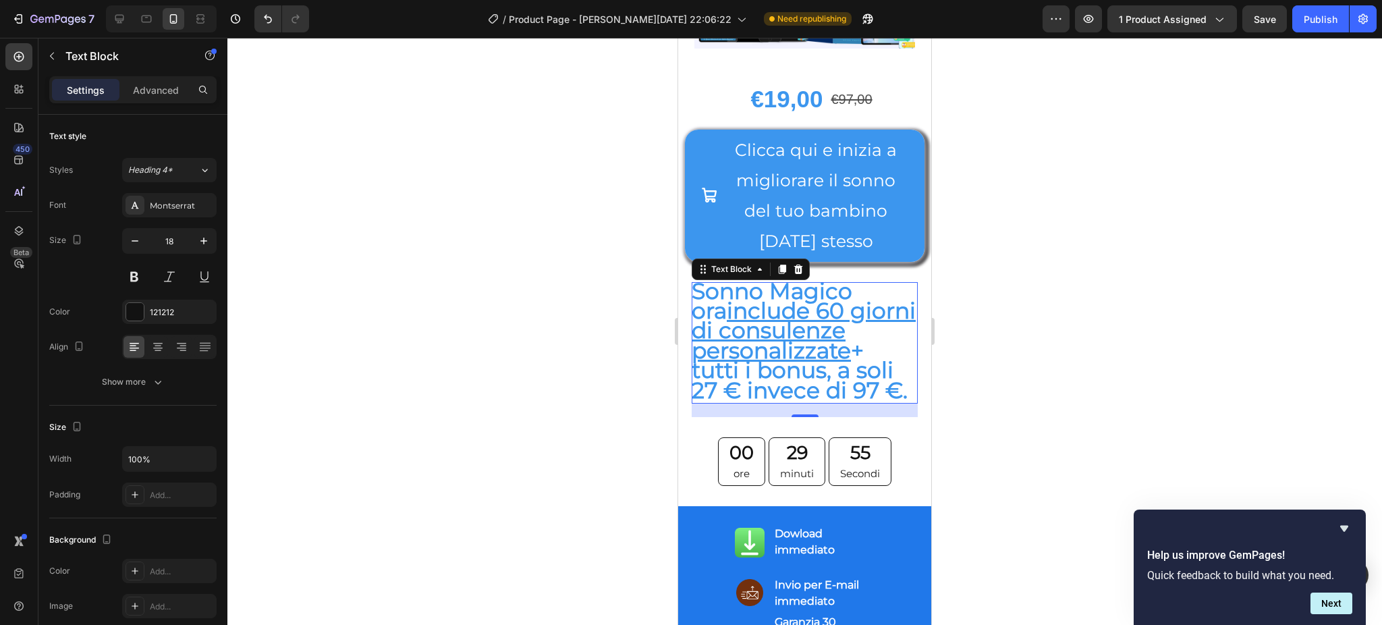
click at [716, 402] on p "Sonno Magico ora include 60 giorni di consulenze personalizzate + tutti i bonus…" at bounding box center [803, 342] width 225 height 119
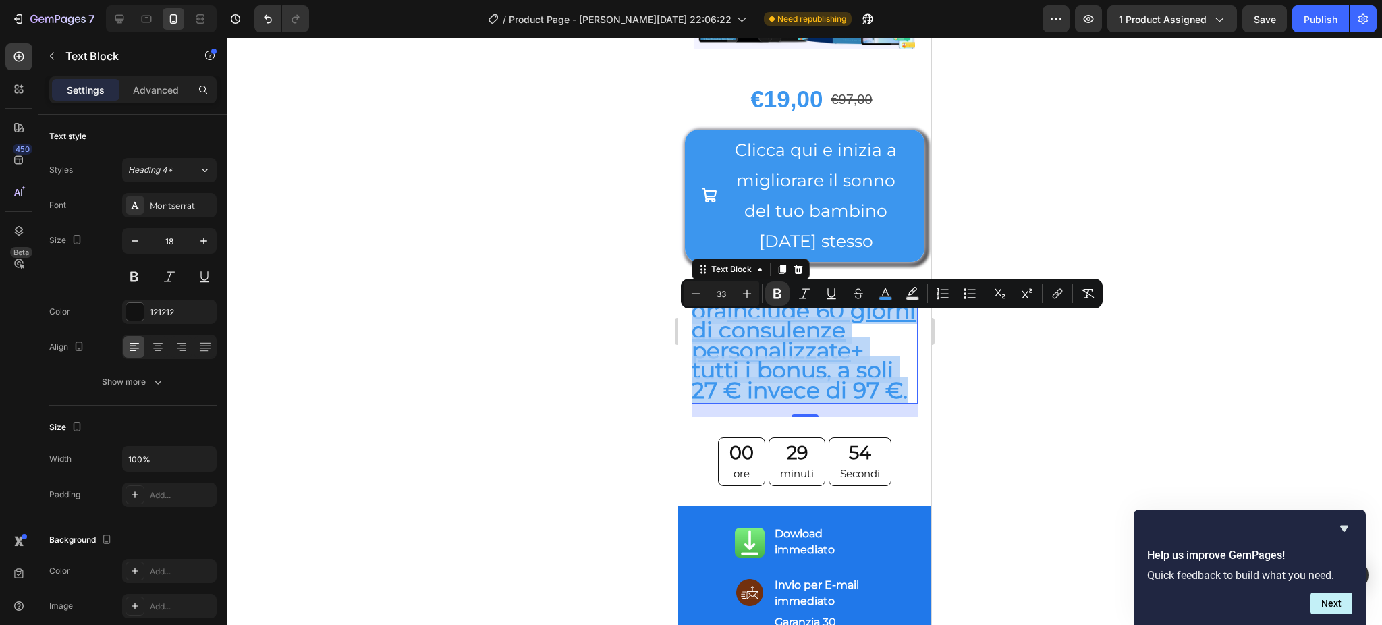
drag, startPoint x: 716, startPoint y: 453, endPoint x: 694, endPoint y: 331, distance: 124.8
click at [694, 331] on p "Sonno Magico ora include 60 giorni di consulenze personalizzate + tutti i bonus…" at bounding box center [803, 342] width 225 height 119
click at [685, 294] on button "Minus" at bounding box center [695, 293] width 24 height 24
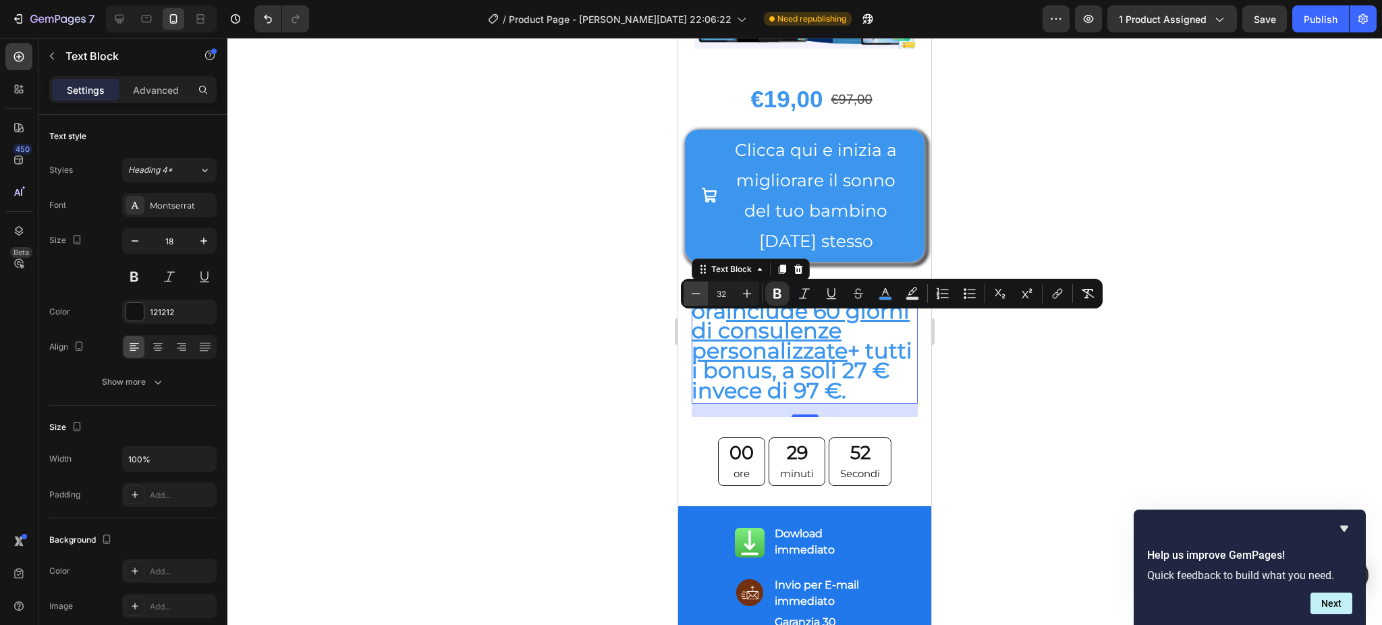
click at [685, 294] on button "Minus" at bounding box center [695, 293] width 24 height 24
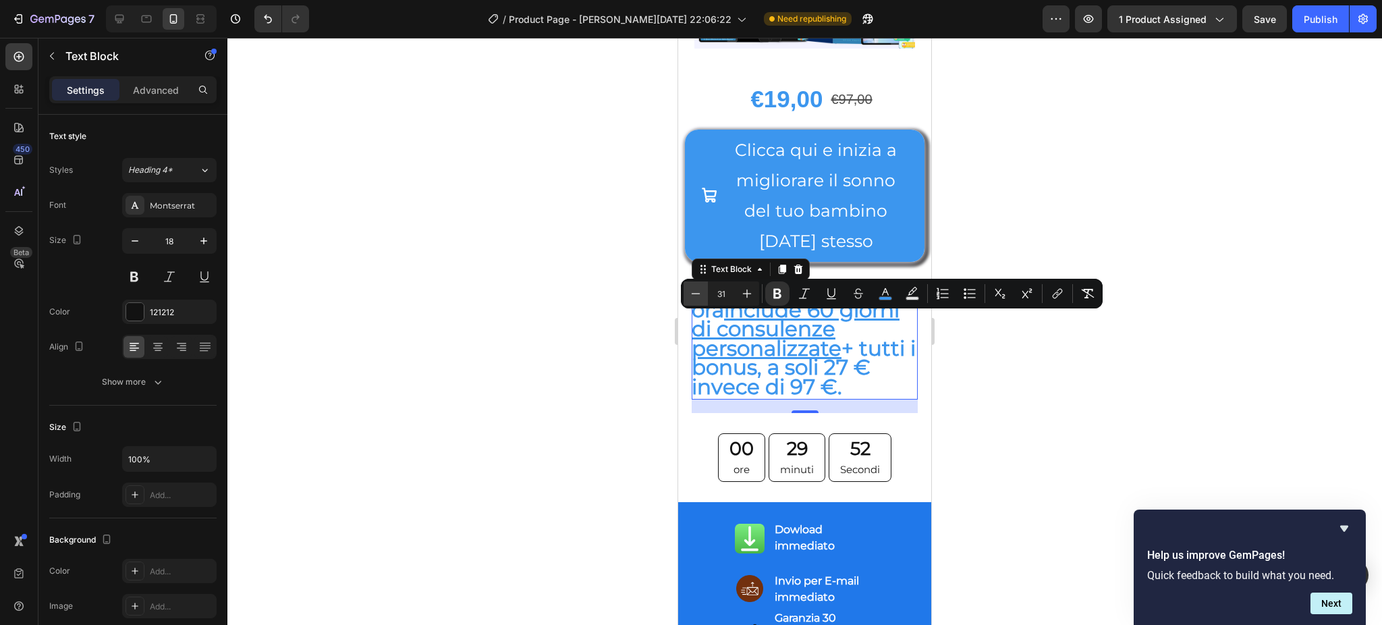
click at [685, 294] on button "Minus" at bounding box center [695, 293] width 24 height 24
type input "28"
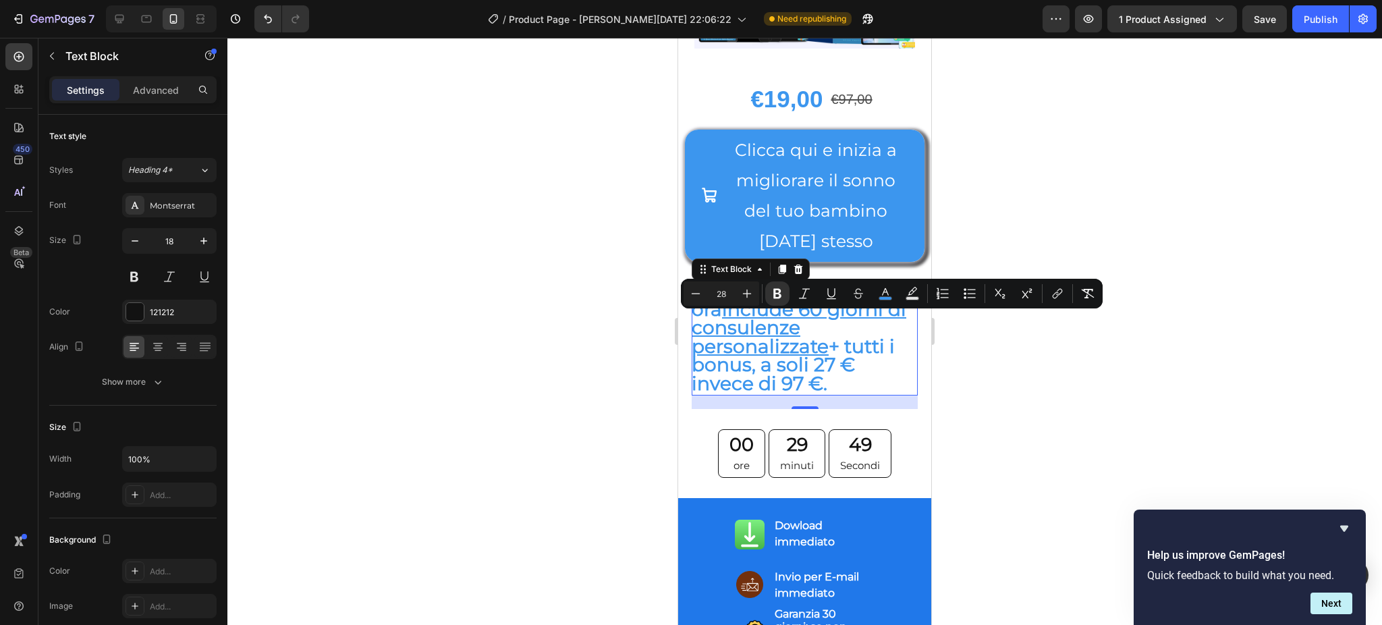
click at [511, 277] on div at bounding box center [804, 331] width 1154 height 587
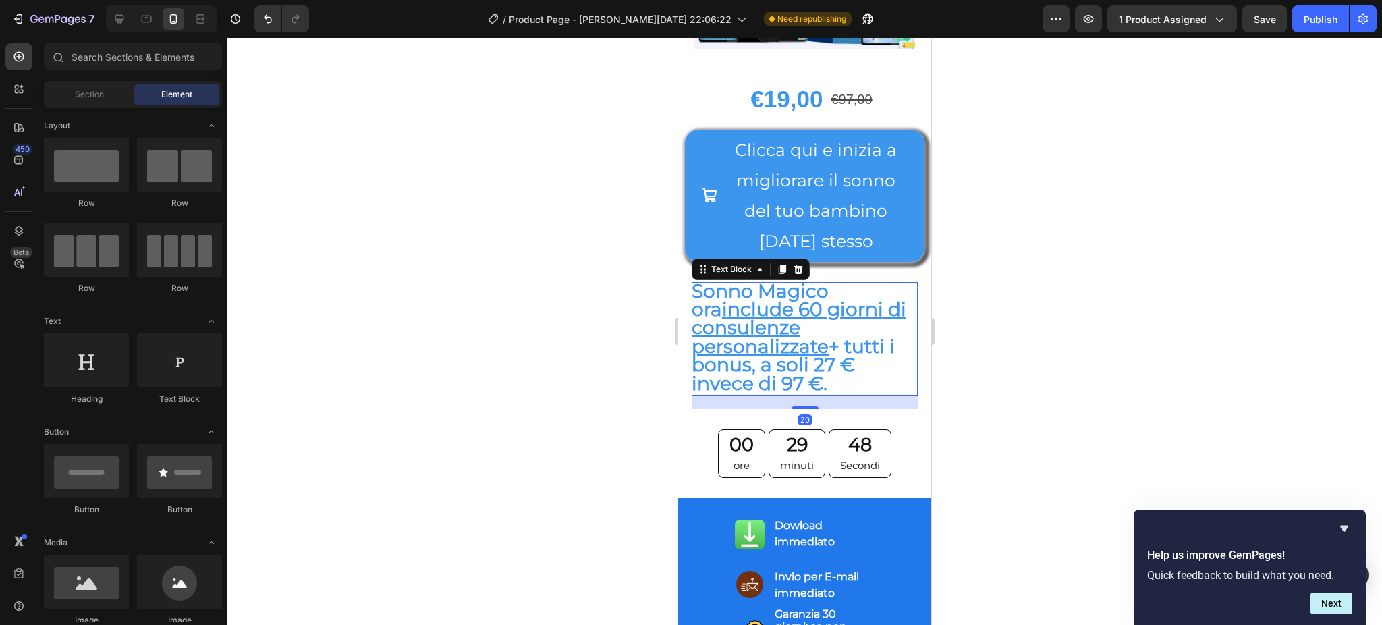
click at [724, 353] on u "include 60 giorni di consulenze personalizzate" at bounding box center [798, 328] width 215 height 60
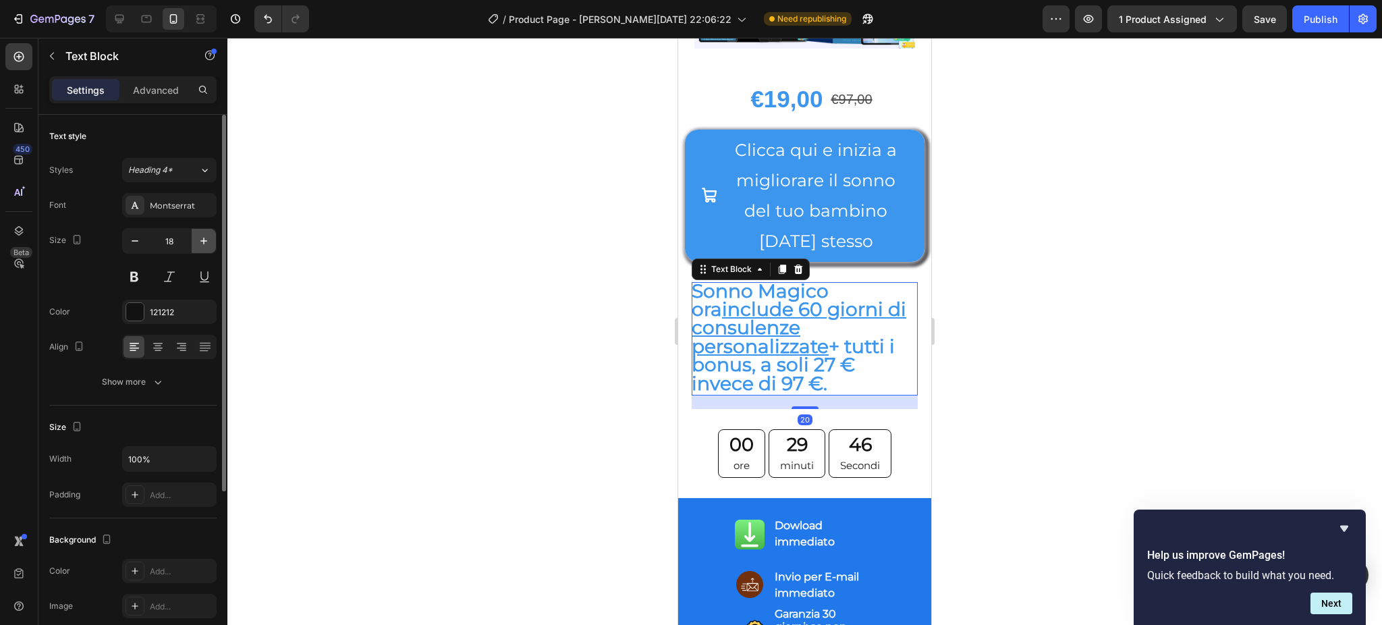
click at [198, 235] on icon "button" at bounding box center [203, 240] width 13 height 13
type input "20"
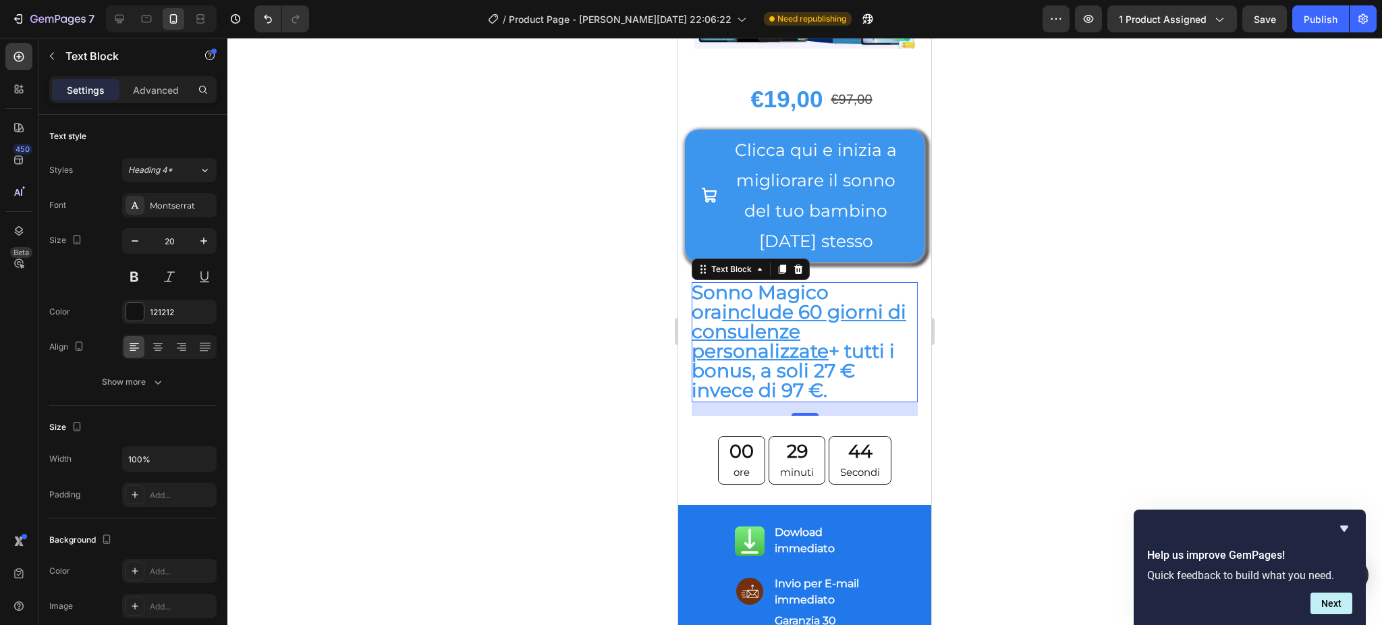
click at [544, 305] on div at bounding box center [804, 331] width 1154 height 587
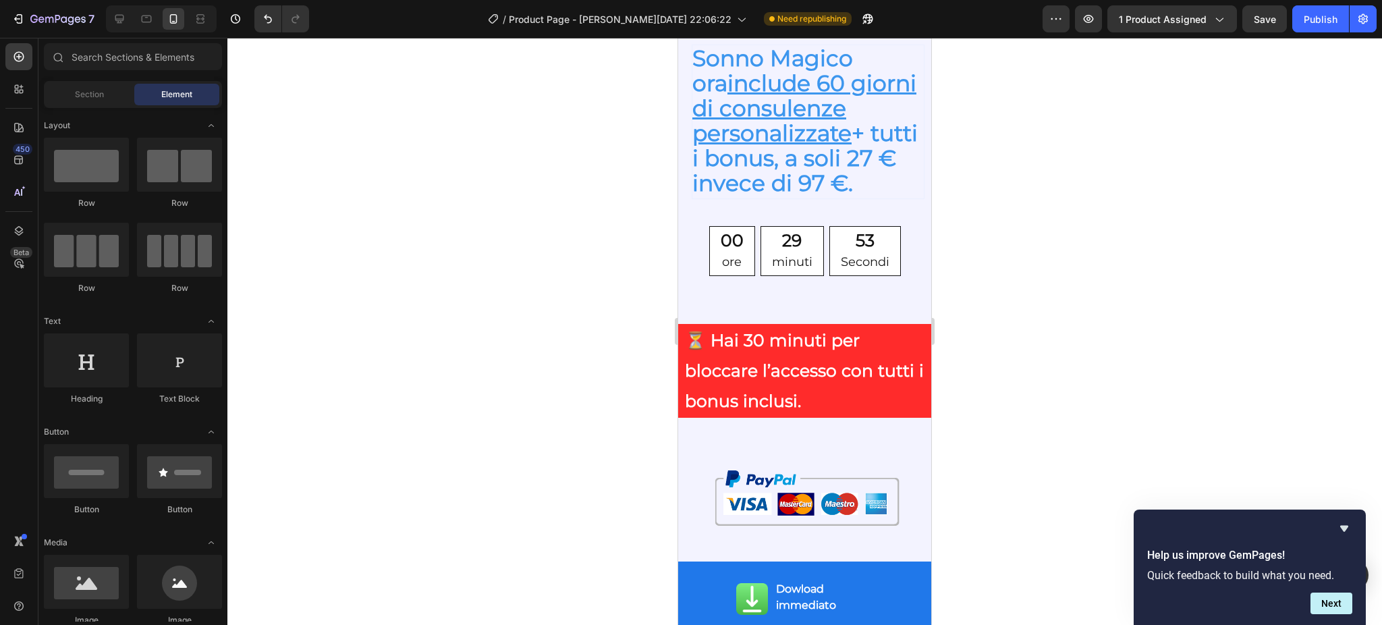
scroll to position [2075, 0]
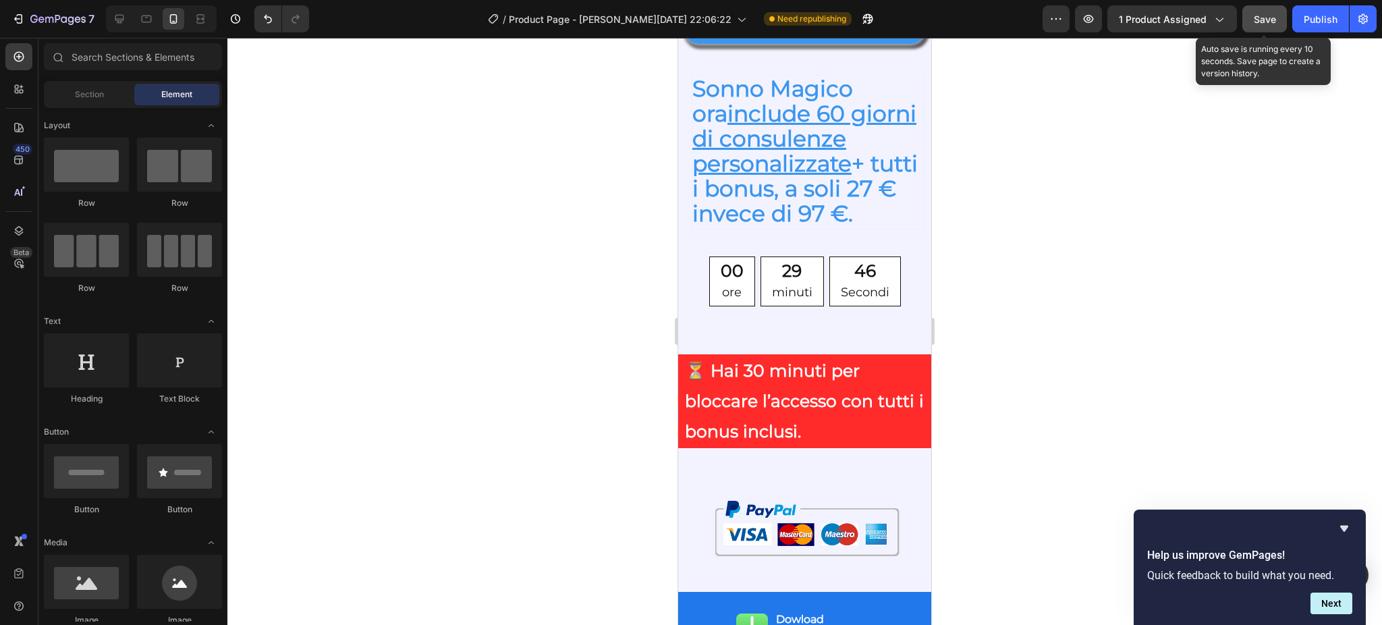
click at [1261, 27] on button "Save" at bounding box center [1264, 18] width 45 height 27
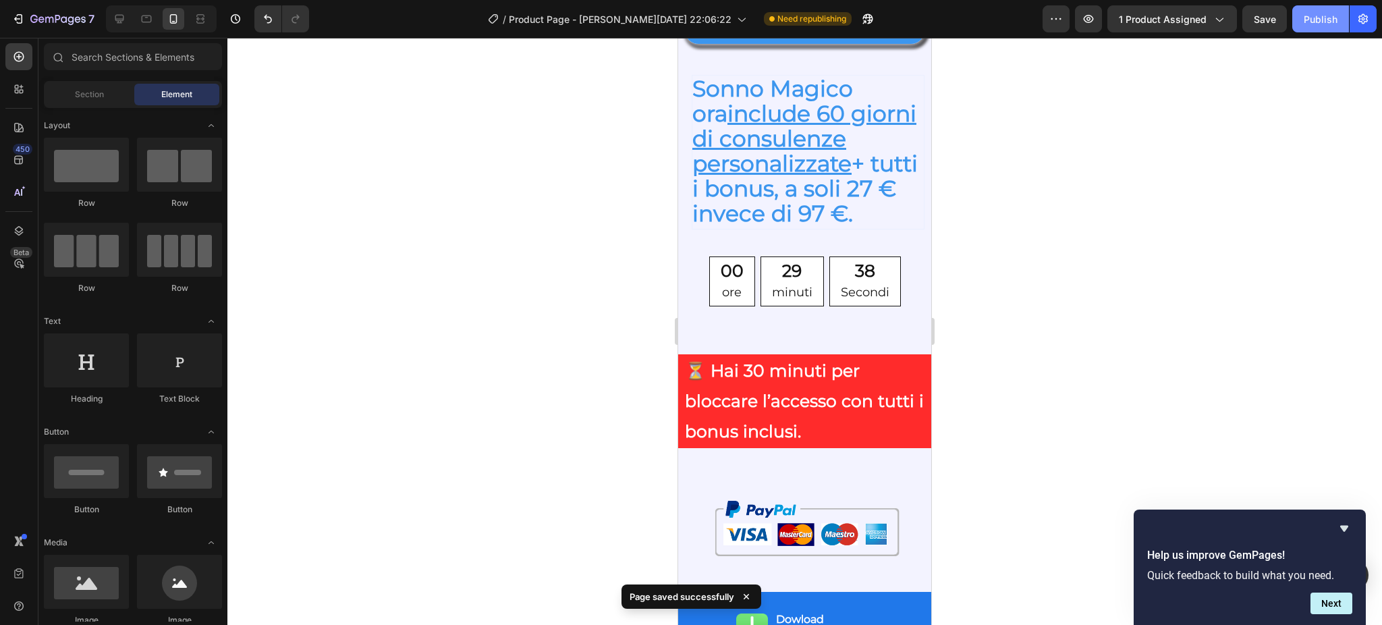
click at [1324, 18] on div "Publish" at bounding box center [1320, 19] width 34 height 14
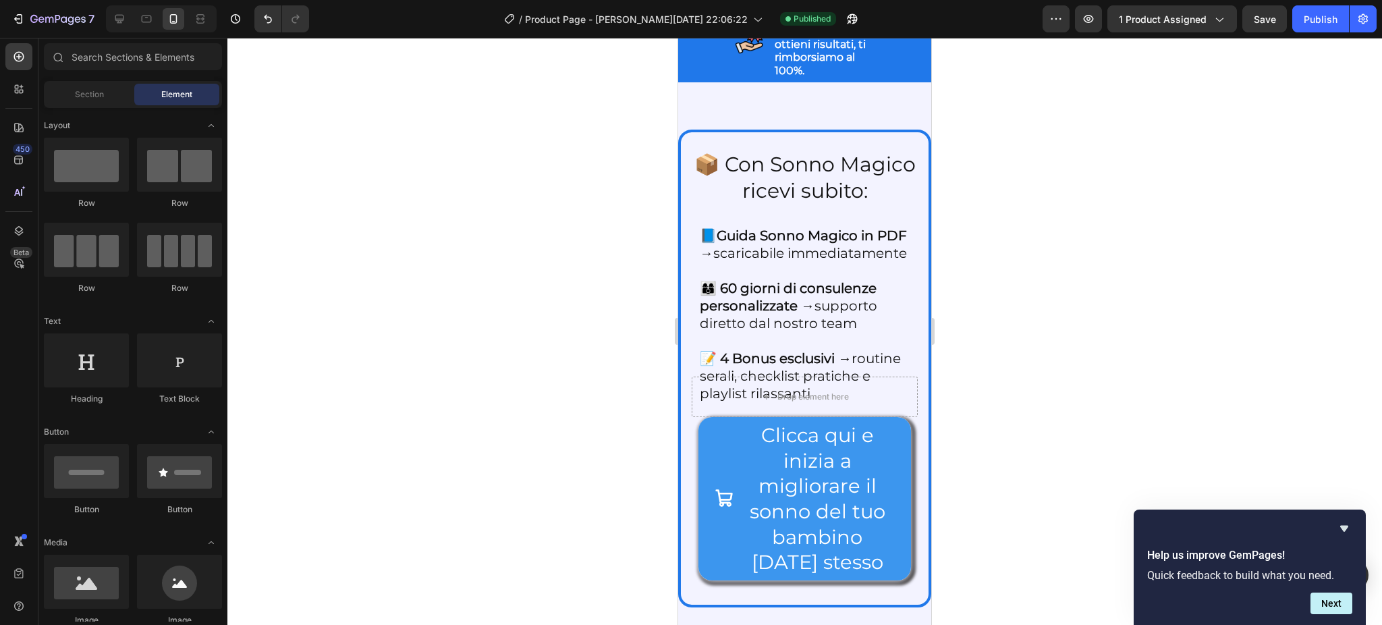
scroll to position [2854, 0]
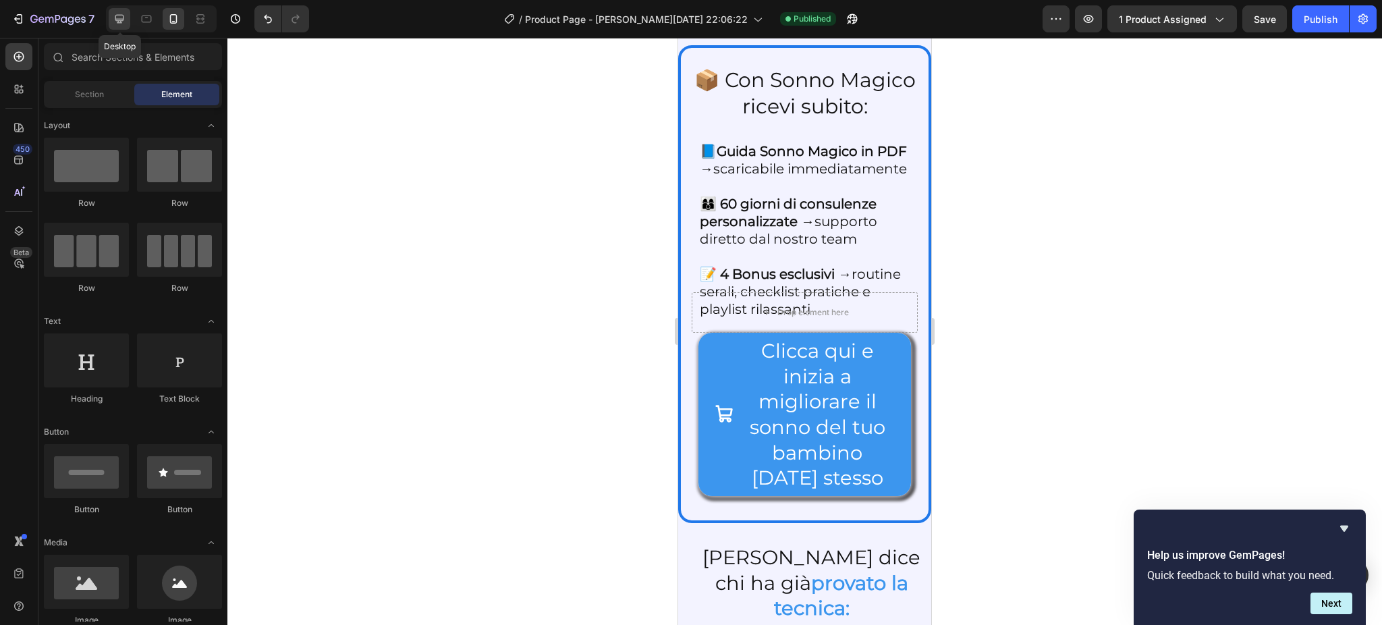
click at [119, 19] on icon at bounding box center [119, 19] width 9 height 9
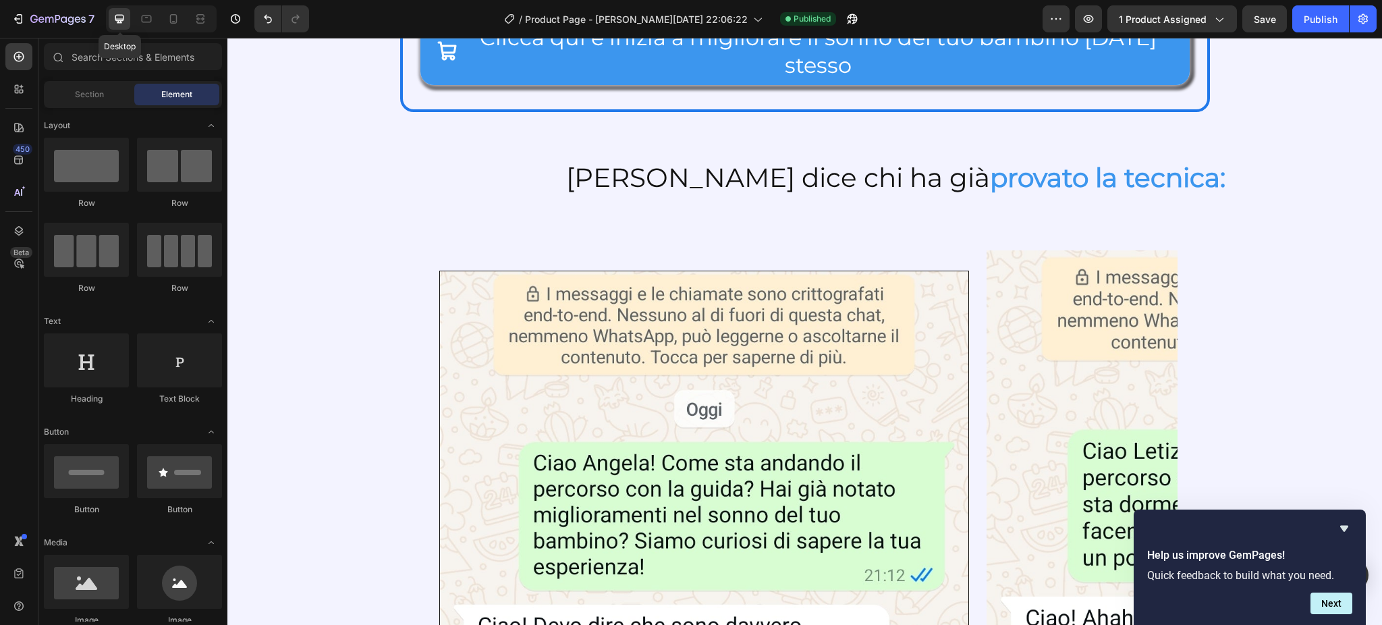
scroll to position [2658, 0]
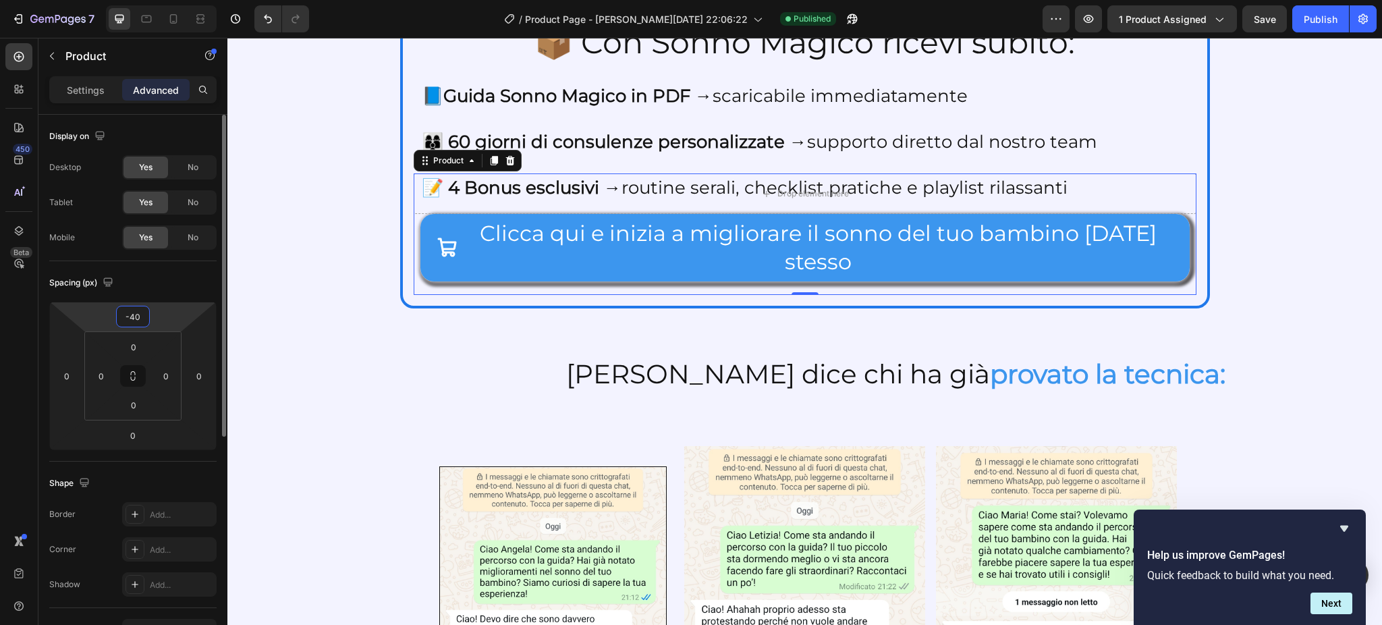
click at [128, 312] on input "-40" at bounding box center [132, 316] width 27 height 20
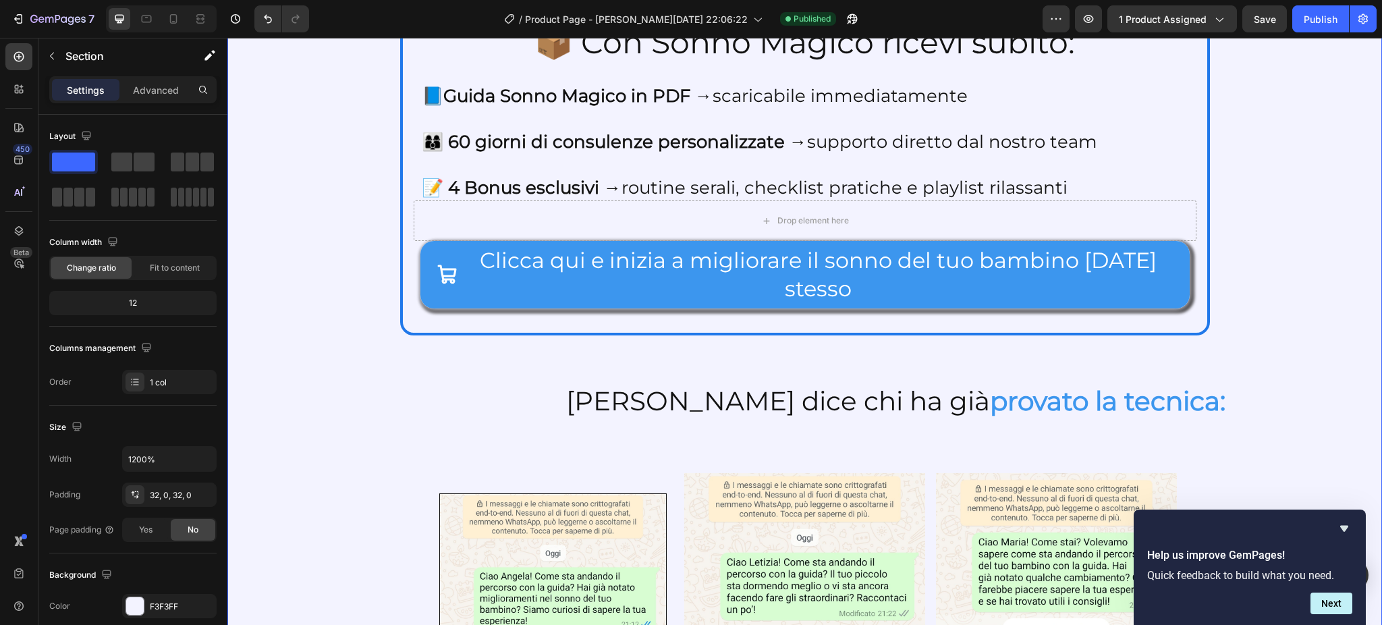
click at [1258, 10] on button "Save" at bounding box center [1264, 18] width 45 height 27
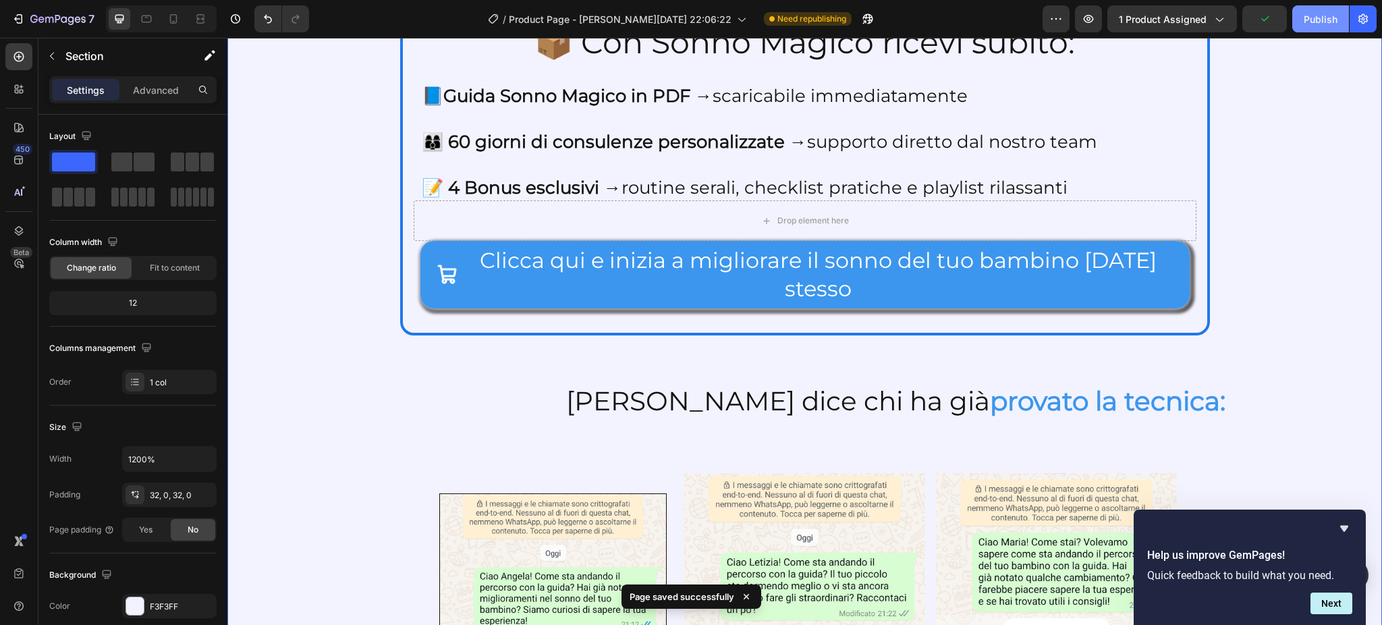
click at [1313, 26] on div "Publish" at bounding box center [1320, 19] width 34 height 14
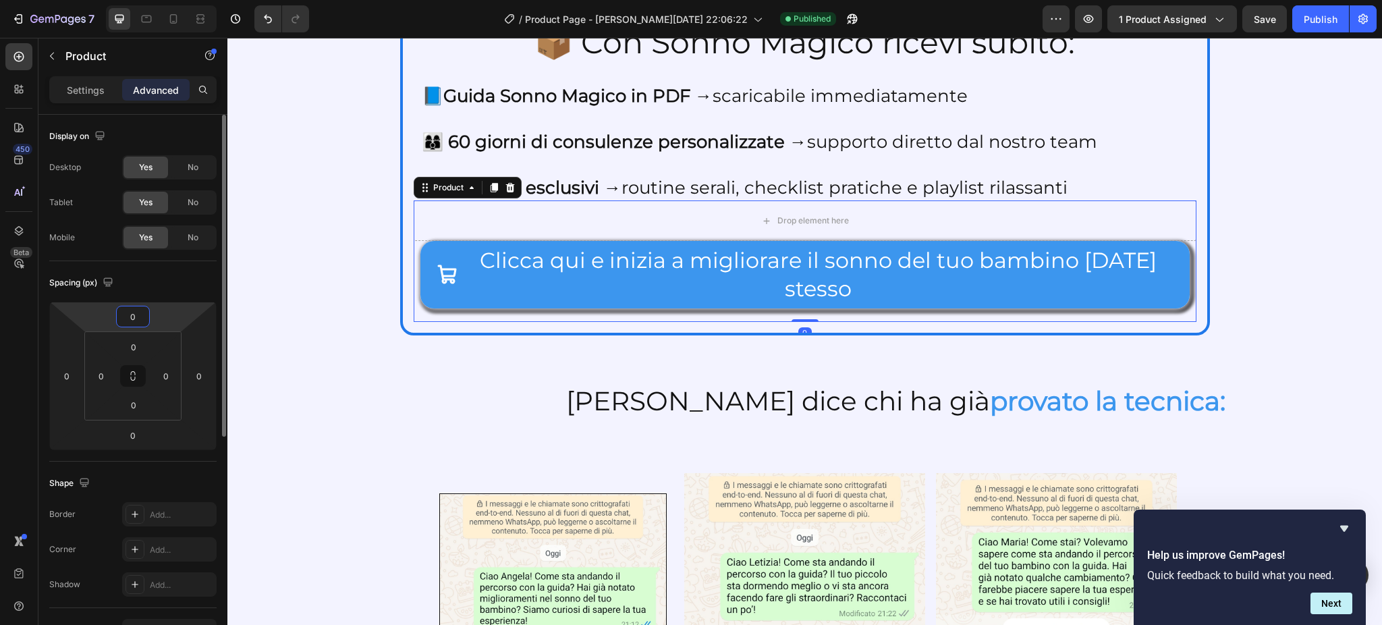
click at [134, 312] on input "0" at bounding box center [132, 316] width 27 height 20
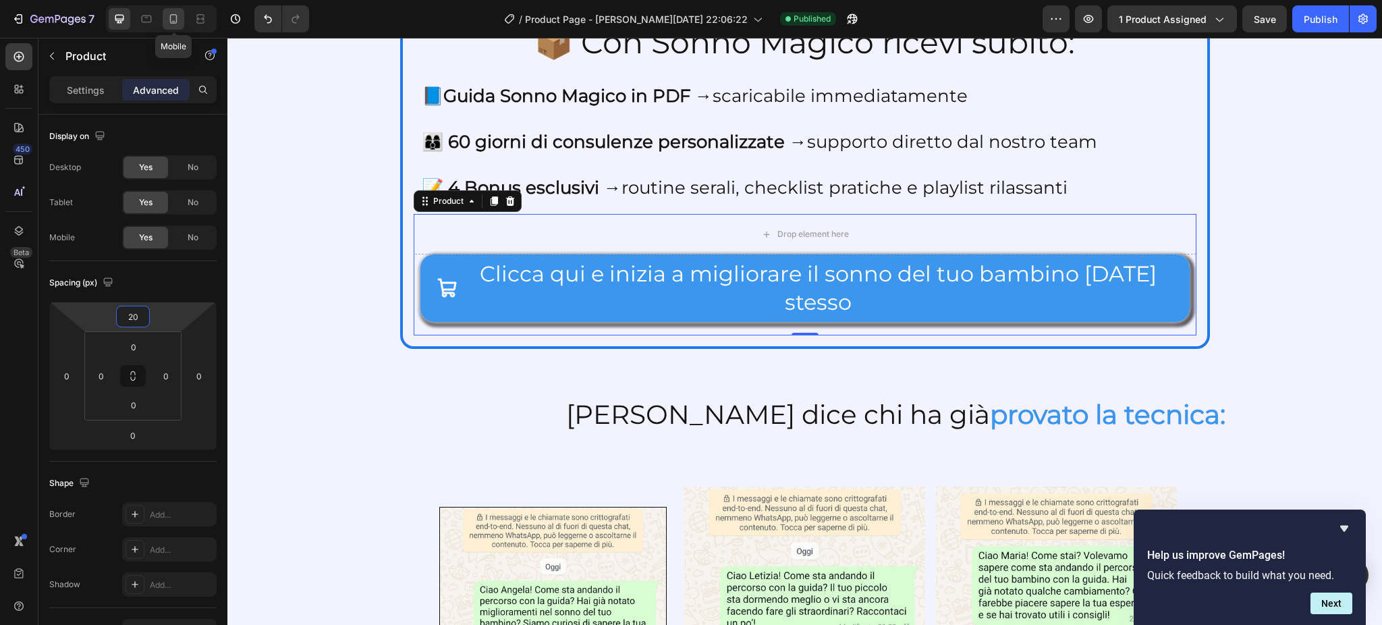
type input "20"
click at [170, 9] on div at bounding box center [174, 19] width 22 height 22
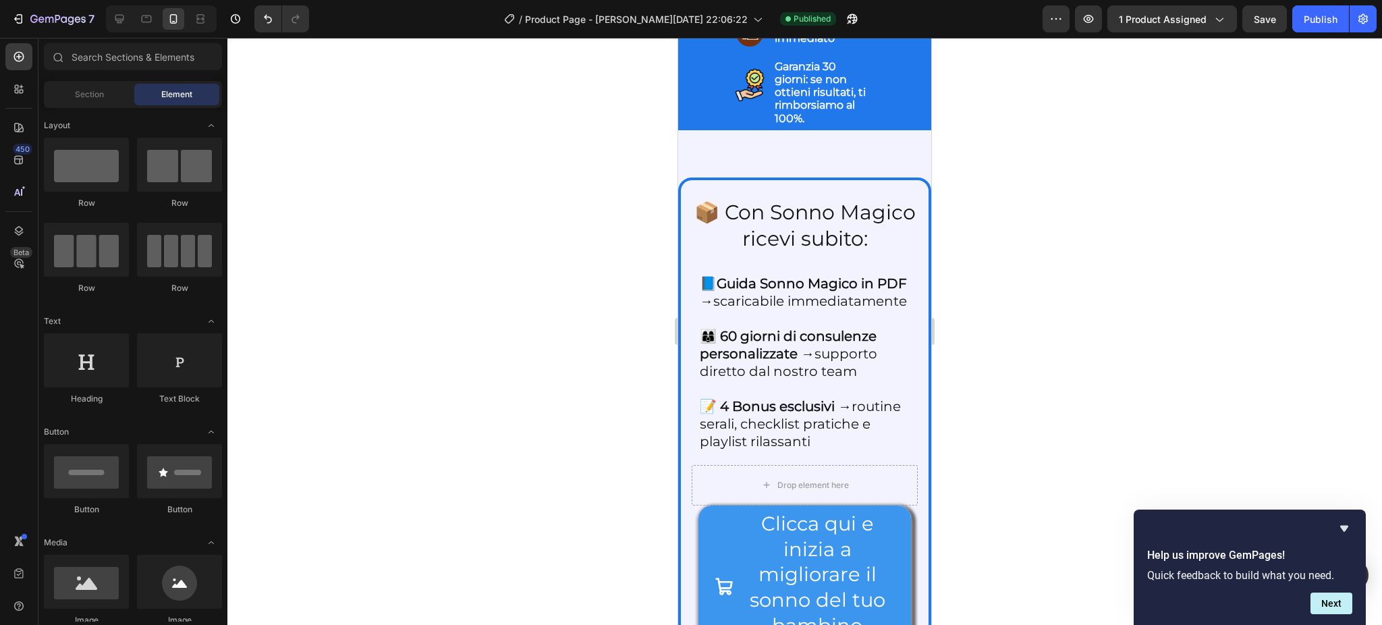
scroll to position [2752, 0]
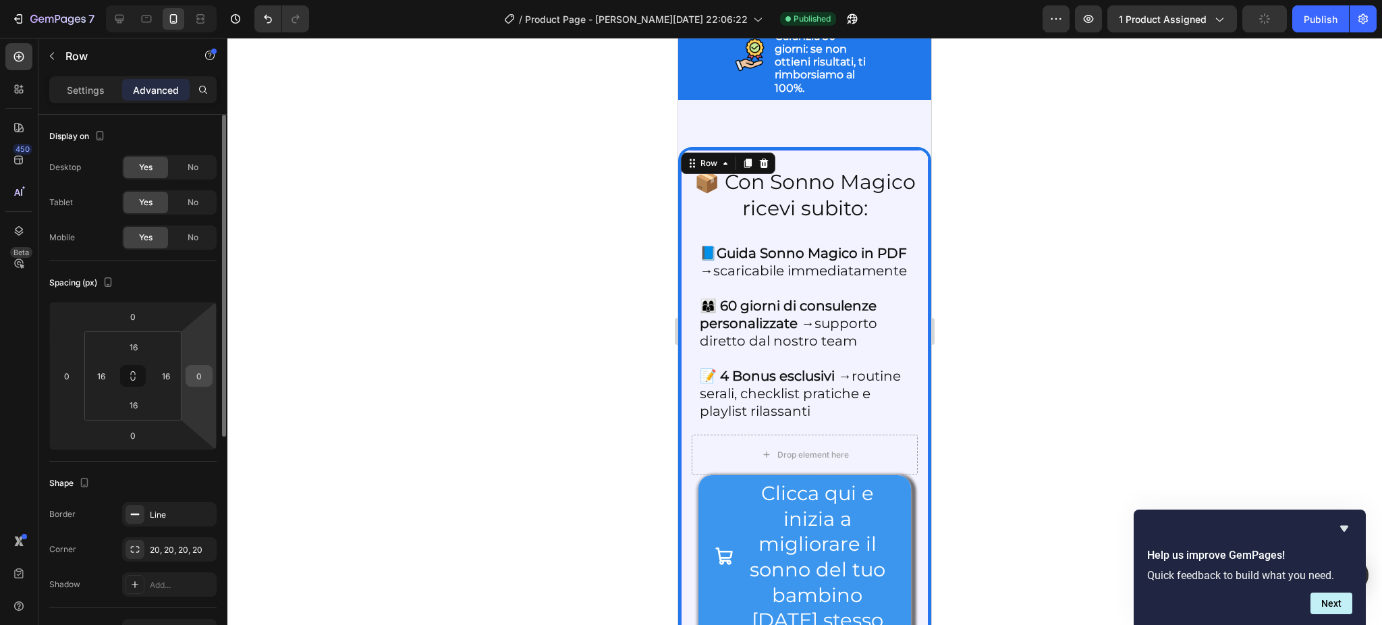
click at [203, 366] on input "0" at bounding box center [199, 376] width 20 height 20
type input "5"
type input "0"
click at [325, 346] on div at bounding box center [804, 331] width 1154 height 587
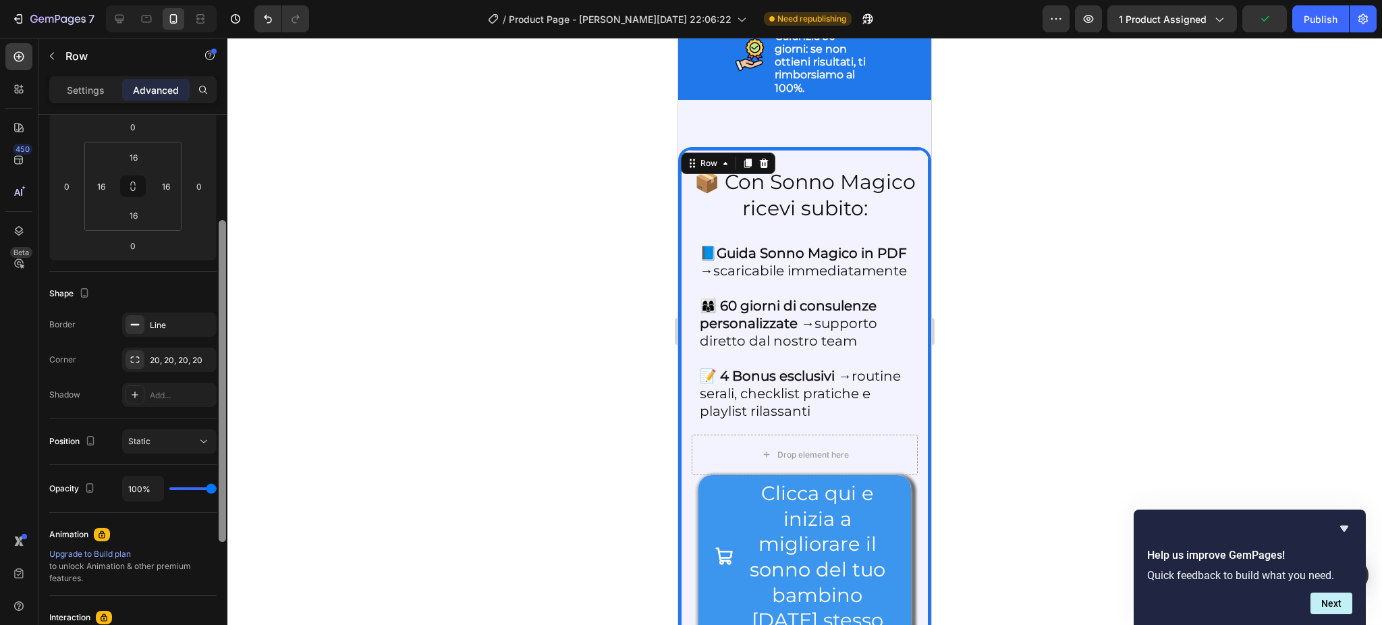
scroll to position [202, 0]
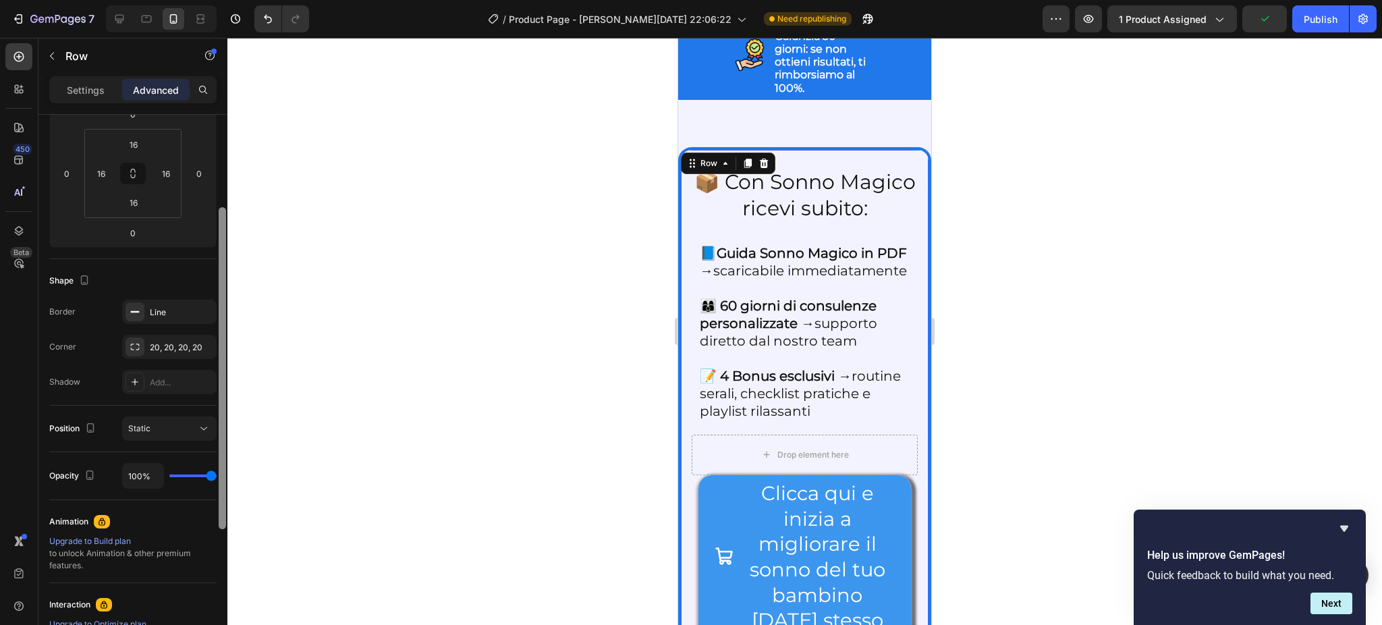
drag, startPoint x: 224, startPoint y: 424, endPoint x: 230, endPoint y: 542, distance: 118.9
click at [230, 0] on div "7 / Product Page - Jan 15, 22:06:22 Need republishing Preview 1 product assigne…" at bounding box center [691, 0] width 1382 height 0
click at [176, 419] on button "Static" at bounding box center [169, 428] width 94 height 24
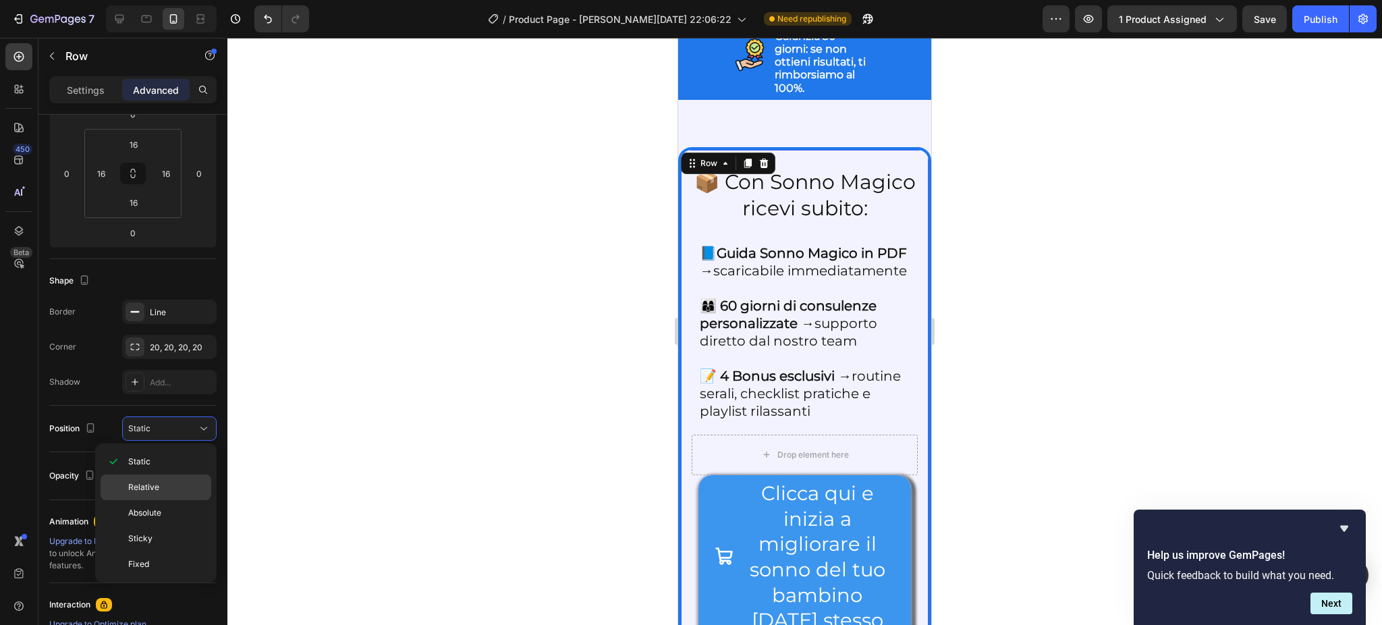
click at [158, 486] on p "Relative" at bounding box center [166, 487] width 77 height 12
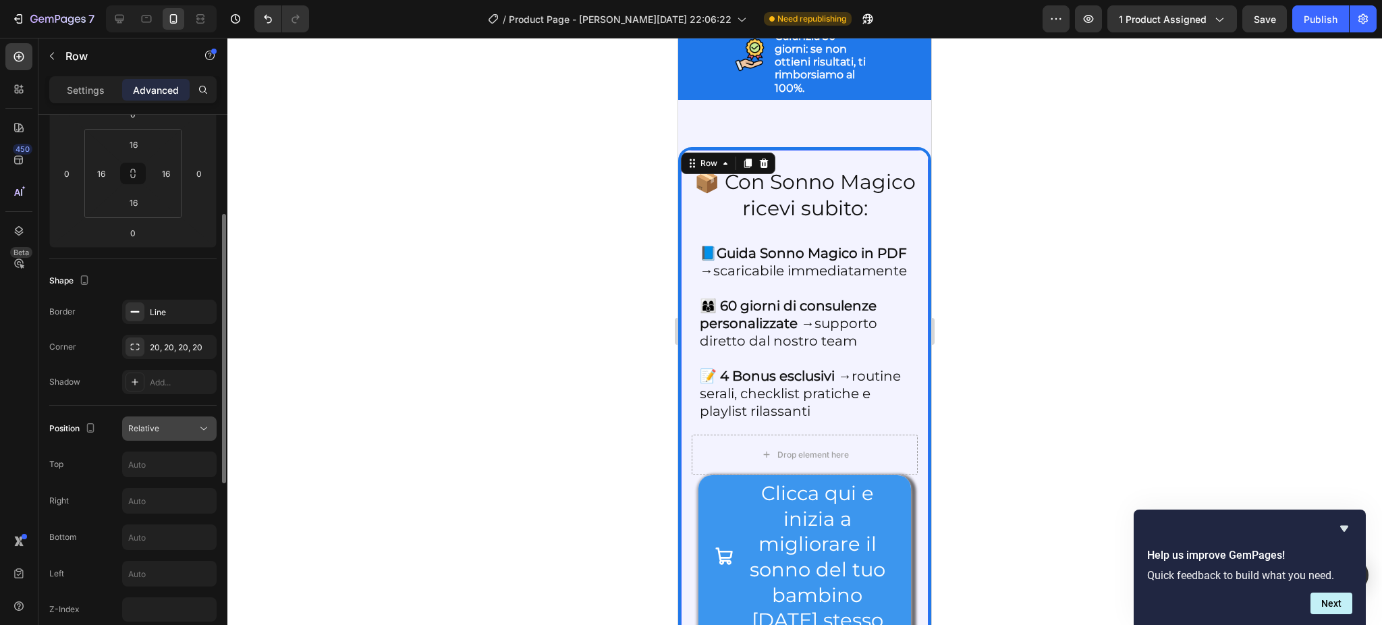
click at [195, 428] on div "Relative" at bounding box center [162, 428] width 69 height 12
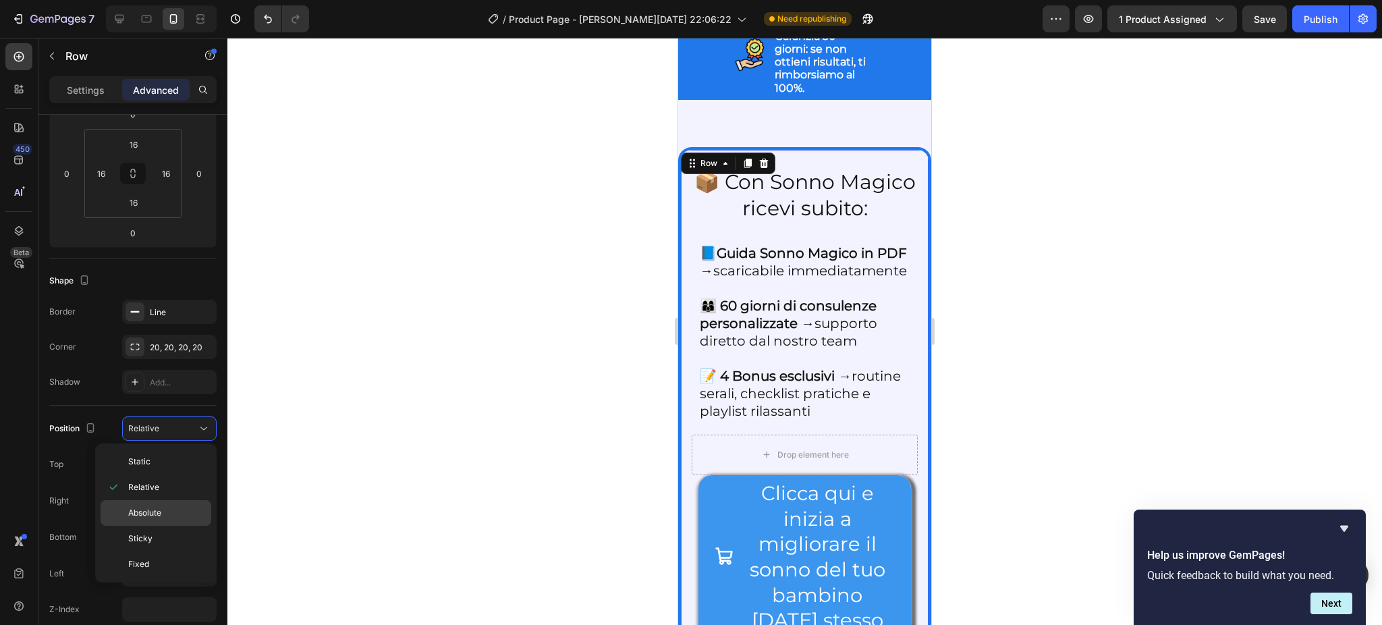
click at [164, 510] on p "Absolute" at bounding box center [166, 513] width 77 height 12
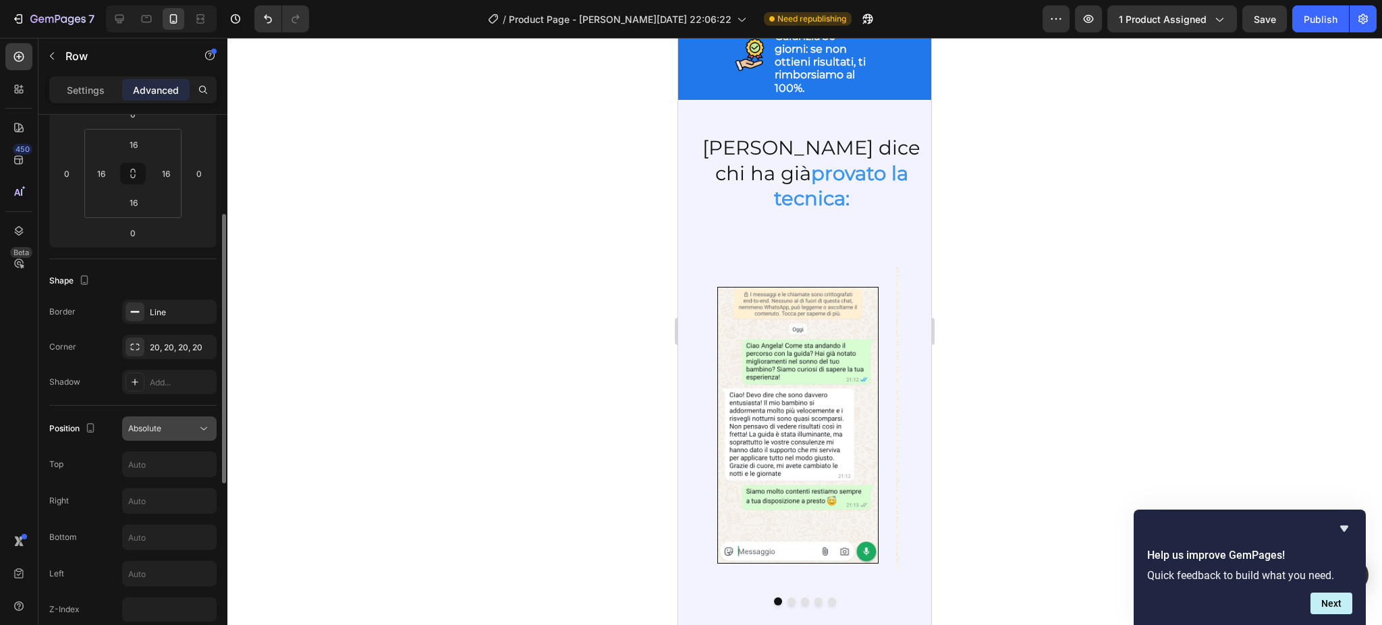
click at [158, 430] on span "Absolute" at bounding box center [144, 428] width 33 height 10
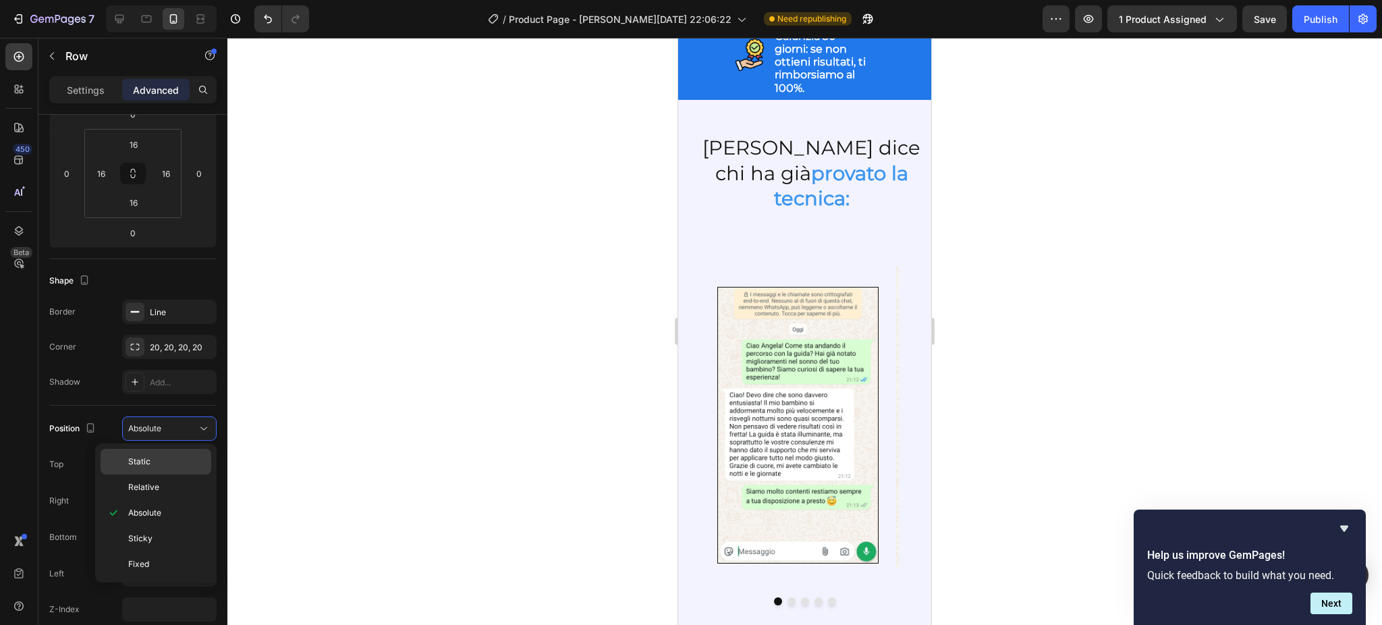
click at [158, 458] on p "Static" at bounding box center [166, 461] width 77 height 12
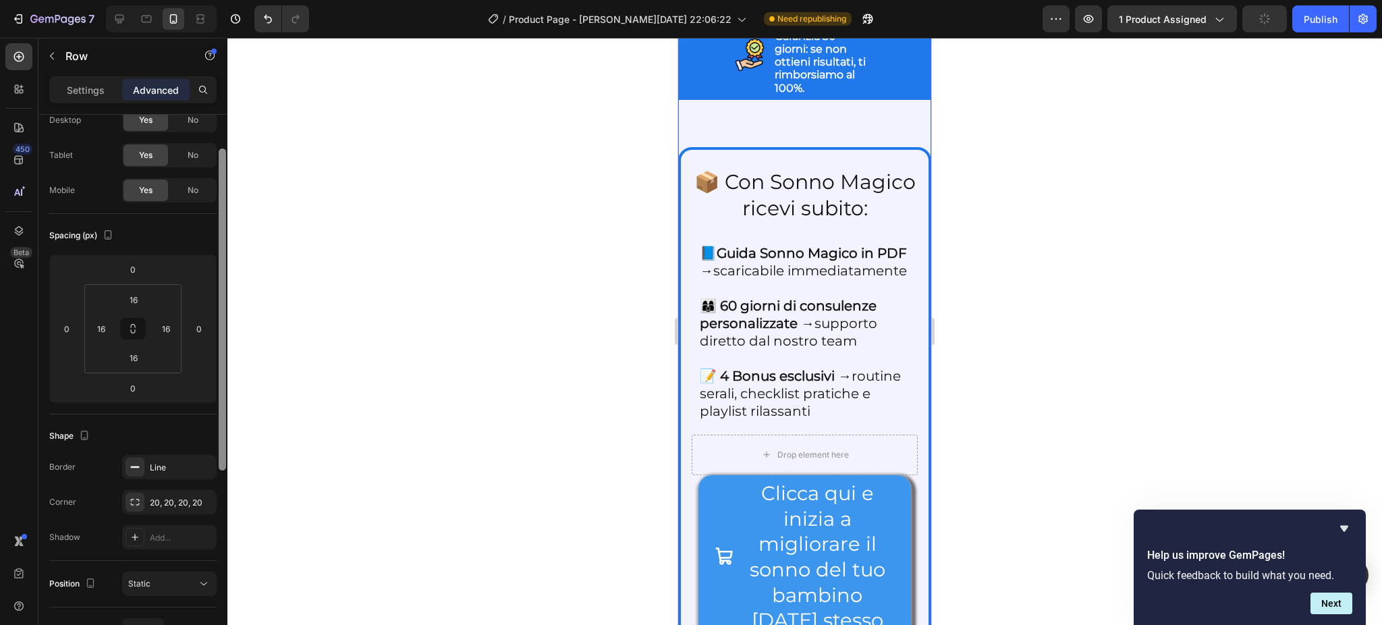
scroll to position [0, 0]
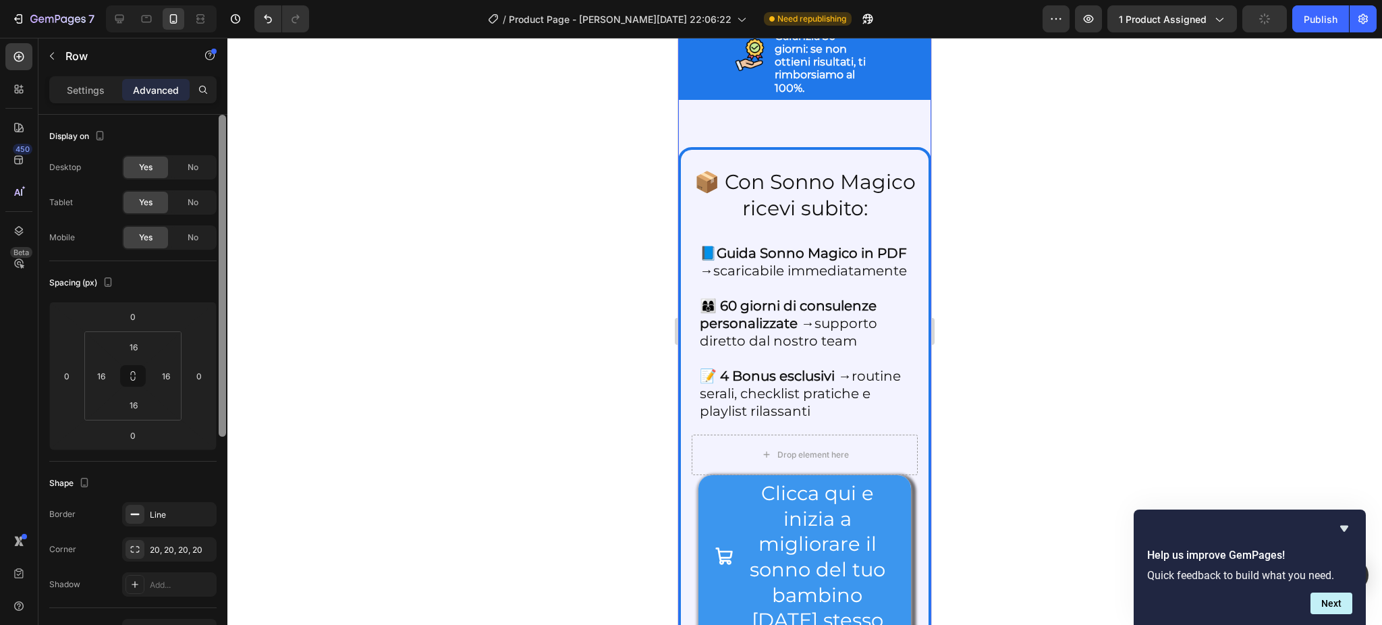
drag, startPoint x: 222, startPoint y: 422, endPoint x: 262, endPoint y: 287, distance: 140.9
click at [262, 0] on div "7 / Product Page - Jan 15, 22:06:22 Need republishing Preview 1 product assigne…" at bounding box center [691, 0] width 1382 height 0
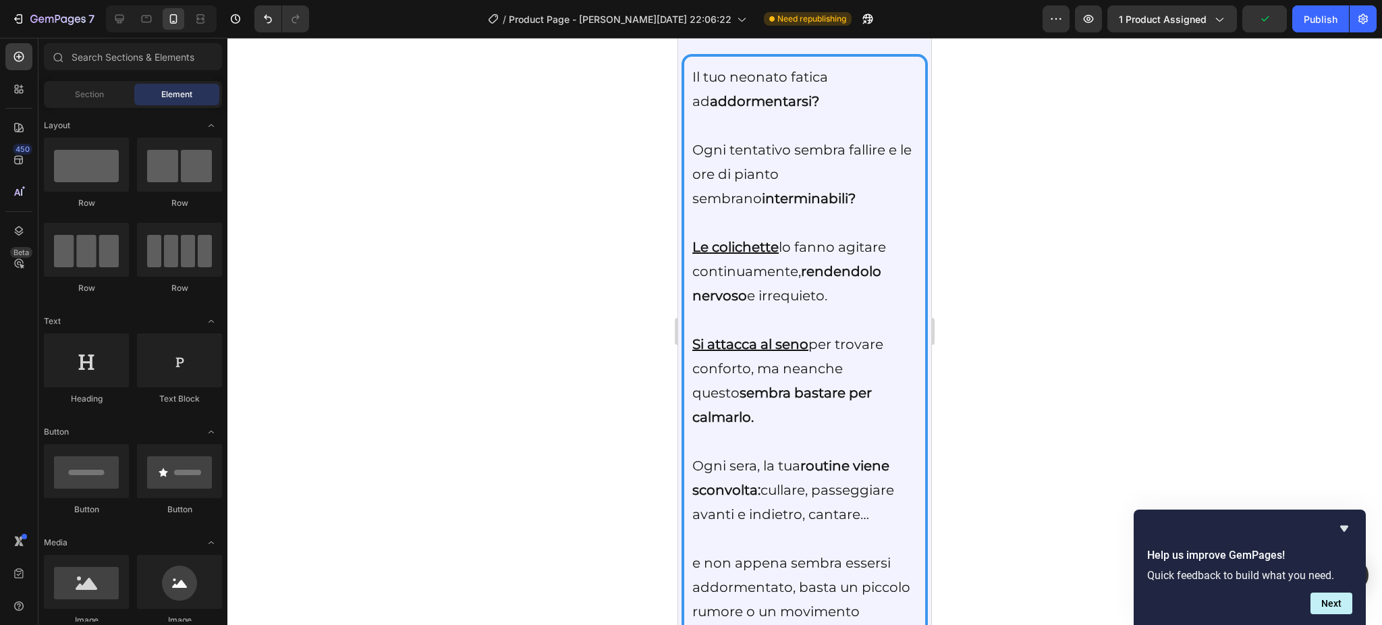
scroll to position [3689, 0]
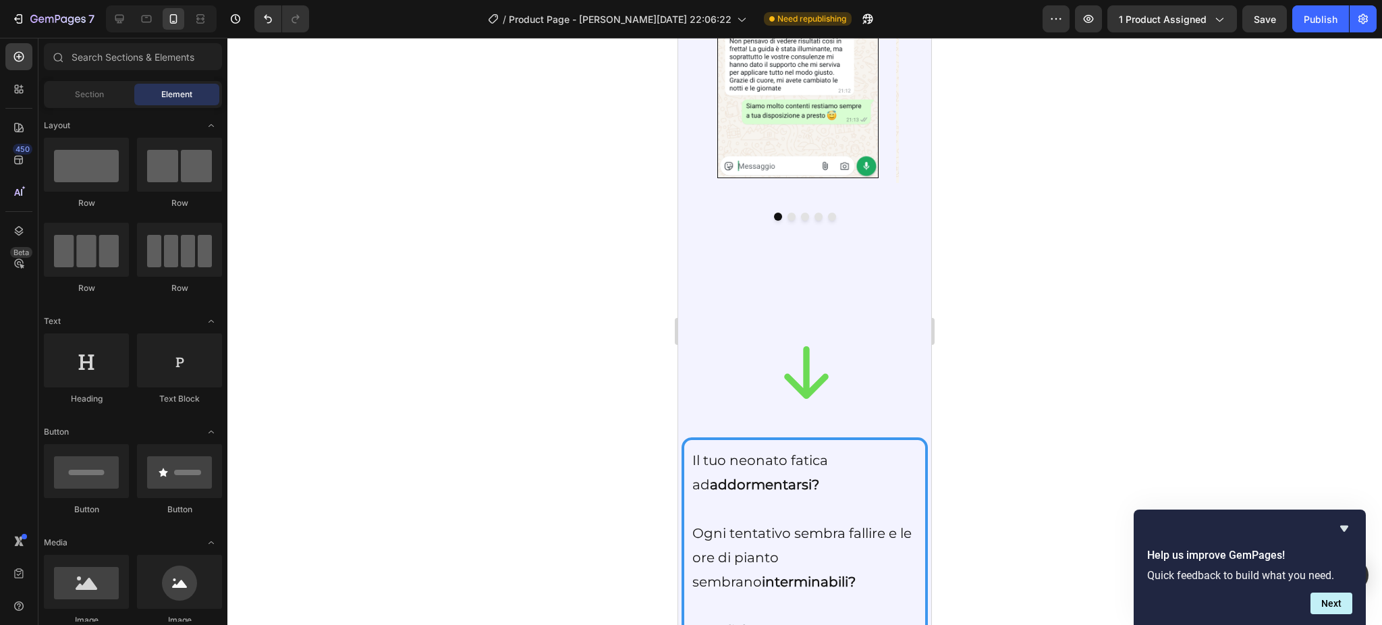
drag, startPoint x: 924, startPoint y: 128, endPoint x: 1608, endPoint y: 189, distance: 686.8
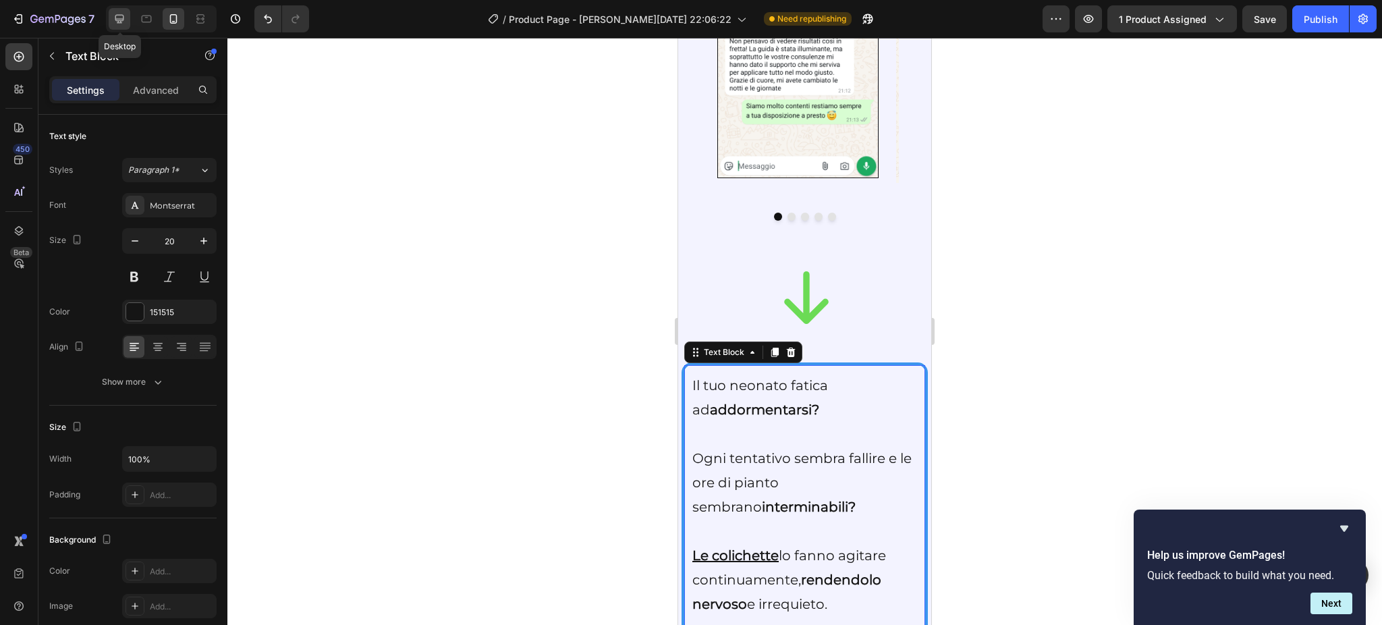
click at [111, 11] on div at bounding box center [120, 19] width 22 height 22
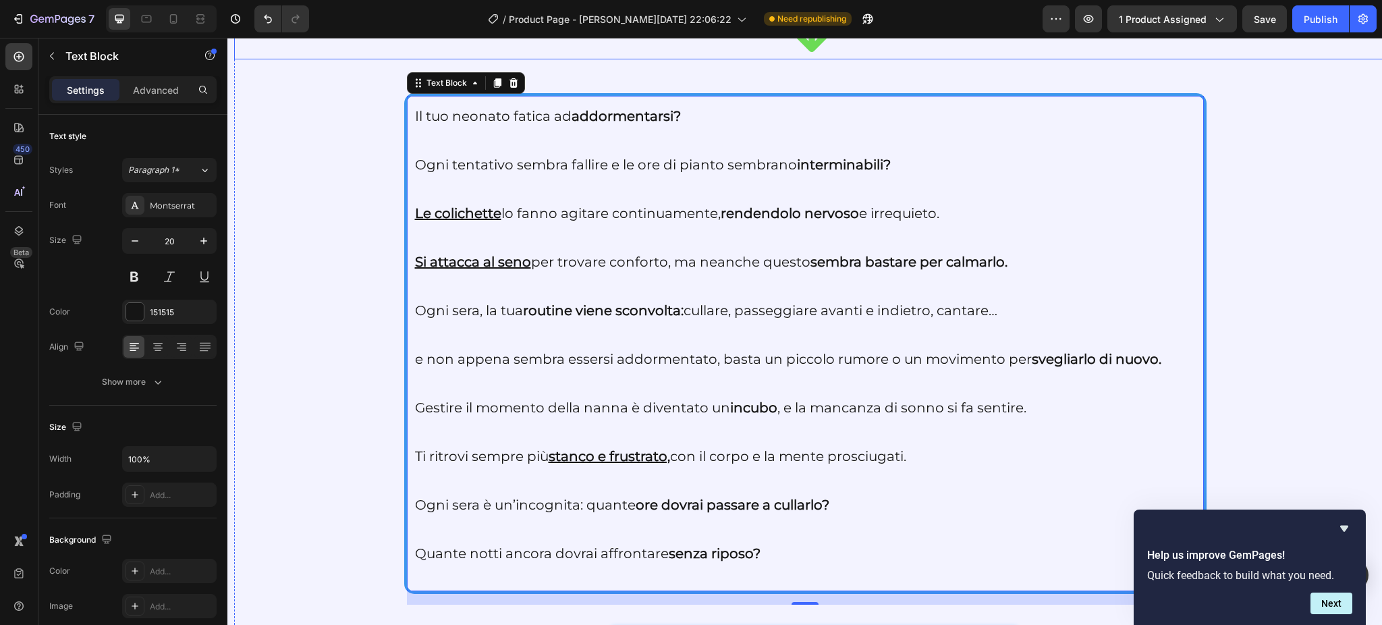
scroll to position [3662, 0]
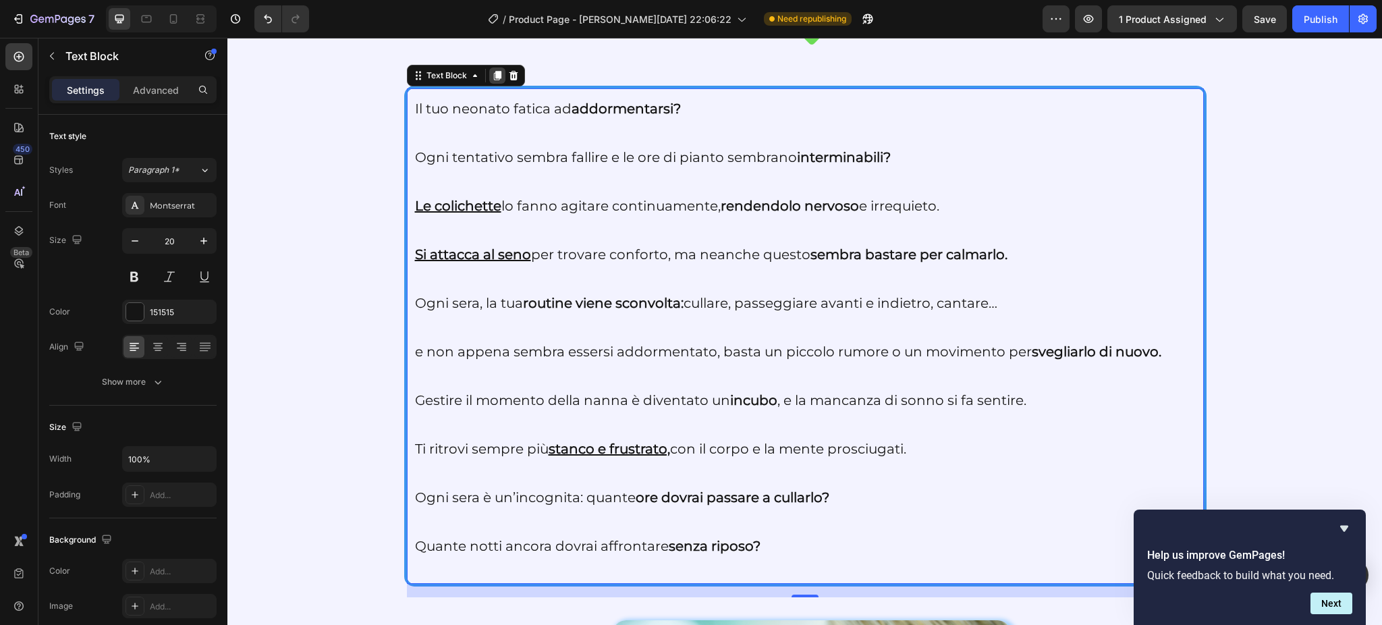
click at [492, 78] on icon at bounding box center [497, 75] width 11 height 11
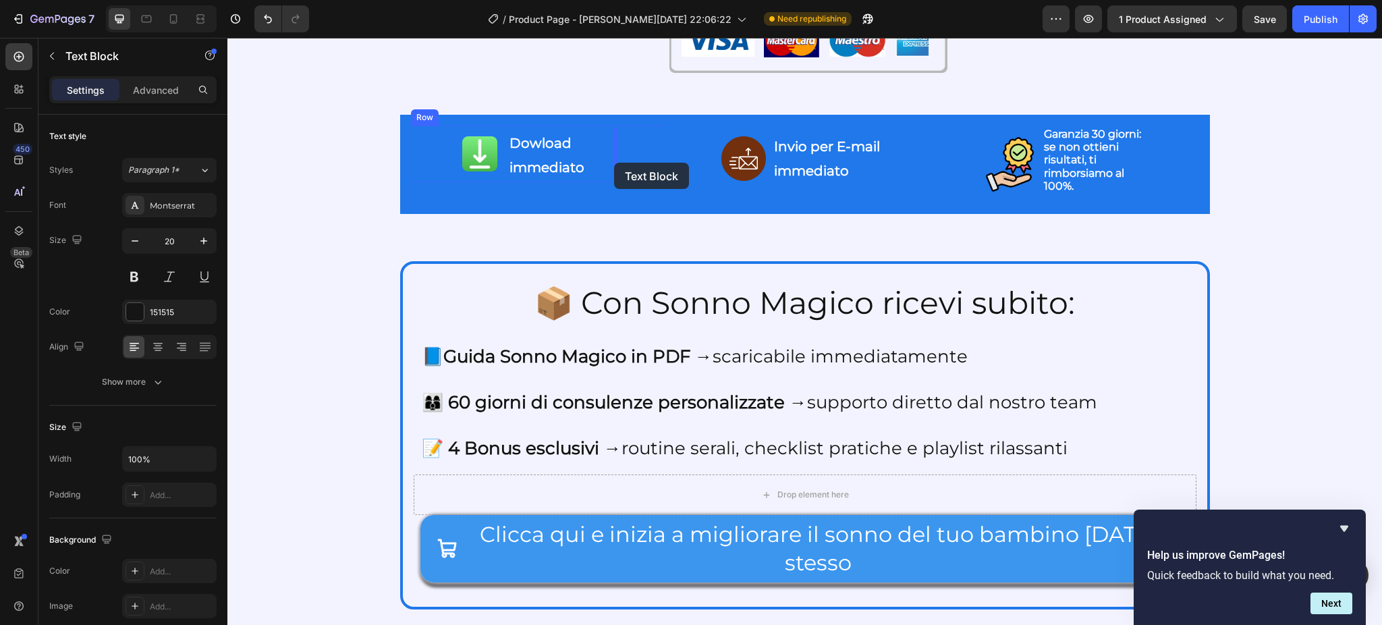
scroll to position [2391, 0]
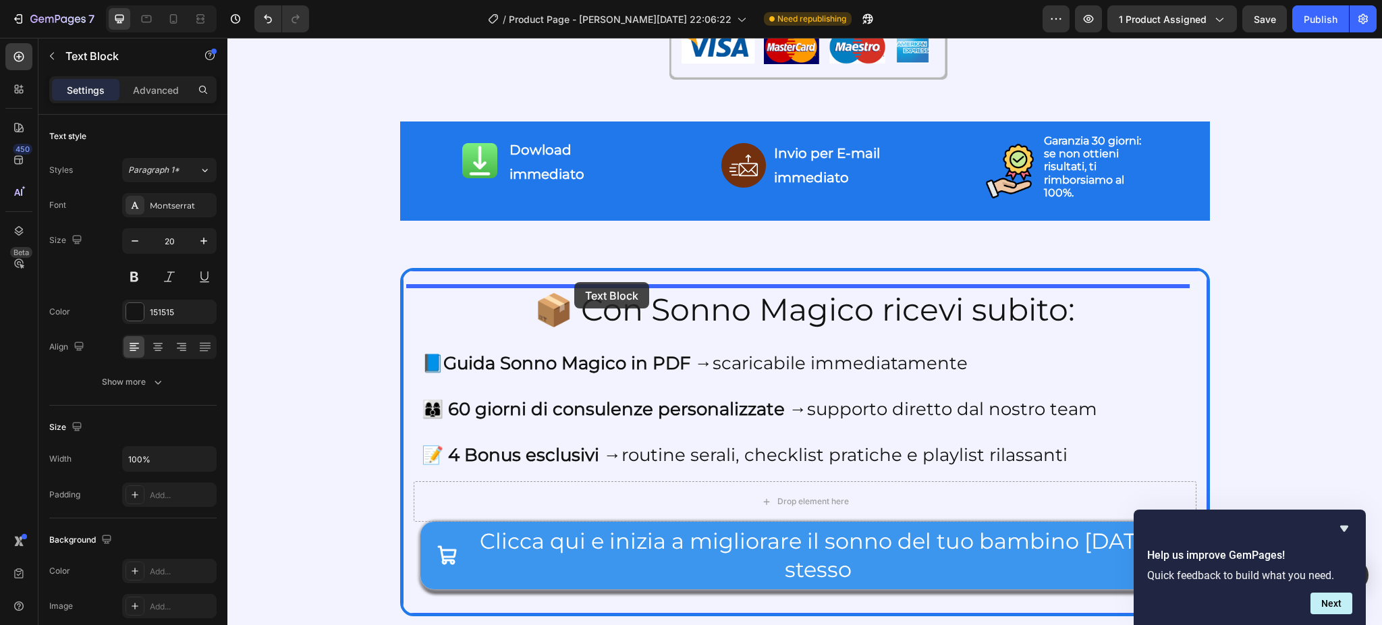
drag, startPoint x: 448, startPoint y: 78, endPoint x: 574, endPoint y: 282, distance: 239.6
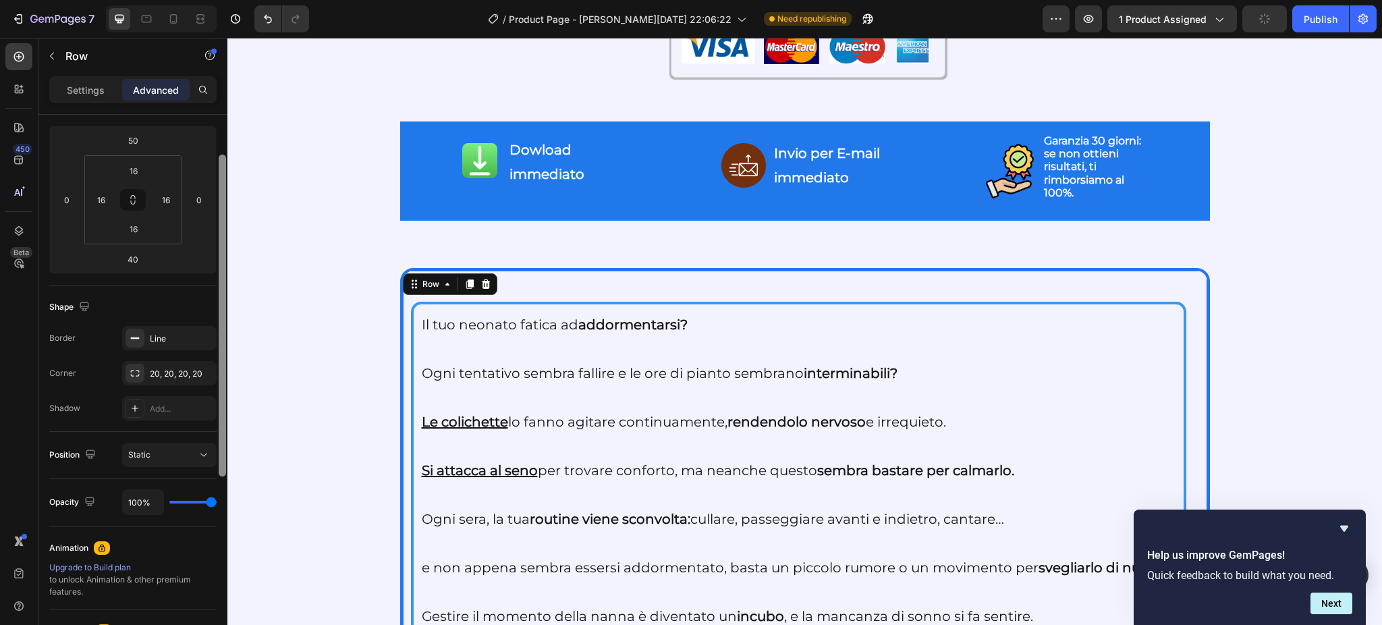
scroll to position [252, 0]
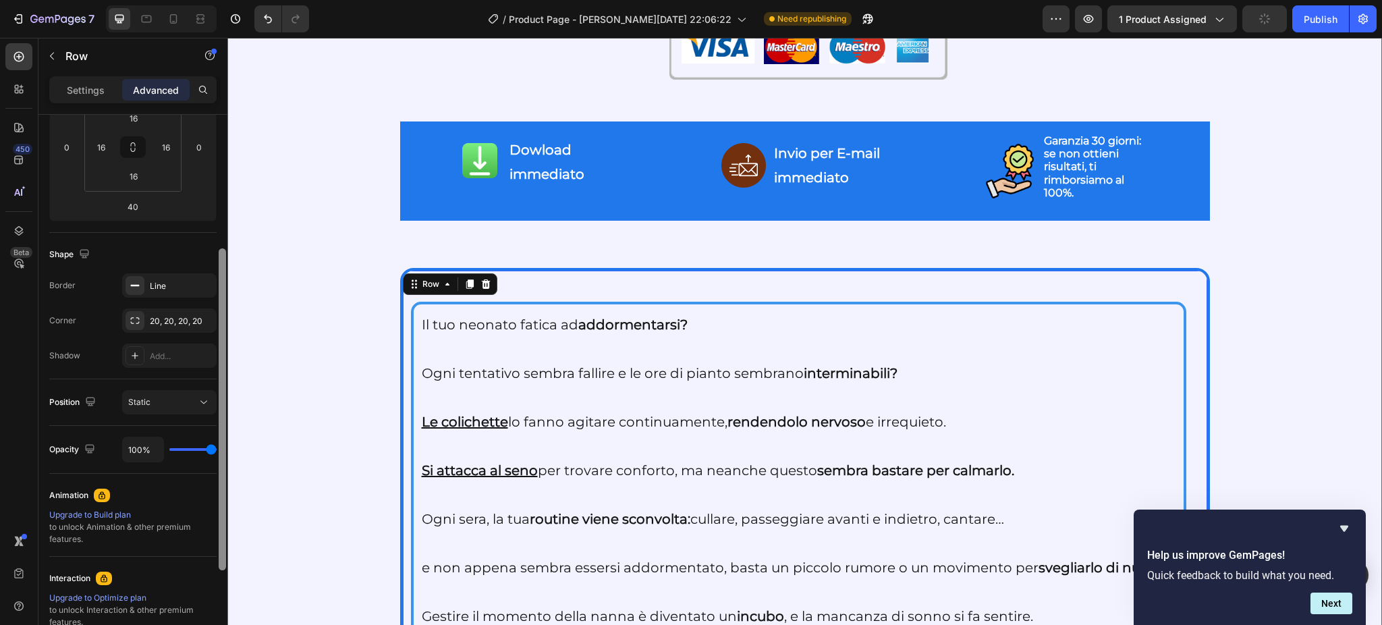
drag, startPoint x: 450, startPoint y: 306, endPoint x: 233, endPoint y: 385, distance: 230.9
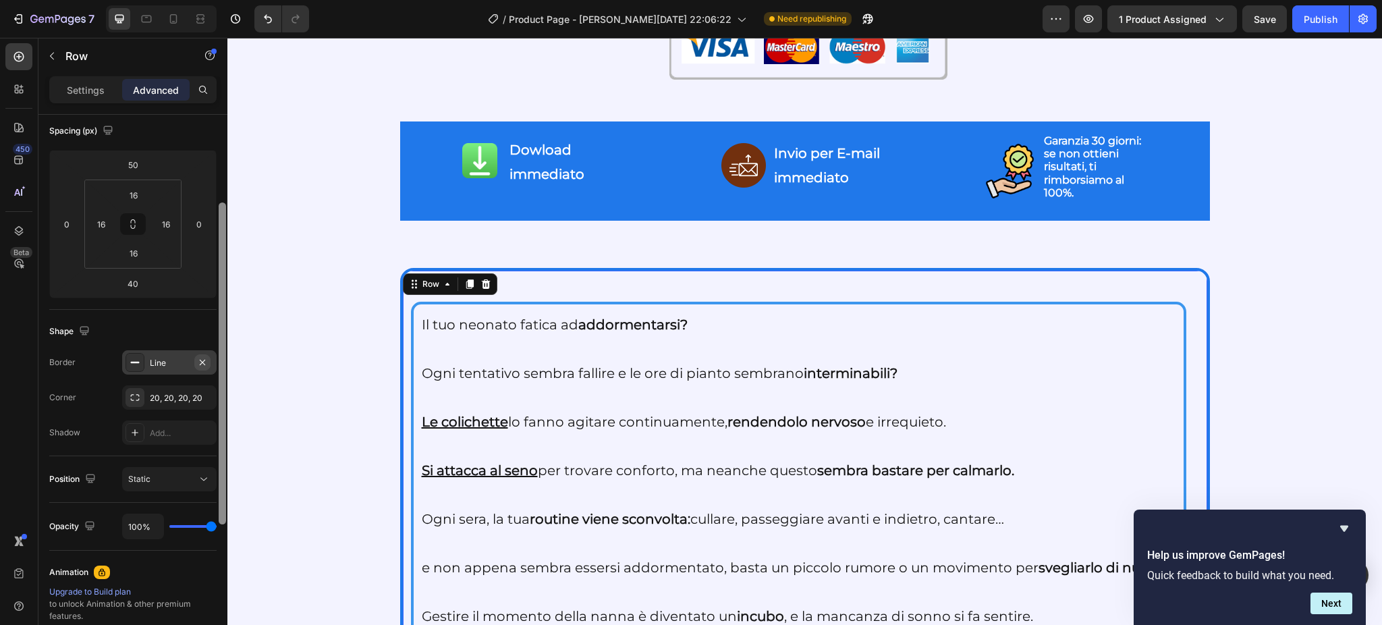
scroll to position [151, 0]
click at [203, 358] on icon "button" at bounding box center [202, 363] width 11 height 11
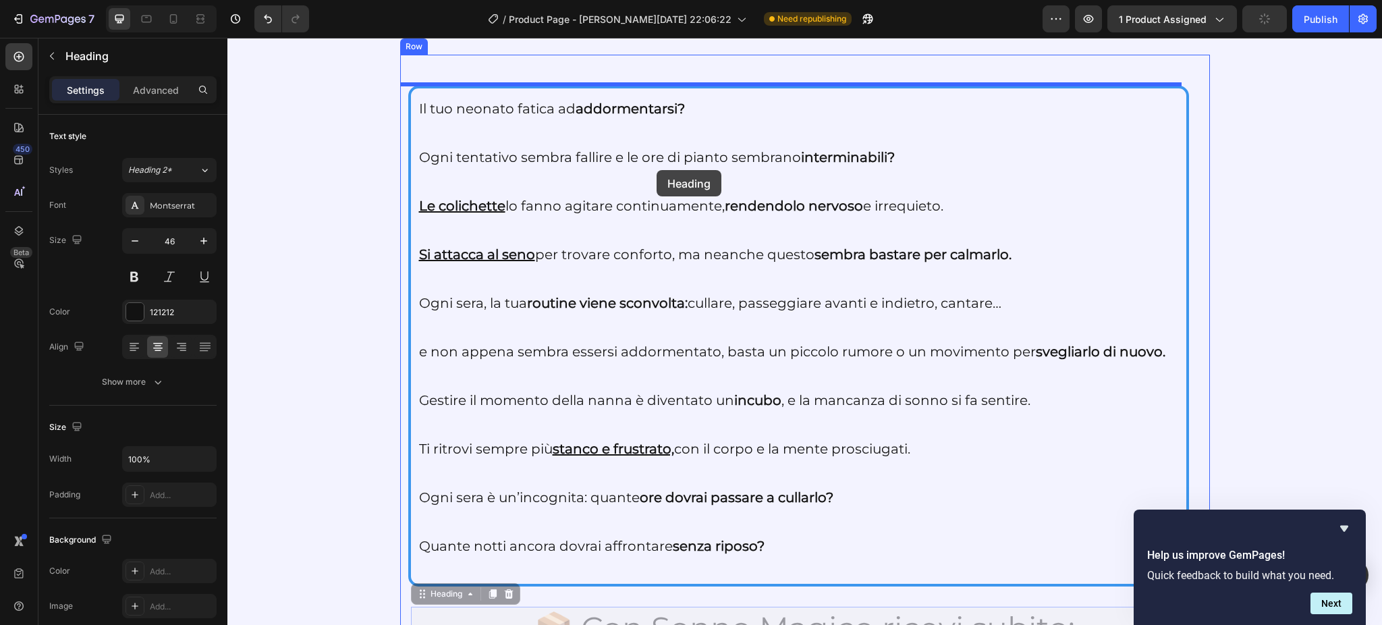
scroll to position [2450, 0]
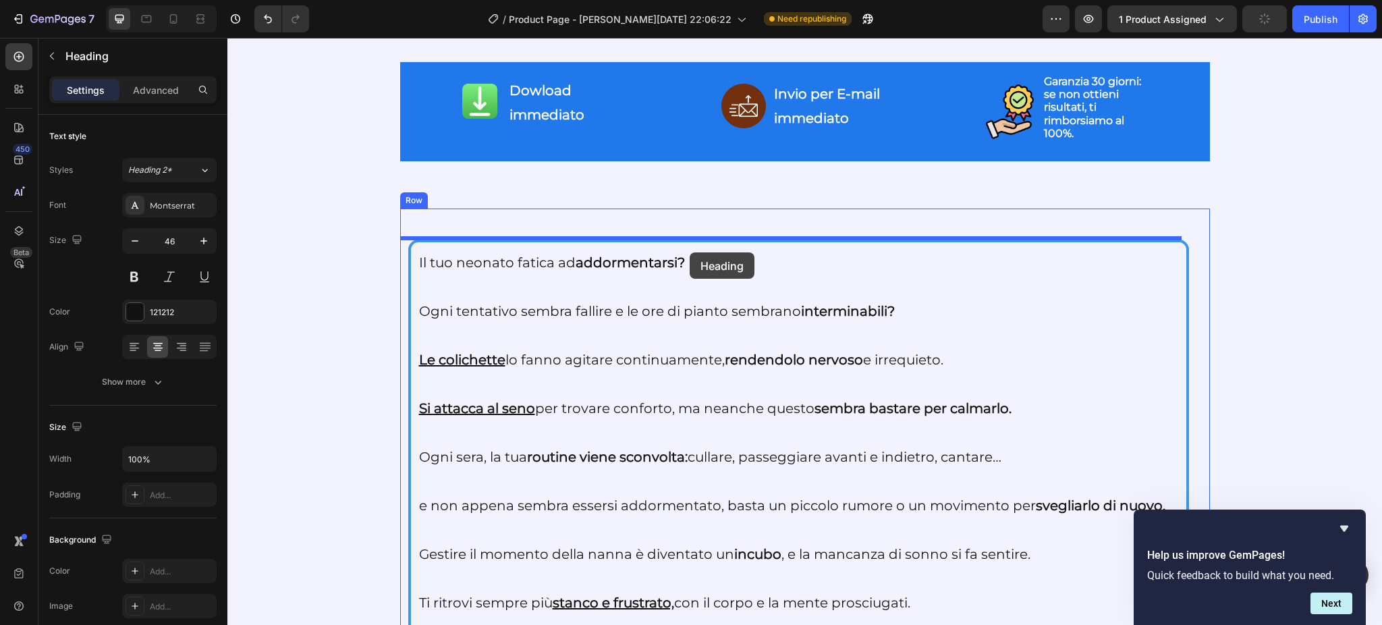
drag, startPoint x: 441, startPoint y: 252, endPoint x: 689, endPoint y: 252, distance: 248.9
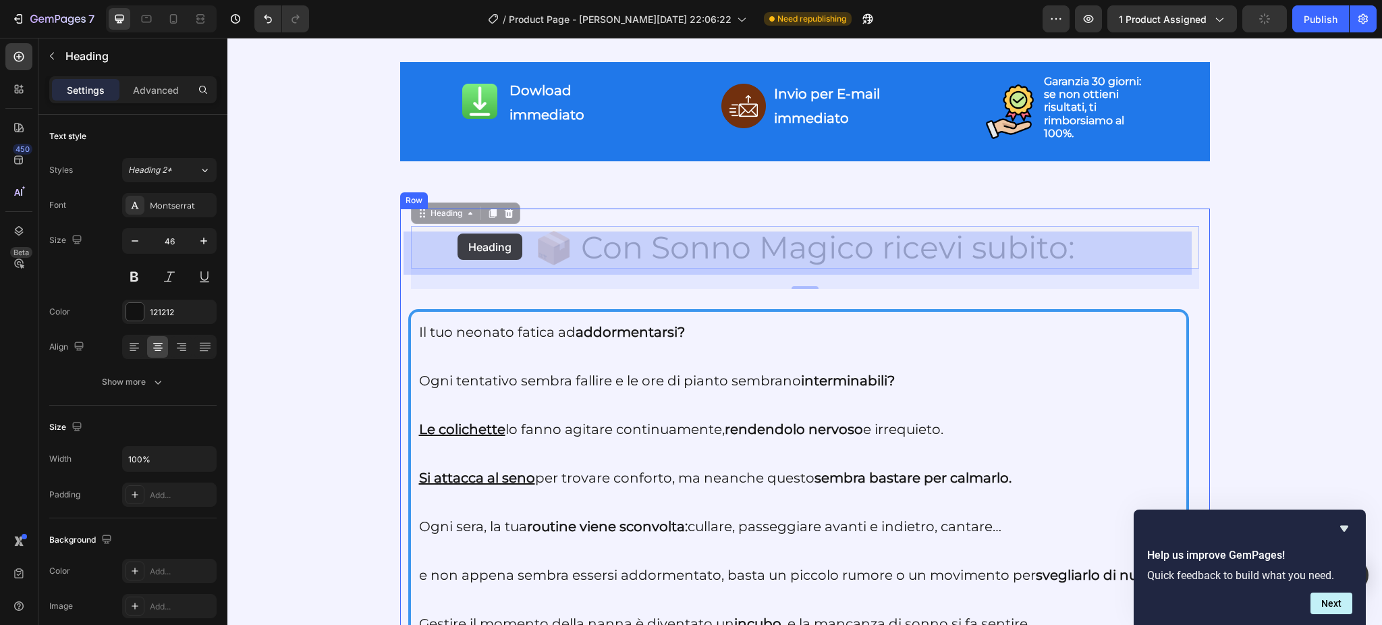
drag, startPoint x: 445, startPoint y: 211, endPoint x: 458, endPoint y: 233, distance: 25.7
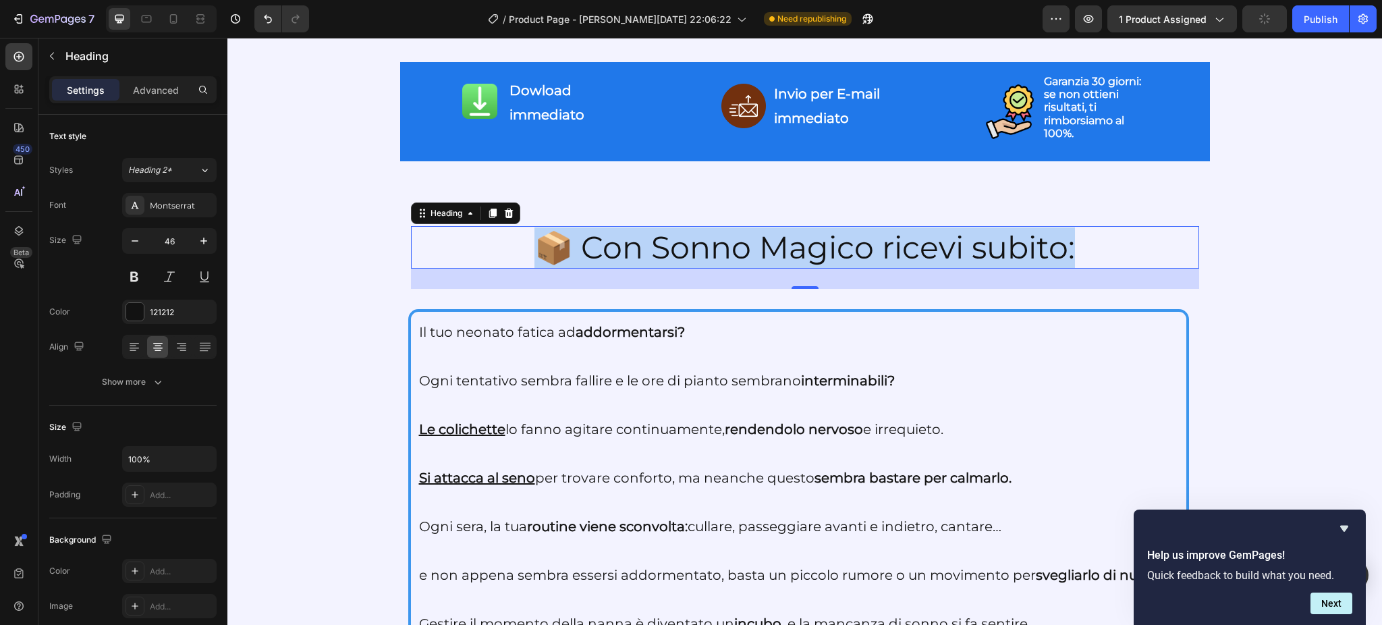
drag, startPoint x: 511, startPoint y: 232, endPoint x: 1079, endPoint y: 235, distance: 568.7
click at [1079, 235] on p "📦 Con Sonno Magico ricevi subito:" at bounding box center [804, 247] width 785 height 40
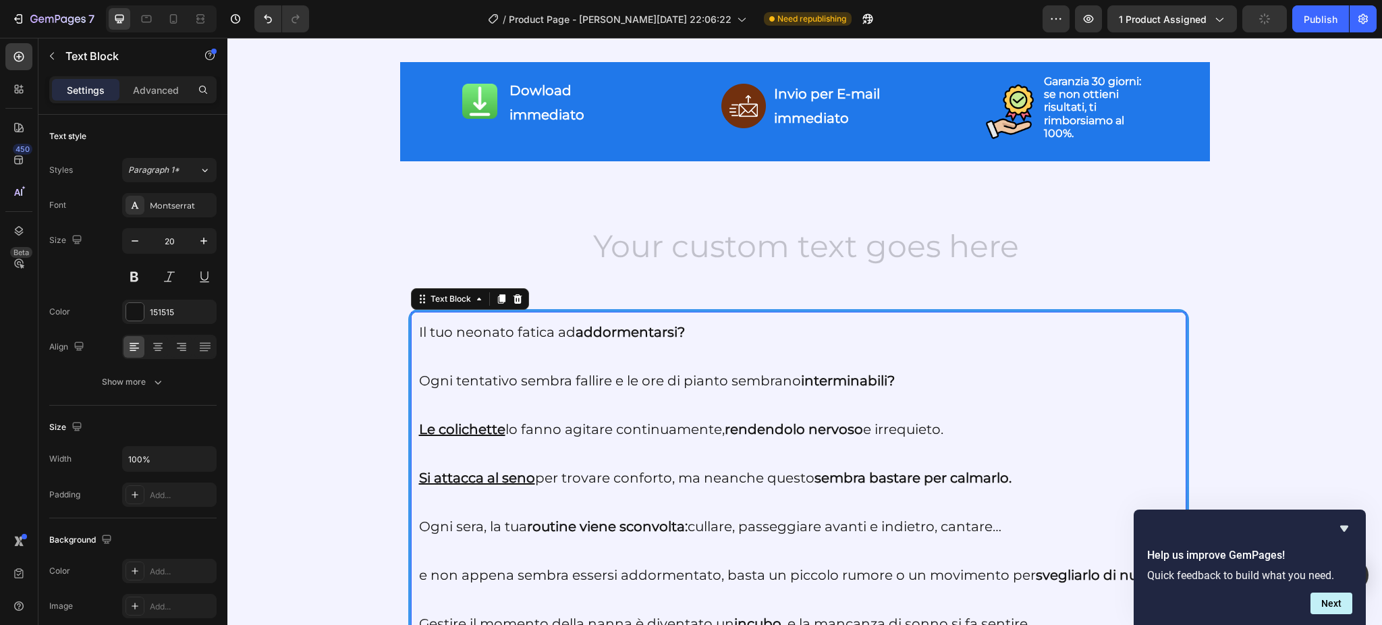
click at [419, 331] on p "Il tuo neonato fatica ad addormentarsi?" at bounding box center [798, 332] width 759 height 24
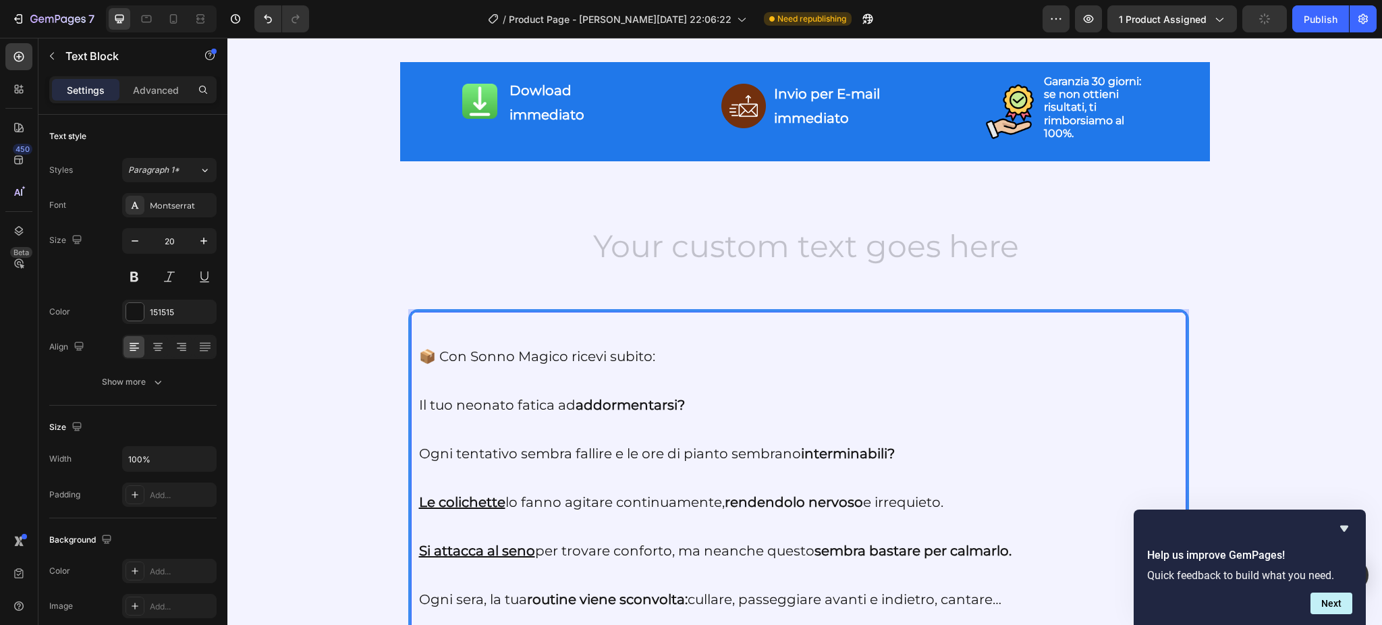
click at [419, 352] on p "📦 Con Sonno Magico ricevi subito:" at bounding box center [798, 356] width 759 height 24
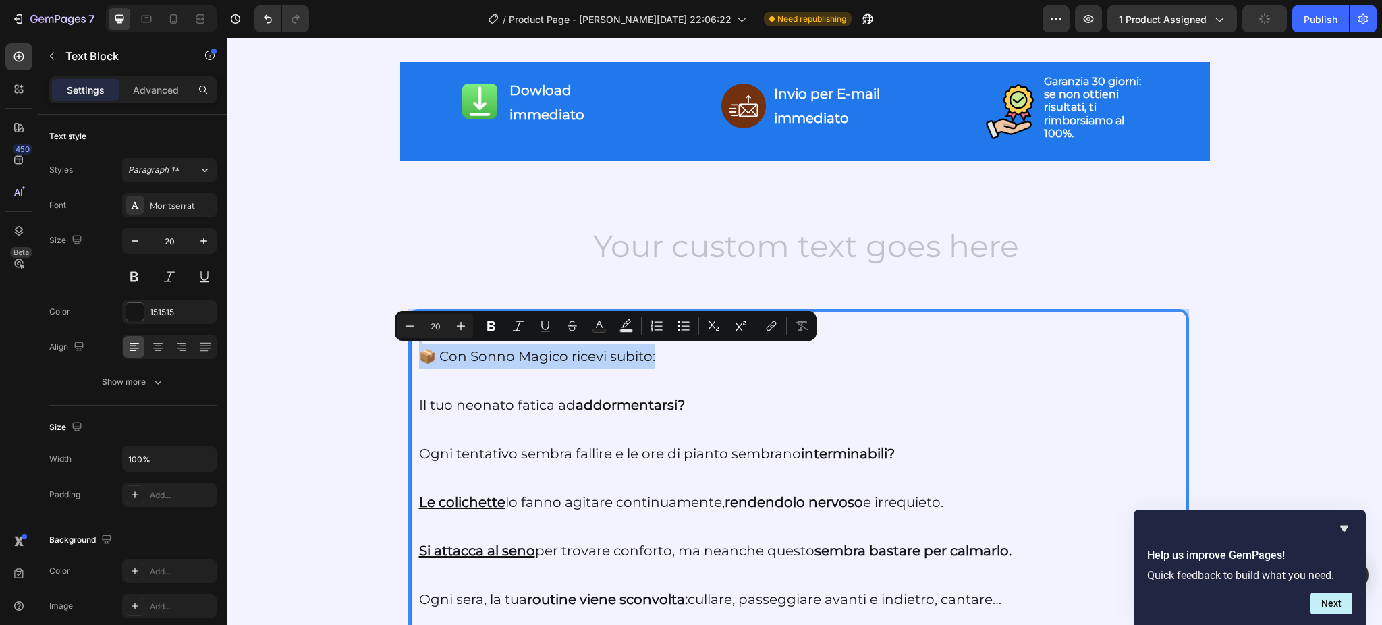
drag, startPoint x: 670, startPoint y: 356, endPoint x: 365, endPoint y: 310, distance: 308.5
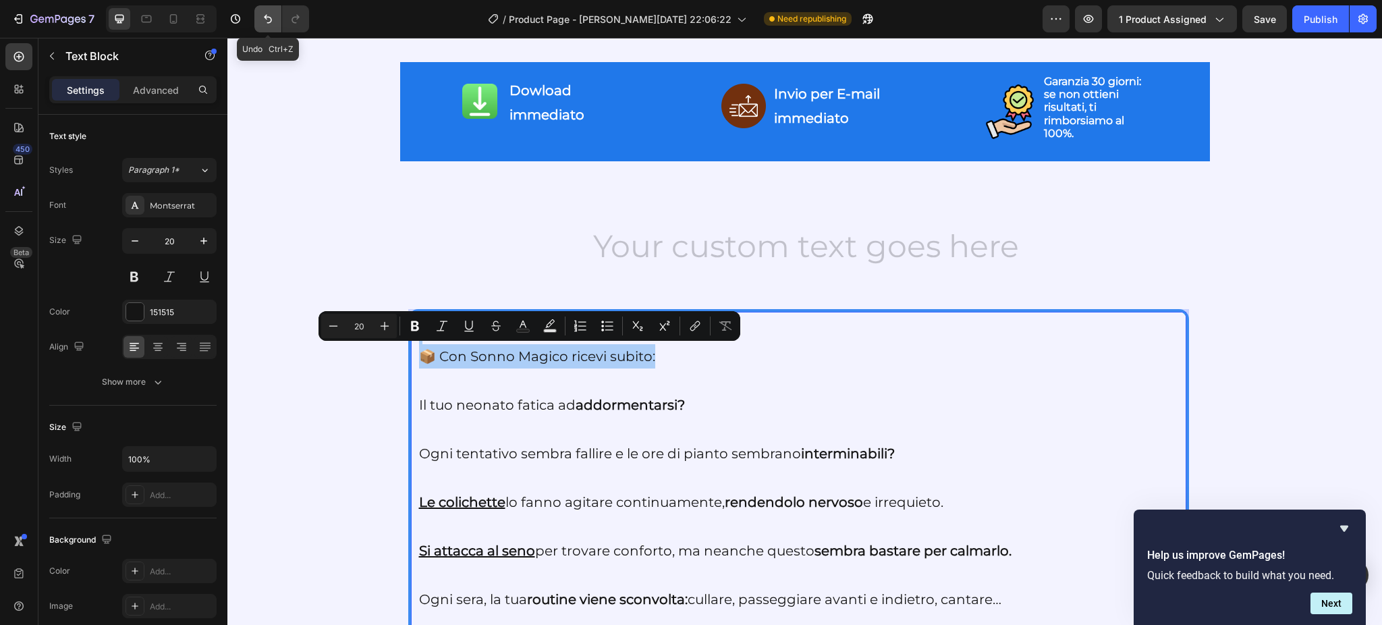
click at [262, 22] on icon "Undo/Redo" at bounding box center [267, 18] width 13 height 13
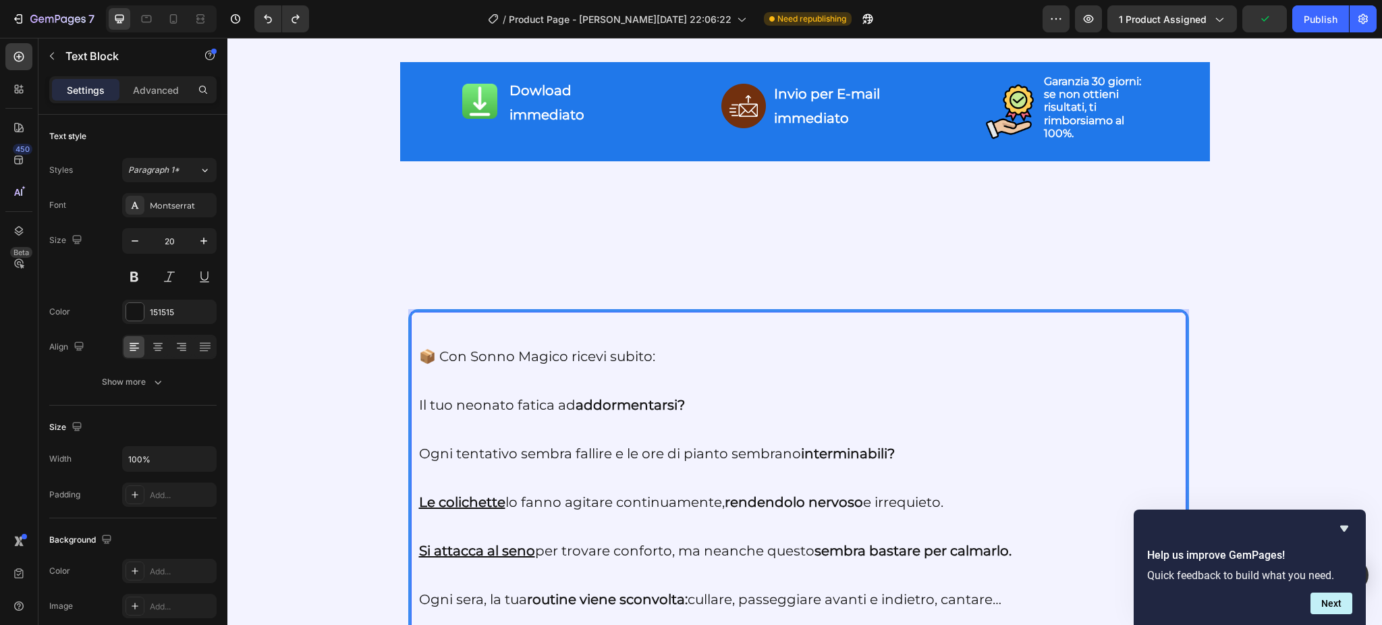
click at [419, 354] on p "📦 Con Sonno Magico ricevi subito:" at bounding box center [798, 356] width 759 height 24
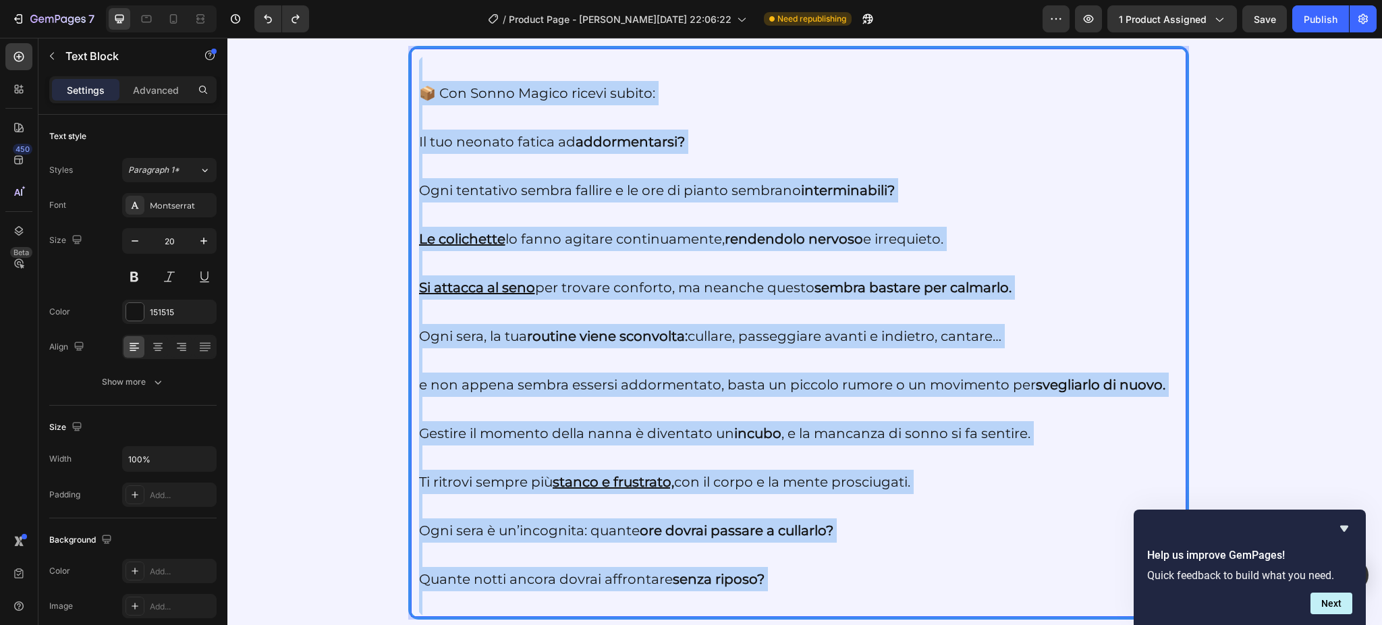
scroll to position [2874, 0]
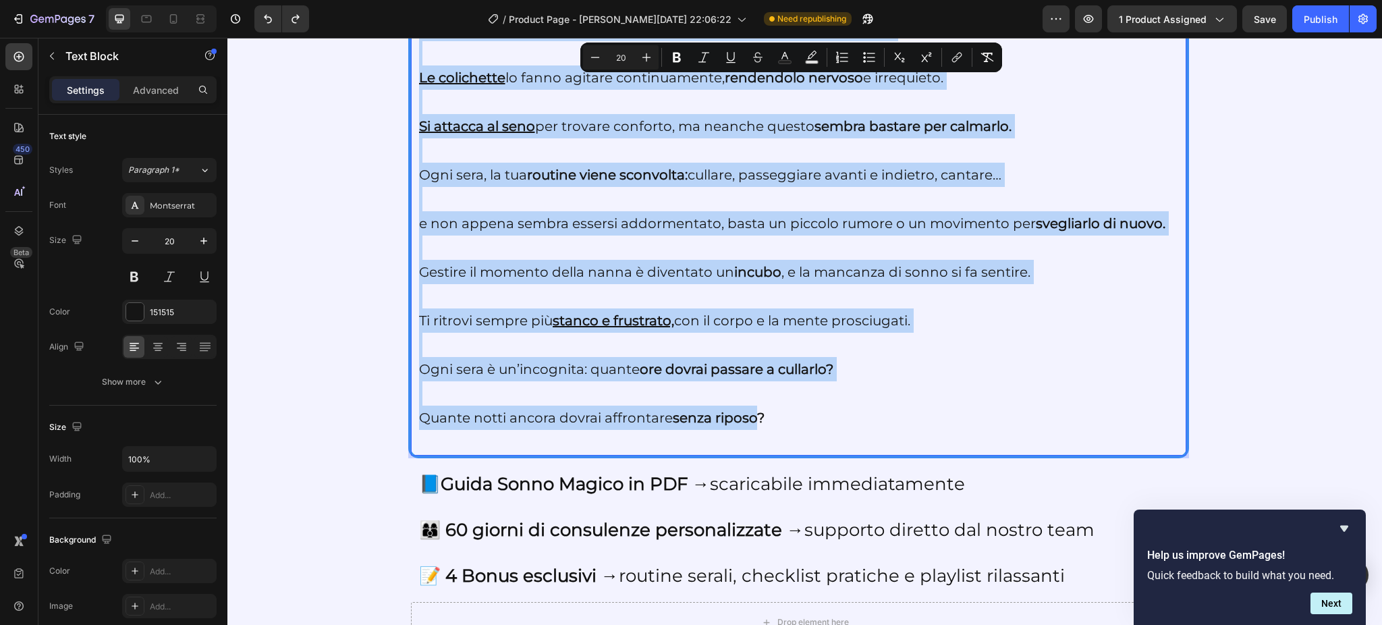
drag, startPoint x: 416, startPoint y: 354, endPoint x: 733, endPoint y: 414, distance: 321.9
click at [733, 414] on div "📦 Con Sonno Magico ricevi subito: Il tuo neonato fatica ad addormentarsi? Ogni …" at bounding box center [799, 174] width 762 height 561
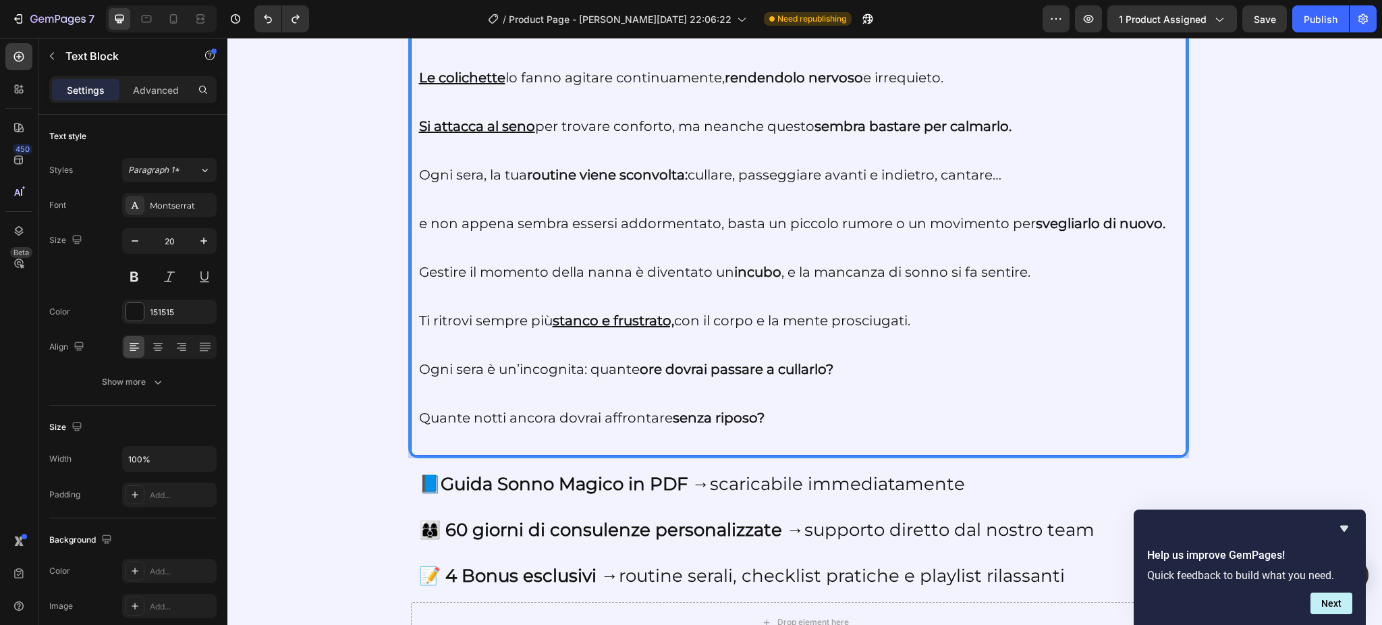
drag, startPoint x: 733, startPoint y: 414, endPoint x: 762, endPoint y: 414, distance: 29.0
click at [762, 414] on p "Quante notti ancora dovrai affrontare senza riposo?" at bounding box center [798, 417] width 759 height 24
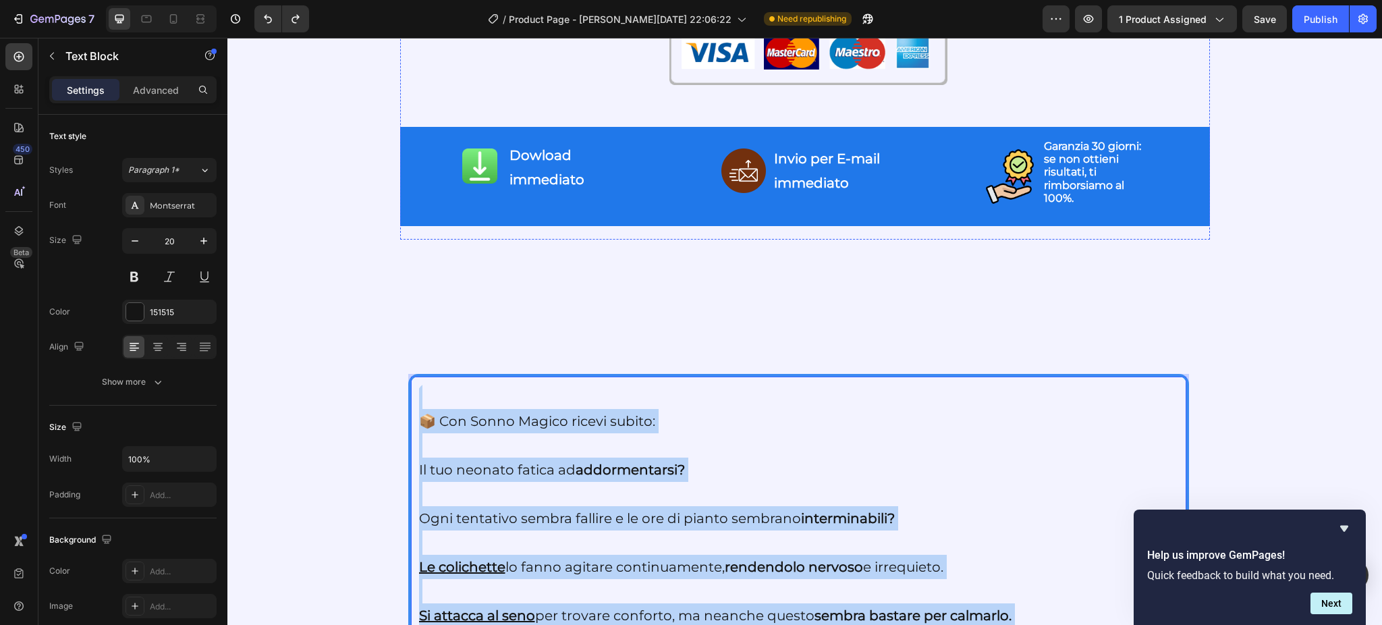
scroll to position [2221, 0]
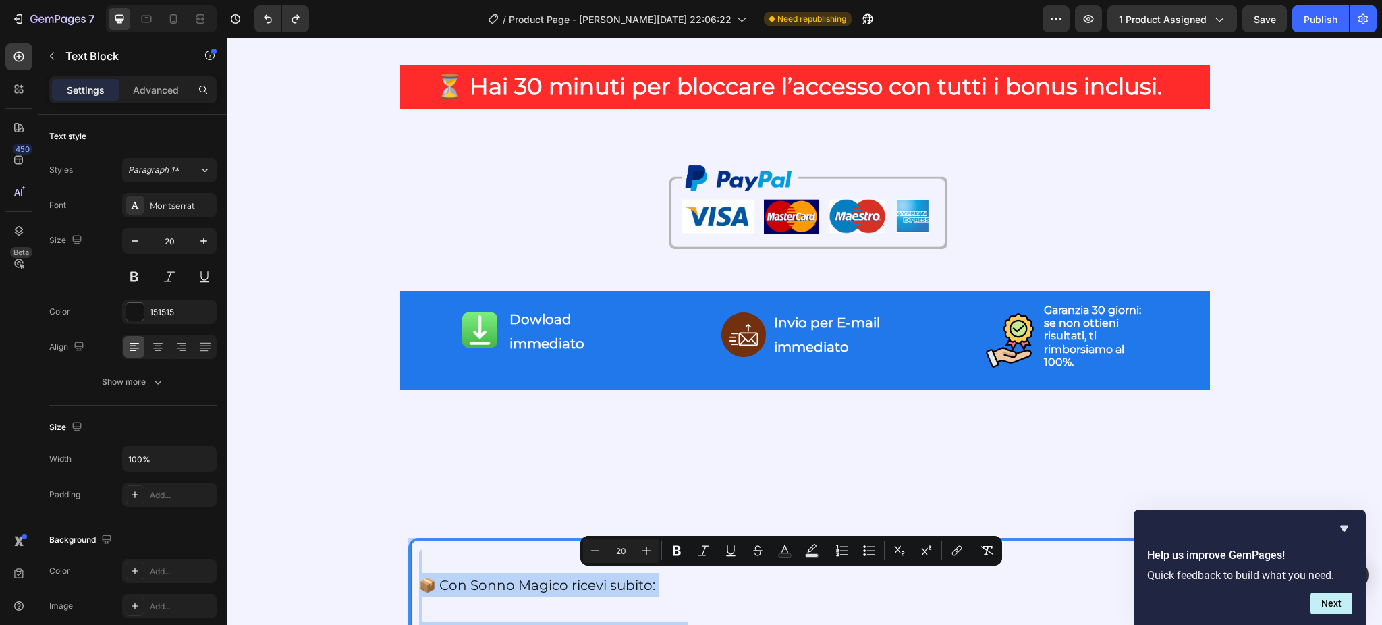
drag, startPoint x: 762, startPoint y: 414, endPoint x: 411, endPoint y: 576, distance: 386.6
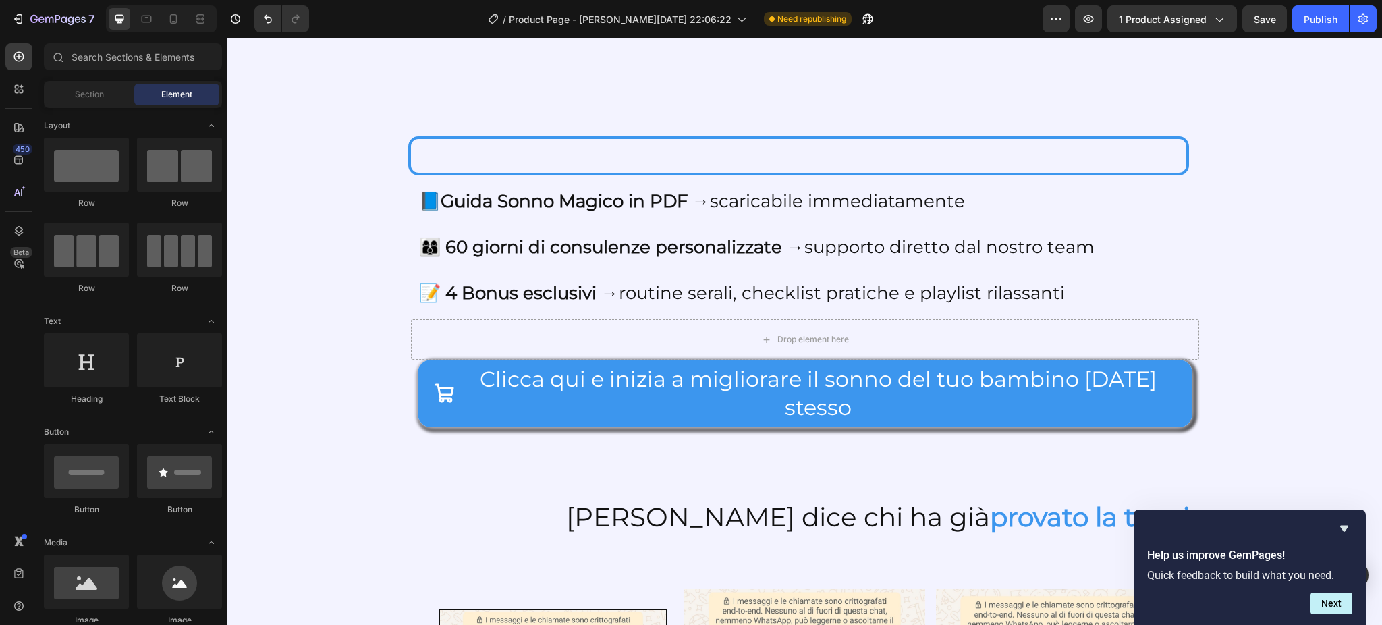
scroll to position [2595, 0]
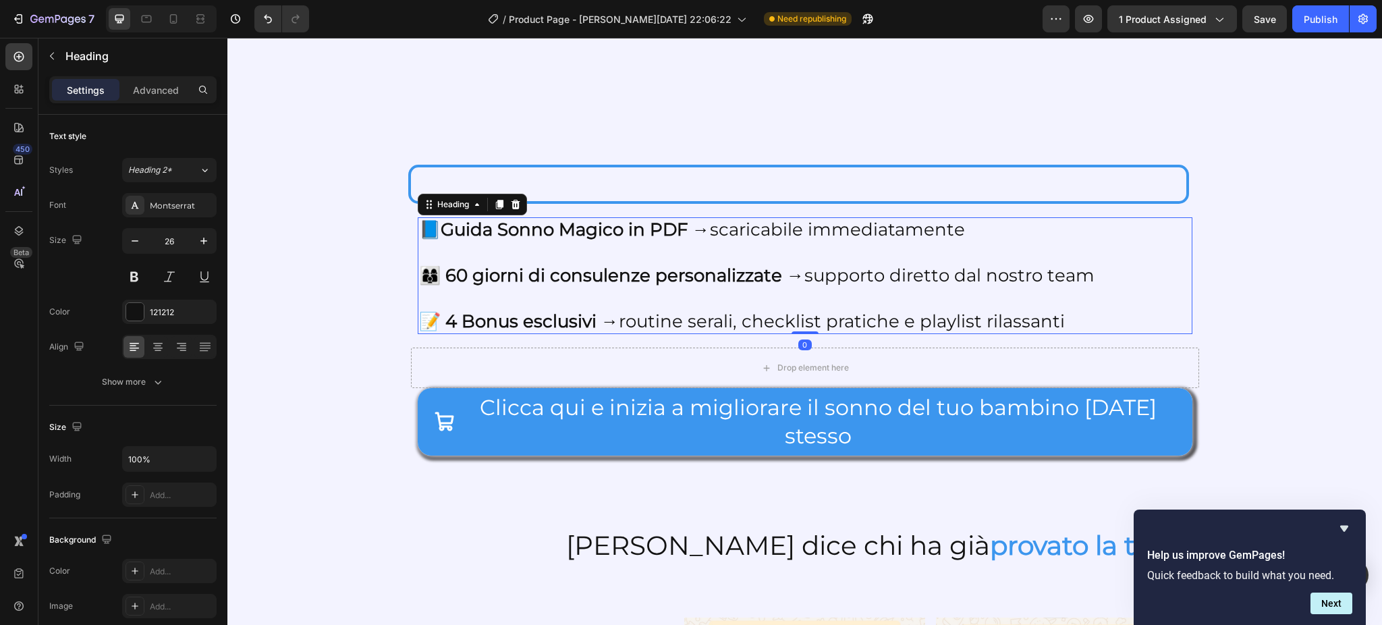
click at [594, 289] on h2 "📘 Guida Sonno Magico in PDF → scaricabile immediatamente 👩‍👩‍👦 60 giorni di con…" at bounding box center [805, 275] width 774 height 117
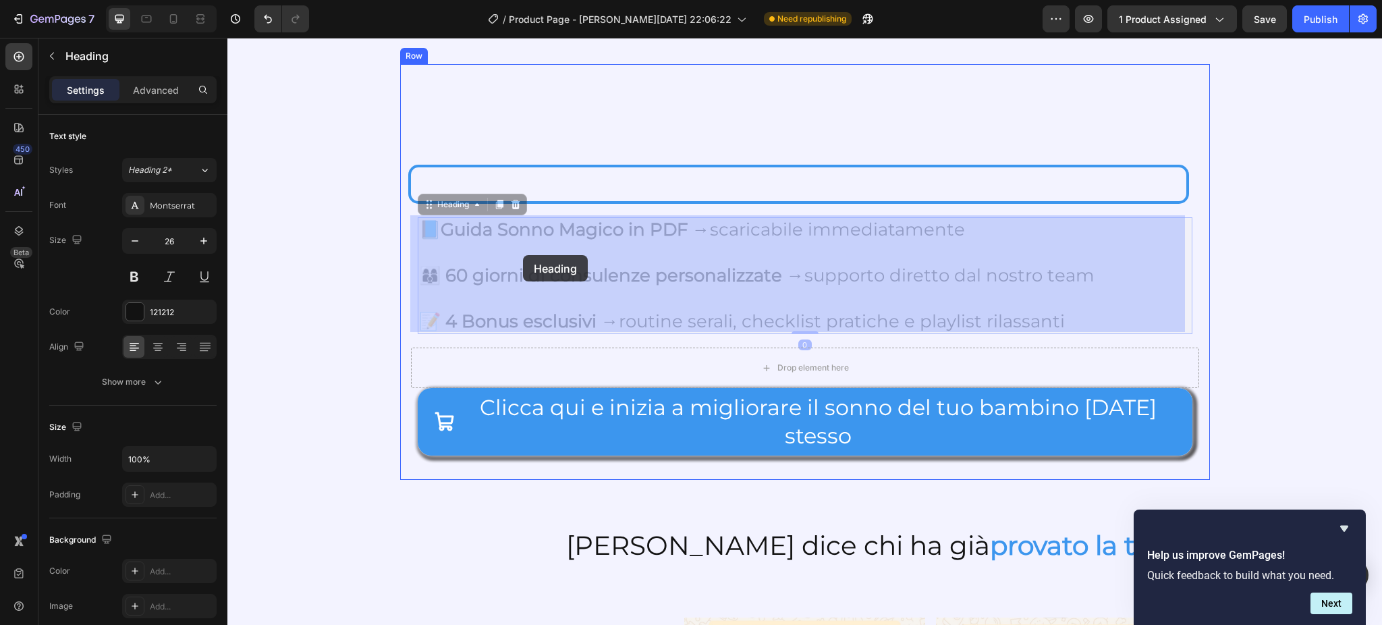
drag, startPoint x: 455, startPoint y: 204, endPoint x: 523, endPoint y: 255, distance: 84.9
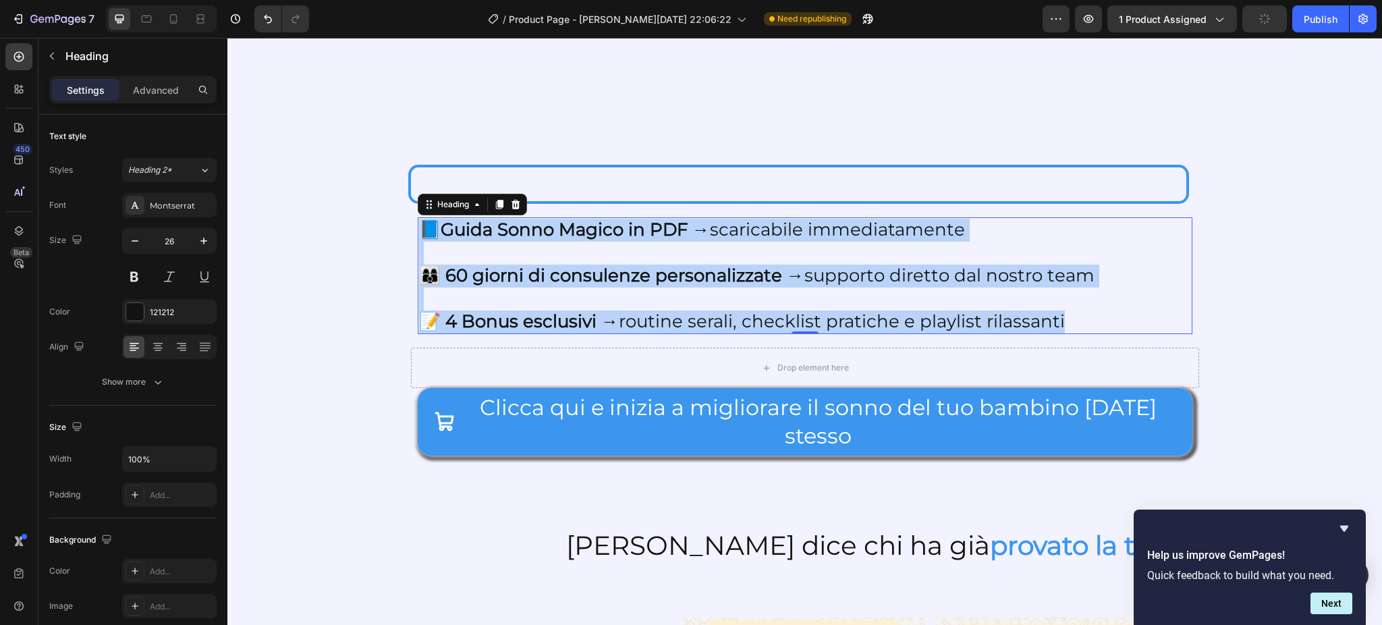
drag, startPoint x: 417, startPoint y: 229, endPoint x: 1054, endPoint y: 319, distance: 643.1
click at [1106, 322] on p "📘 Guida Sonno Magico in PDF → scaricabile immediatamente 👩‍👩‍👦 60 giorni di con…" at bounding box center [805, 276] width 772 height 114
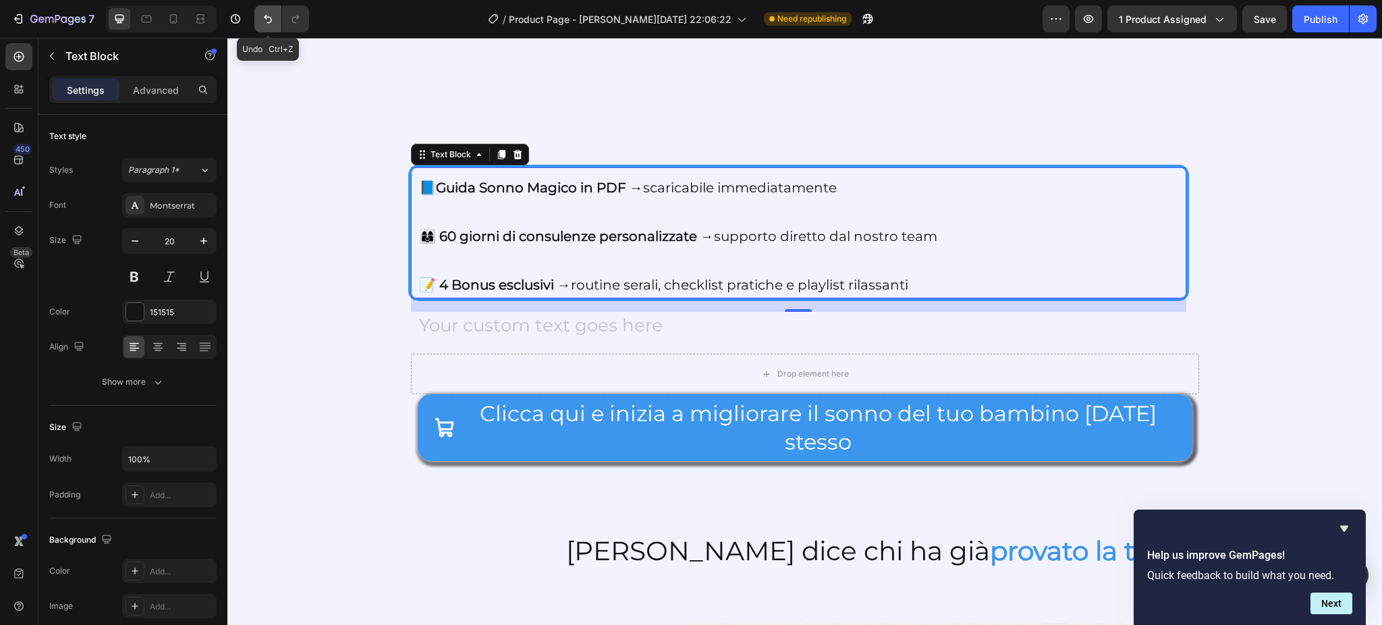
click at [273, 18] on icon "Undo/Redo" at bounding box center [267, 18] width 13 height 13
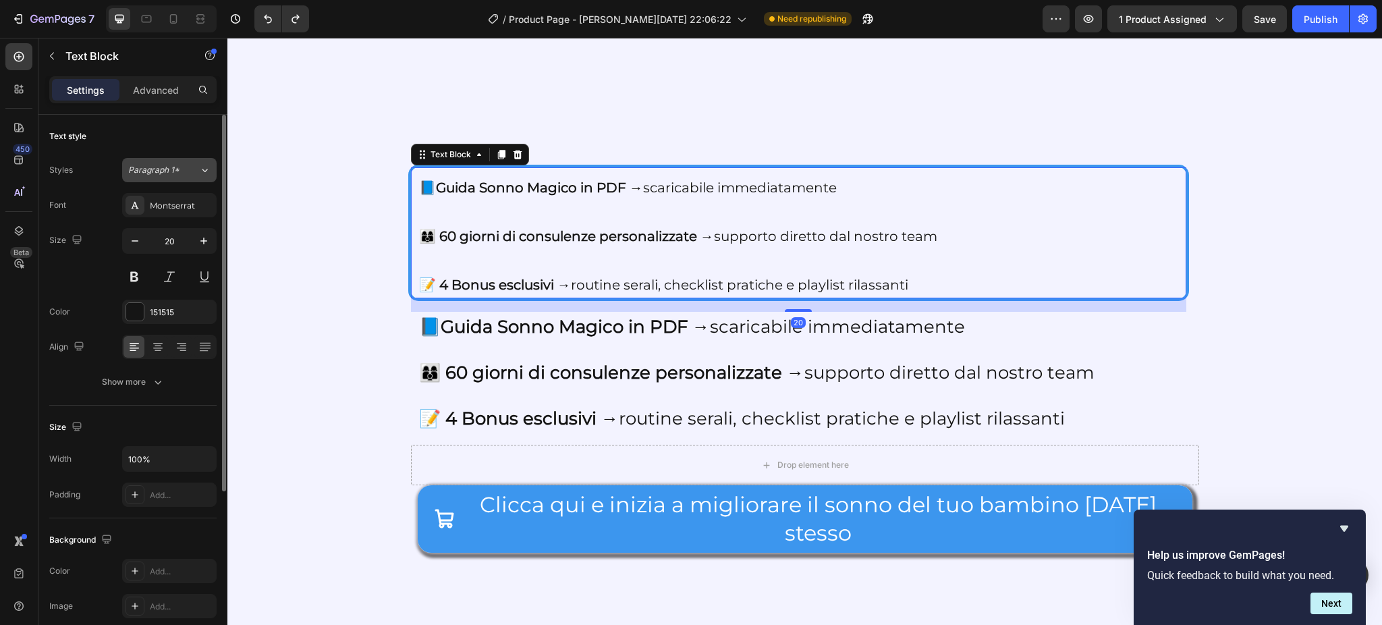
click at [176, 173] on span "Paragraph 1*" at bounding box center [153, 170] width 51 height 12
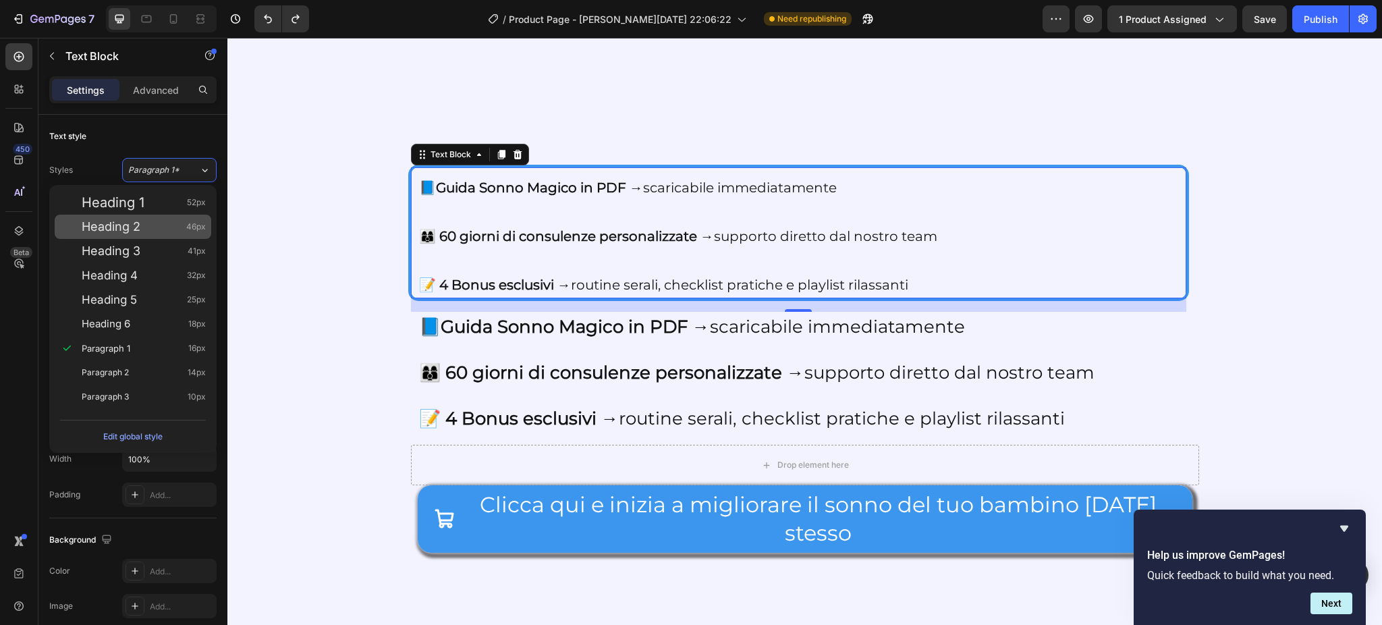
click at [146, 232] on div "Heading 2 46px" at bounding box center [144, 226] width 124 height 13
type input "46"
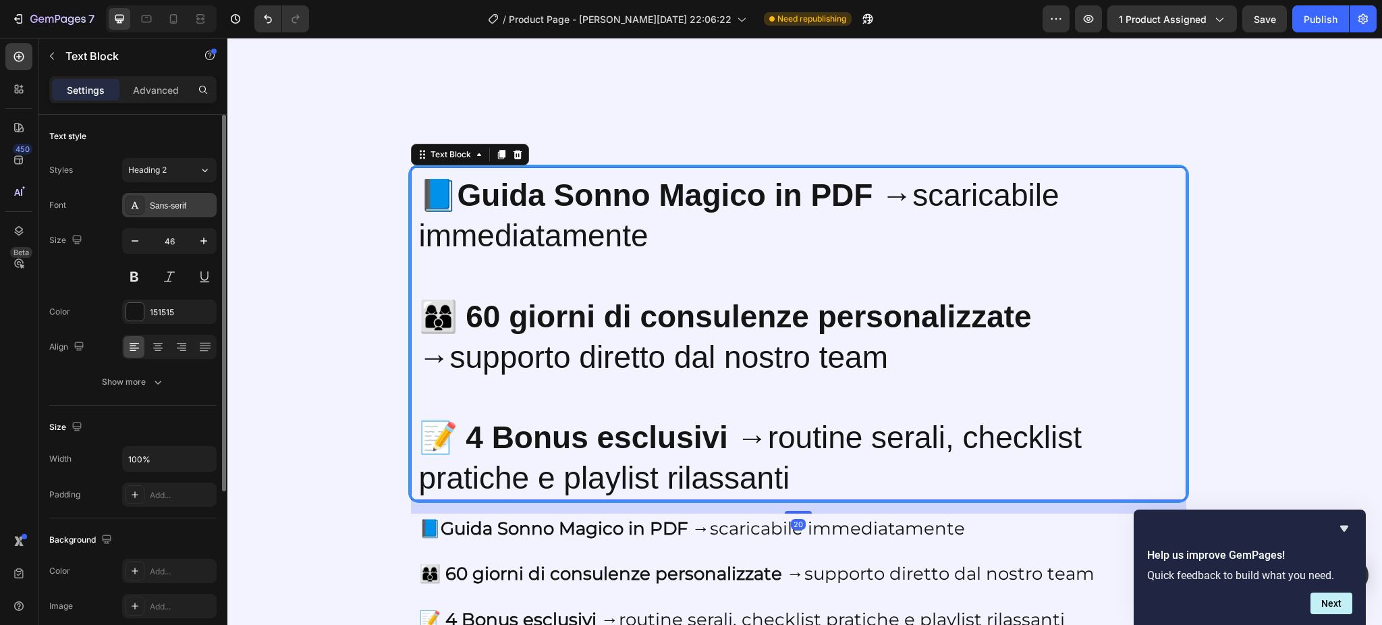
click at [157, 206] on div "Sans-serif" at bounding box center [181, 206] width 63 height 12
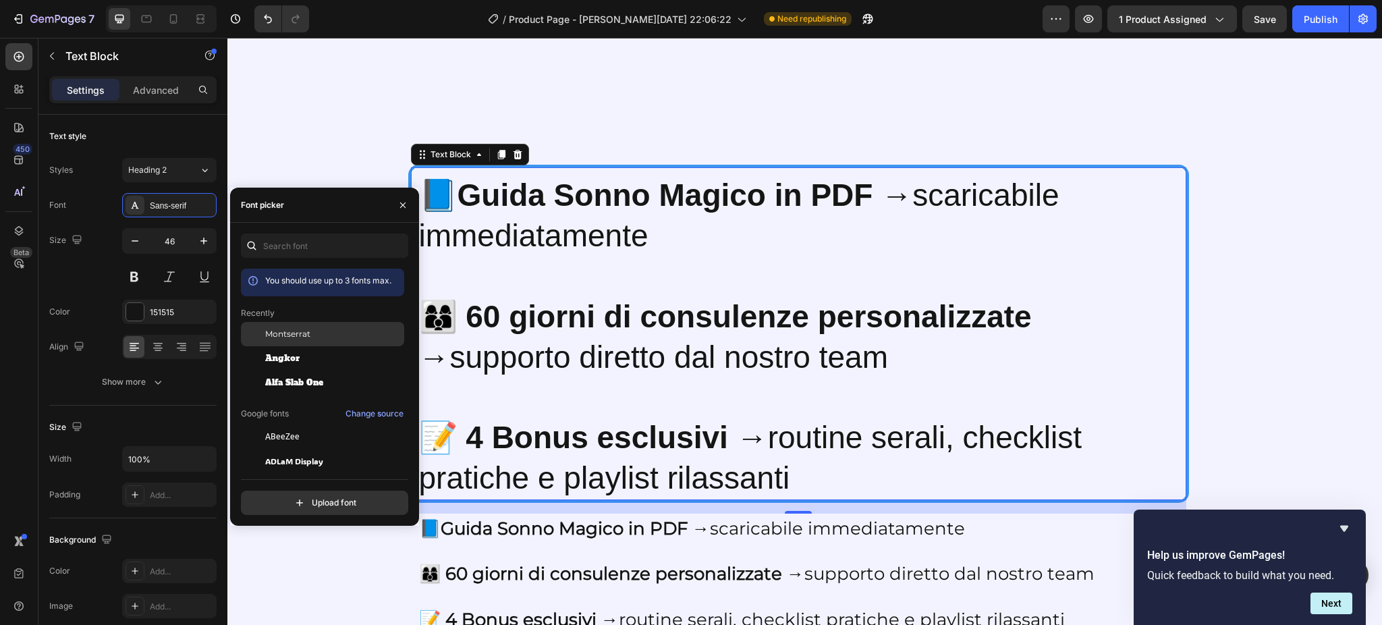
click at [295, 343] on div "Montserrat" at bounding box center [322, 334] width 163 height 24
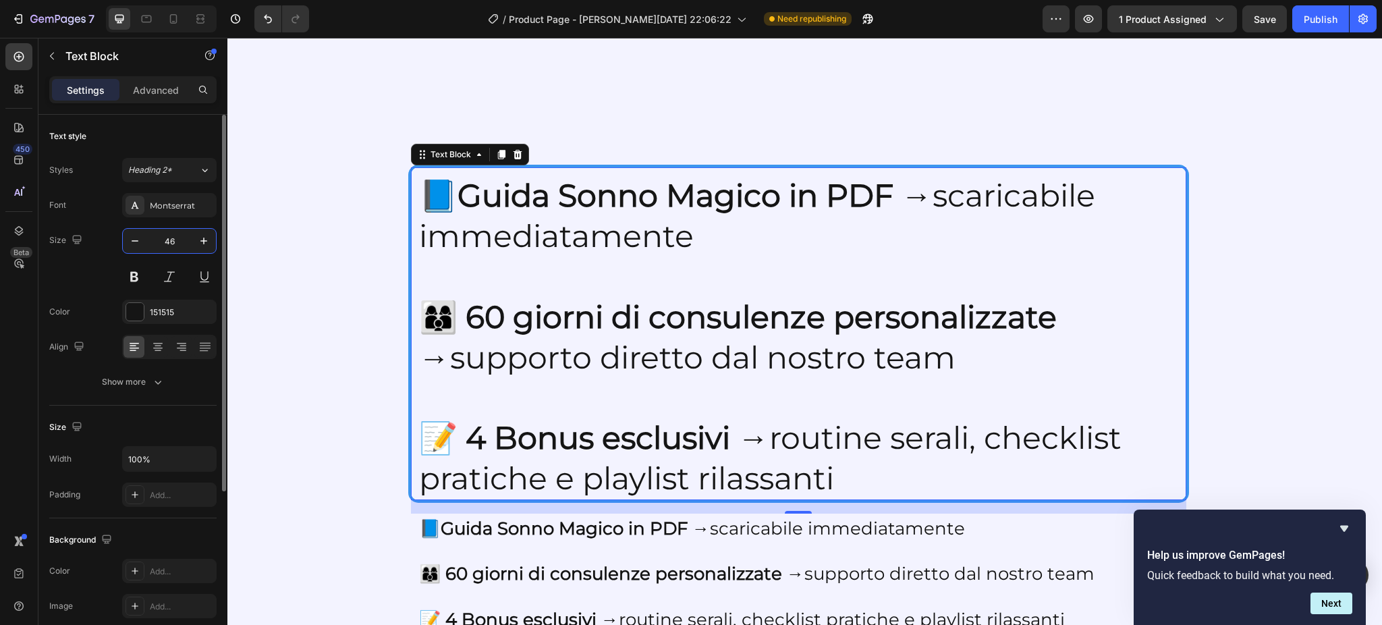
click at [179, 243] on input "46" at bounding box center [169, 241] width 45 height 24
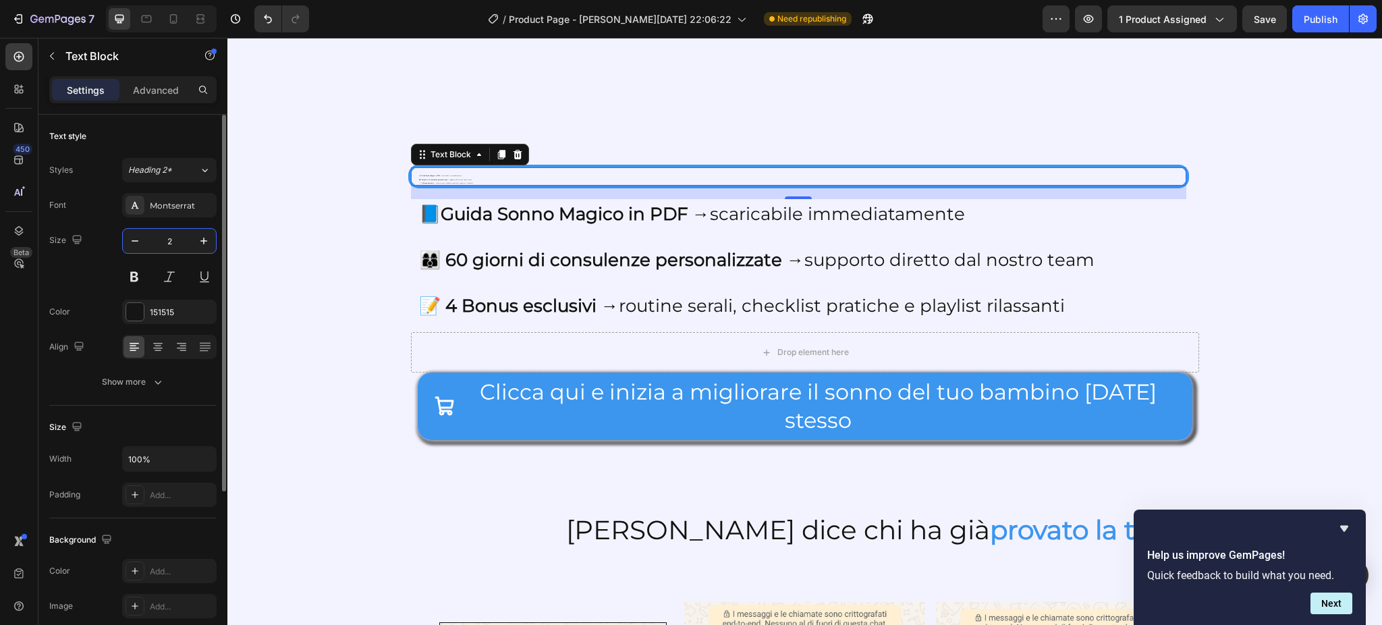
type input "26"
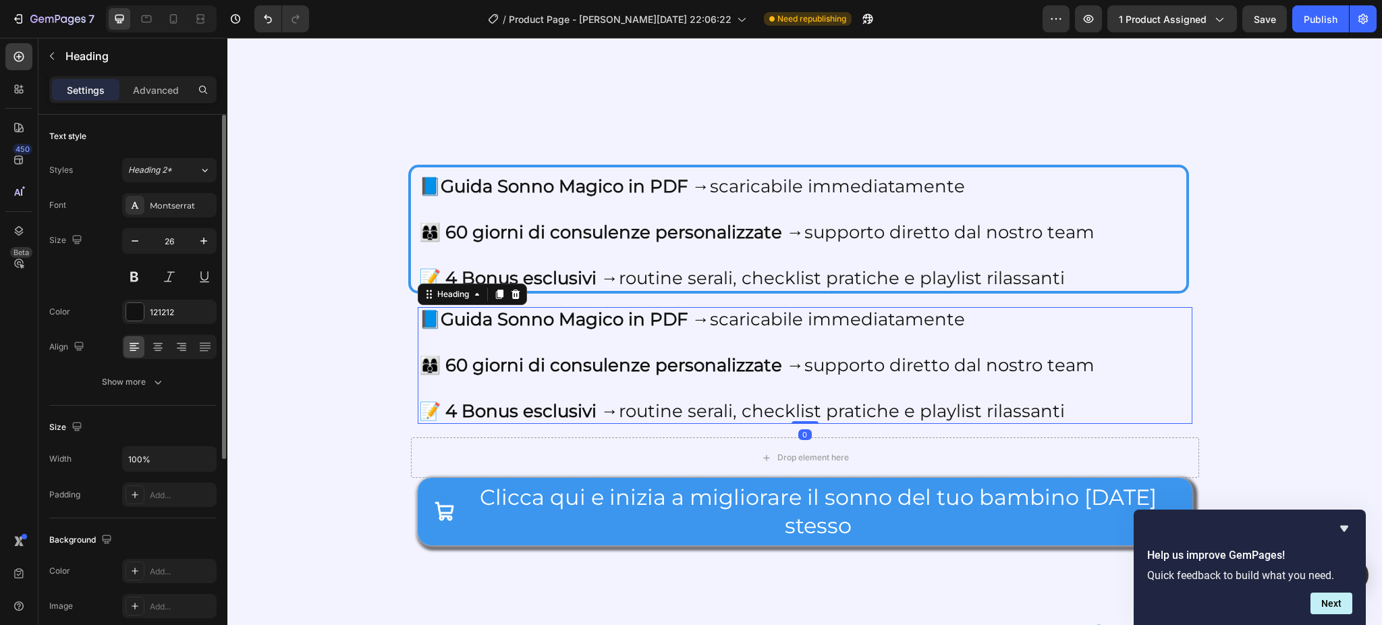
click at [526, 386] on h2 "📘 Guida Sonno Magico in PDF → scaricabile immediatamente 👩‍👩‍👦 60 giorni di con…" at bounding box center [805, 365] width 774 height 117
click at [511, 295] on icon at bounding box center [515, 293] width 9 height 9
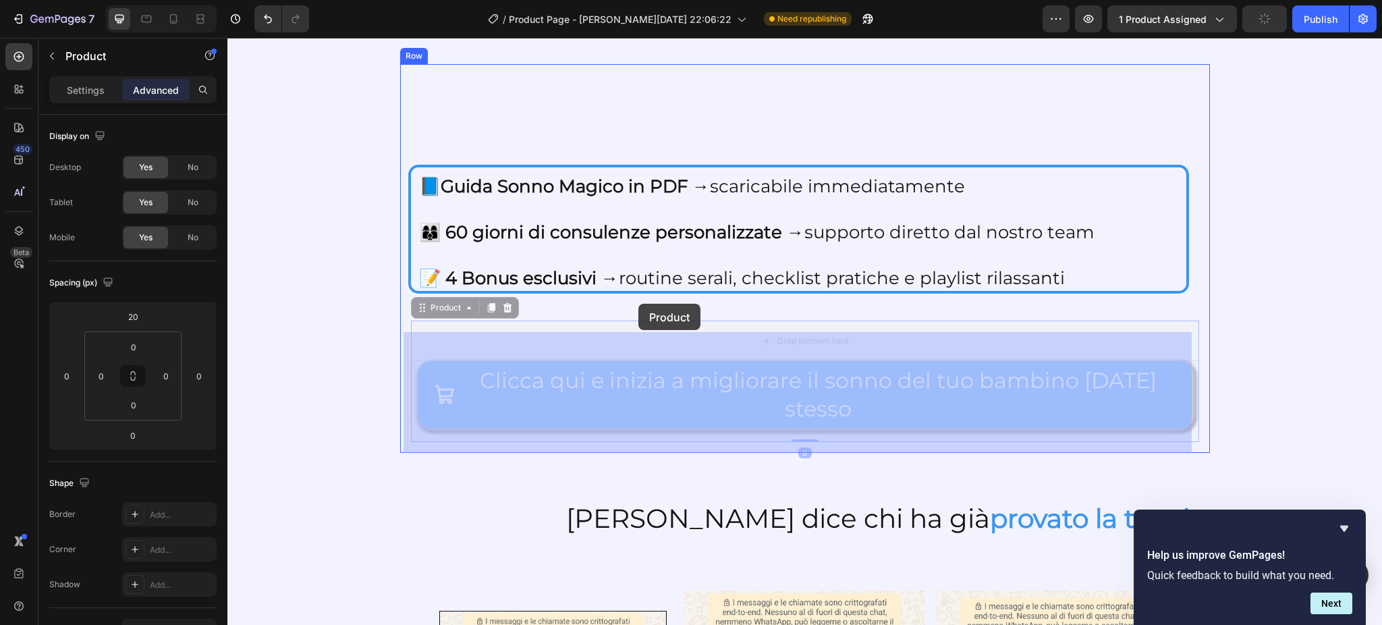
drag, startPoint x: 429, startPoint y: 313, endPoint x: 638, endPoint y: 304, distance: 209.3
drag, startPoint x: 447, startPoint y: 310, endPoint x: 563, endPoint y: 316, distance: 116.9
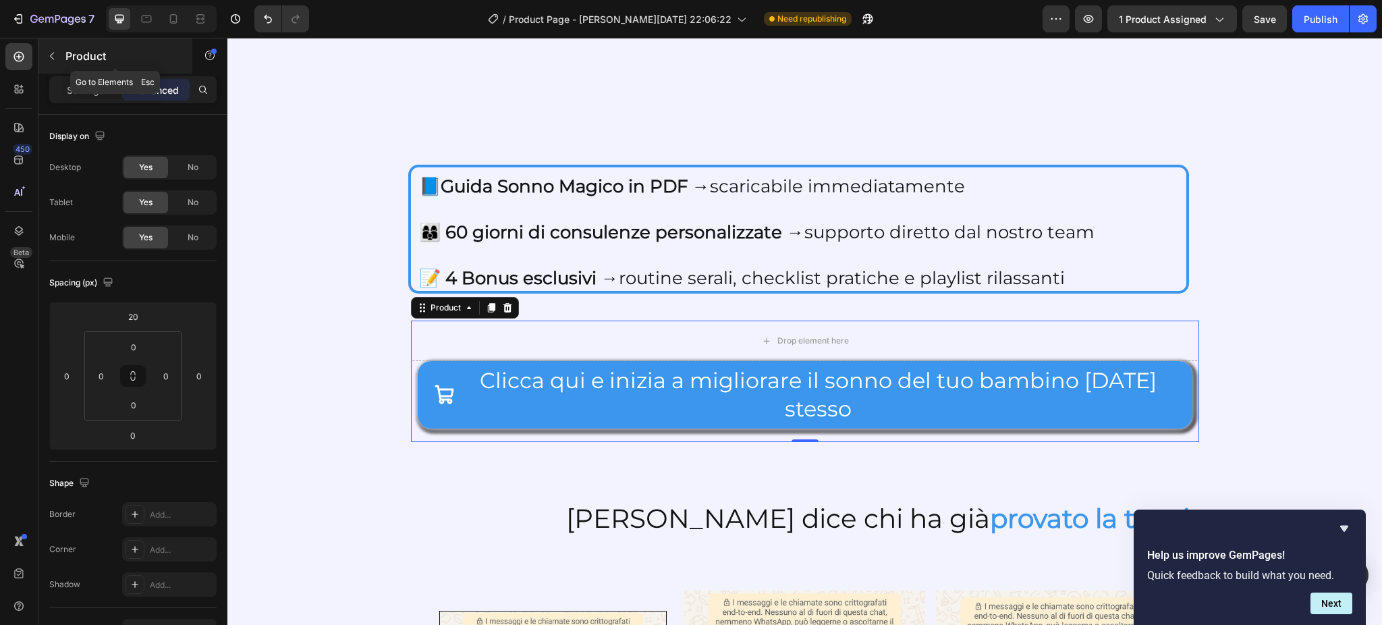
click at [49, 65] on button "button" at bounding box center [52, 56] width 22 height 22
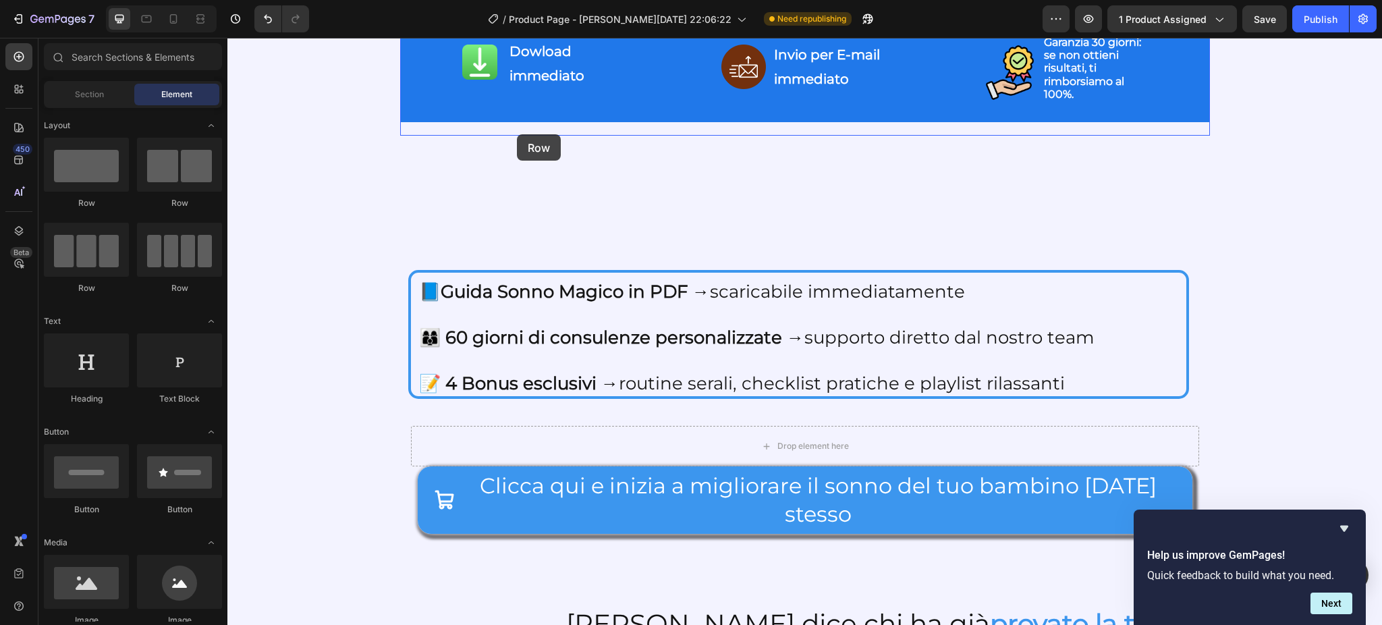
scroll to position [2403, 0]
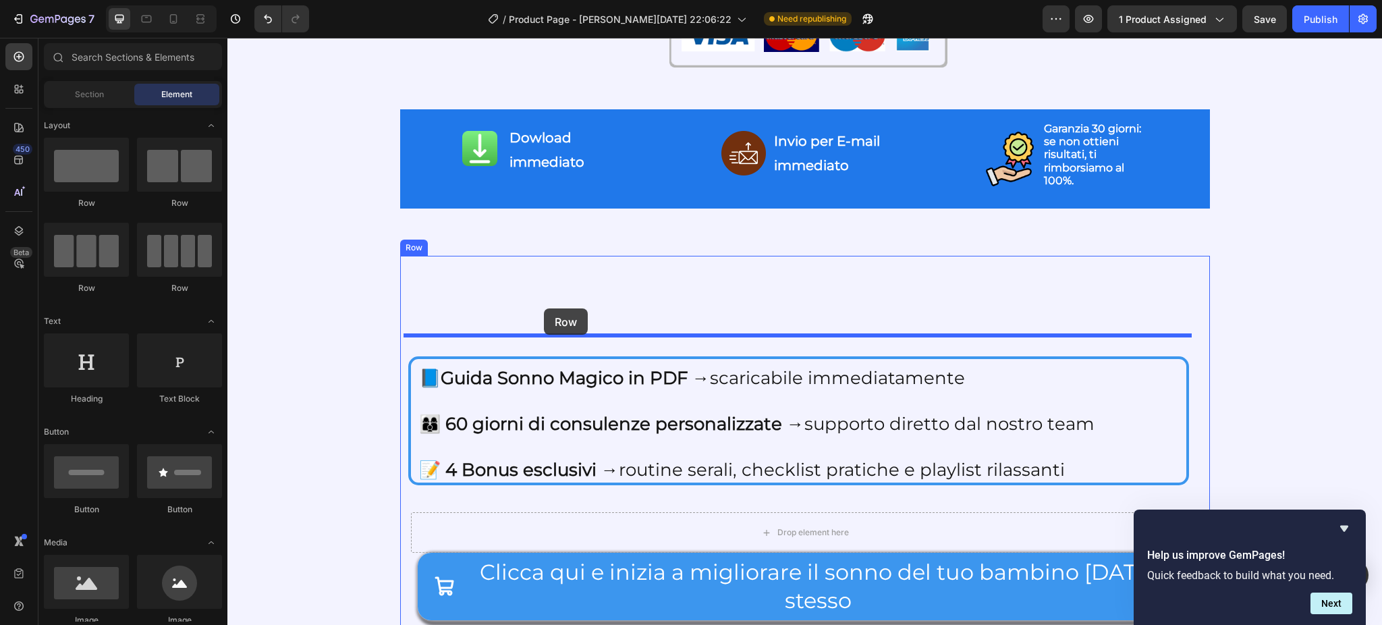
drag, startPoint x: 289, startPoint y: 215, endPoint x: 544, endPoint y: 308, distance: 270.8
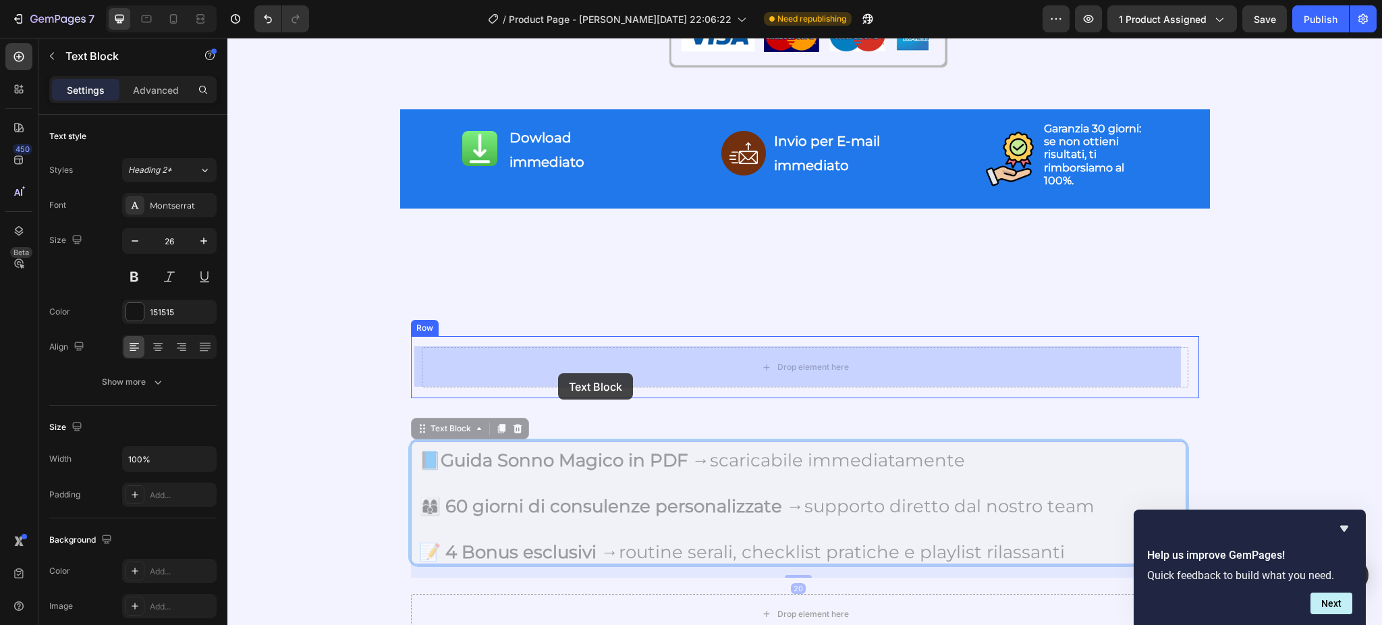
drag, startPoint x: 449, startPoint y: 430, endPoint x: 558, endPoint y: 373, distance: 123.4
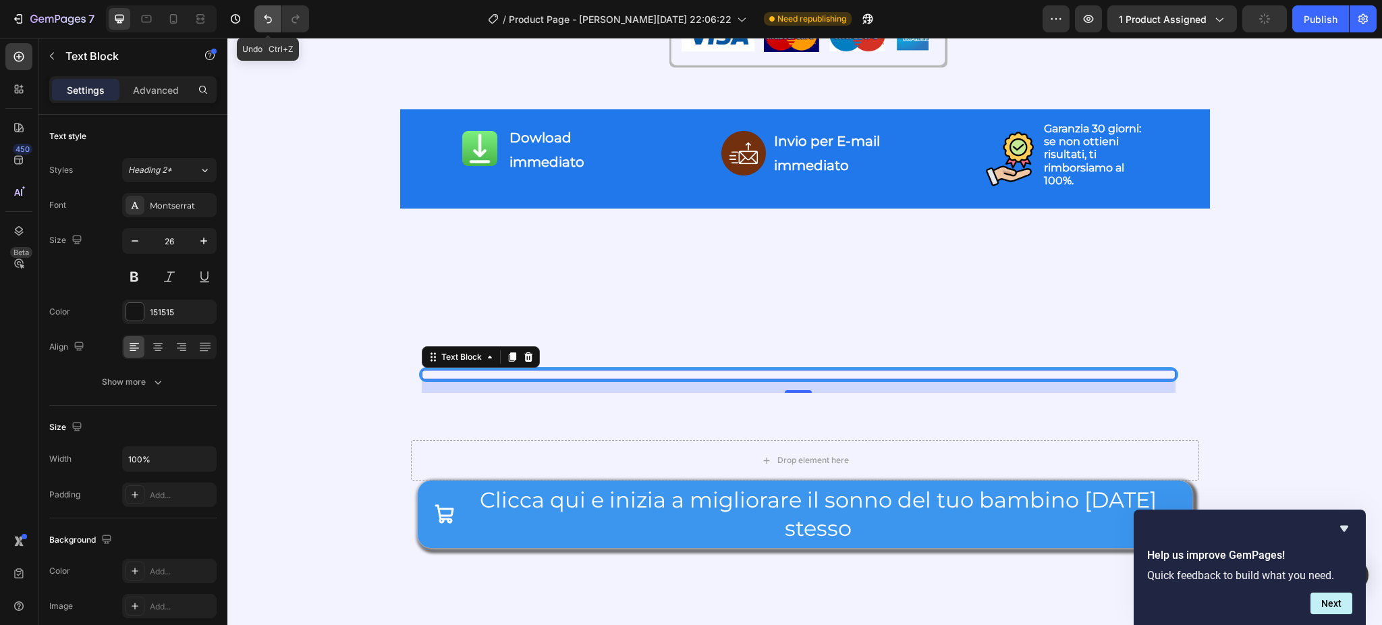
click at [268, 20] on icon "Undo/Redo" at bounding box center [267, 18] width 13 height 13
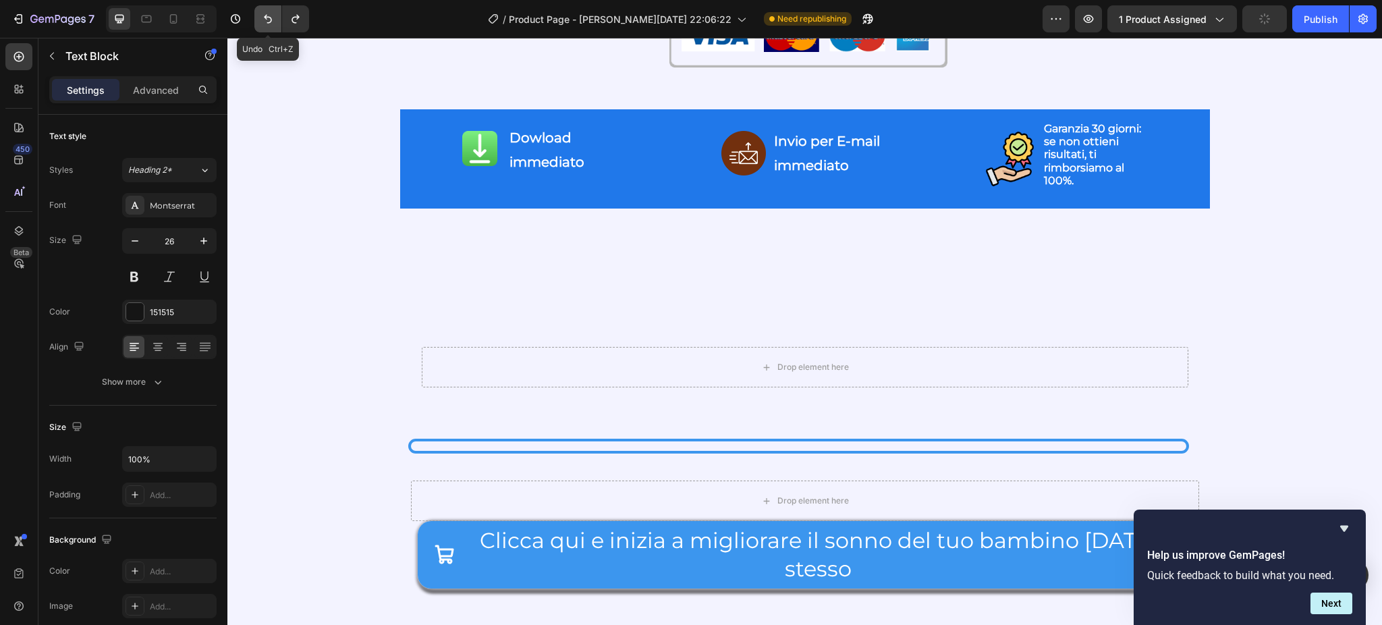
click at [268, 20] on icon "Undo/Redo" at bounding box center [267, 18] width 13 height 13
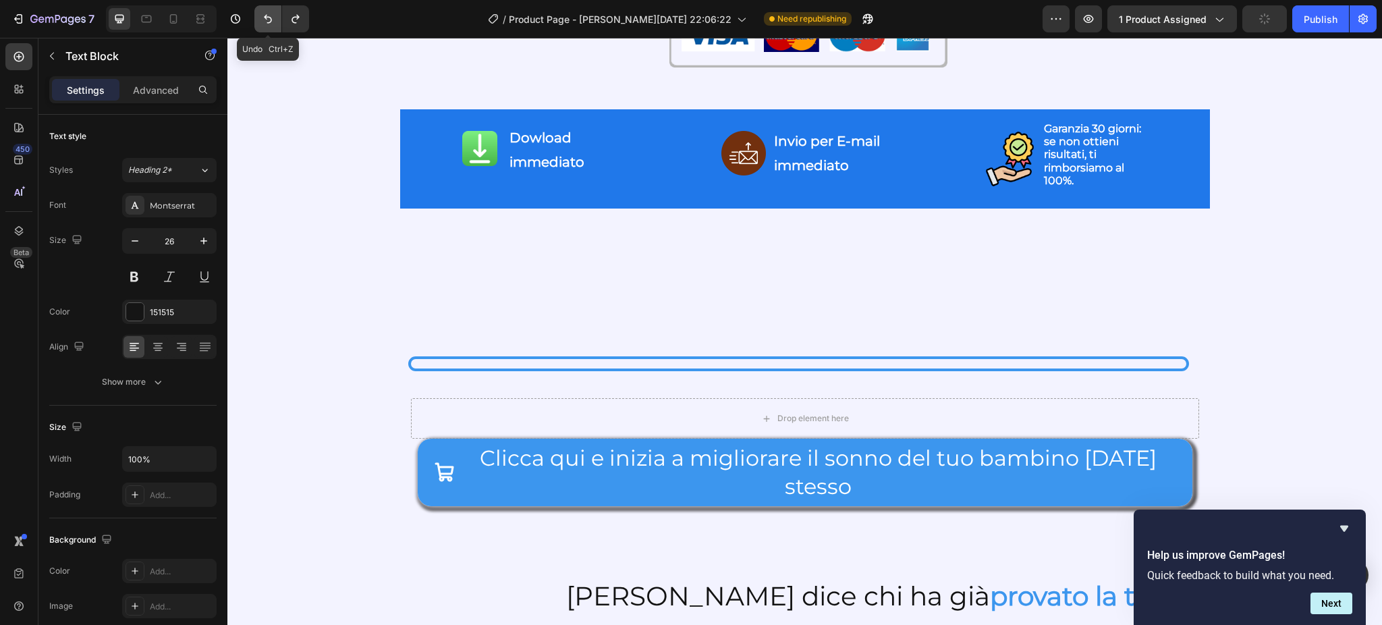
click at [268, 20] on icon "Undo/Redo" at bounding box center [267, 18] width 13 height 13
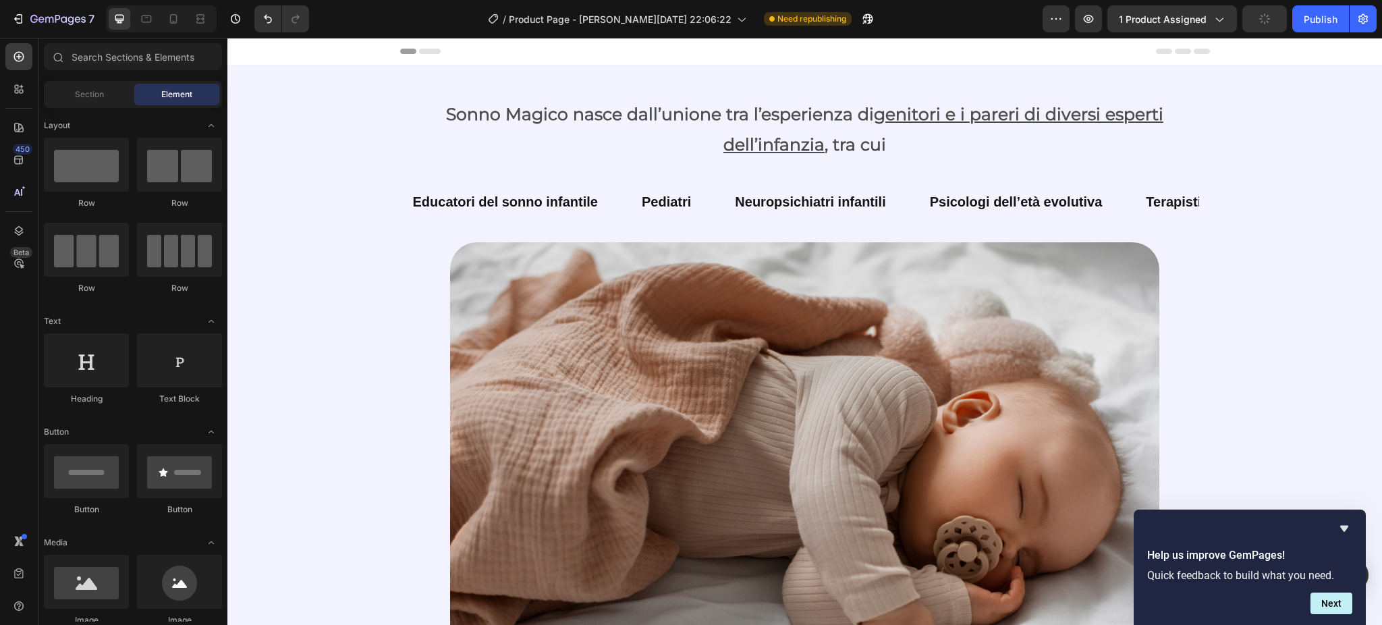
scroll to position [2403, 0]
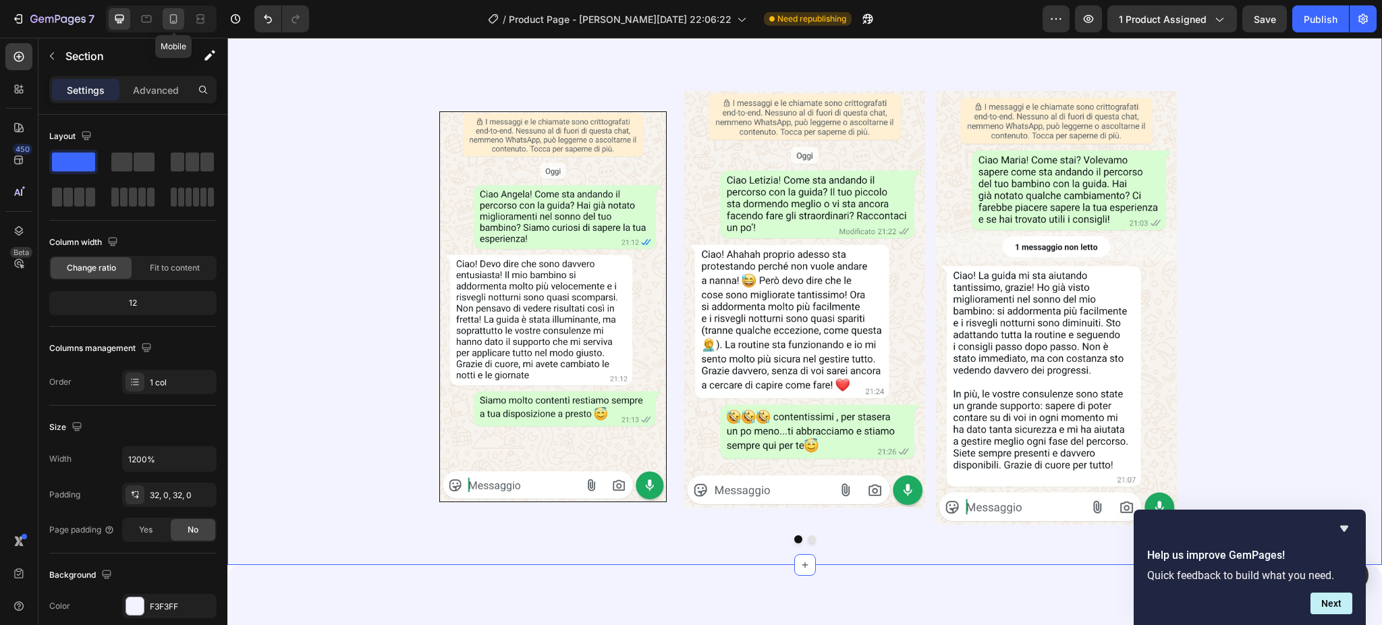
click at [175, 13] on icon at bounding box center [173, 18] width 13 height 13
type input "100%"
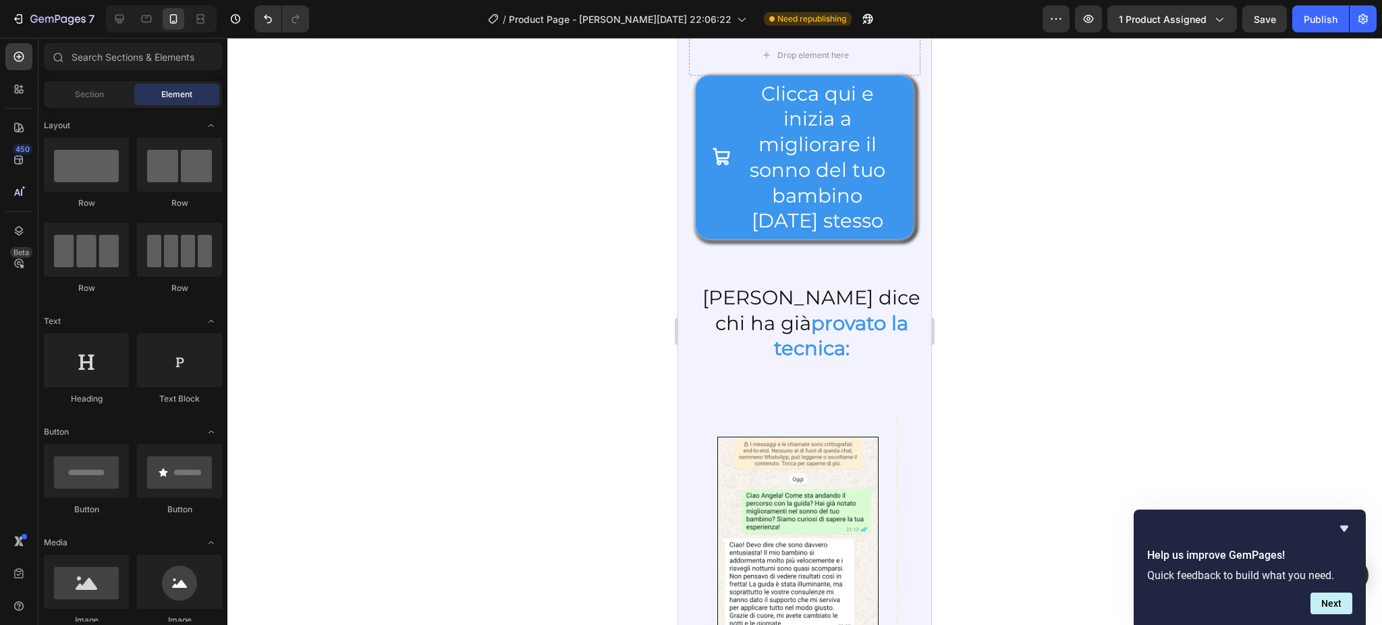
scroll to position [2862, 0]
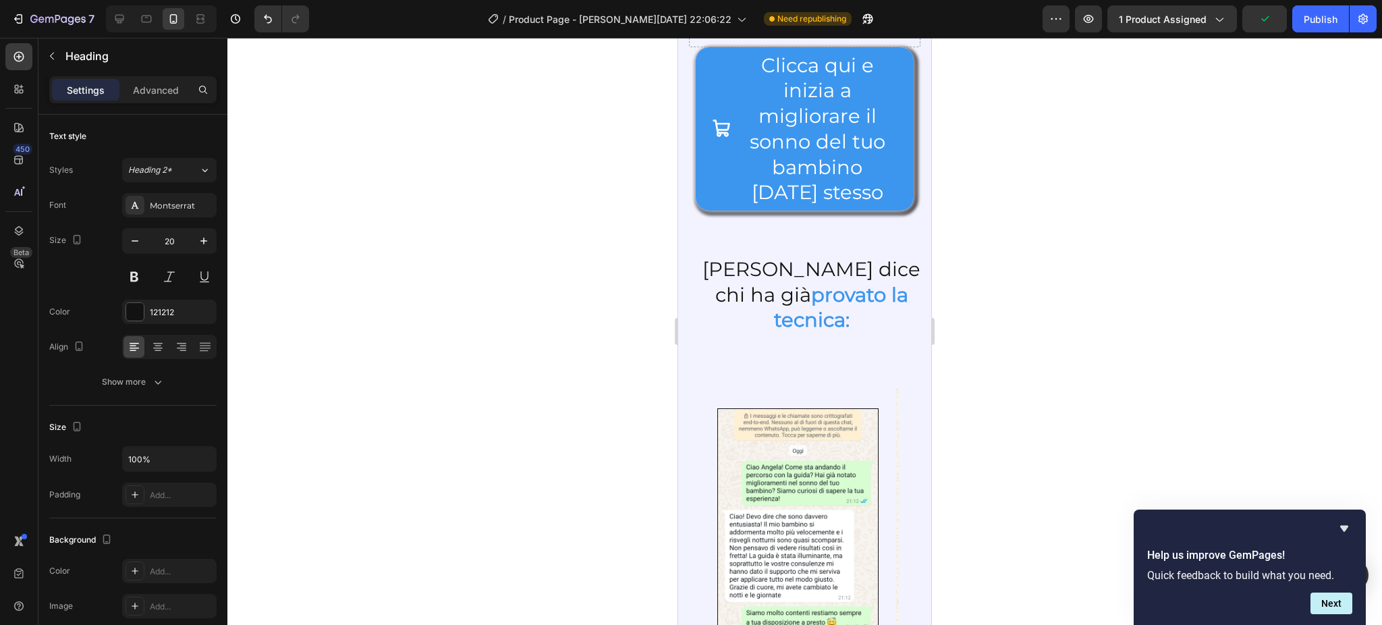
click at [573, 217] on div at bounding box center [804, 331] width 1154 height 587
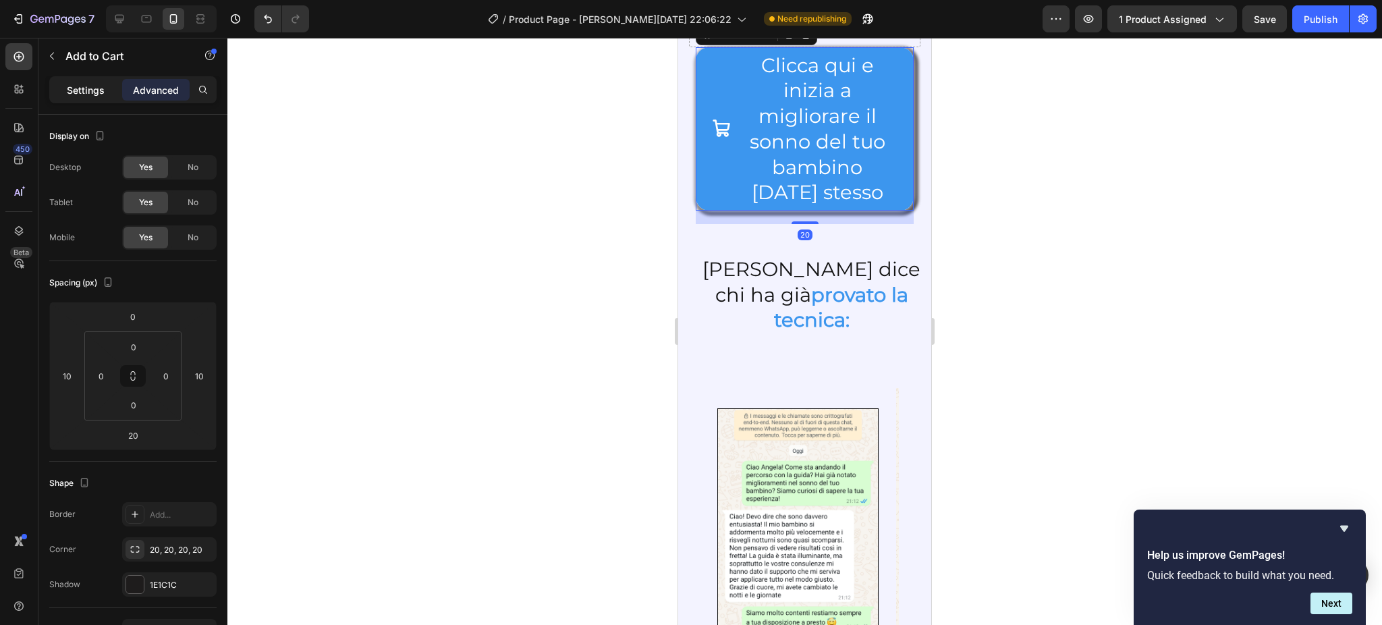
click at [84, 88] on p "Settings" at bounding box center [86, 90] width 38 height 14
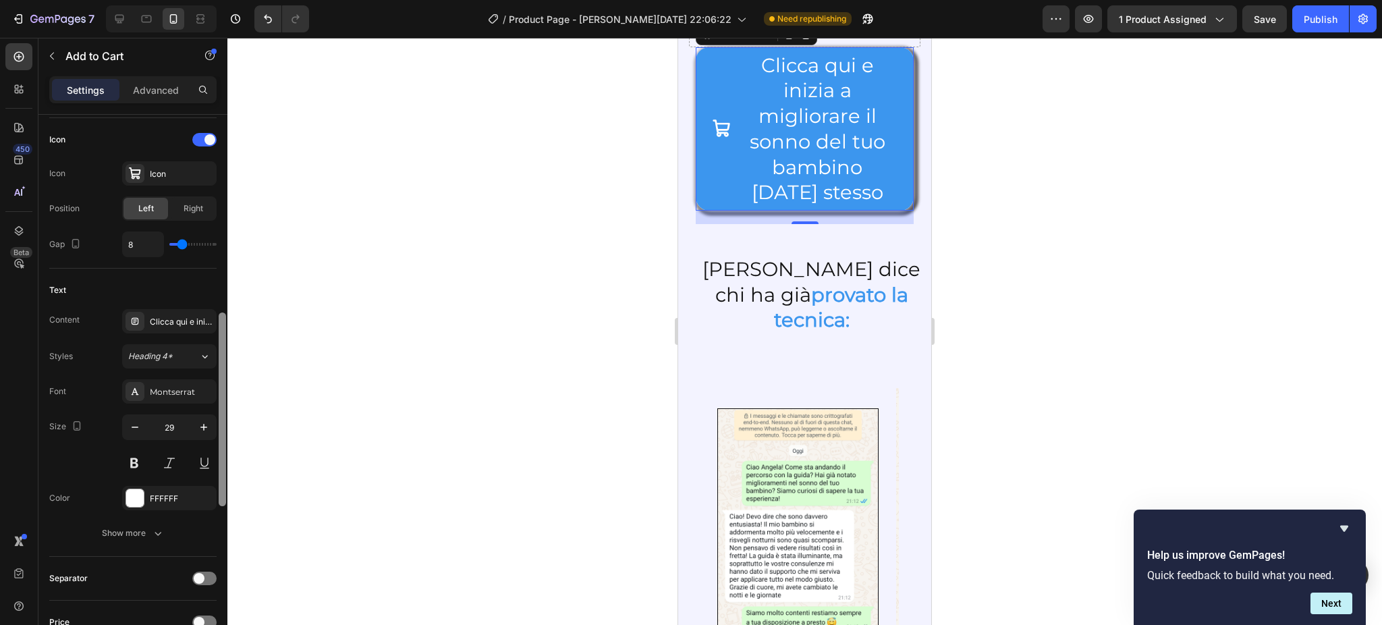
scroll to position [556, 0]
drag, startPoint x: 223, startPoint y: 267, endPoint x: 242, endPoint y: 464, distance: 198.0
click at [242, 0] on div "7 / Product Page - [PERSON_NAME][DATE] 22:06:22 Need republishing Preview 1 pro…" at bounding box center [691, 0] width 1382 height 0
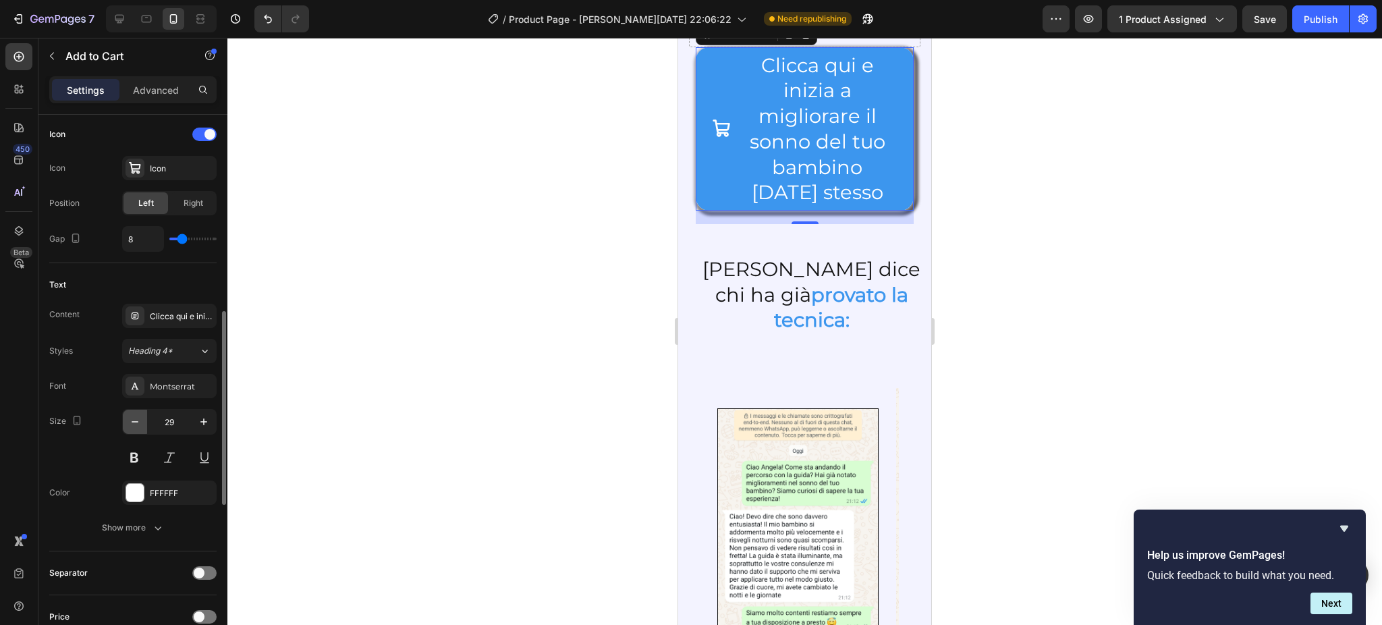
click at [136, 424] on icon "button" at bounding box center [134, 421] width 13 height 13
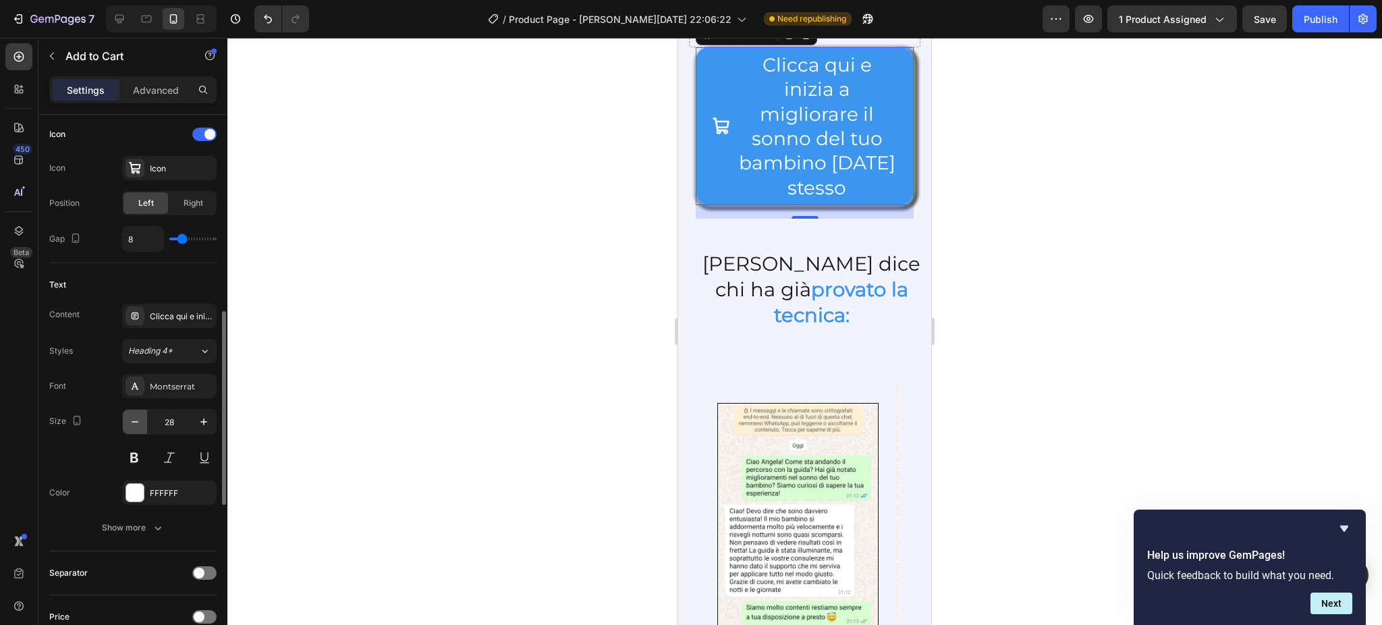
click at [136, 424] on icon "button" at bounding box center [134, 421] width 13 height 13
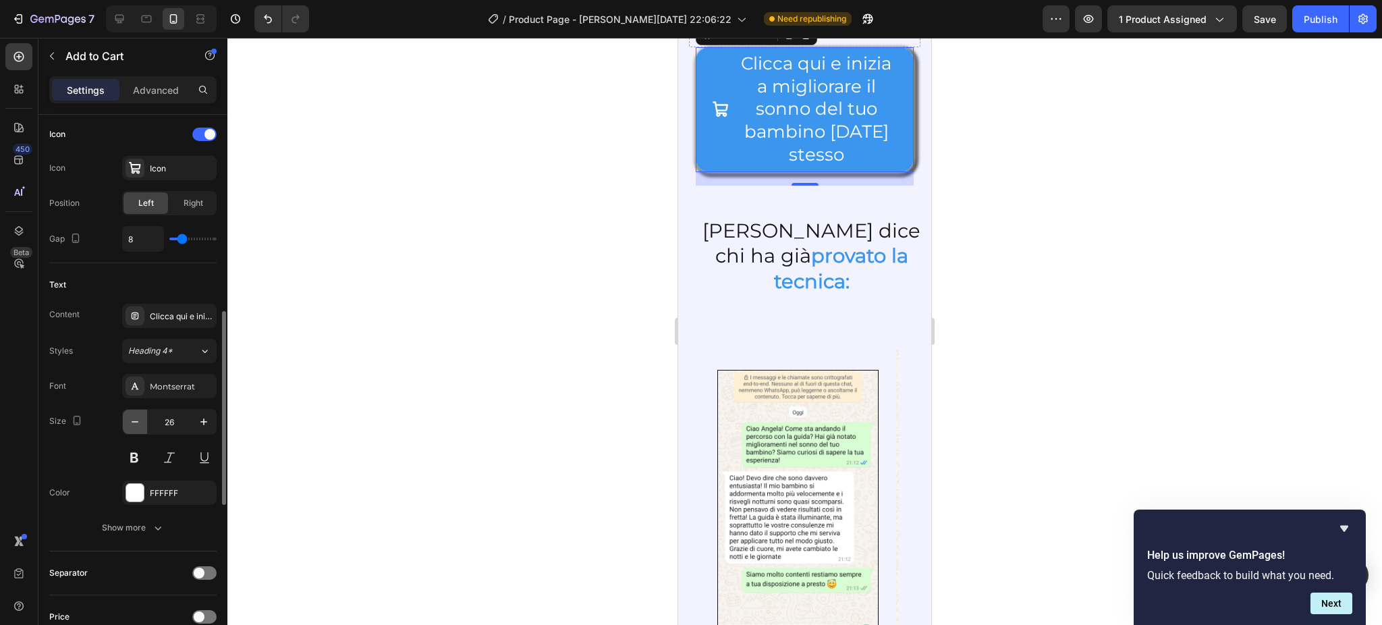
click at [136, 424] on icon "button" at bounding box center [134, 421] width 13 height 13
type input "25"
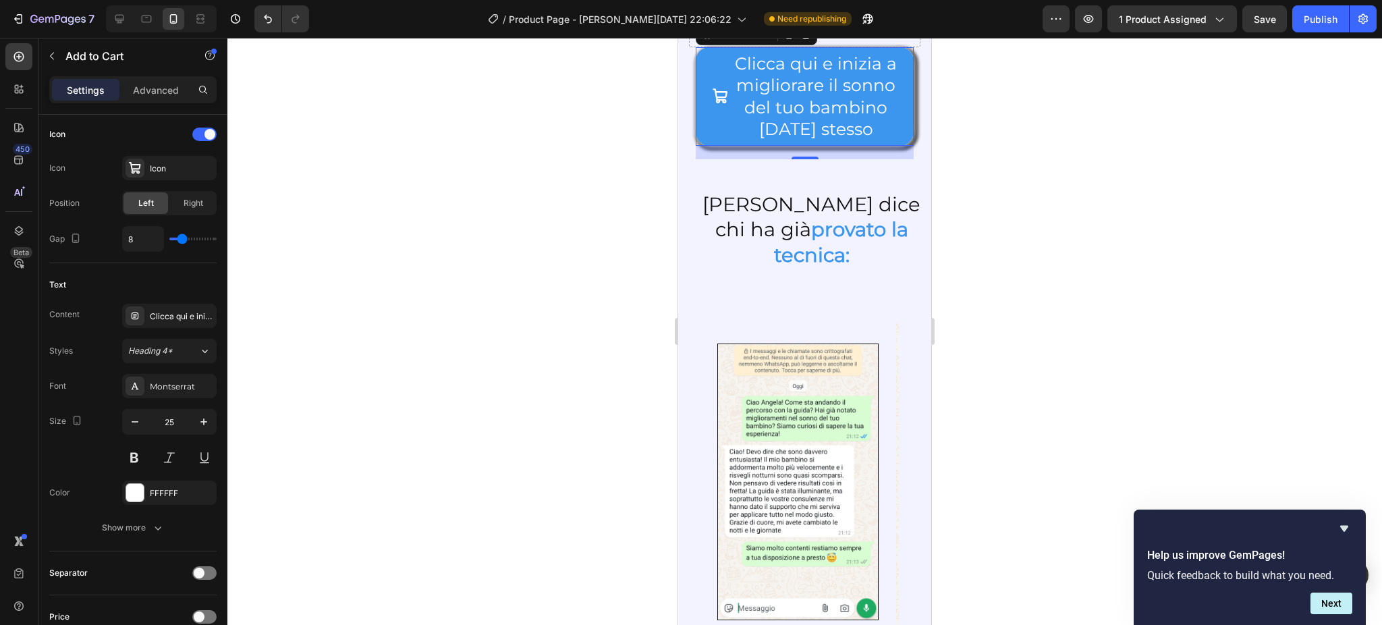
click at [389, 377] on div at bounding box center [804, 331] width 1154 height 587
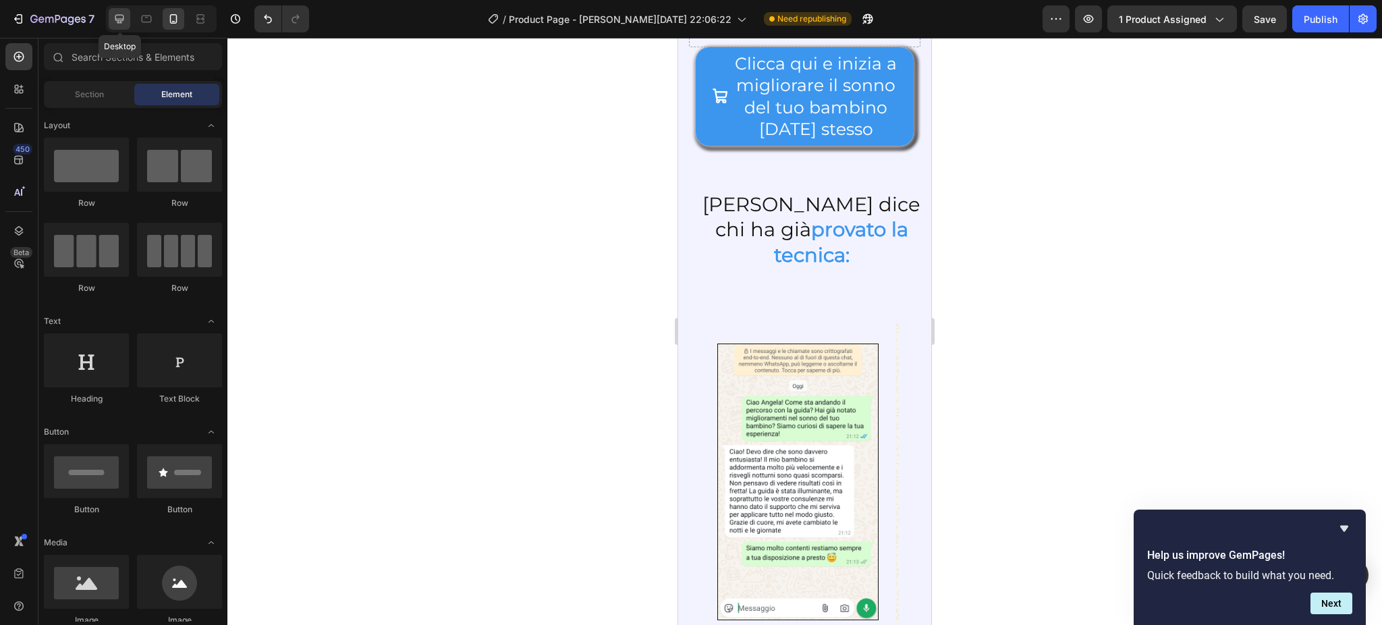
click at [114, 25] on icon at bounding box center [119, 18] width 13 height 13
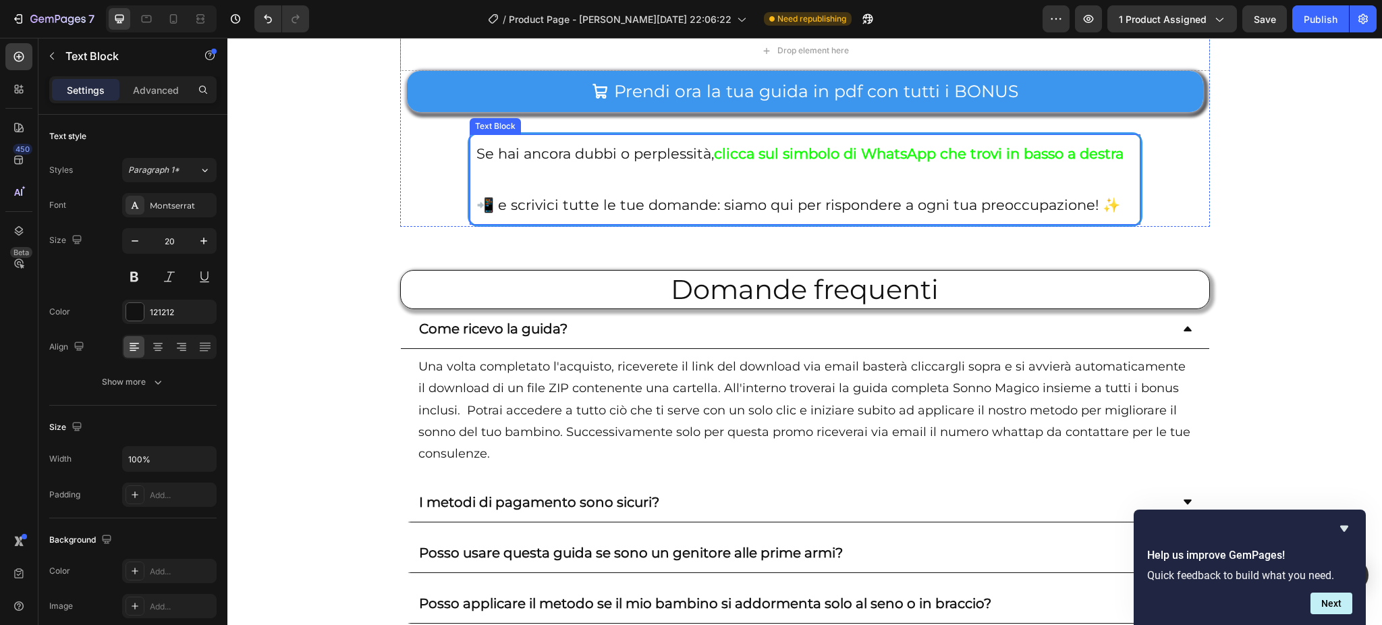
scroll to position [250, 0]
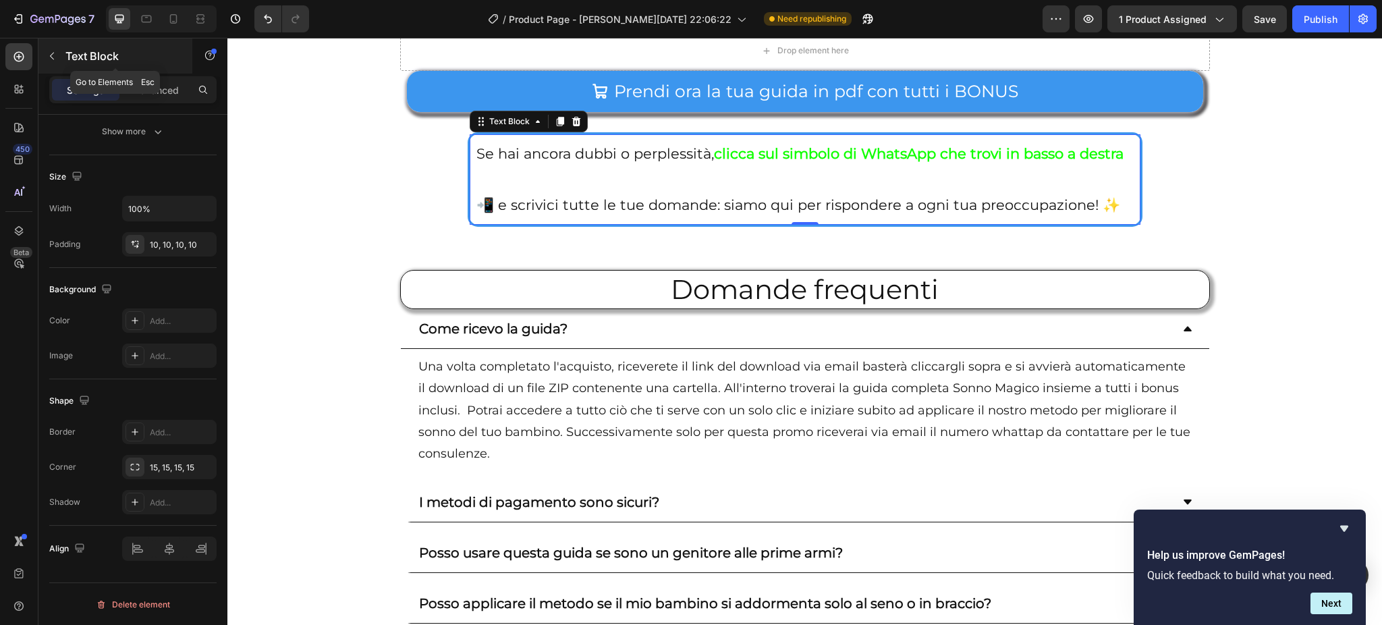
click at [55, 47] on button "button" at bounding box center [52, 56] width 22 height 22
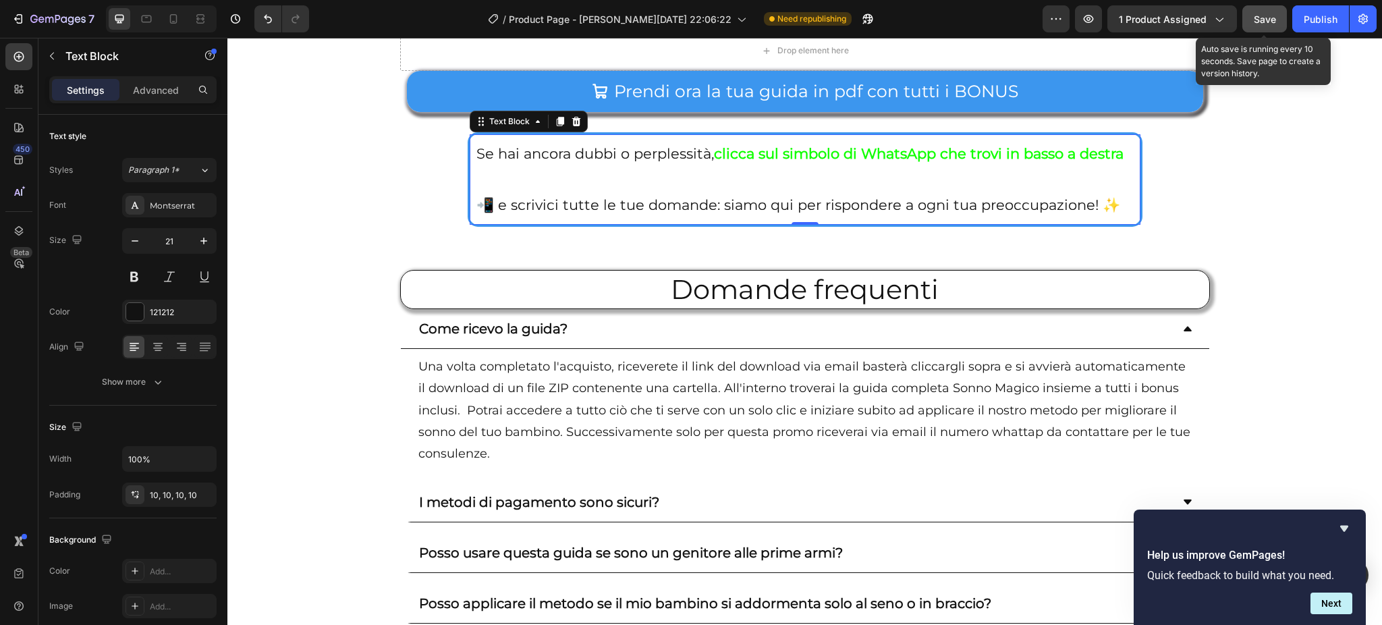
click at [1272, 13] on span "Save" at bounding box center [1264, 18] width 22 height 11
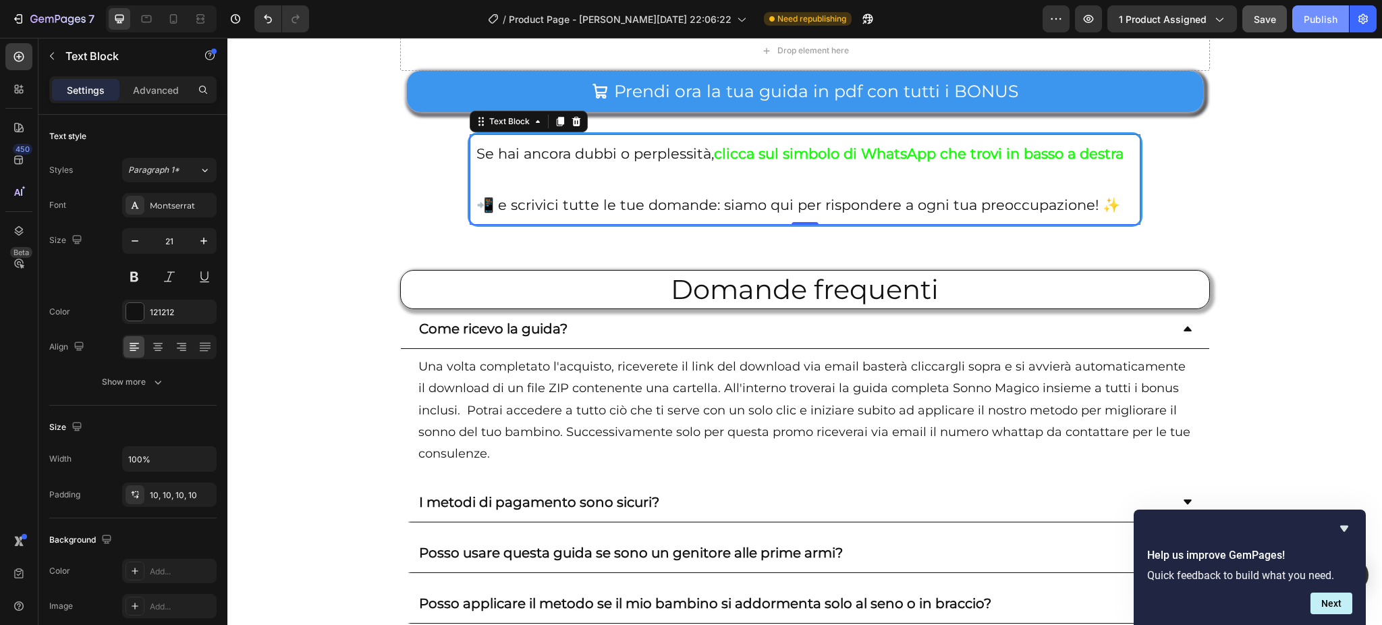
click at [1330, 13] on div "Publish" at bounding box center [1320, 19] width 34 height 14
click at [175, 21] on icon at bounding box center [173, 21] width 3 height 1
type input "18"
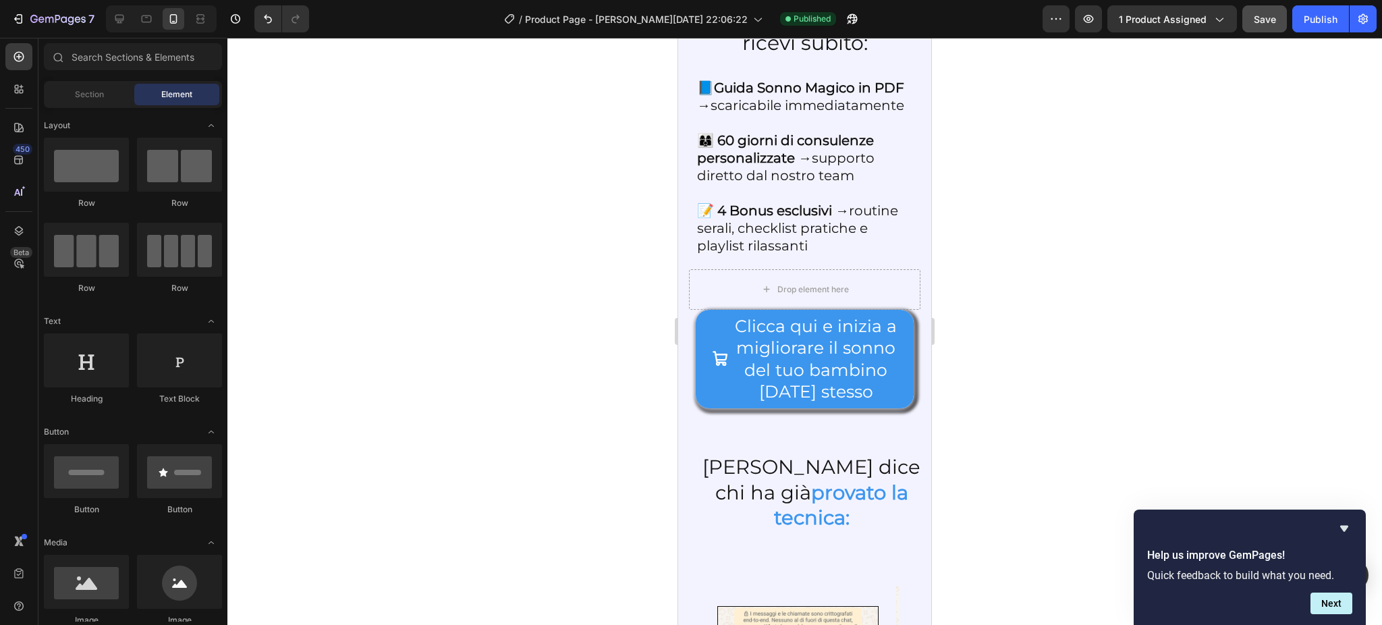
scroll to position [2891, 0]
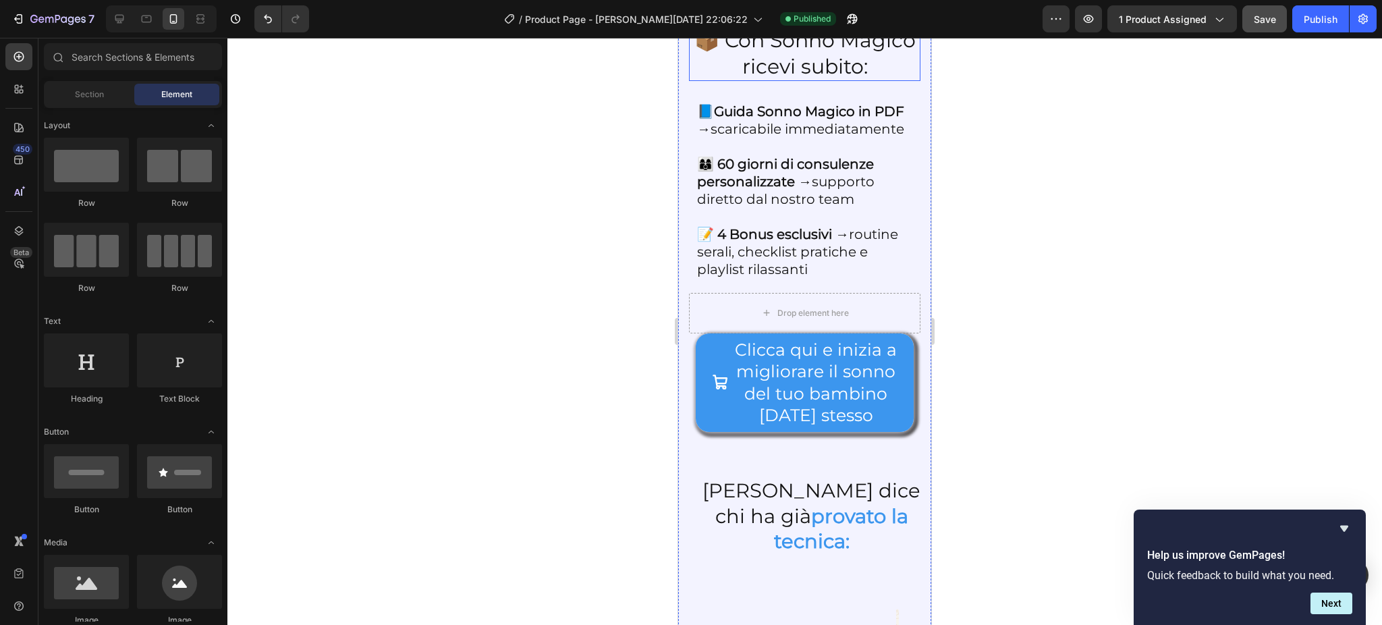
click at [799, 81] on h2 "📦 Con Sonno Magico ricevi subito:" at bounding box center [804, 53] width 231 height 55
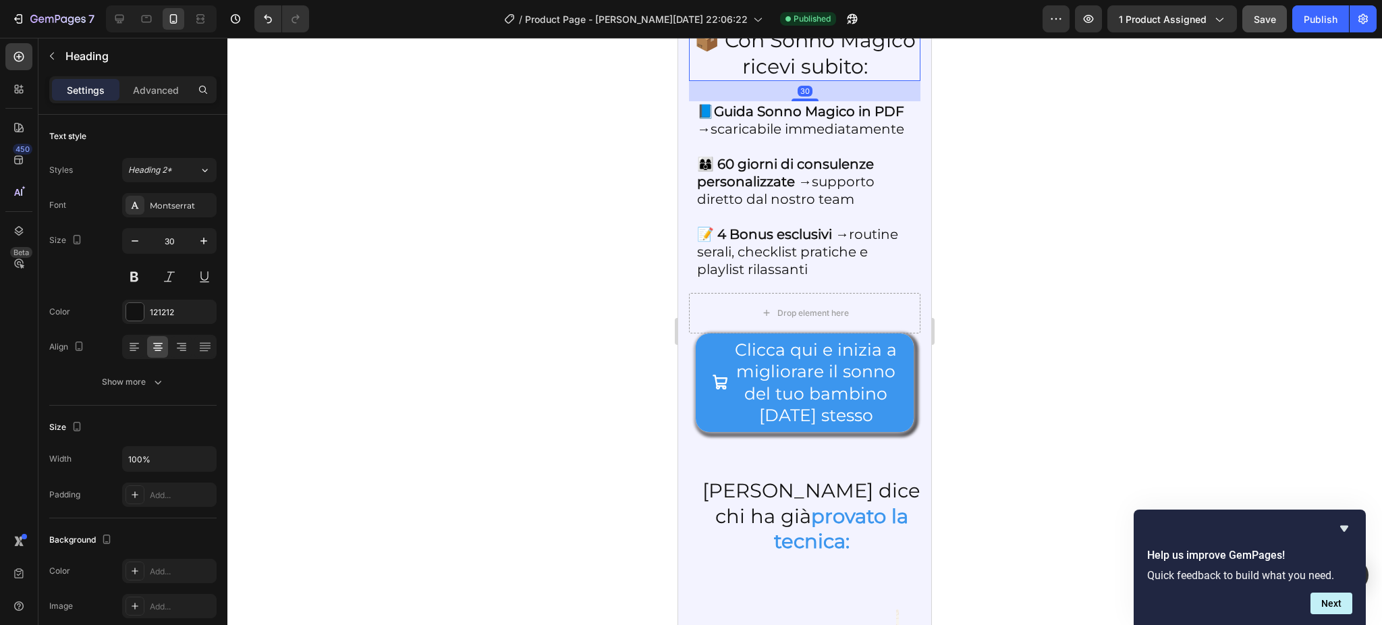
click at [720, 19] on div "Heading" at bounding box center [724, 13] width 37 height 12
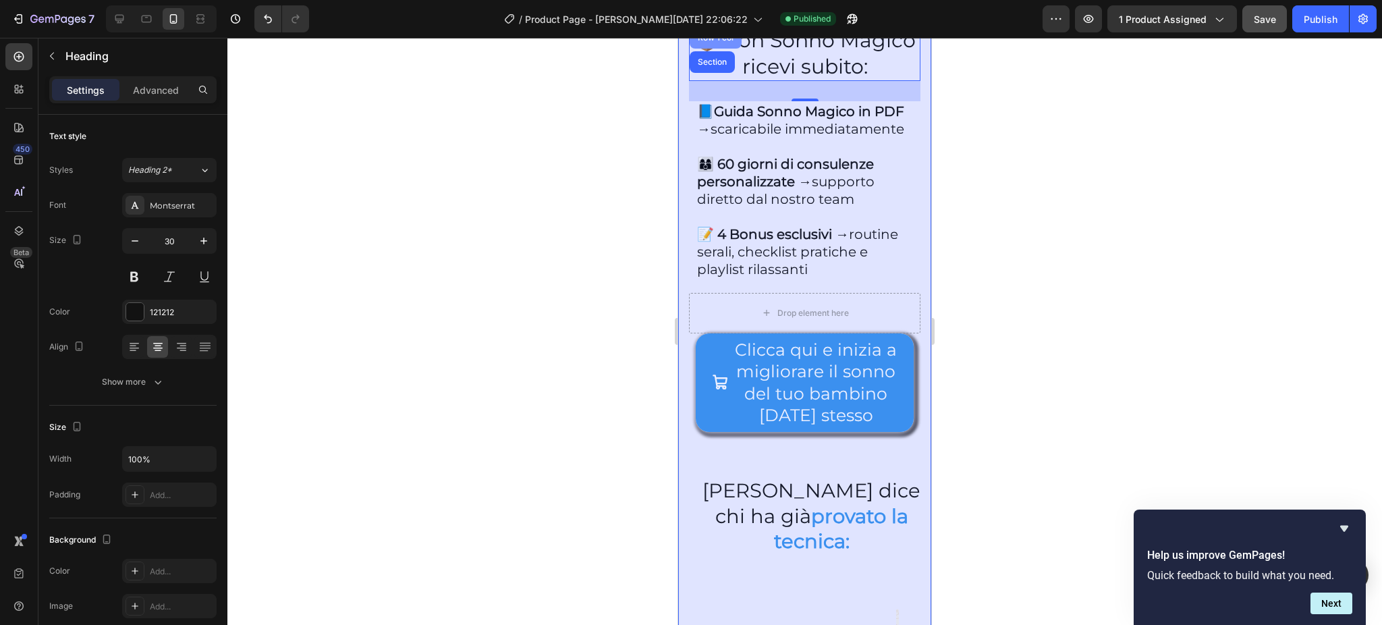
click at [712, 49] on div "Row 1 col" at bounding box center [715, 38] width 52 height 22
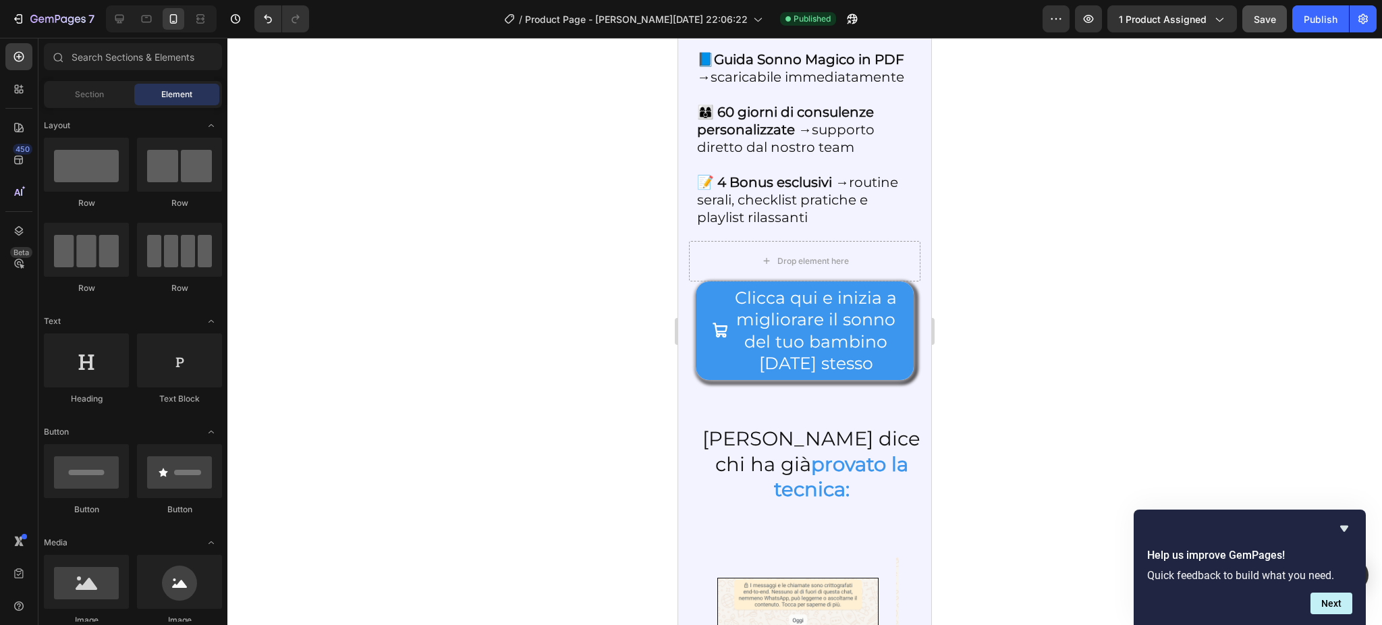
scroll to position [2874, 0]
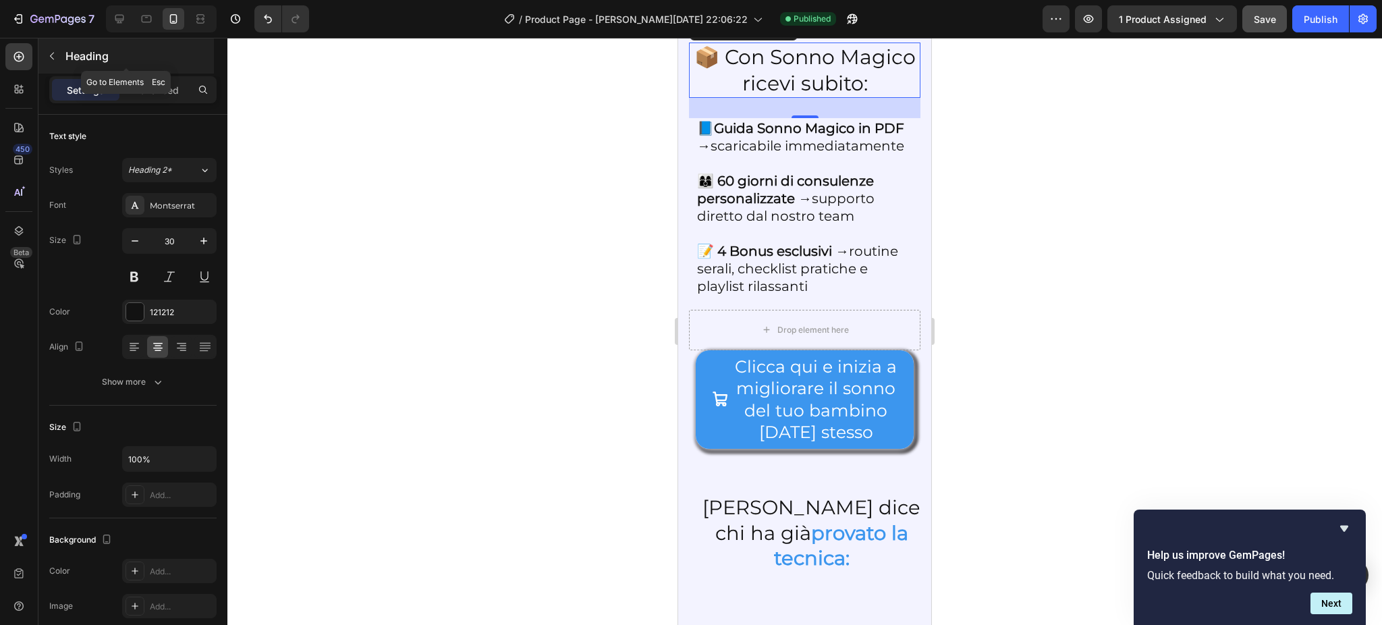
click at [55, 59] on icon "button" at bounding box center [52, 56] width 11 height 11
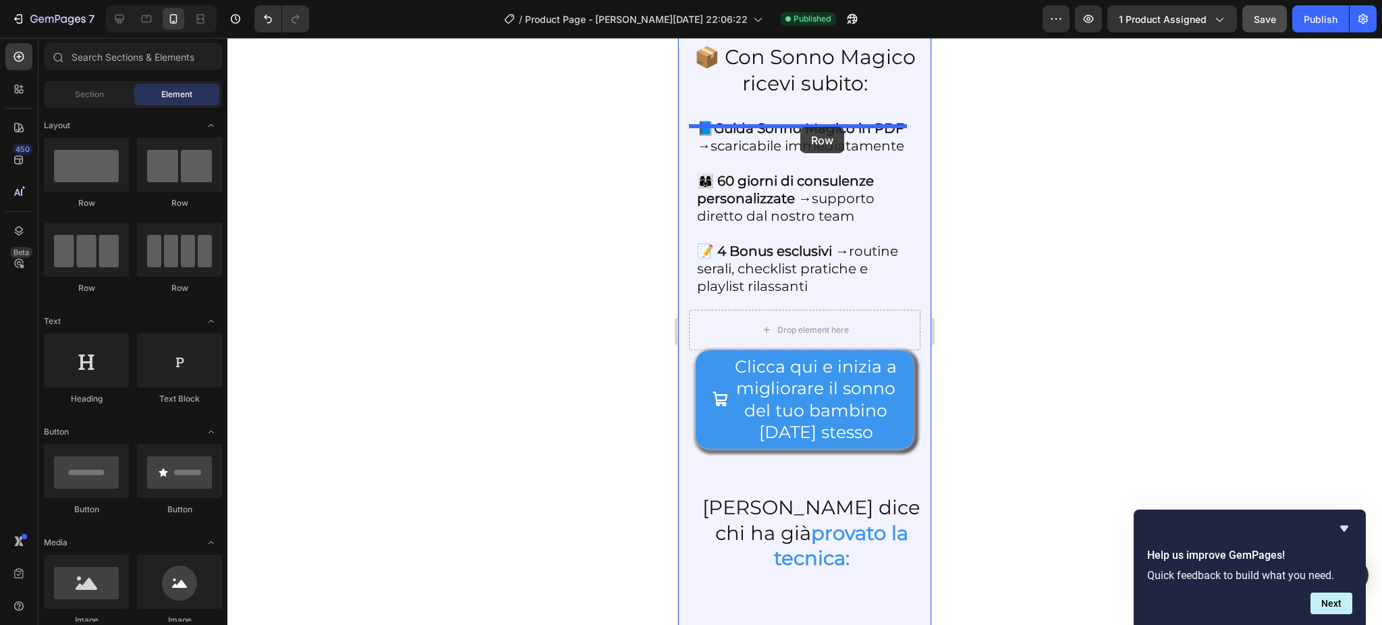
drag, startPoint x: 752, startPoint y: 222, endPoint x: 800, endPoint y: 128, distance: 105.9
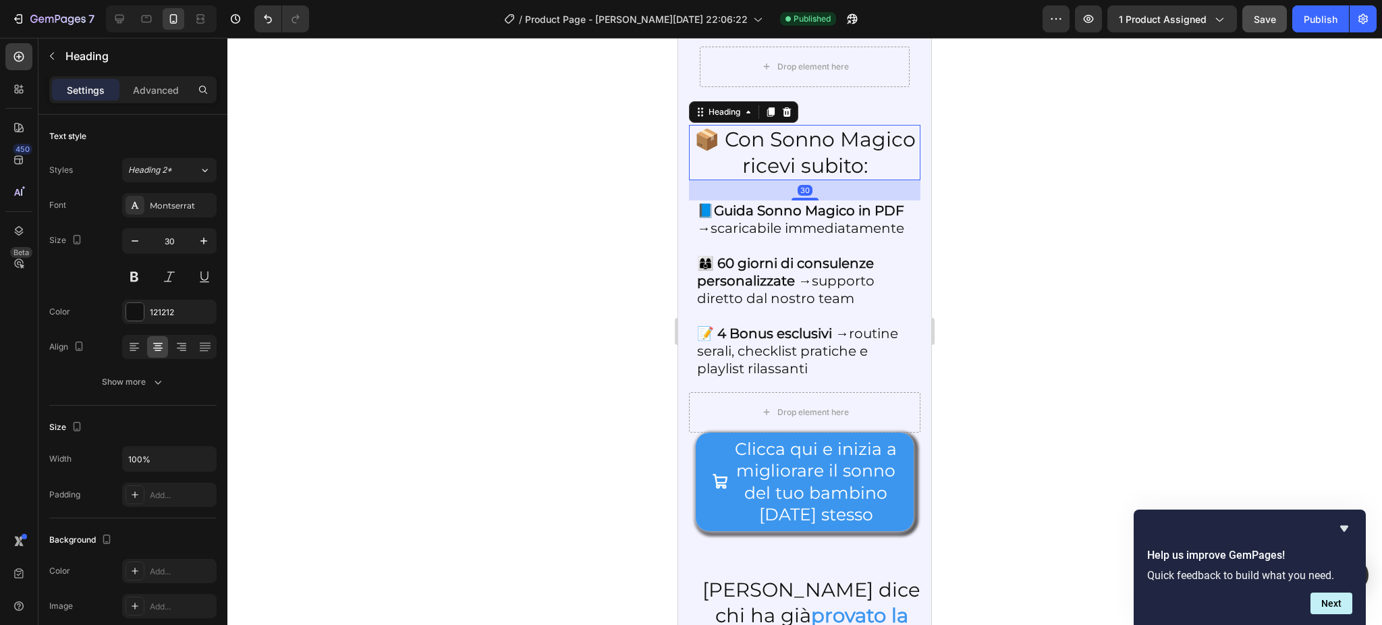
click at [785, 180] on h2 "📦 Con Sonno Magico ricevi subito:" at bounding box center [804, 152] width 231 height 55
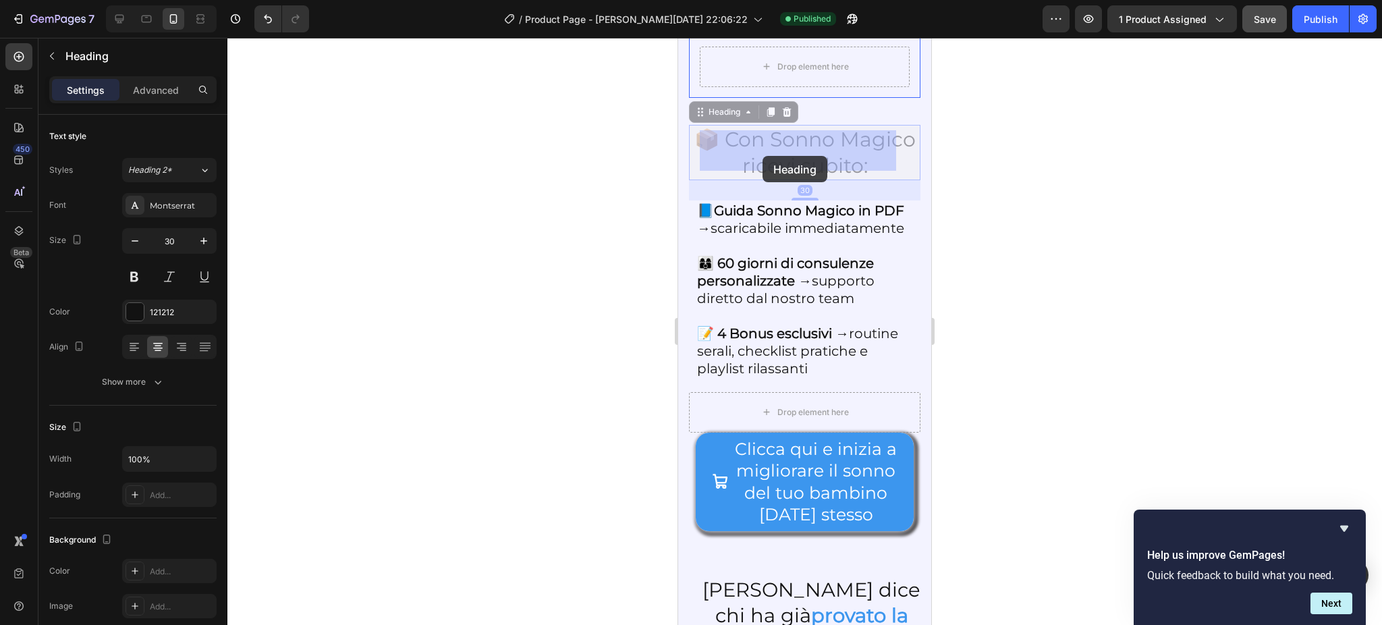
drag, startPoint x: 725, startPoint y: 198, endPoint x: 762, endPoint y: 156, distance: 56.4
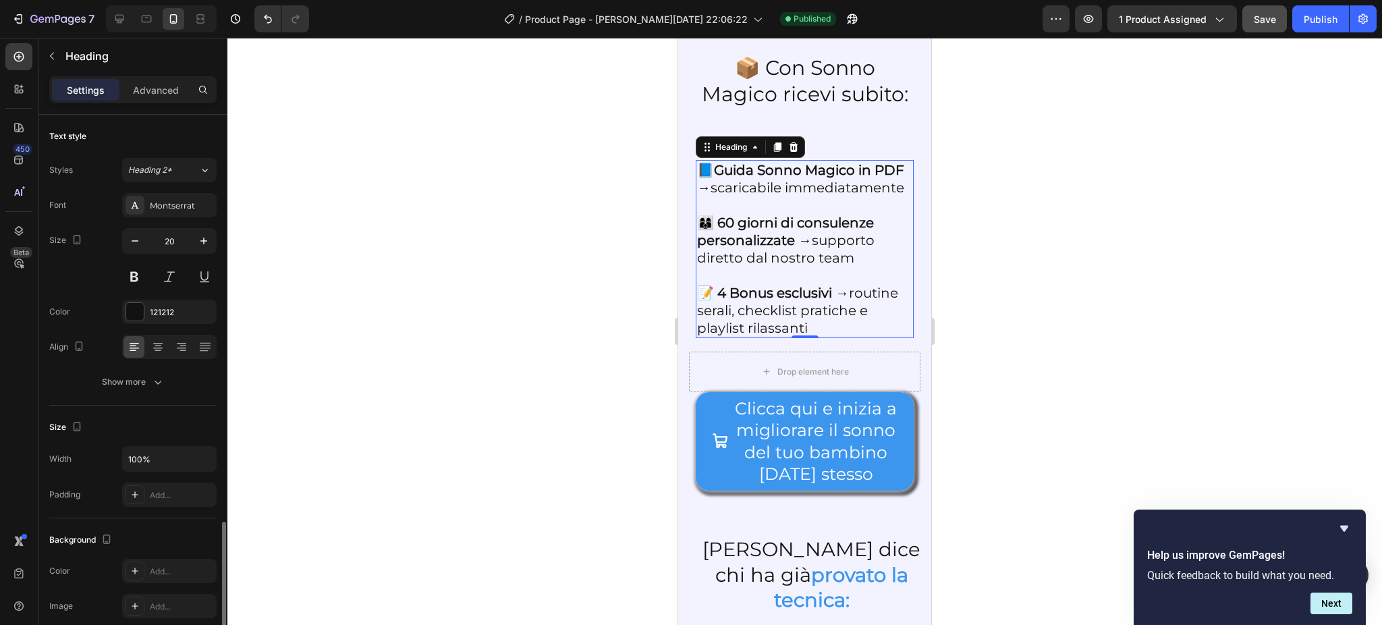
scroll to position [250, 0]
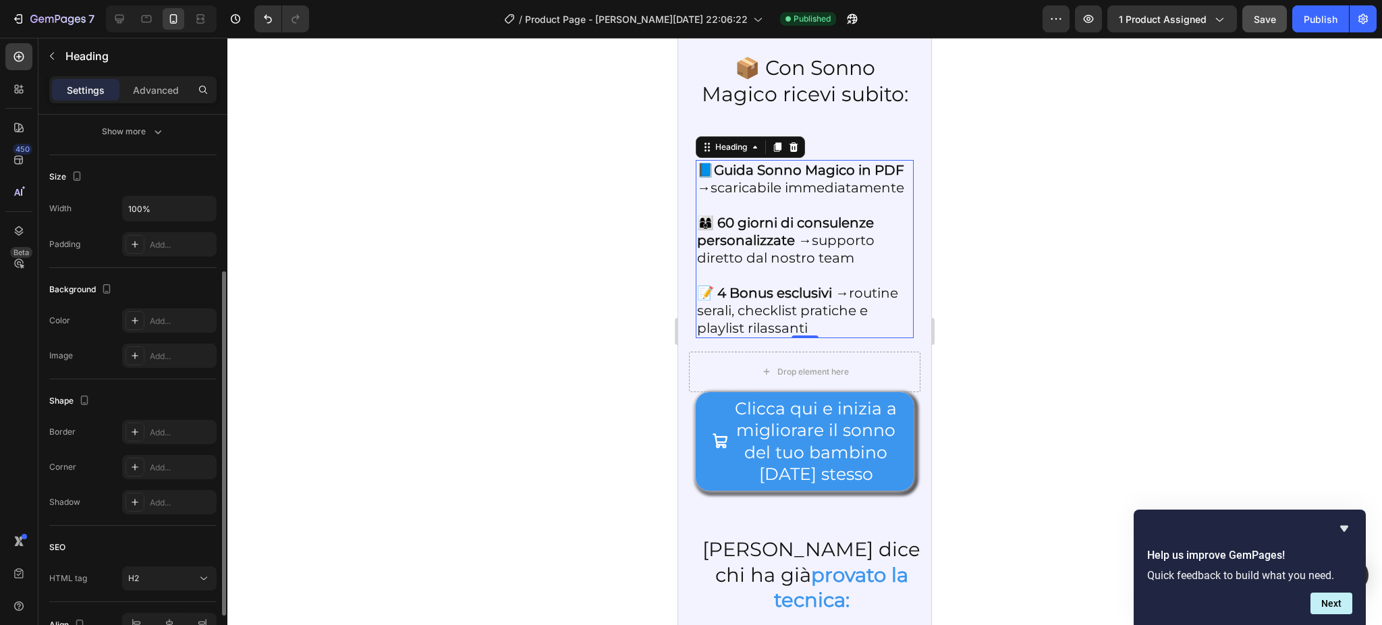
click at [748, 196] on strong "Guida Sonno Magico in PDF →" at bounding box center [800, 179] width 207 height 34
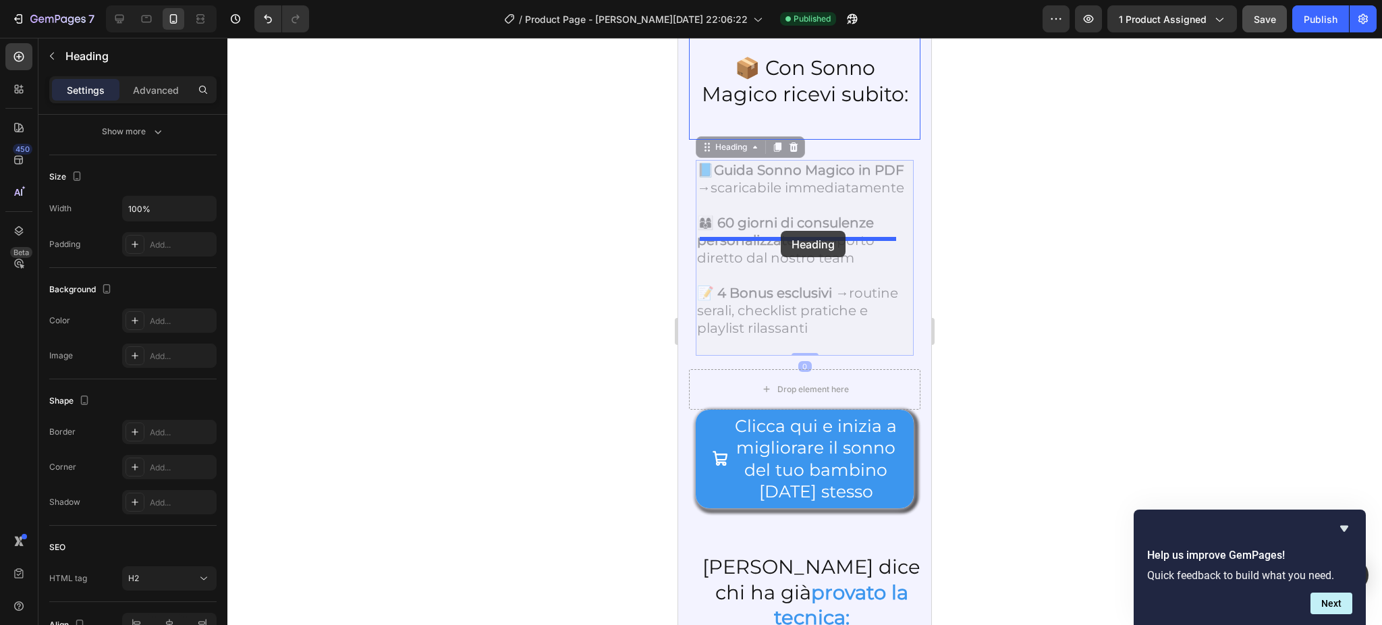
drag, startPoint x: 735, startPoint y: 258, endPoint x: 781, endPoint y: 231, distance: 53.6
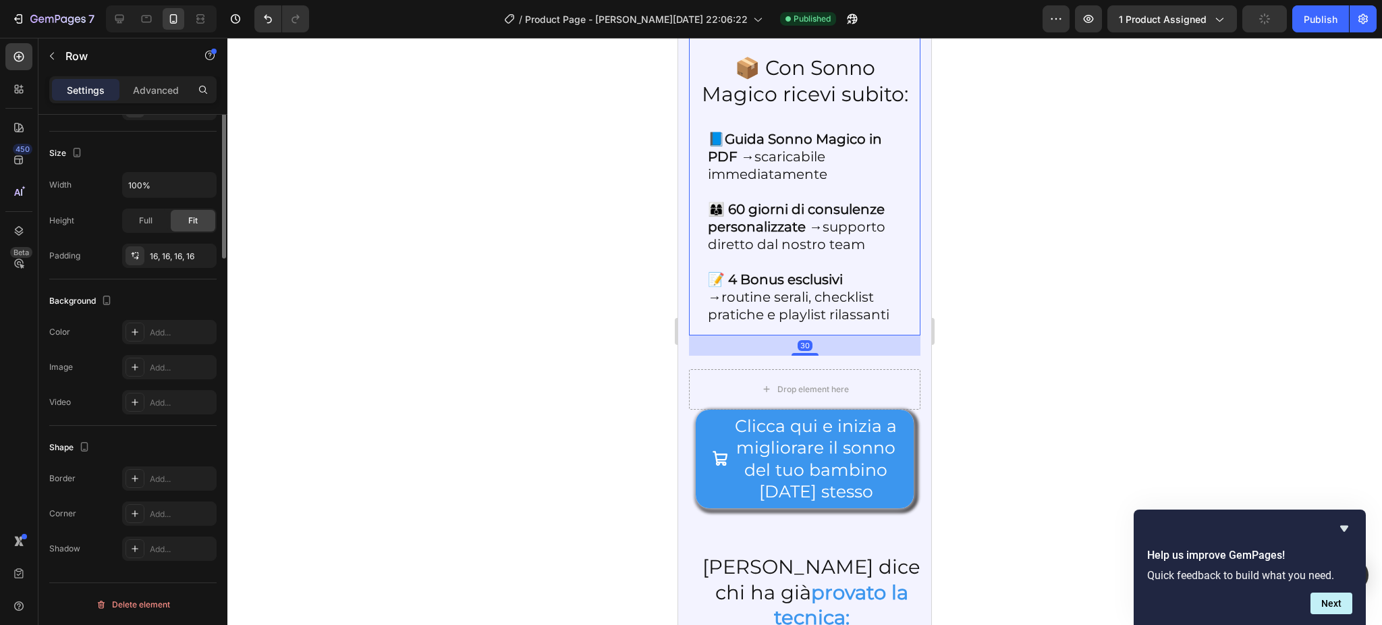
scroll to position [0, 0]
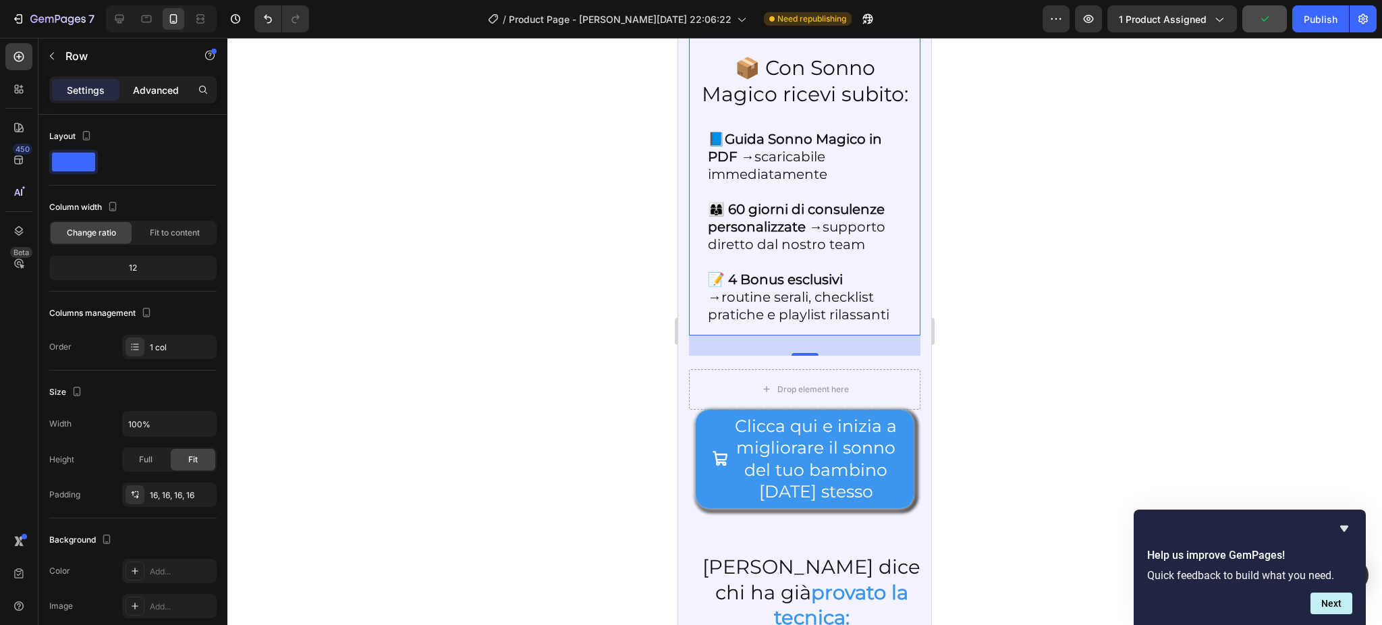
click at [157, 86] on p "Advanced" at bounding box center [156, 90] width 46 height 14
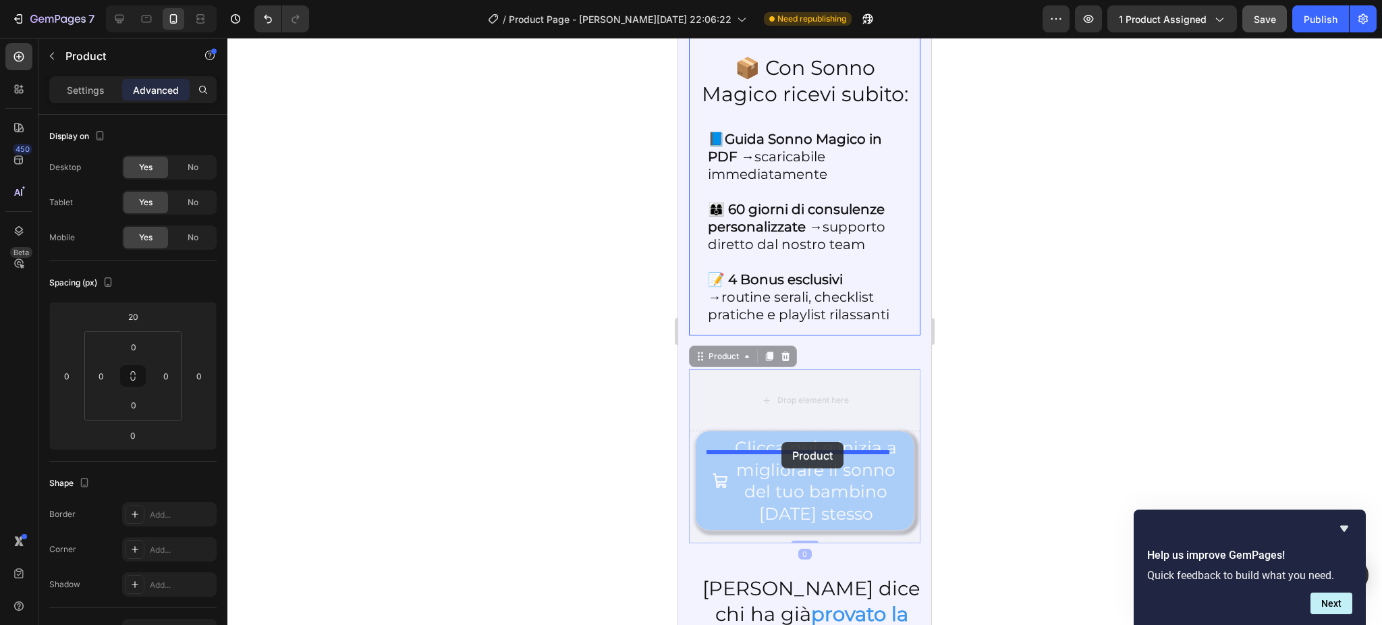
drag, startPoint x: 719, startPoint y: 489, endPoint x: 781, endPoint y: 442, distance: 78.0
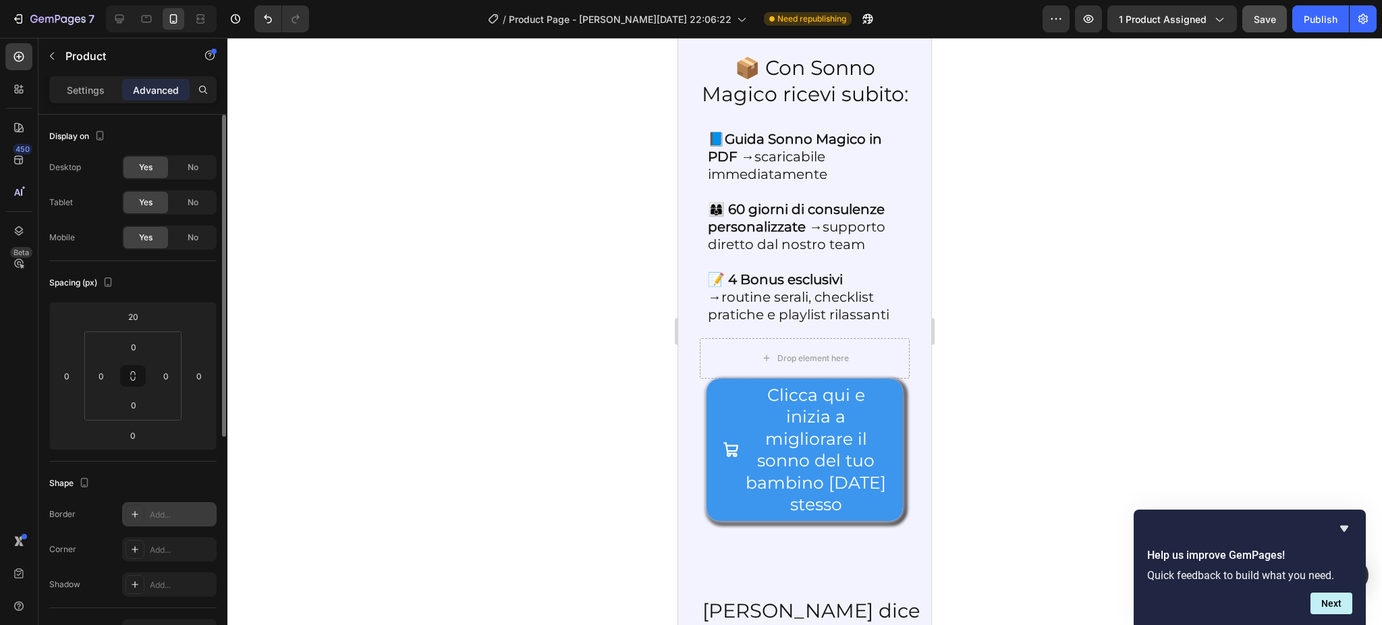
click at [133, 510] on icon at bounding box center [135, 514] width 11 height 11
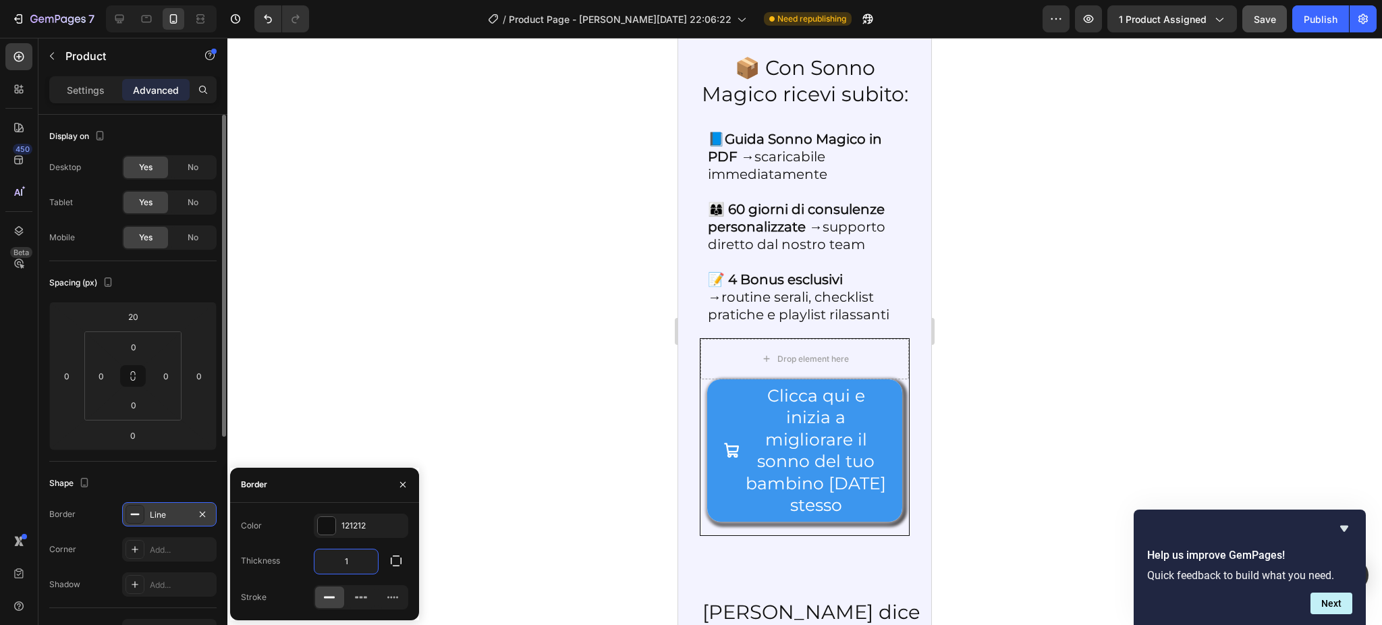
click at [349, 554] on input "1" at bounding box center [345, 561] width 63 height 24
type input "4"
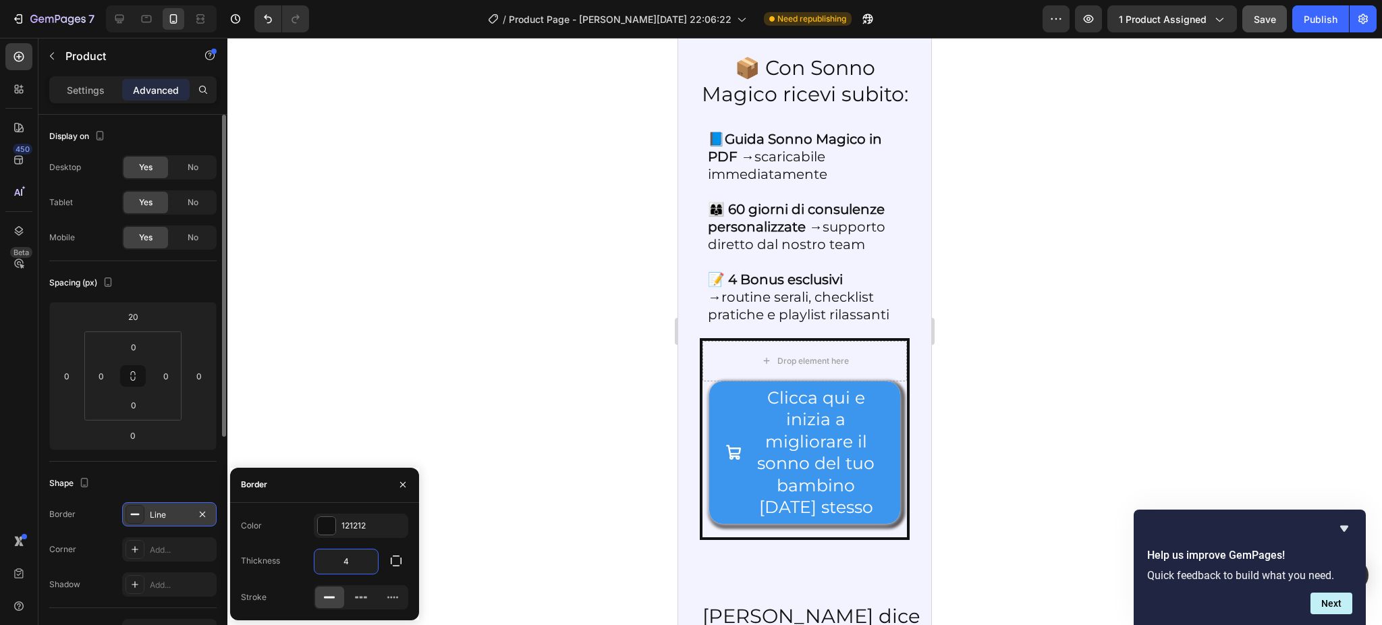
click at [349, 554] on input "4" at bounding box center [345, 561] width 63 height 24
click at [693, 192] on div "📦 Con Sonno Magico ricevi subito: Heading 📘 Guida Sonno Magico in PDF → scarica…" at bounding box center [804, 293] width 231 height 515
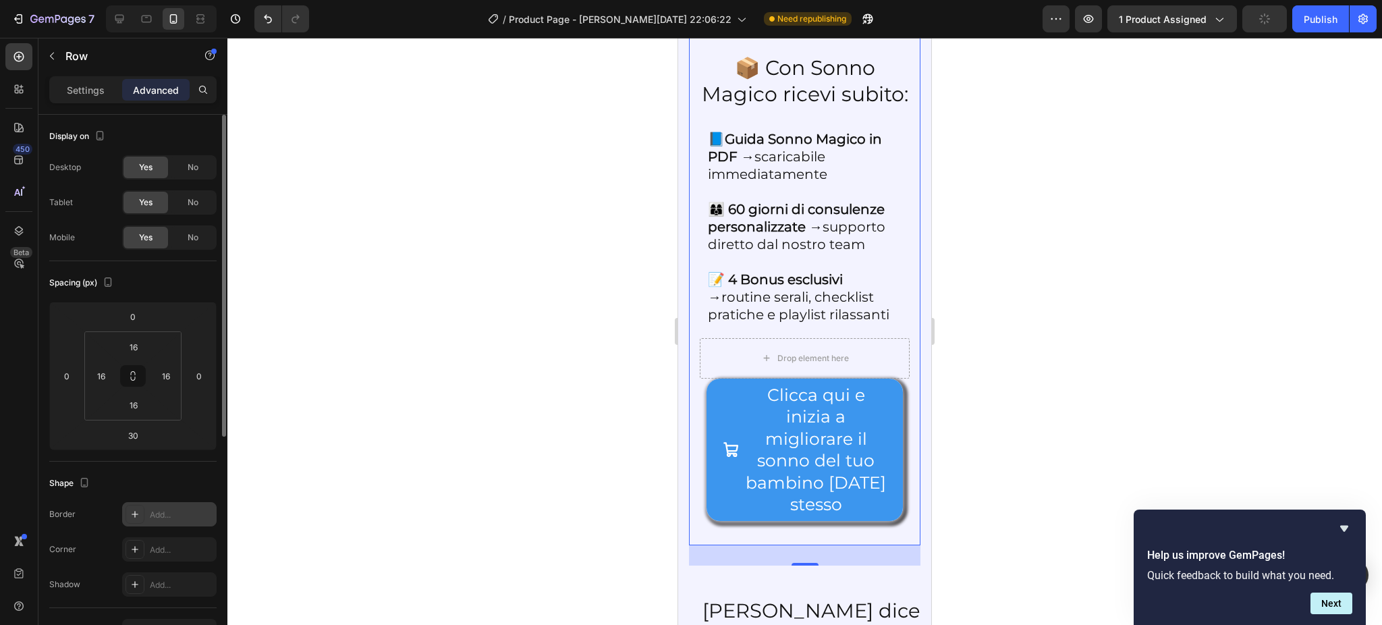
click at [136, 512] on icon at bounding box center [135, 514] width 11 height 11
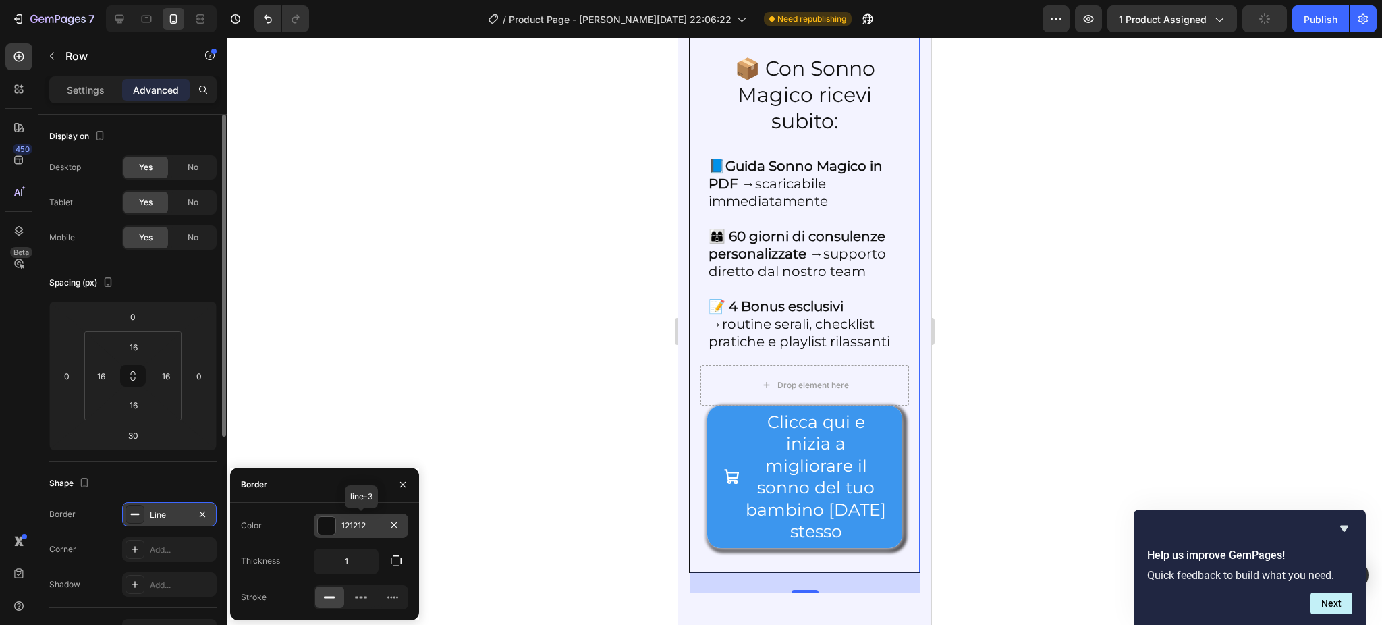
click at [343, 532] on div "121212" at bounding box center [360, 525] width 39 height 12
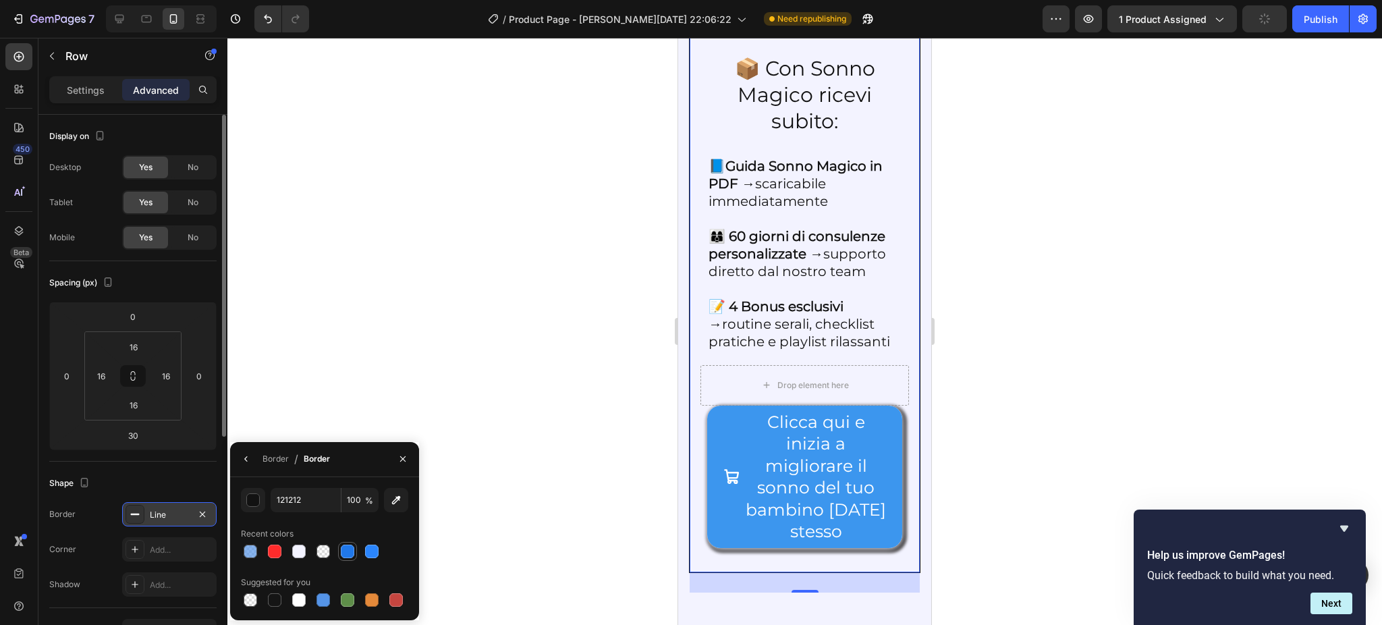
click at [349, 549] on div at bounding box center [347, 550] width 13 height 13
click at [373, 551] on div at bounding box center [371, 550] width 13 height 13
type input "2A85FC"
click at [158, 517] on div "Line" at bounding box center [169, 515] width 39 height 12
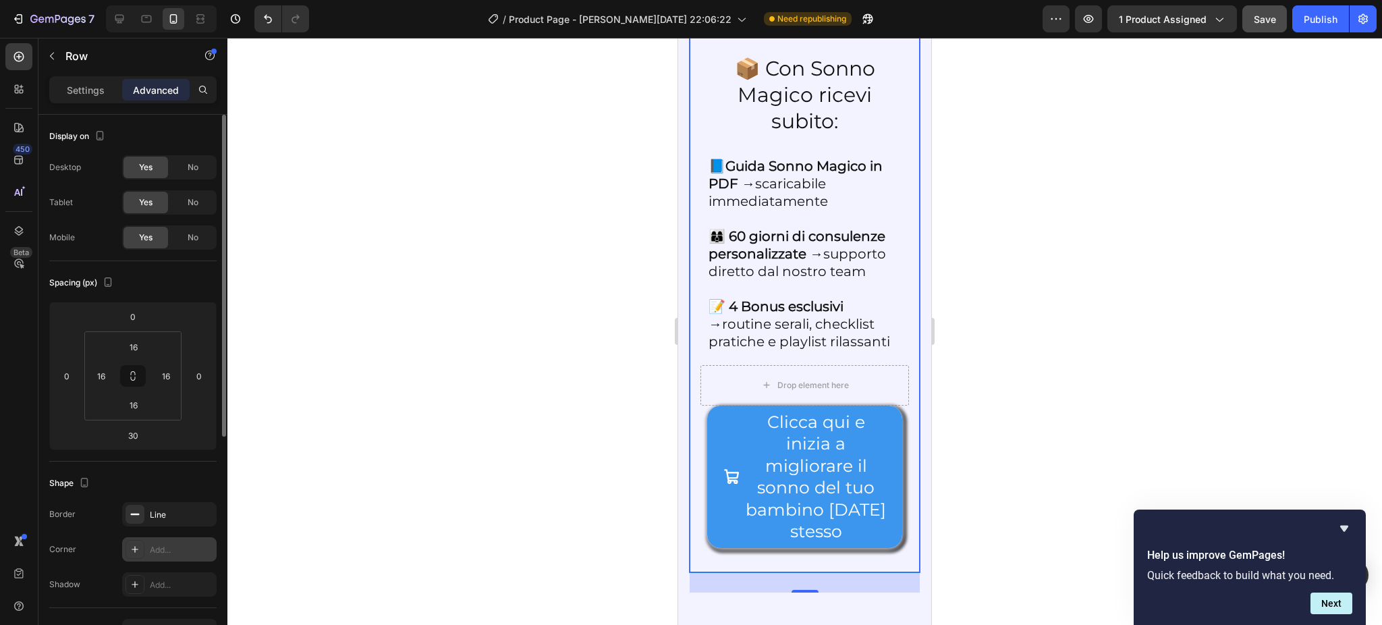
click at [158, 546] on div "Add..." at bounding box center [181, 550] width 63 height 12
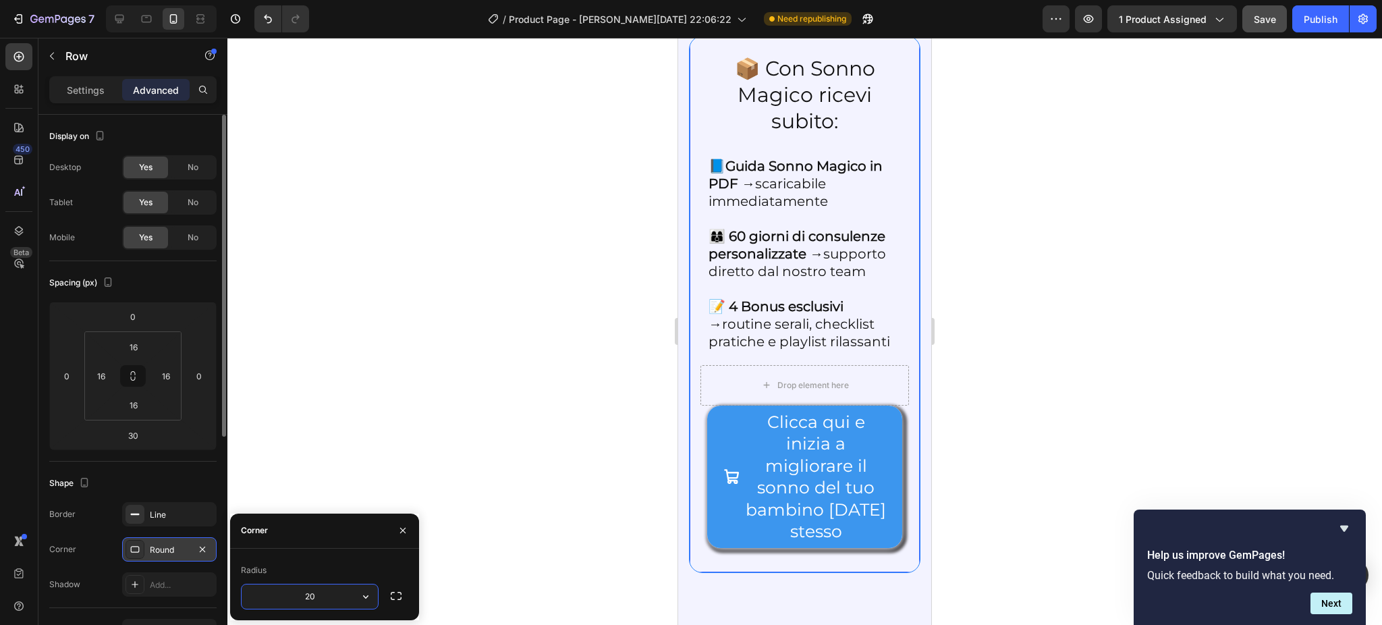
type input "2"
type input "15"
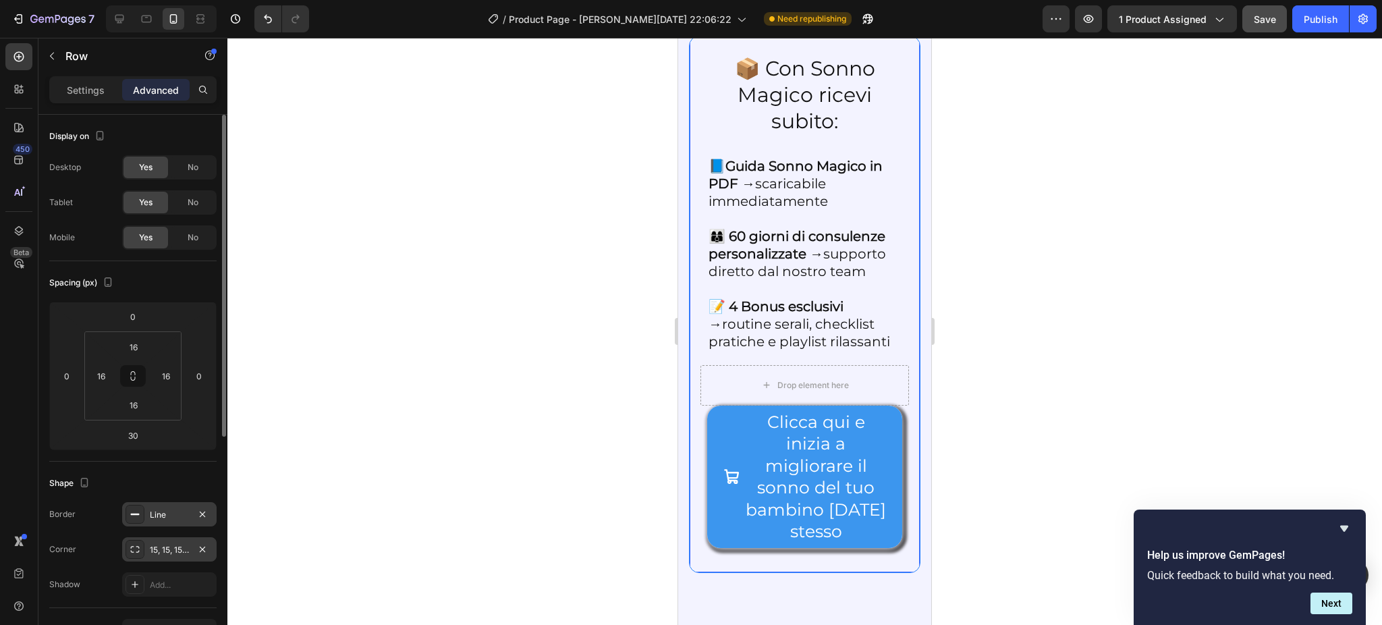
click at [166, 515] on div "Line" at bounding box center [169, 515] width 39 height 12
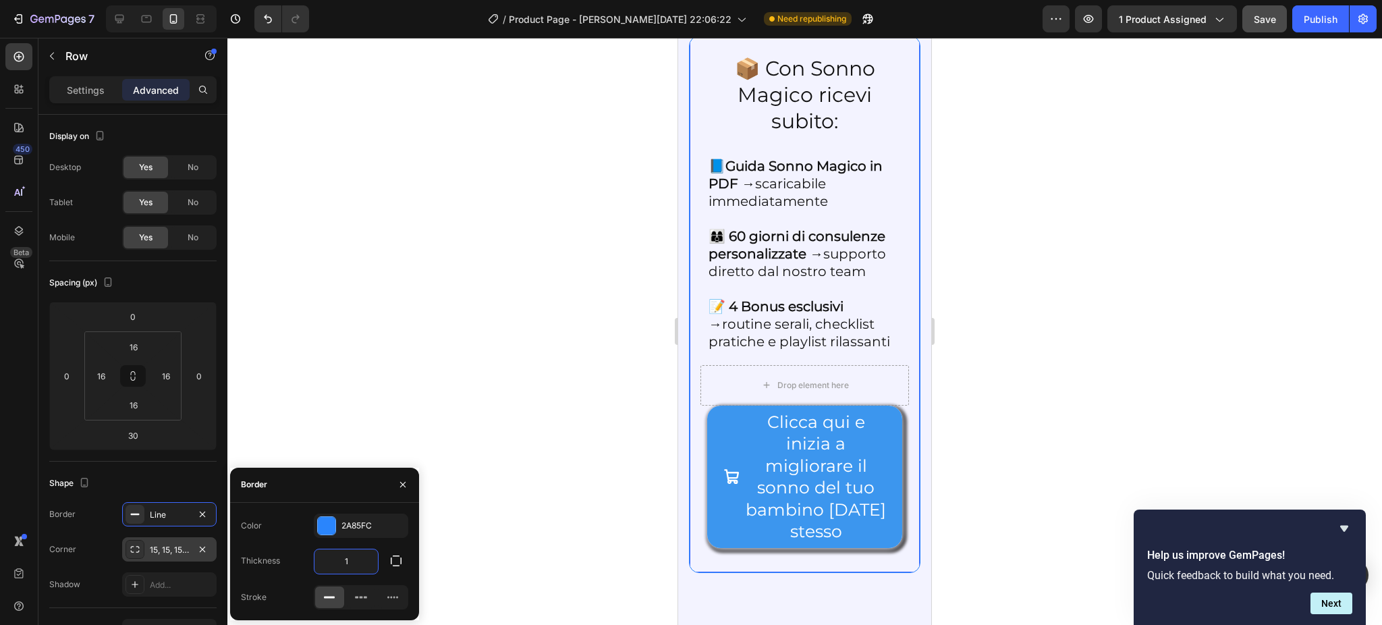
click at [348, 555] on input "1" at bounding box center [345, 561] width 63 height 24
type input "4"
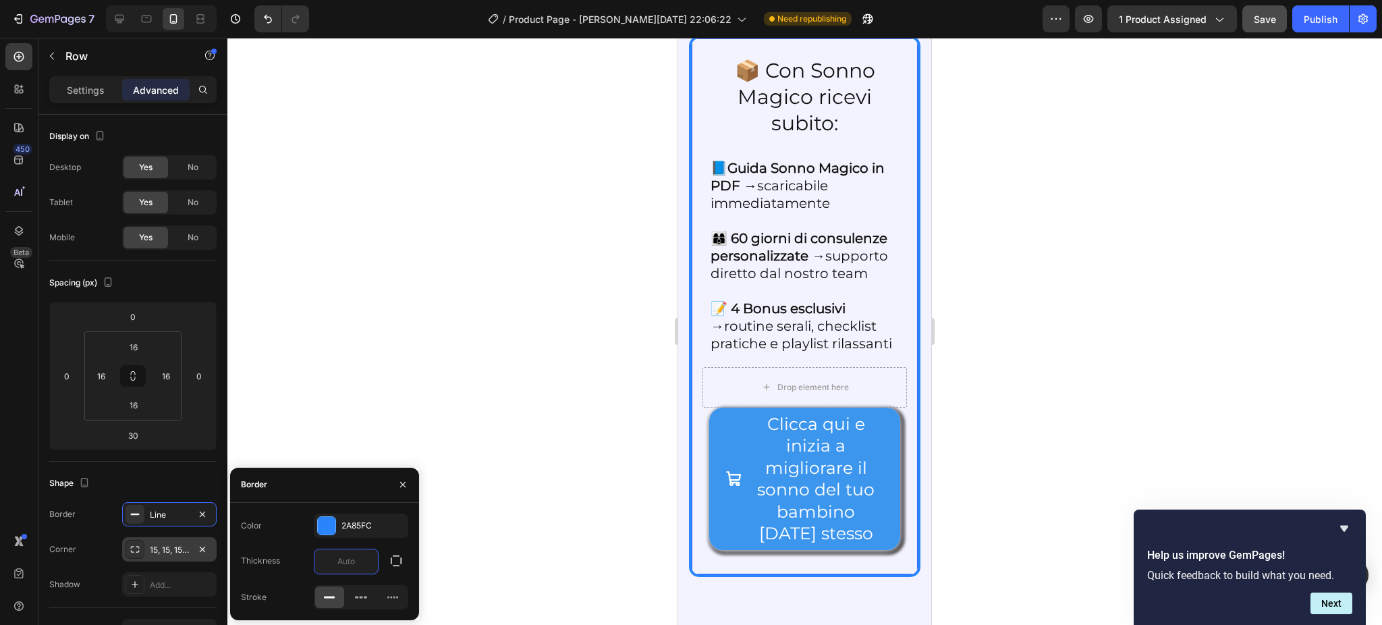
type input "3"
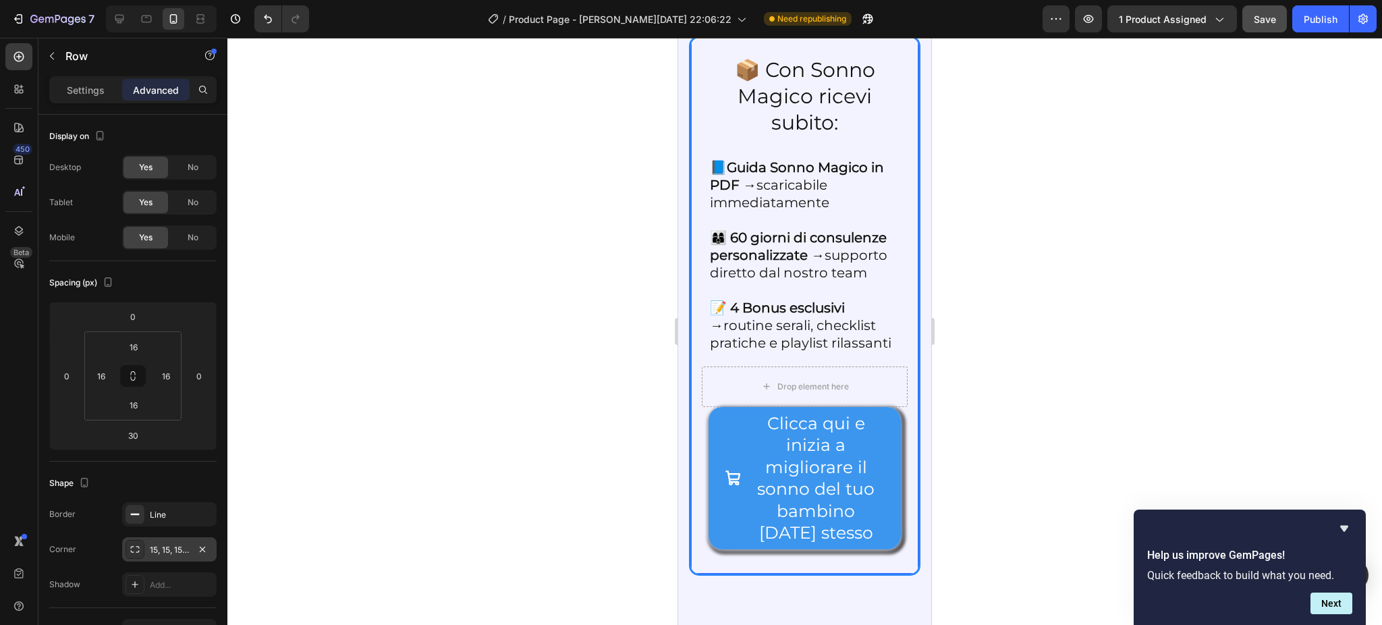
click at [459, 320] on div at bounding box center [804, 331] width 1154 height 587
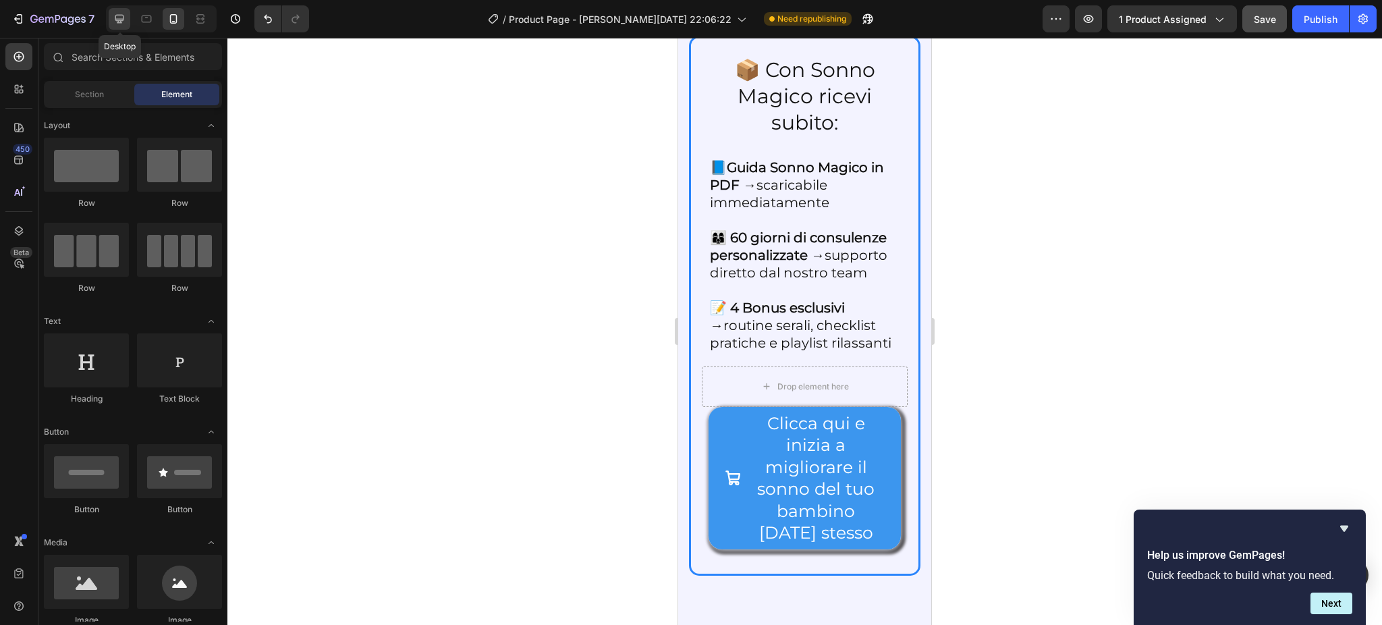
click at [122, 20] on icon at bounding box center [119, 18] width 13 height 13
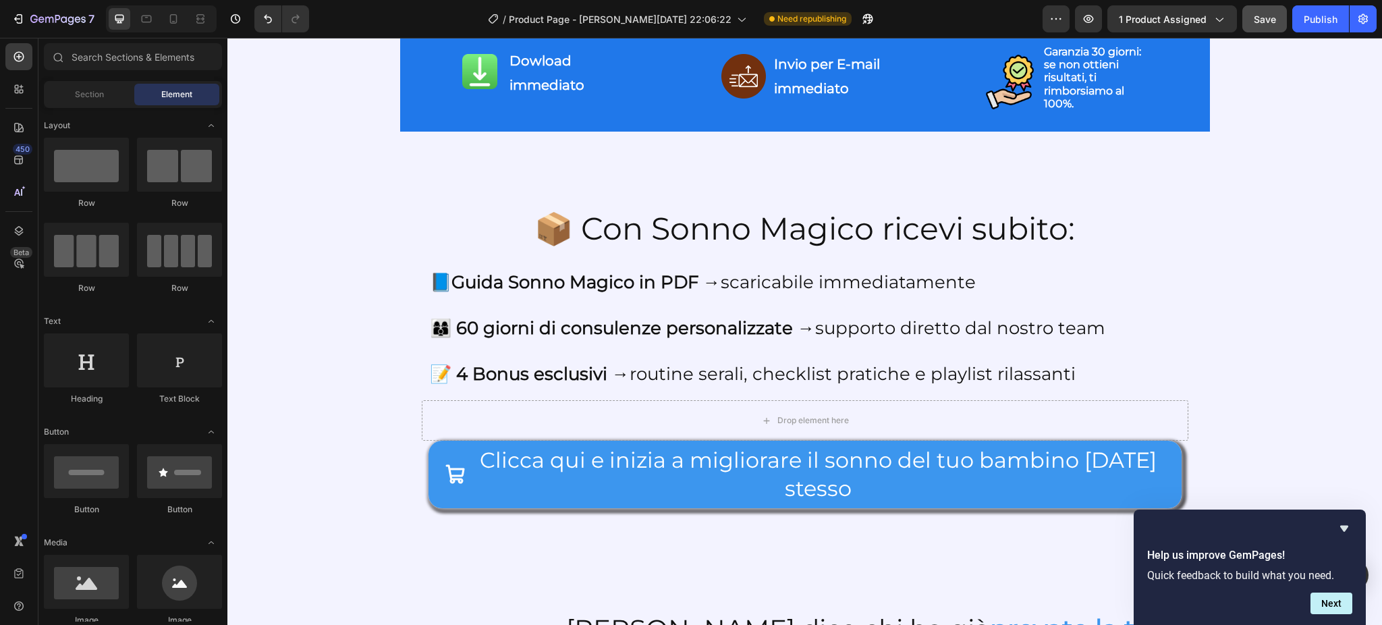
scroll to position [2503, 0]
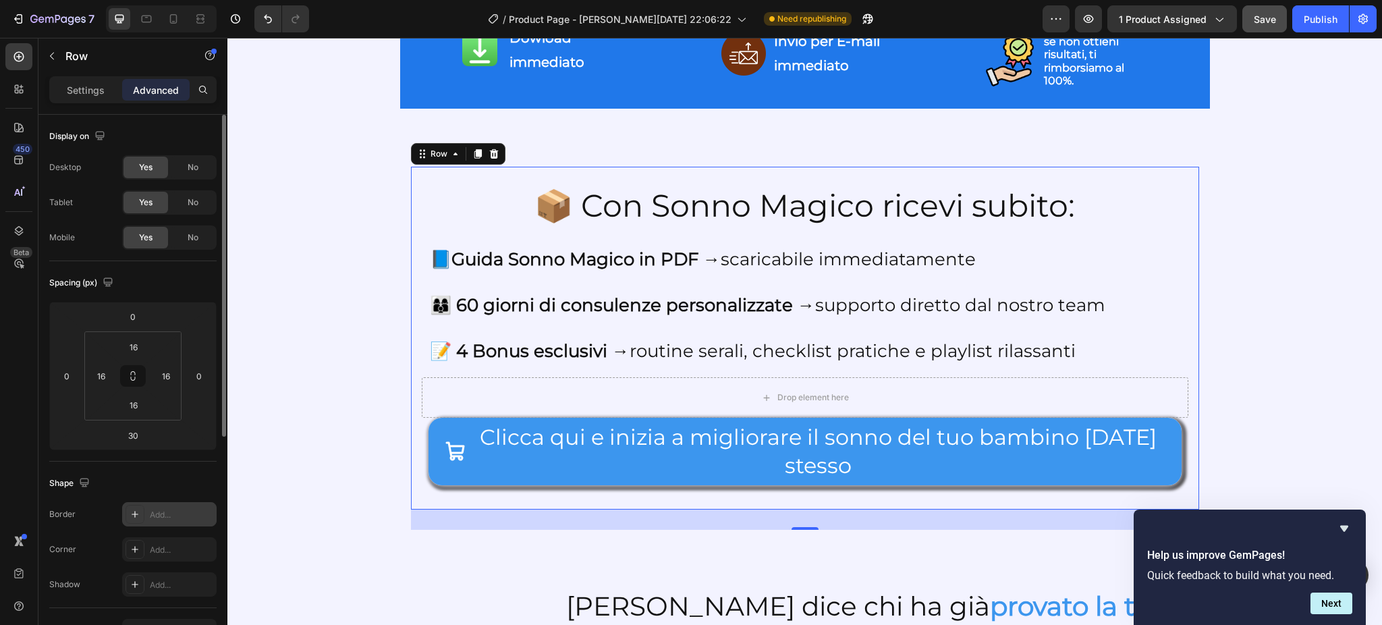
click at [142, 516] on div at bounding box center [134, 514] width 19 height 19
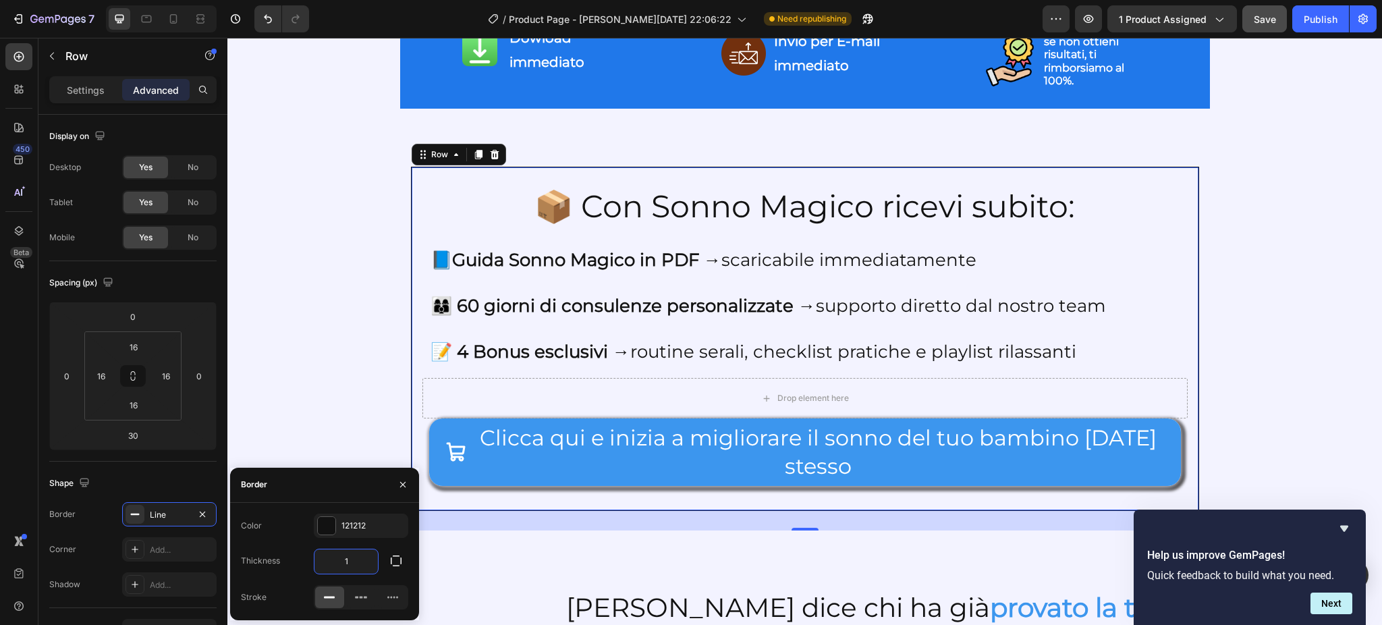
click at [357, 555] on input "1" at bounding box center [345, 561] width 63 height 24
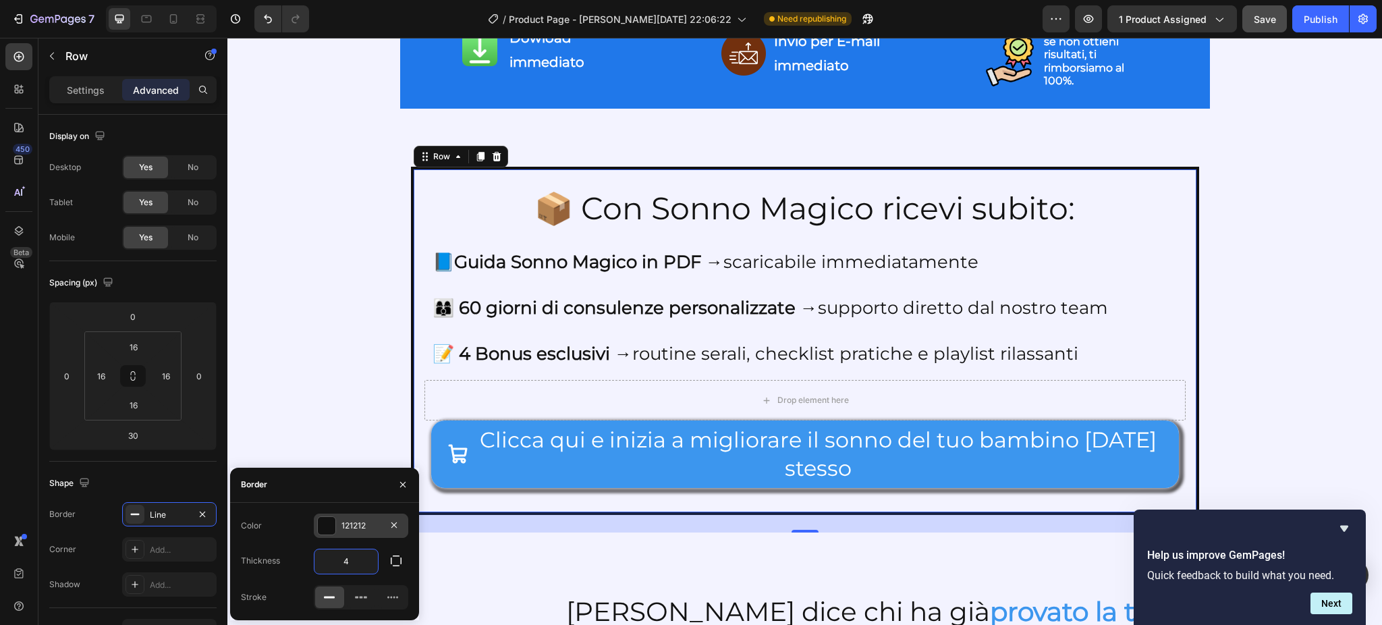
type input "4"
click at [343, 521] on div "121212" at bounding box center [360, 525] width 39 height 12
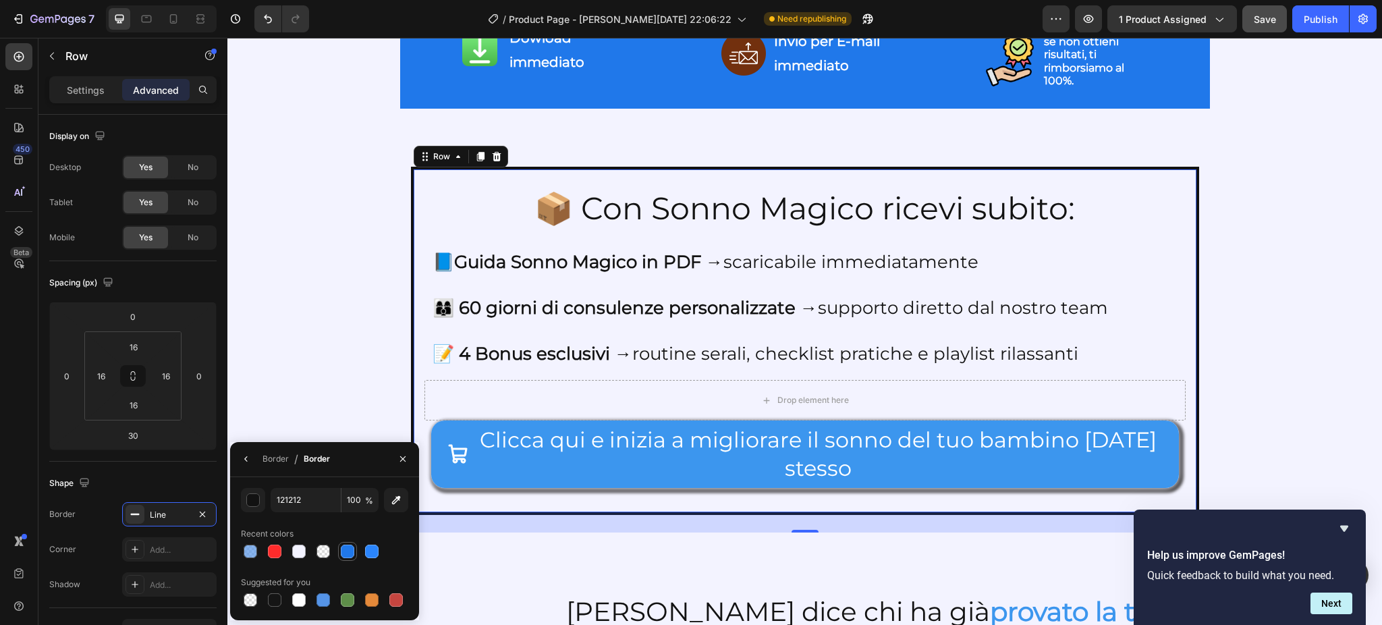
click at [343, 548] on div at bounding box center [347, 550] width 13 height 13
type input "2078EA"
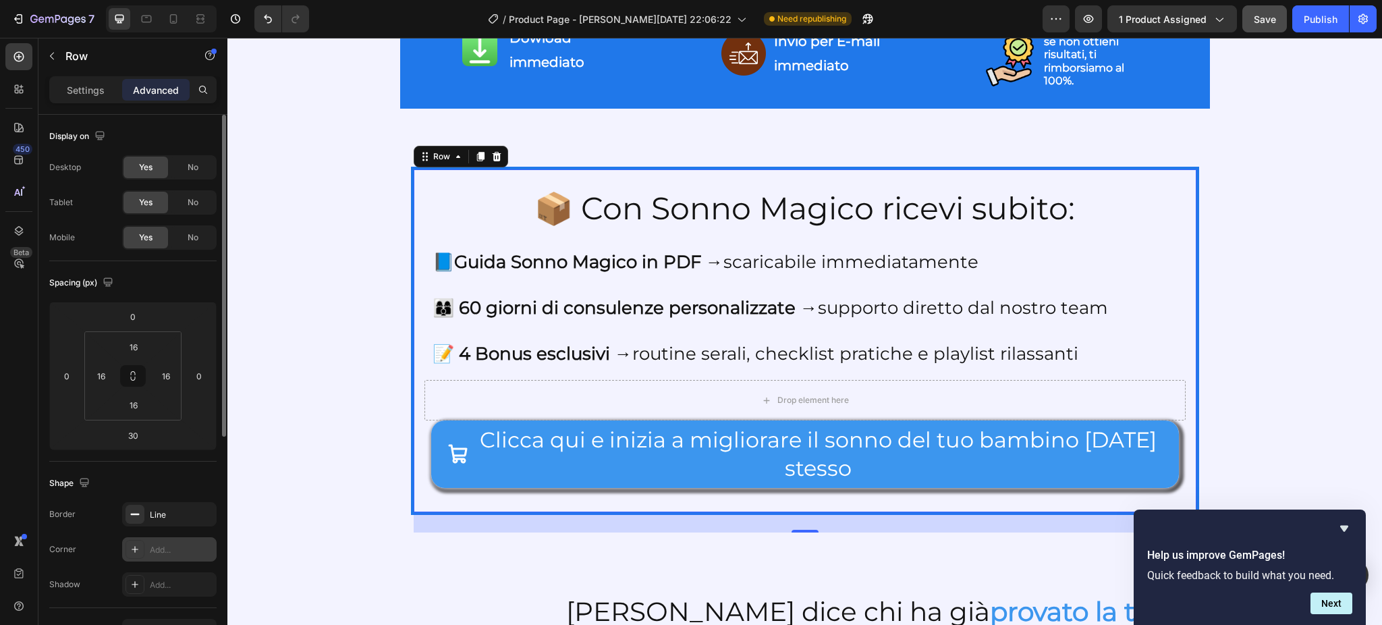
click at [171, 545] on div "Add..." at bounding box center [181, 550] width 63 height 12
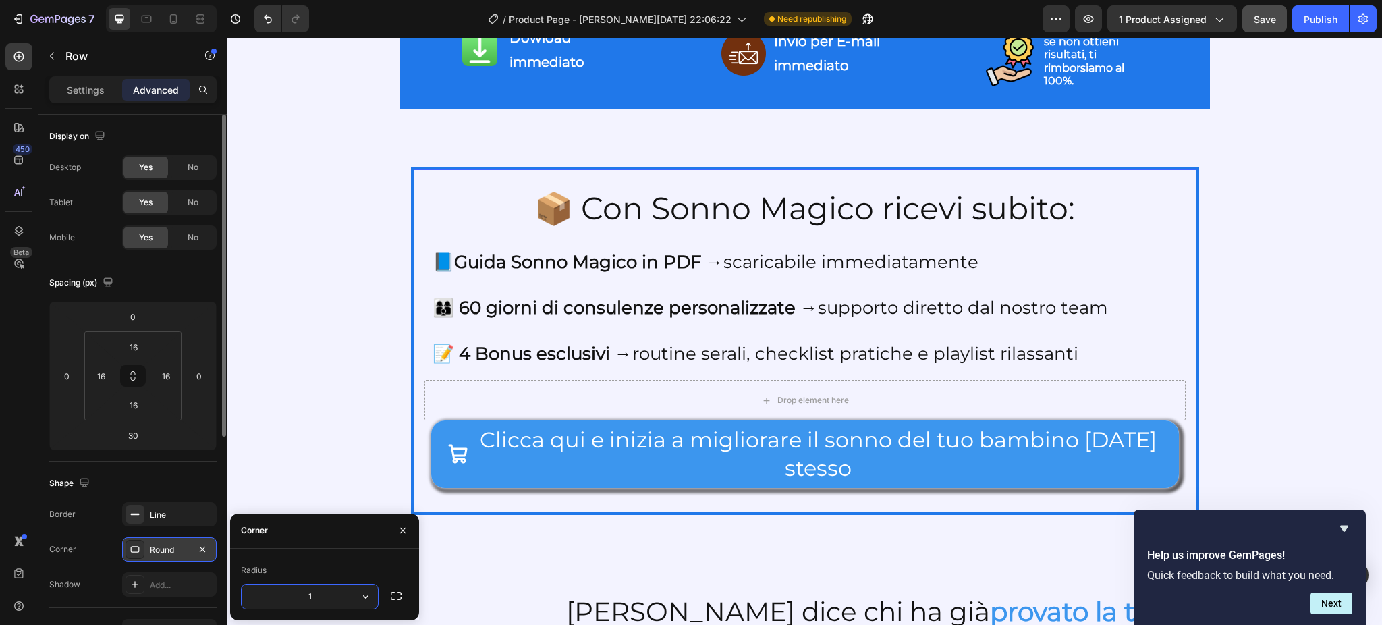
type input "15"
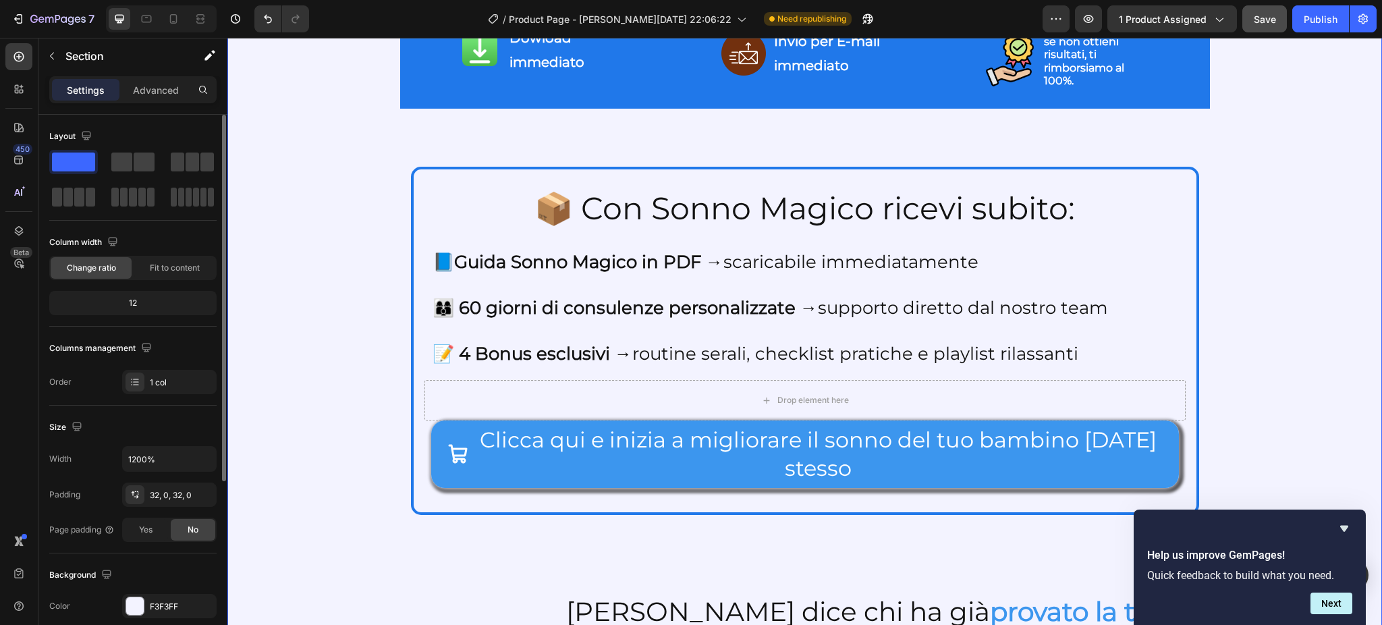
click at [167, 18] on icon at bounding box center [173, 18] width 13 height 13
type input "100%"
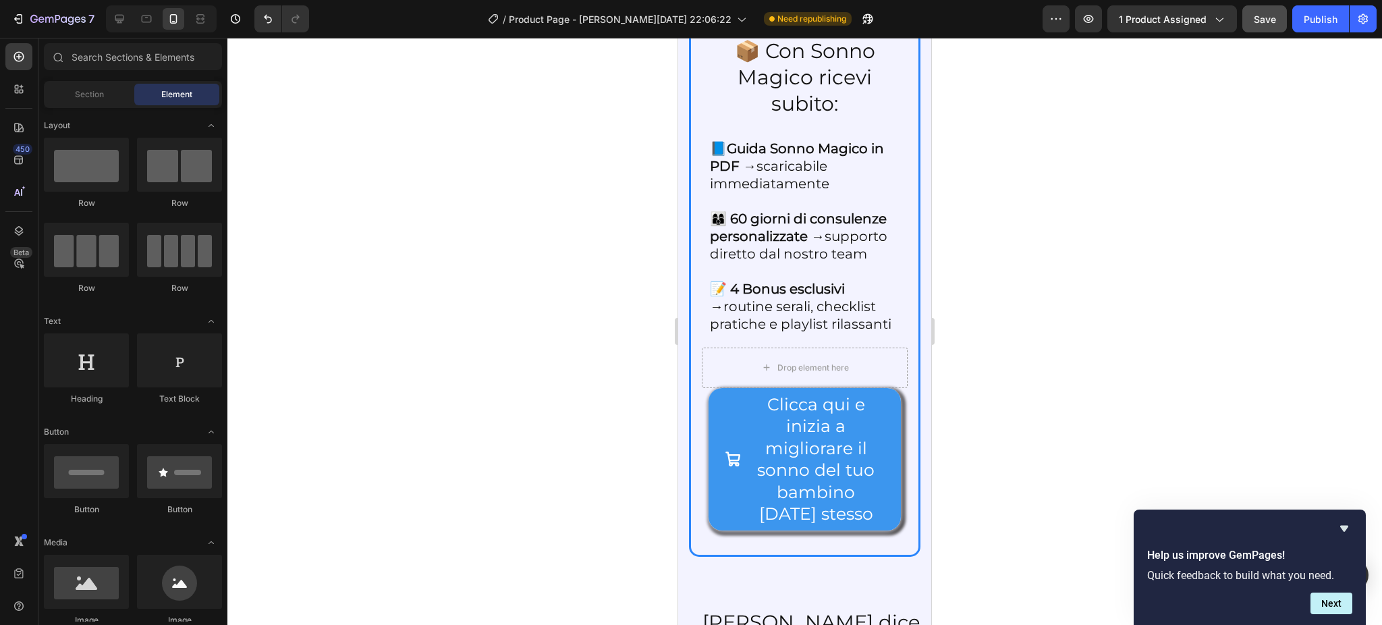
scroll to position [2847, 0]
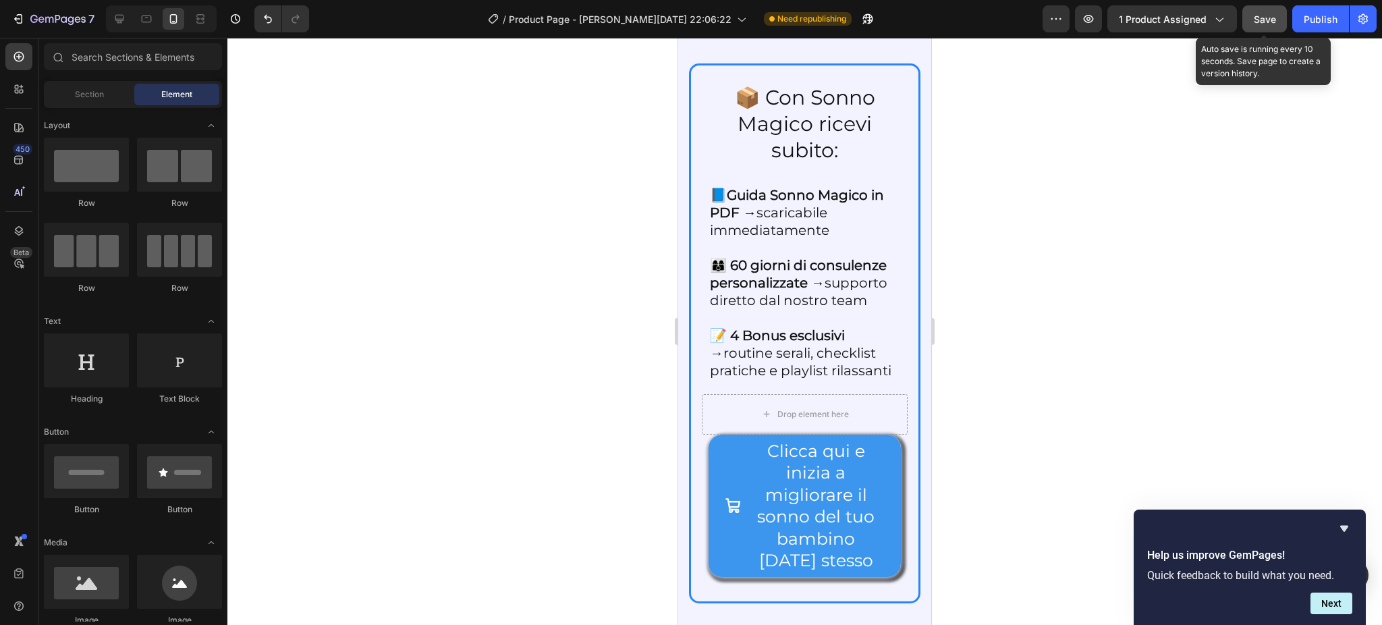
click at [1269, 22] on span "Save" at bounding box center [1264, 18] width 22 height 11
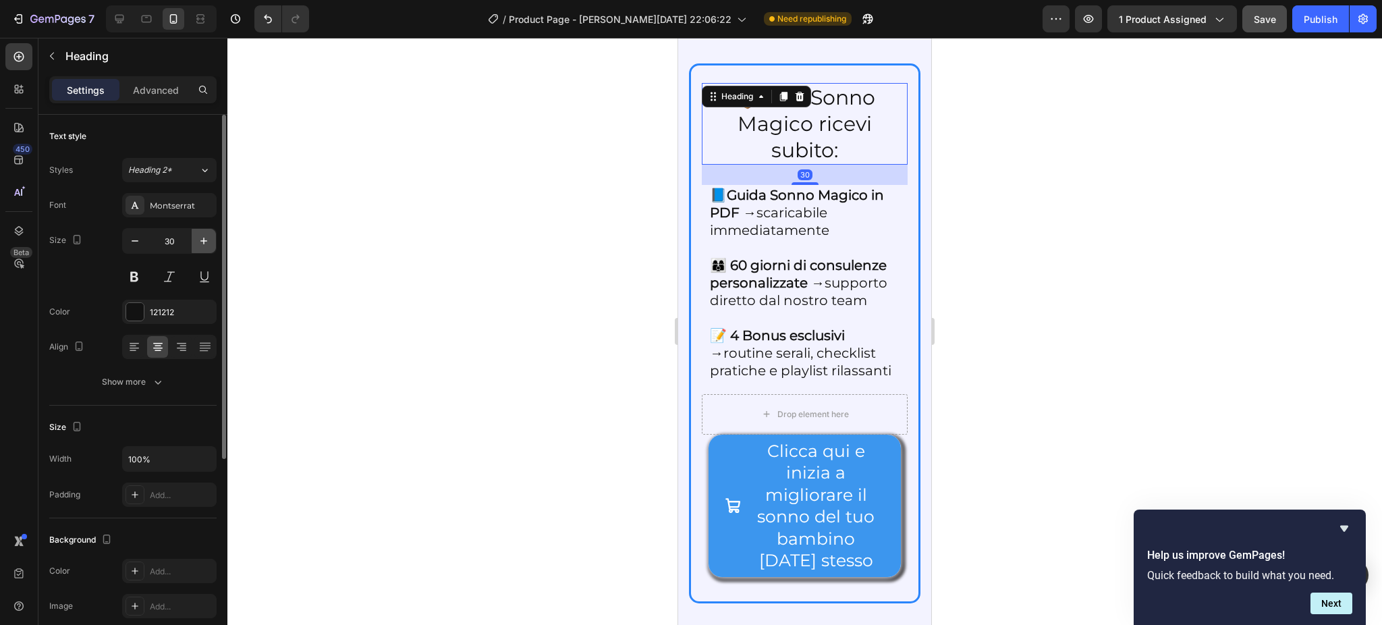
click at [201, 248] on button "button" at bounding box center [204, 241] width 24 height 24
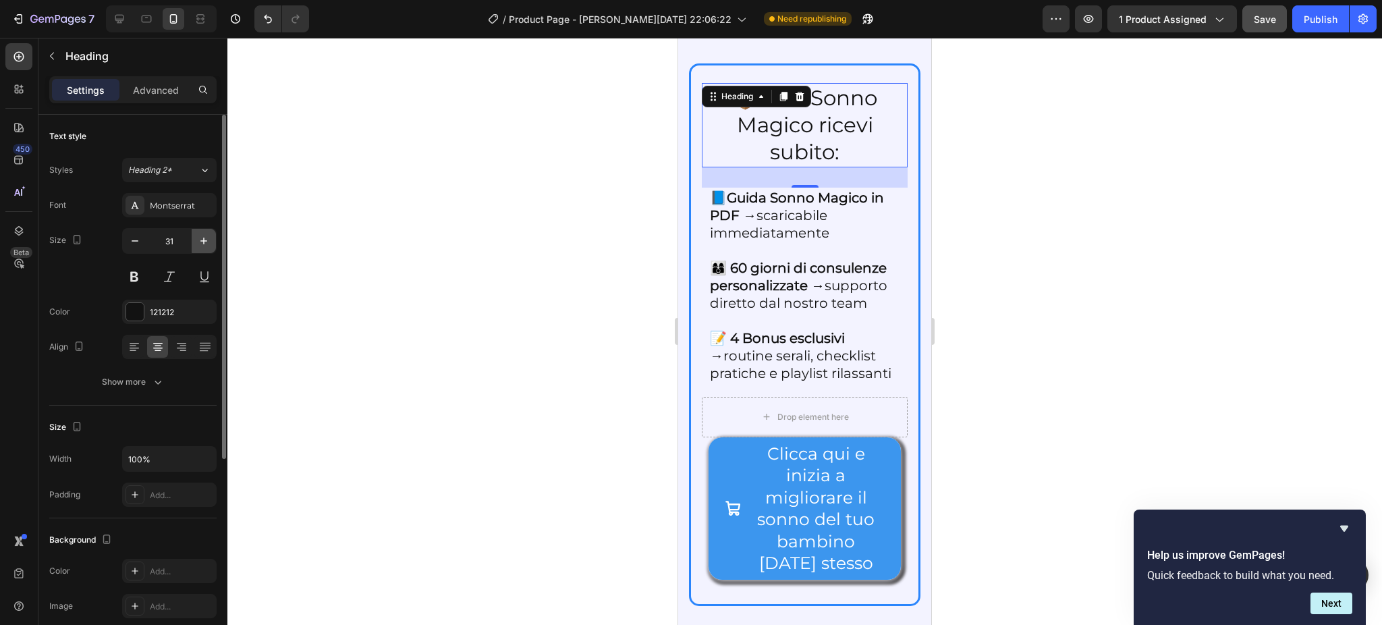
click at [201, 248] on button "button" at bounding box center [204, 241] width 24 height 24
type input "32"
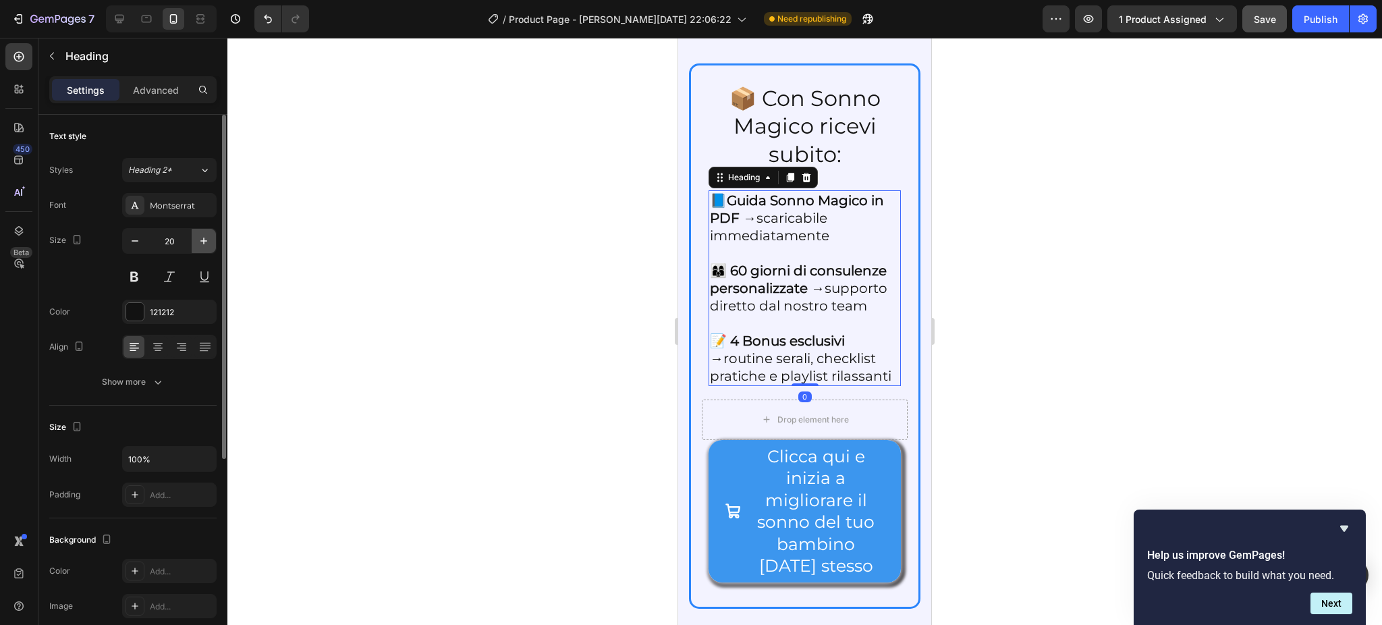
click at [198, 244] on icon "button" at bounding box center [203, 240] width 13 height 13
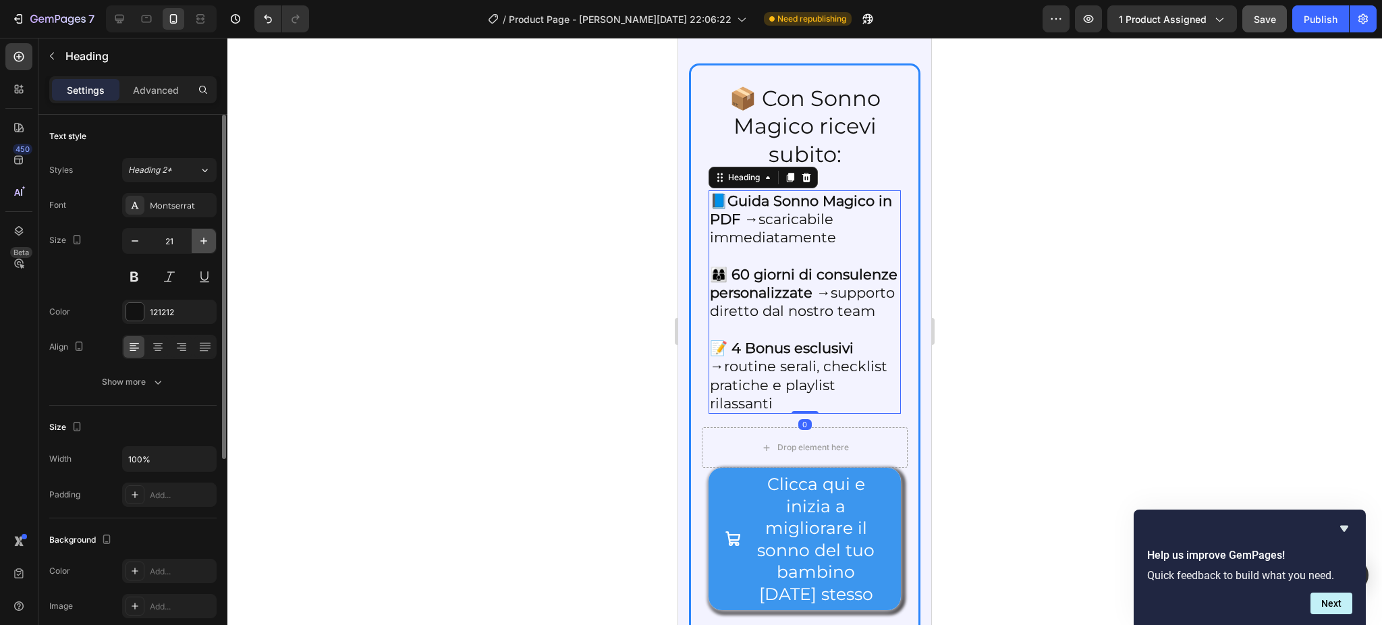
click at [198, 244] on icon "button" at bounding box center [203, 240] width 13 height 13
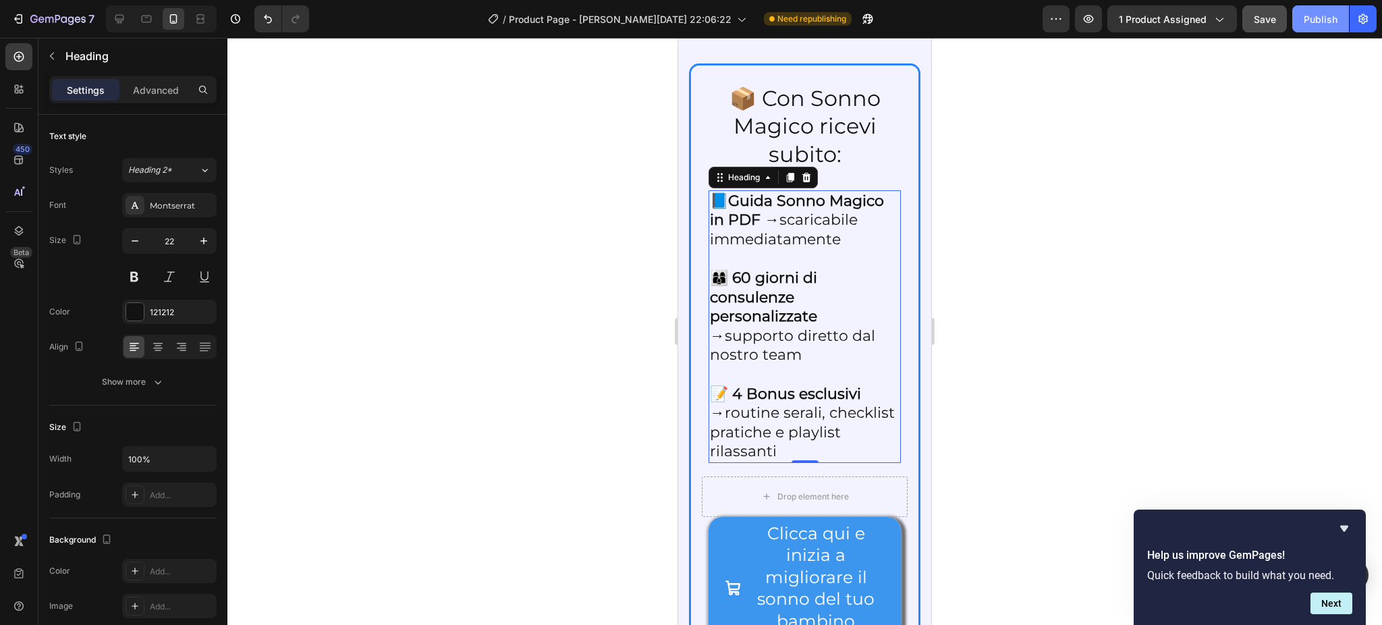
click at [1307, 23] on div "Publish" at bounding box center [1320, 19] width 34 height 14
click at [120, 10] on div at bounding box center [120, 19] width 22 height 22
type input "26"
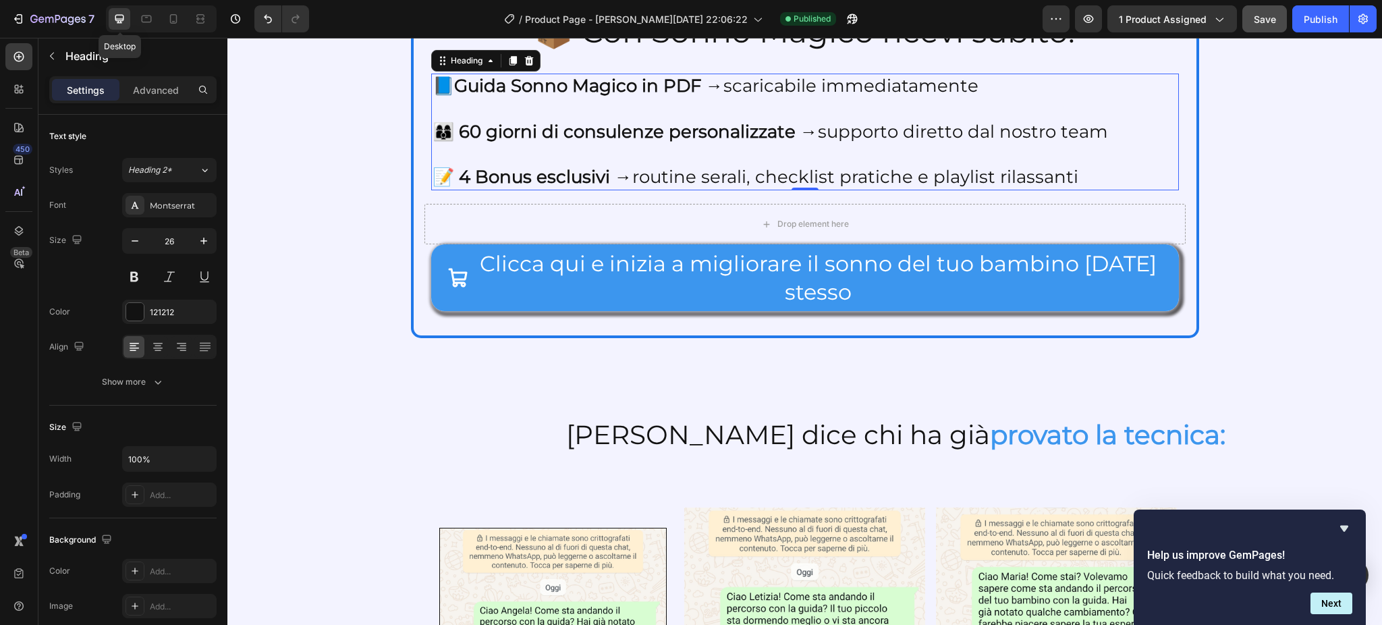
scroll to position [2666, 0]
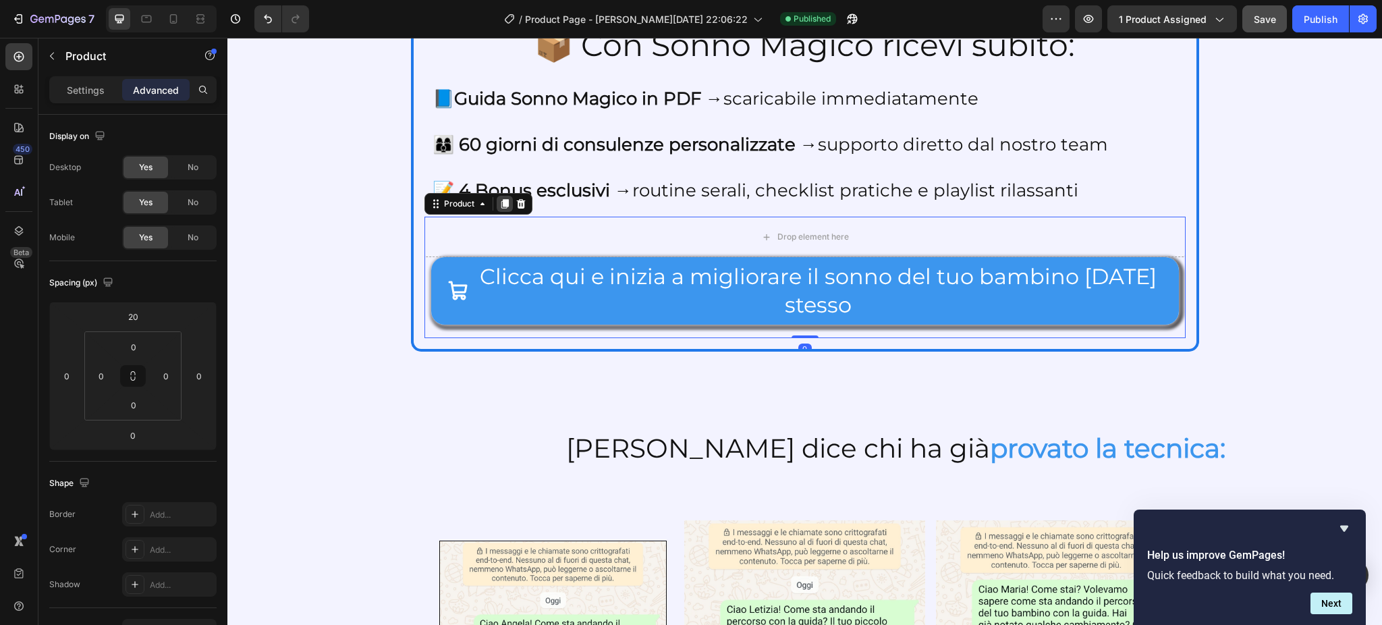
click at [501, 205] on icon at bounding box center [504, 204] width 7 height 9
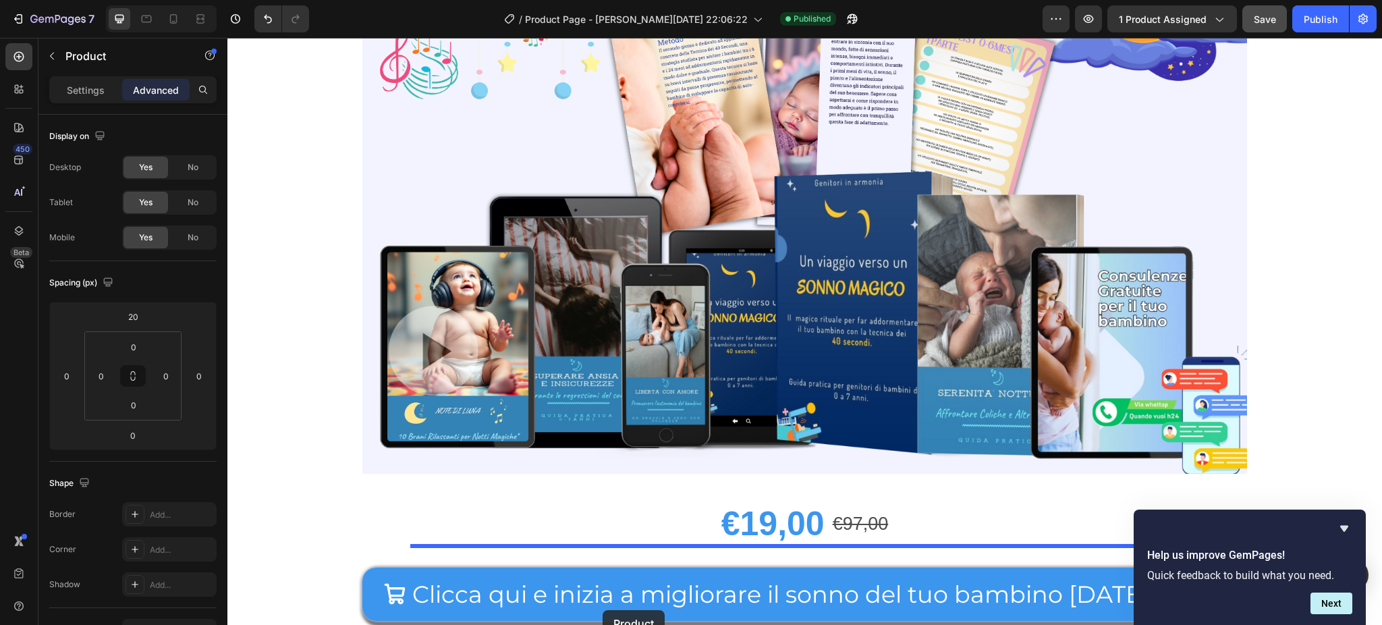
scroll to position [6774, 0]
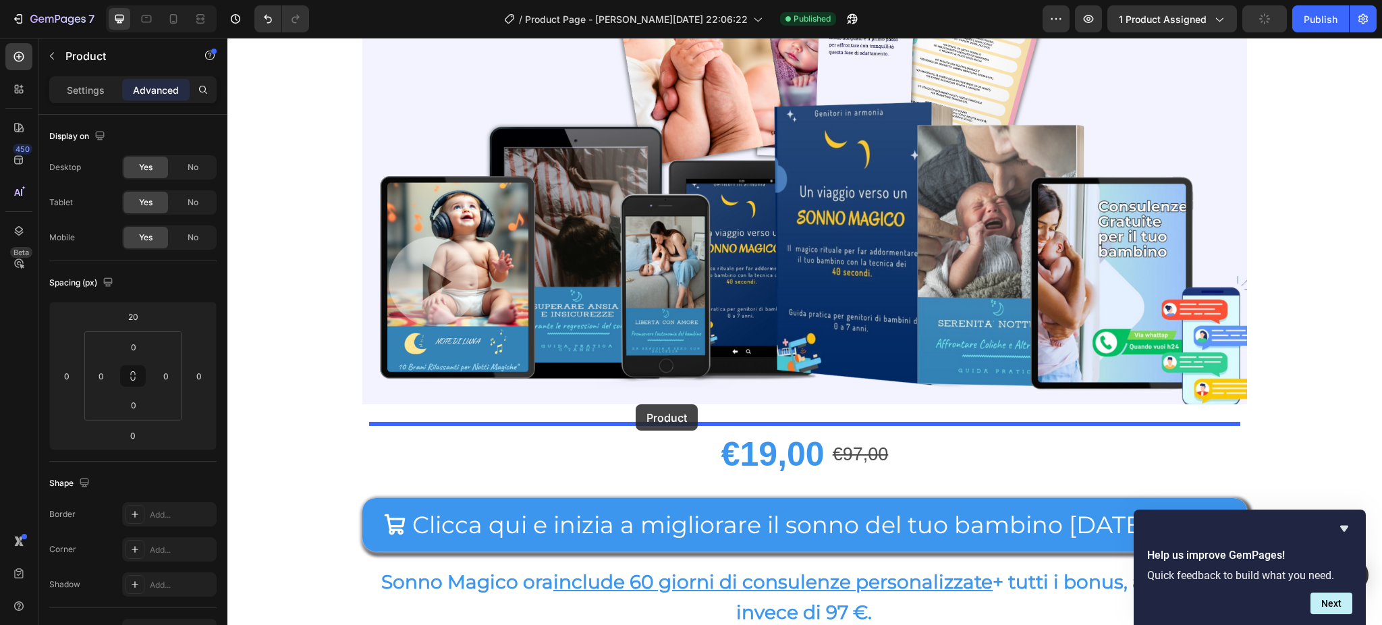
drag, startPoint x: 465, startPoint y: 341, endPoint x: 638, endPoint y: 403, distance: 183.7
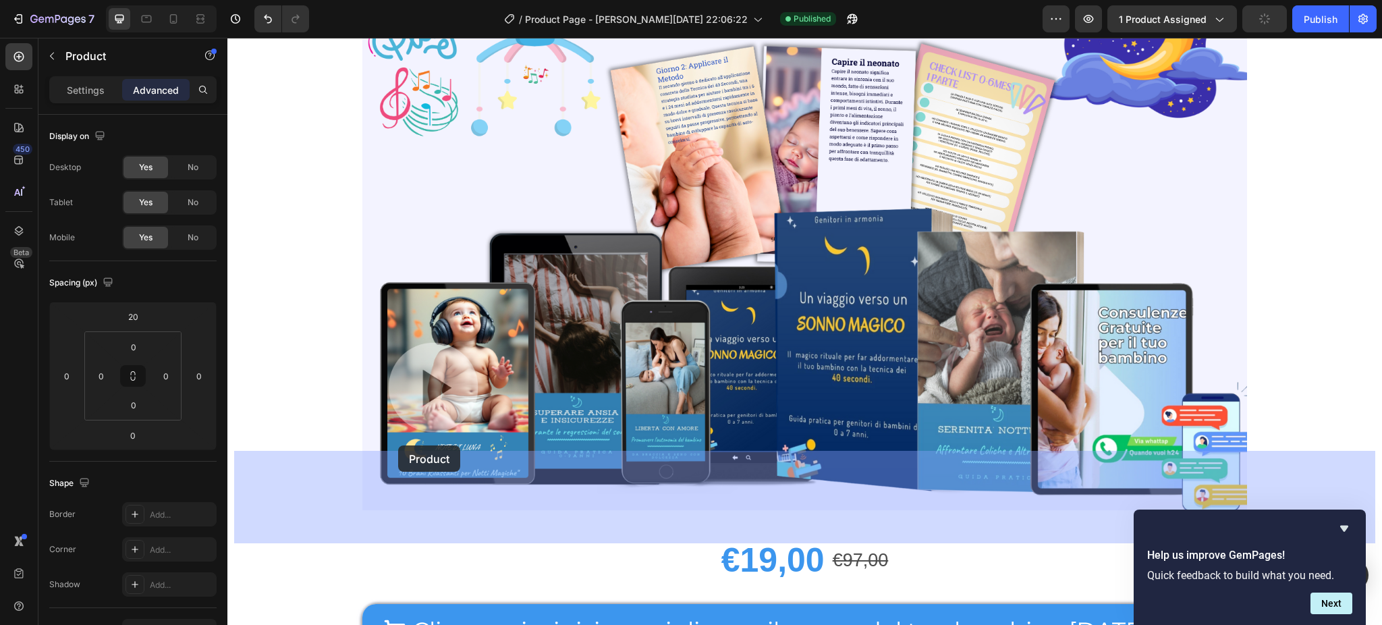
drag, startPoint x: 283, startPoint y: 426, endPoint x: 396, endPoint y: 449, distance: 115.0
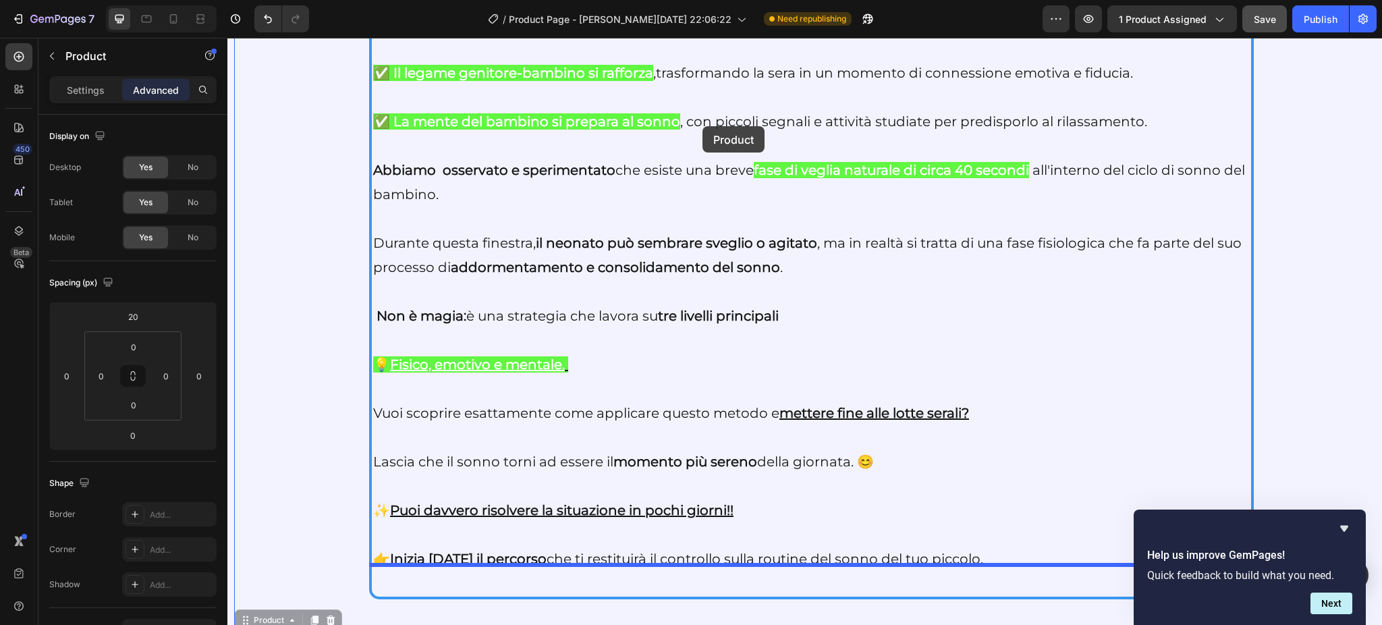
scroll to position [5690, 0]
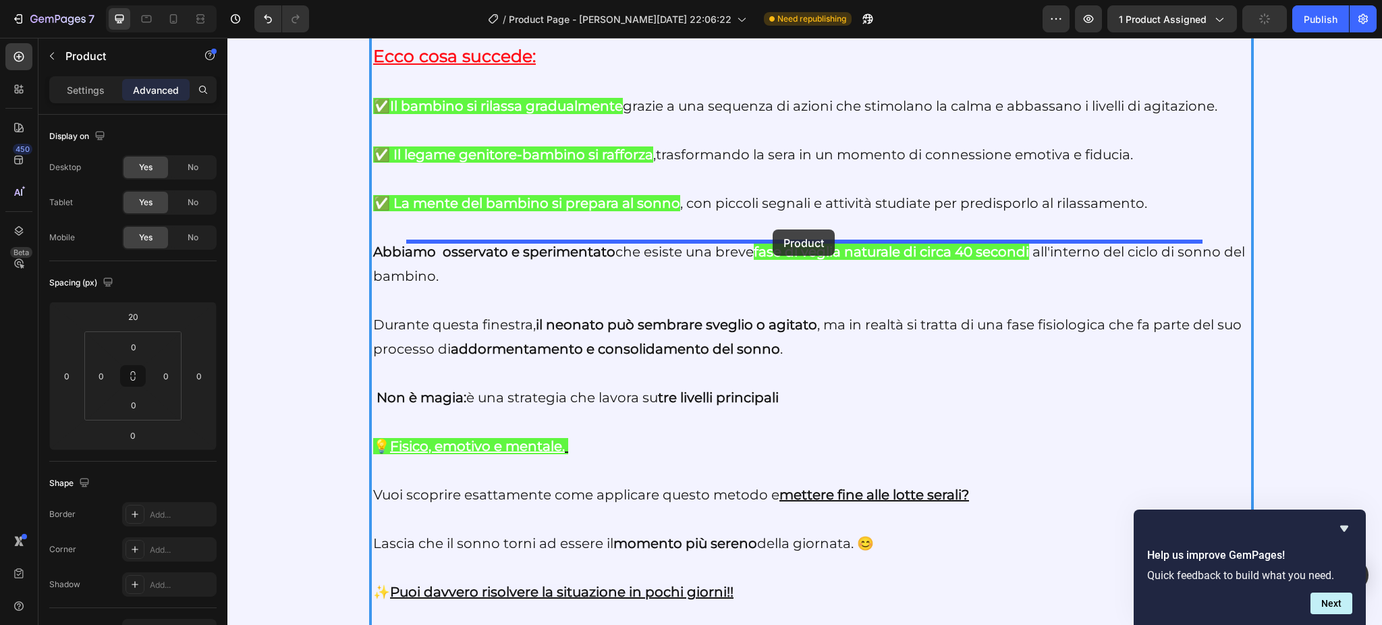
drag, startPoint x: 255, startPoint y: 426, endPoint x: 772, endPoint y: 229, distance: 553.6
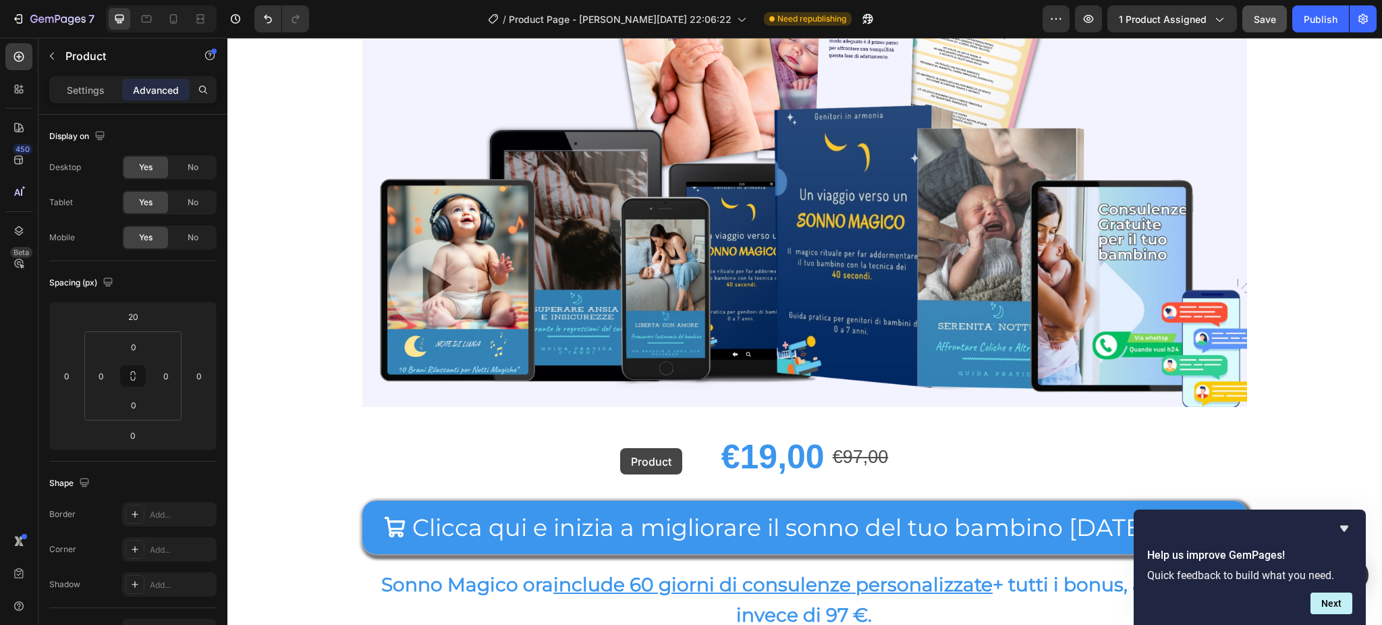
scroll to position [6894, 0]
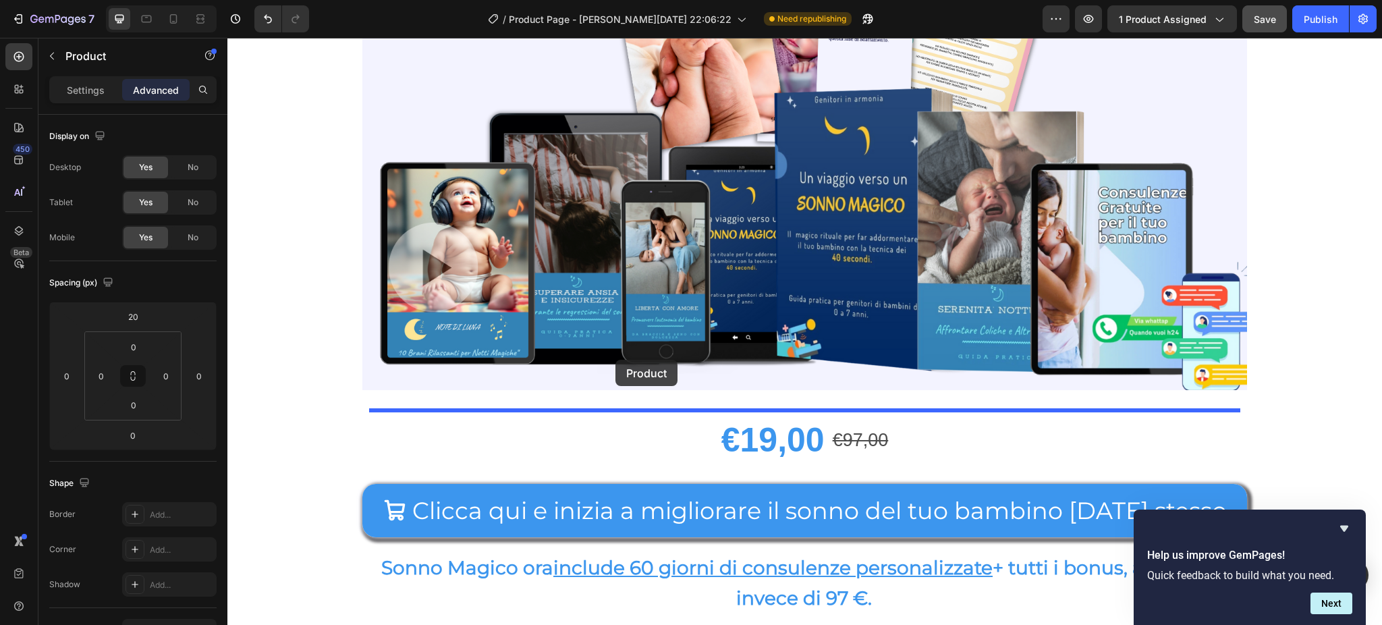
drag, startPoint x: 457, startPoint y: 248, endPoint x: 615, endPoint y: 360, distance: 193.5
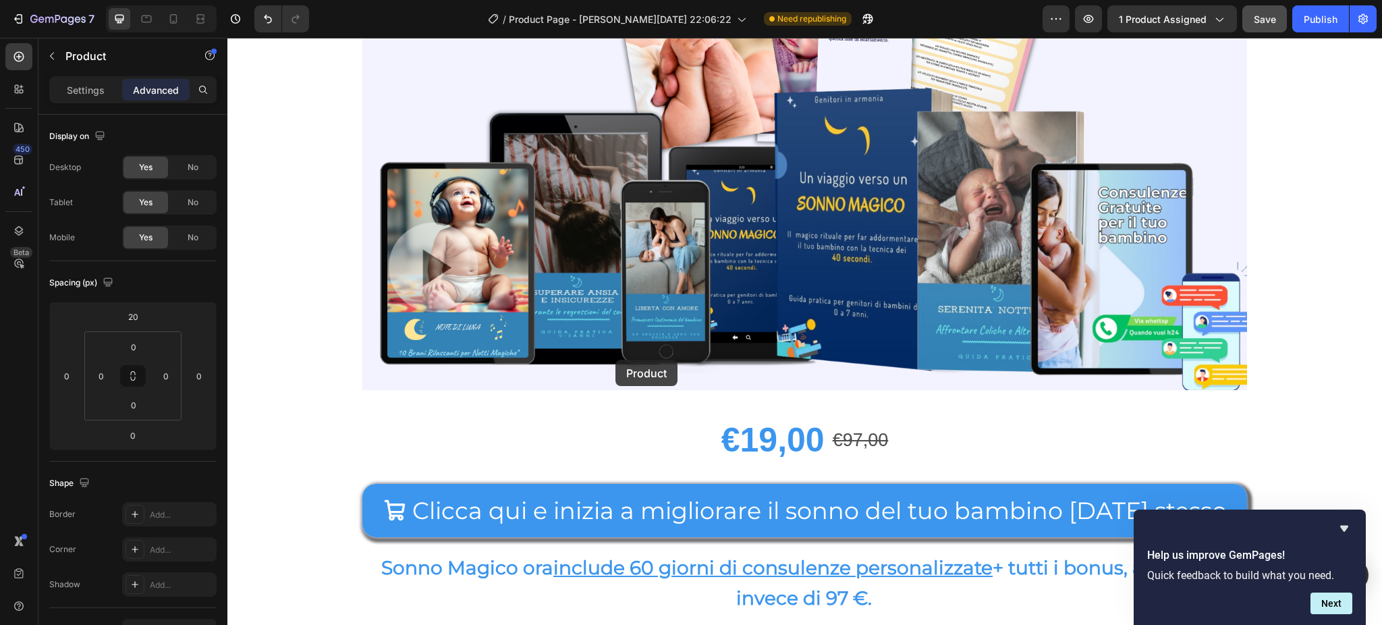
scroll to position [6788, 0]
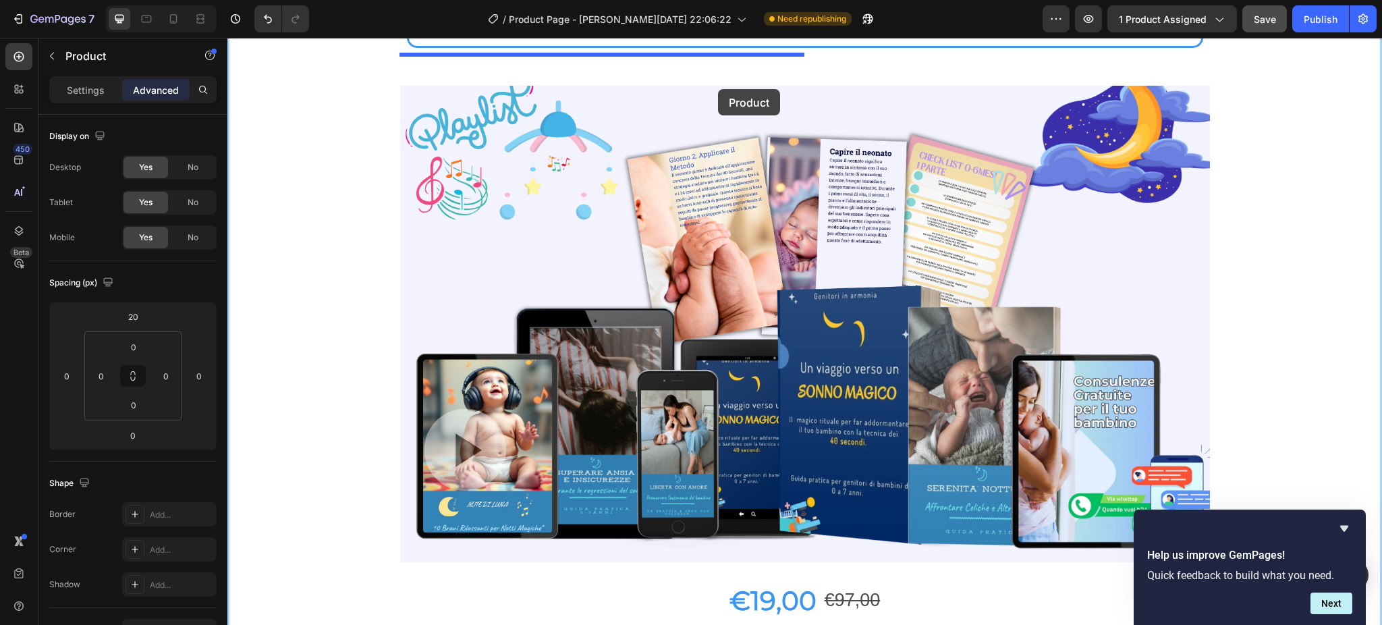
scroll to position [11916, 0]
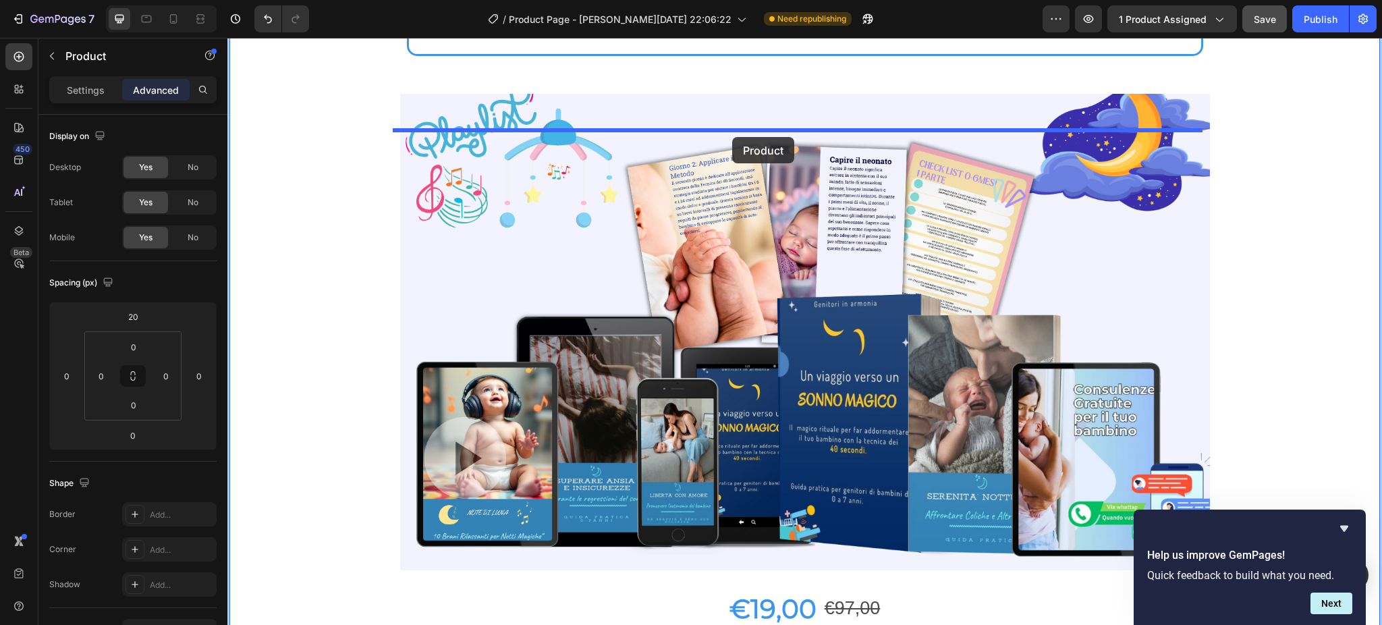
drag, startPoint x: 285, startPoint y: 407, endPoint x: 732, endPoint y: 137, distance: 522.4
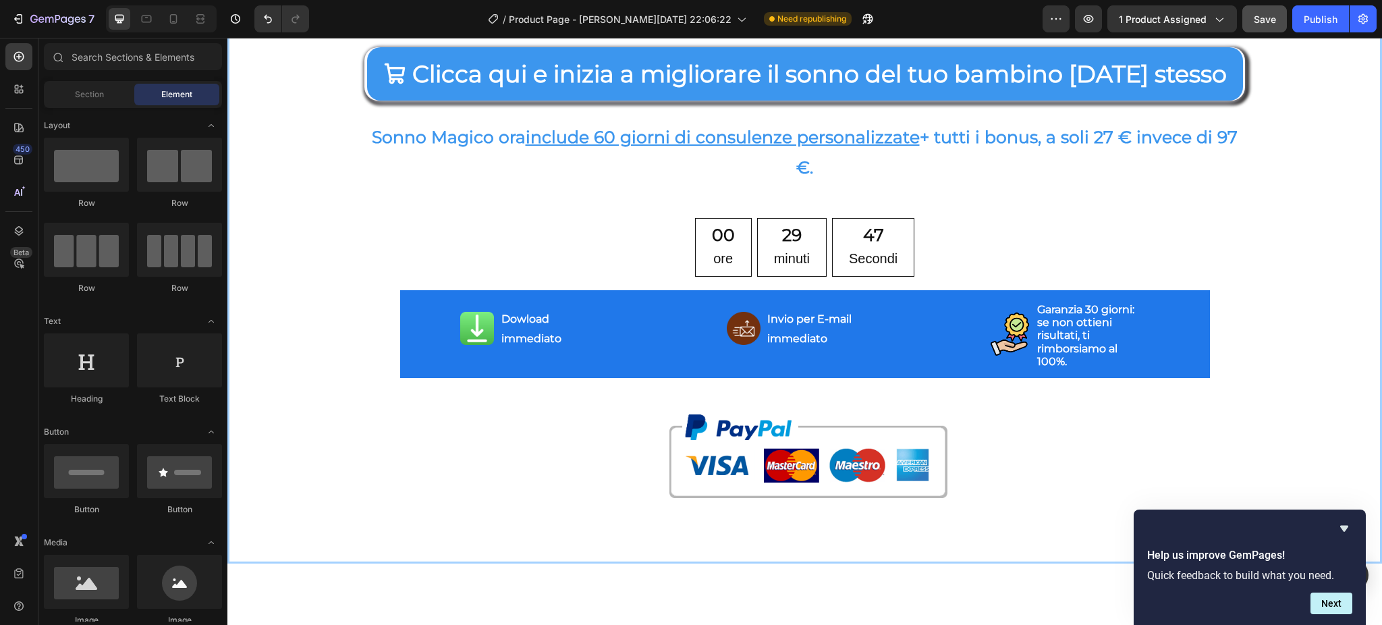
scroll to position [12538, 0]
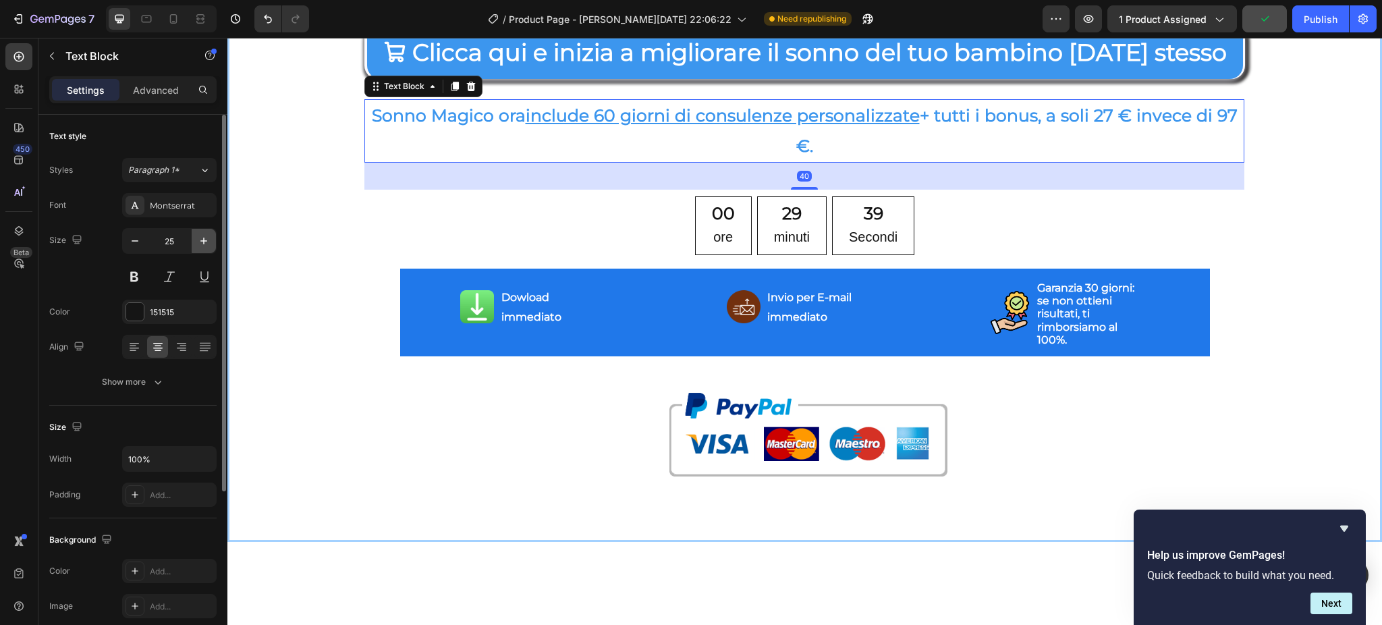
click at [202, 244] on icon "button" at bounding box center [203, 240] width 13 height 13
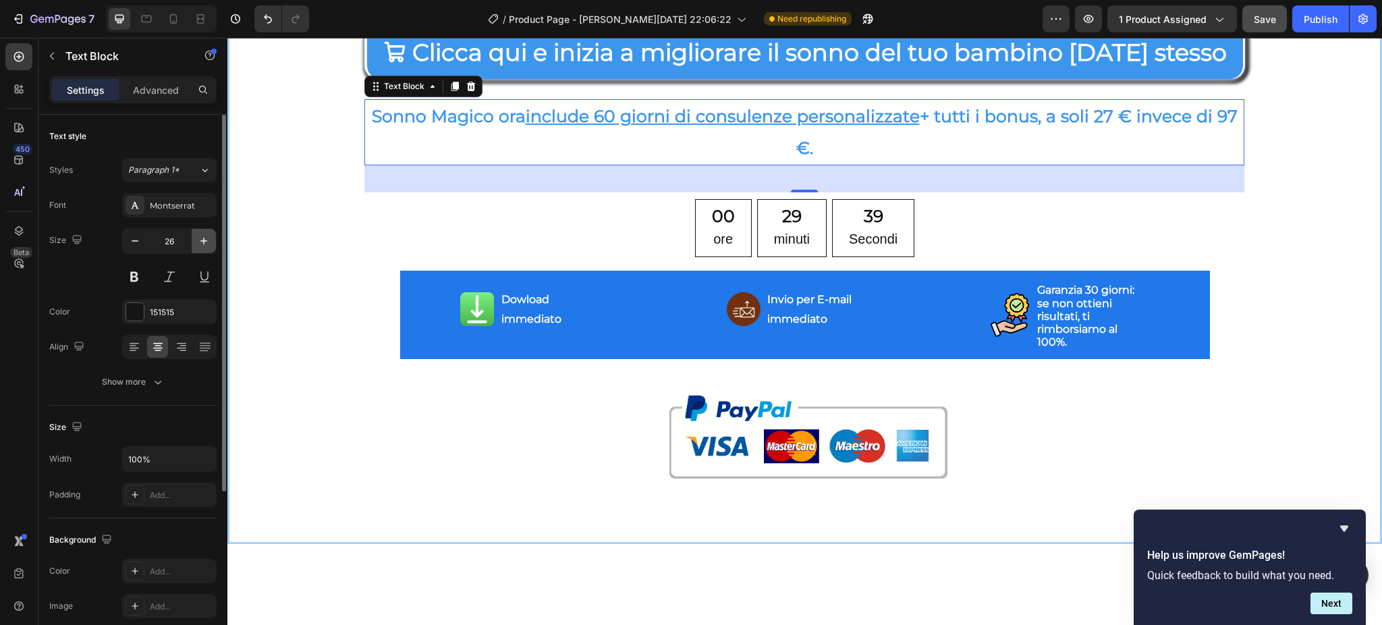
click at [202, 244] on icon "button" at bounding box center [203, 240] width 13 height 13
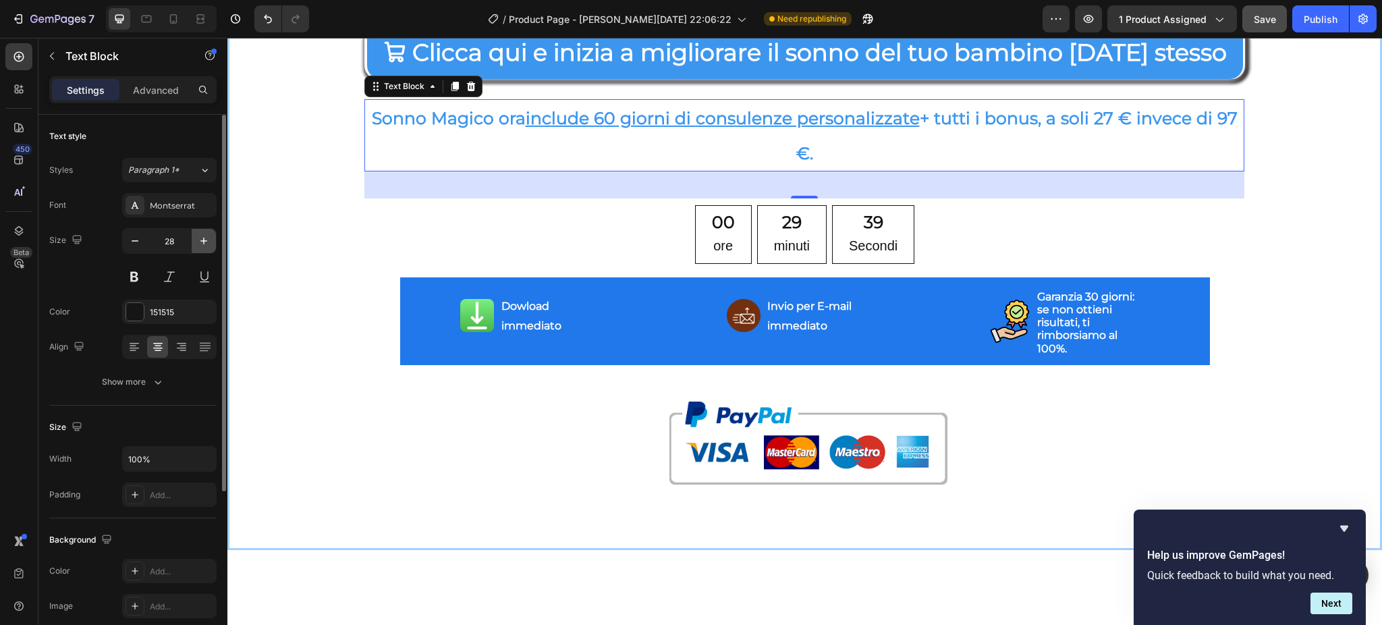
click at [202, 244] on icon "button" at bounding box center [203, 240] width 13 height 13
type input "29"
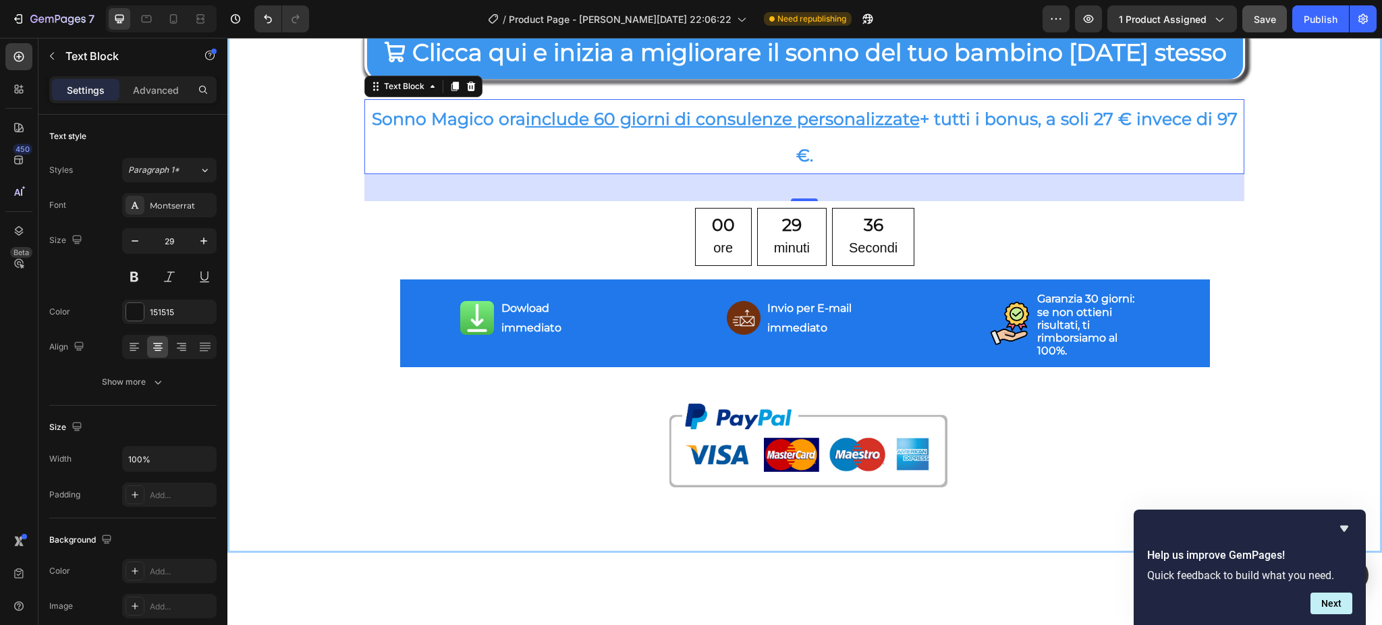
click at [372, 165] on strong "Sonno Magico ora include 60 giorni di consulenze personalizzate + tutti i bonus…" at bounding box center [805, 137] width 866 height 56
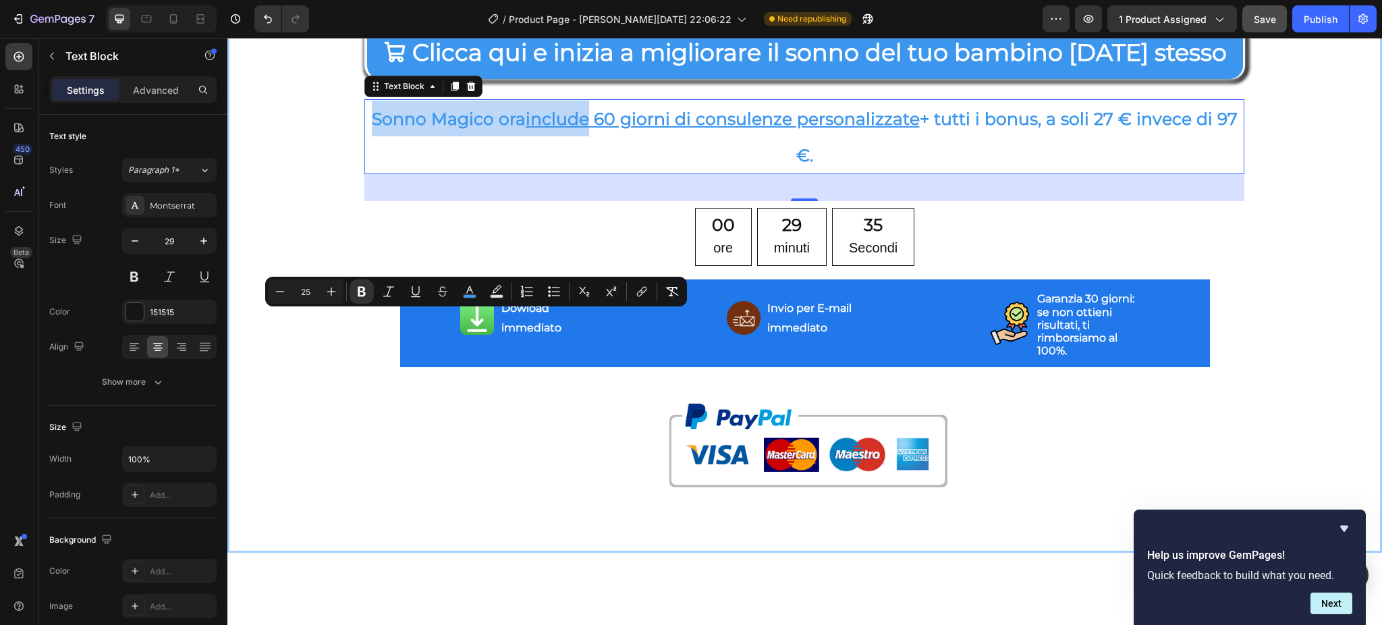
drag, startPoint x: 368, startPoint y: 318, endPoint x: 549, endPoint y: 336, distance: 182.4
click at [549, 172] on p "Sonno Magico ora include 60 giorni di consulenze personalizzate + tutti i bonus…" at bounding box center [804, 137] width 877 height 72
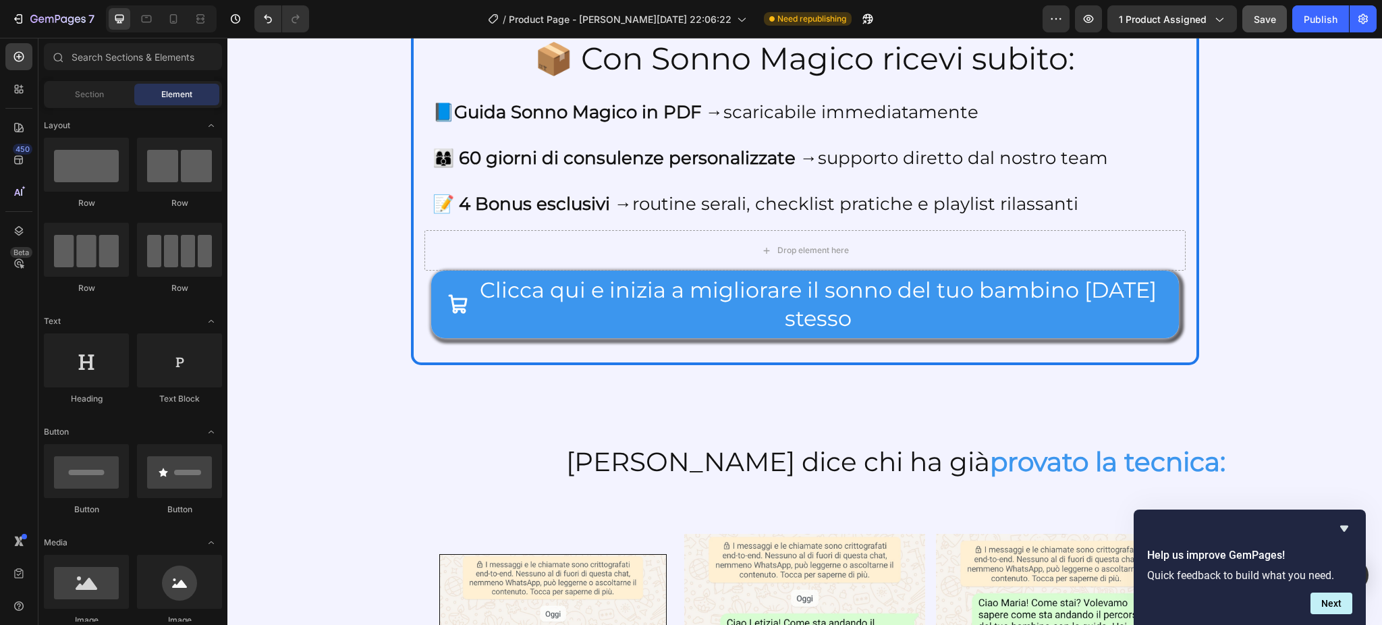
scroll to position [2893, 0]
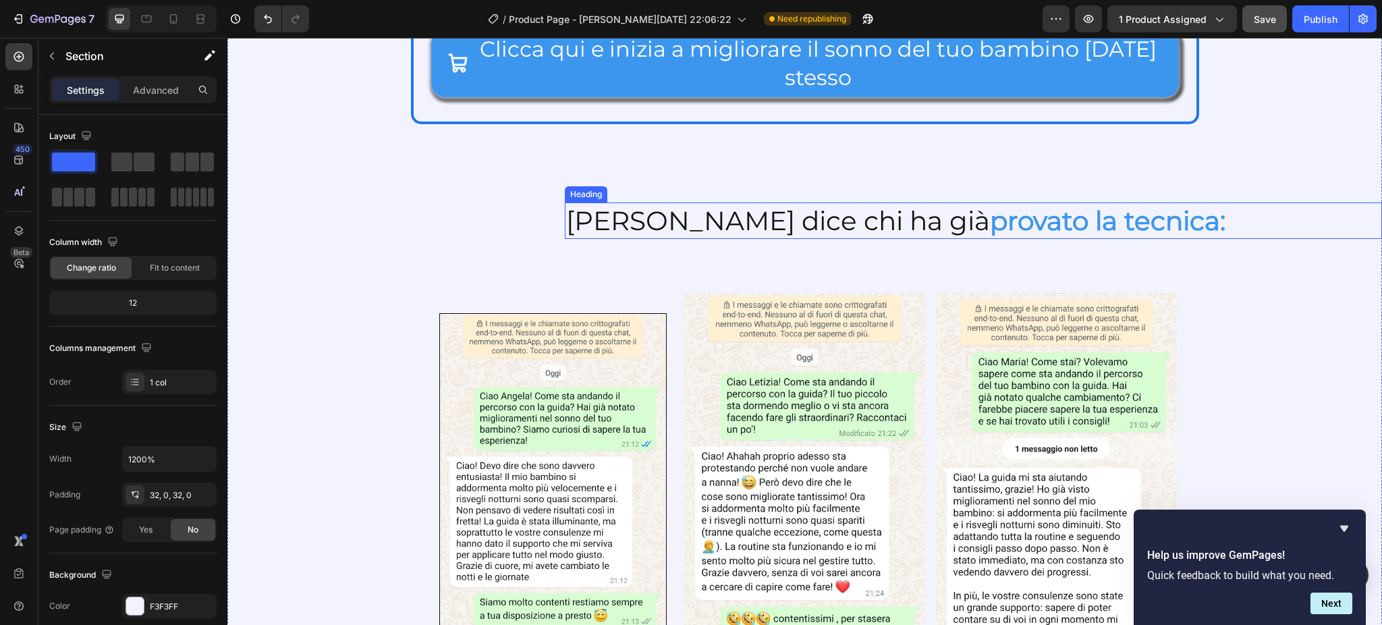
click at [569, 235] on h2 "[PERSON_NAME] dice chi ha già provato la tecnica:" at bounding box center [896, 220] width 662 height 37
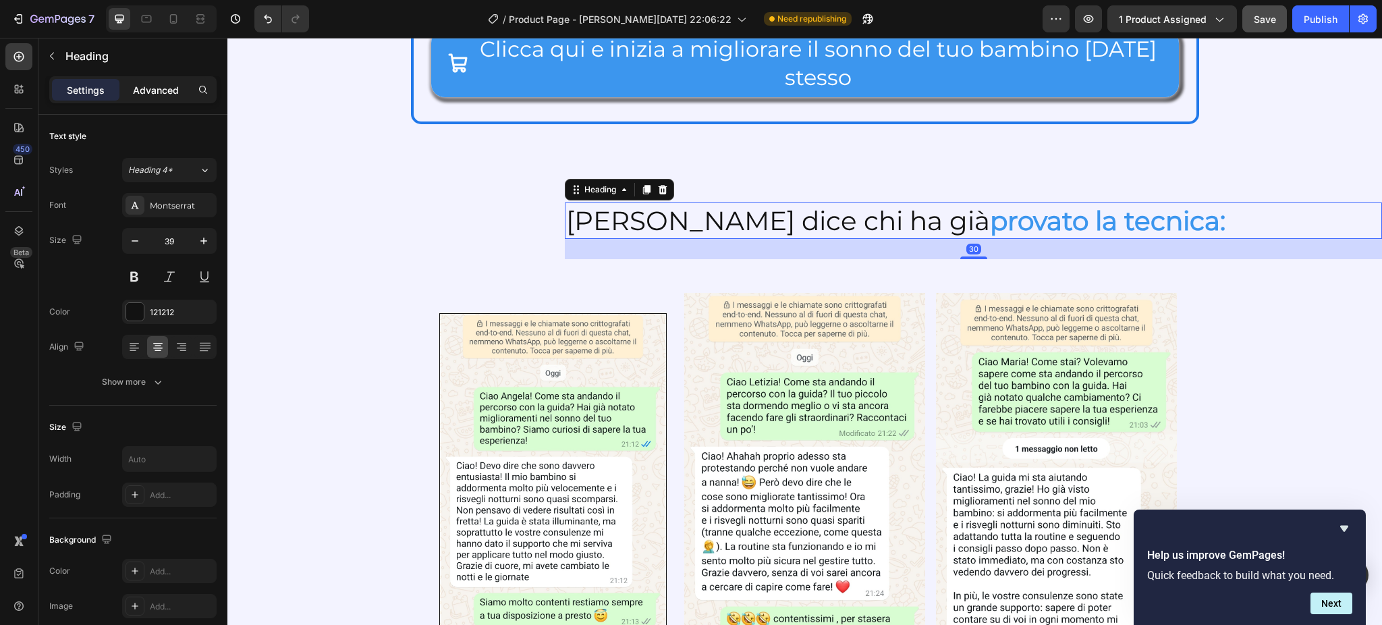
click at [165, 86] on p "Advanced" at bounding box center [156, 90] width 46 height 14
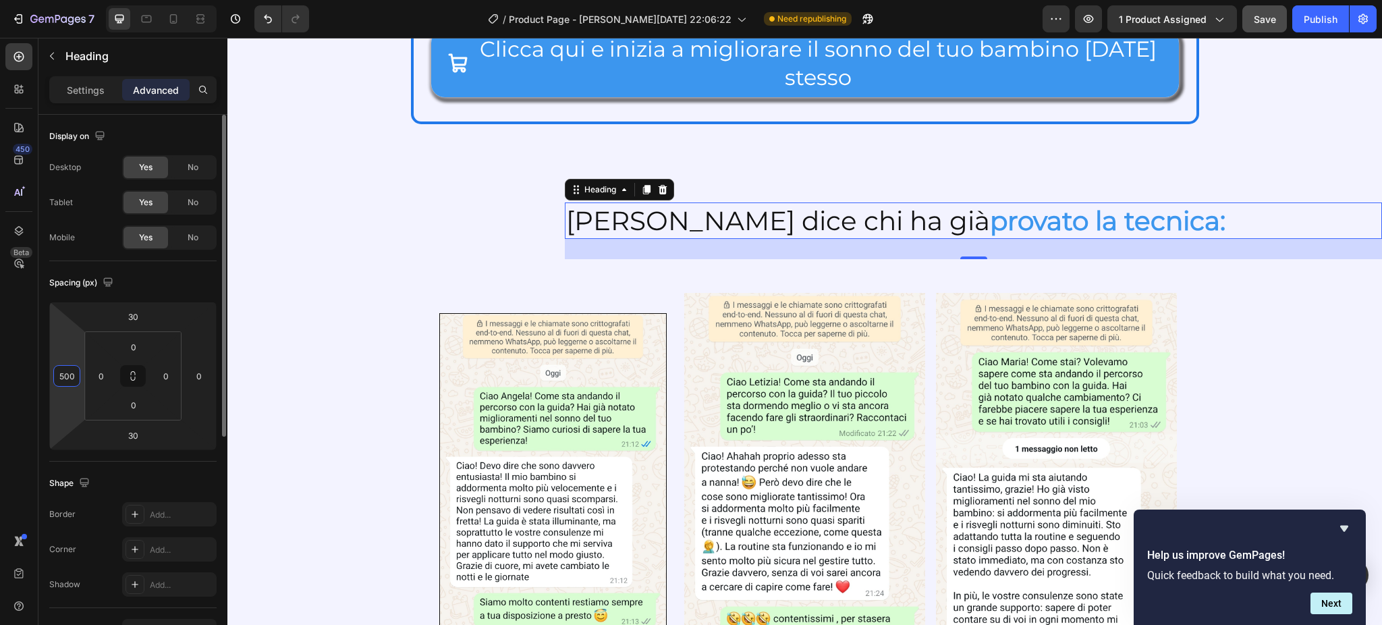
click at [66, 378] on input "500" at bounding box center [67, 376] width 20 height 20
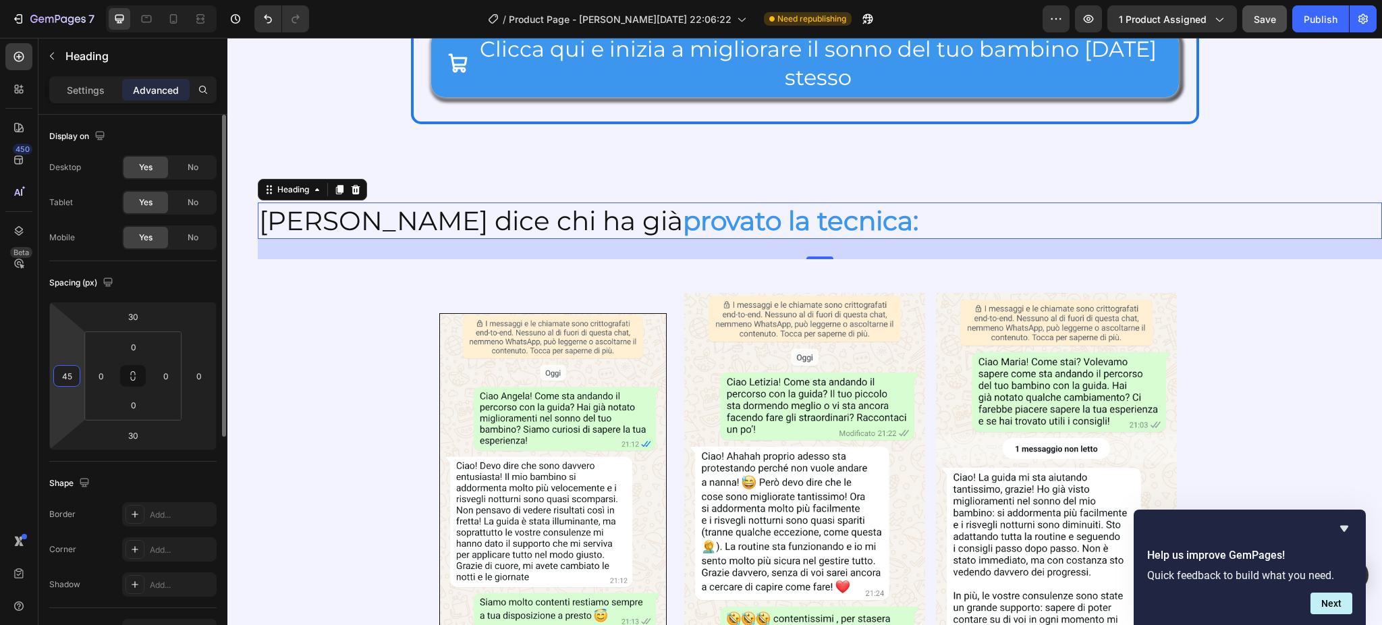
type input "450"
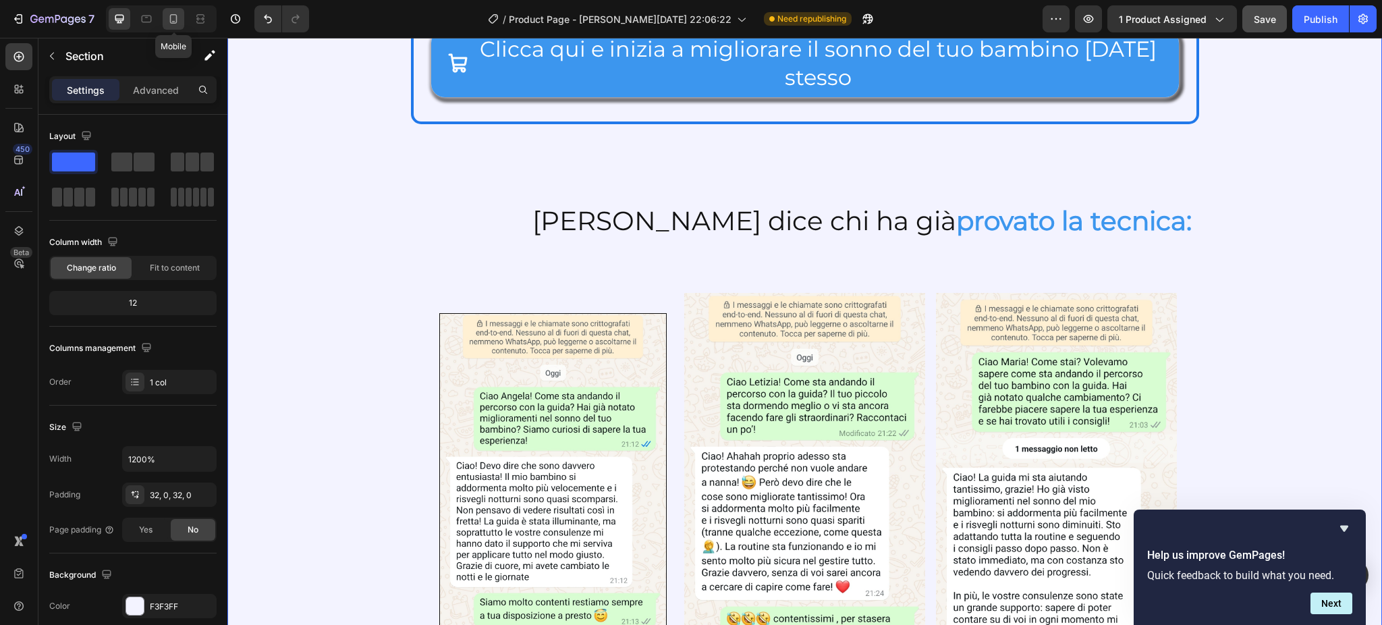
click at [170, 9] on div at bounding box center [174, 19] width 22 height 22
type input "100%"
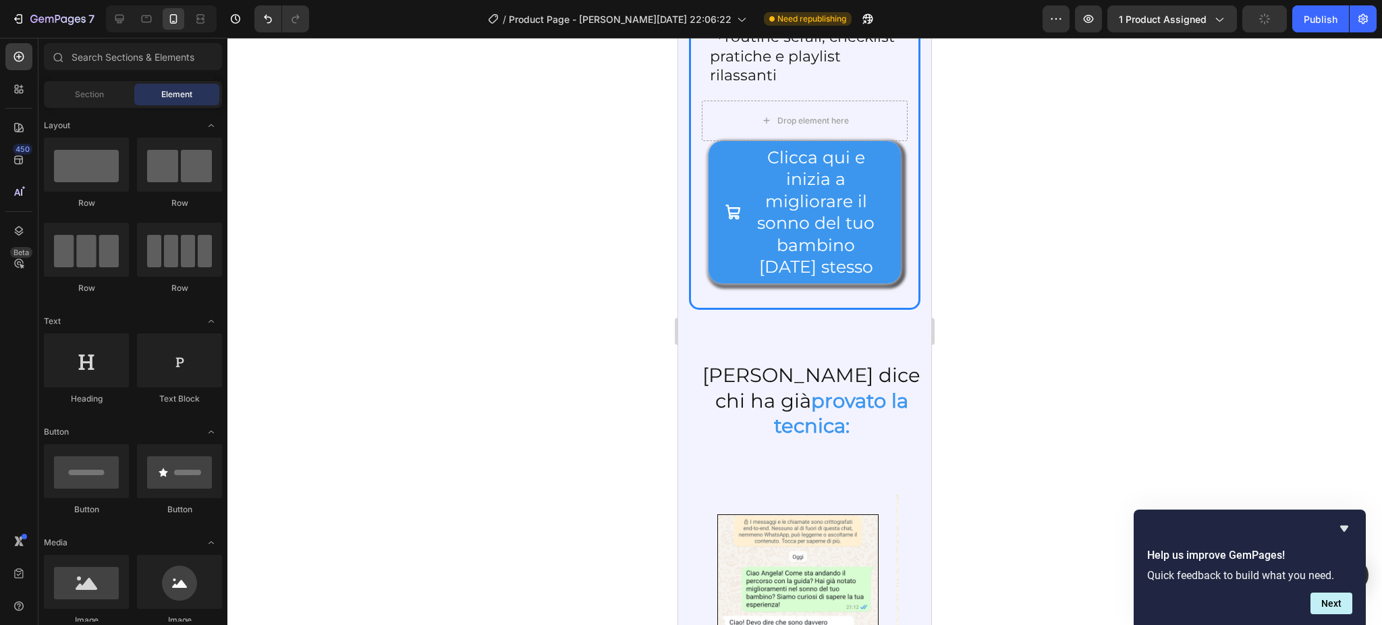
scroll to position [3245, 0]
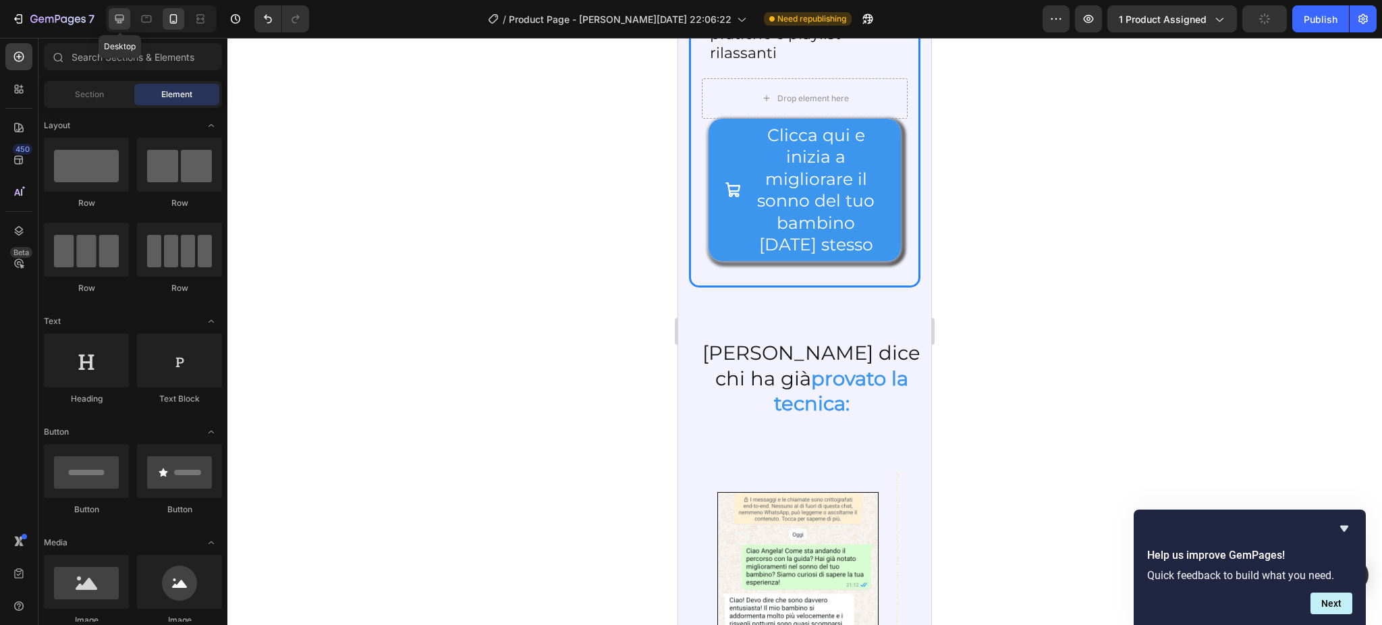
click at [109, 18] on div at bounding box center [120, 19] width 22 height 22
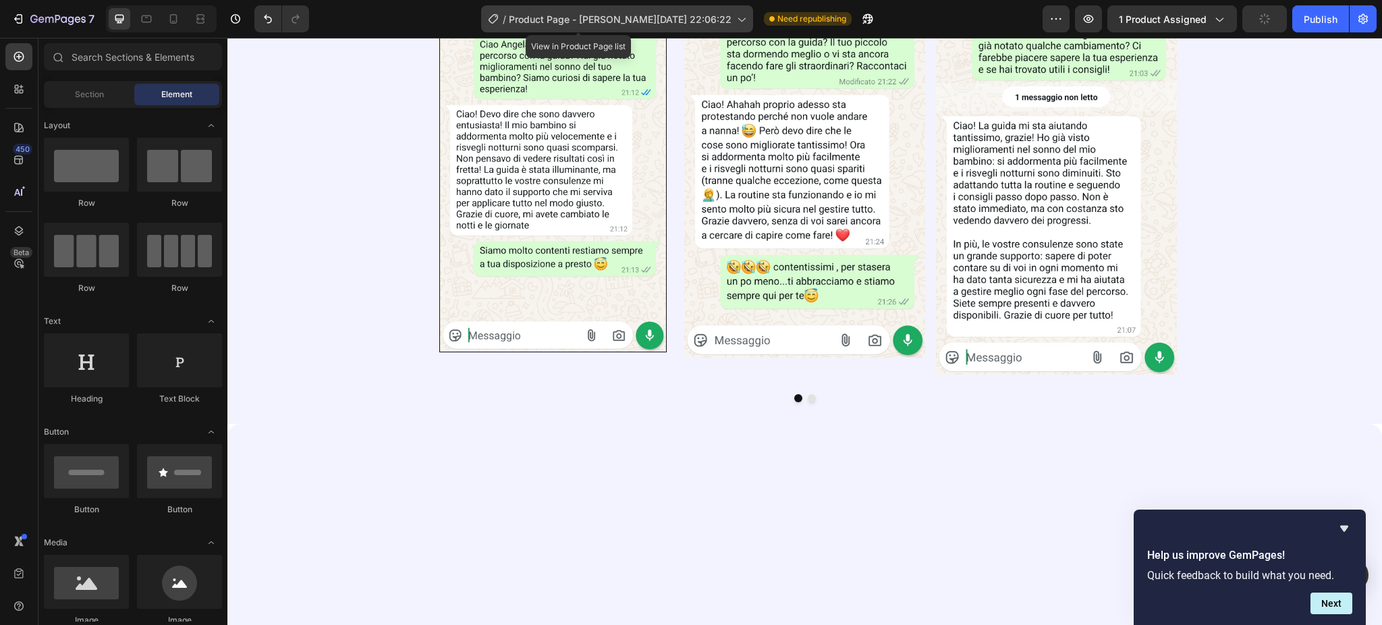
scroll to position [2545, 0]
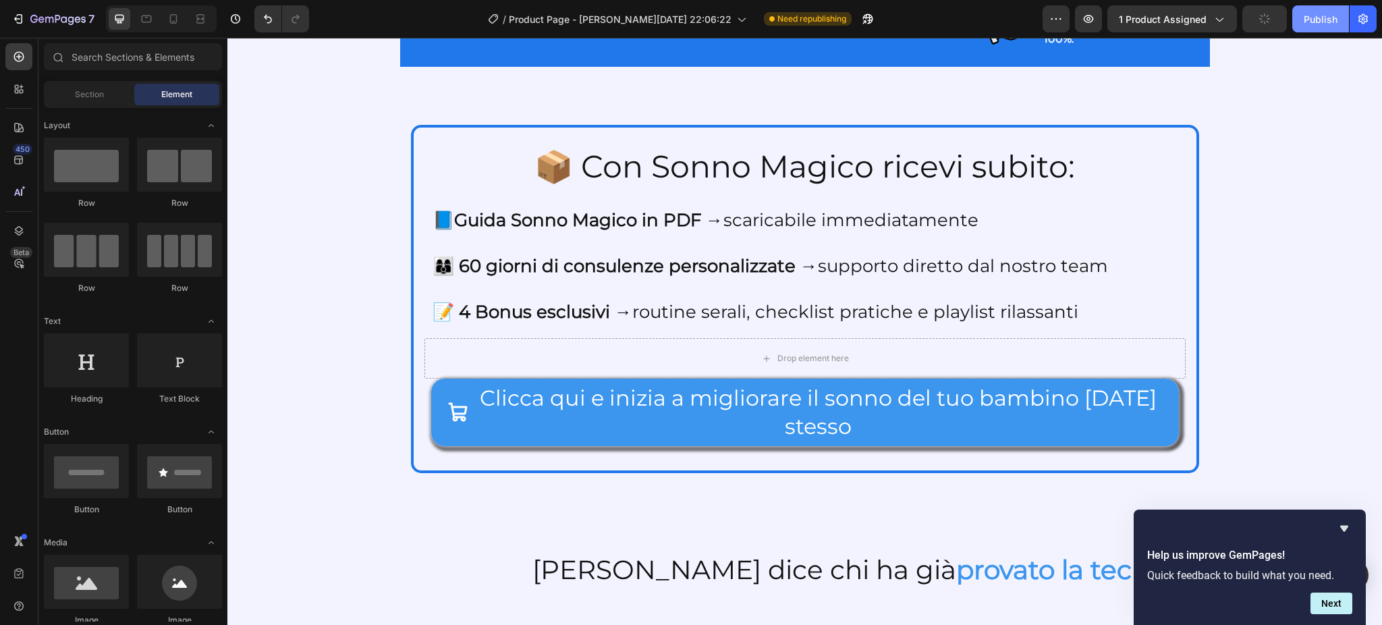
click at [1315, 22] on div "Publish" at bounding box center [1320, 19] width 34 height 14
